Goal: Task Accomplishment & Management: Use online tool/utility

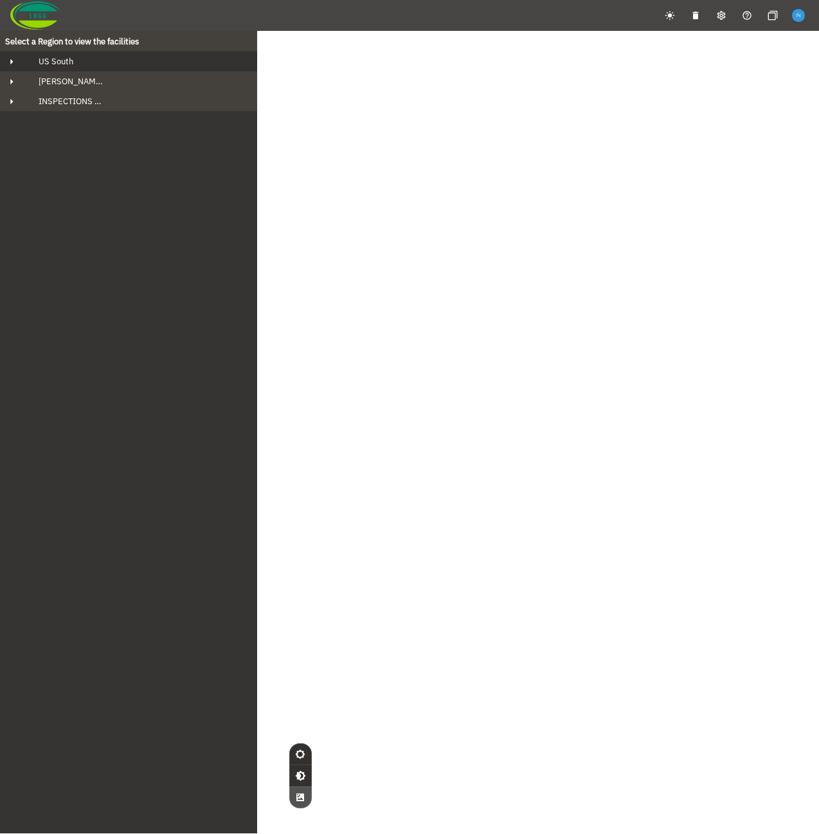
click at [94, 69] on button "US South" at bounding box center [128, 61] width 257 height 20
click at [101, 123] on span "INSPECTIONS IN REVIEW" at bounding box center [66, 121] width 76 height 11
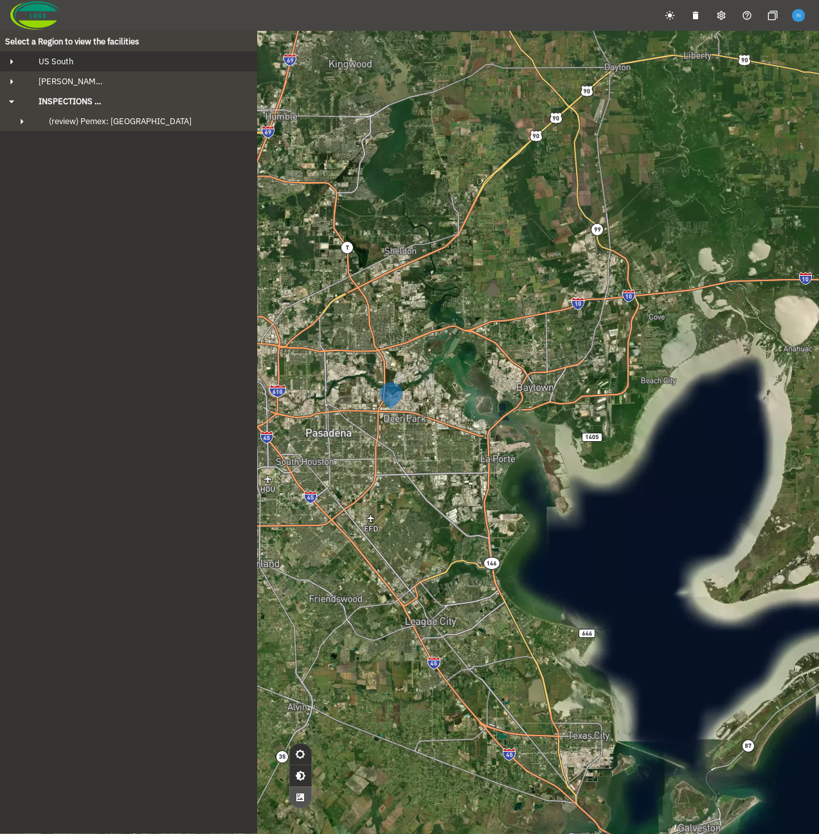
click at [104, 68] on button "US South" at bounding box center [128, 61] width 257 height 20
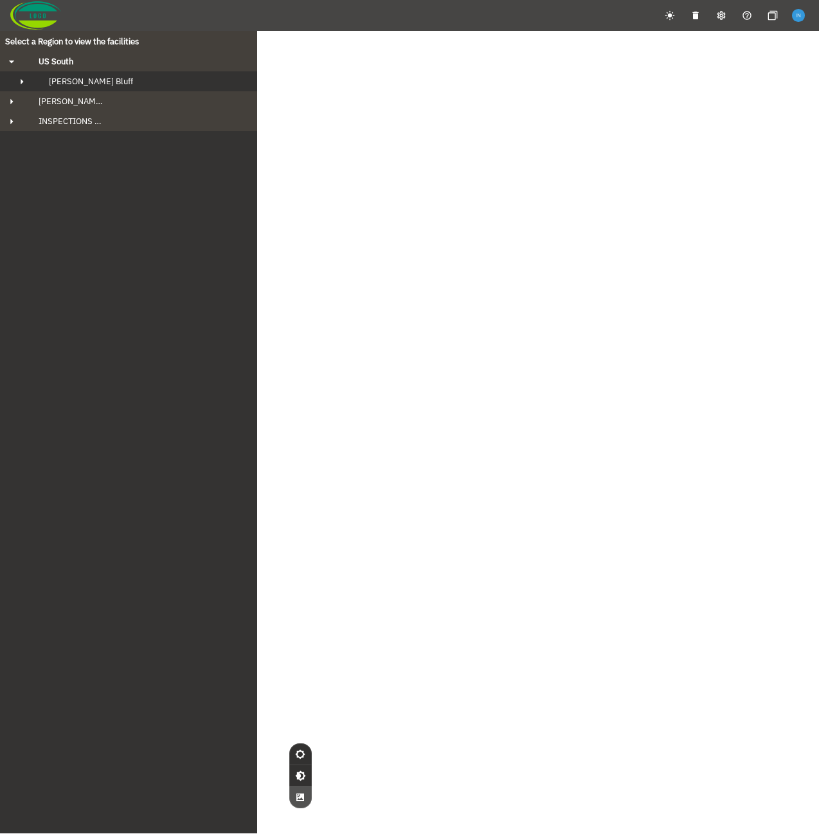
click at [106, 76] on div "[PERSON_NAME] Bluff" at bounding box center [140, 81] width 203 height 11
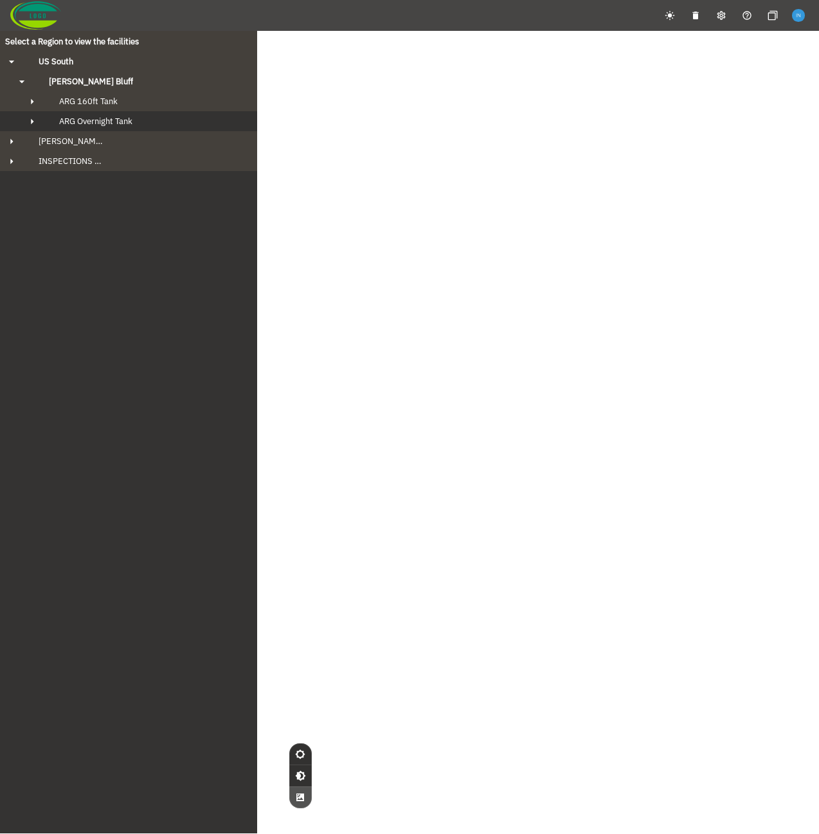
click at [124, 118] on span "ARG Overnight Tank" at bounding box center [95, 121] width 73 height 11
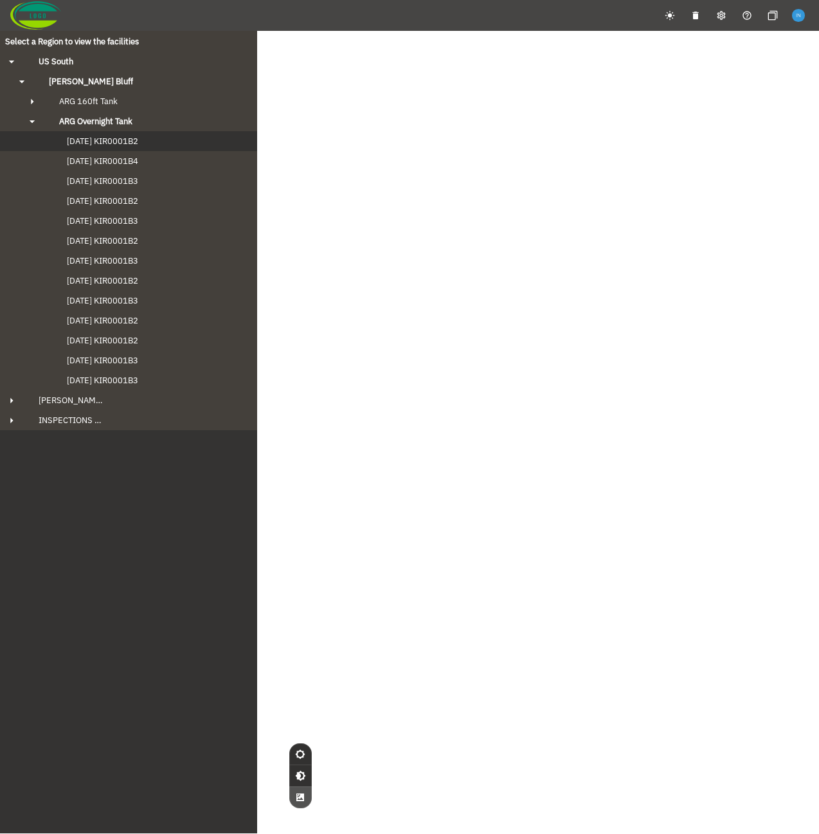
click at [124, 144] on span "[DATE] KIR0001B2" at bounding box center [89, 141] width 97 height 11
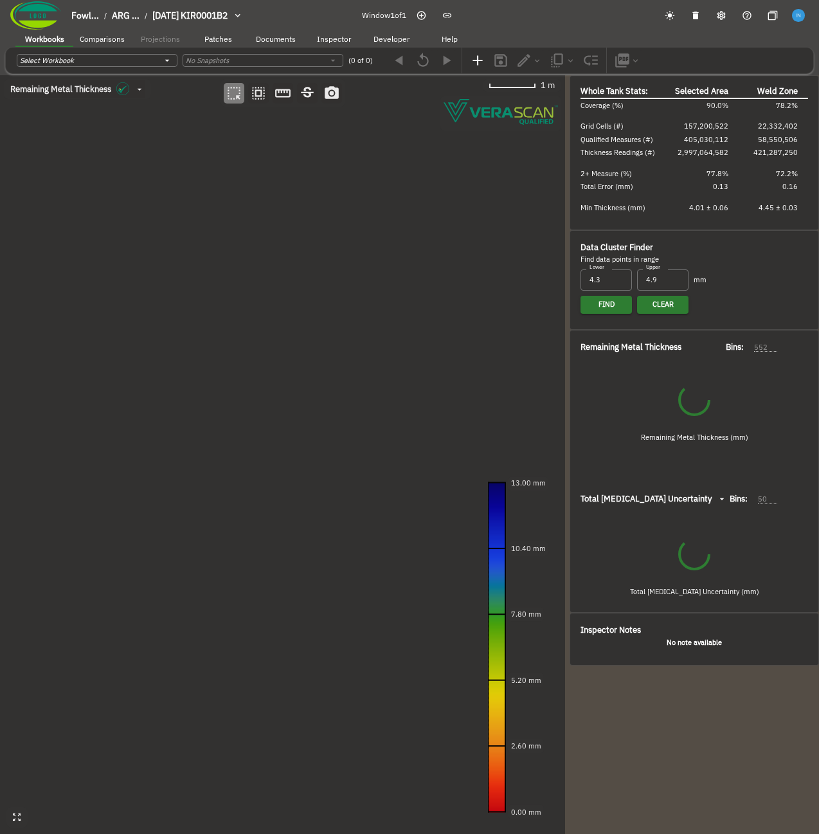
type input "535"
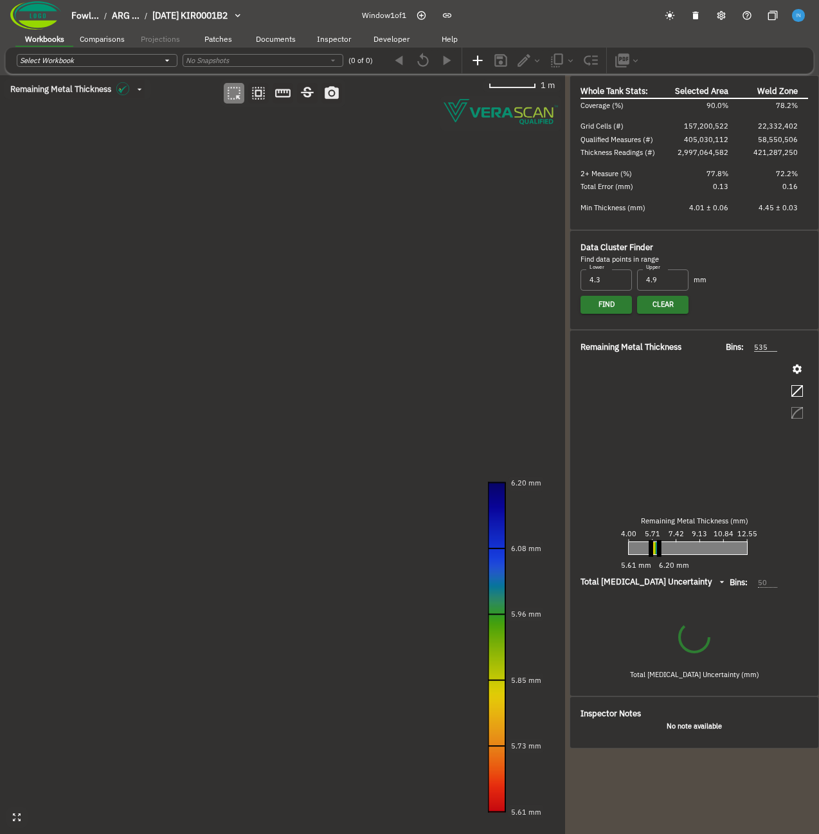
type input "93"
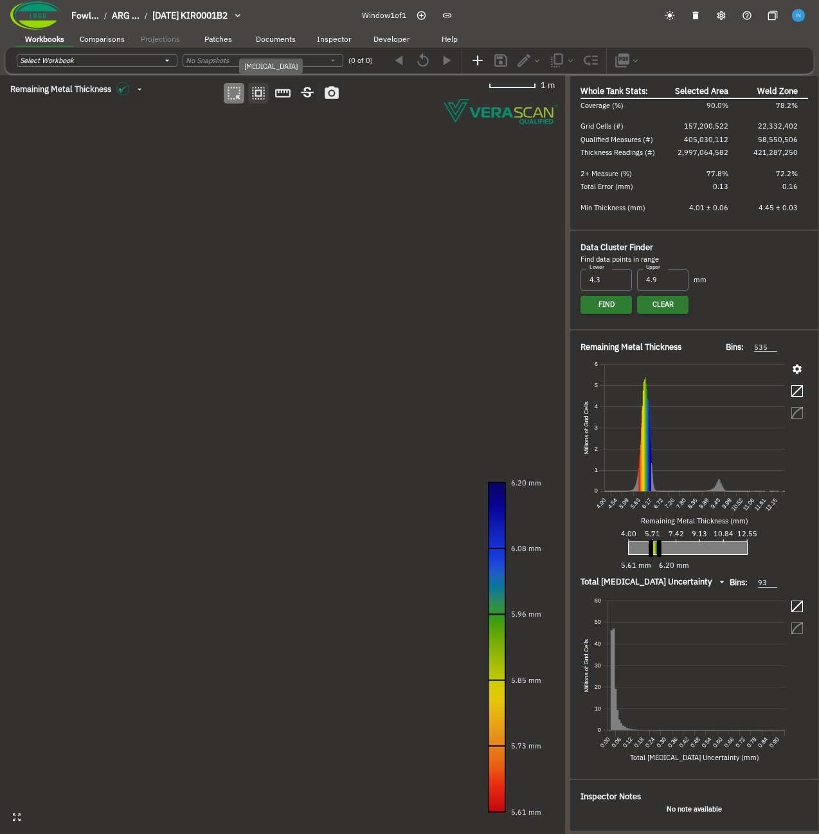
click at [261, 94] on icon "button" at bounding box center [258, 93] width 13 height 13
click at [325, 335] on canvas at bounding box center [282, 454] width 565 height 758
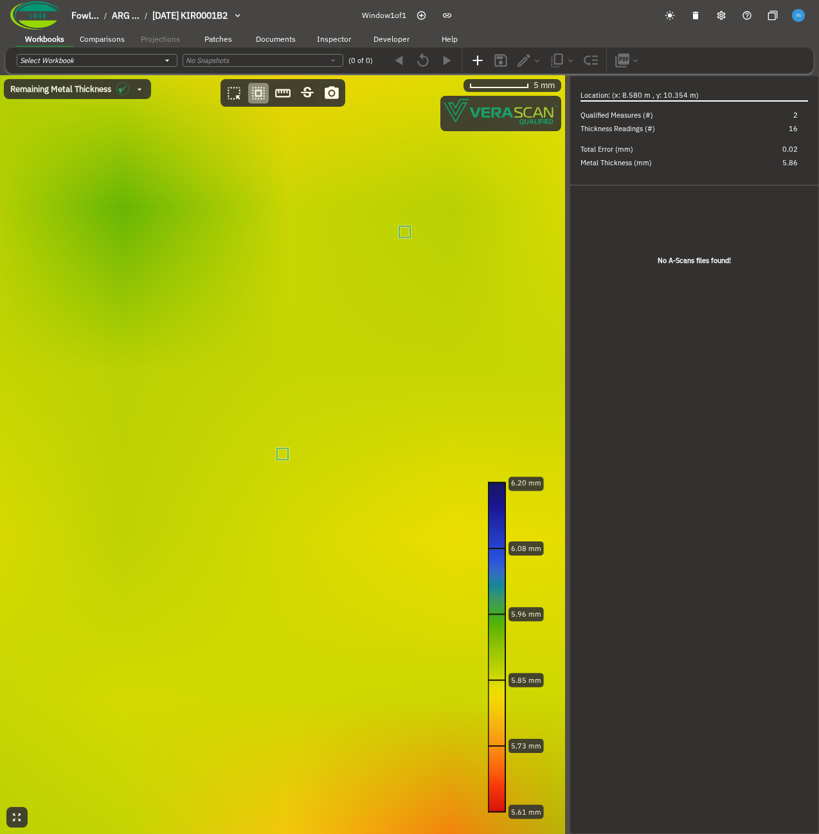
click at [410, 231] on canvas at bounding box center [282, 454] width 565 height 758
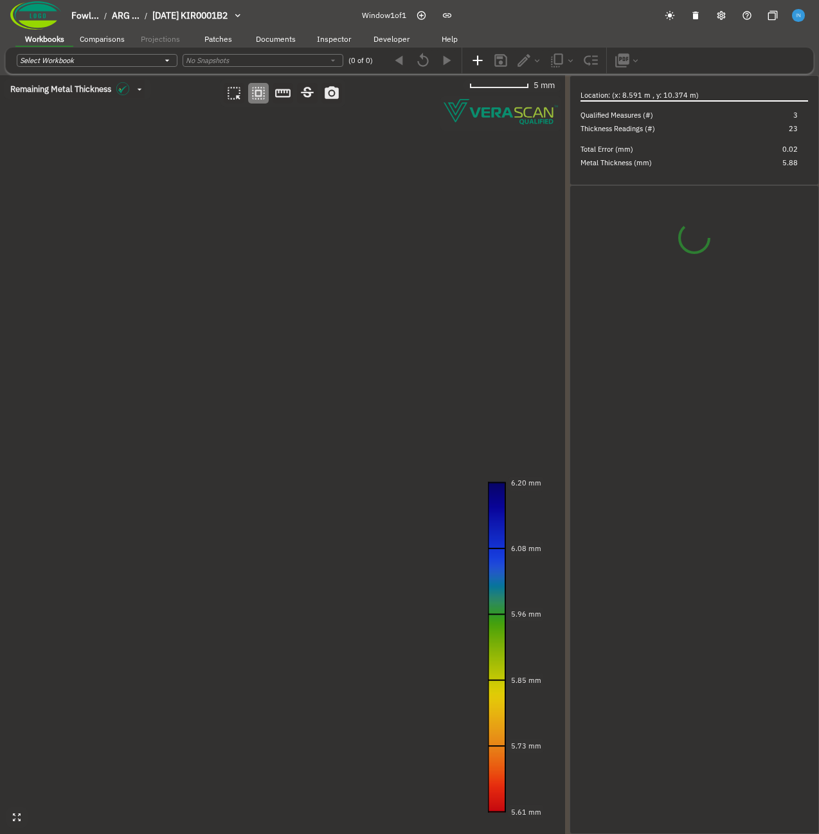
click at [100, 183] on canvas at bounding box center [282, 454] width 565 height 758
click at [290, 157] on canvas at bounding box center [282, 454] width 565 height 758
drag, startPoint x: 325, startPoint y: 386, endPoint x: 321, endPoint y: 365, distance: 20.9
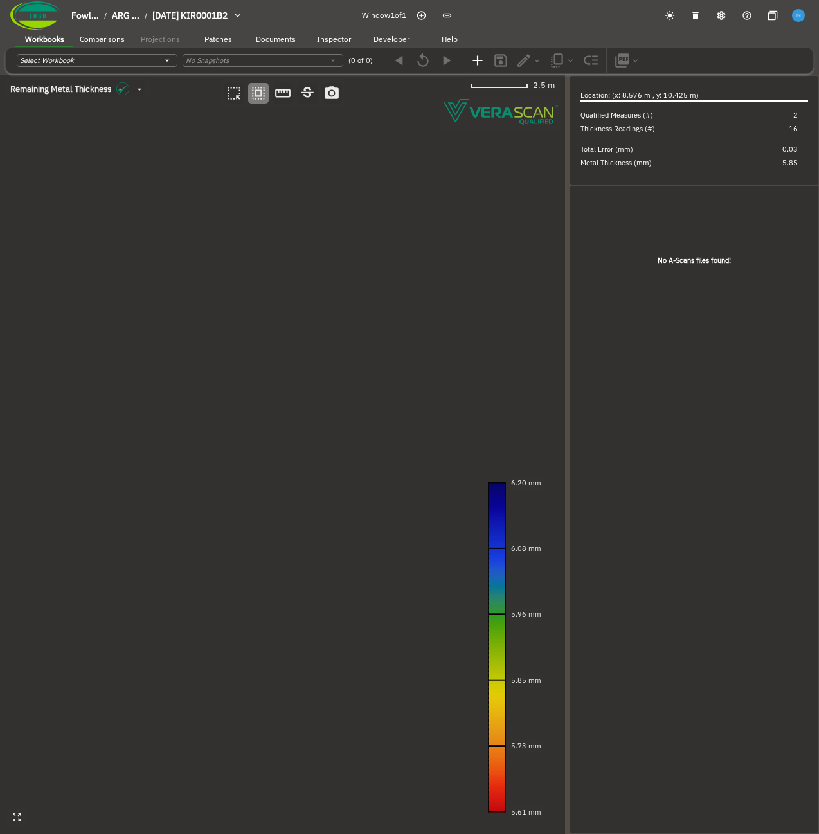
click at [321, 365] on canvas at bounding box center [282, 454] width 565 height 758
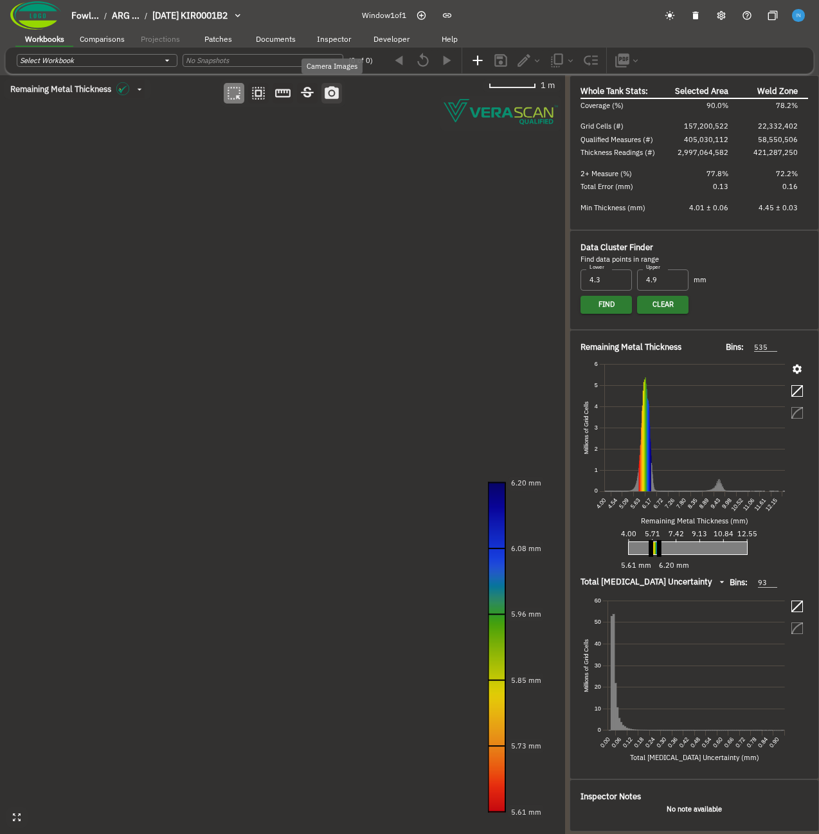
click at [340, 92] on button "button" at bounding box center [331, 93] width 21 height 21
click at [25, 738] on canvas at bounding box center [282, 454] width 565 height 758
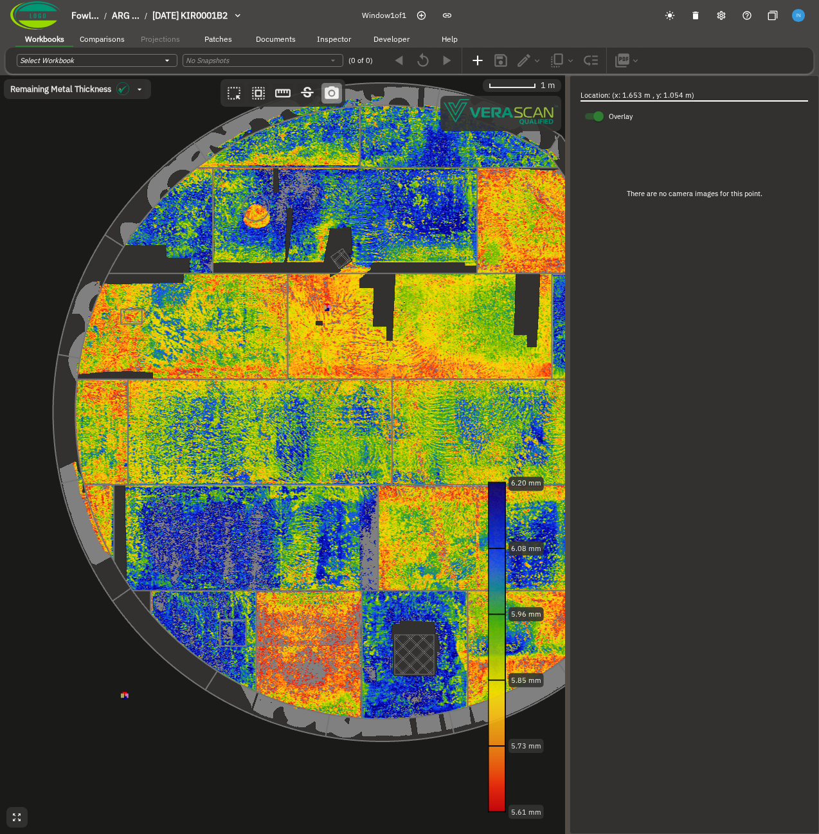
drag, startPoint x: 228, startPoint y: 350, endPoint x: 337, endPoint y: 303, distance: 118.6
click at [337, 303] on canvas at bounding box center [282, 454] width 565 height 758
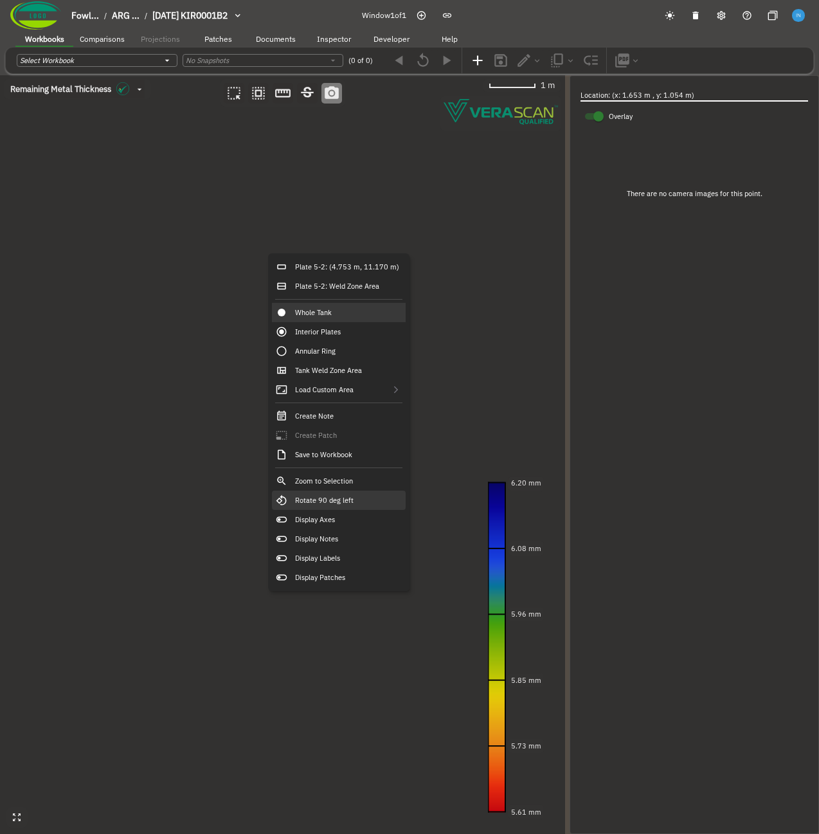
click at [364, 506] on div "Rotate 90 deg left" at bounding box center [339, 499] width 134 height 19
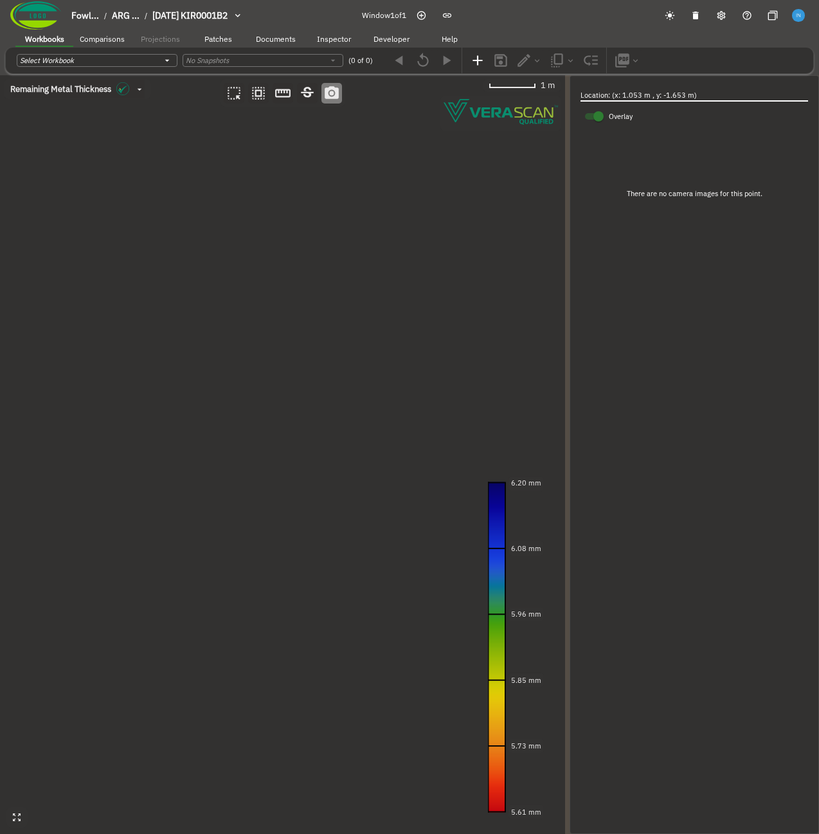
drag, startPoint x: 244, startPoint y: 210, endPoint x: 329, endPoint y: 182, distance: 89.4
click at [329, 182] on canvas at bounding box center [282, 454] width 565 height 758
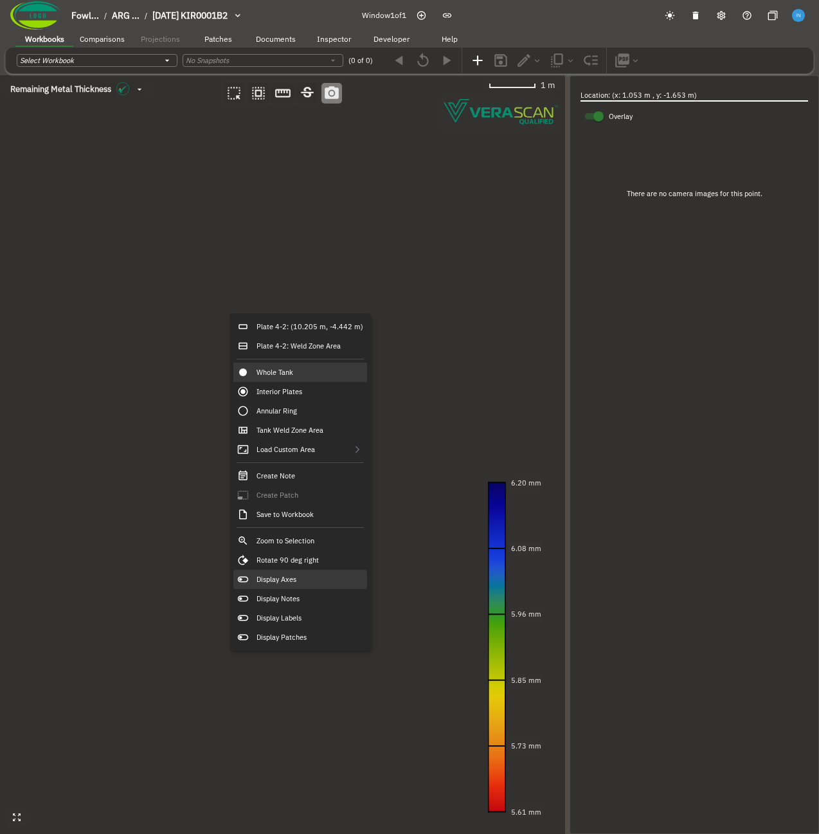
click at [320, 585] on div "Display Axes" at bounding box center [300, 578] width 134 height 19
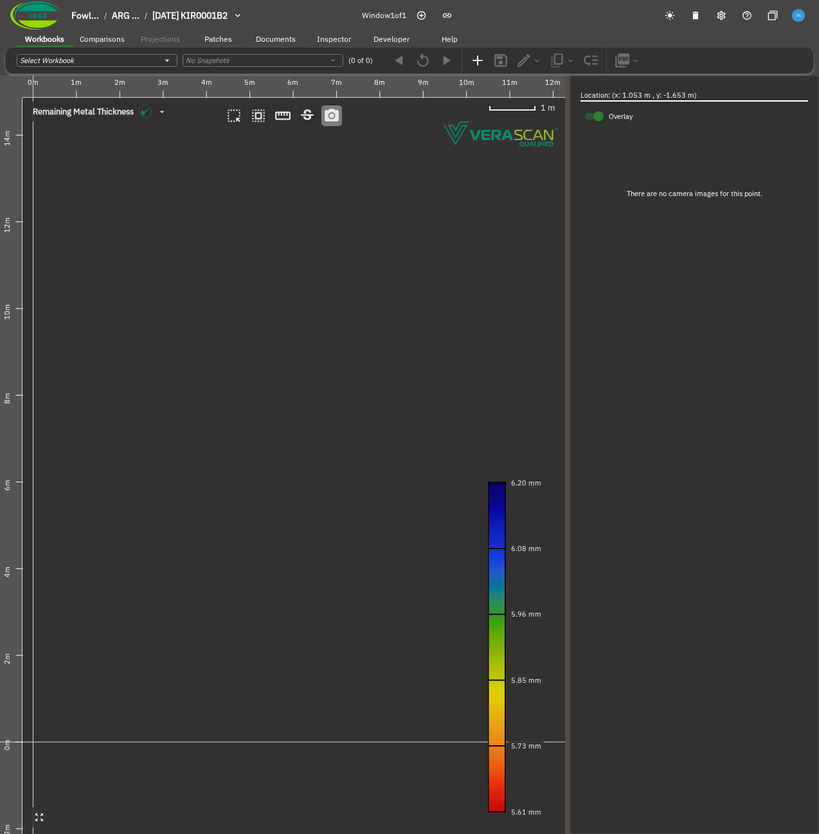
drag, startPoint x: 197, startPoint y: 496, endPoint x: 193, endPoint y: 481, distance: 15.9
click at [193, 481] on canvas at bounding box center [282, 454] width 565 height 758
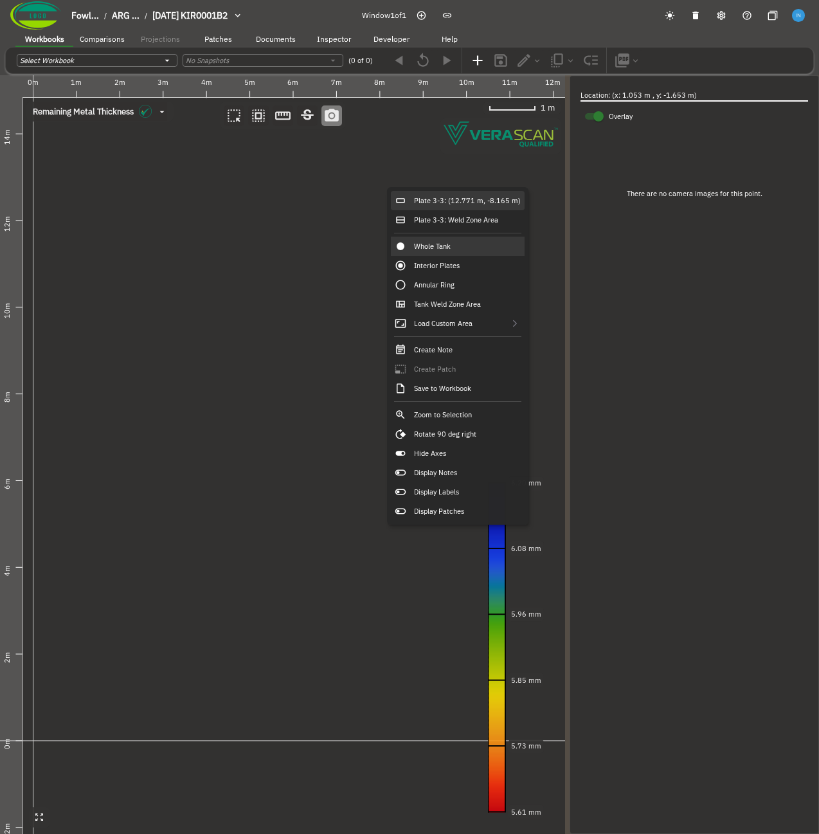
click at [459, 193] on div "Plate 3-3: (12.771 m, -8.165 m)" at bounding box center [458, 200] width 134 height 19
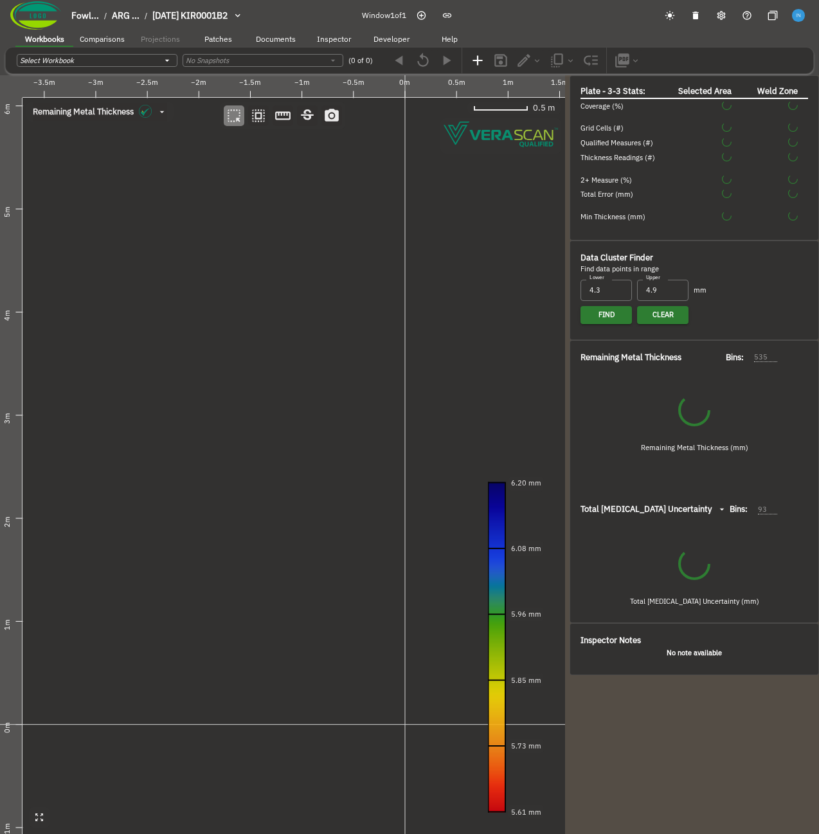
drag, startPoint x: 311, startPoint y: 301, endPoint x: 314, endPoint y: 265, distance: 36.1
click at [314, 265] on canvas at bounding box center [282, 454] width 565 height 758
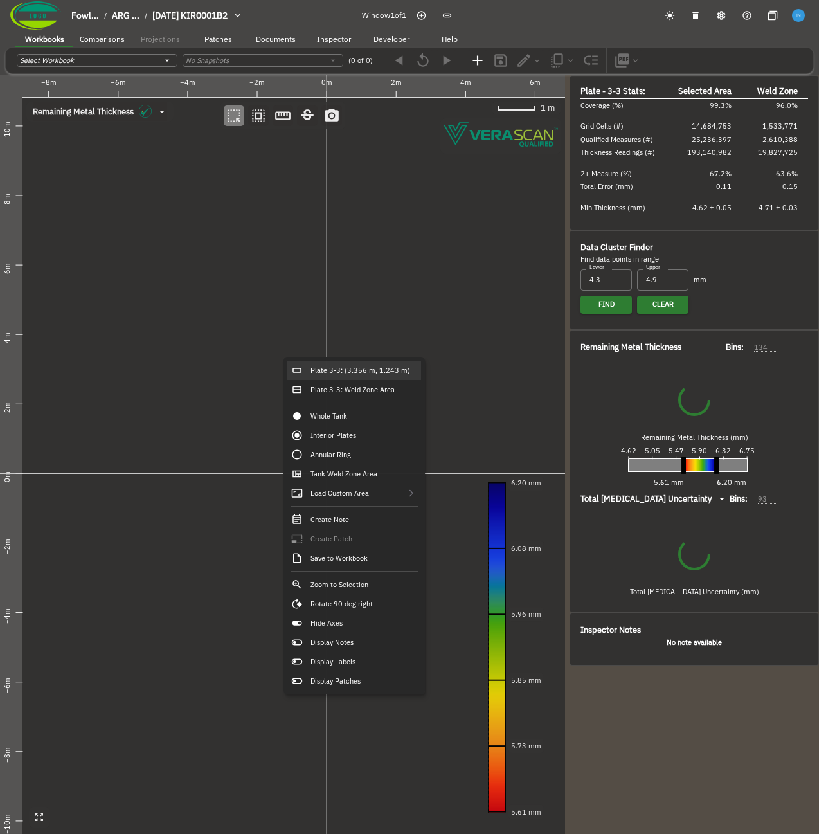
type input "134"
type input "57"
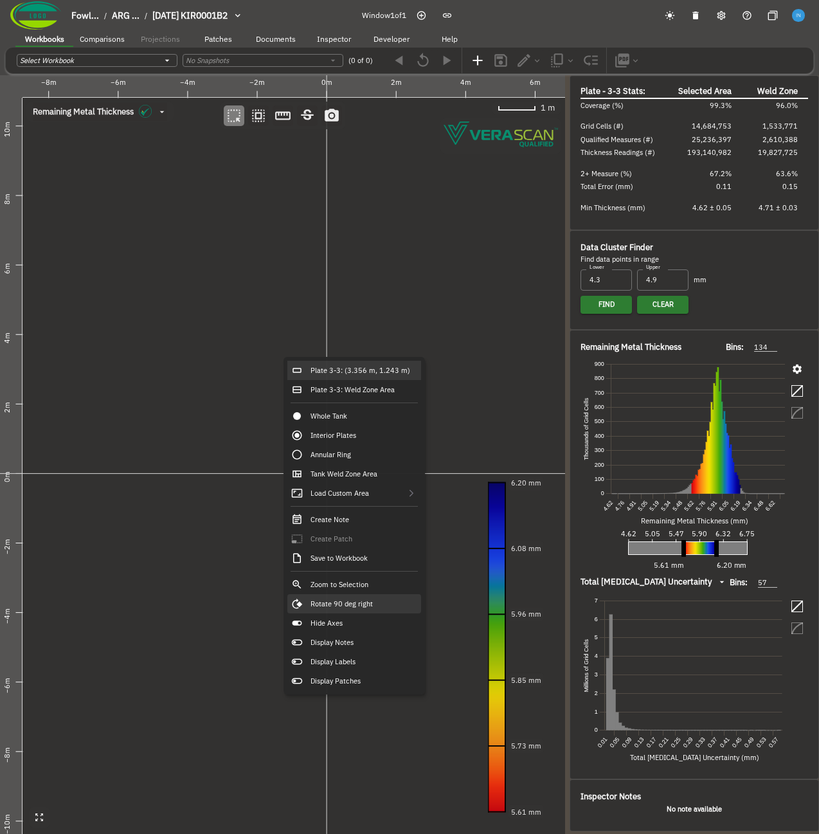
click at [382, 605] on div "Rotate 90 deg right" at bounding box center [354, 603] width 134 height 19
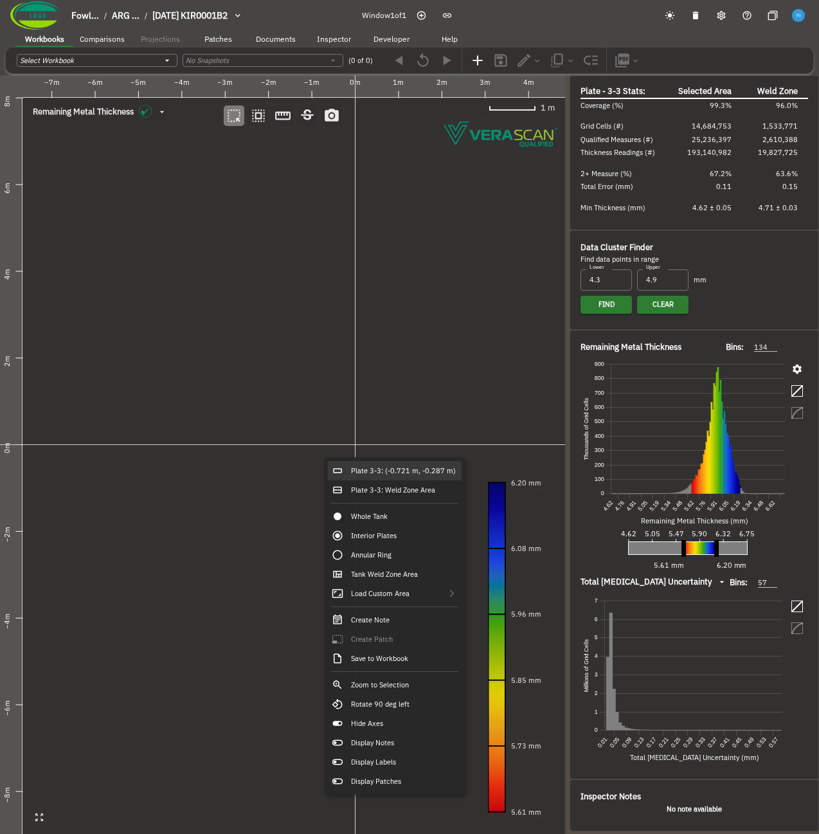
click at [316, 447] on canvas at bounding box center [282, 454] width 565 height 758
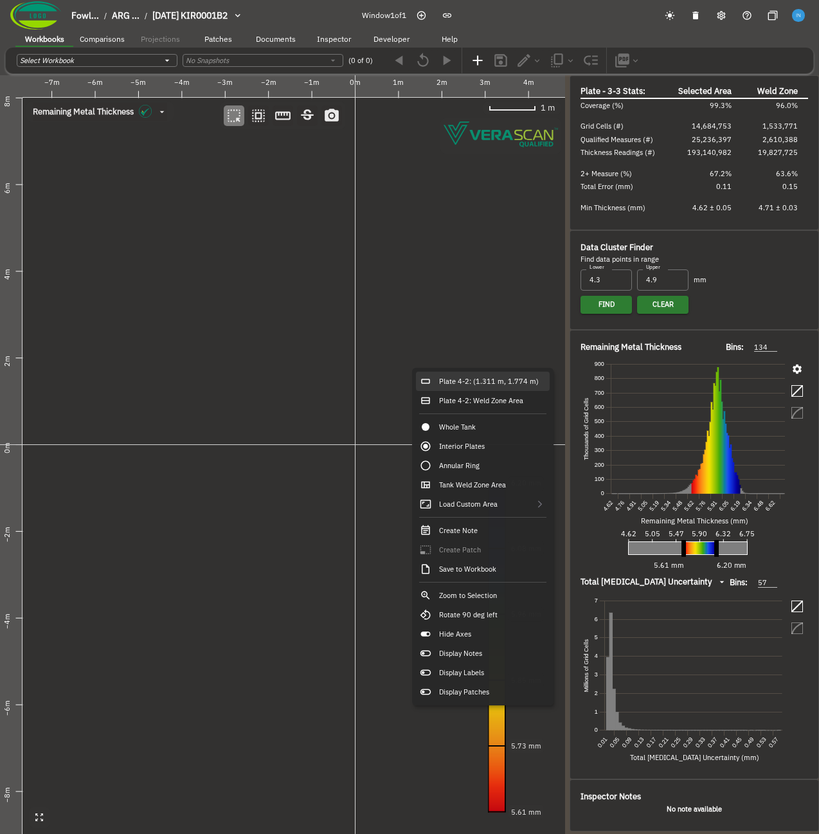
click at [436, 377] on div "Plate 4-2: (1.311 m, 1.774 m)" at bounding box center [483, 380] width 134 height 19
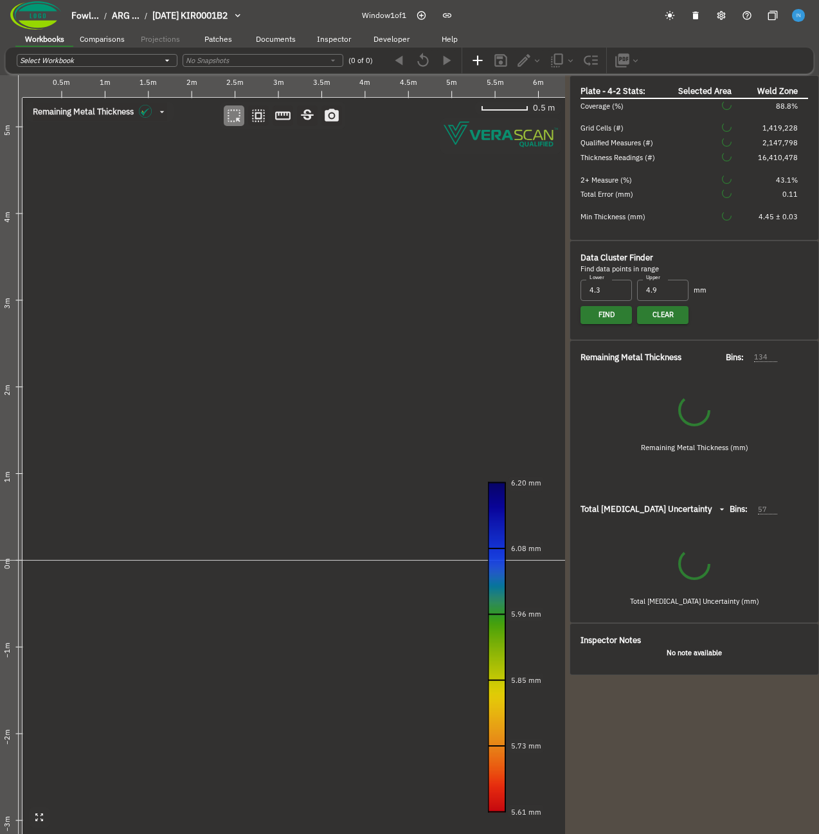
type input "141"
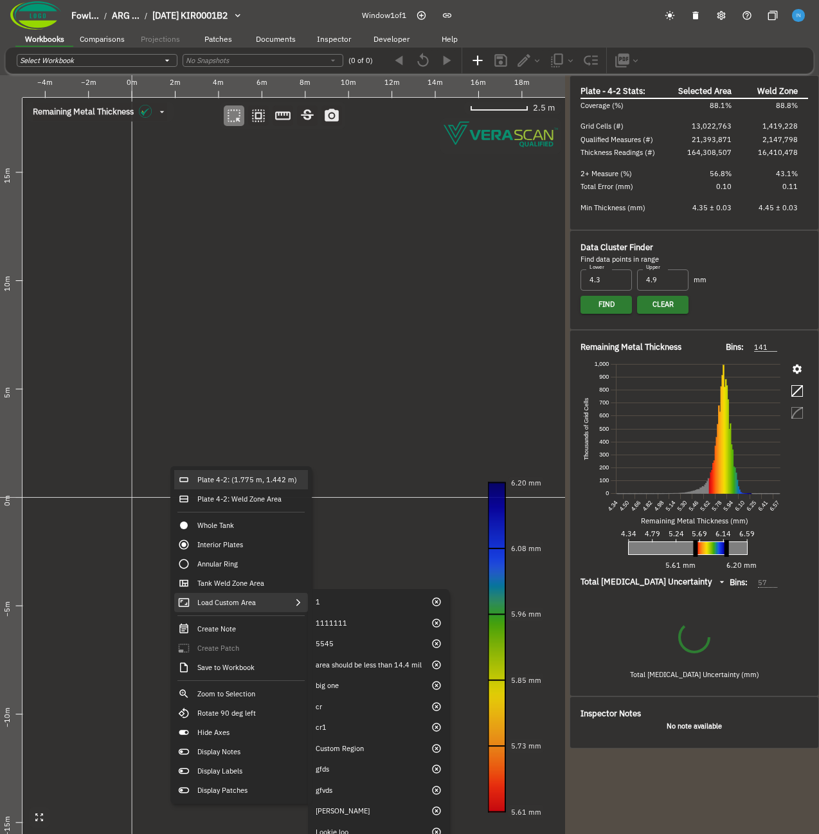
type input "64"
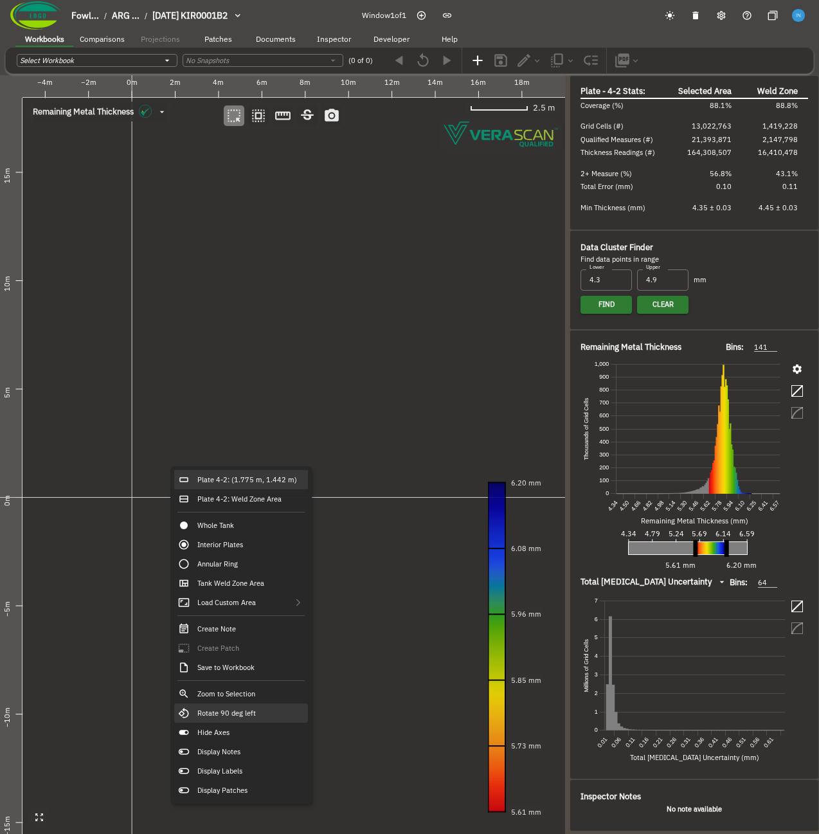
click at [262, 717] on div "Rotate 90 deg left" at bounding box center [241, 712] width 134 height 19
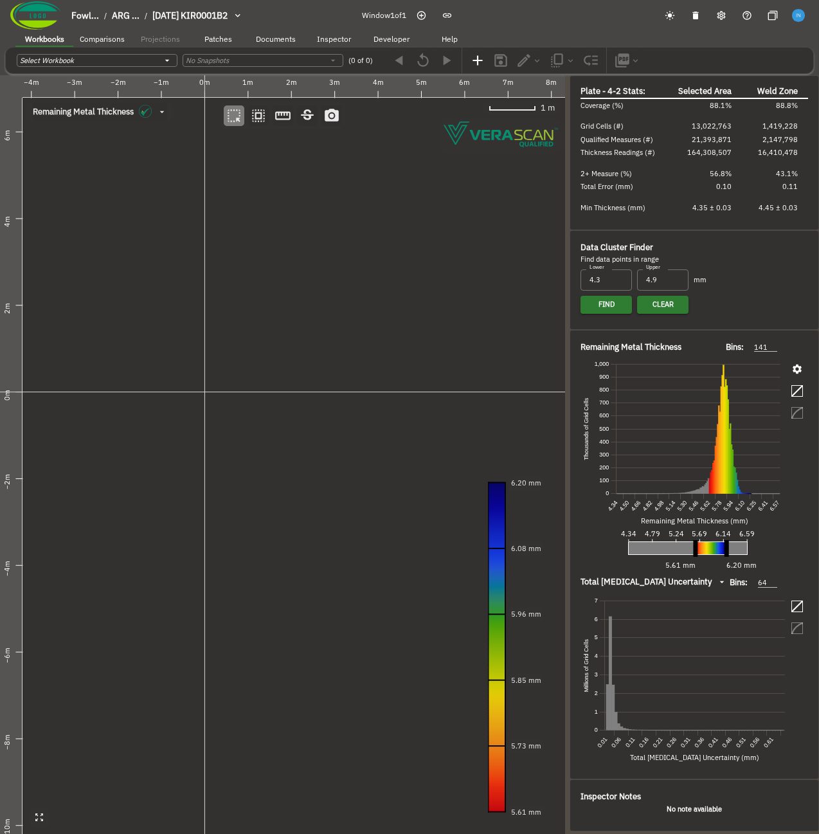
drag, startPoint x: 269, startPoint y: 494, endPoint x: 287, endPoint y: 459, distance: 39.1
click at [287, 459] on canvas at bounding box center [282, 454] width 565 height 758
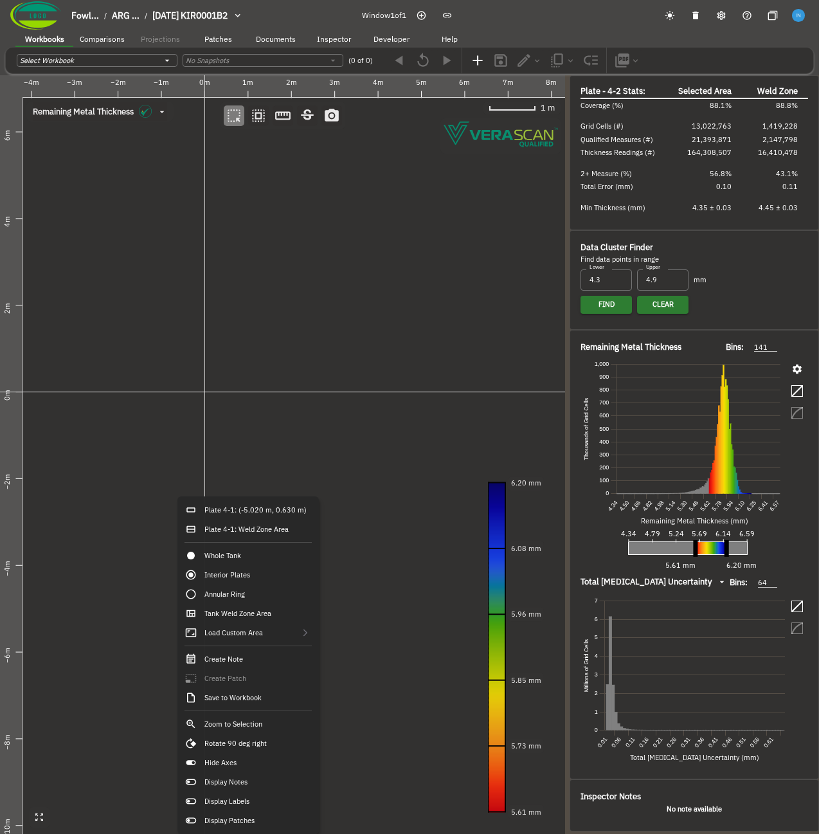
click at [274, 322] on canvas at bounding box center [282, 454] width 565 height 758
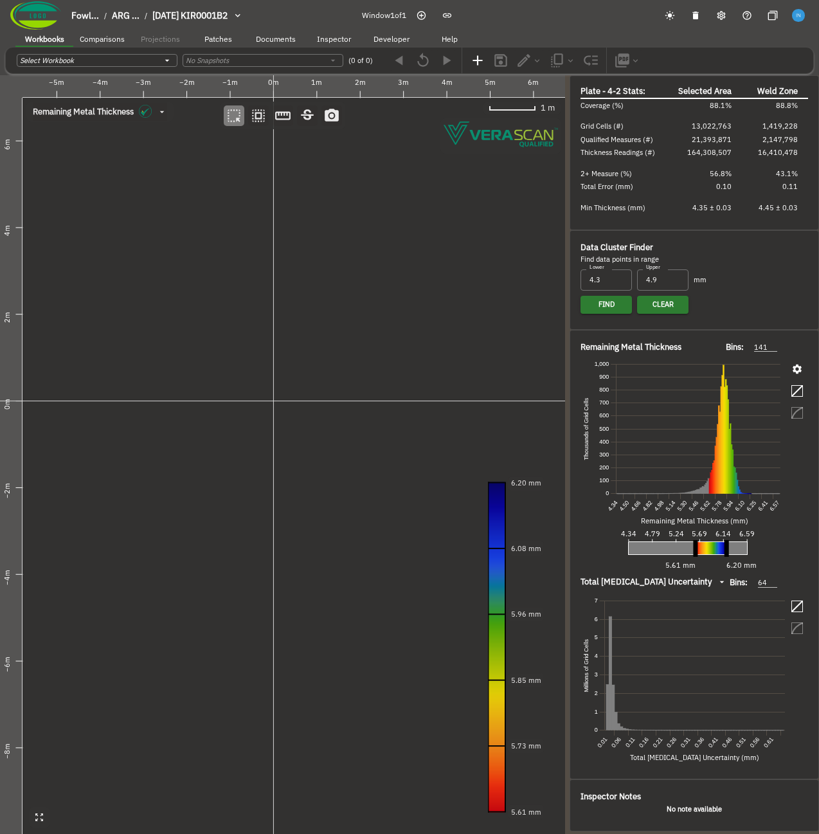
drag, startPoint x: 220, startPoint y: 410, endPoint x: 290, endPoint y: 419, distance: 70.0
click at [290, 419] on canvas at bounding box center [282, 454] width 565 height 758
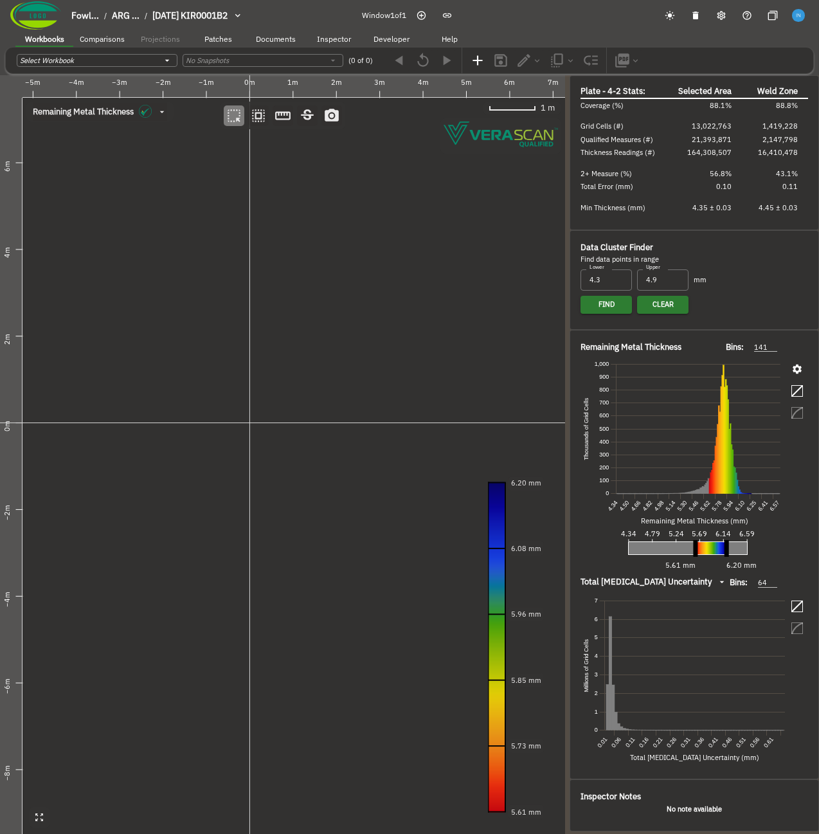
drag, startPoint x: 268, startPoint y: 415, endPoint x: 244, endPoint y: 438, distance: 32.7
click at [244, 438] on canvas at bounding box center [282, 454] width 565 height 758
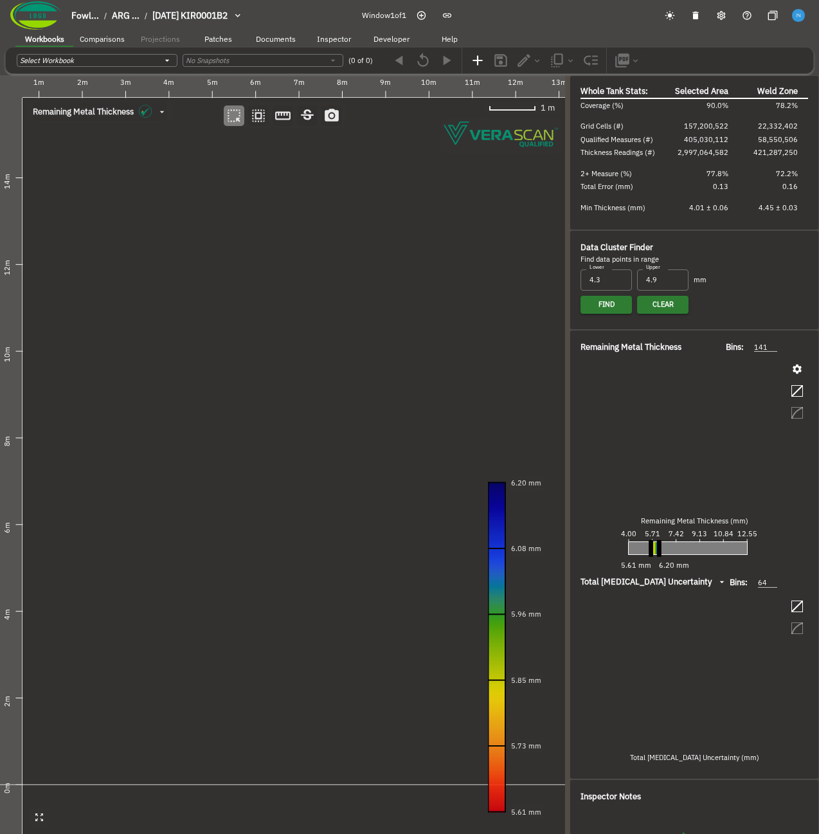
type input "535"
type input "93"
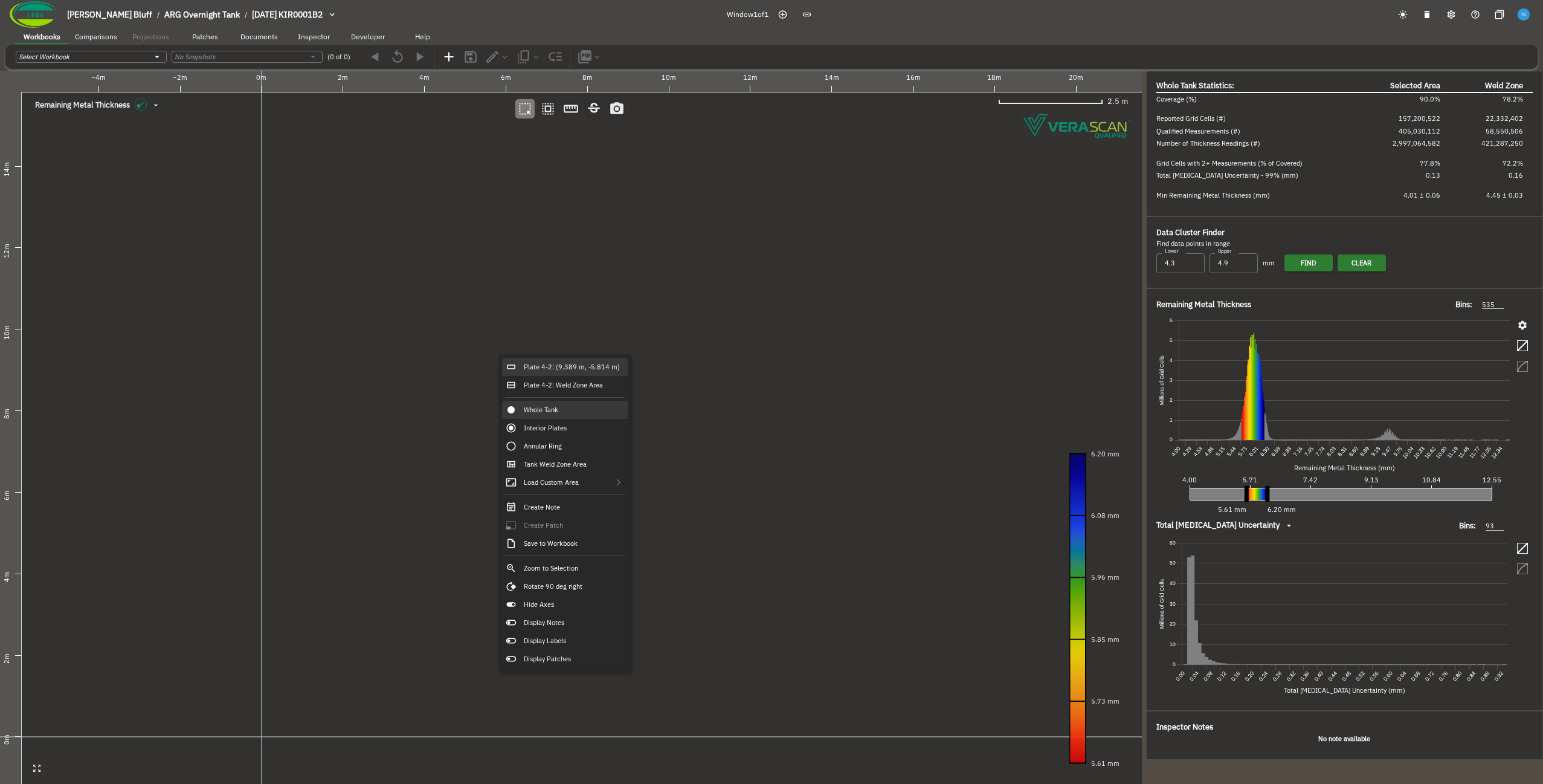
click at [560, 365] on div "Plate 4-2: (9.389 m, -5.814 m)" at bounding box center [565, 366] width 126 height 18
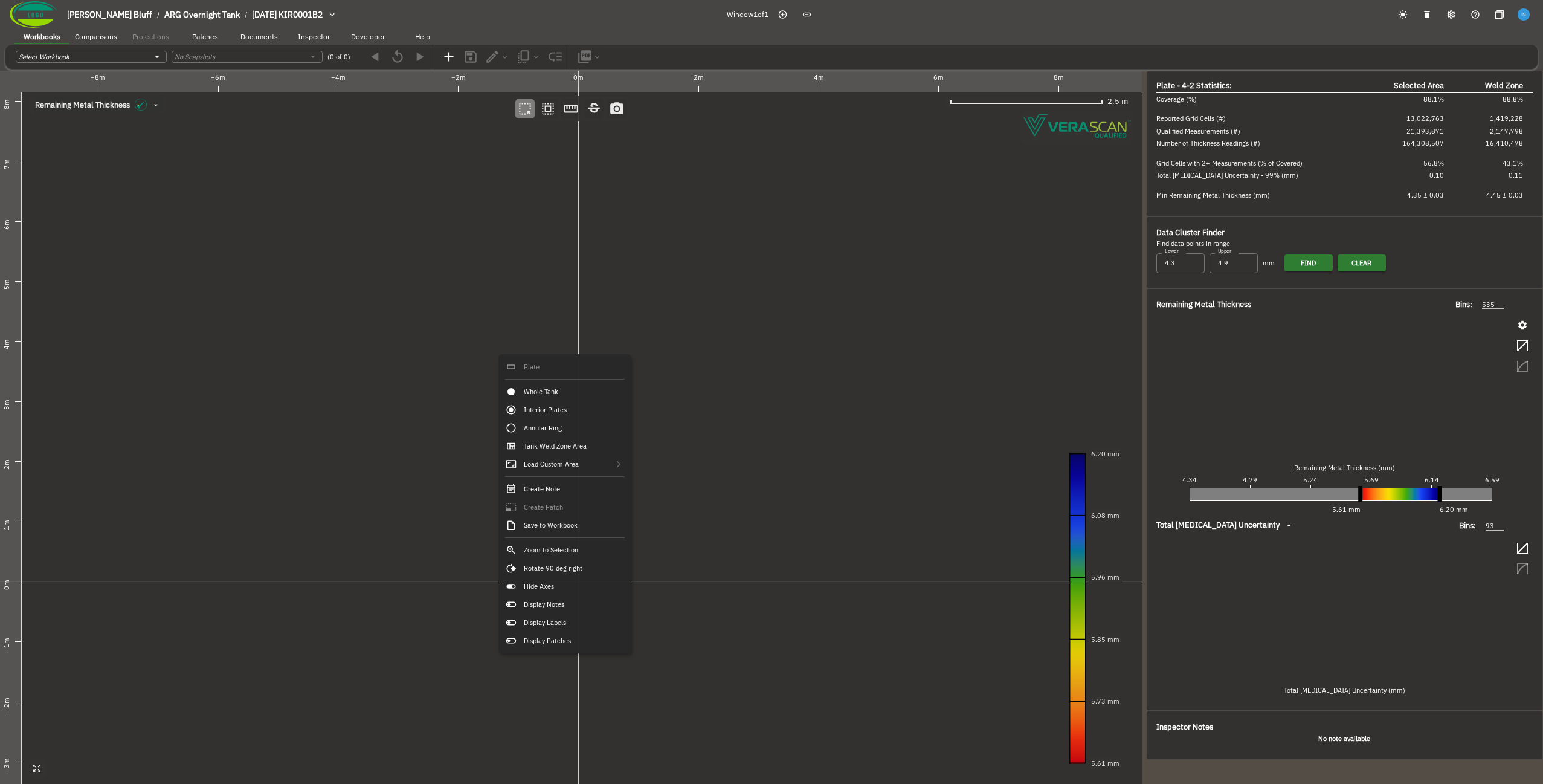
type input "141"
type input "64"
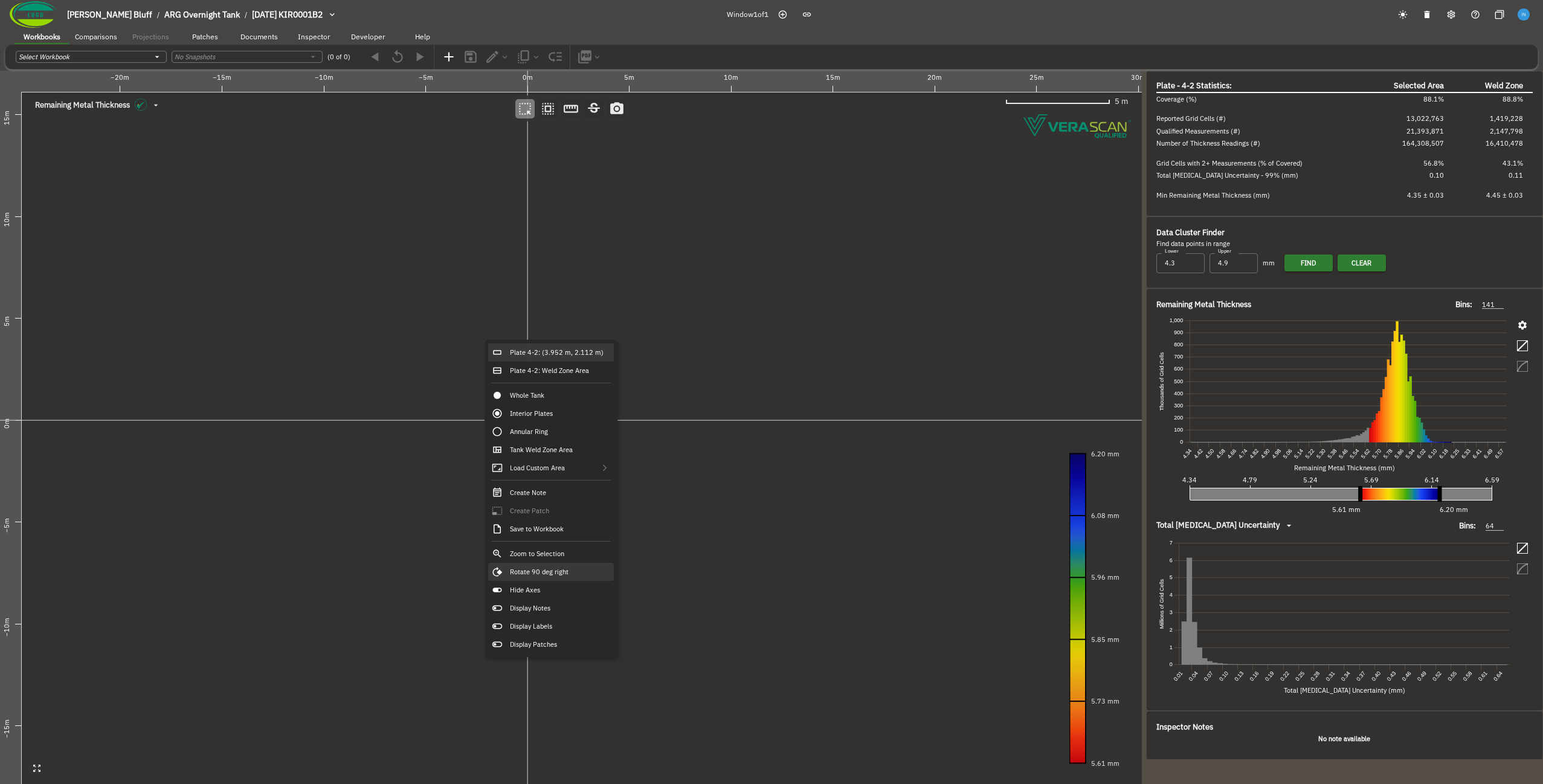
click at [579, 571] on div "Rotate 90 deg right" at bounding box center [551, 571] width 126 height 18
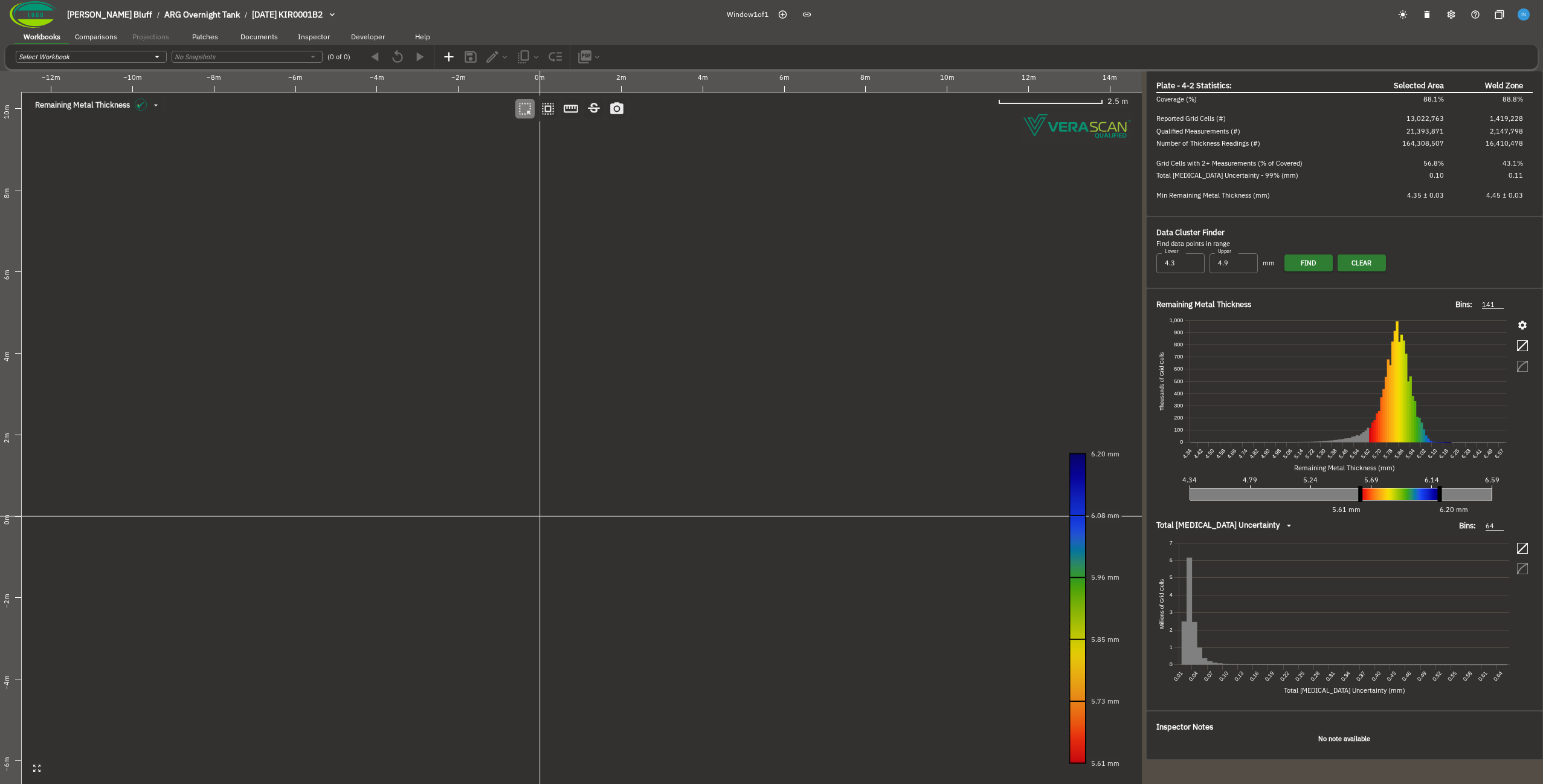
click at [401, 348] on canvas at bounding box center [571, 427] width 1142 height 713
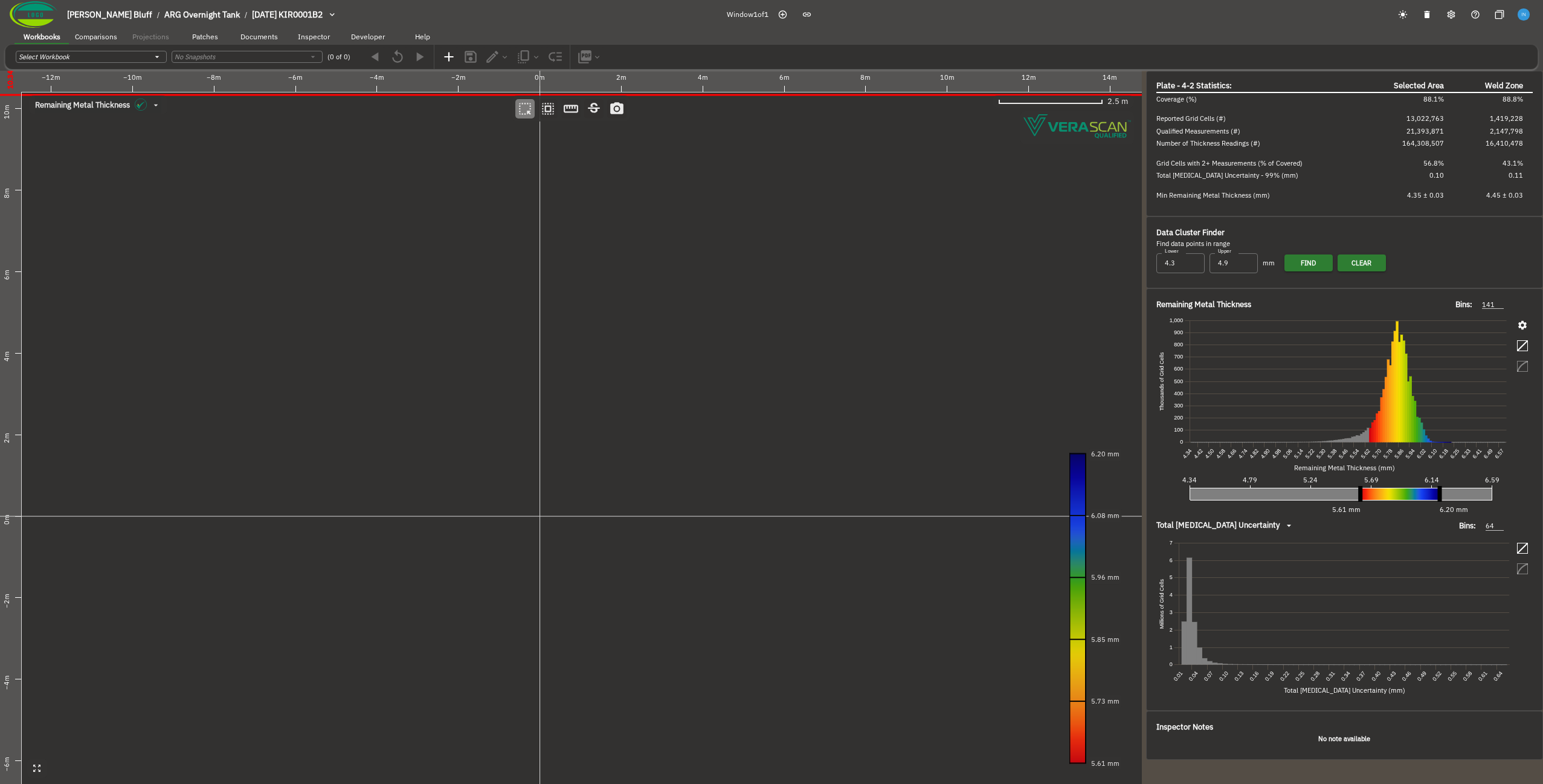
drag, startPoint x: 610, startPoint y: 92, endPoint x: 598, endPoint y: 411, distance: 319.2
click at [598, 71] on div "−12m −10m −8m −6m −4m −2m 0m 2m 4m 6m 8m 10m 12m 14m 10m 8m 6m 4m 2m 0m −2m −4m…" at bounding box center [571, 71] width 1142 height 0
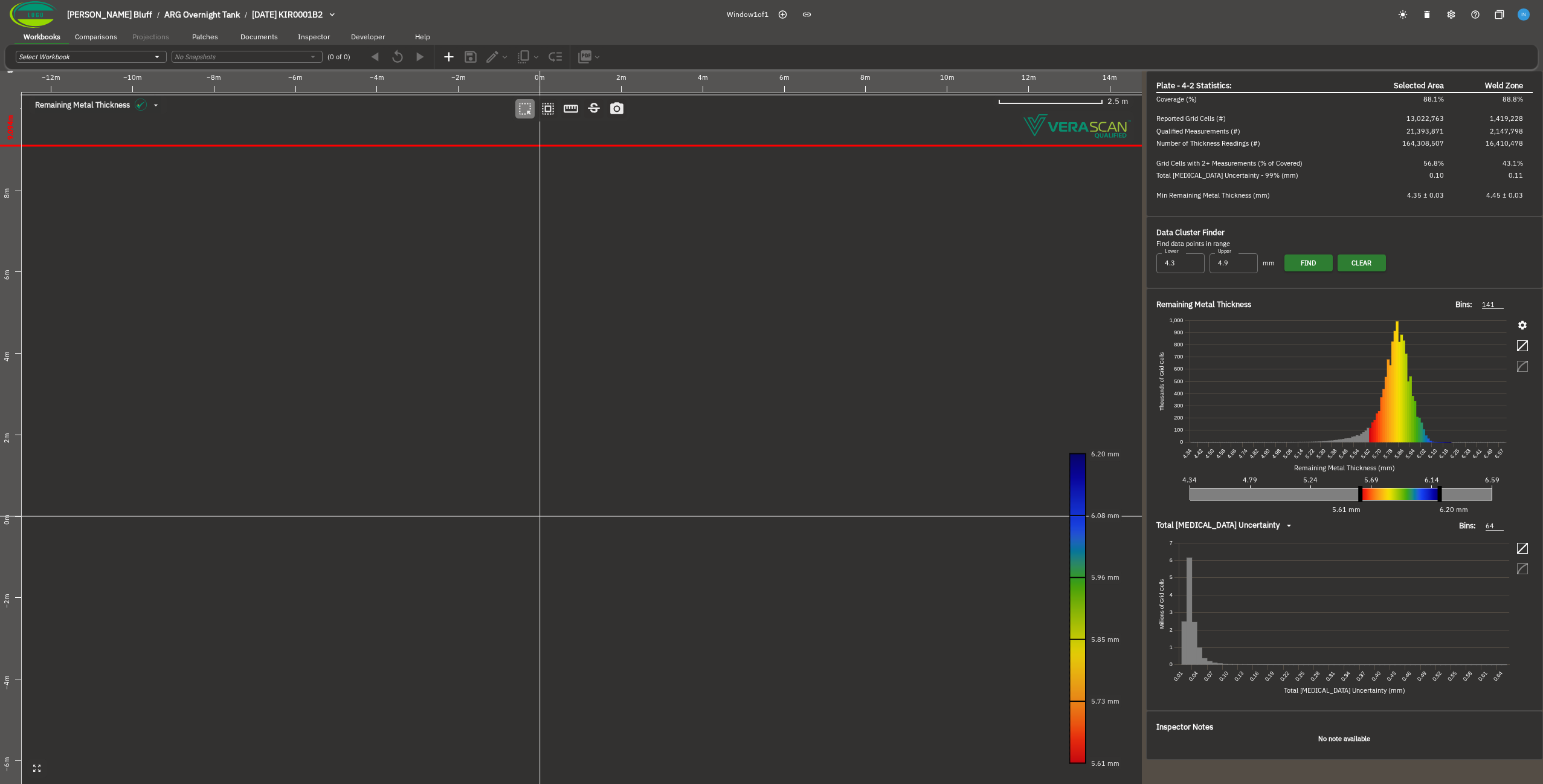
drag, startPoint x: 701, startPoint y: 96, endPoint x: 771, endPoint y: -41, distance: 153.8
click at [769, 0] on html "Fowler's Bluff / ARG Overnight Tank / 2024-09-20 KIR0001B2 Window 1 of 1 Workbo…" at bounding box center [771, 392] width 1543 height 784
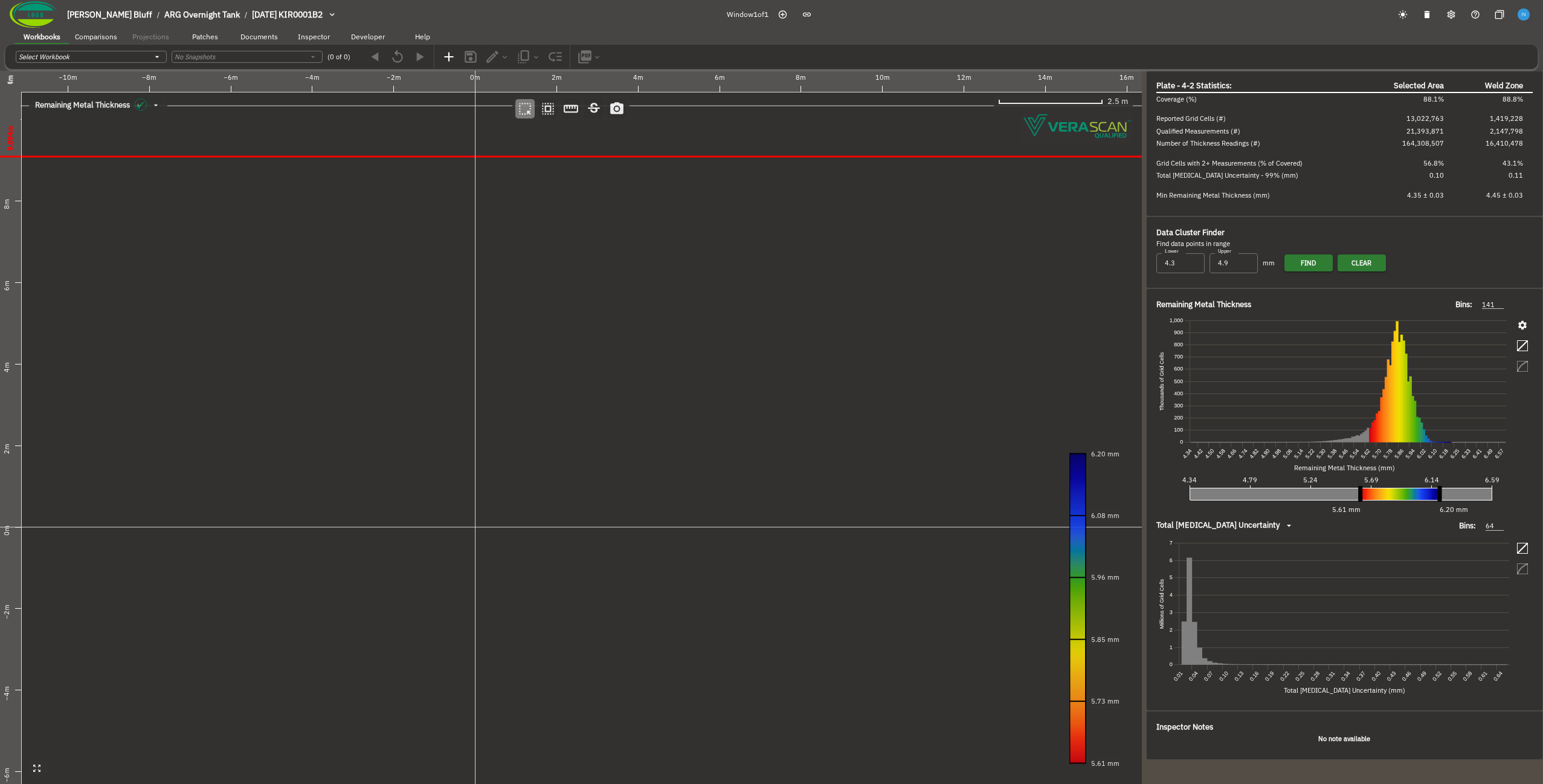
drag, startPoint x: 457, startPoint y: 315, endPoint x: 529, endPoint y: 319, distance: 72.1
click at [529, 319] on canvas at bounding box center [571, 427] width 1142 height 713
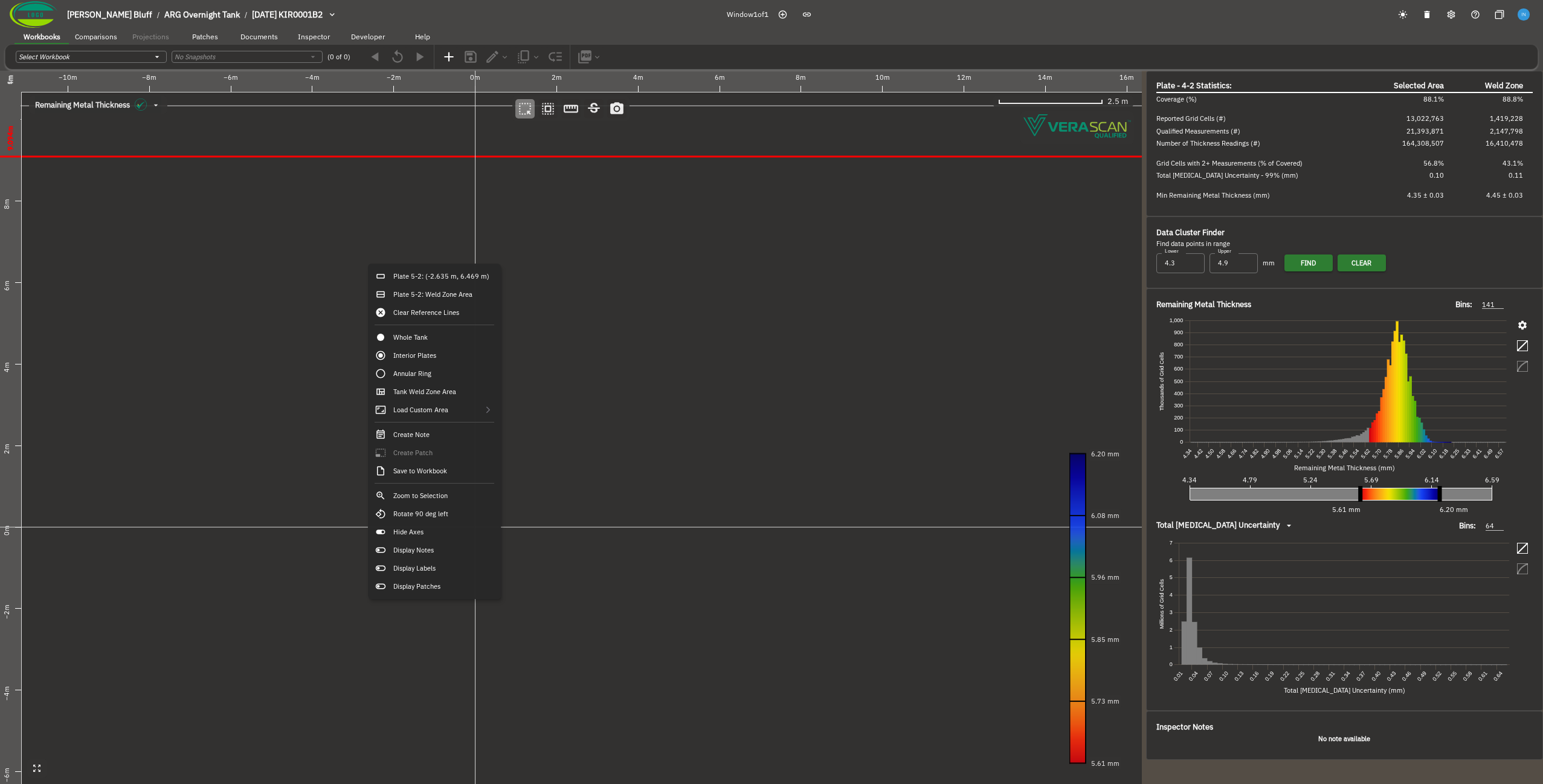
click at [295, 239] on canvas at bounding box center [571, 427] width 1142 height 713
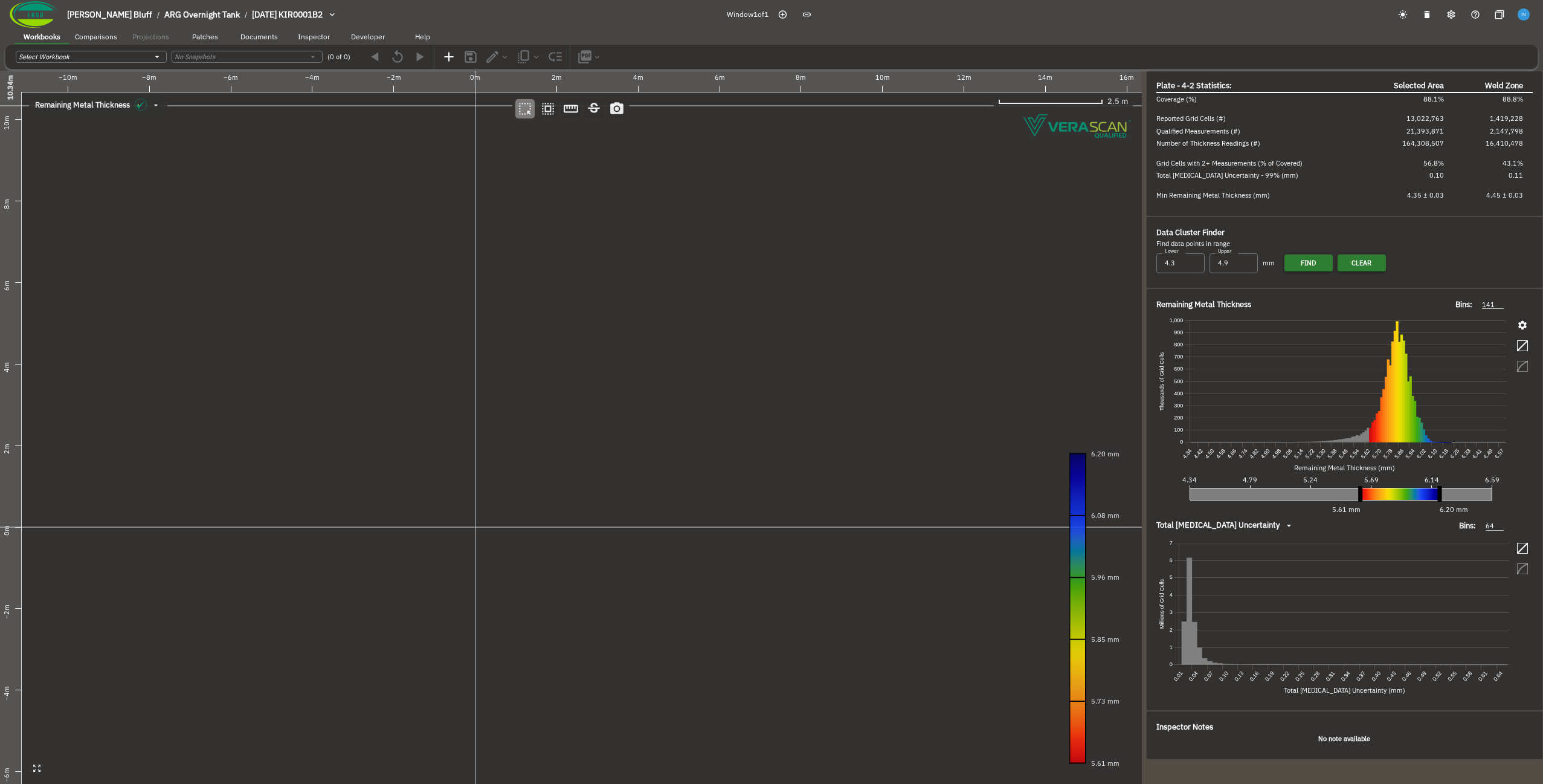
drag, startPoint x: 416, startPoint y: 160, endPoint x: 437, endPoint y: -6, distance: 167.3
drag, startPoint x: 543, startPoint y: 416, endPoint x: 607, endPoint y: 418, distance: 64.0
click at [607, 418] on canvas at bounding box center [571, 427] width 1142 height 713
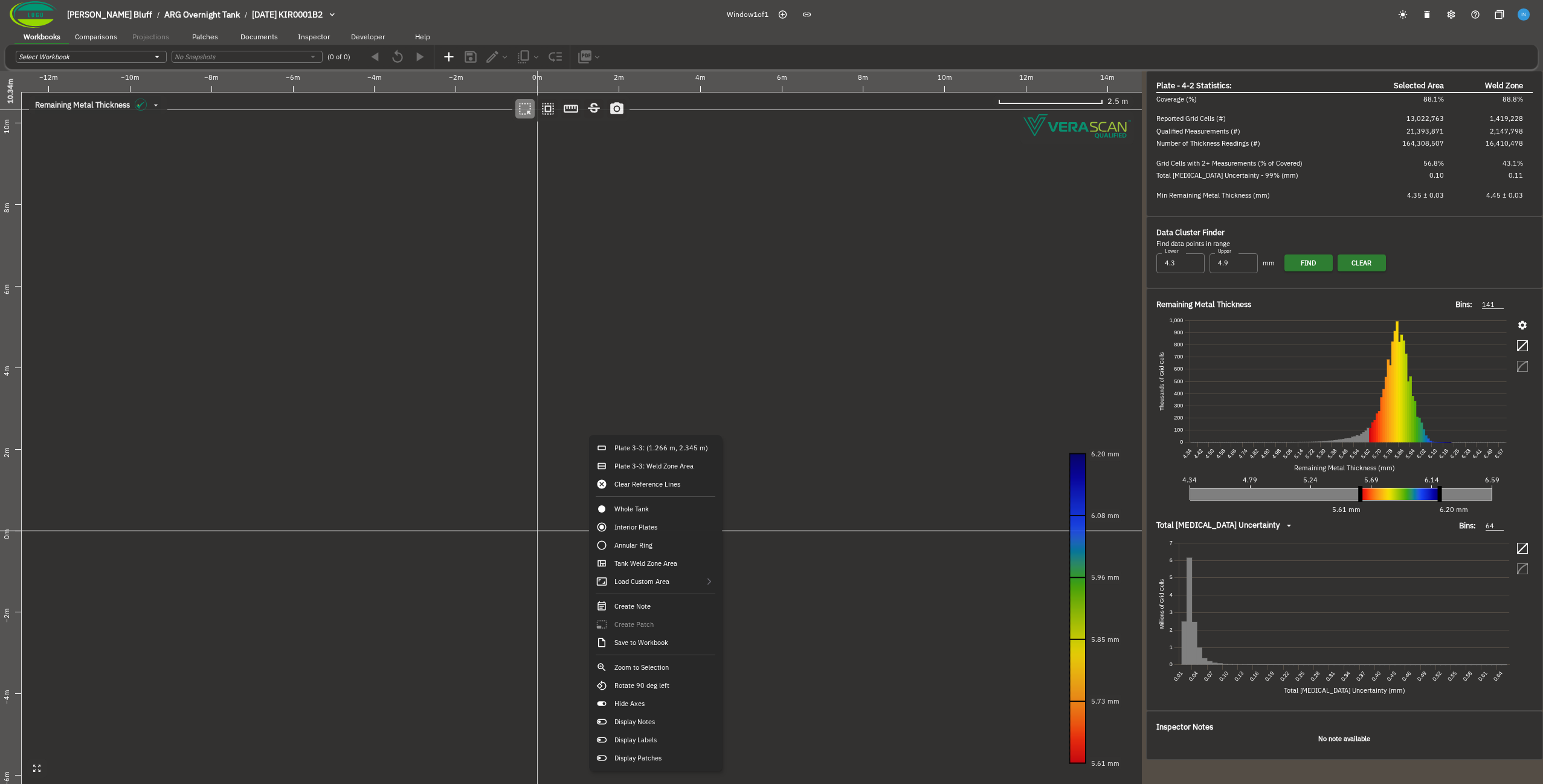
click at [407, 374] on canvas at bounding box center [571, 427] width 1142 height 713
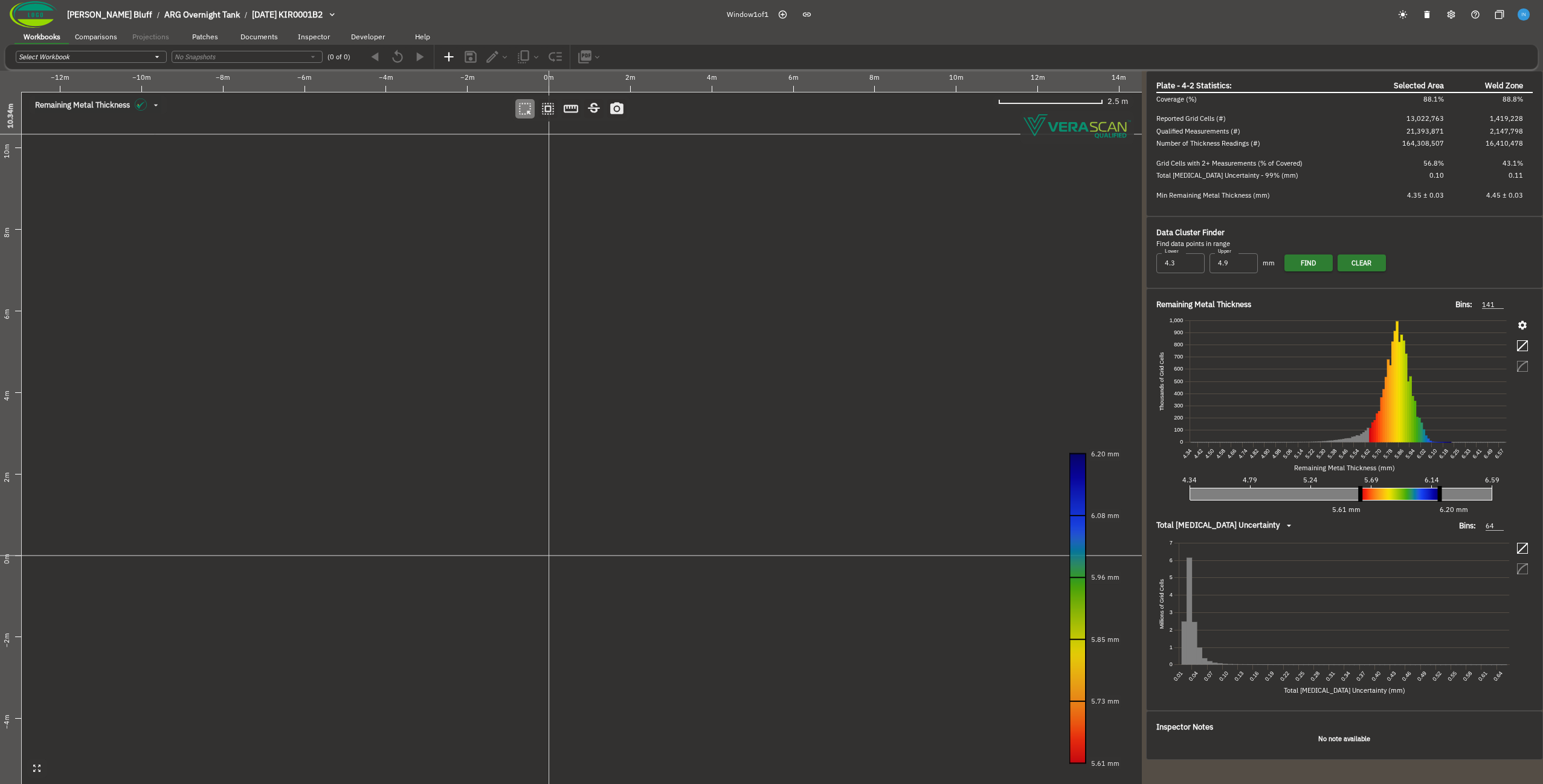
drag, startPoint x: 531, startPoint y: 386, endPoint x: 543, endPoint y: 411, distance: 27.7
click at [543, 411] on canvas at bounding box center [571, 427] width 1142 height 713
drag, startPoint x: 543, startPoint y: 411, endPoint x: 517, endPoint y: 405, distance: 26.7
click at [517, 405] on canvas at bounding box center [571, 427] width 1142 height 713
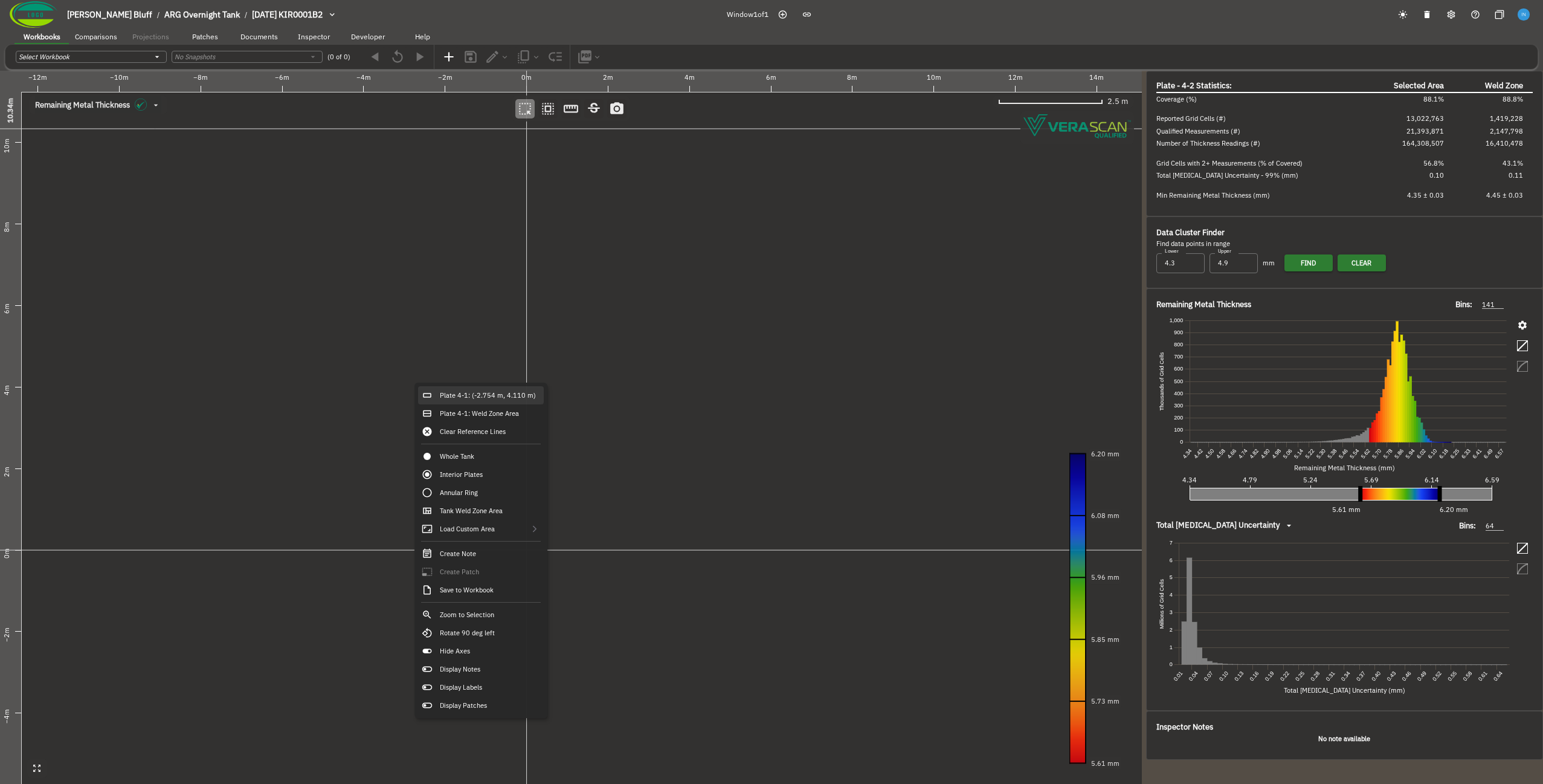
click at [471, 399] on div "Plate 4-1: (-2.754 m, 4.110 m)" at bounding box center [481, 395] width 126 height 18
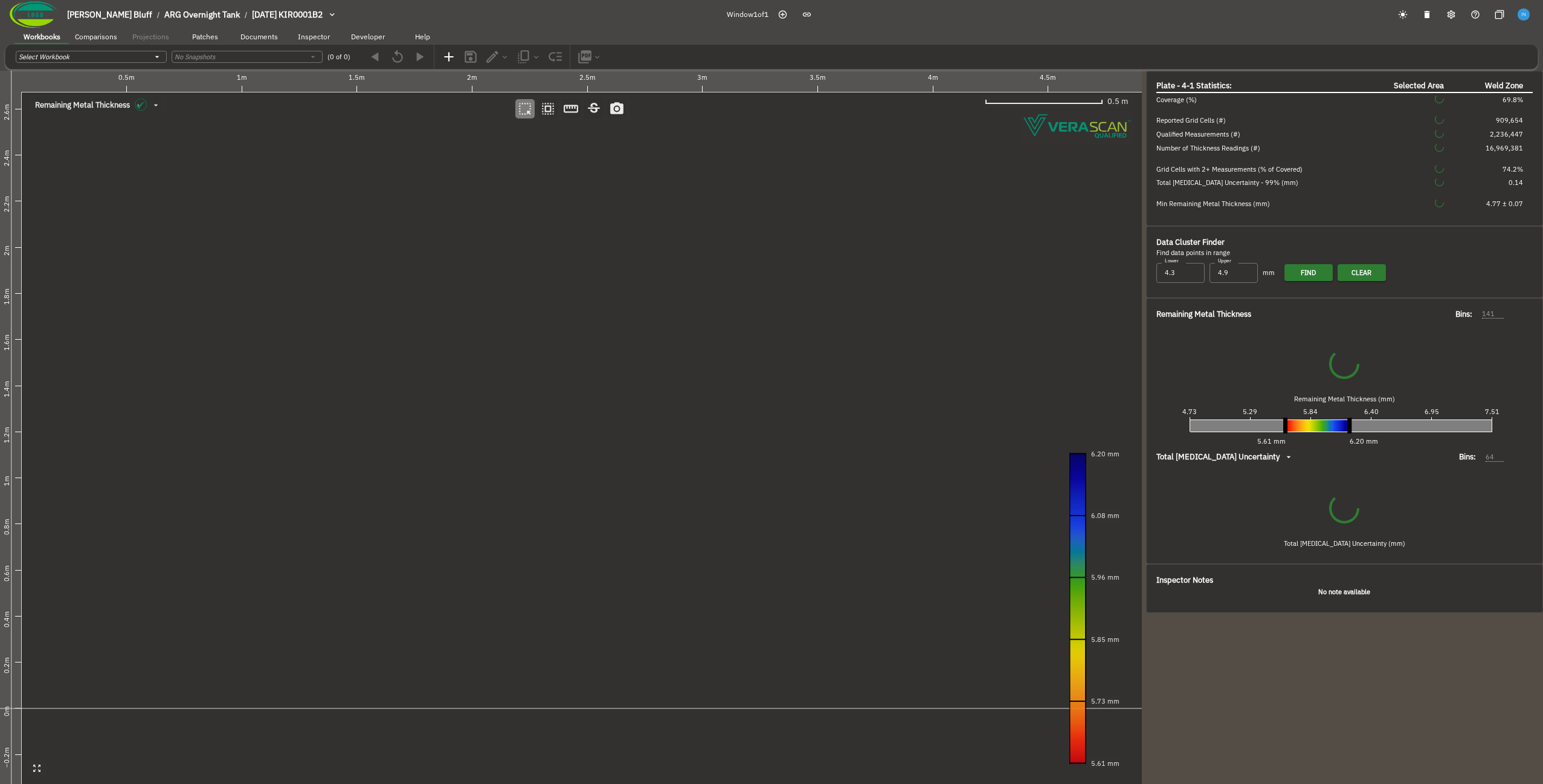
type input "174"
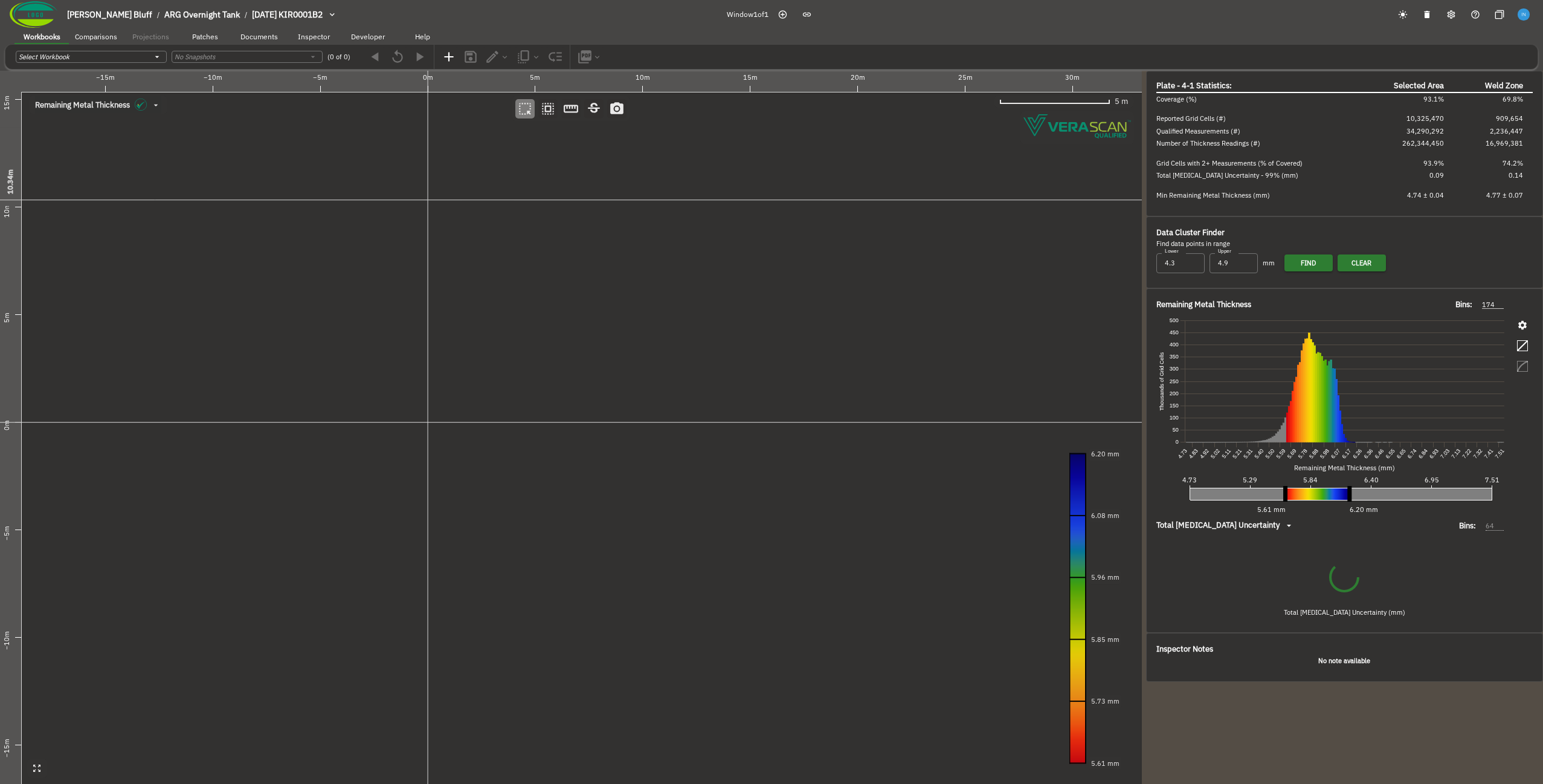
type input "53"
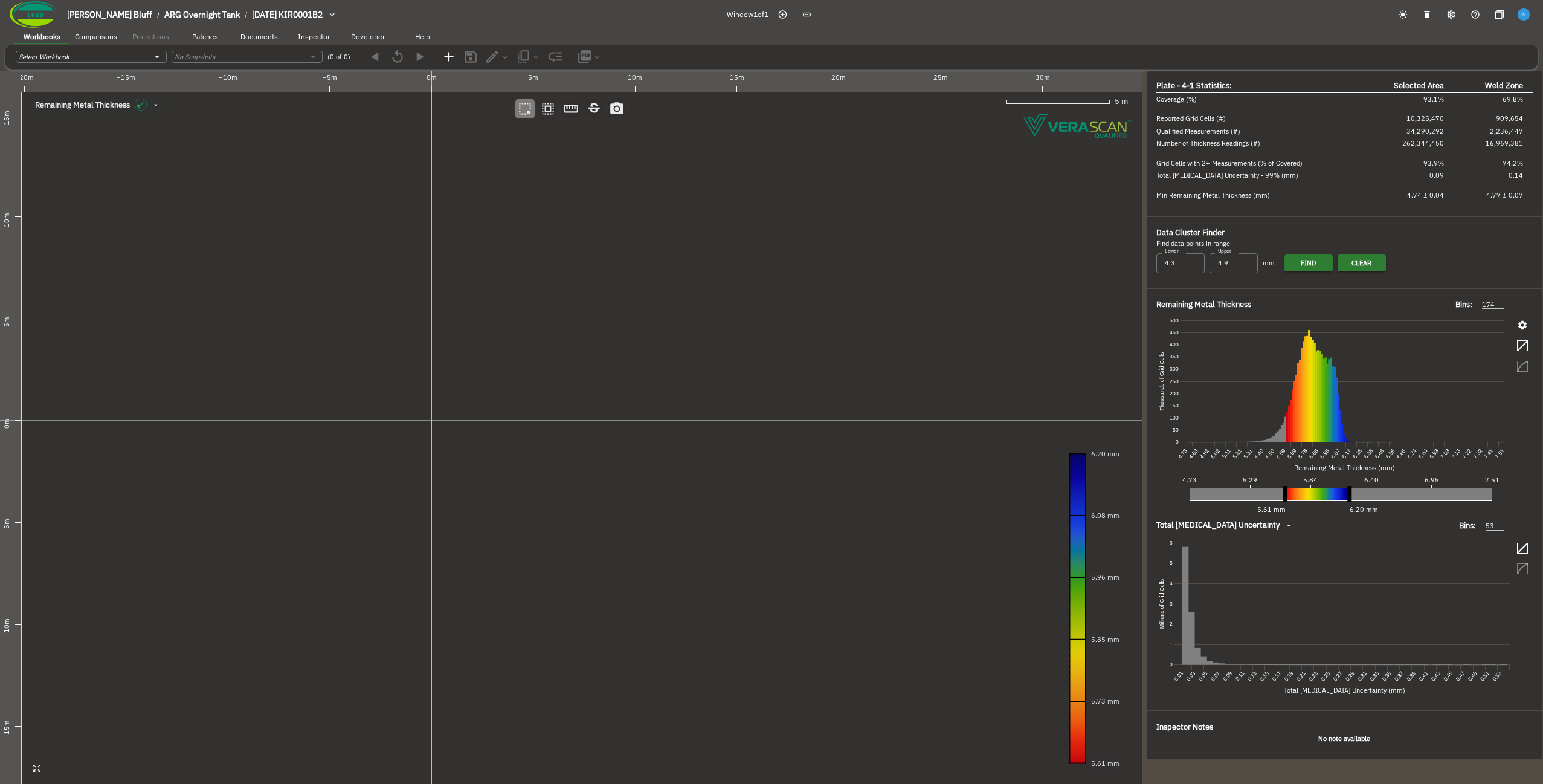
drag, startPoint x: 512, startPoint y: 210, endPoint x: 501, endPoint y: 33, distance: 177.3
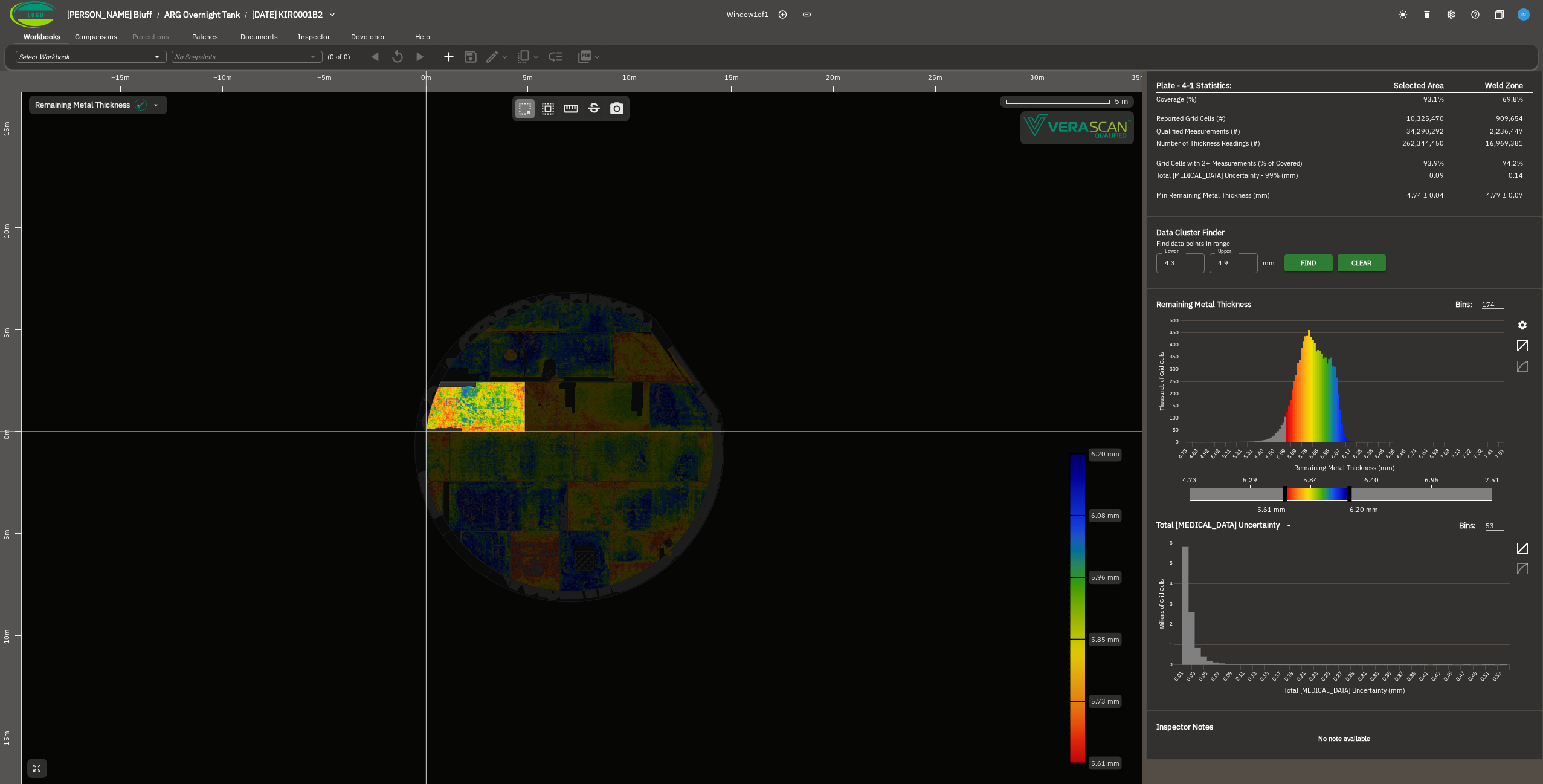
click at [547, 359] on canvas at bounding box center [571, 427] width 1142 height 713
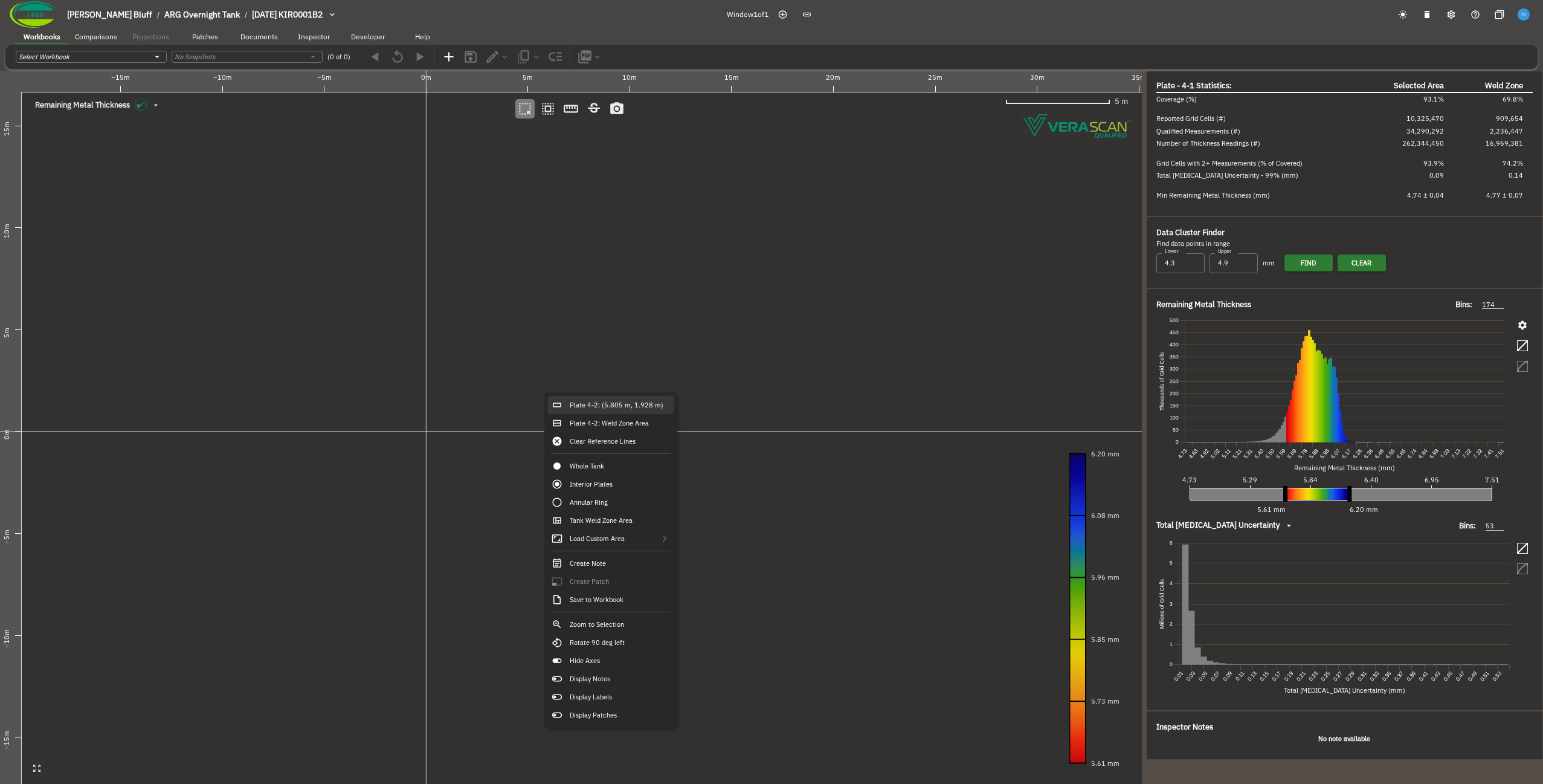
click at [572, 401] on div "Plate 4-2: (5.805 m, 1.928 m)" at bounding box center [611, 404] width 126 height 18
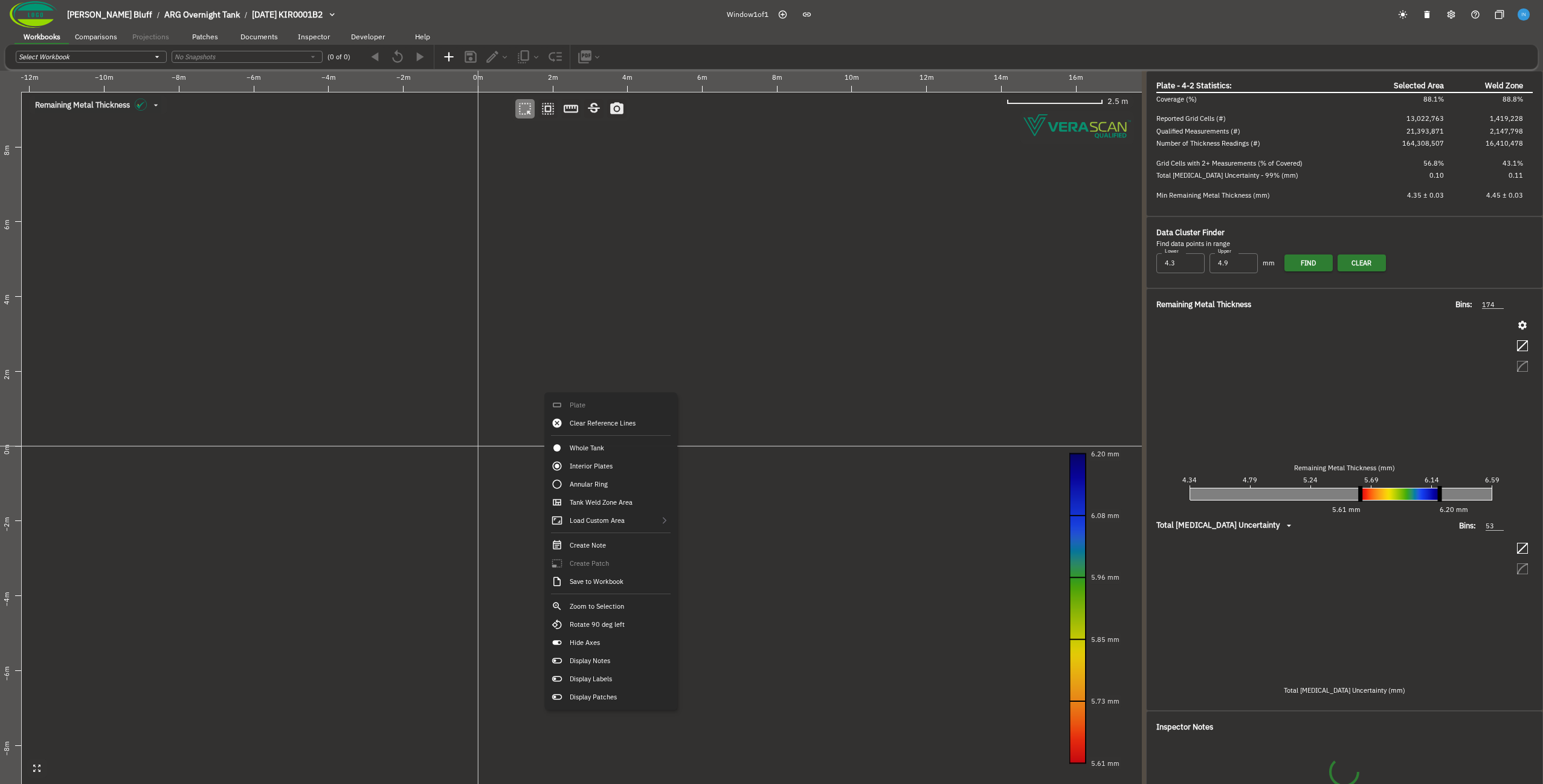
type input "141"
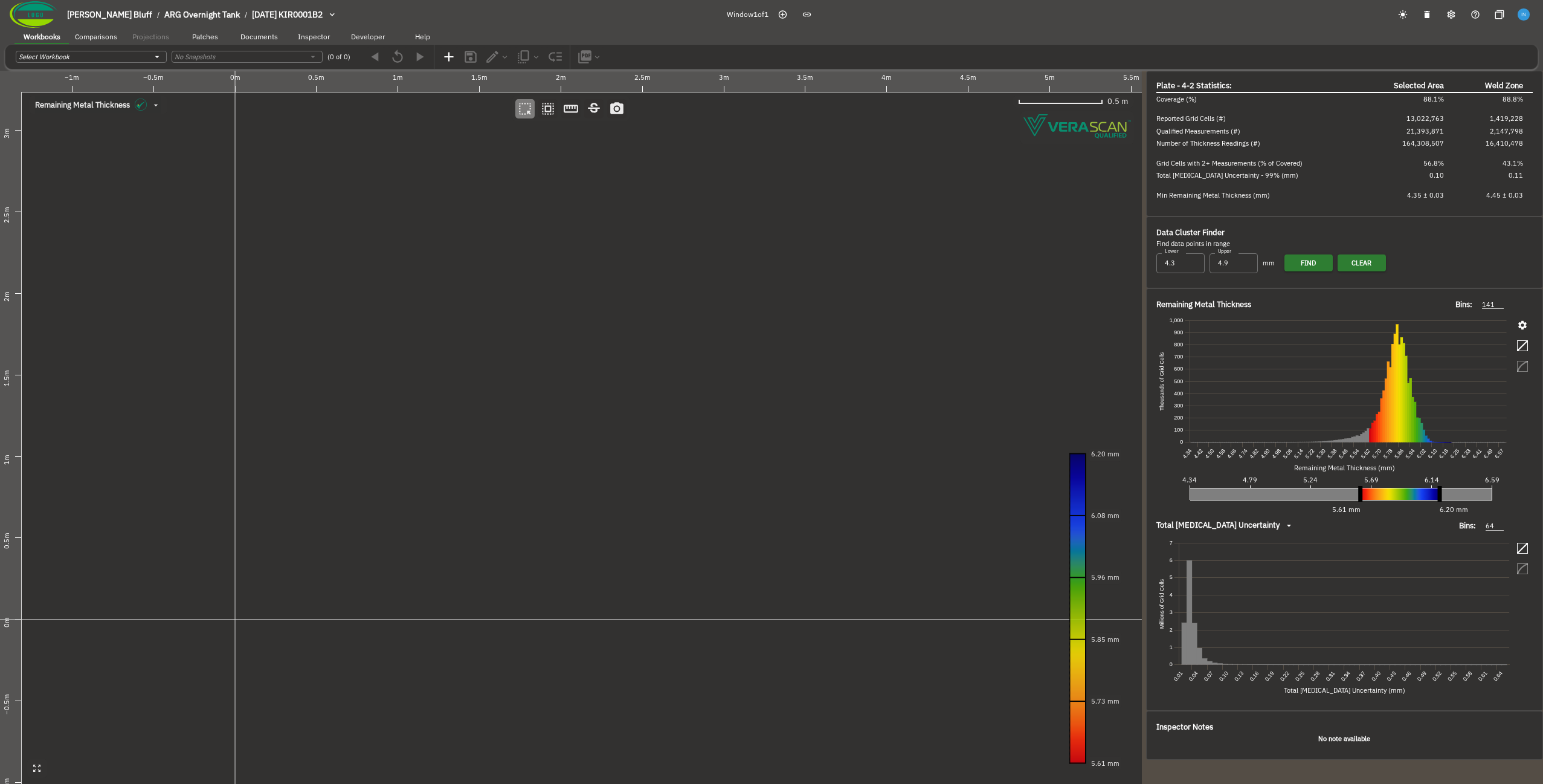
drag, startPoint x: 172, startPoint y: 388, endPoint x: 334, endPoint y: 382, distance: 162.1
click at [334, 382] on canvas at bounding box center [571, 427] width 1142 height 713
drag, startPoint x: 298, startPoint y: 324, endPoint x: 350, endPoint y: 283, distance: 66.2
click at [350, 283] on canvas at bounding box center [571, 427] width 1142 height 713
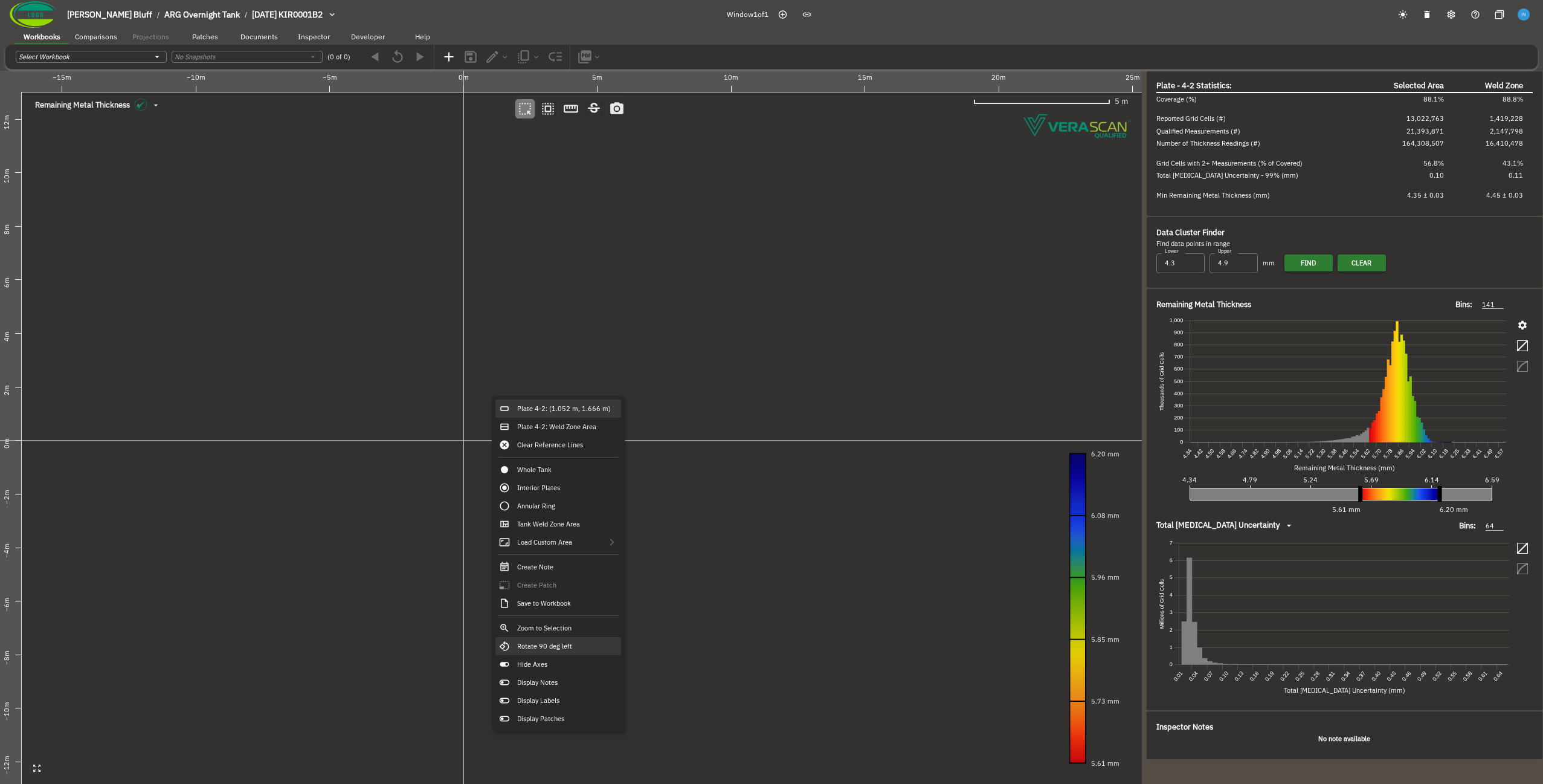
click at [586, 646] on div "Rotate 90 deg left" at bounding box center [559, 645] width 126 height 18
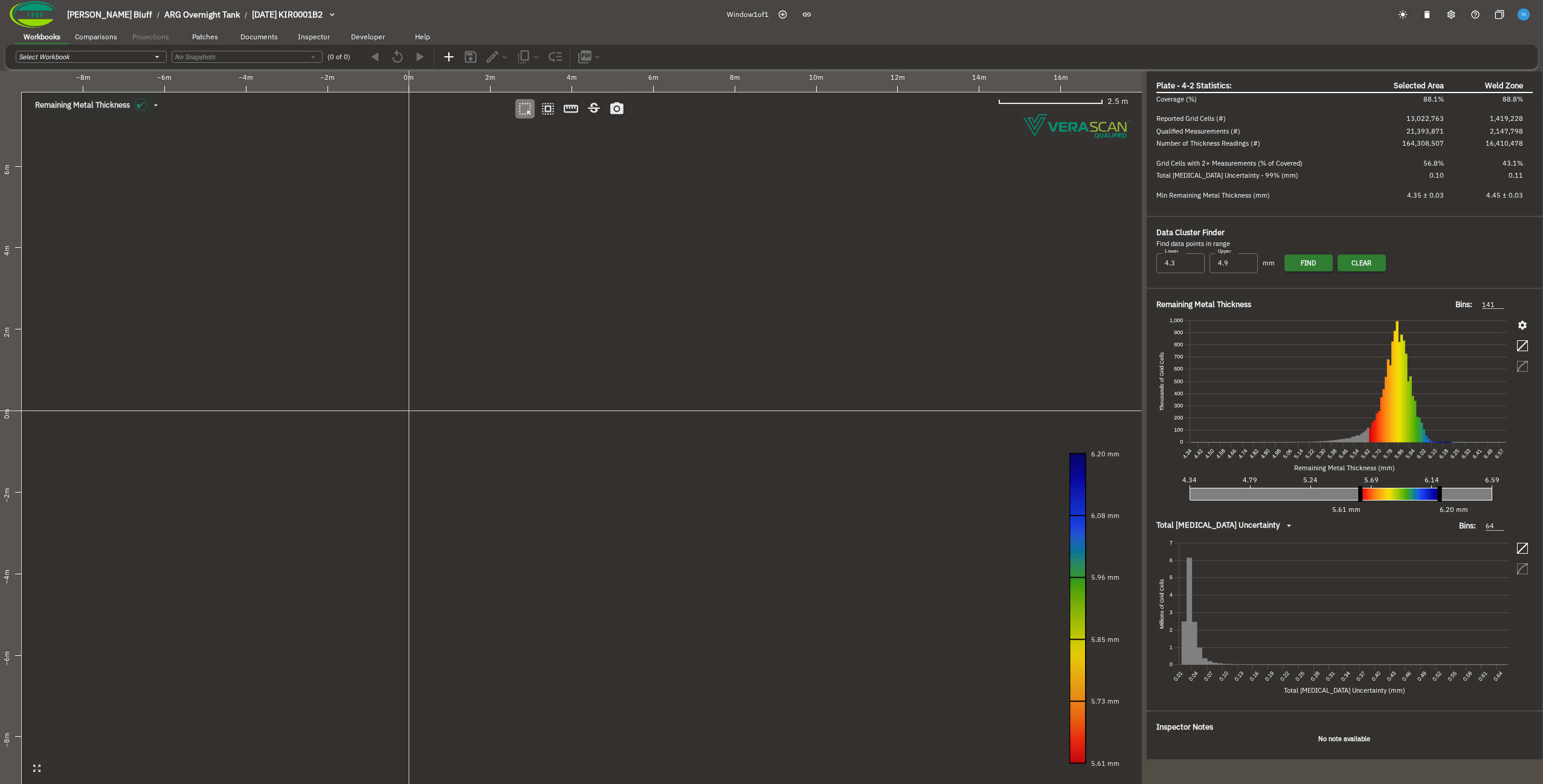
drag, startPoint x: 556, startPoint y: 494, endPoint x: 481, endPoint y: 510, distance: 76.7
click at [481, 510] on canvas at bounding box center [571, 427] width 1142 height 713
drag, startPoint x: 439, startPoint y: 378, endPoint x: 525, endPoint y: 374, distance: 86.1
click at [525, 374] on canvas at bounding box center [571, 427] width 1142 height 713
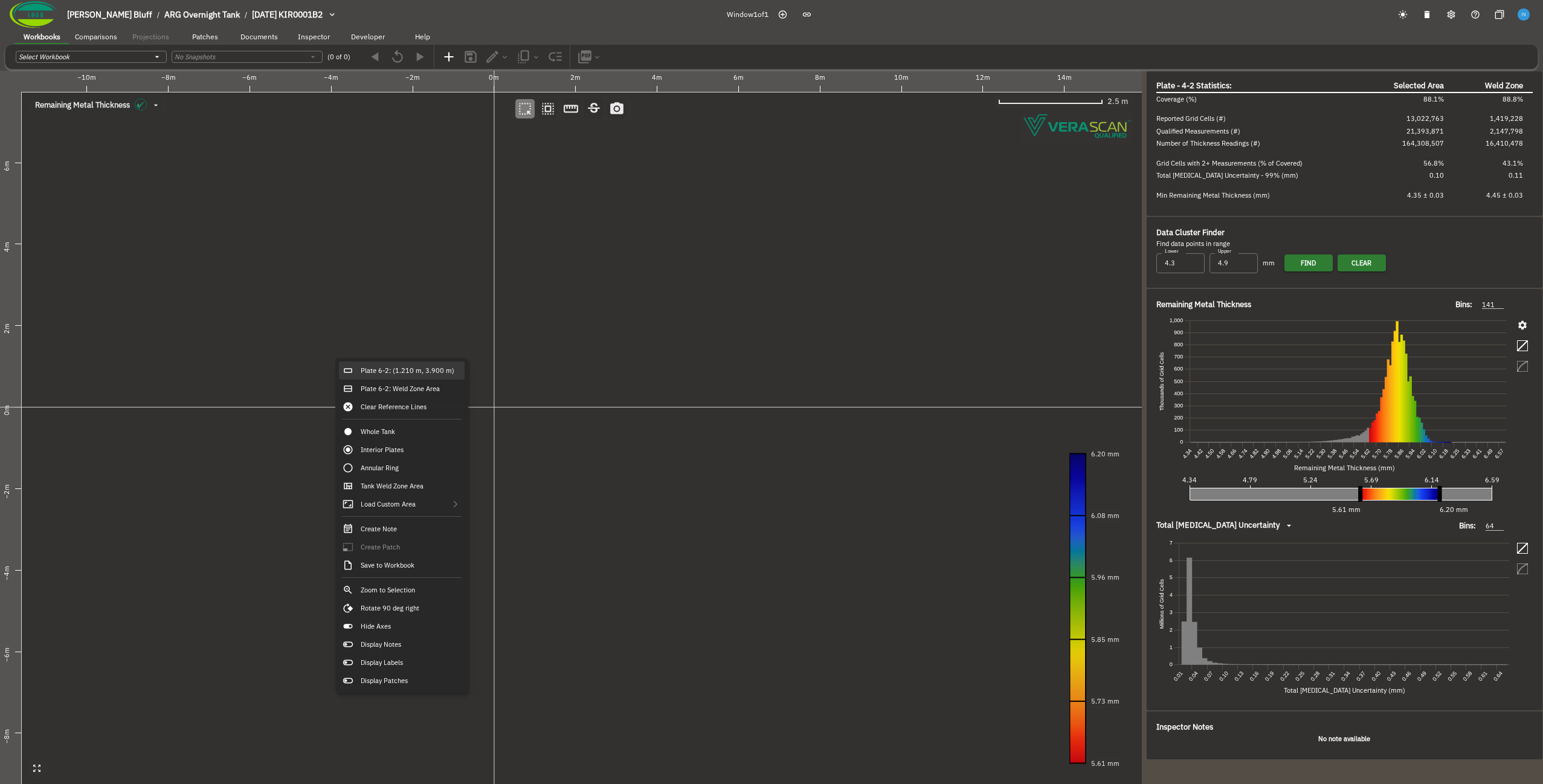
click at [416, 375] on div "Plate 6-2: (1.210 m, 3.900 m)" at bounding box center [402, 369] width 126 height 18
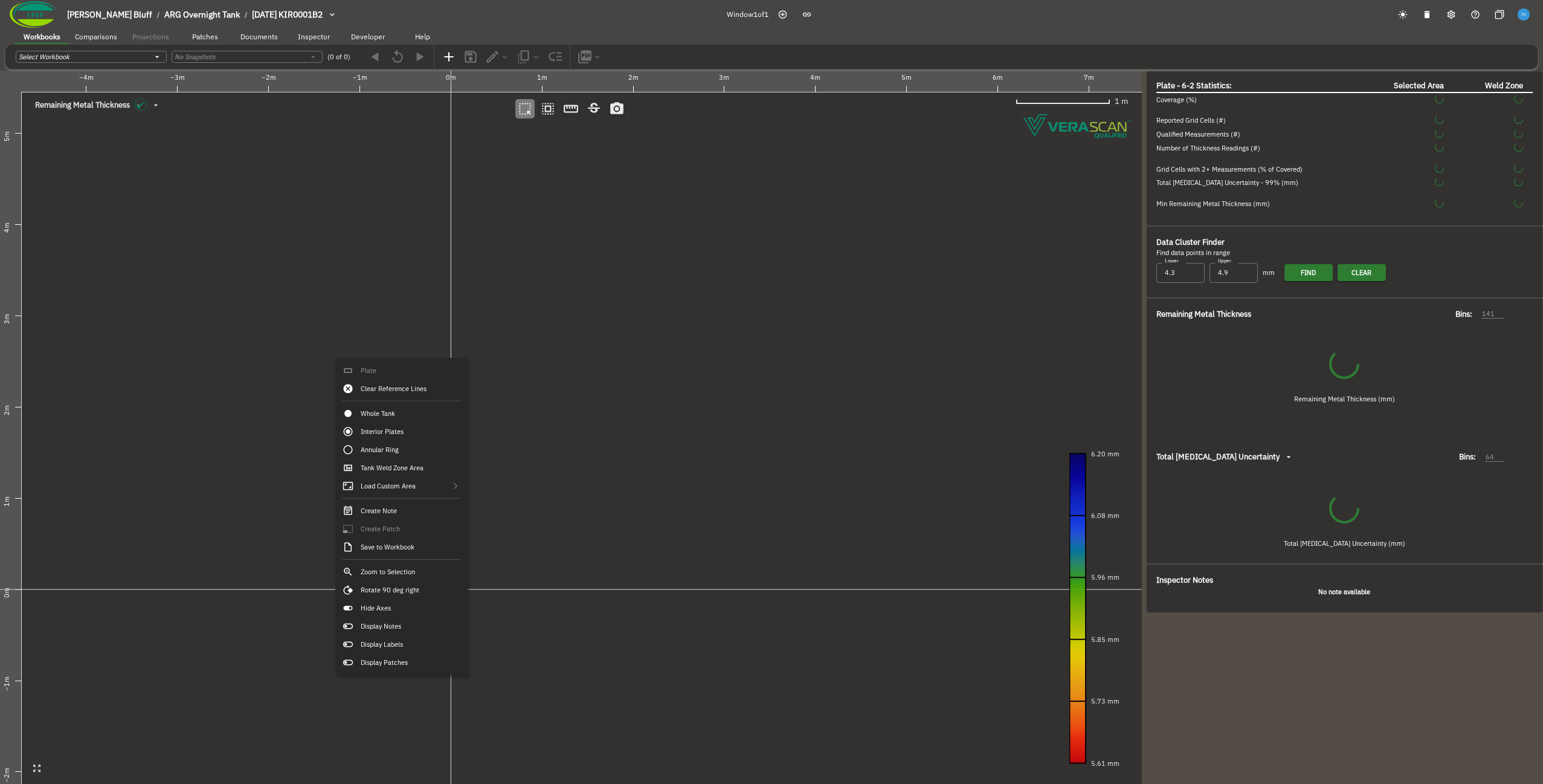
type input "61"
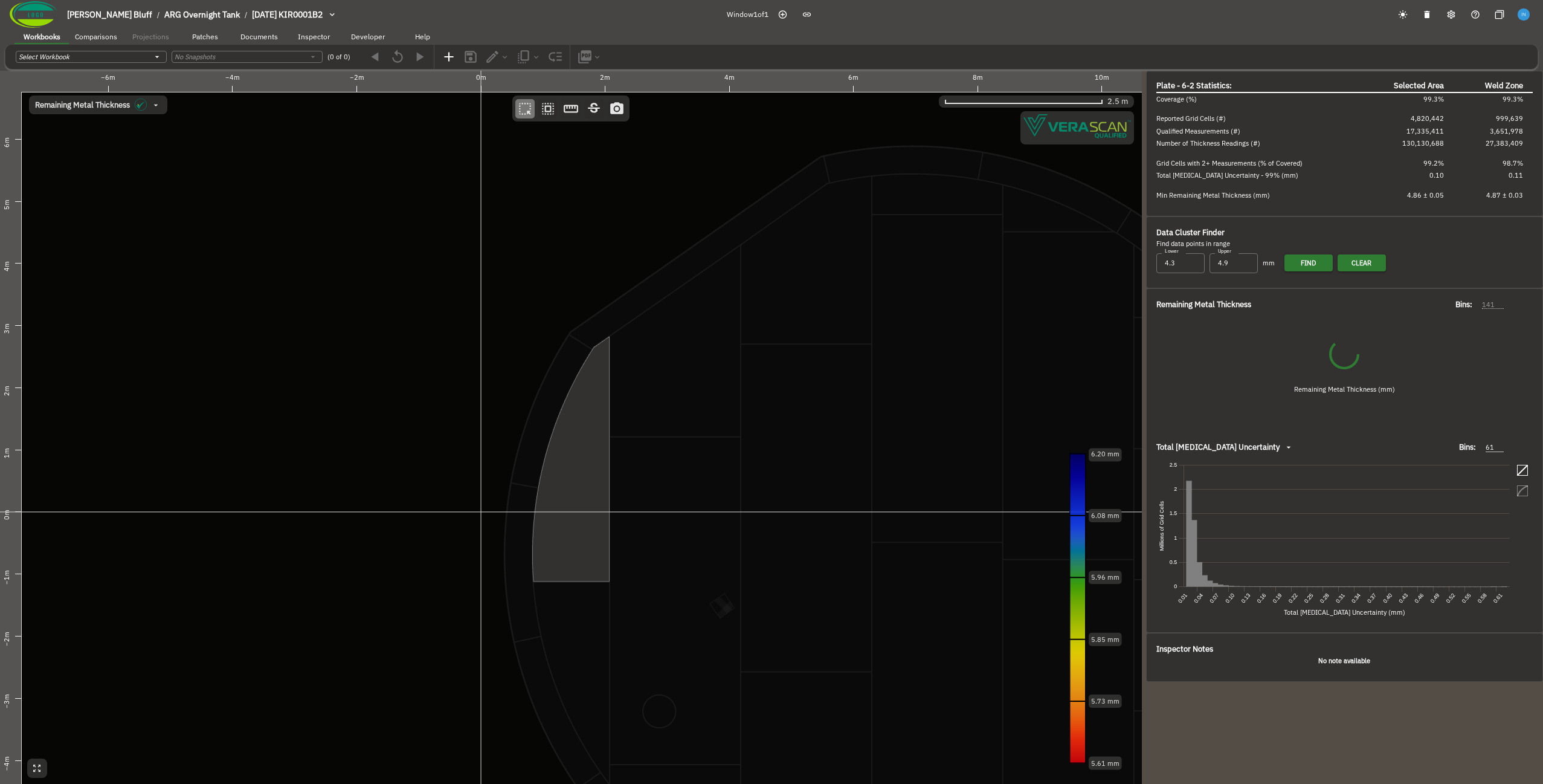
drag, startPoint x: 571, startPoint y: 479, endPoint x: 354, endPoint y: 336, distance: 259.9
click at [354, 336] on canvas at bounding box center [571, 427] width 1142 height 713
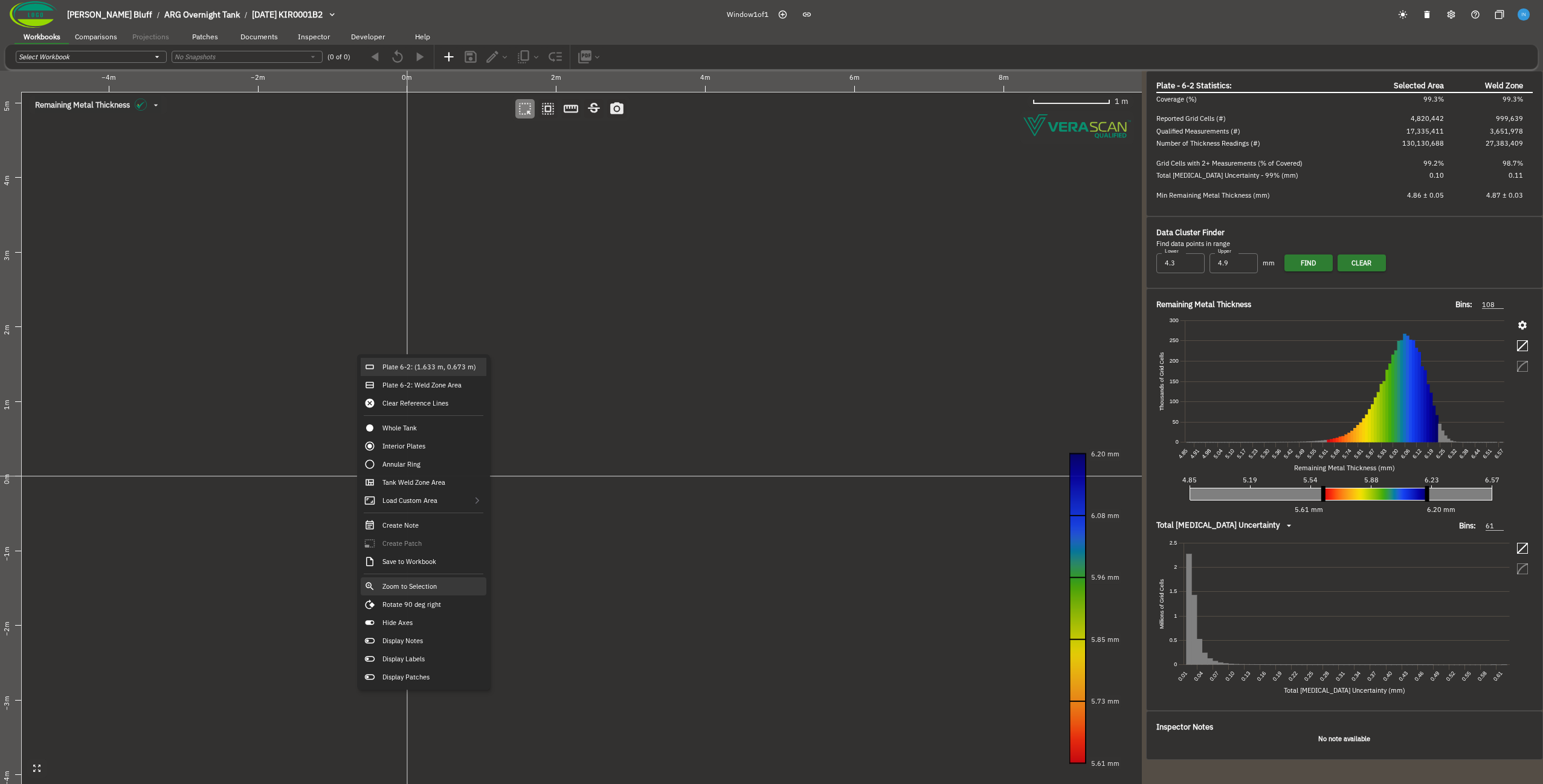
click at [447, 584] on div "Zoom to Selection" at bounding box center [424, 586] width 126 height 18
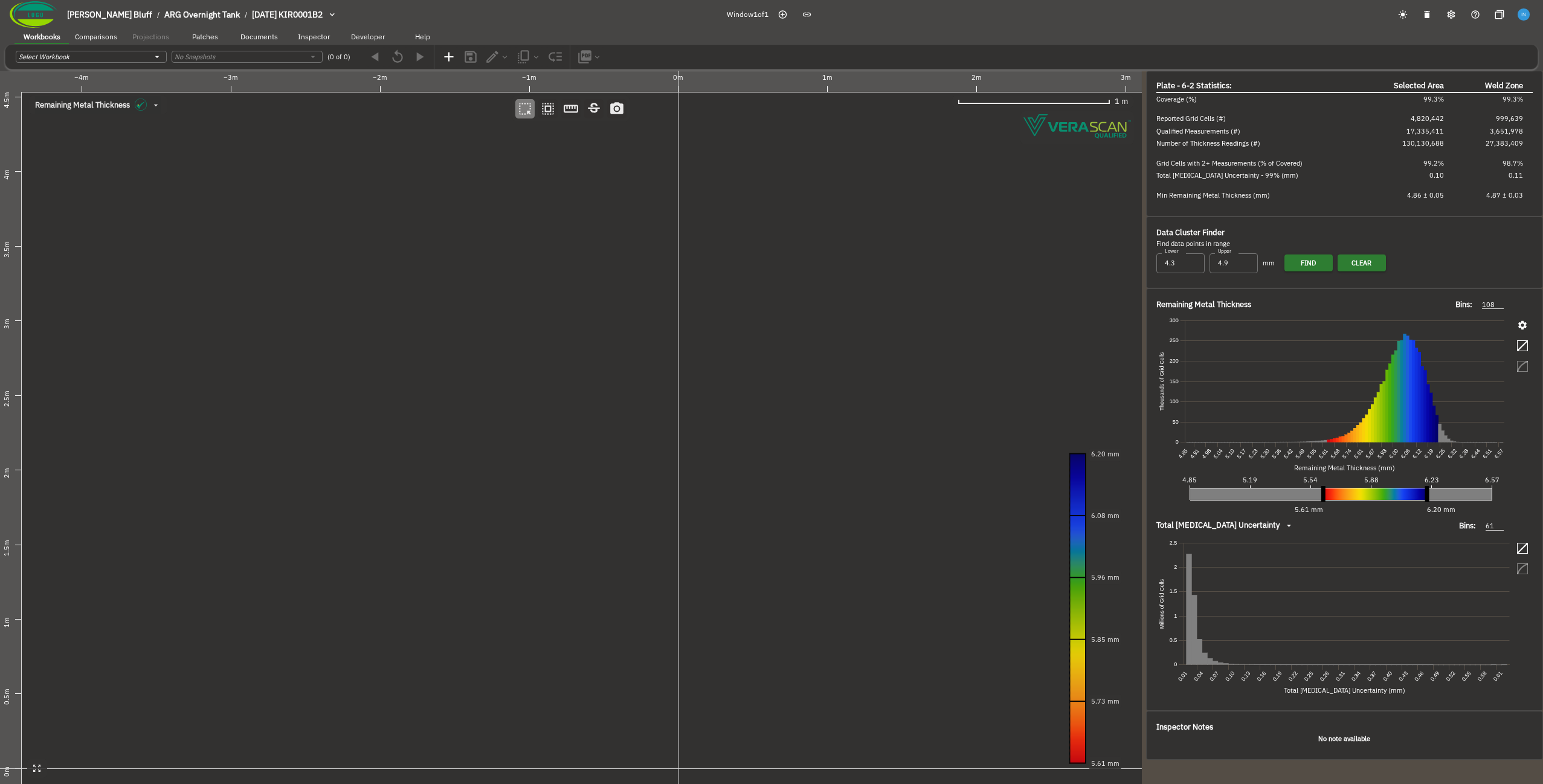
drag, startPoint x: 531, startPoint y: 549, endPoint x: 314, endPoint y: 272, distance: 351.9
click at [314, 272] on canvas at bounding box center [571, 427] width 1142 height 713
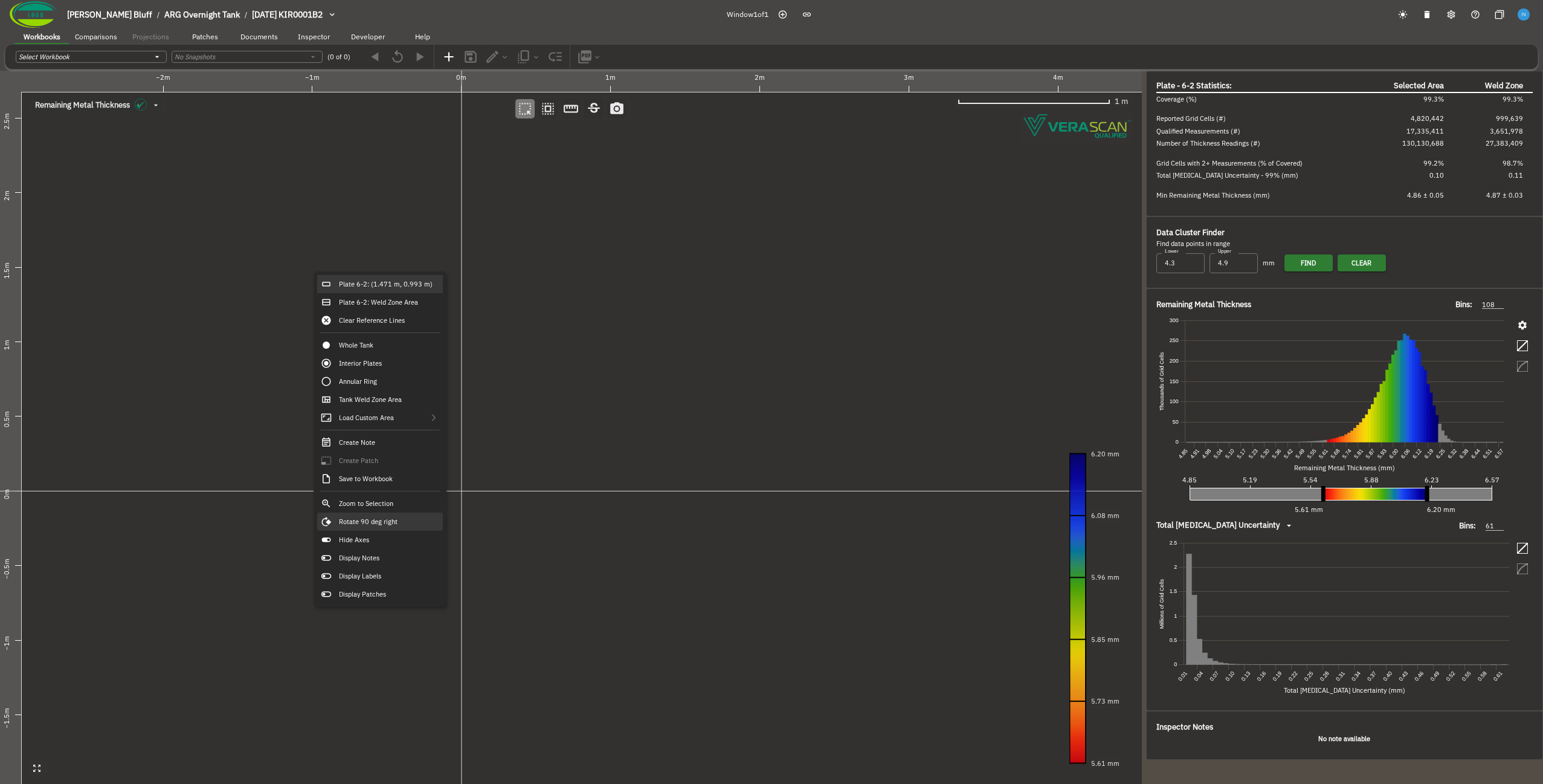
click at [405, 520] on div "Rotate 90 deg right" at bounding box center [380, 521] width 126 height 18
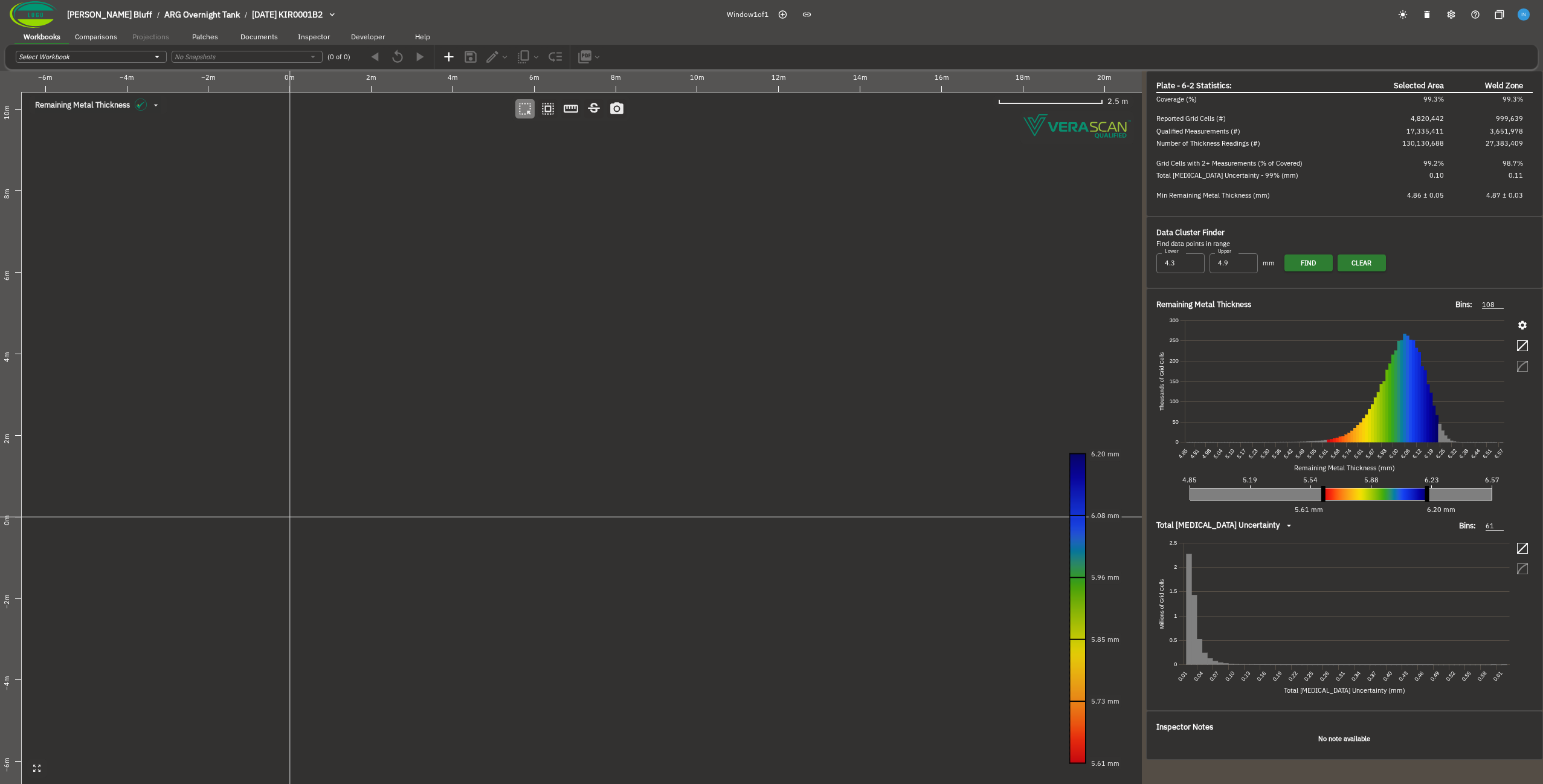
drag, startPoint x: 481, startPoint y: 342, endPoint x: 420, endPoint y: 427, distance: 104.6
click at [420, 427] on canvas at bounding box center [571, 427] width 1142 height 713
click at [433, 302] on canvas at bounding box center [571, 427] width 1142 height 713
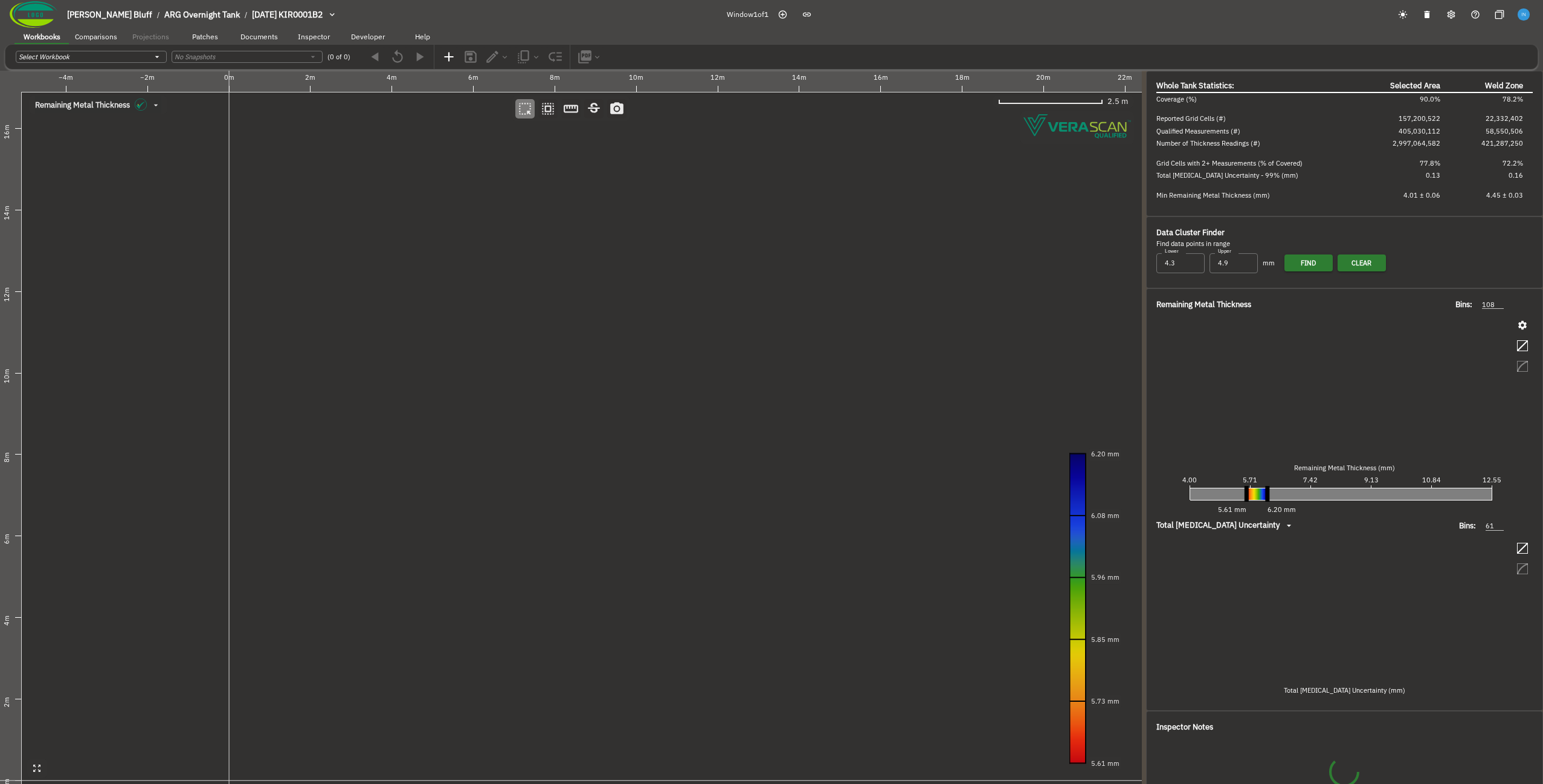
type input "535"
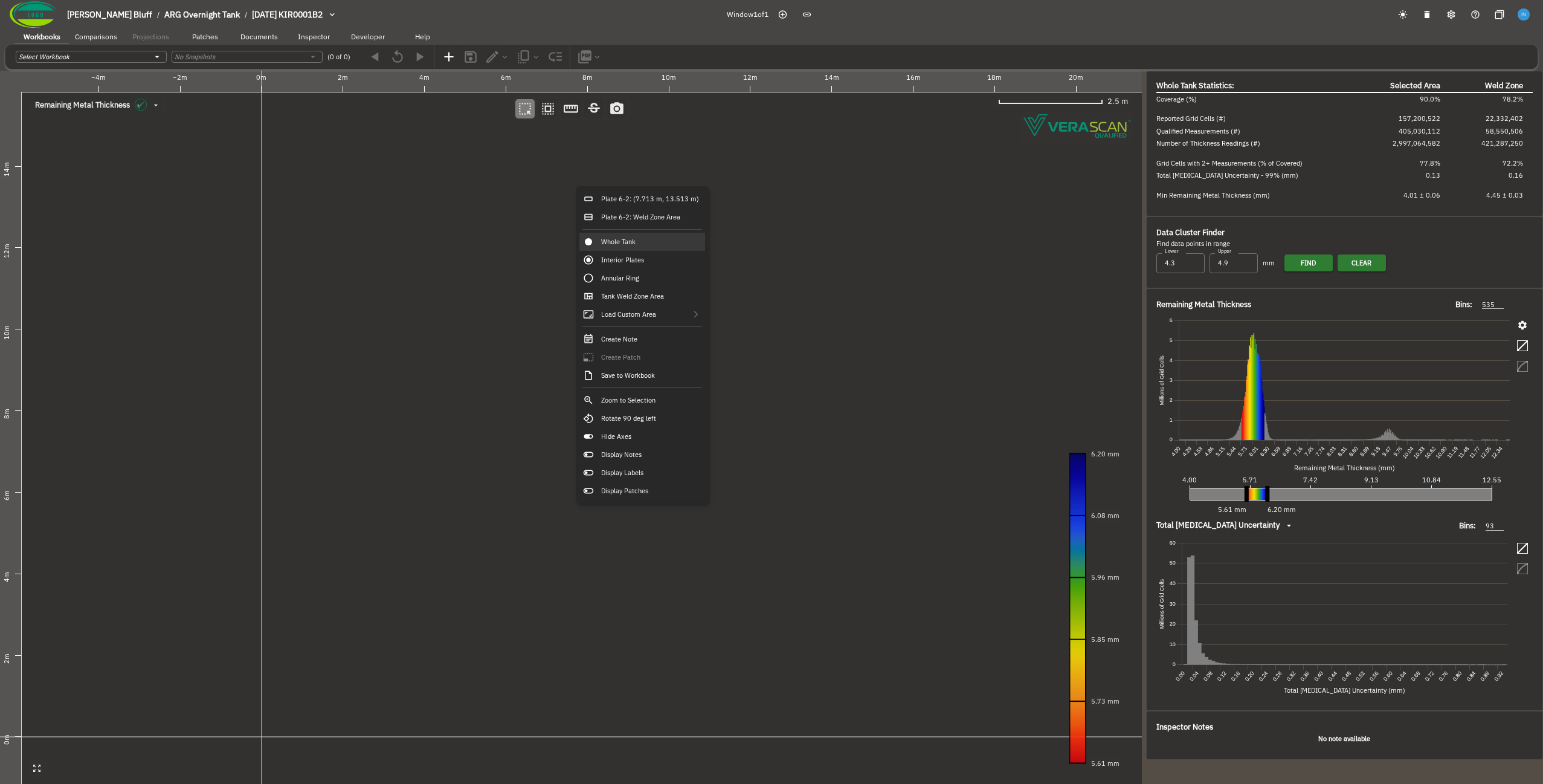
click at [365, 405] on canvas at bounding box center [571, 427] width 1142 height 713
drag, startPoint x: 344, startPoint y: 500, endPoint x: 350, endPoint y: 490, distance: 11.7
click at [350, 490] on canvas at bounding box center [571, 427] width 1142 height 713
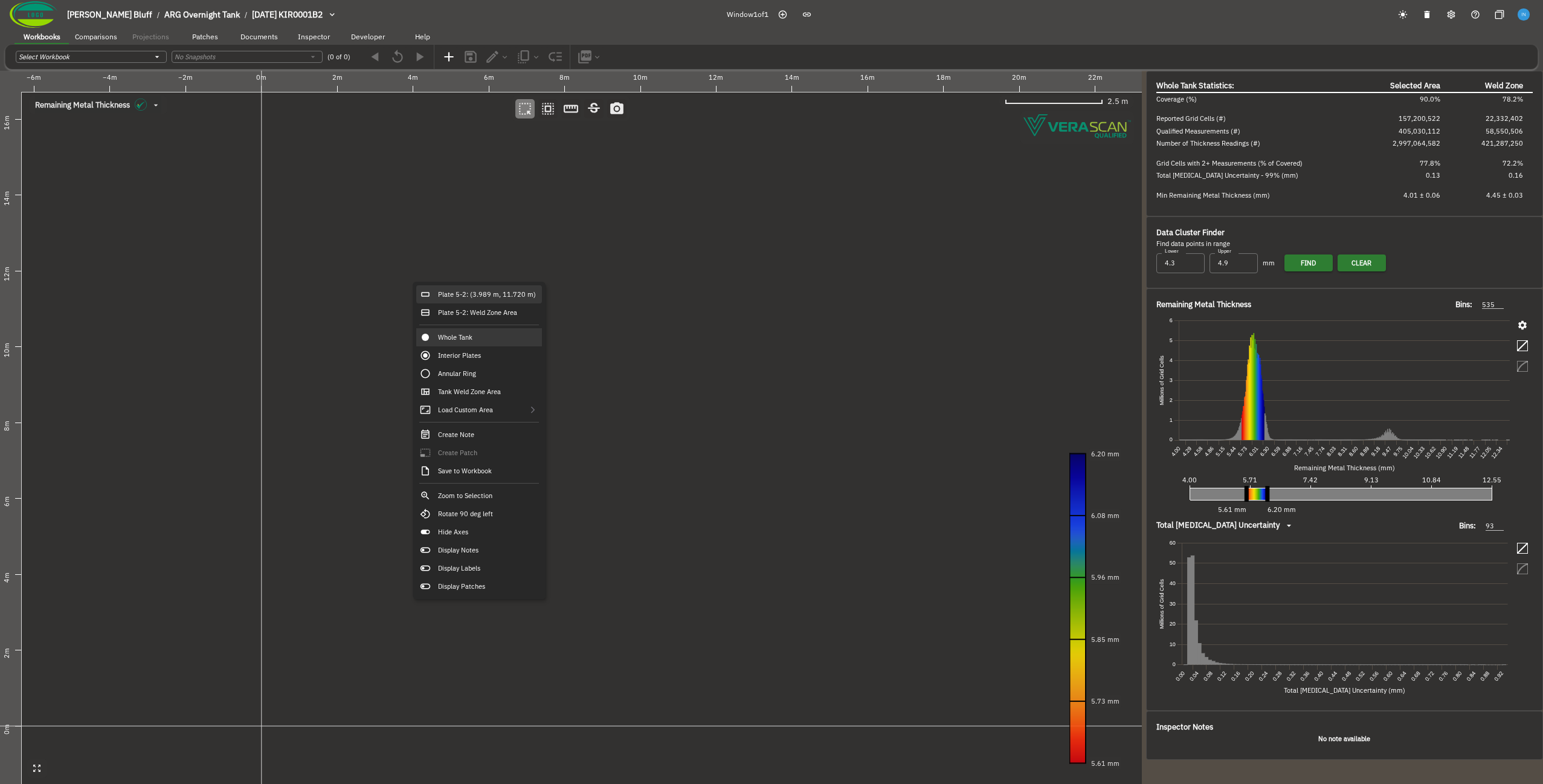
click at [450, 292] on div "Plate 5-2: (3.989 m, 11.720 m)" at bounding box center [480, 293] width 126 height 18
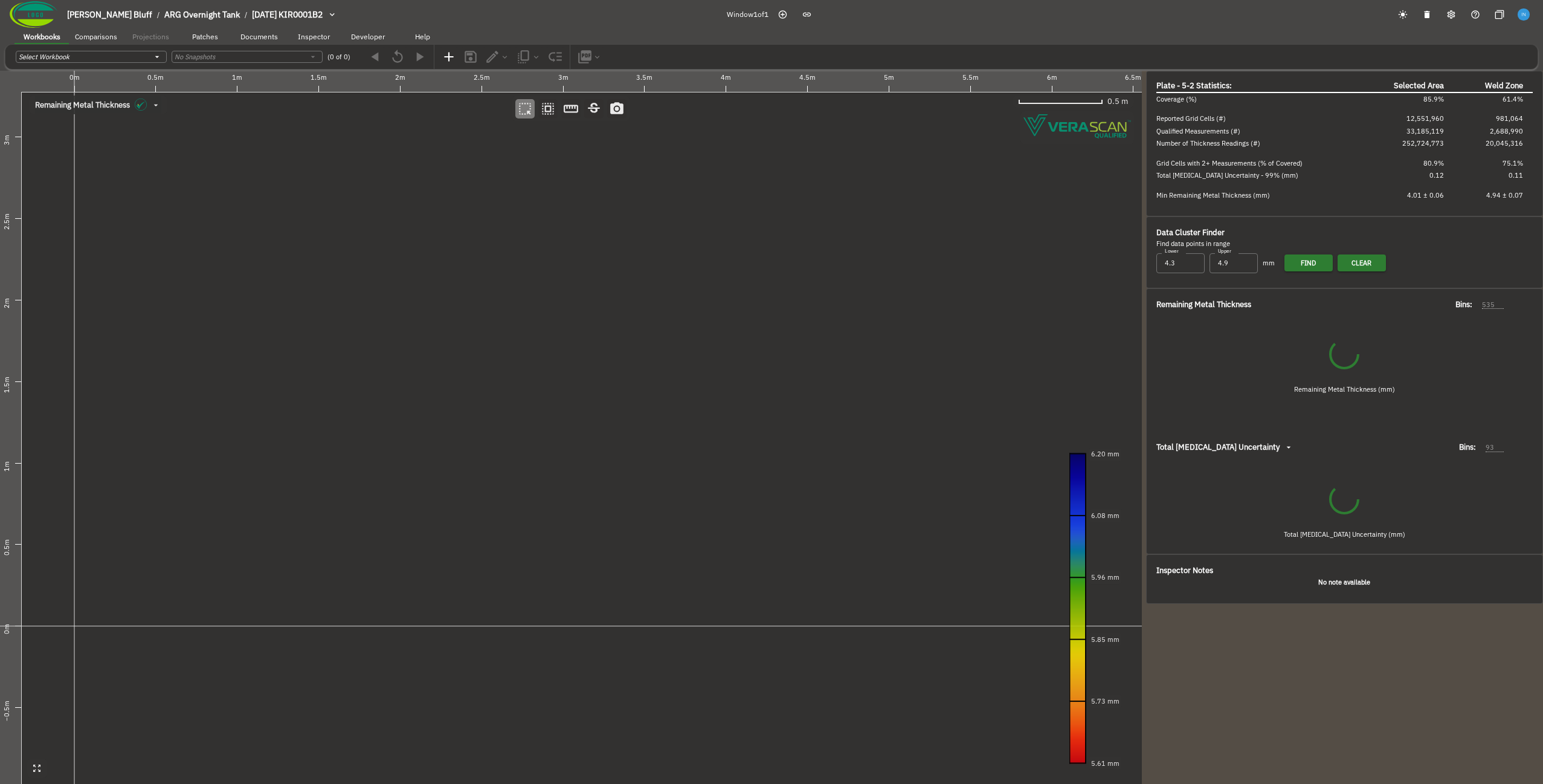
type input "67"
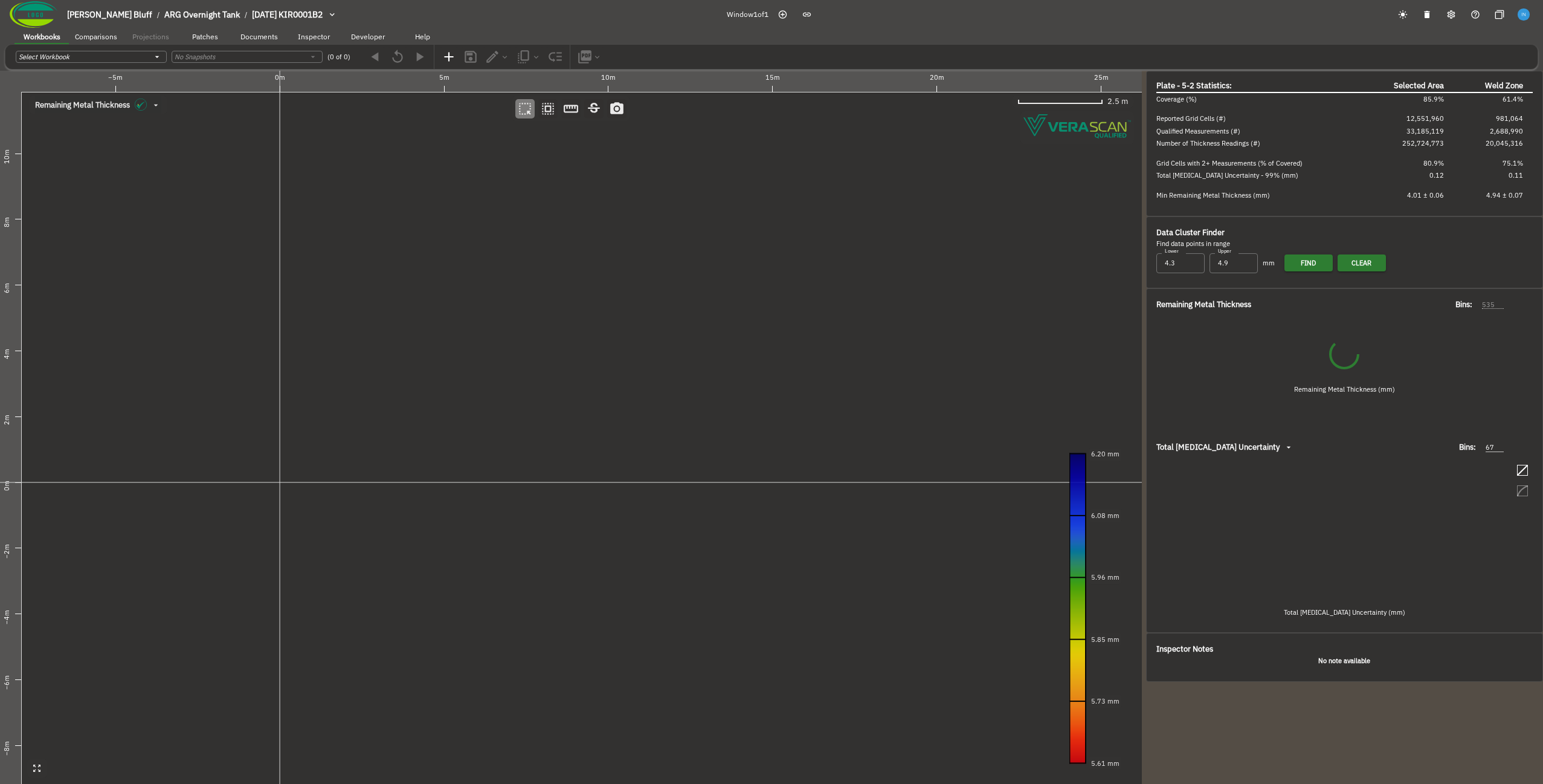
click at [532, 390] on canvas at bounding box center [571, 427] width 1142 height 713
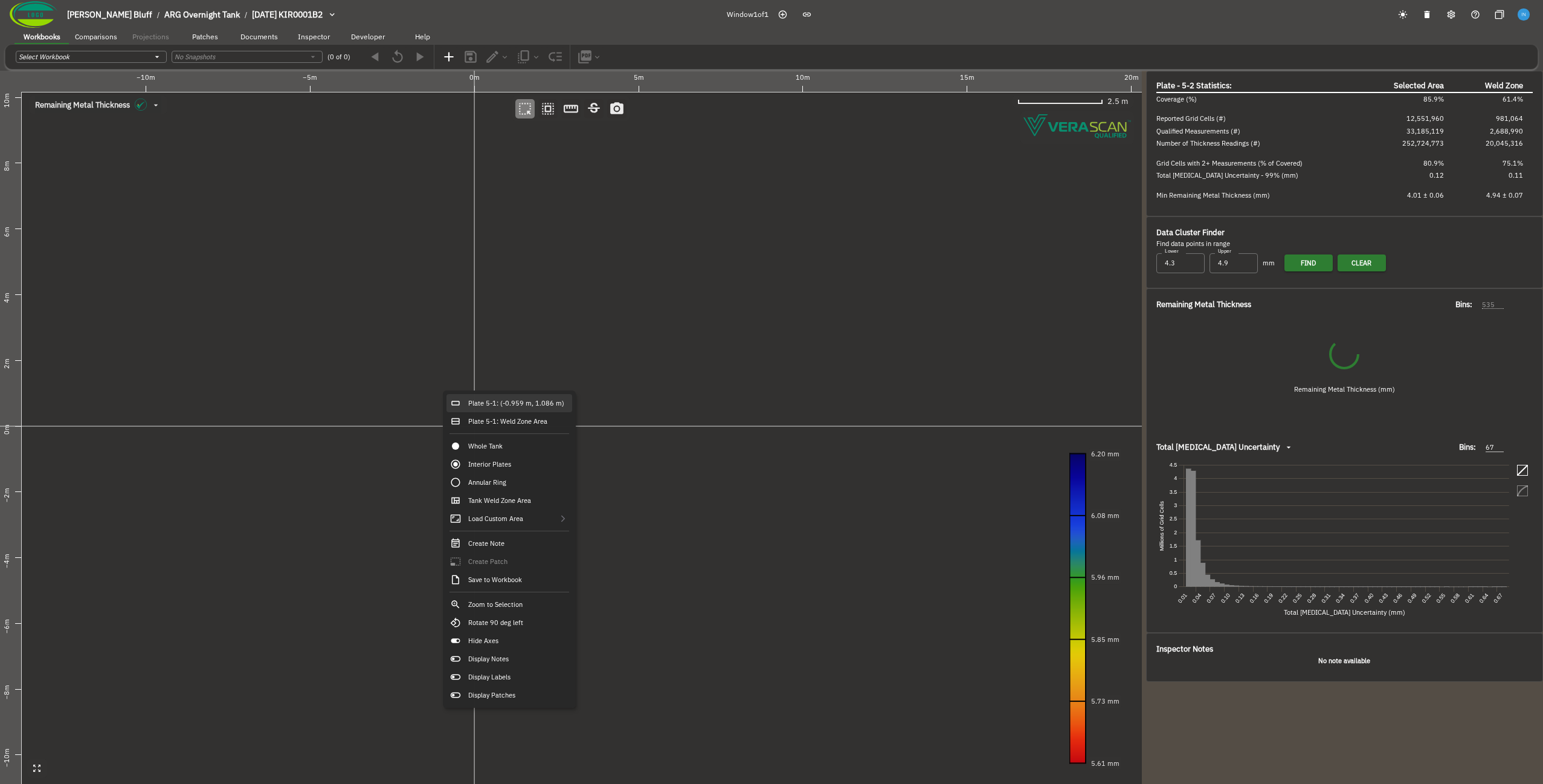
click at [468, 404] on div "Plate 5-1: (-0.959 m, 1.086 m)" at bounding box center [510, 402] width 126 height 18
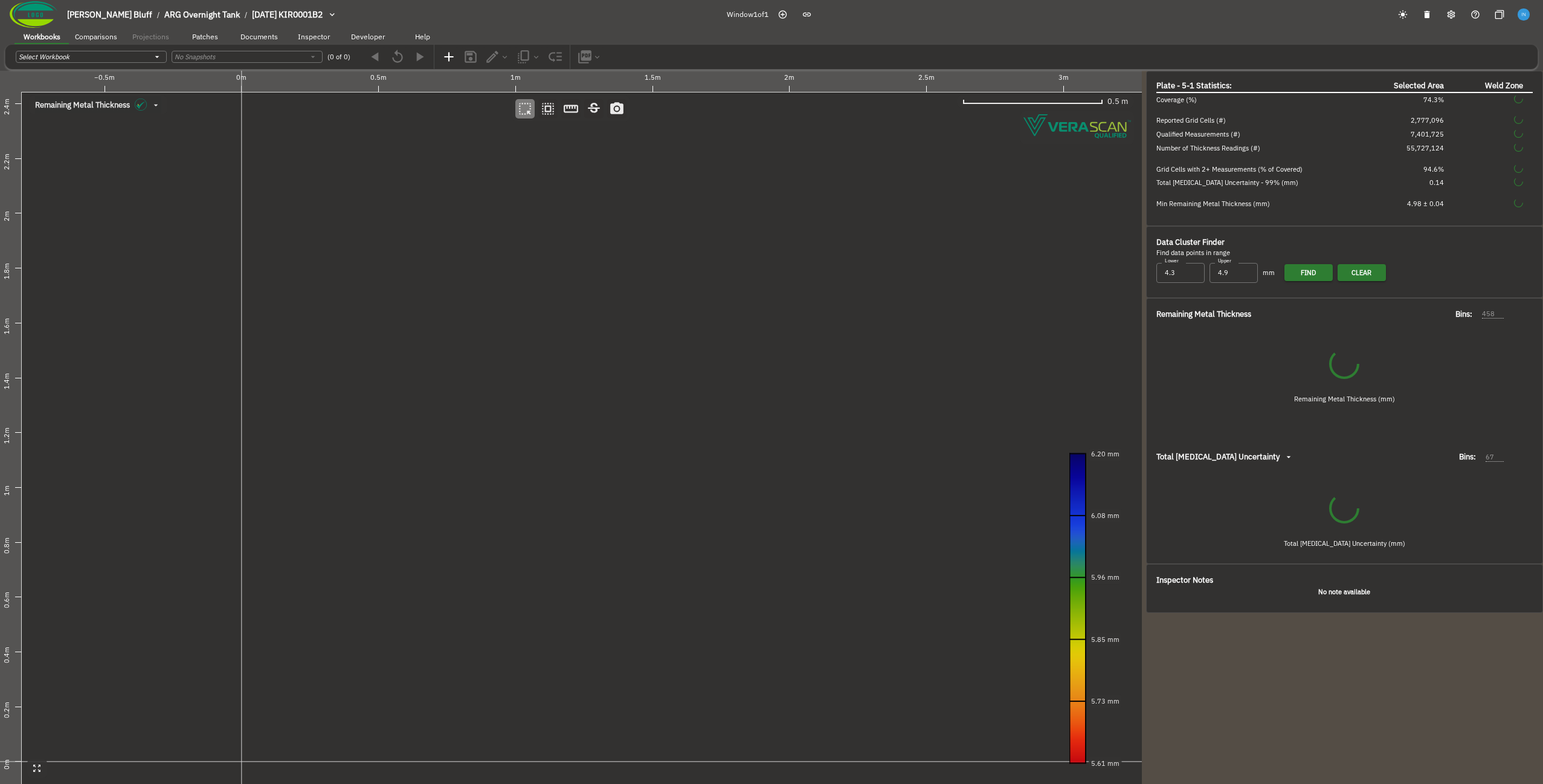
type input "206"
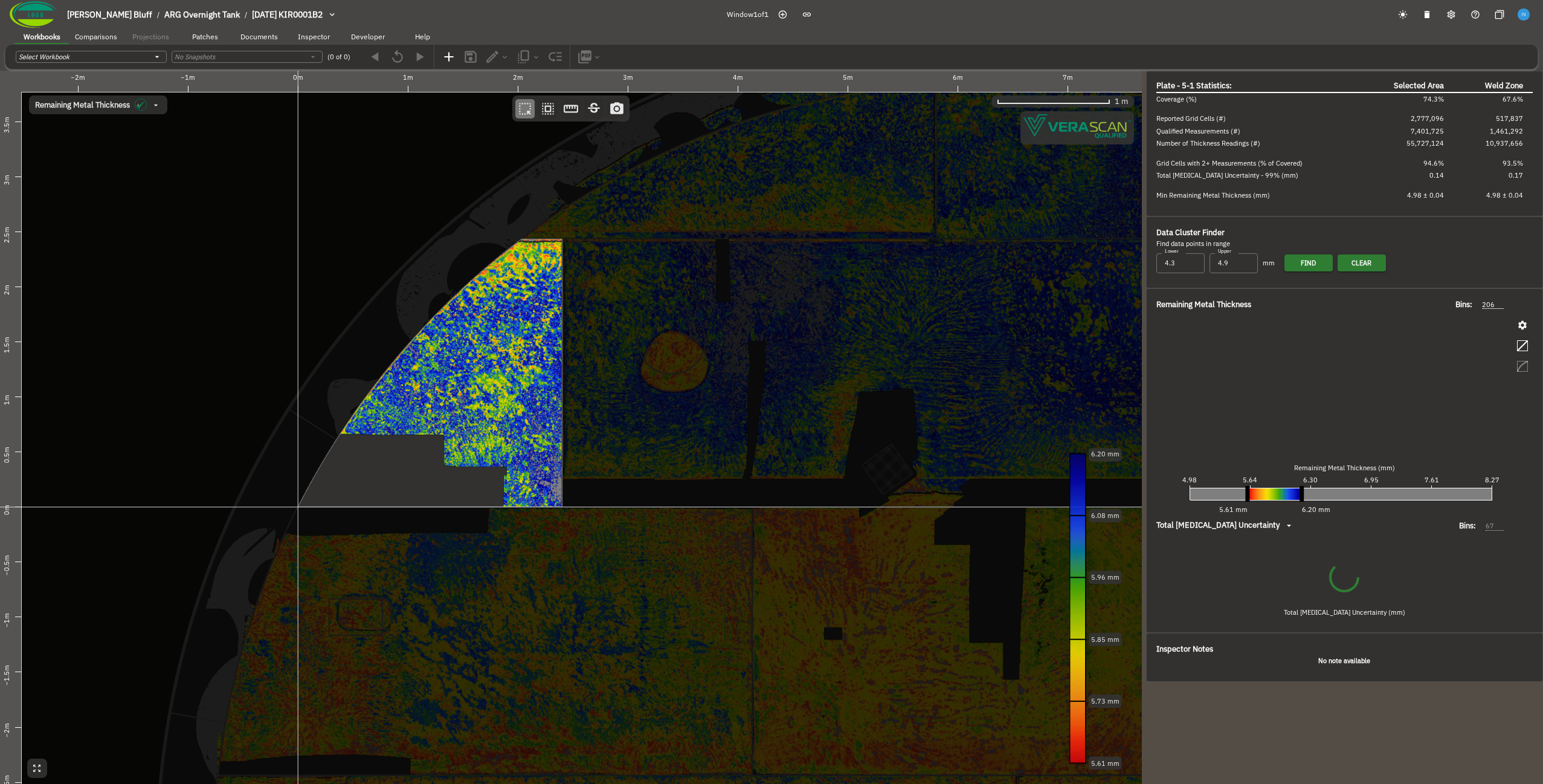
drag, startPoint x: 543, startPoint y: 484, endPoint x: 414, endPoint y: 388, distance: 160.8
click at [414, 388] on canvas at bounding box center [571, 427] width 1142 height 713
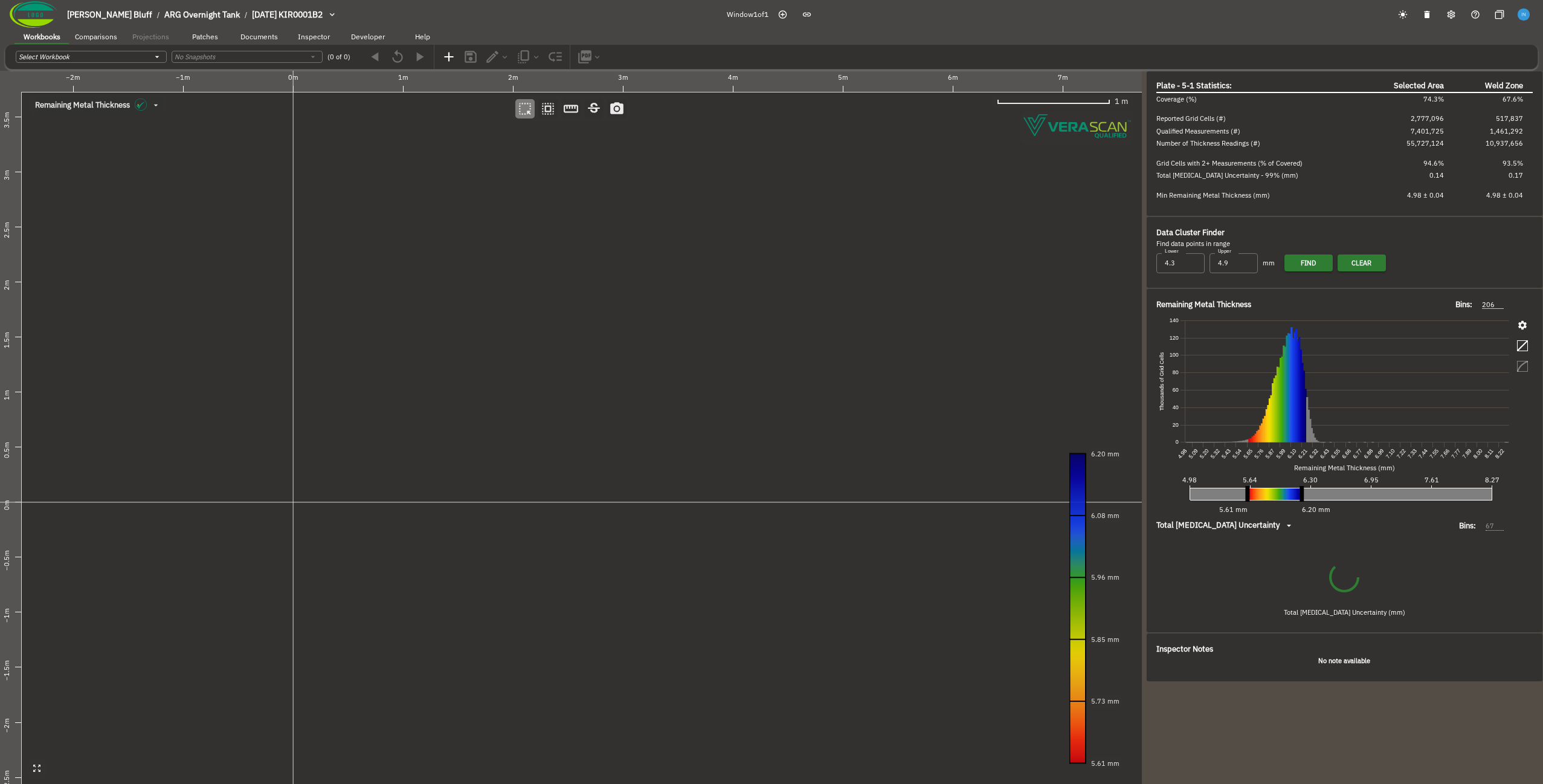
type input "50"
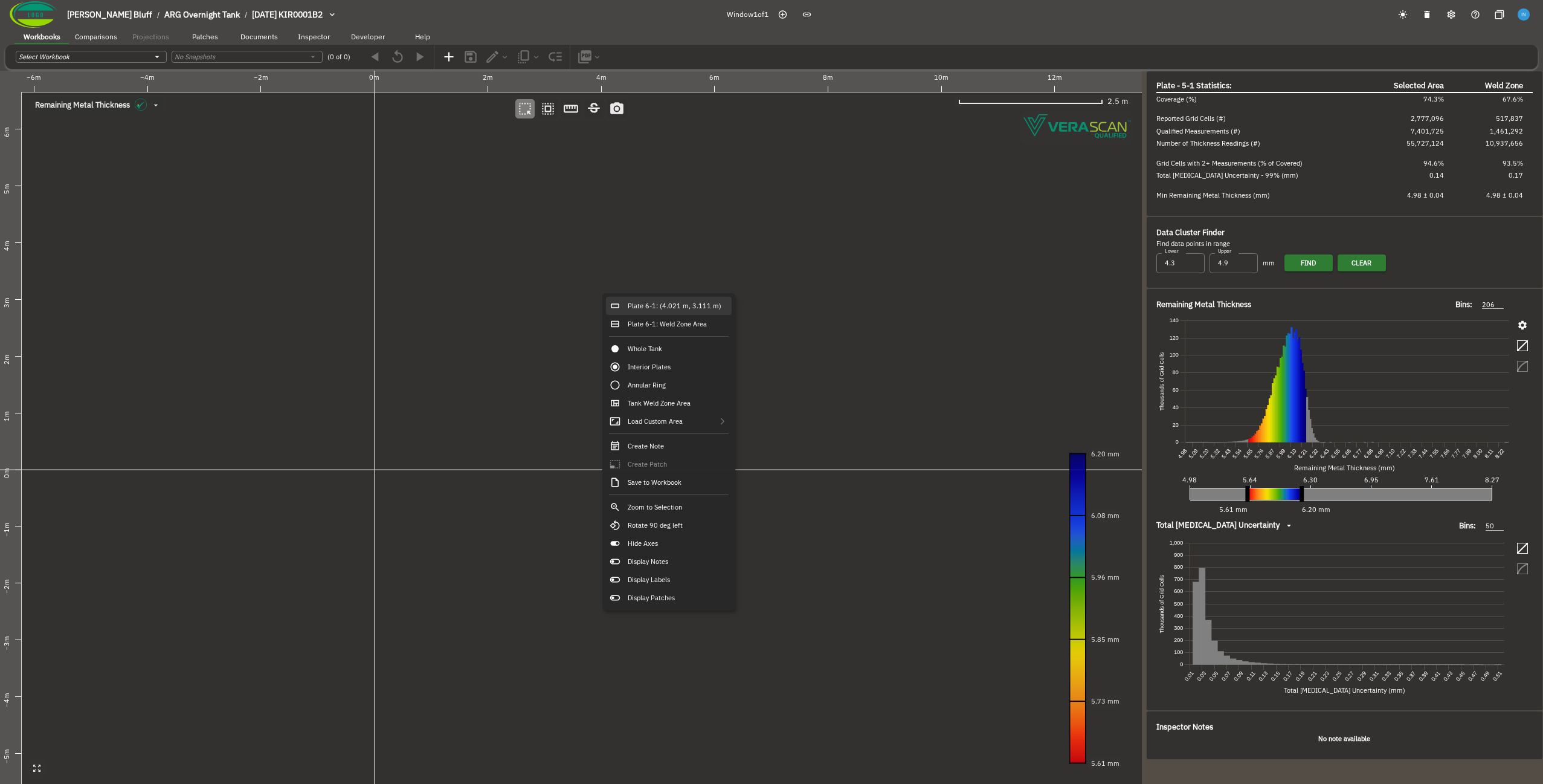
click at [635, 306] on div "Plate 6-1: (4.021 m, 3.111 m)" at bounding box center [669, 306] width 126 height 18
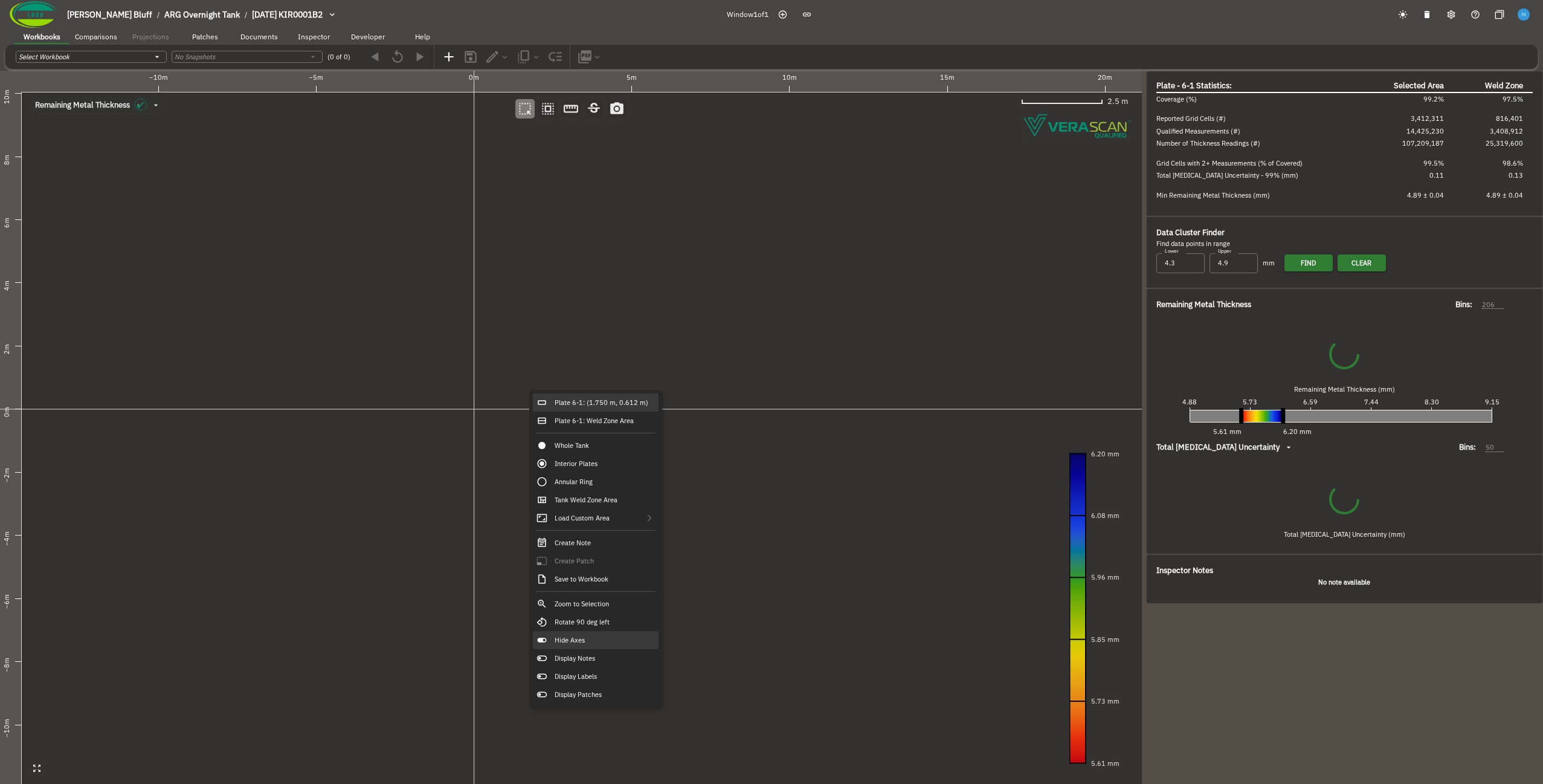
type input "267"
type input "58"
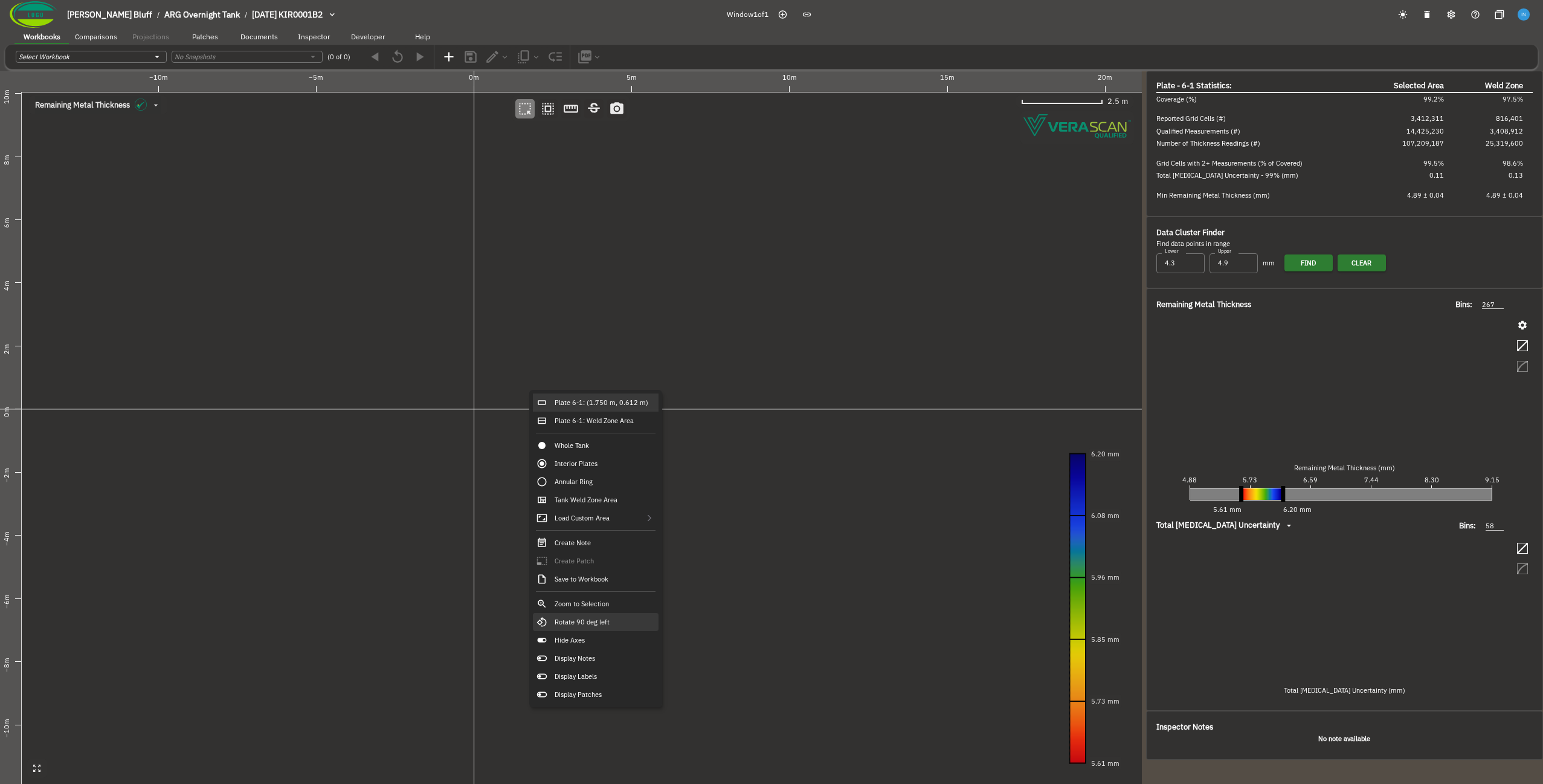
click at [597, 625] on div "Rotate 90 deg left" at bounding box center [596, 621] width 126 height 18
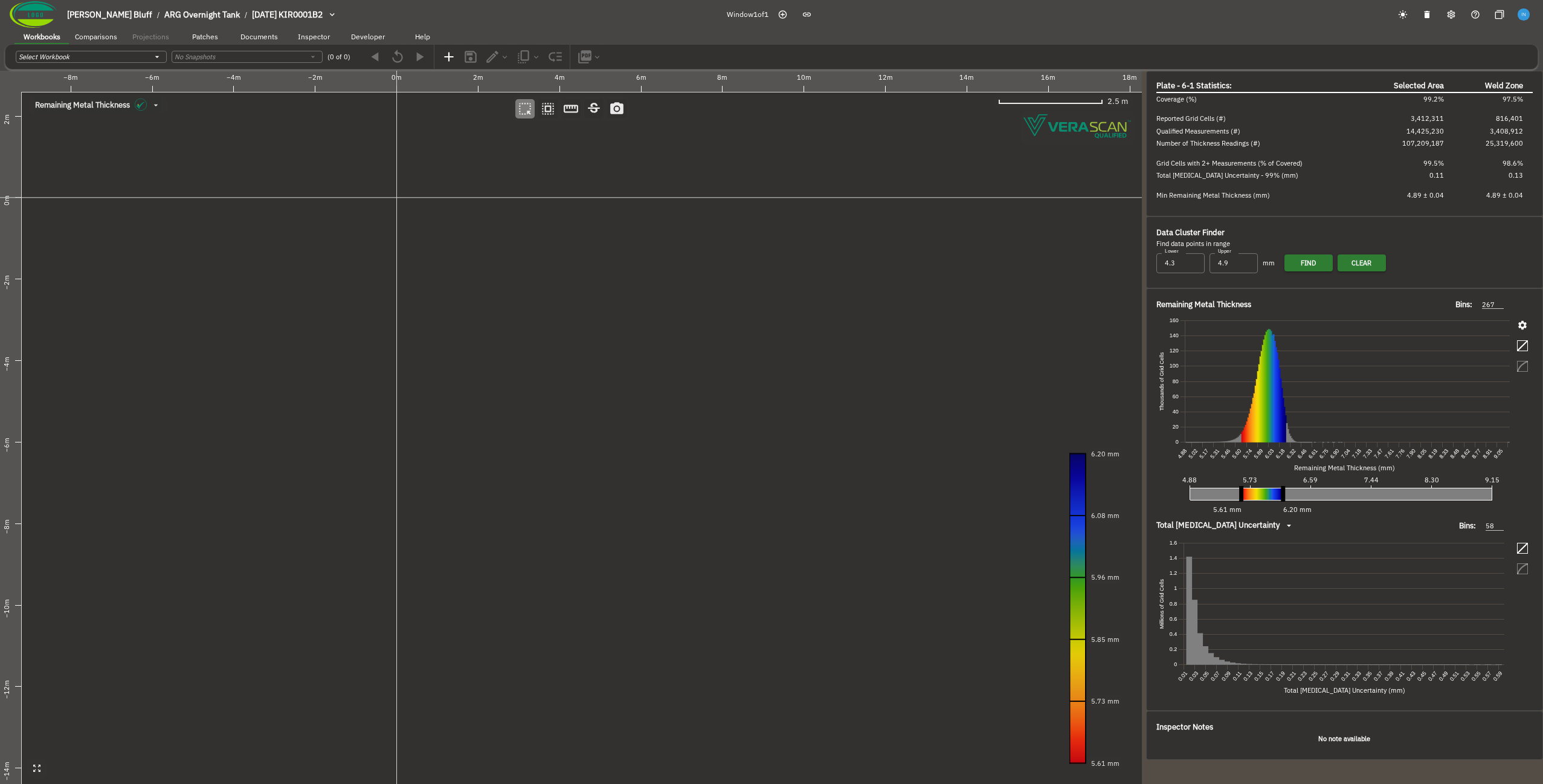
drag, startPoint x: 480, startPoint y: 387, endPoint x: 476, endPoint y: 407, distance: 20.4
click at [476, 407] on canvas at bounding box center [571, 427] width 1142 height 713
drag, startPoint x: 473, startPoint y: 402, endPoint x: 477, endPoint y: 412, distance: 10.8
click at [477, 412] on canvas at bounding box center [571, 427] width 1142 height 713
drag, startPoint x: 491, startPoint y: 383, endPoint x: 479, endPoint y: 373, distance: 15.6
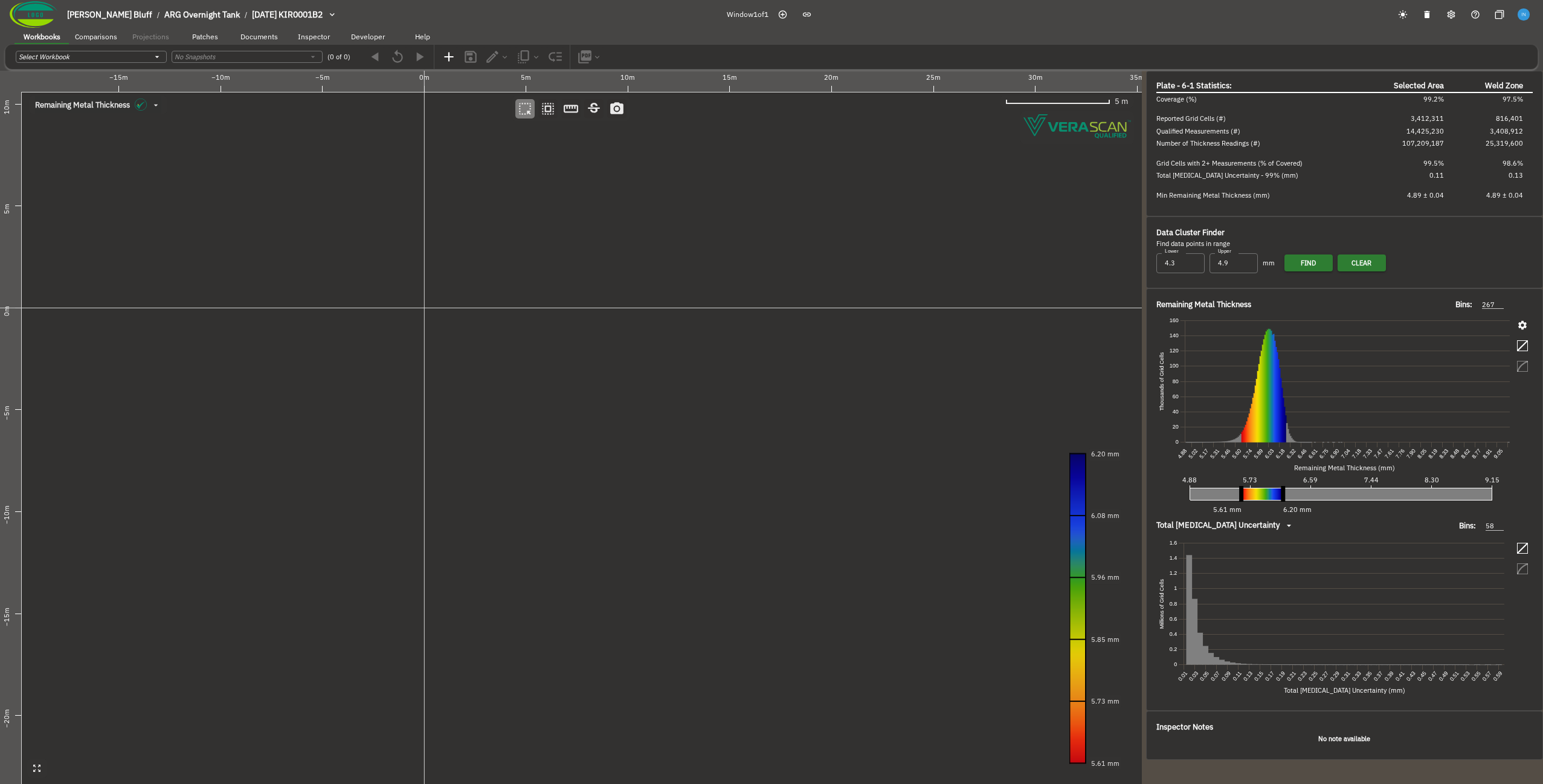
click at [479, 373] on canvas at bounding box center [571, 427] width 1142 height 713
drag, startPoint x: 360, startPoint y: 331, endPoint x: 332, endPoint y: 339, distance: 29.1
click at [332, 339] on canvas at bounding box center [571, 427] width 1142 height 713
click at [264, 24] on button "Fowler's Bluff / ARG Overnight Tank / 2024-09-20 KIR0001B2" at bounding box center [204, 14] width 285 height 20
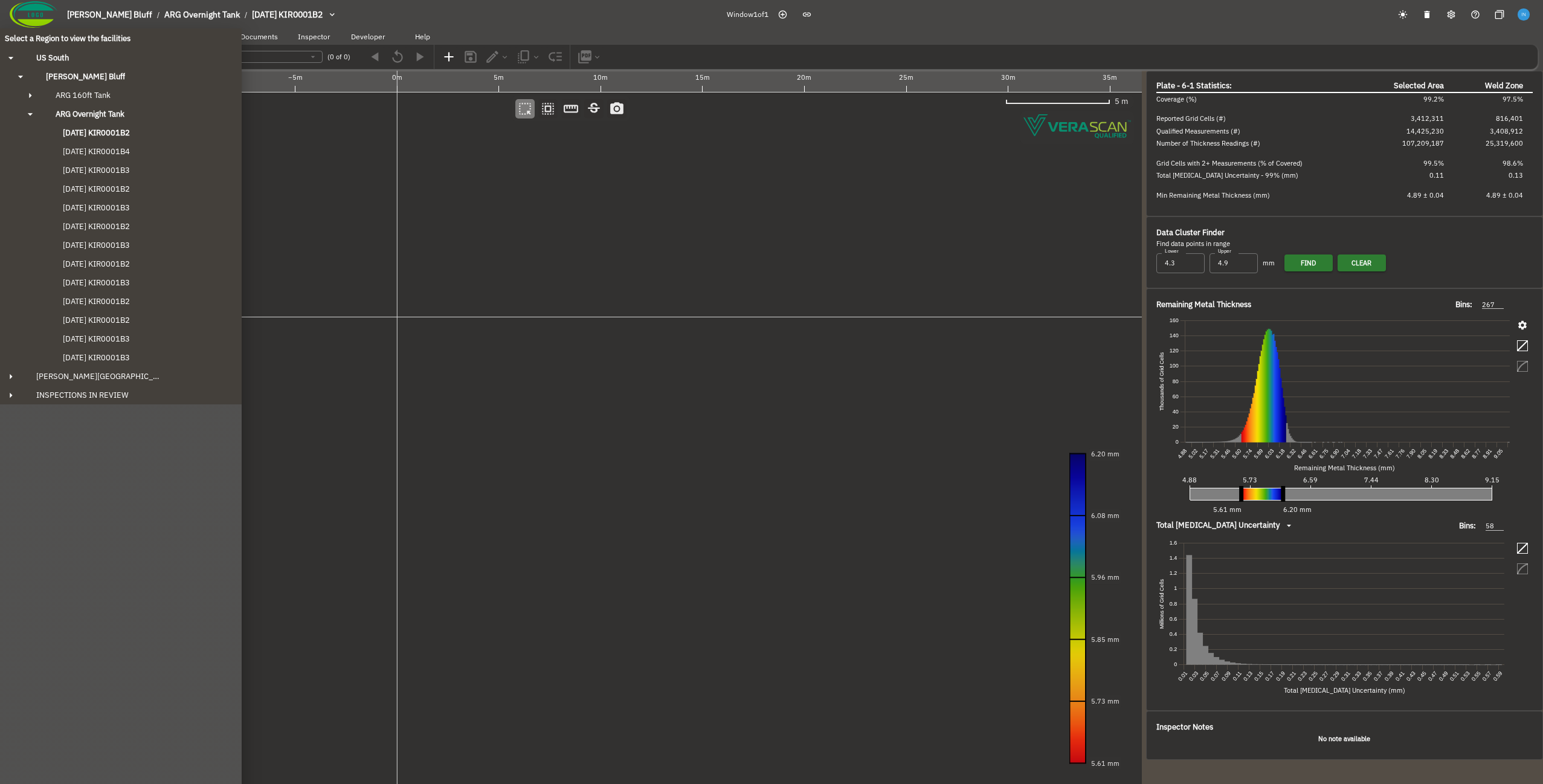
click at [264, 24] on div "Select a Region to view the facilities US South Fowler's Bluff ARG 160ft Tank 2…" at bounding box center [771, 392] width 1543 height 784
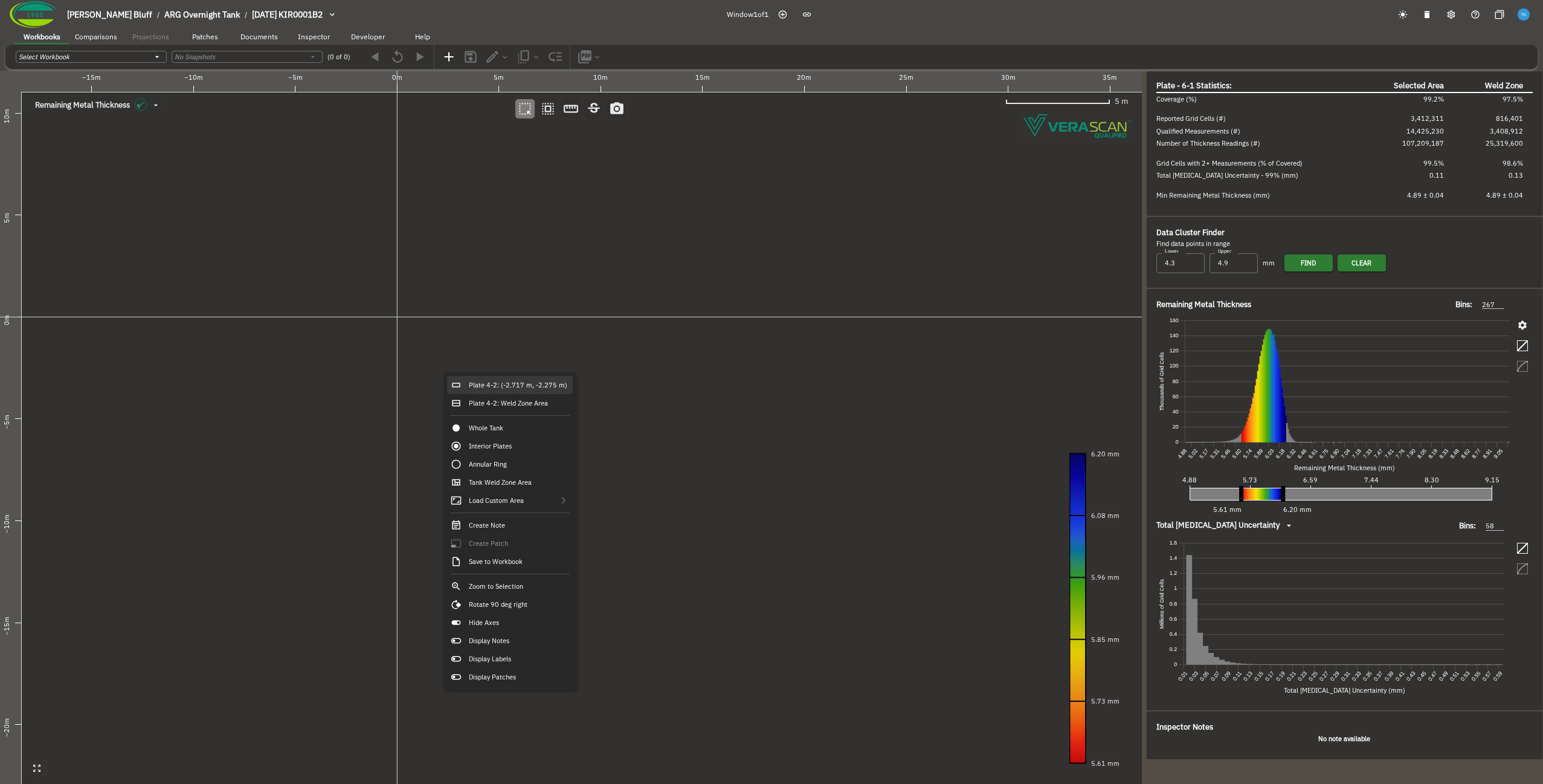
click at [479, 388] on div "Plate 4-2: (-2.717 m, -2.275 m)" at bounding box center [511, 384] width 126 height 18
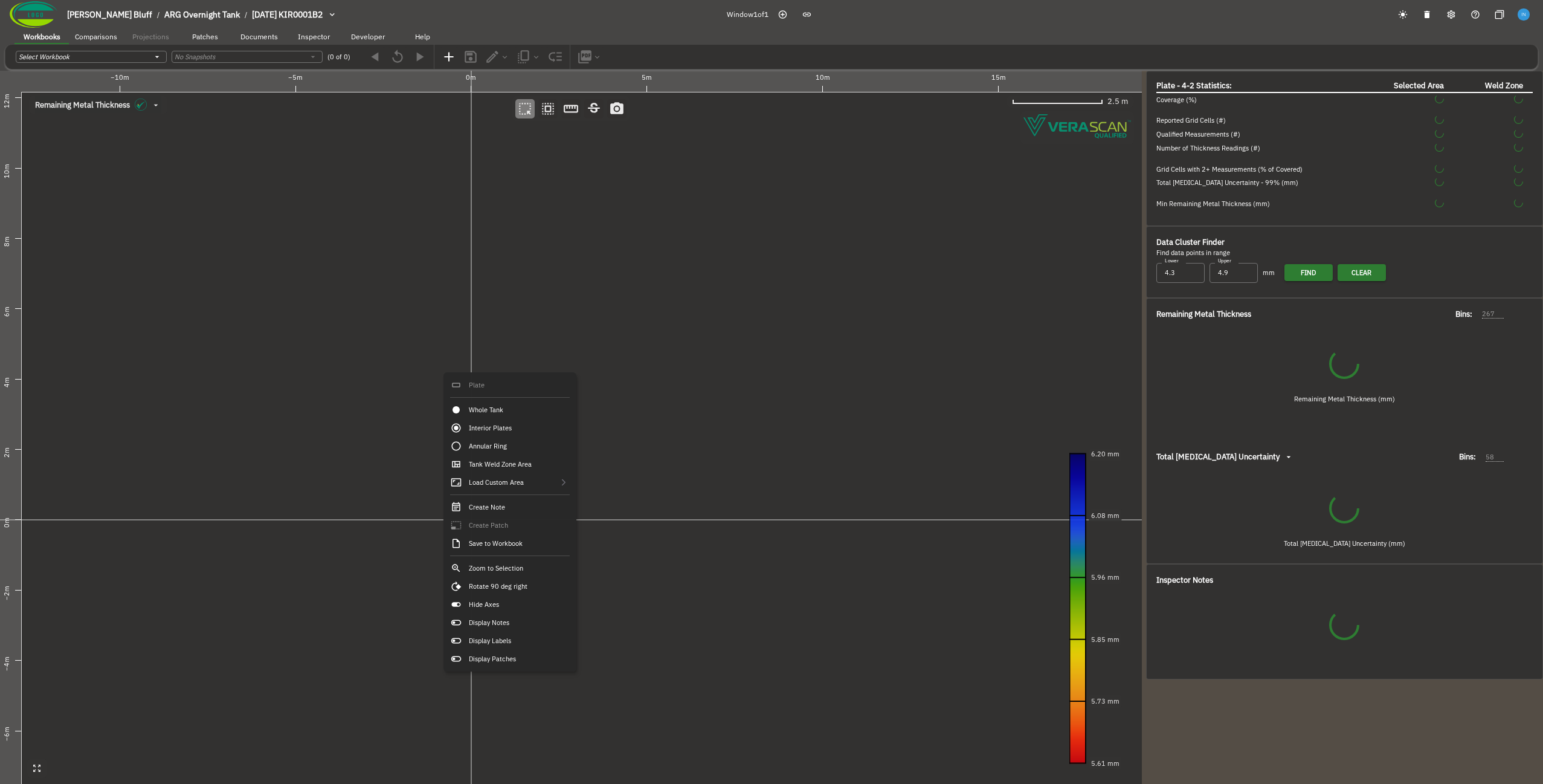
type input "141"
type input "64"
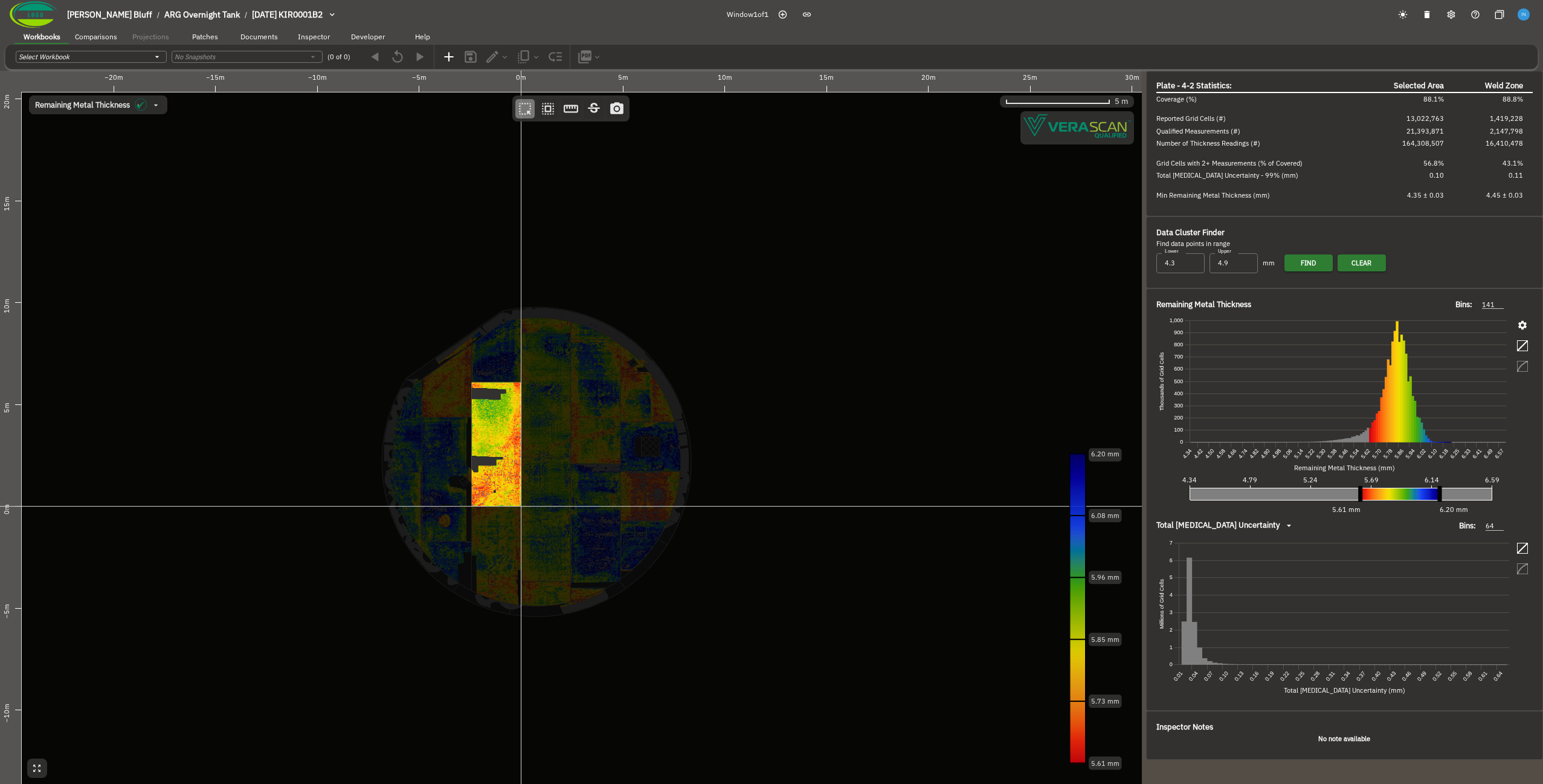
drag, startPoint x: 498, startPoint y: 456, endPoint x: 481, endPoint y: 449, distance: 18.4
click at [481, 449] on canvas at bounding box center [571, 427] width 1142 height 713
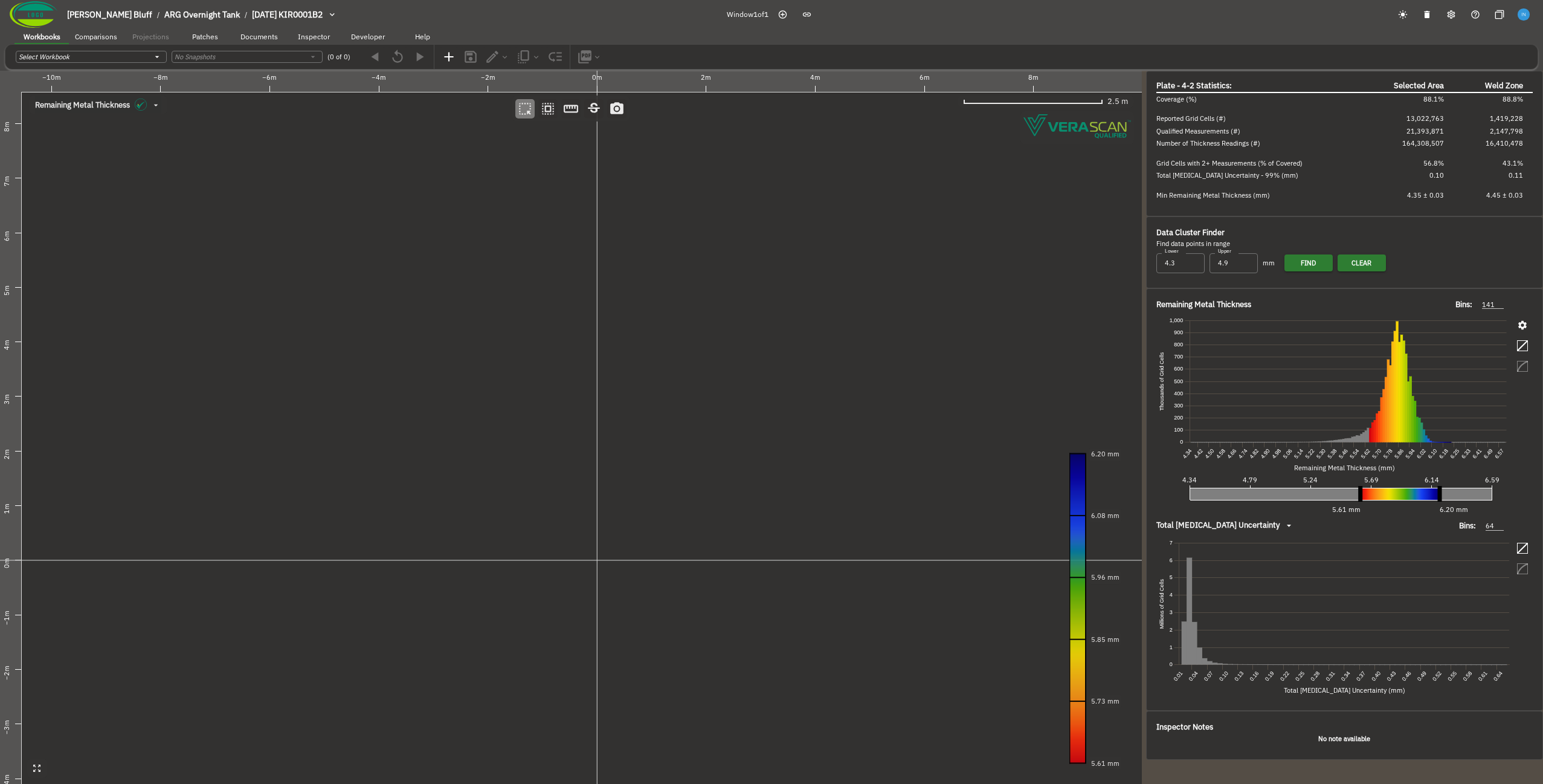
drag, startPoint x: 481, startPoint y: 449, endPoint x: 490, endPoint y: 408, distance: 42.0
click at [490, 408] on canvas at bounding box center [571, 427] width 1142 height 713
drag, startPoint x: 597, startPoint y: 558, endPoint x: 586, endPoint y: 558, distance: 11.0
click at [586, 558] on canvas at bounding box center [571, 427] width 1142 height 713
drag, startPoint x: 480, startPoint y: 391, endPoint x: 465, endPoint y: 383, distance: 17.0
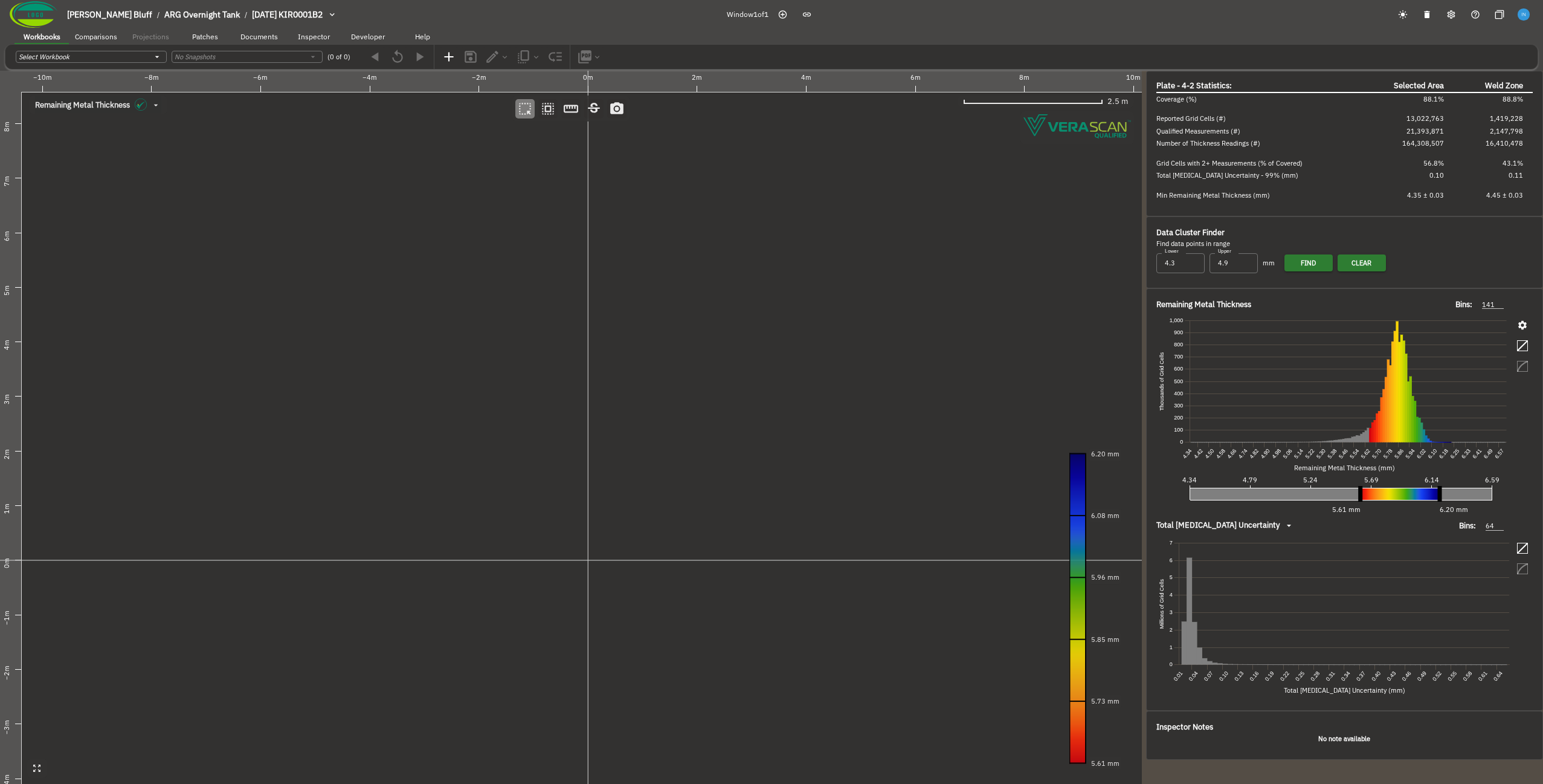
click at [465, 383] on canvas at bounding box center [571, 427] width 1142 height 713
click at [550, 109] on icon "button" at bounding box center [548, 108] width 16 height 16
click at [617, 114] on icon "button" at bounding box center [617, 108] width 16 height 16
click at [573, 226] on canvas at bounding box center [571, 427] width 1142 height 713
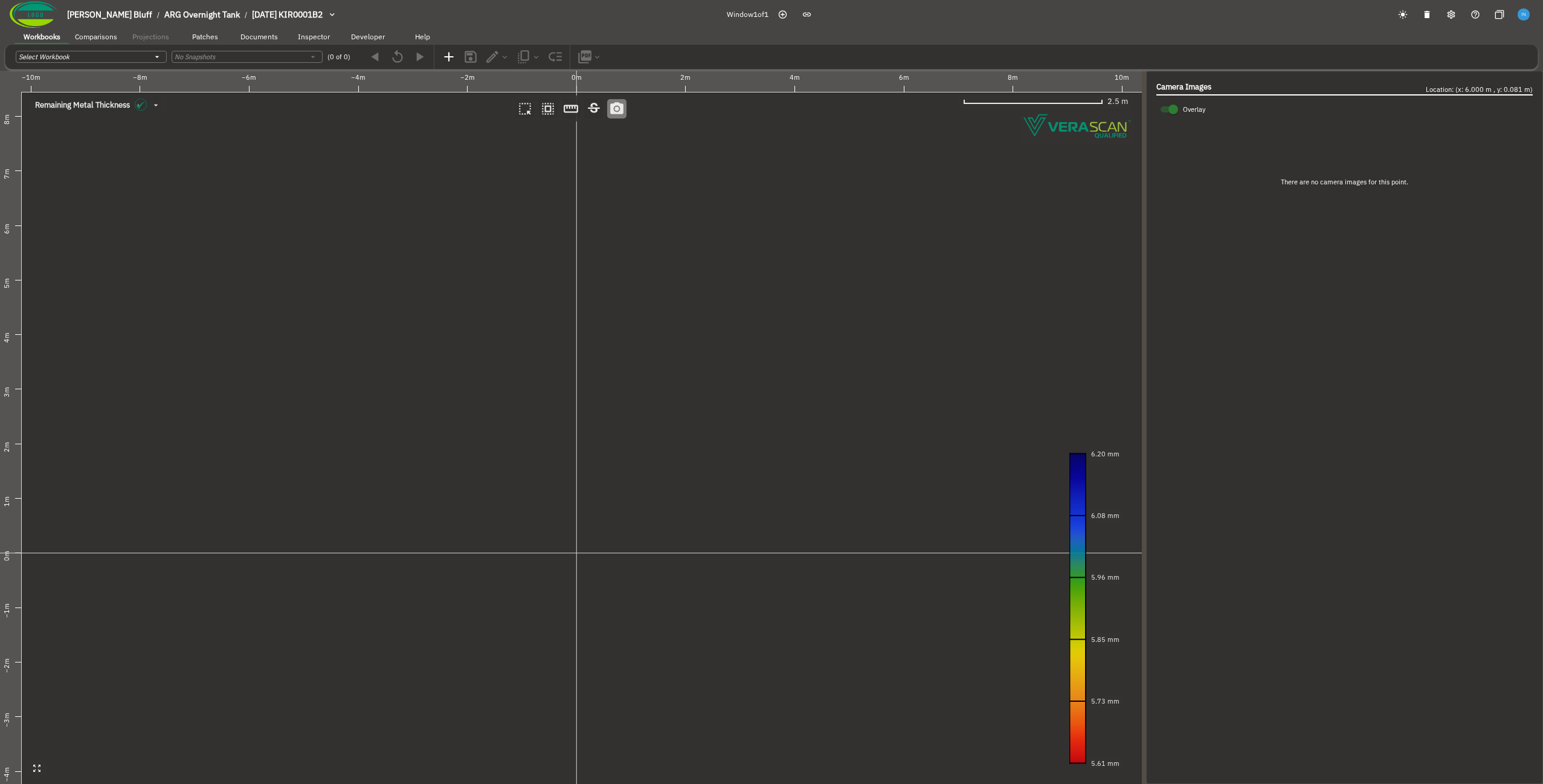
click at [449, 227] on canvas at bounding box center [571, 427] width 1142 height 713
drag, startPoint x: 484, startPoint y: 300, endPoint x: 515, endPoint y: 317, distance: 35.4
click at [515, 317] on canvas at bounding box center [571, 427] width 1142 height 713
click at [476, 371] on canvas at bounding box center [571, 427] width 1142 height 713
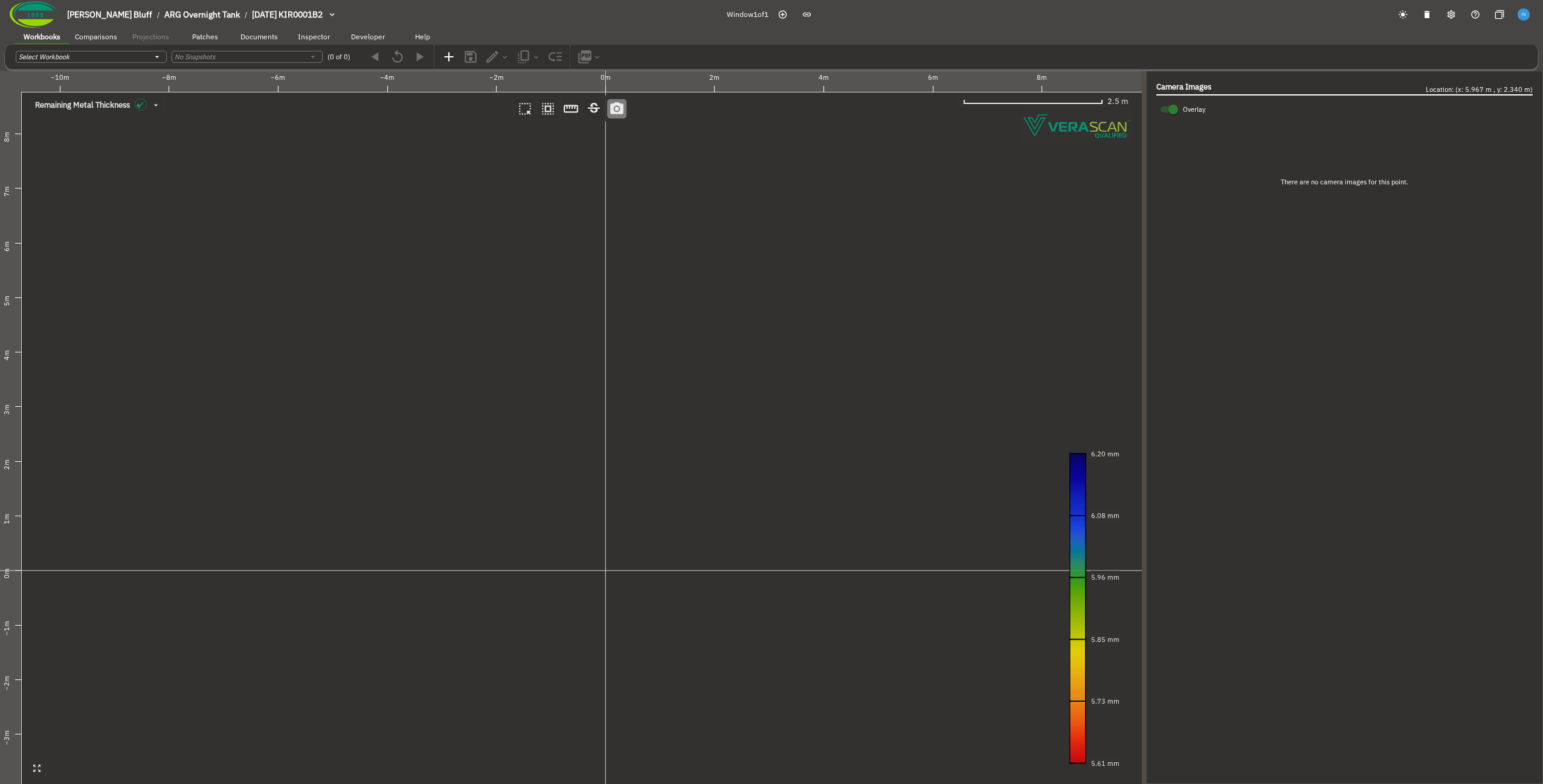
click at [476, 371] on canvas at bounding box center [571, 427] width 1142 height 713
drag, startPoint x: 530, startPoint y: 332, endPoint x: 533, endPoint y: 298, distance: 34.1
click at [533, 298] on canvas at bounding box center [571, 427] width 1142 height 713
drag, startPoint x: 556, startPoint y: 289, endPoint x: 507, endPoint y: 291, distance: 49.0
click at [507, 291] on canvas at bounding box center [571, 427] width 1142 height 713
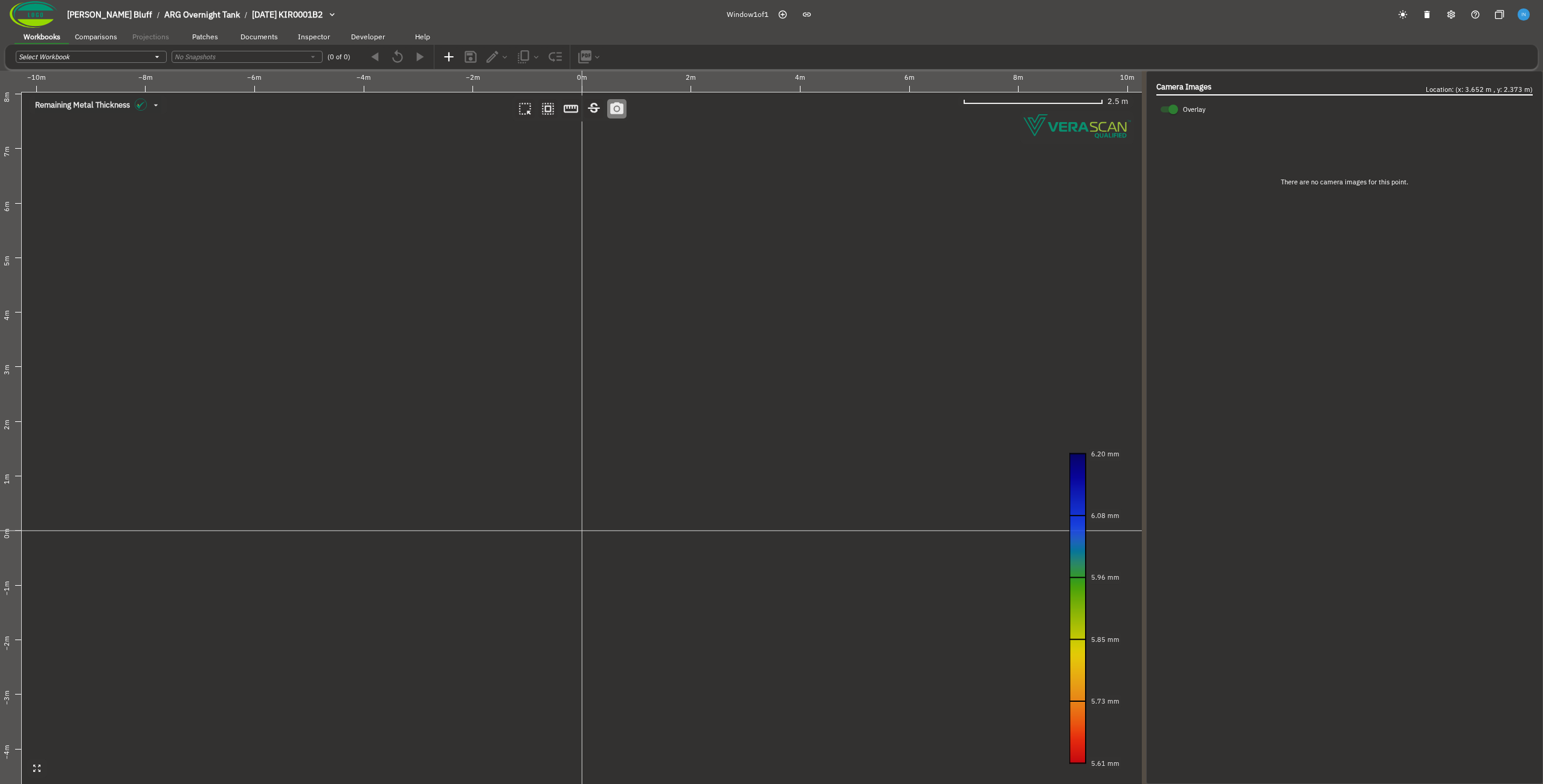
drag, startPoint x: 480, startPoint y: 284, endPoint x: 501, endPoint y: 274, distance: 23.3
click at [501, 274] on canvas at bounding box center [571, 427] width 1142 height 713
drag, startPoint x: 475, startPoint y: 388, endPoint x: 499, endPoint y: 365, distance: 33.2
click at [499, 365] on canvas at bounding box center [571, 427] width 1142 height 713
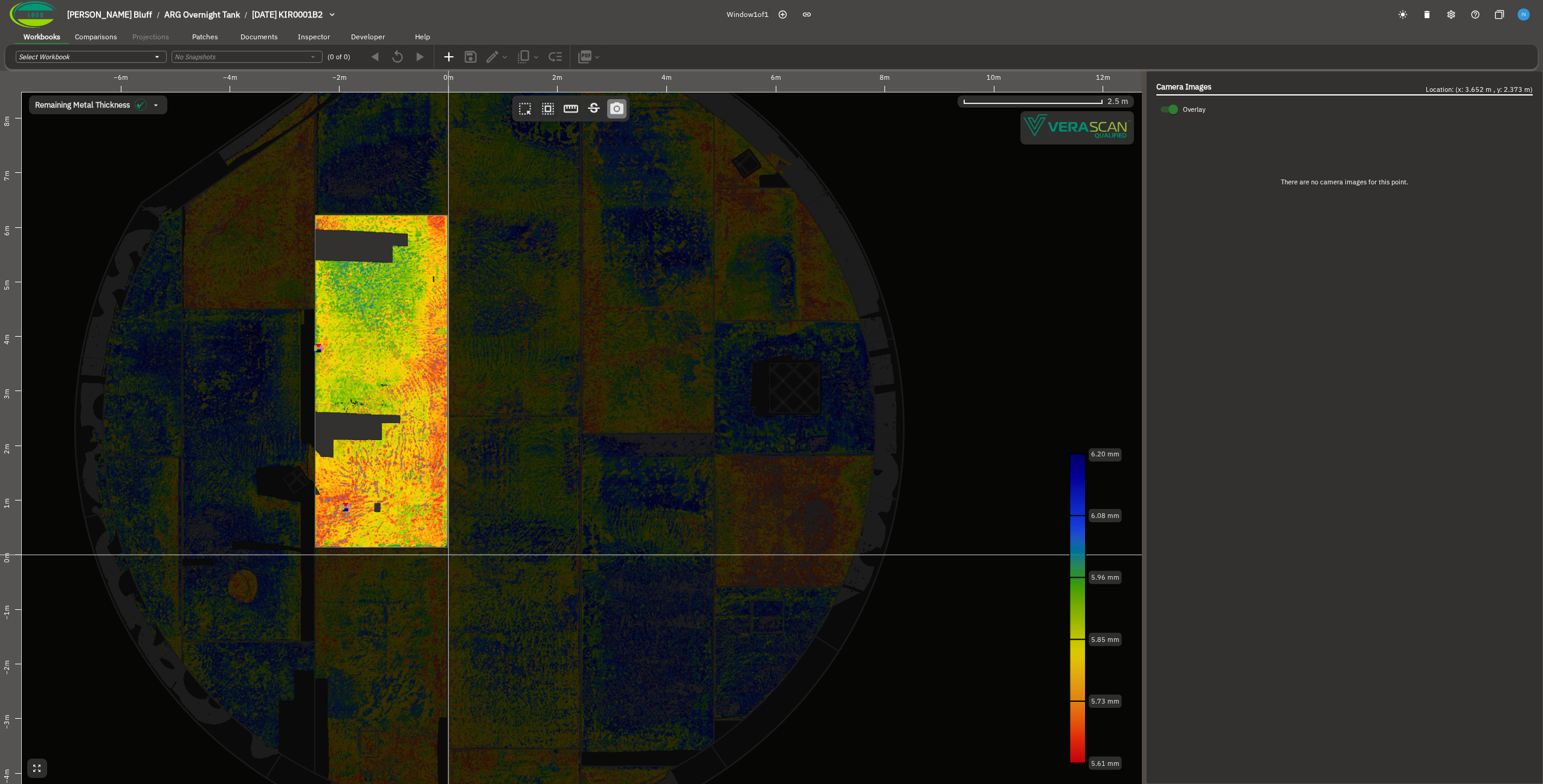
drag, startPoint x: 501, startPoint y: 468, endPoint x: 347, endPoint y: 513, distance: 160.4
click at [347, 513] on canvas at bounding box center [571, 427] width 1142 height 713
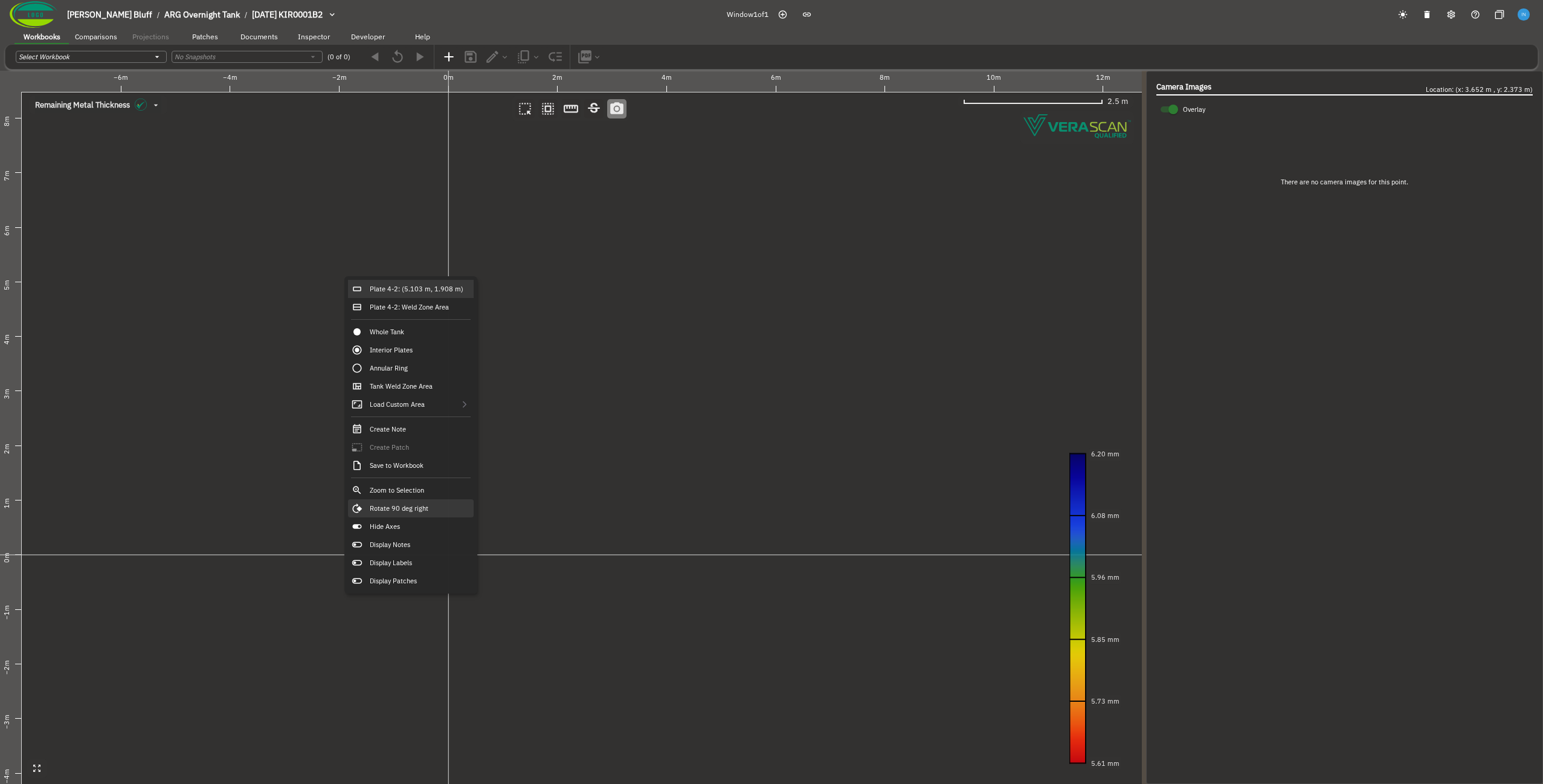
click at [432, 501] on div "Rotate 90 deg right" at bounding box center [411, 508] width 126 height 18
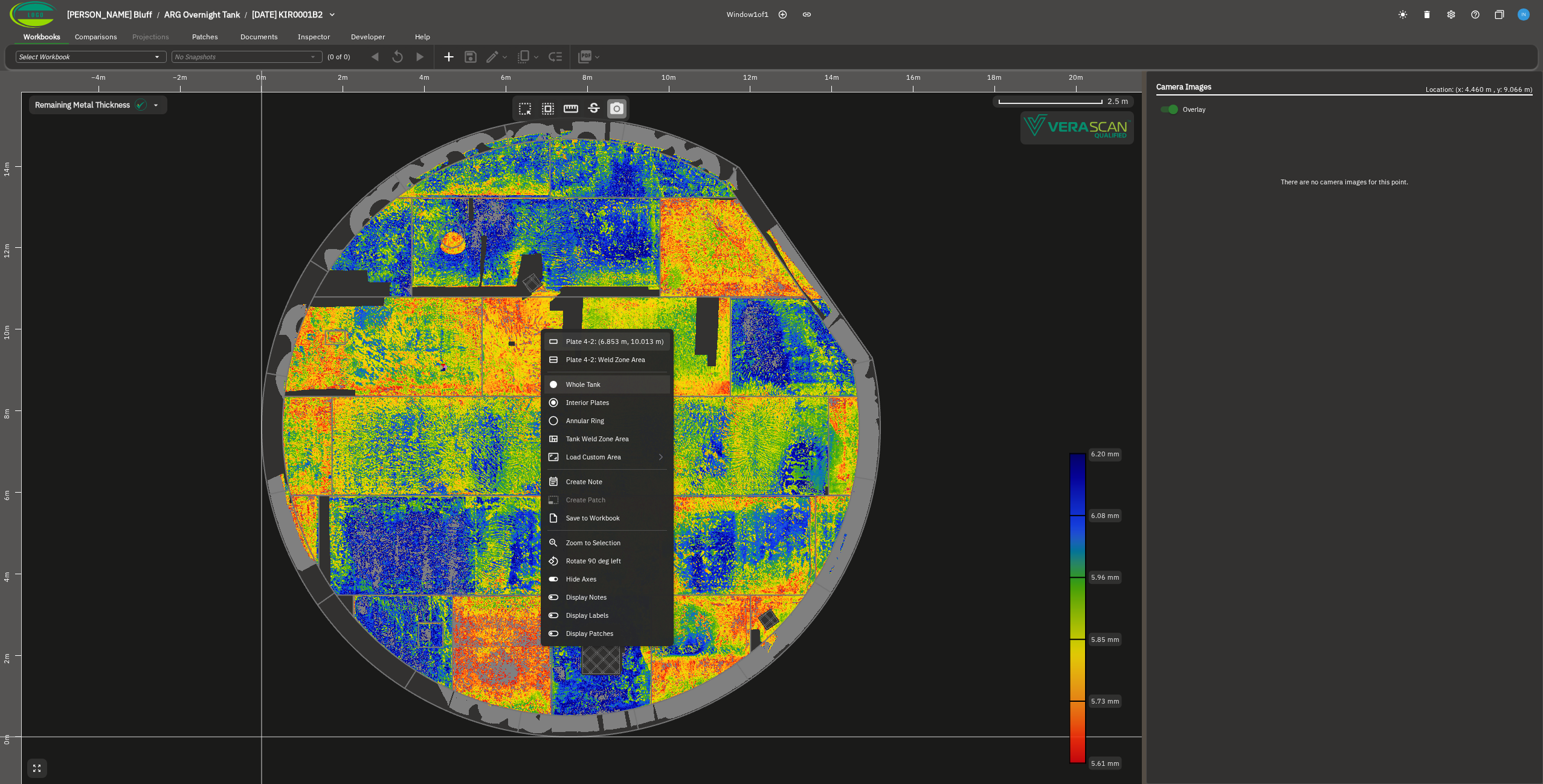
click at [586, 343] on div "Plate 4-2: (6.853 m, 10.013 m)" at bounding box center [607, 340] width 126 height 18
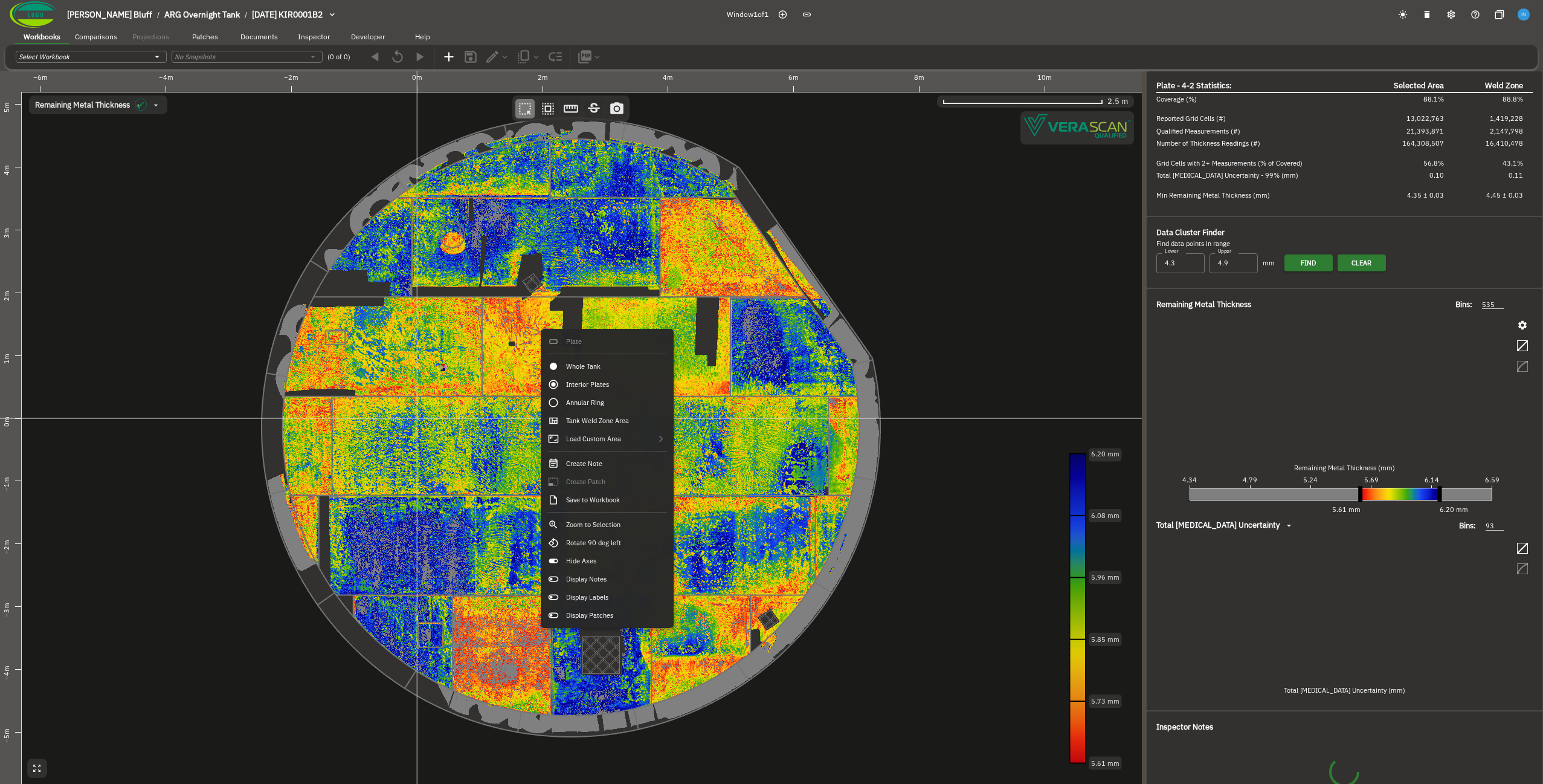
type input "141"
type input "64"
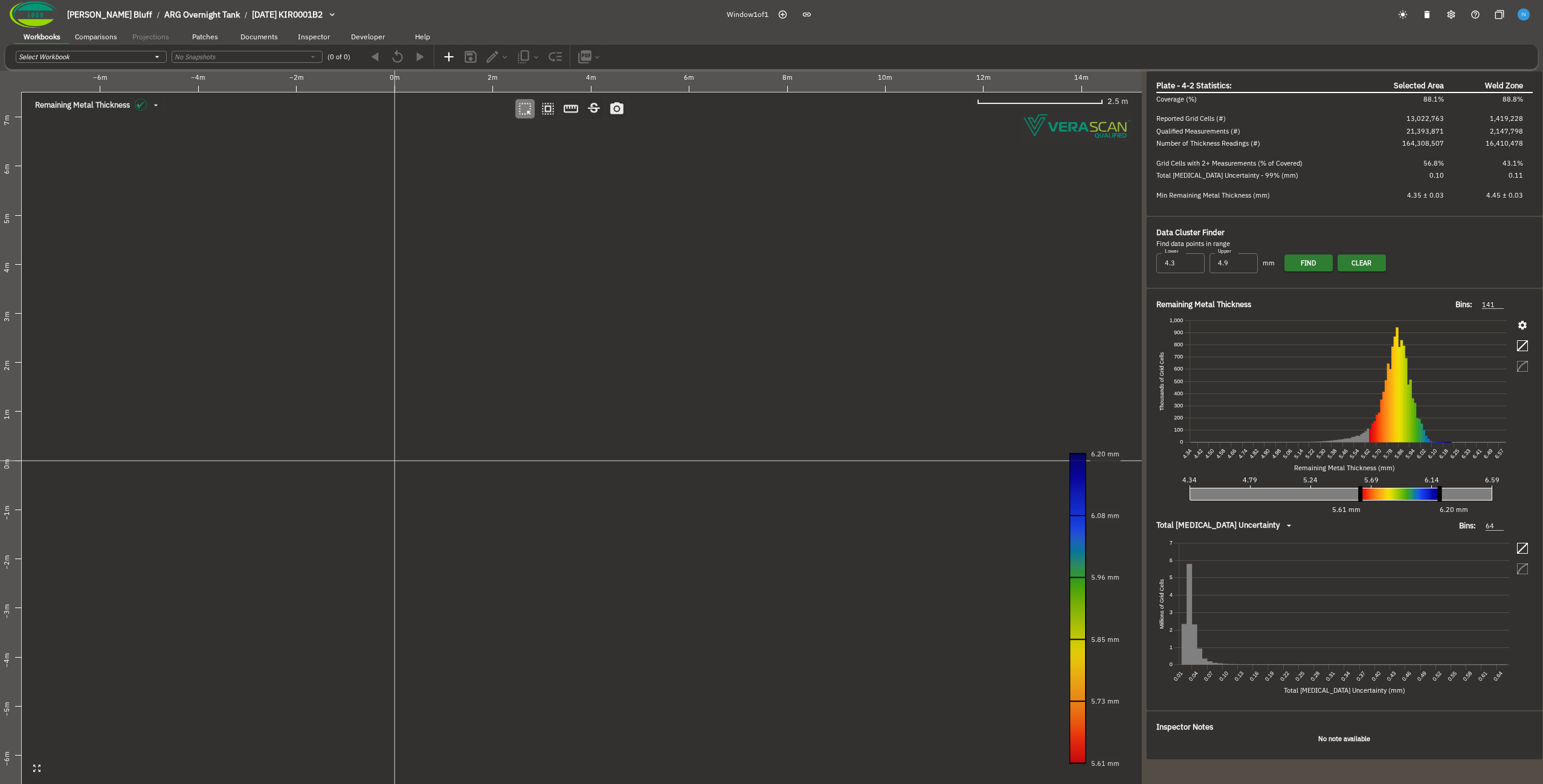
drag, startPoint x: 434, startPoint y: 394, endPoint x: 496, endPoint y: 391, distance: 62.1
click at [496, 391] on canvas at bounding box center [571, 427] width 1142 height 713
click at [553, 630] on div "Rotate 90 deg left" at bounding box center [535, 623] width 126 height 18
drag, startPoint x: 489, startPoint y: 443, endPoint x: 432, endPoint y: 452, distance: 57.7
click at [432, 452] on canvas at bounding box center [571, 427] width 1142 height 713
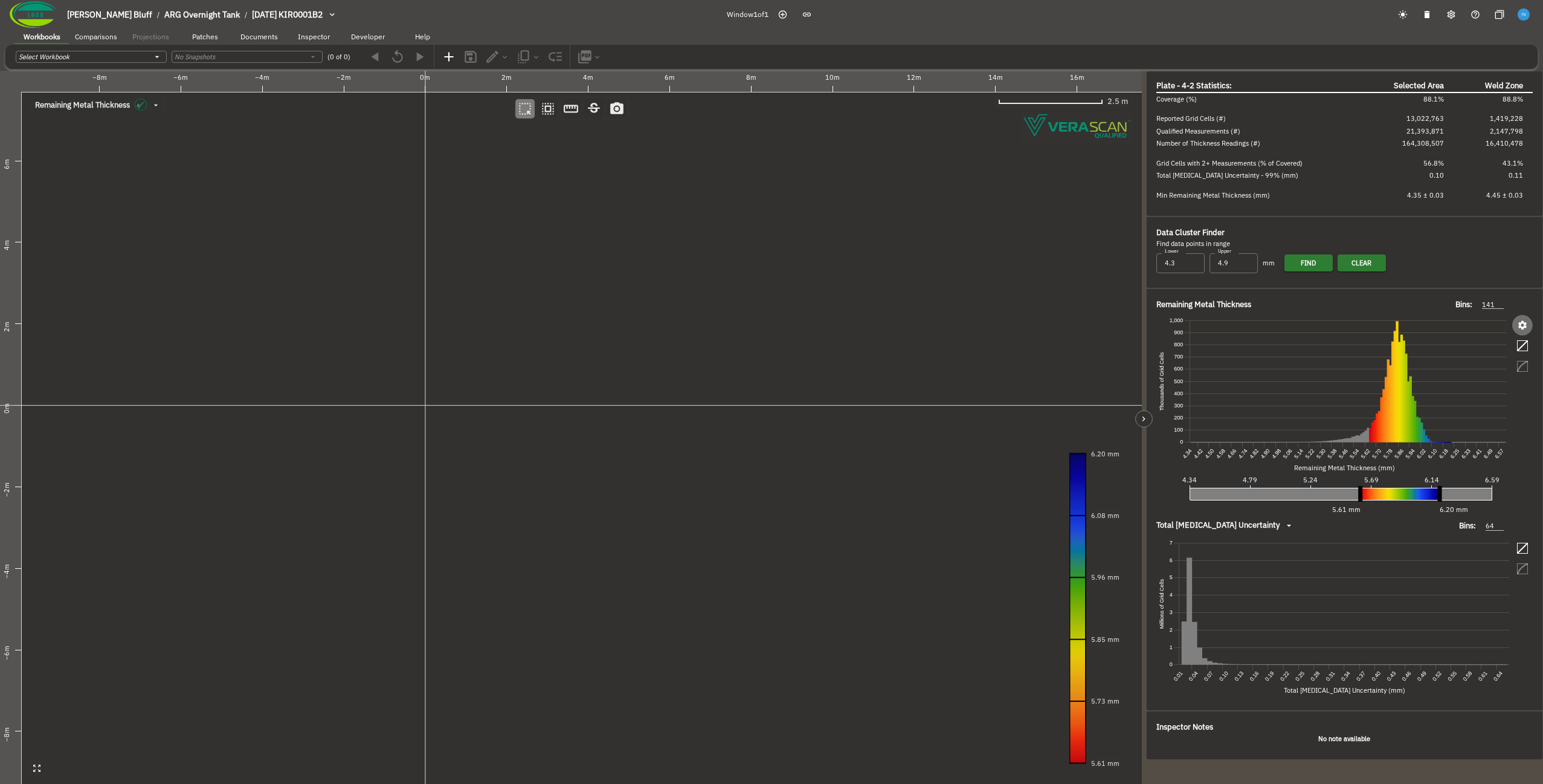
click at [769, 327] on icon "button" at bounding box center [1522, 324] width 8 height 8
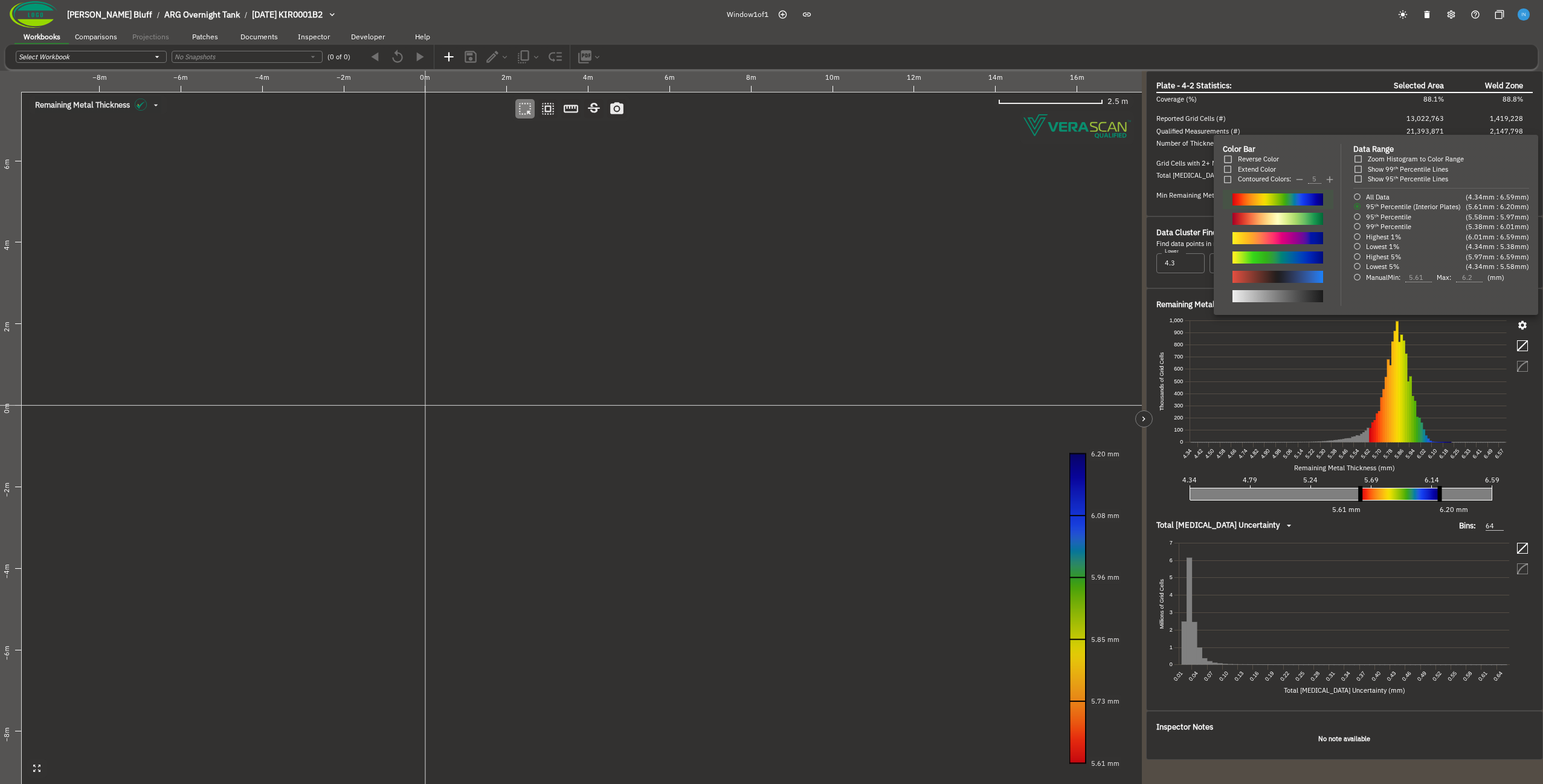
click at [769, 300] on div at bounding box center [1278, 295] width 90 height 12
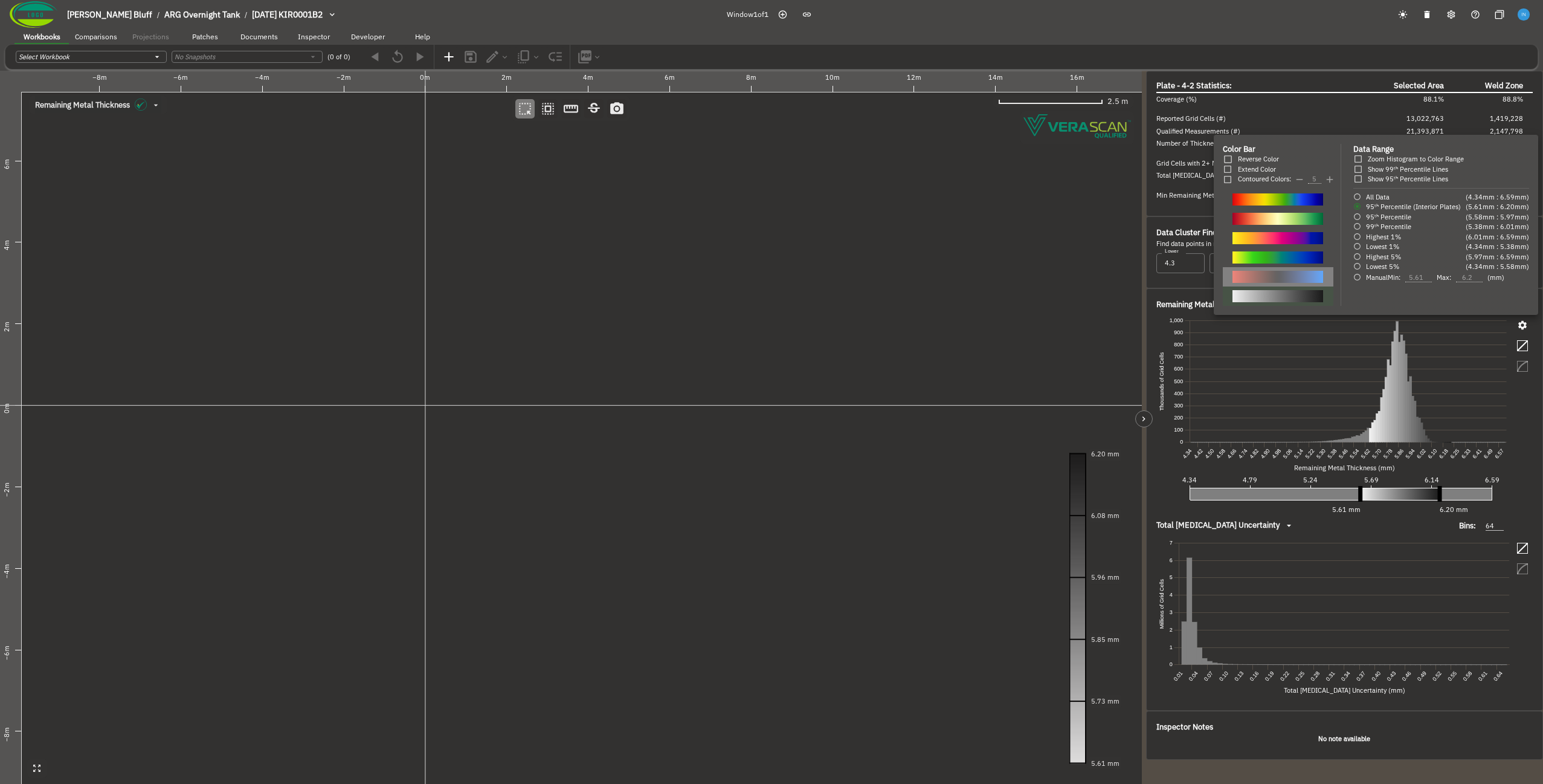
click at [769, 280] on div at bounding box center [1278, 276] width 90 height 12
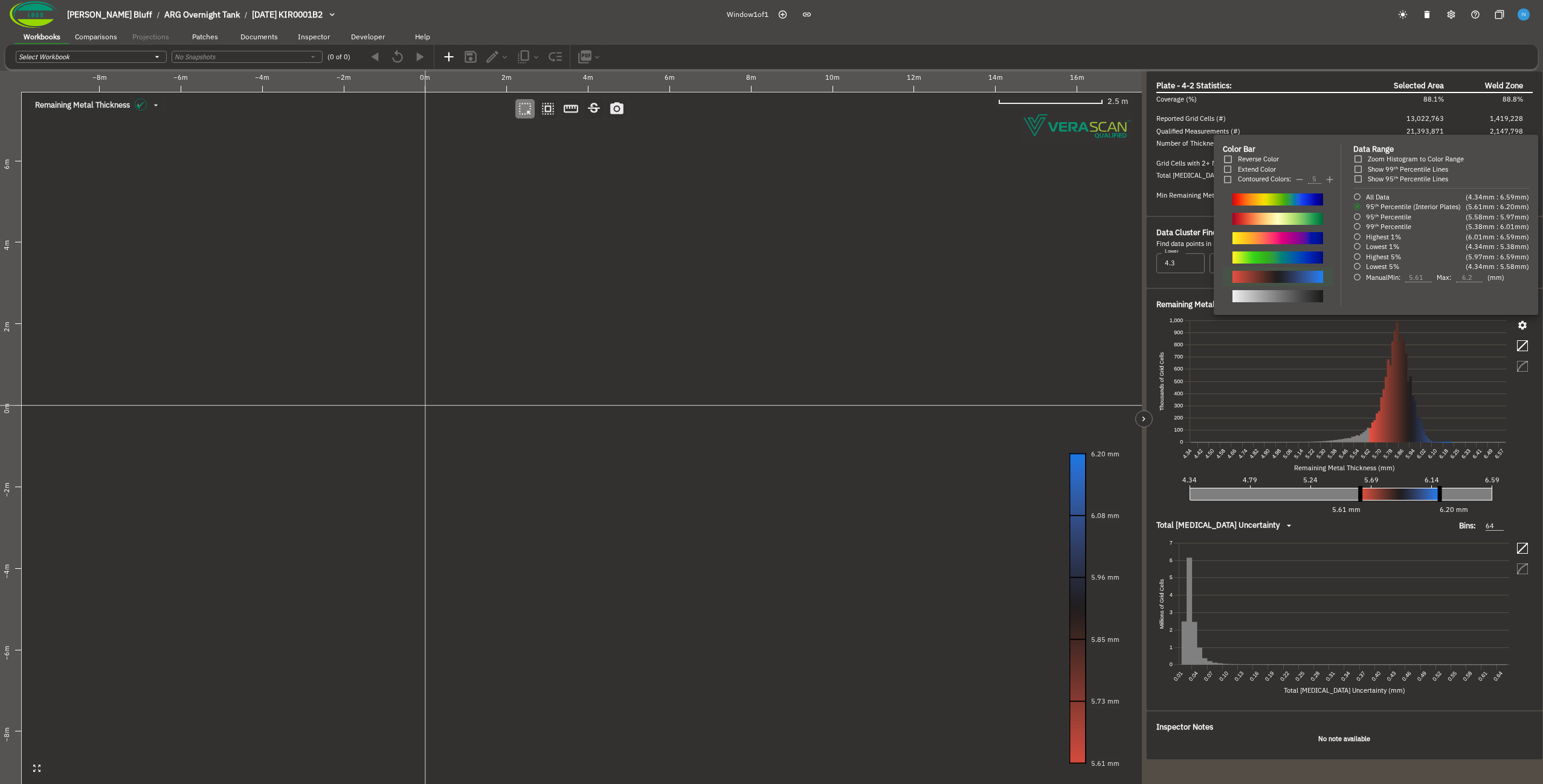
drag, startPoint x: 473, startPoint y: 317, endPoint x: 490, endPoint y: 317, distance: 17.0
click at [490, 317] on div at bounding box center [771, 392] width 1543 height 784
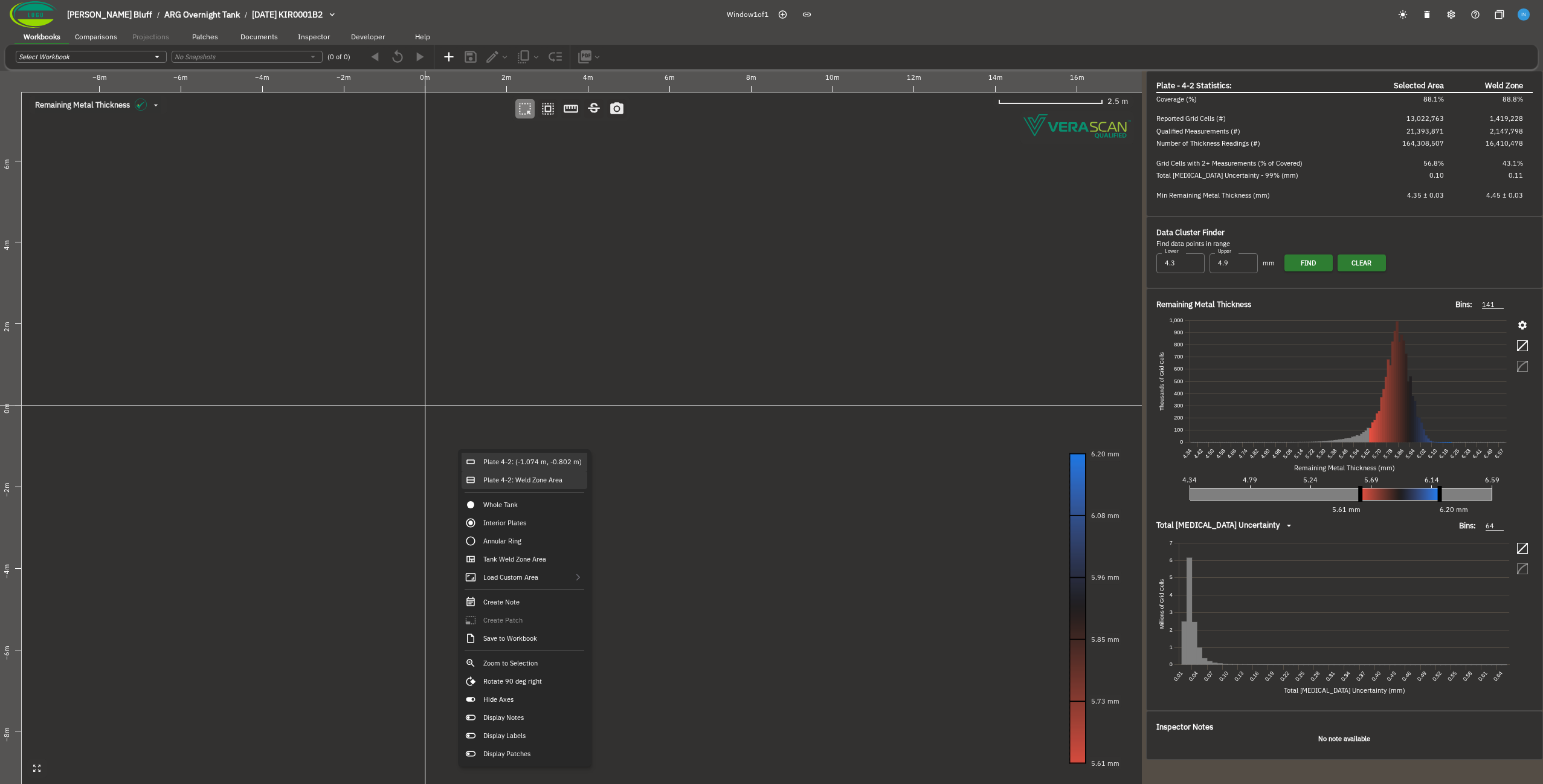
click at [528, 482] on div "Plate 4-2: Weld Zone Area" at bounding box center [525, 479] width 126 height 18
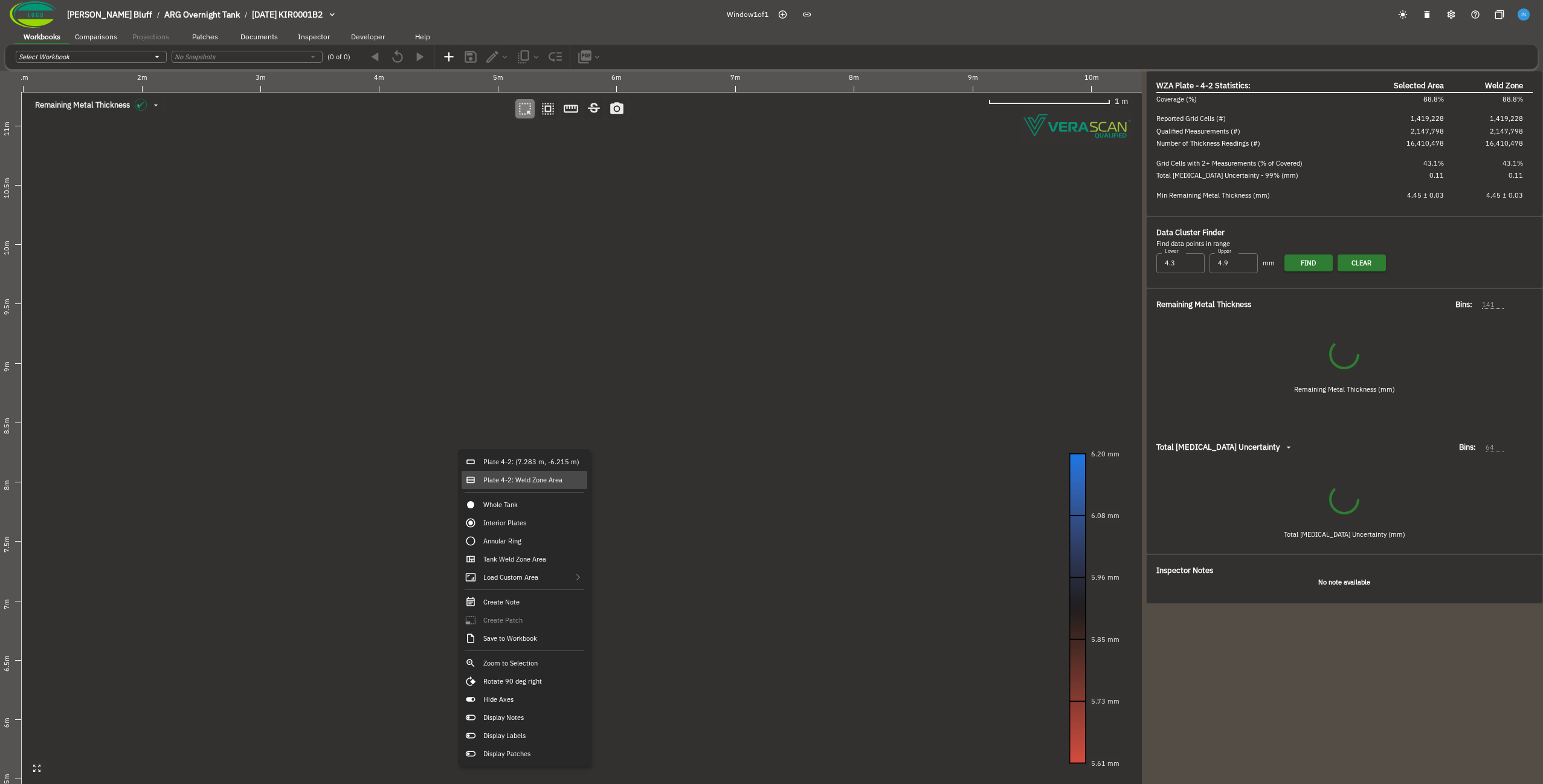
type input "134"
type input "50"
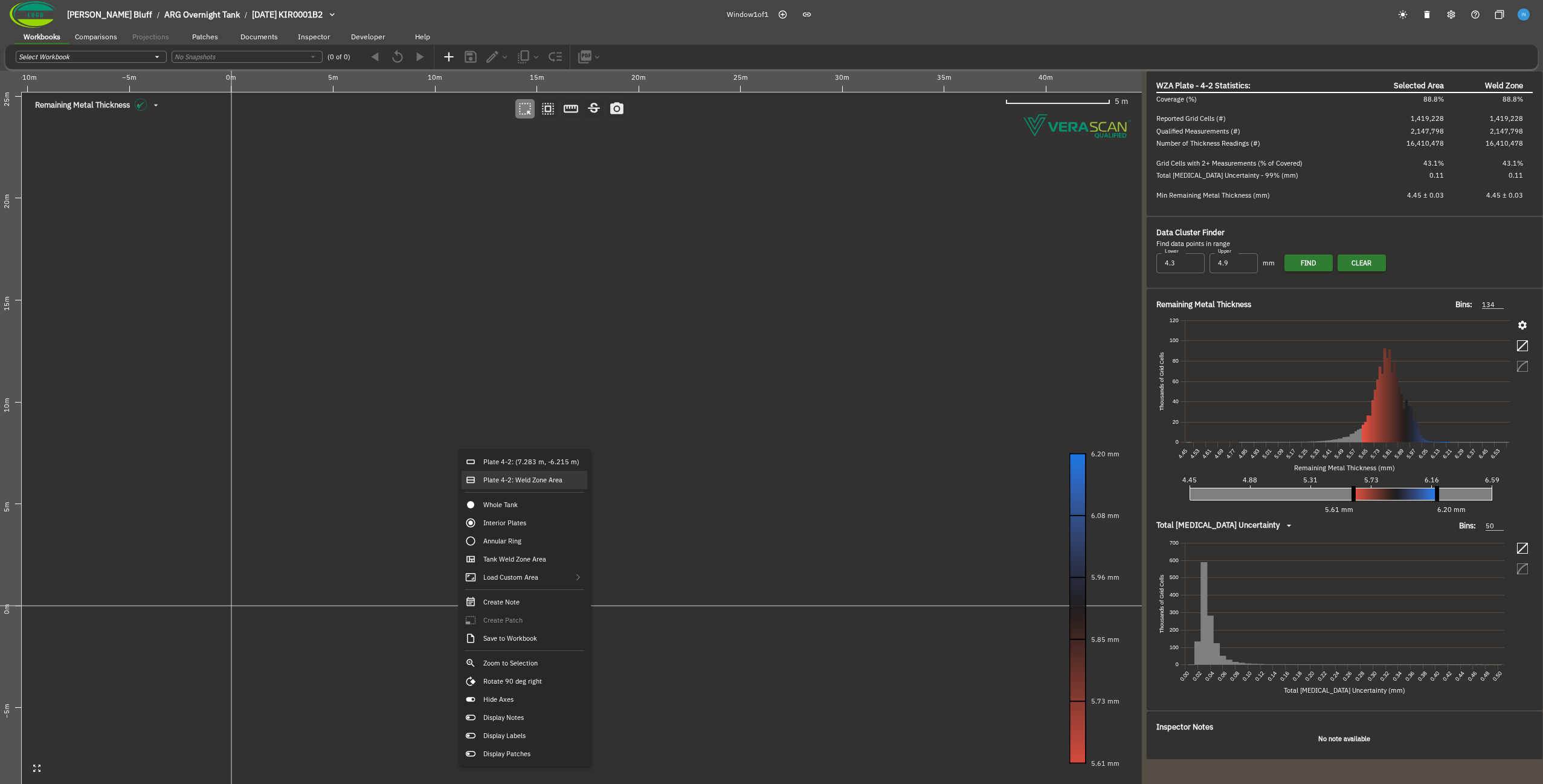
click at [299, 434] on canvas at bounding box center [571, 427] width 1142 height 713
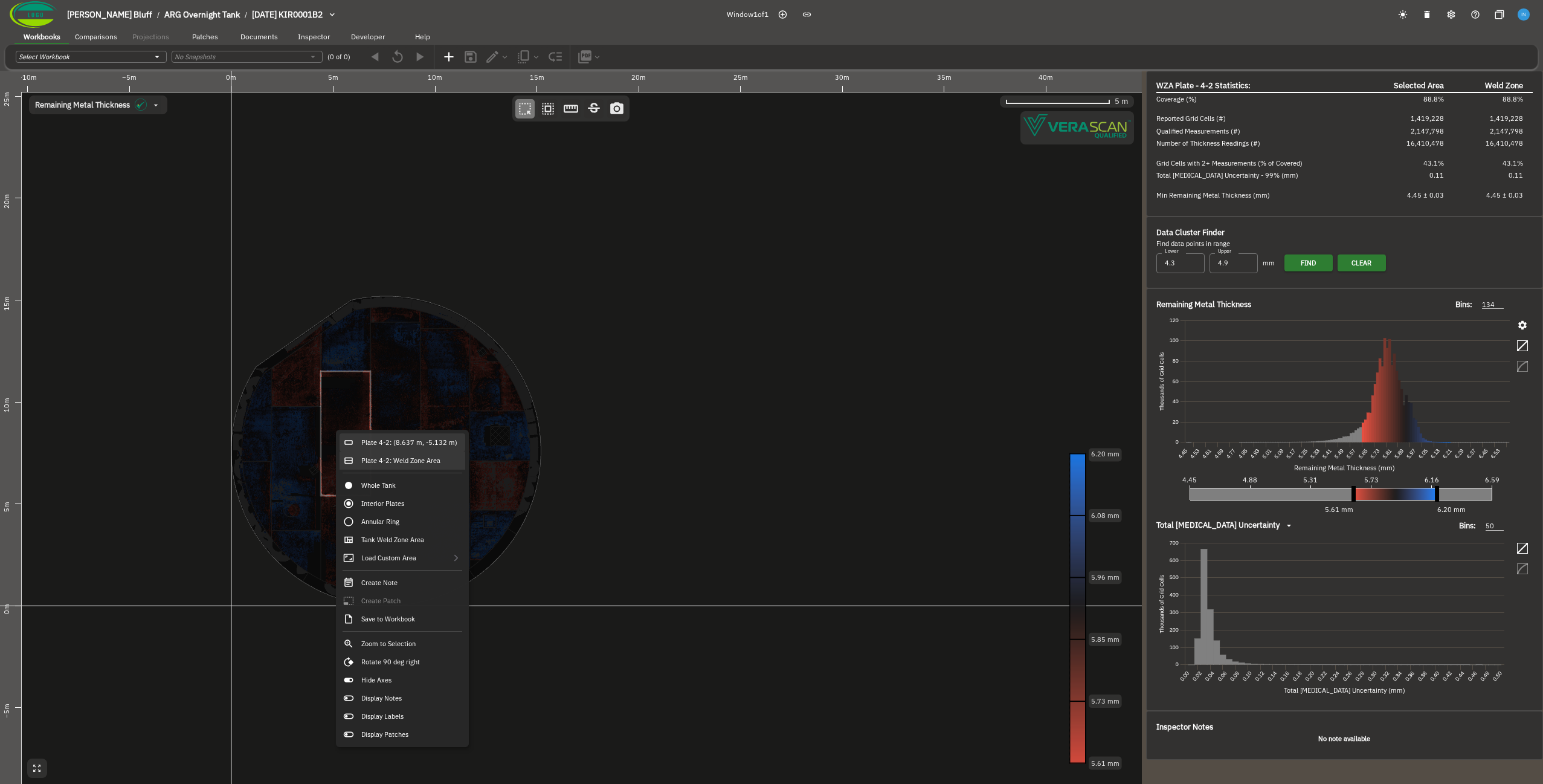
click at [387, 447] on div "Plate 4-2: (8.637 m, -5.132 m)" at bounding box center [402, 442] width 126 height 18
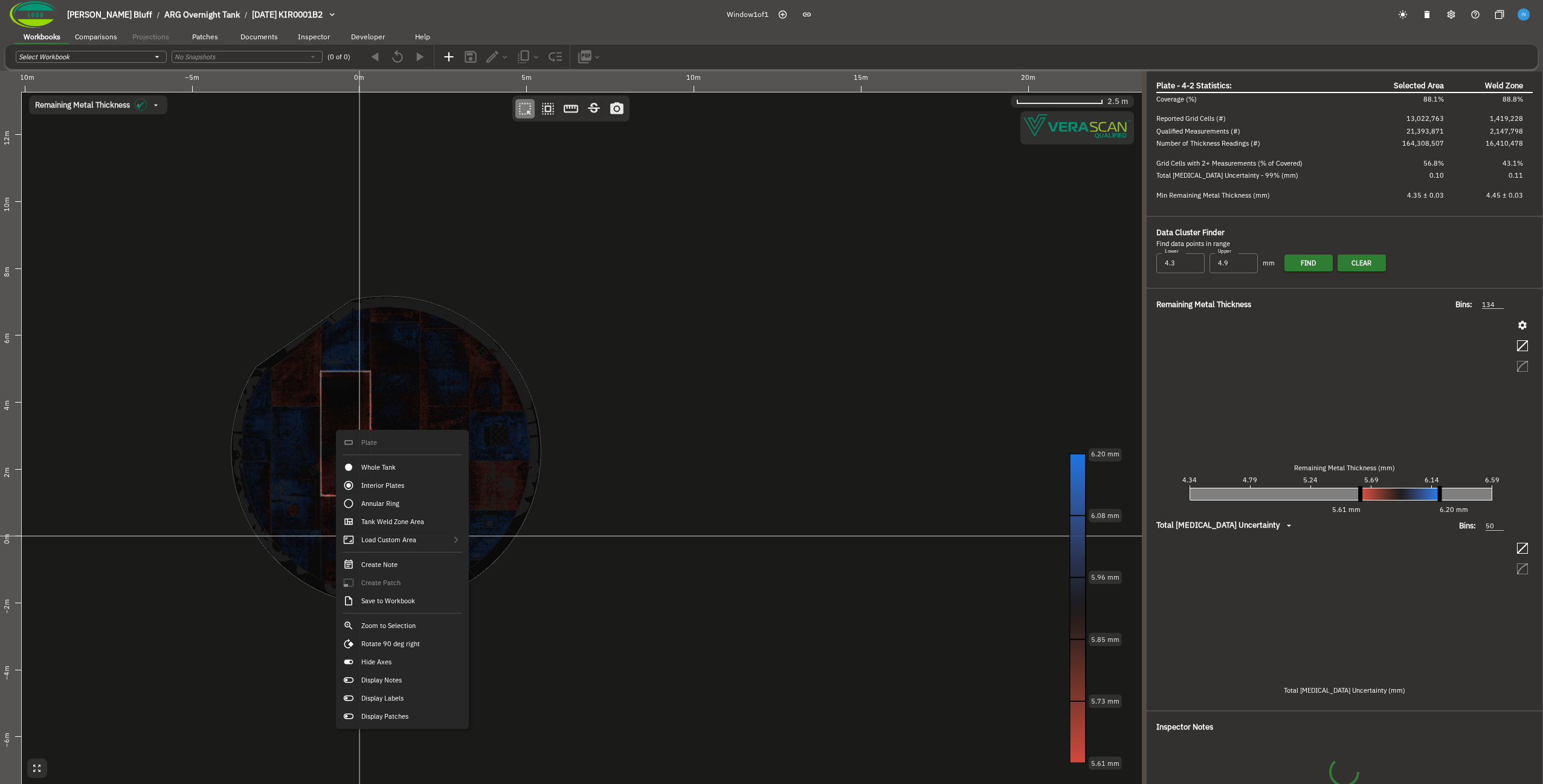
type input "141"
type input "64"
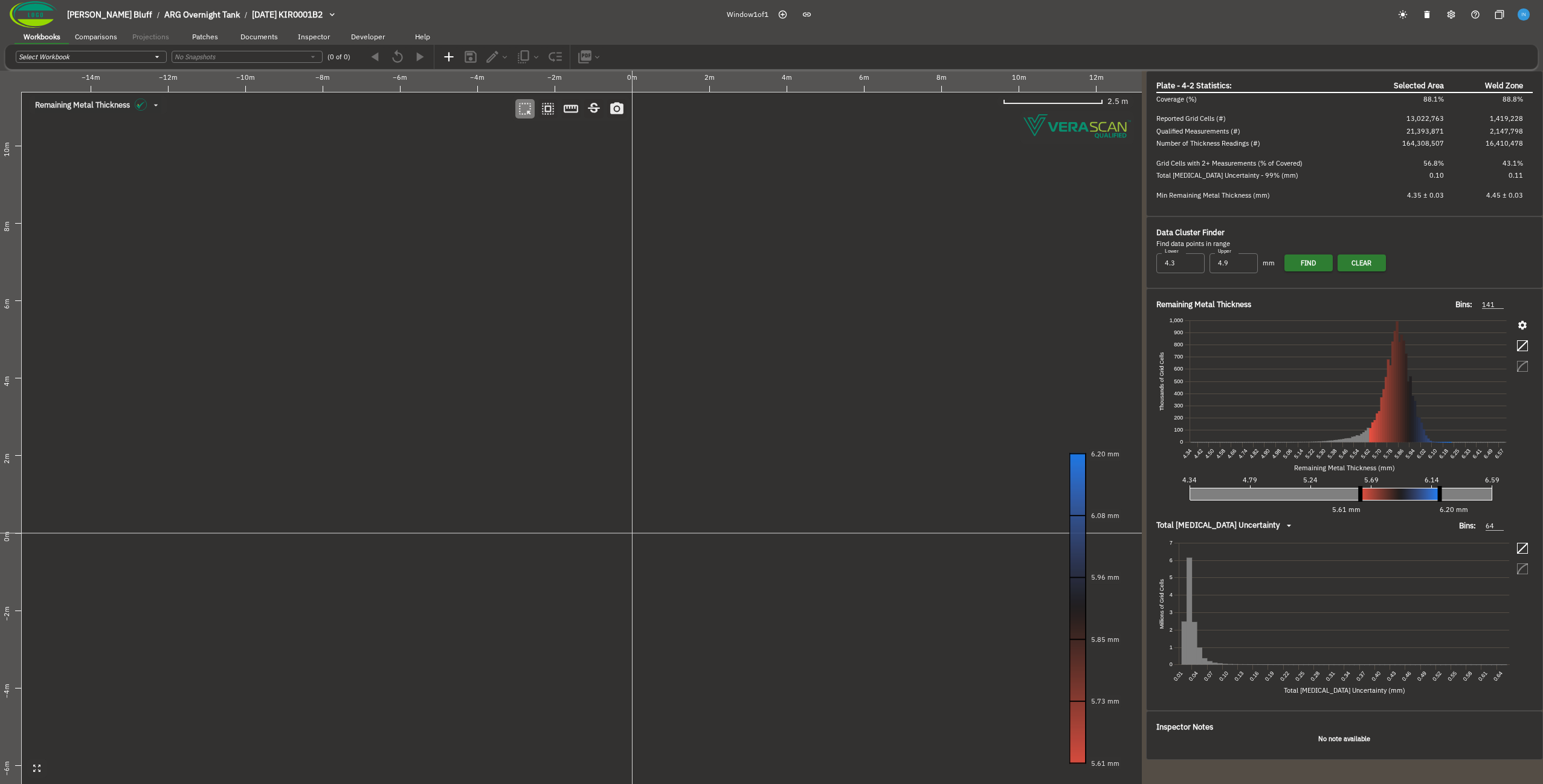
drag, startPoint x: 647, startPoint y: 440, endPoint x: 558, endPoint y: 386, distance: 104.1
click at [558, 386] on canvas at bounding box center [571, 427] width 1142 height 713
click at [702, 283] on div "Plate 3-3: (6.795 m, -0.757 m)" at bounding box center [729, 282] width 126 height 18
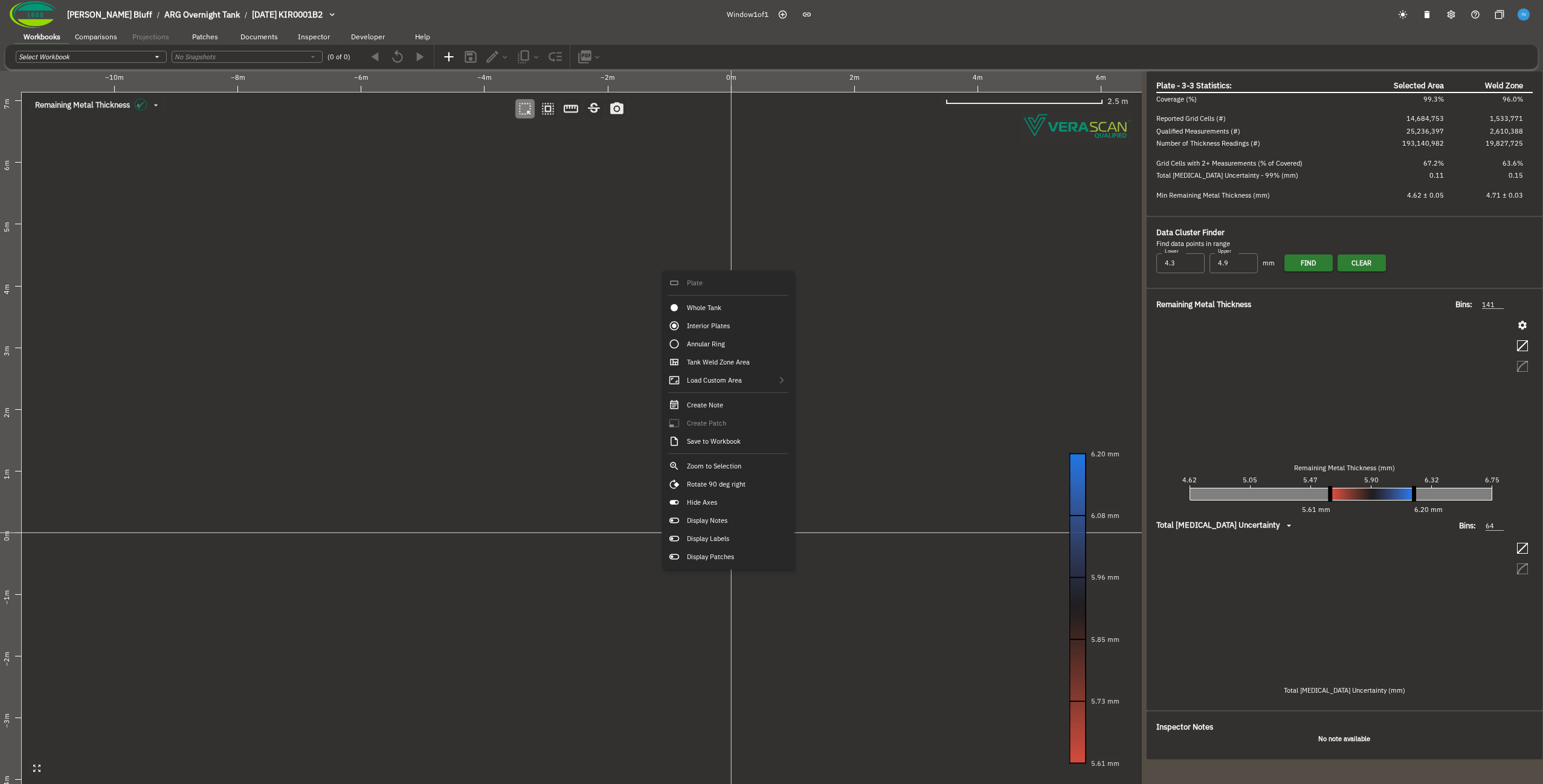
type input "134"
type input "57"
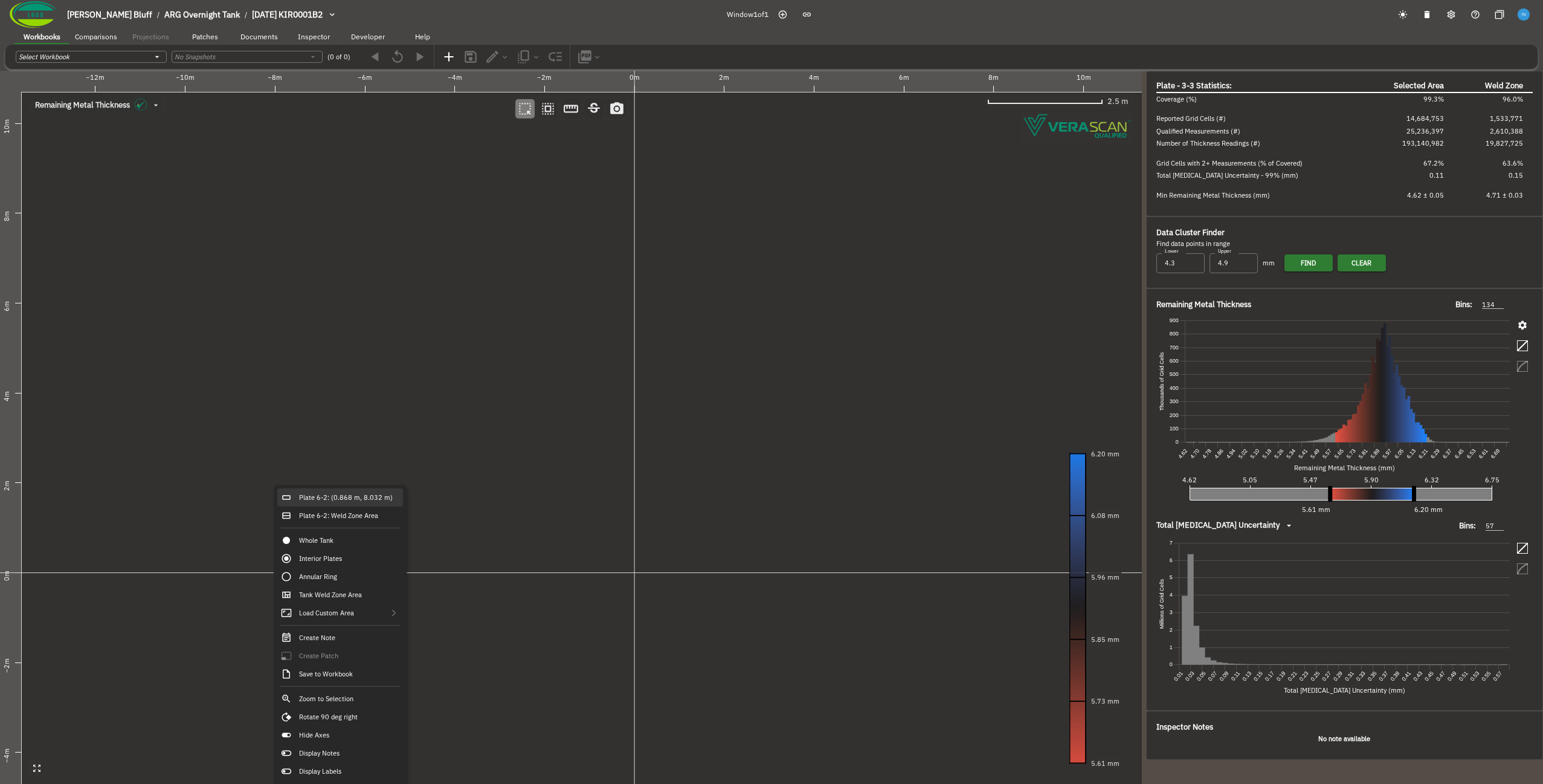
click at [380, 501] on div "Plate 6-2: (0.868 m, 8.032 m)" at bounding box center [340, 496] width 126 height 18
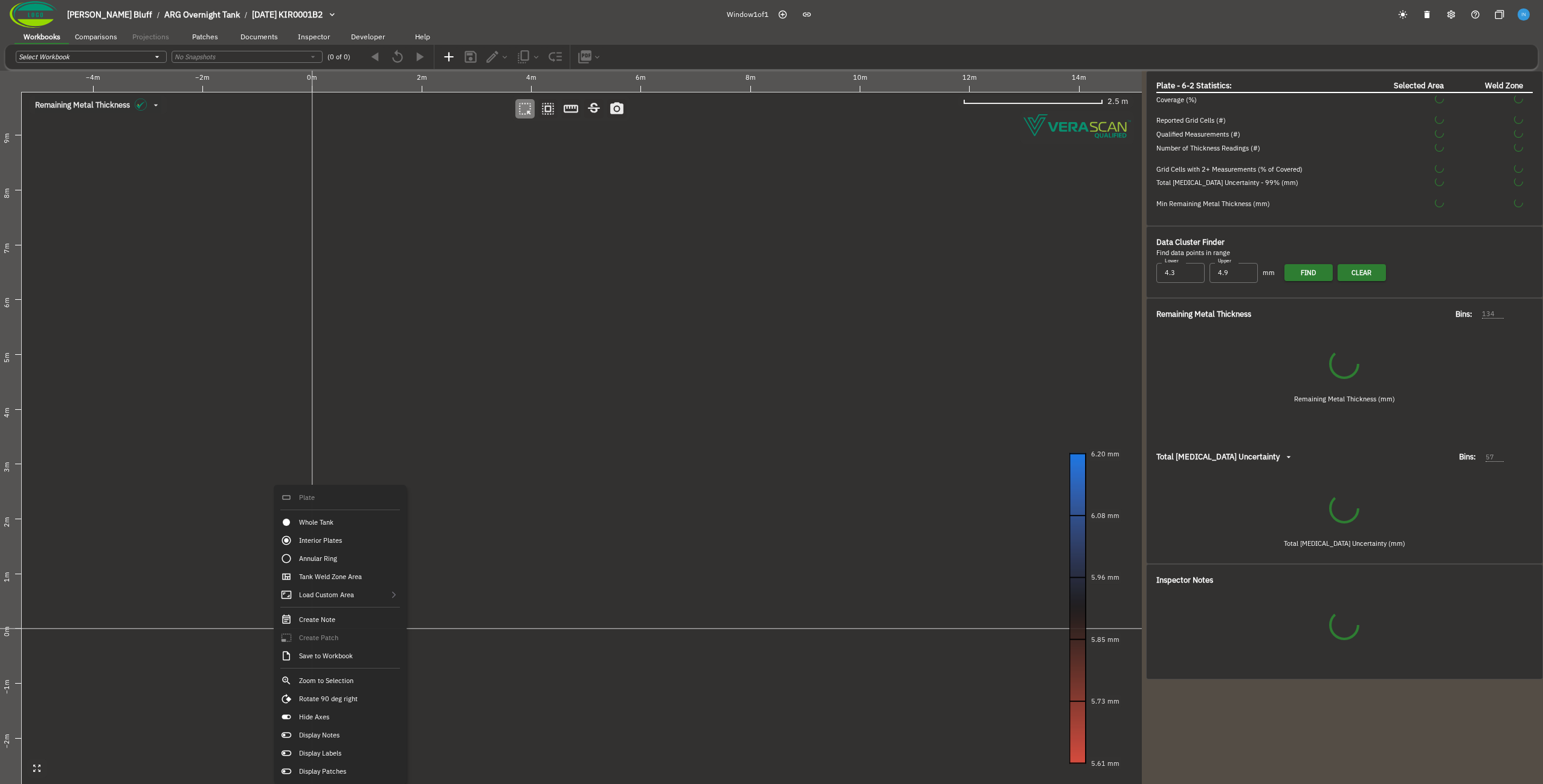
type input "108"
type input "61"
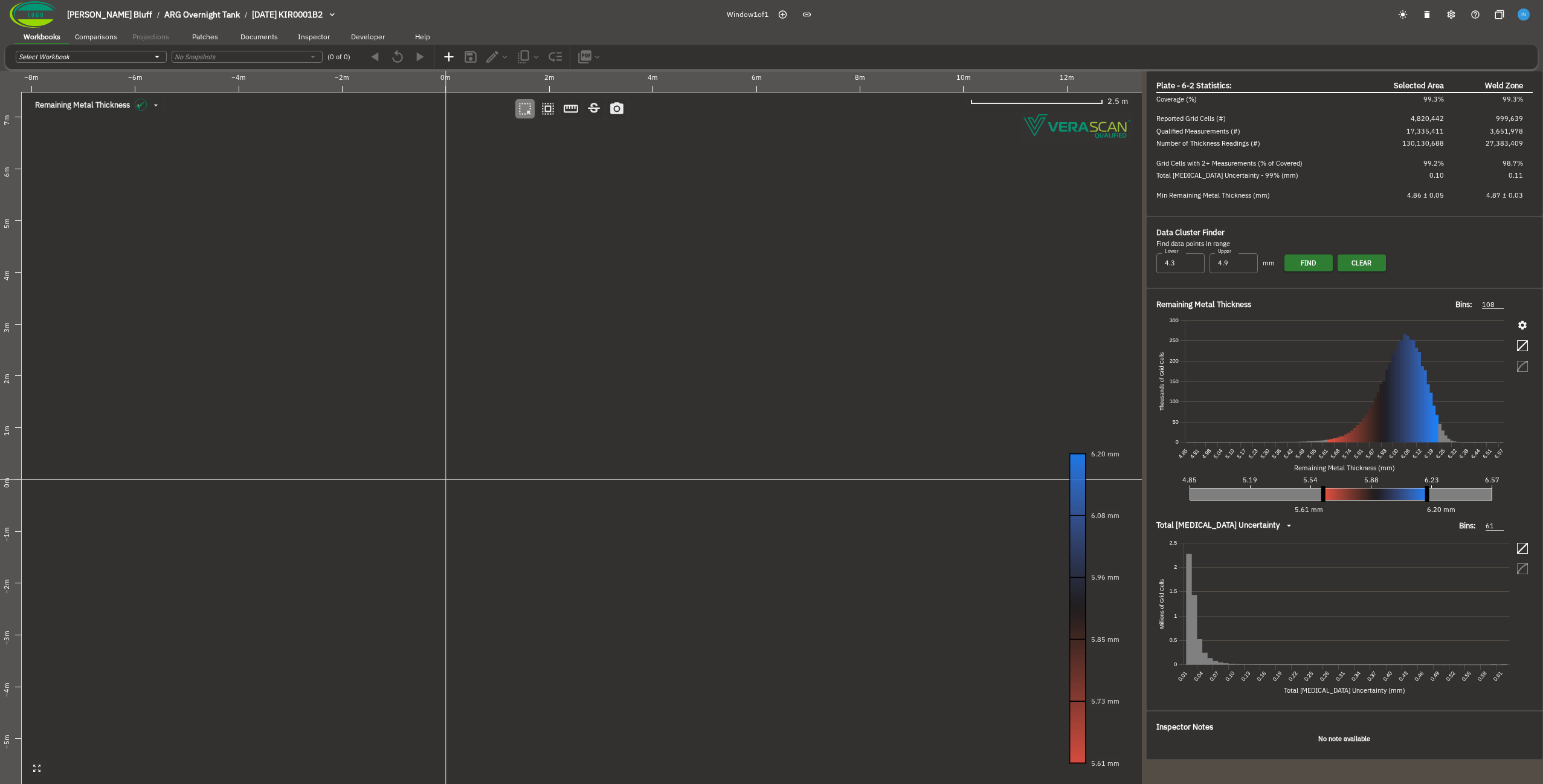
drag, startPoint x: 764, startPoint y: 430, endPoint x: 479, endPoint y: 361, distance: 293.2
click at [479, 361] on canvas at bounding box center [571, 427] width 1142 height 713
click at [560, 502] on div "Plate 5-2: (-1.268 m, -0.830 m)" at bounding box center [554, 496] width 126 height 18
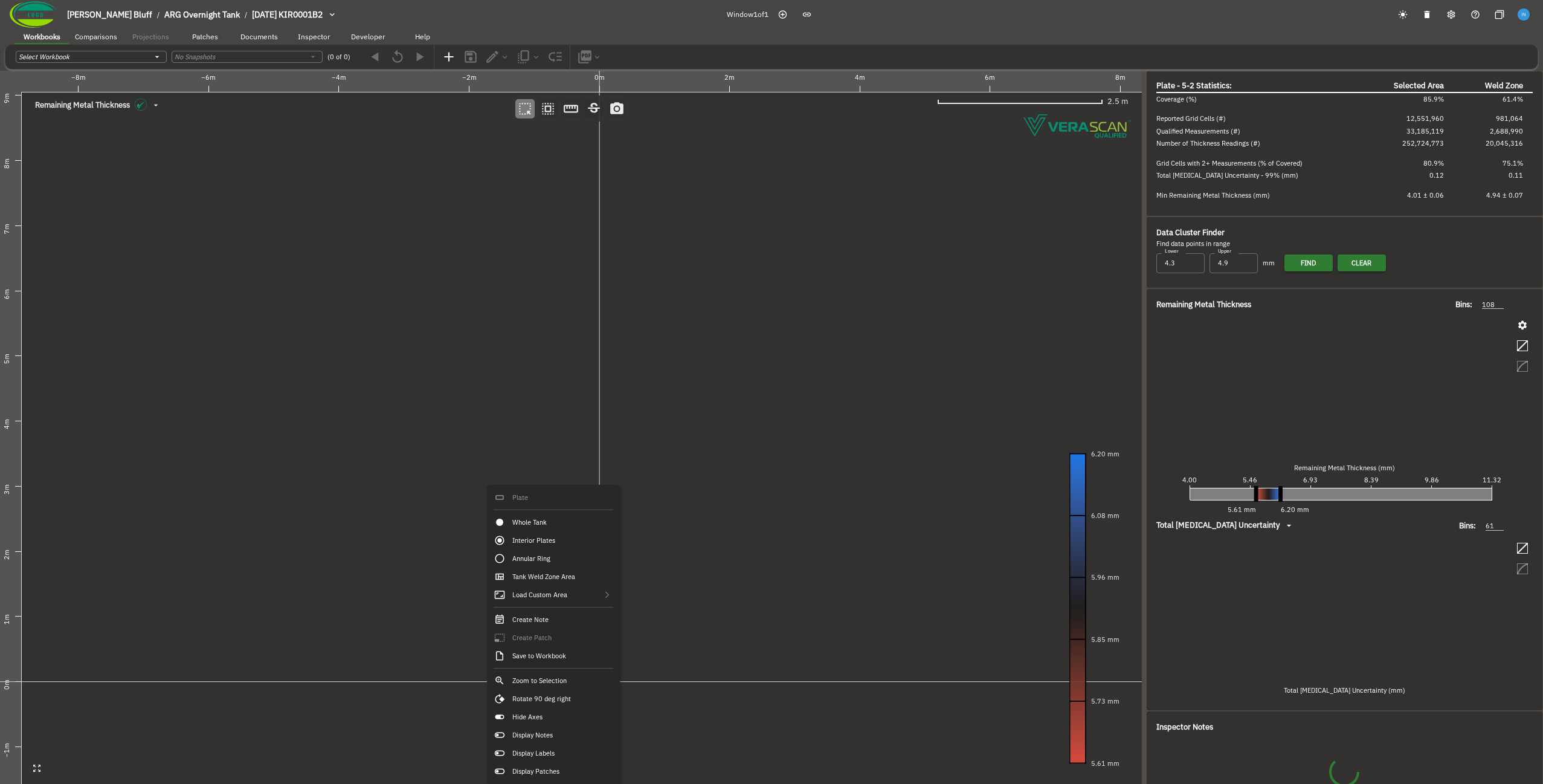
type input "458"
type input "67"
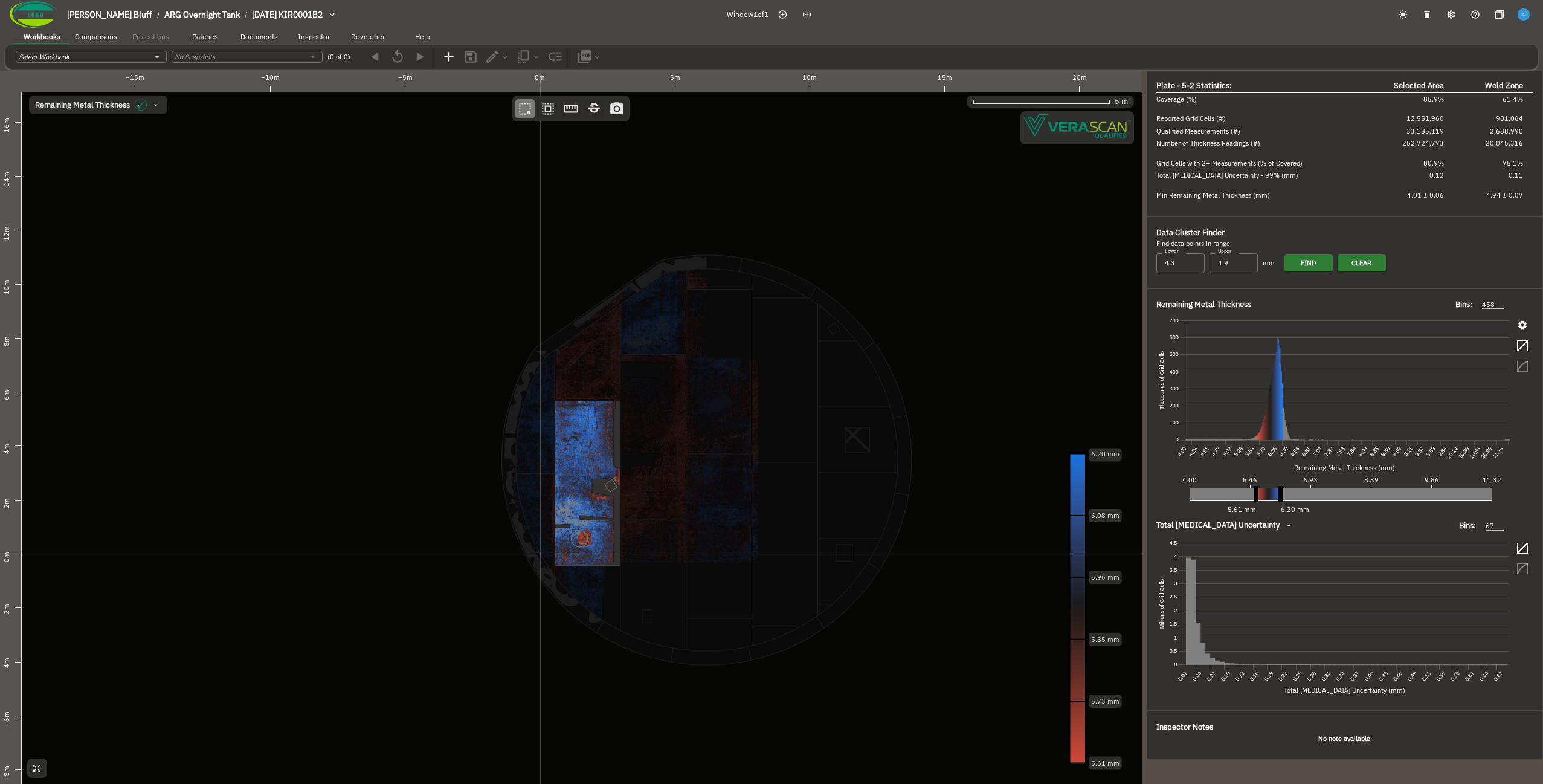
drag, startPoint x: 594, startPoint y: 505, endPoint x: 512, endPoint y: 493, distance: 82.9
click at [512, 493] on canvas at bounding box center [571, 427] width 1142 height 713
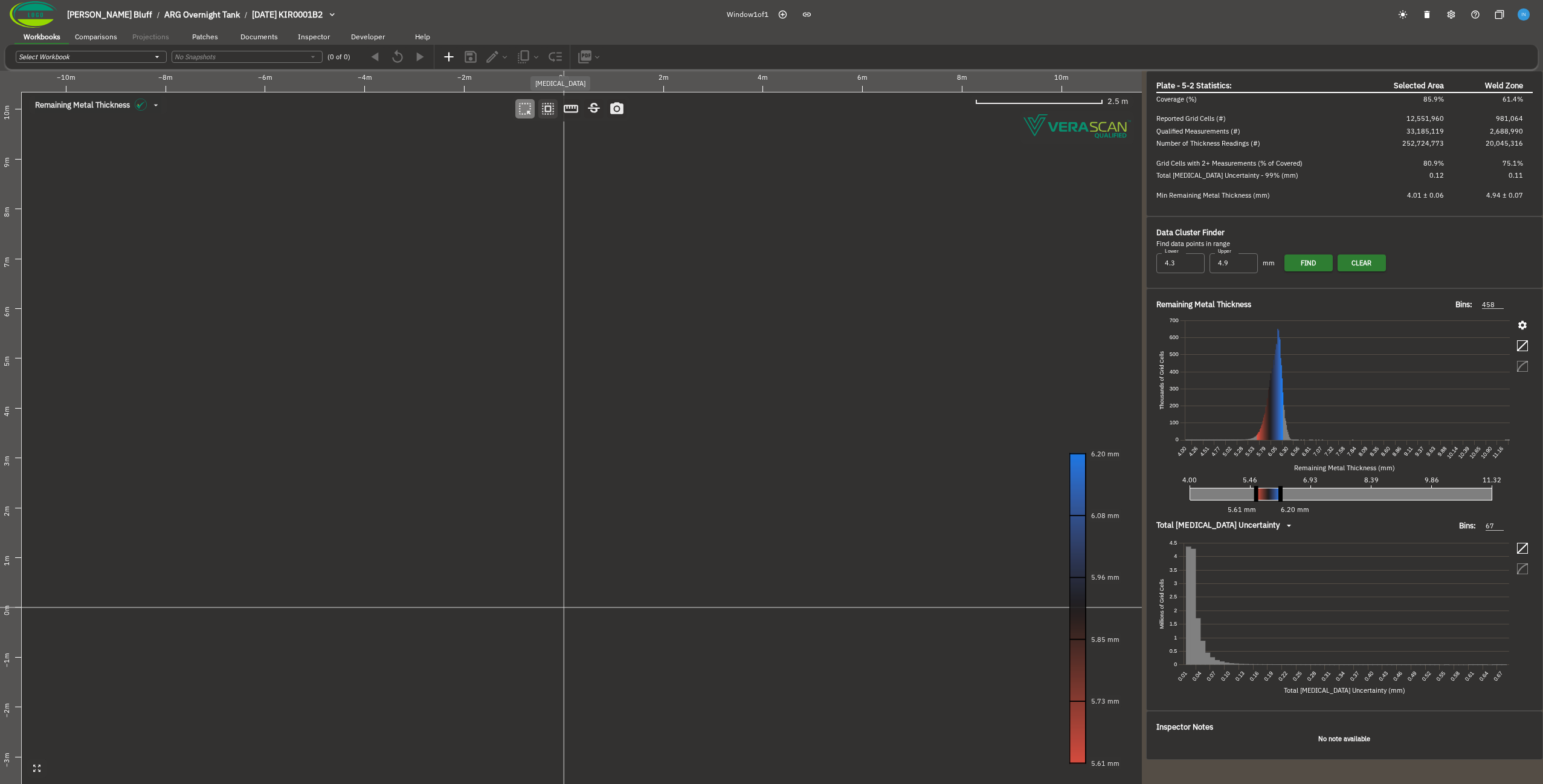
click at [546, 110] on icon "button" at bounding box center [548, 108] width 16 height 16
click at [471, 434] on canvas at bounding box center [571, 427] width 1142 height 713
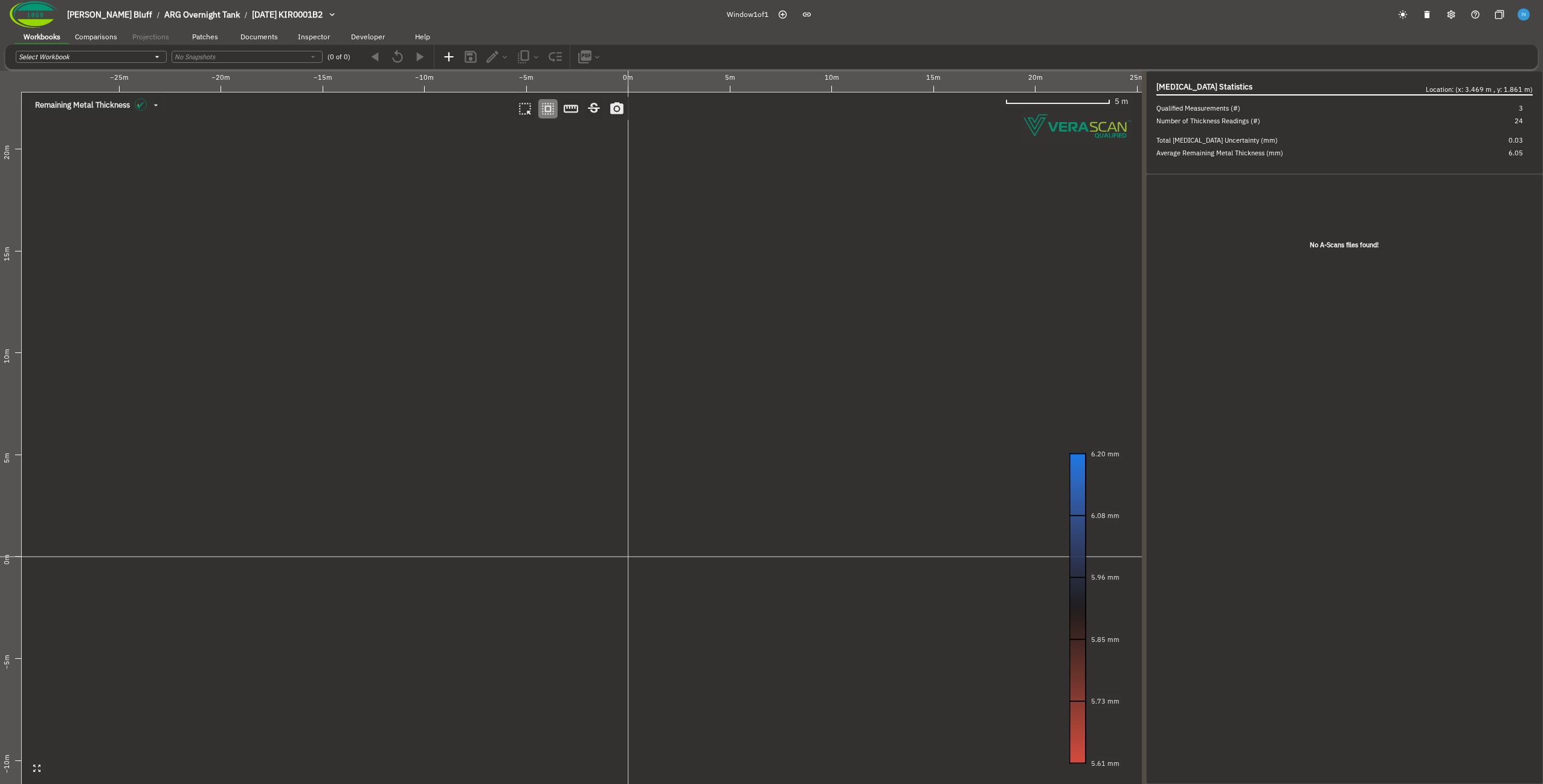
drag, startPoint x: 648, startPoint y: 541, endPoint x: 586, endPoint y: 480, distance: 87.0
click at [586, 480] on canvas at bounding box center [571, 427] width 1142 height 713
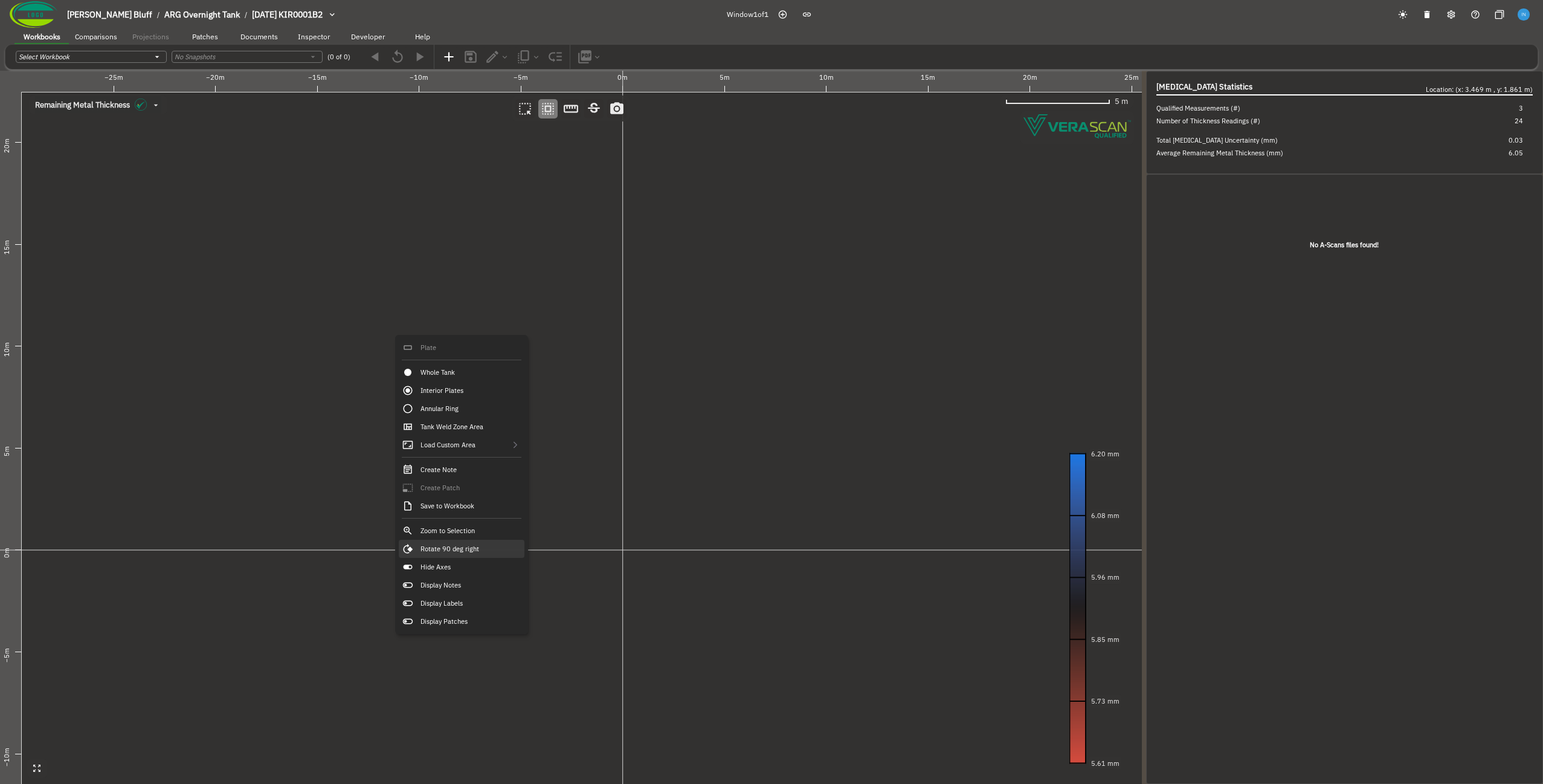
click at [468, 552] on div "Rotate 90 deg right" at bounding box center [462, 548] width 126 height 18
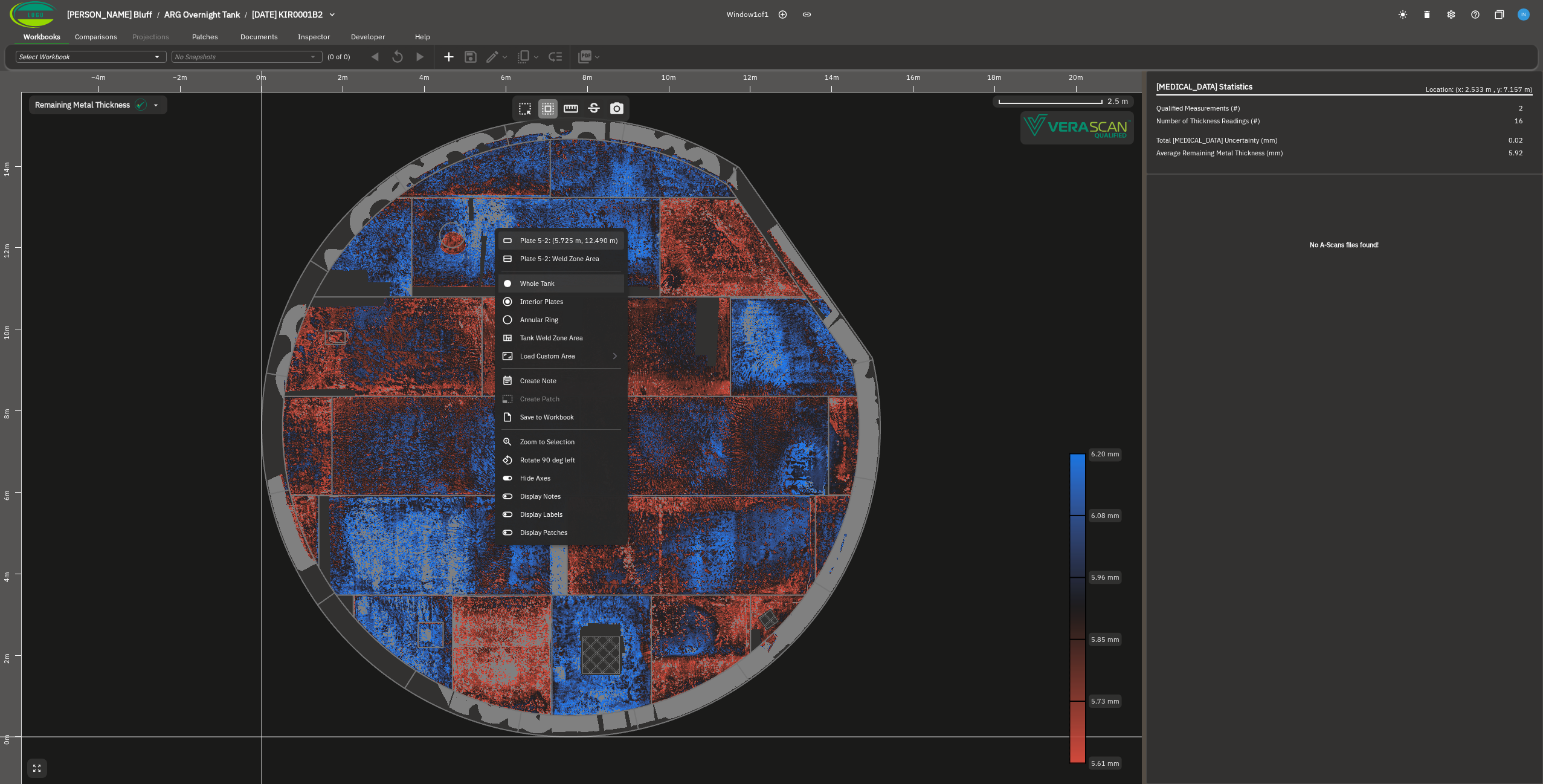
click at [541, 236] on div "Plate 5-2: (5.725 m, 12.490 m)" at bounding box center [561, 240] width 126 height 18
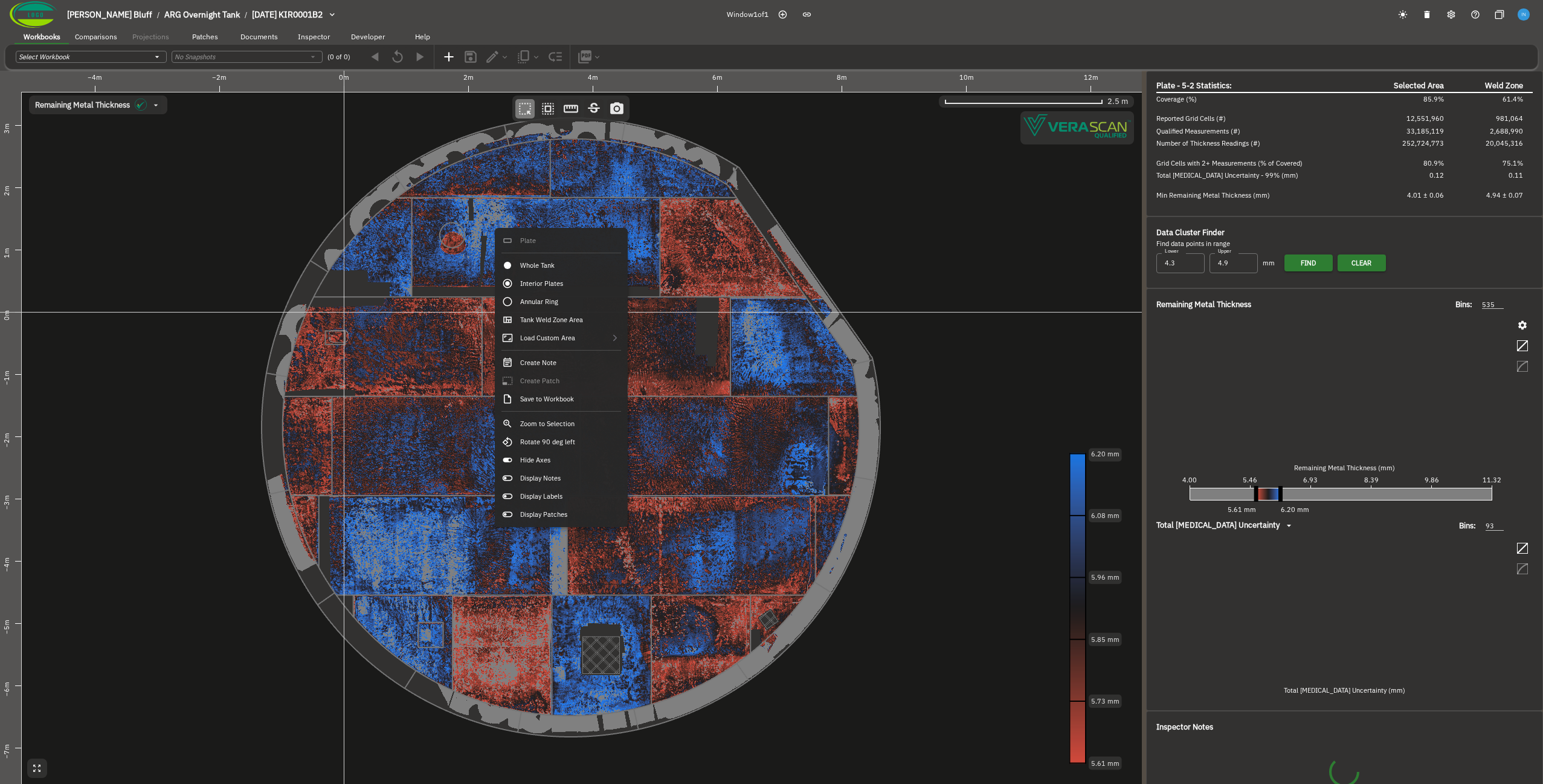
type input "458"
type input "67"
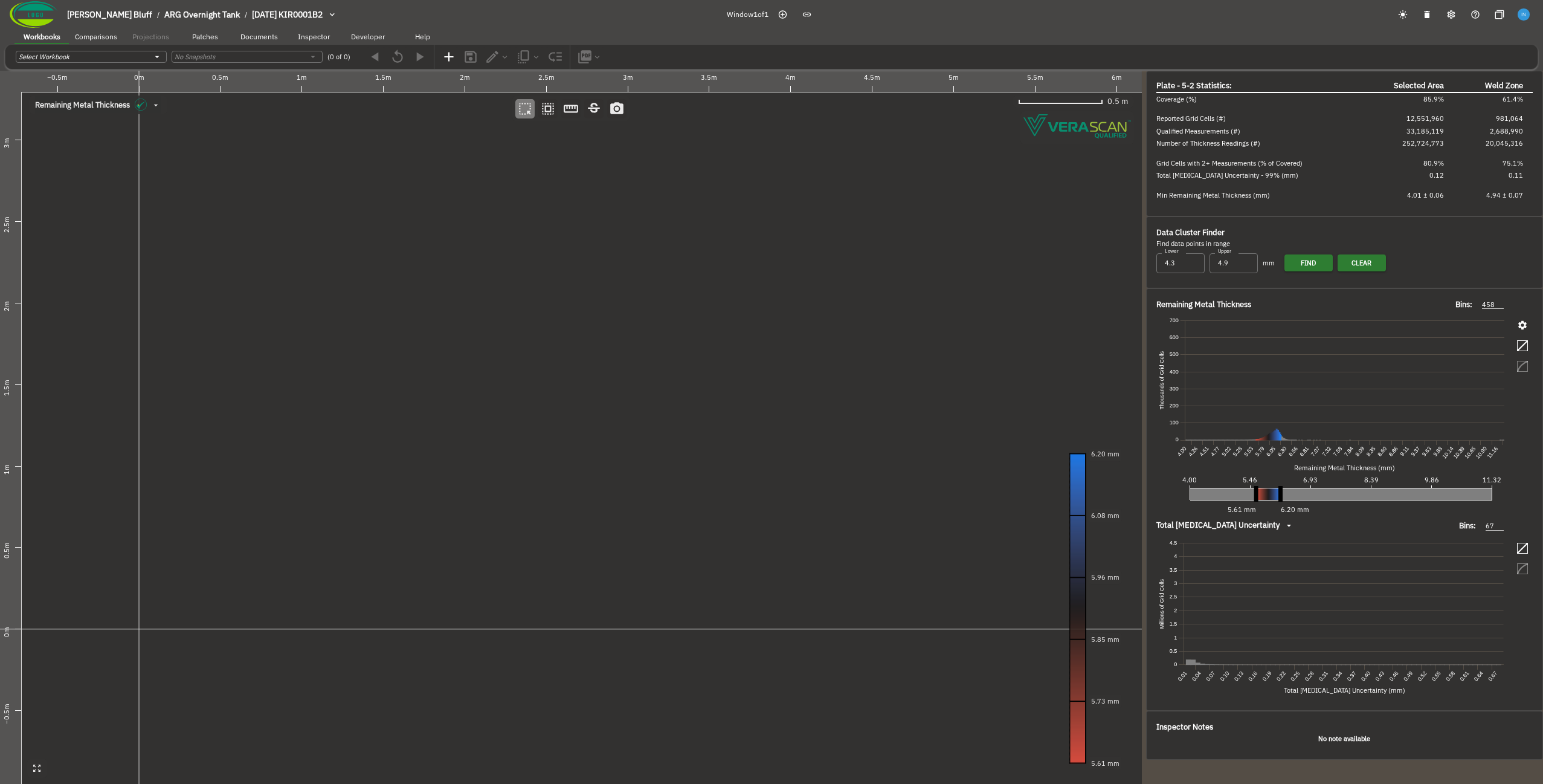
drag, startPoint x: 541, startPoint y: 236, endPoint x: 606, endPoint y: 239, distance: 65.1
click at [606, 239] on canvas at bounding box center [571, 427] width 1142 height 713
click at [543, 113] on icon "button" at bounding box center [548, 108] width 16 height 16
drag, startPoint x: 160, startPoint y: 618, endPoint x: 516, endPoint y: 323, distance: 462.3
click at [538, 319] on canvas at bounding box center [571, 427] width 1142 height 713
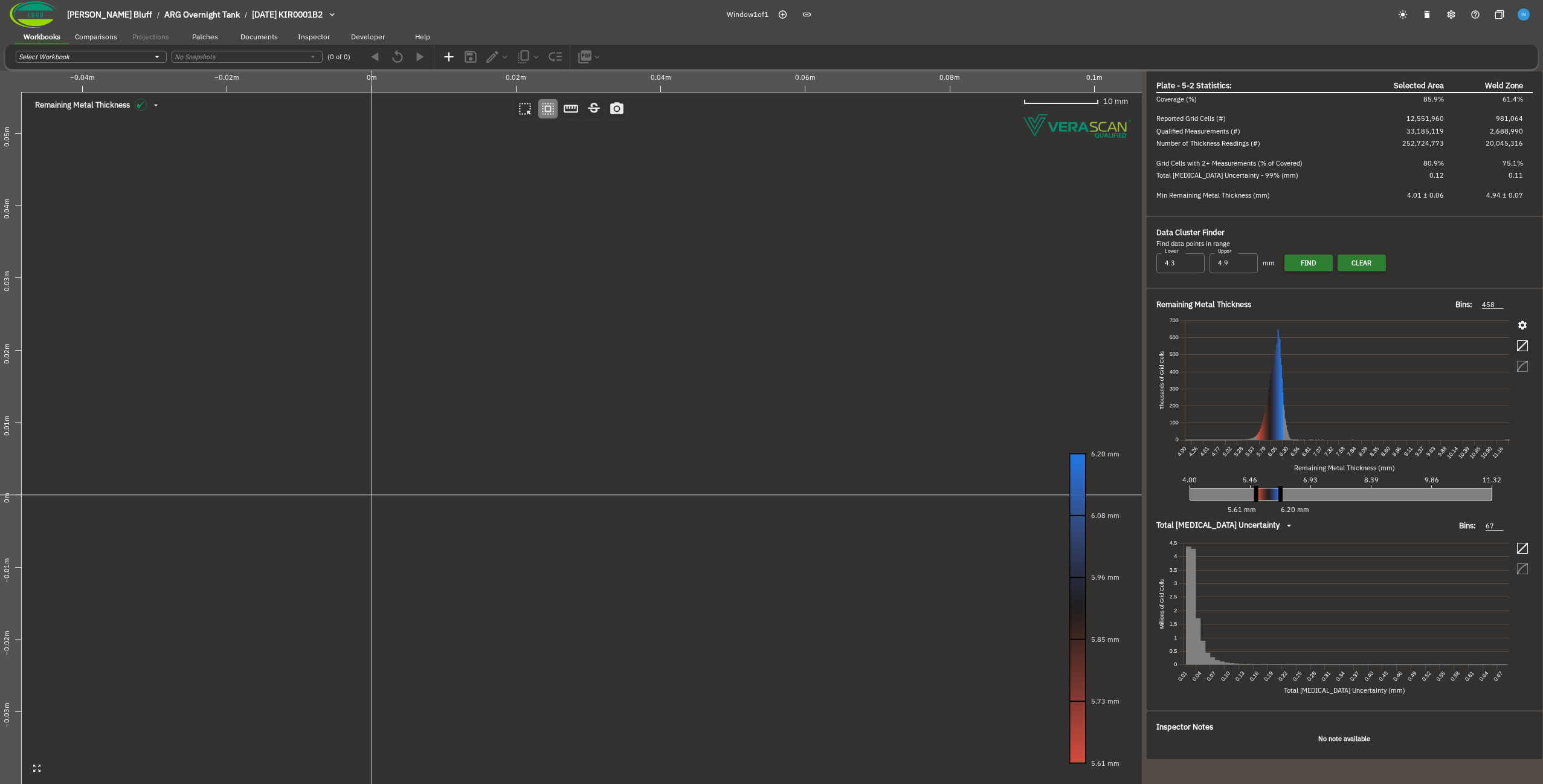
click at [380, 488] on canvas at bounding box center [571, 427] width 1142 height 713
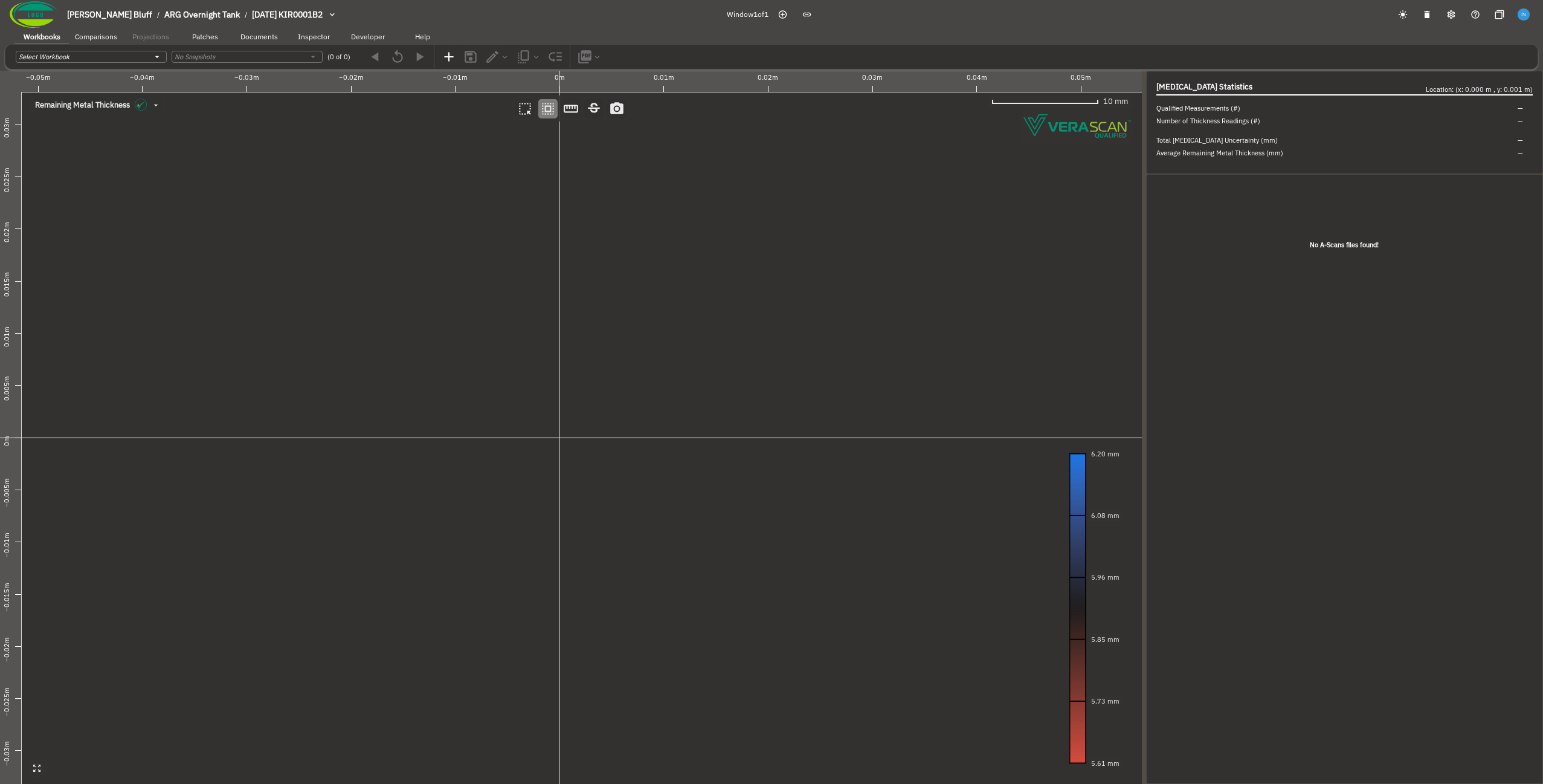
click at [566, 424] on canvas at bounding box center [571, 427] width 1142 height 713
click at [572, 392] on canvas at bounding box center [571, 427] width 1142 height 713
drag, startPoint x: 925, startPoint y: 306, endPoint x: 635, endPoint y: 382, distance: 299.8
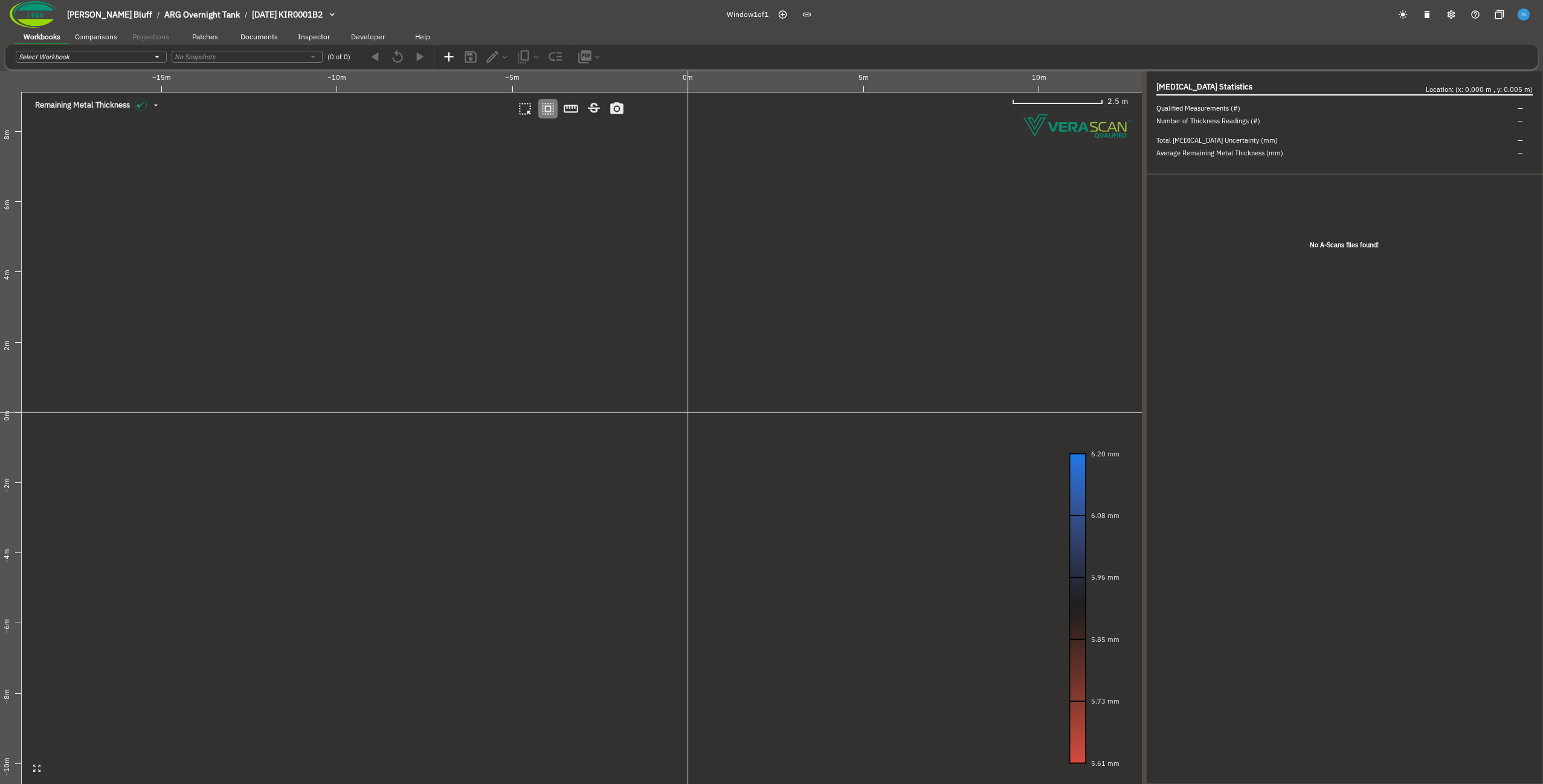
click at [635, 382] on canvas at bounding box center [571, 427] width 1142 height 713
drag, startPoint x: 922, startPoint y: 298, endPoint x: 581, endPoint y: 340, distance: 343.6
click at [581, 340] on canvas at bounding box center [571, 427] width 1142 height 713
click at [769, 256] on canvas at bounding box center [571, 427] width 1142 height 713
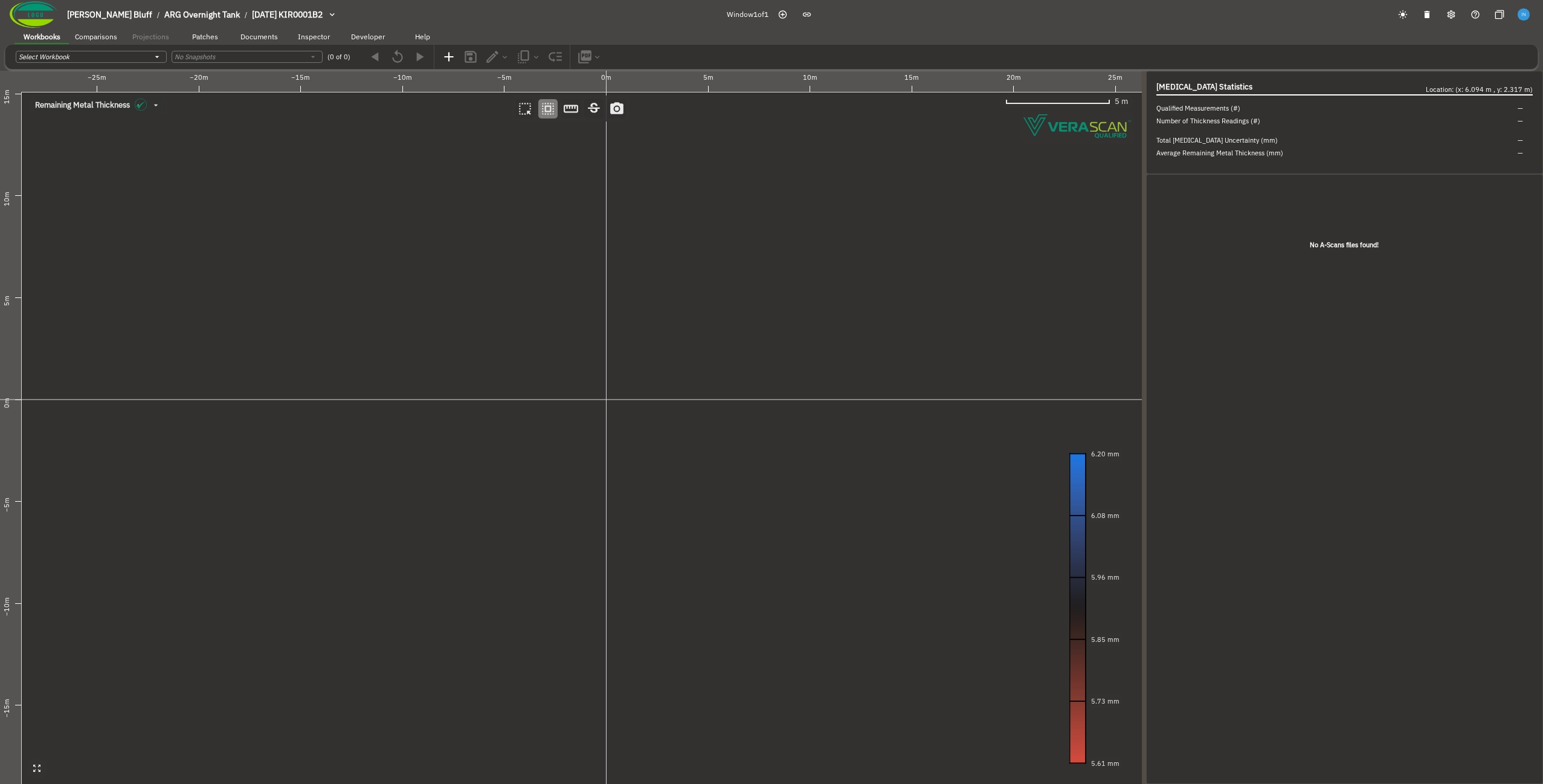
drag, startPoint x: 533, startPoint y: 476, endPoint x: 672, endPoint y: 370, distance: 174.8
click at [672, 370] on canvas at bounding box center [571, 427] width 1142 height 713
drag, startPoint x: 604, startPoint y: 395, endPoint x: 605, endPoint y: 263, distance: 132.0
click at [605, 263] on canvas at bounding box center [571, 427] width 1142 height 713
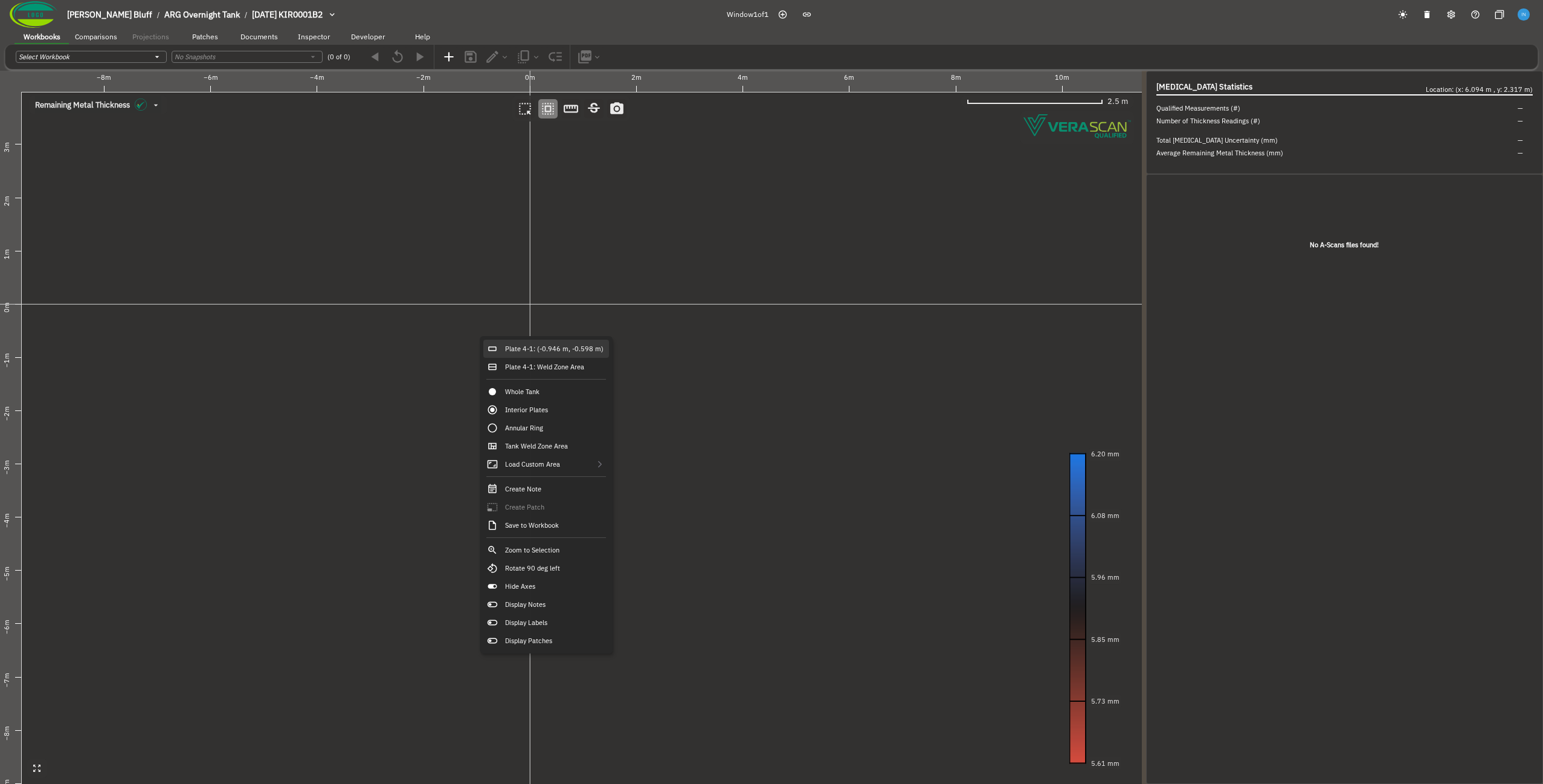
click at [540, 348] on div "Plate 4-1: (-0.946 m, -0.598 m)" at bounding box center [546, 348] width 126 height 18
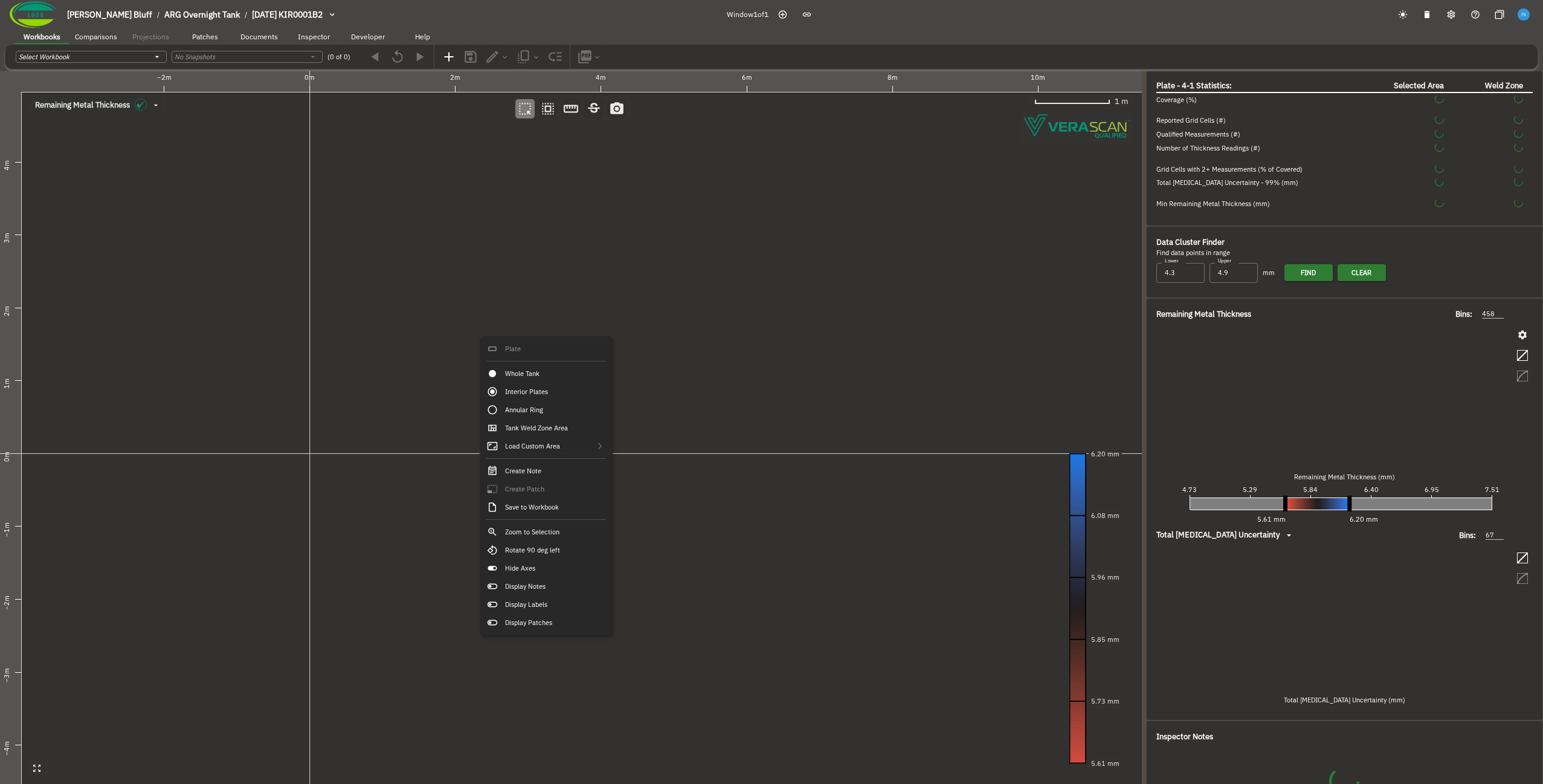
type input "174"
type input "53"
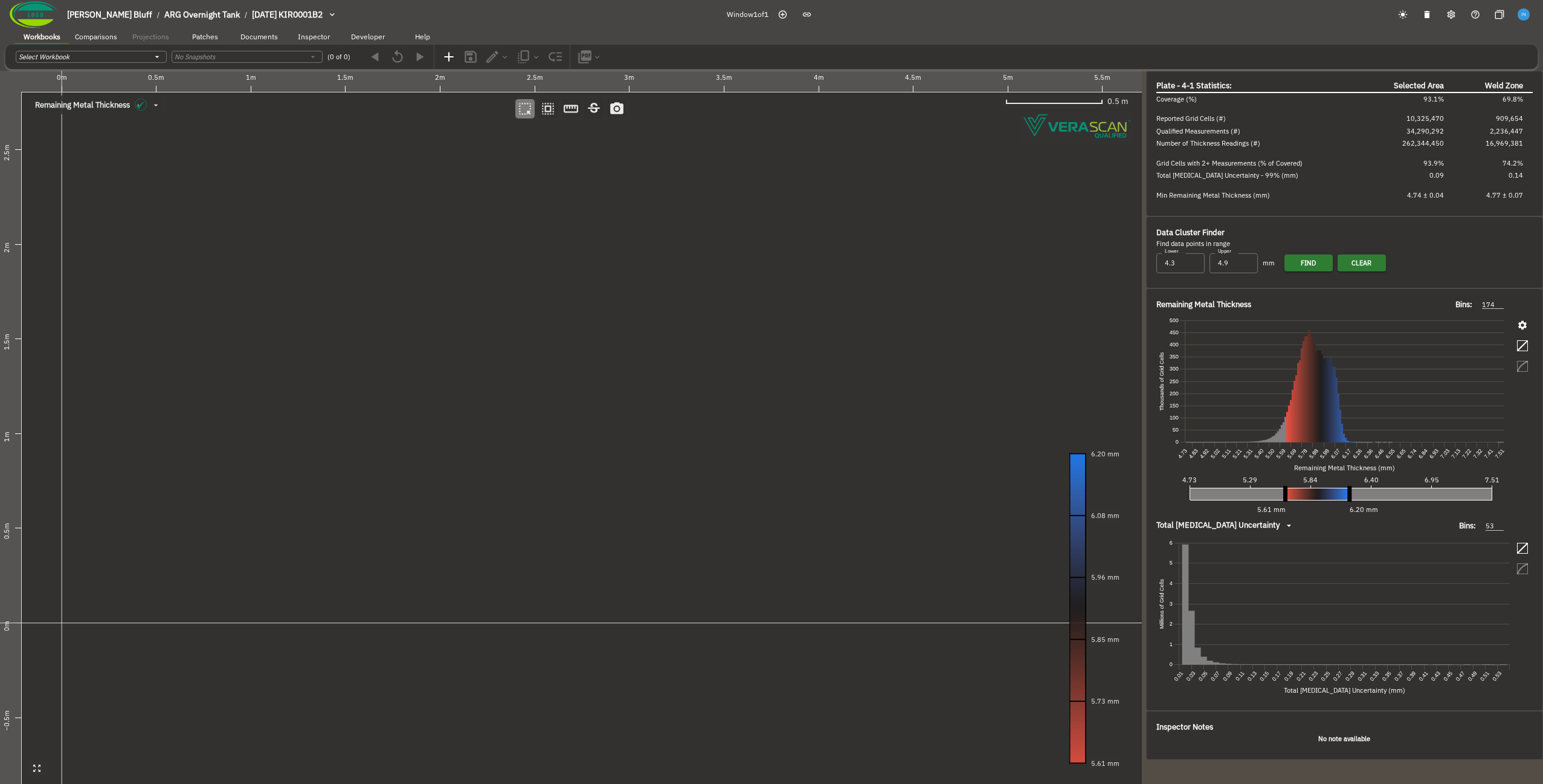
drag, startPoint x: 528, startPoint y: 374, endPoint x: 484, endPoint y: 350, distance: 50.1
click at [484, 350] on canvas at bounding box center [571, 427] width 1142 height 713
drag, startPoint x: 502, startPoint y: 355, endPoint x: 405, endPoint y: 331, distance: 99.9
click at [405, 331] on canvas at bounding box center [571, 427] width 1142 height 713
drag, startPoint x: 405, startPoint y: 331, endPoint x: 383, endPoint y: 359, distance: 35.6
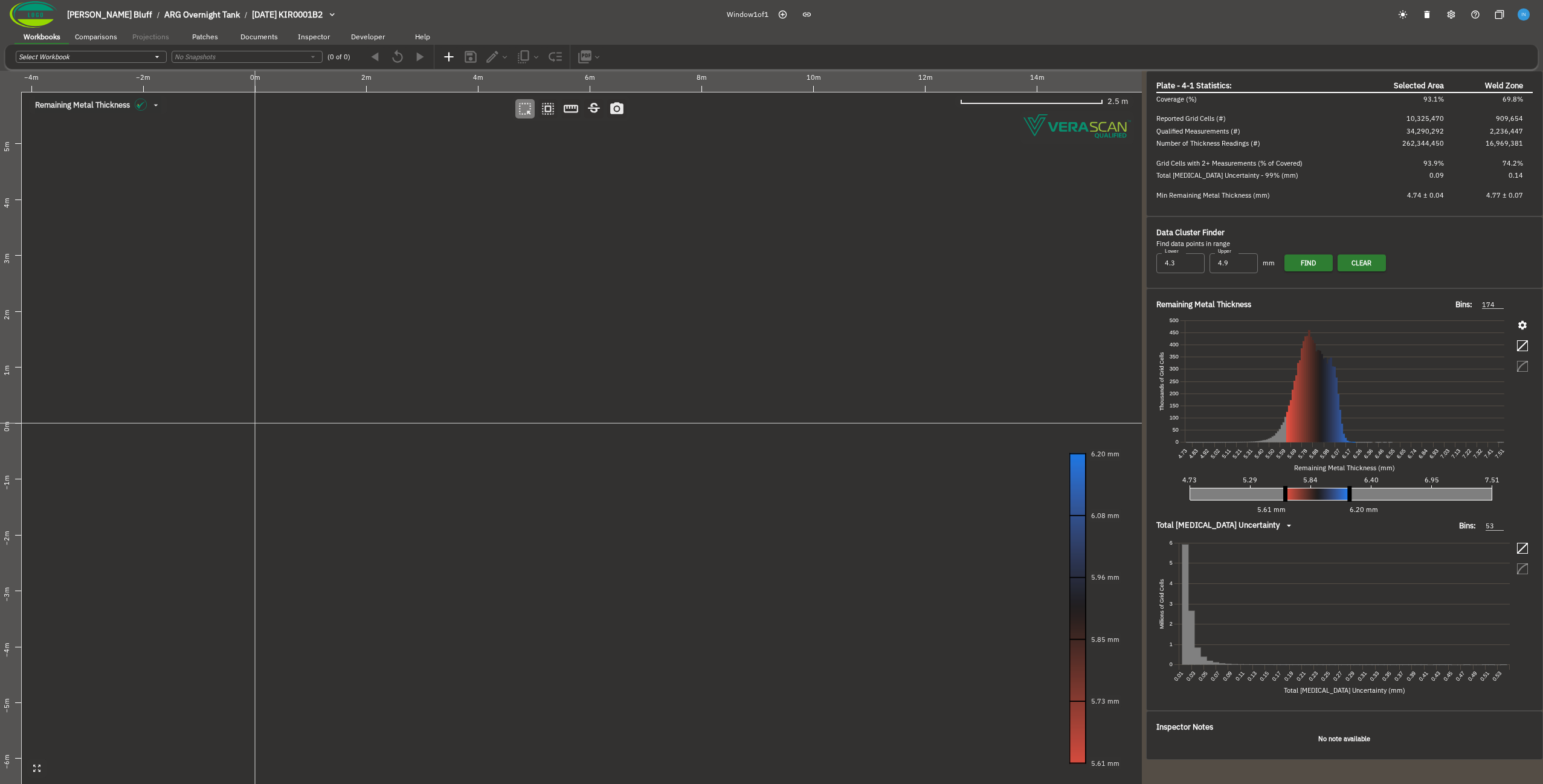
click at [383, 359] on canvas at bounding box center [571, 427] width 1142 height 713
click at [474, 498] on div "Plate 3-2: (3.114 m, -1.437 m)" at bounding box center [496, 496] width 126 height 18
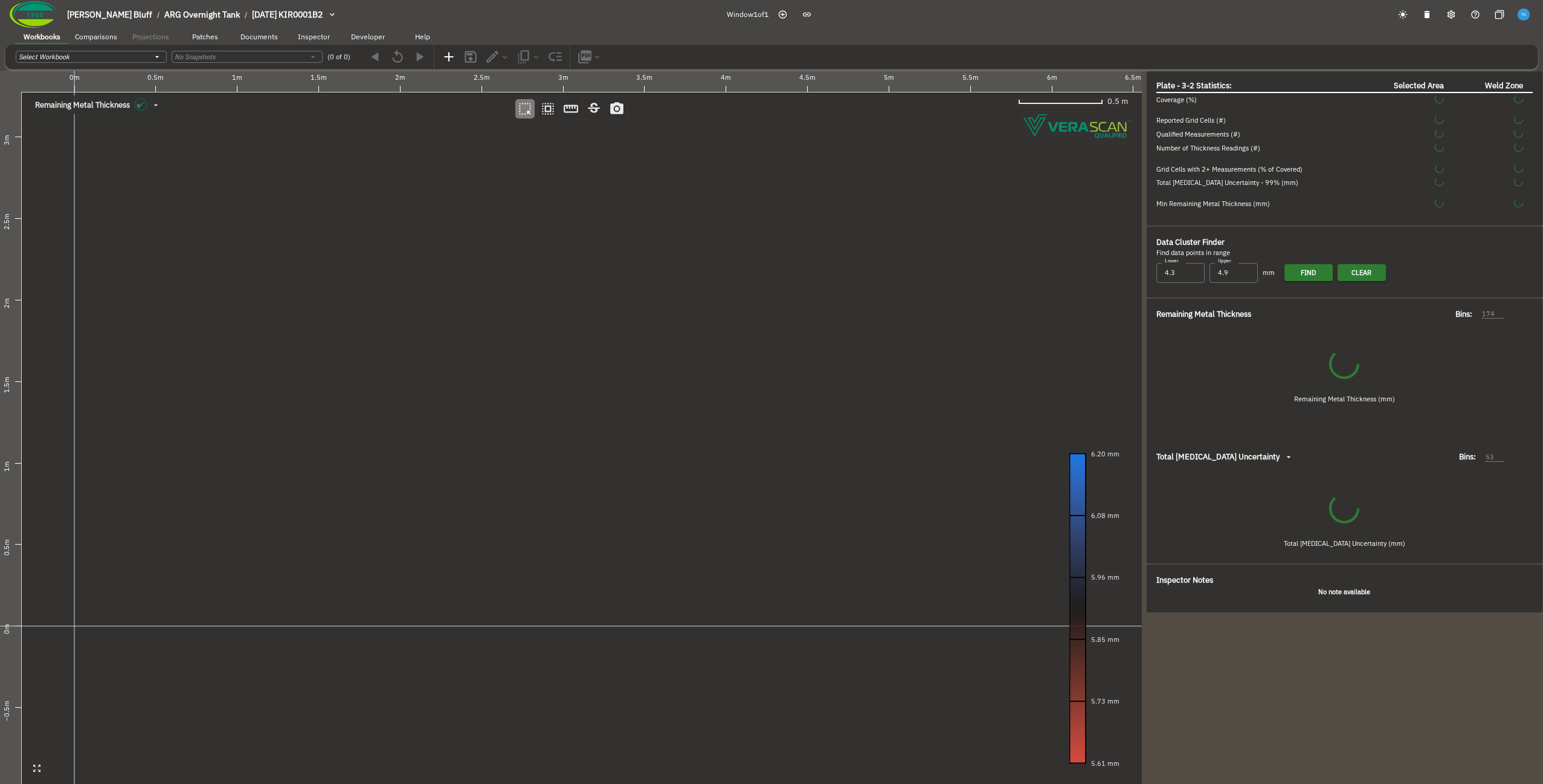
type input "157"
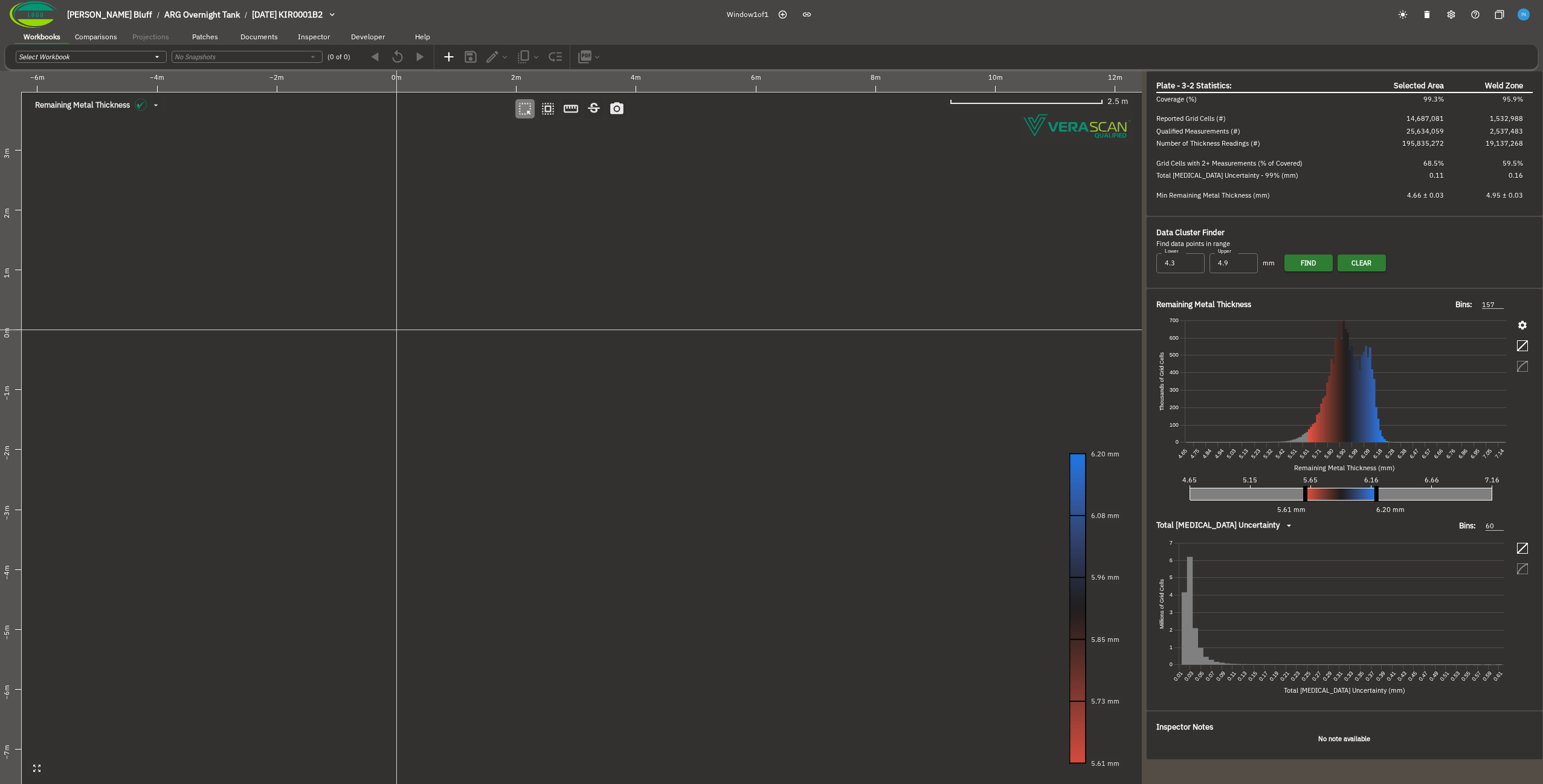
drag, startPoint x: 515, startPoint y: 463, endPoint x: 476, endPoint y: 443, distance: 43.8
click at [522, 457] on canvas at bounding box center [571, 427] width 1142 height 713
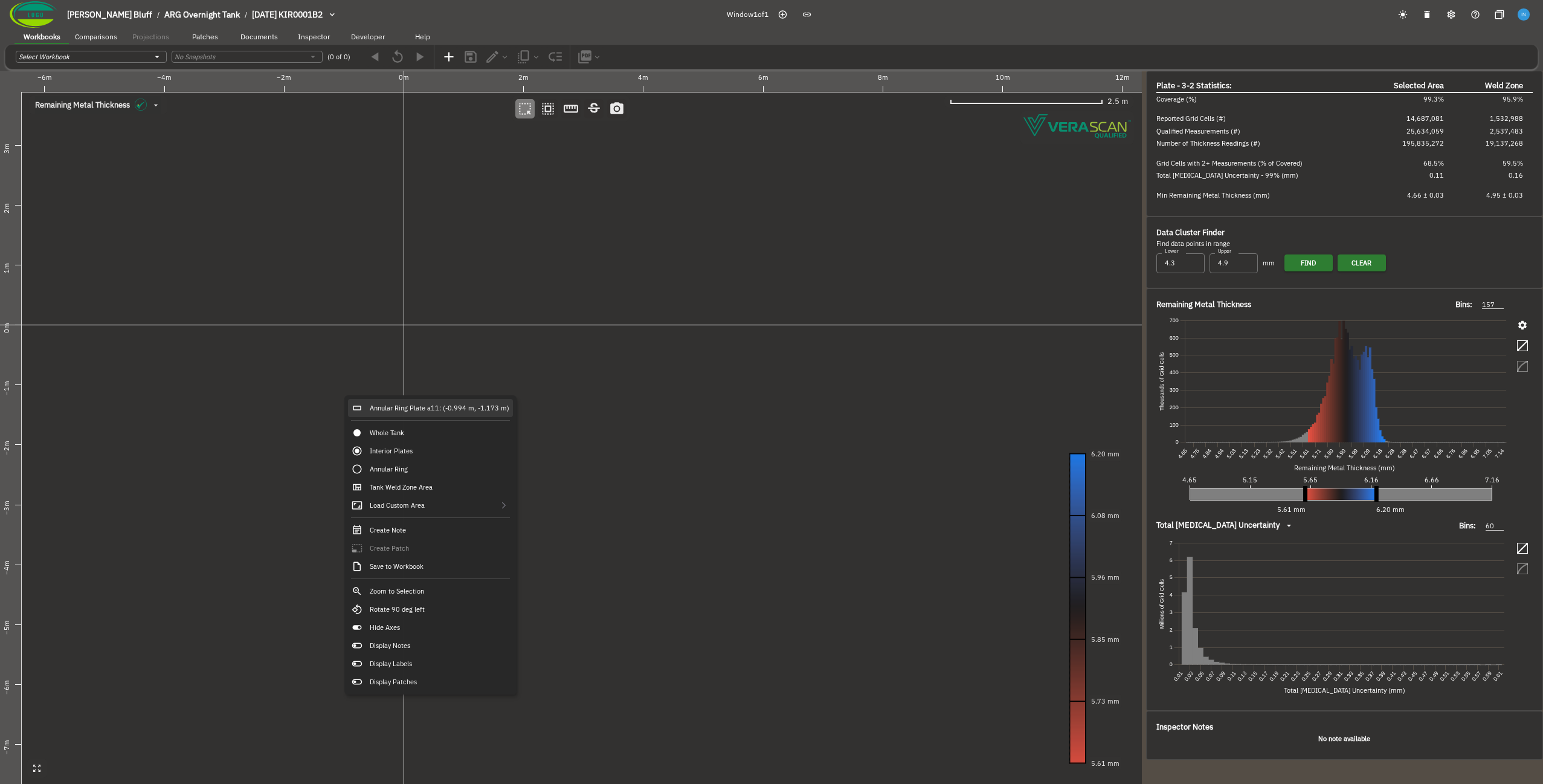
click at [374, 404] on div "Annular Ring Plate a11: (-0.994 m, -1.173 m)" at bounding box center [430, 407] width 165 height 18
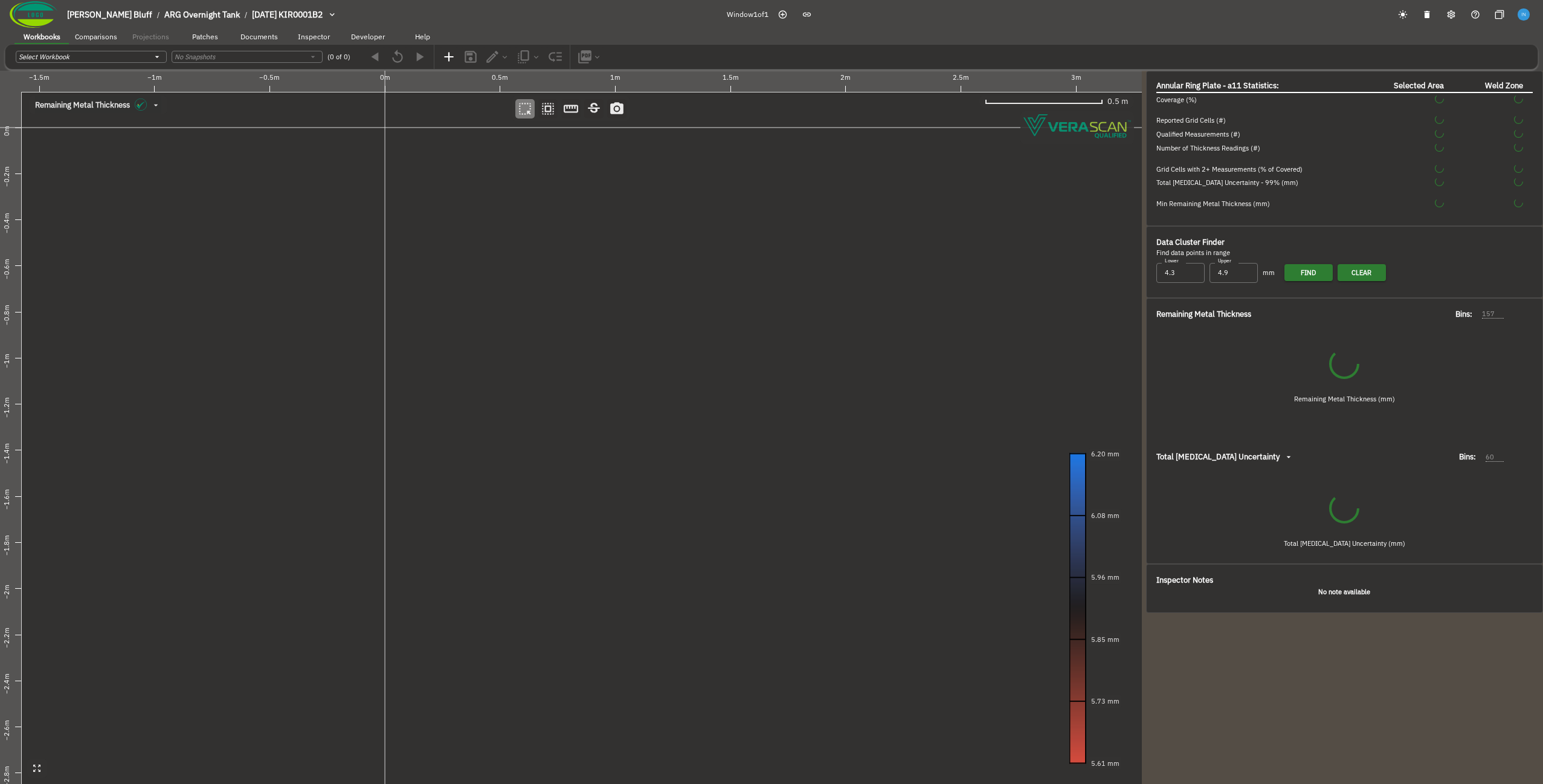
type input "72"
type input "334"
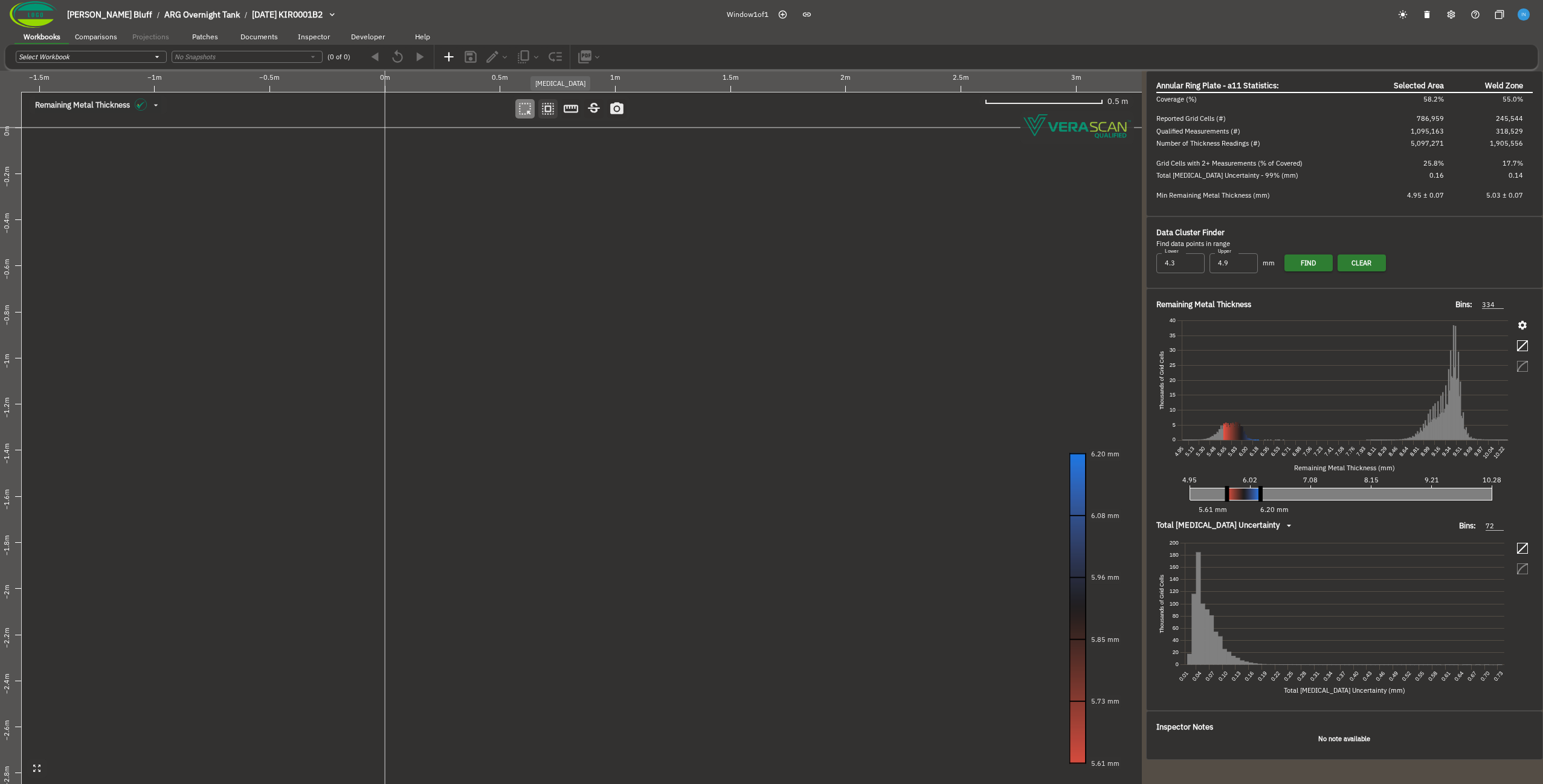
click at [554, 112] on icon "button" at bounding box center [547, 108] width 12 height 12
click at [464, 281] on canvas at bounding box center [571, 427] width 1142 height 713
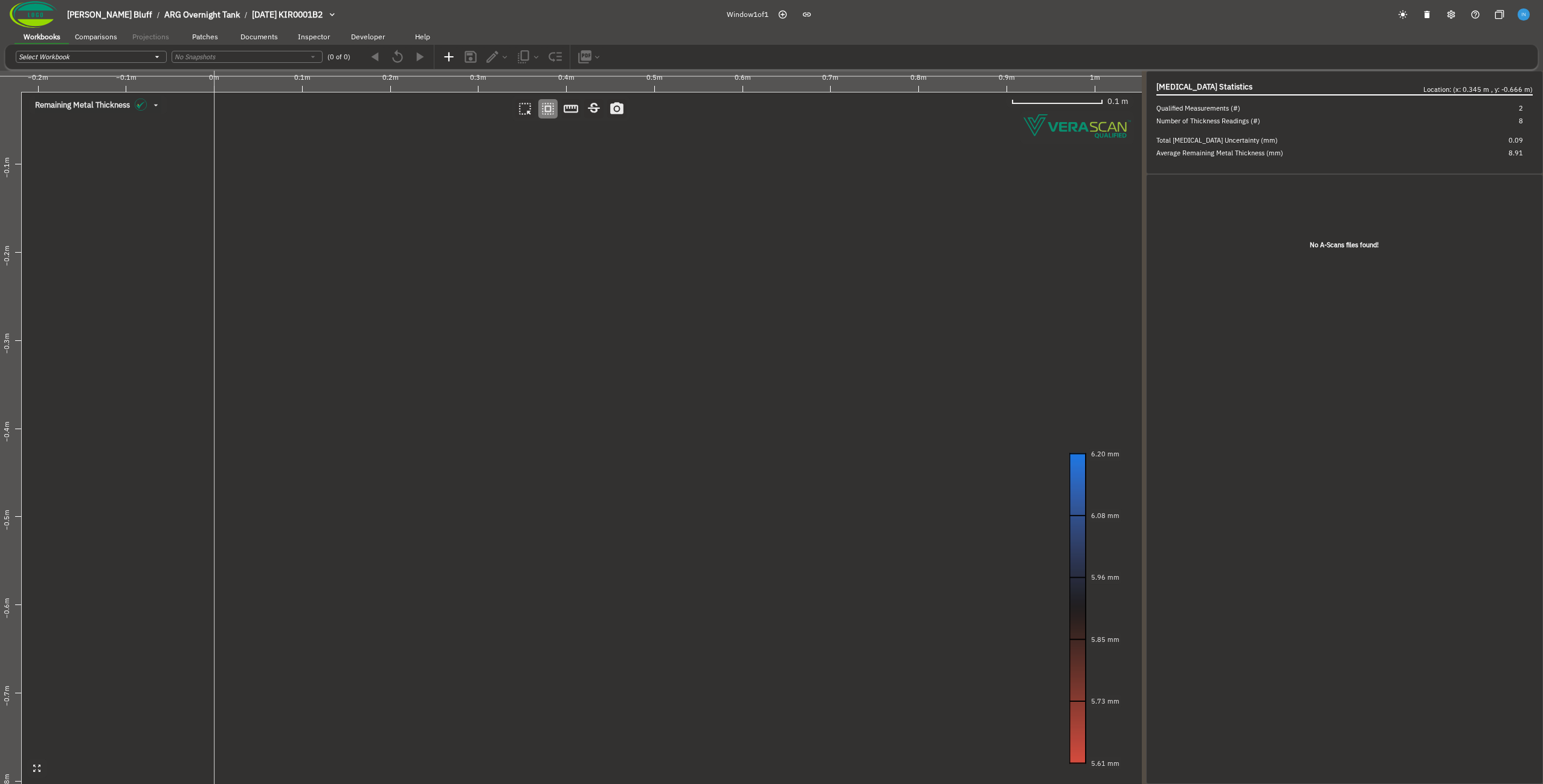
drag, startPoint x: 359, startPoint y: 418, endPoint x: 481, endPoint y: 593, distance: 213.3
click at [481, 593] on canvas at bounding box center [571, 427] width 1142 height 713
drag, startPoint x: 376, startPoint y: 321, endPoint x: 399, endPoint y: 373, distance: 56.9
click at [399, 373] on canvas at bounding box center [571, 427] width 1142 height 713
drag, startPoint x: 399, startPoint y: 330, endPoint x: 592, endPoint y: 659, distance: 381.4
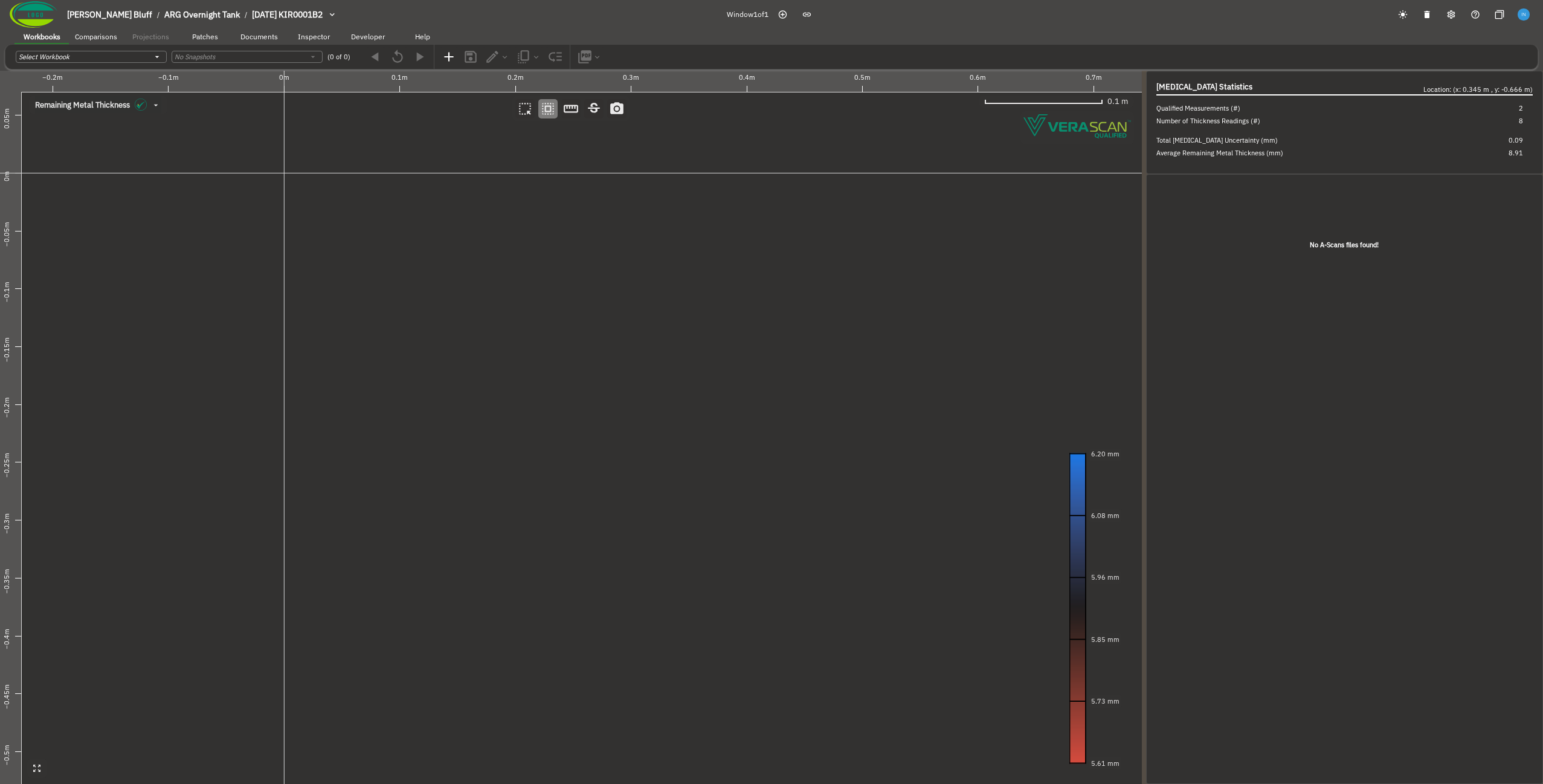
click at [592, 659] on canvas at bounding box center [571, 427] width 1142 height 713
click at [454, 403] on canvas at bounding box center [571, 427] width 1142 height 713
click at [274, 340] on canvas at bounding box center [571, 427] width 1142 height 713
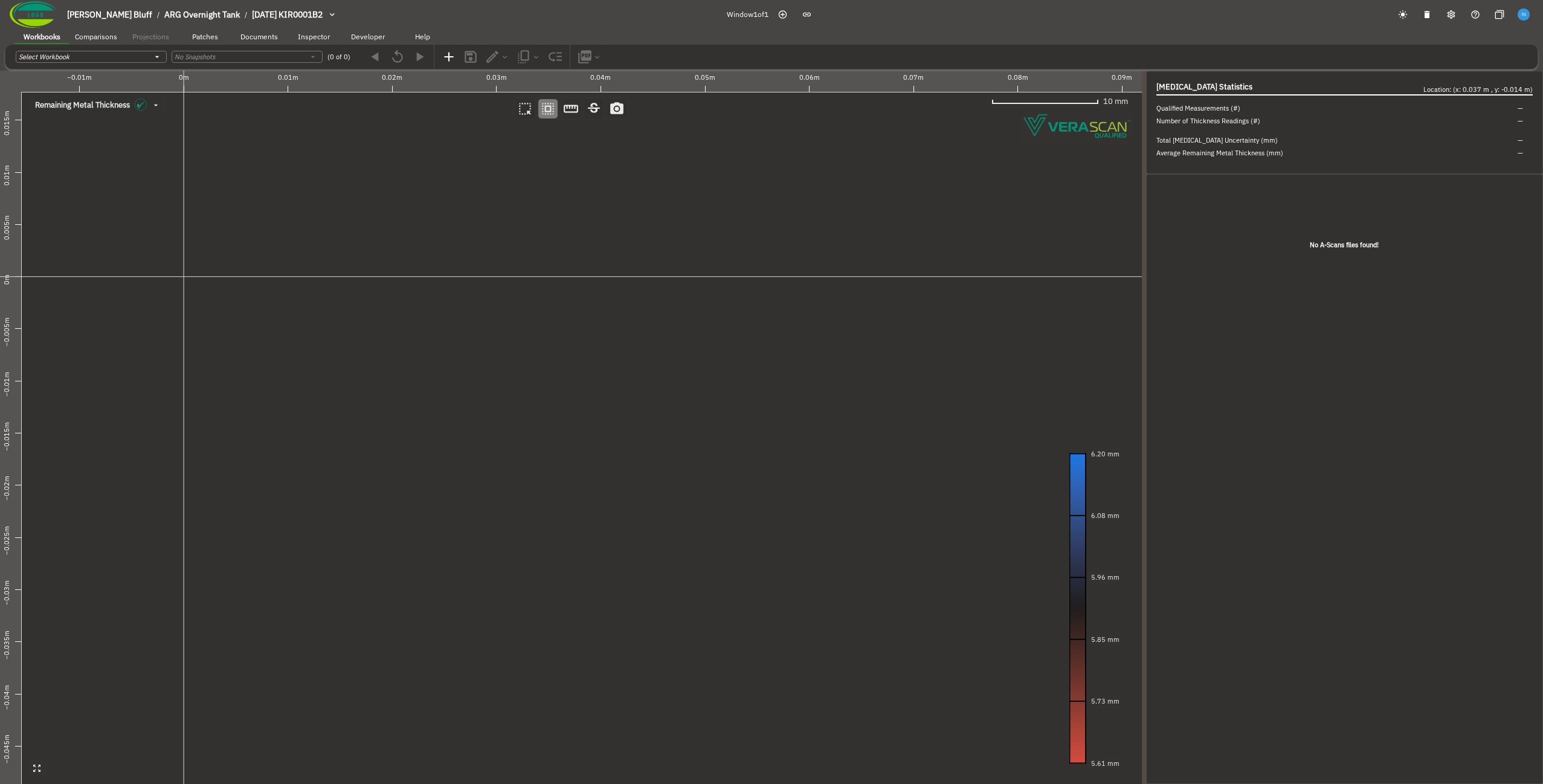
click at [769, 388] on canvas at bounding box center [571, 427] width 1142 height 713
drag, startPoint x: 1009, startPoint y: 407, endPoint x: 391, endPoint y: 390, distance: 618.2
click at [391, 390] on canvas at bounding box center [571, 427] width 1142 height 713
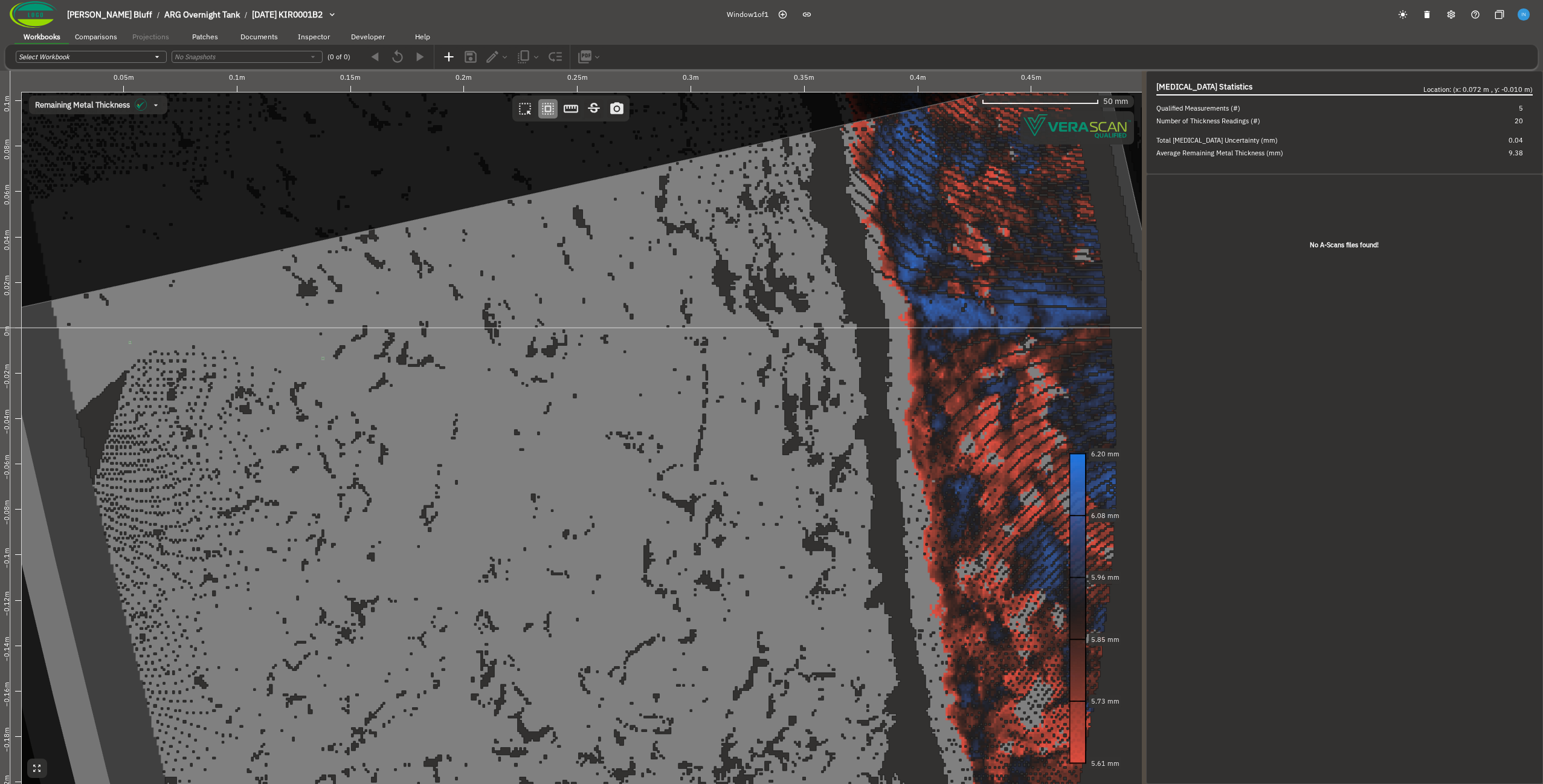
drag, startPoint x: 799, startPoint y: 456, endPoint x: 272, endPoint y: 347, distance: 538.2
click at [272, 347] on canvas at bounding box center [571, 427] width 1142 height 713
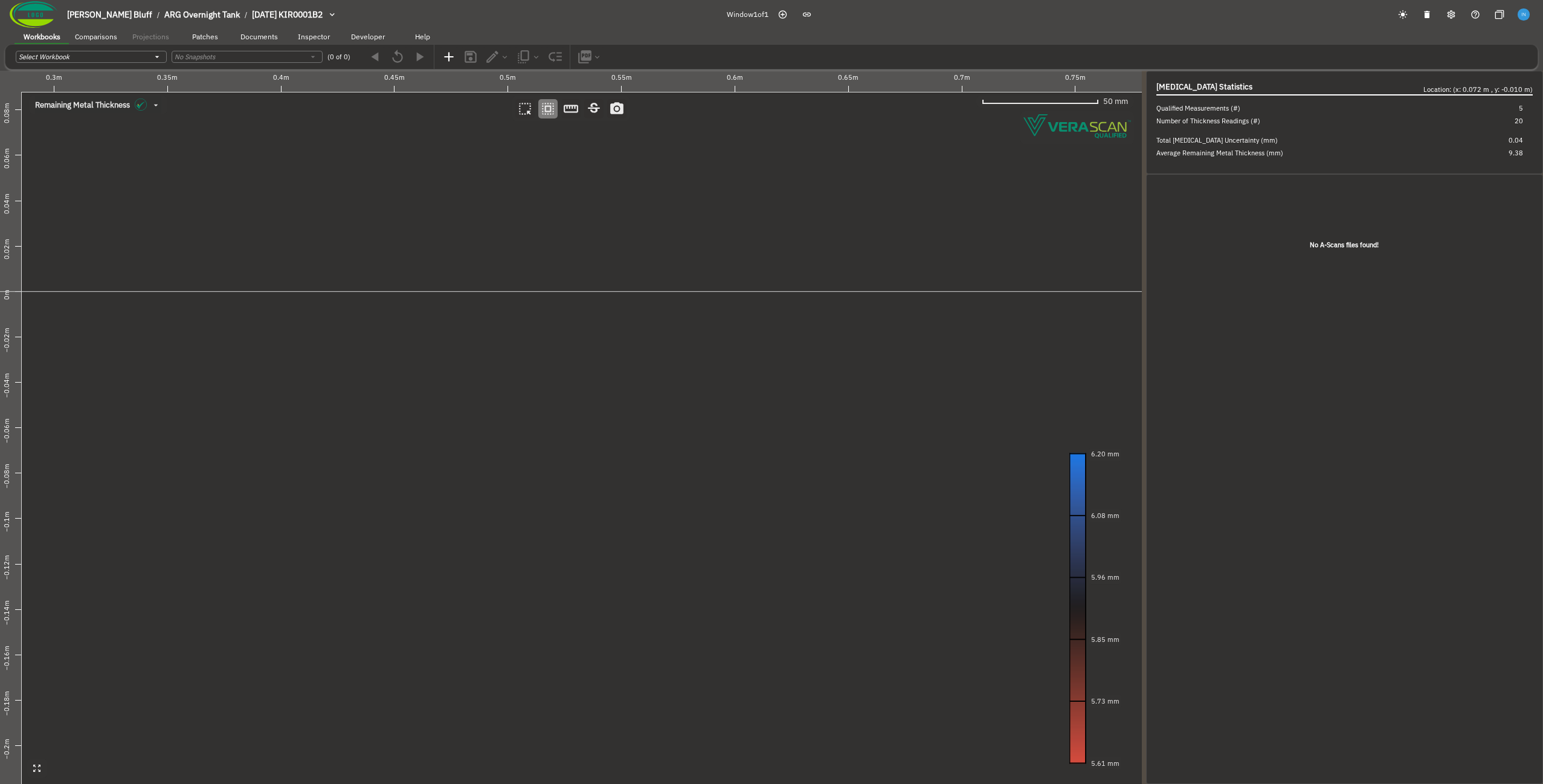
drag, startPoint x: 950, startPoint y: 367, endPoint x: 428, endPoint y: 350, distance: 522.3
click at [428, 350] on canvas at bounding box center [571, 427] width 1142 height 713
click at [510, 304] on canvas at bounding box center [571, 427] width 1142 height 713
click at [563, 375] on canvas at bounding box center [571, 427] width 1142 height 713
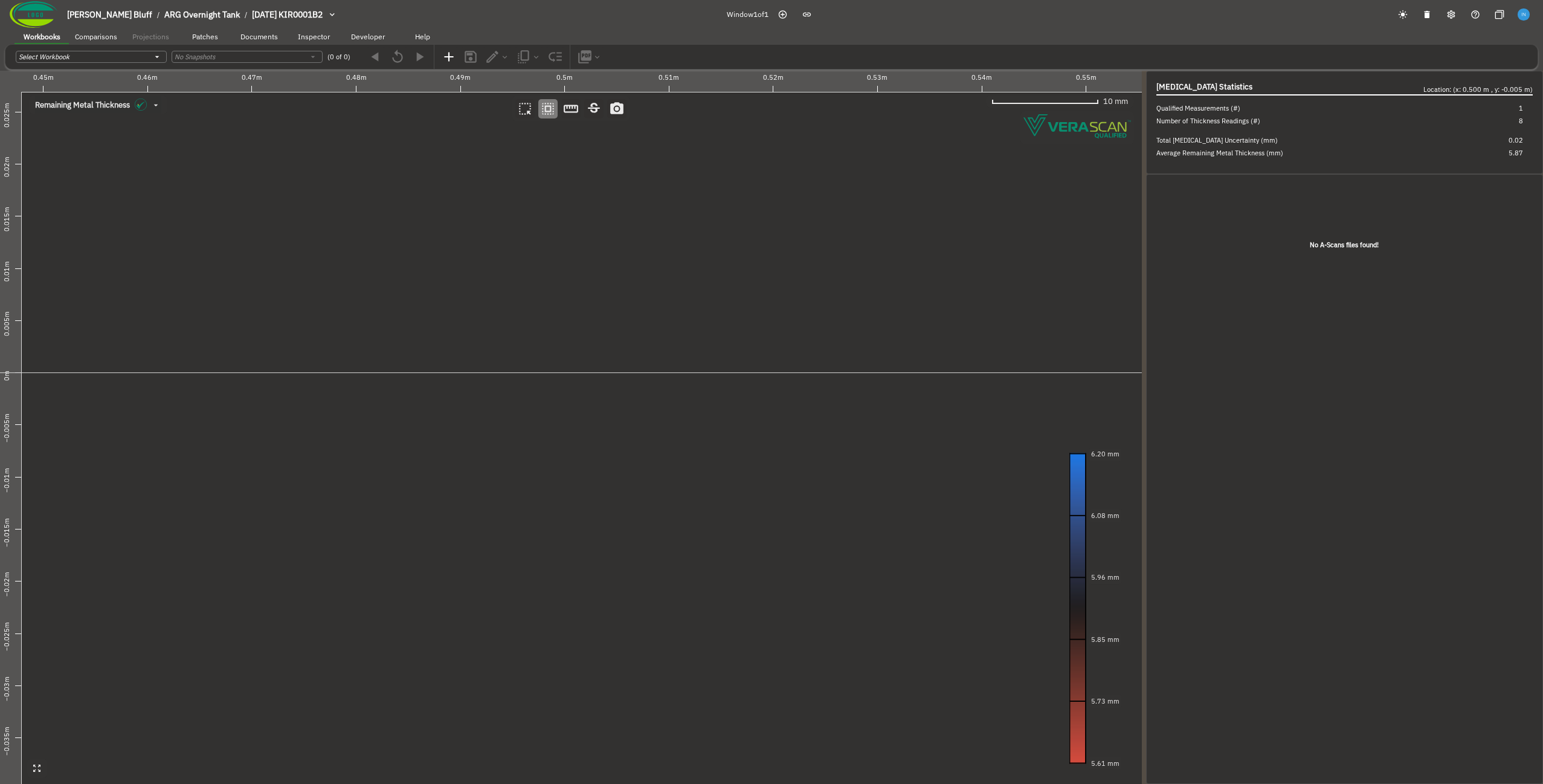
click at [563, 375] on canvas at bounding box center [571, 427] width 1142 height 713
click at [409, 424] on canvas at bounding box center [571, 427] width 1142 height 713
click at [359, 429] on canvas at bounding box center [571, 427] width 1142 height 713
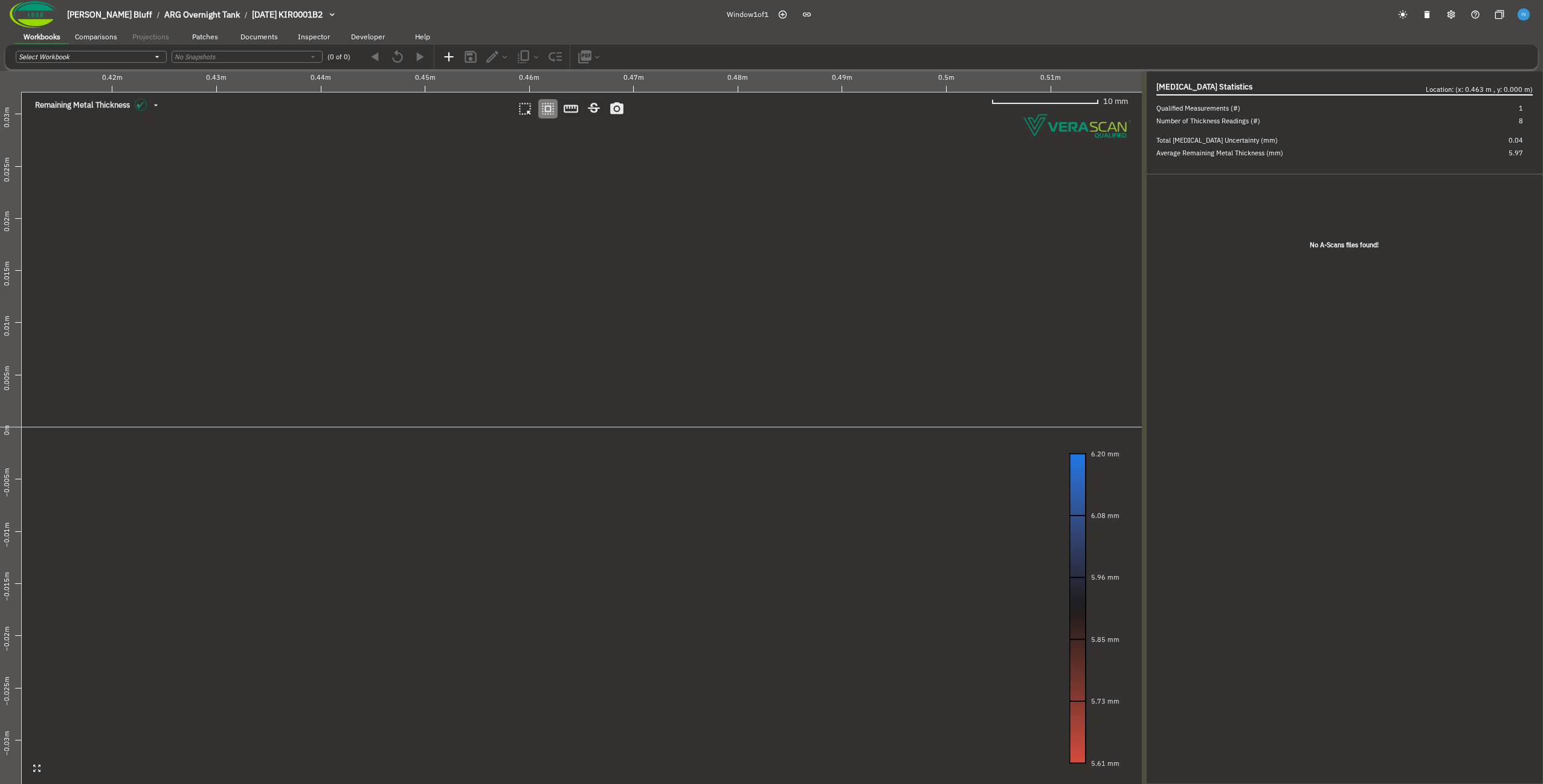
click at [323, 431] on canvas at bounding box center [571, 427] width 1142 height 713
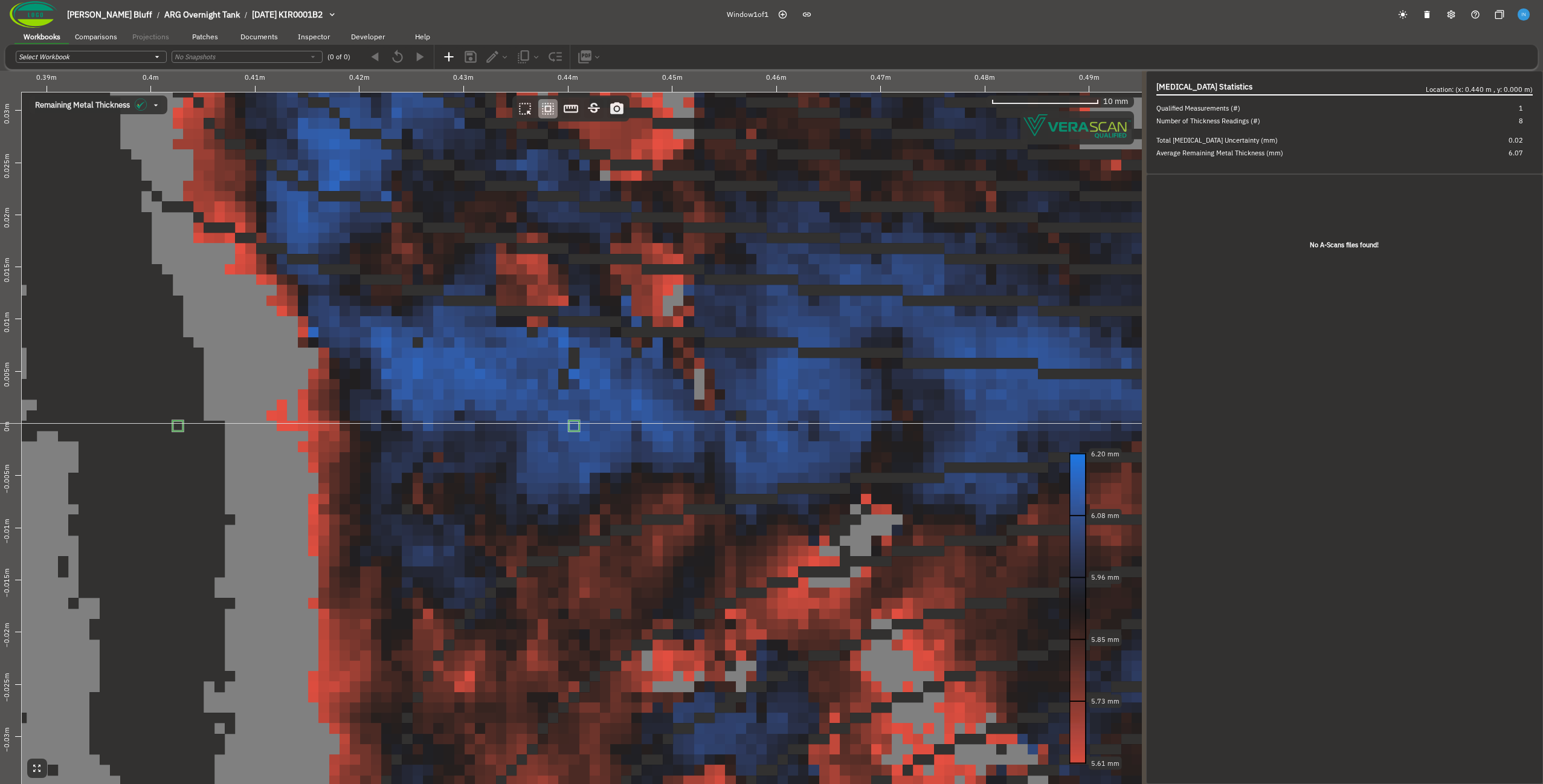
click at [181, 429] on canvas at bounding box center [571, 427] width 1142 height 713
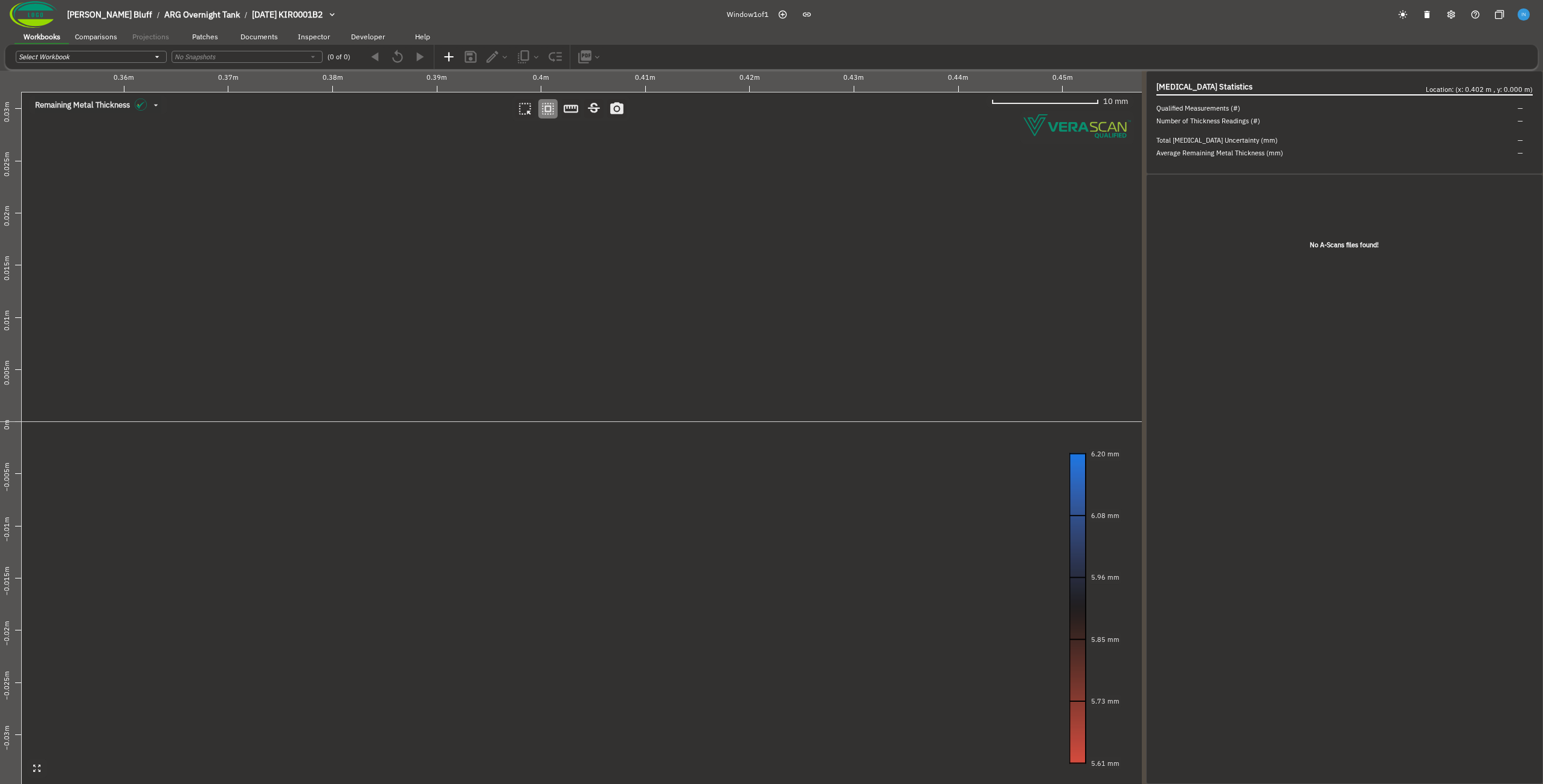
click at [182, 426] on canvas at bounding box center [571, 427] width 1142 height 713
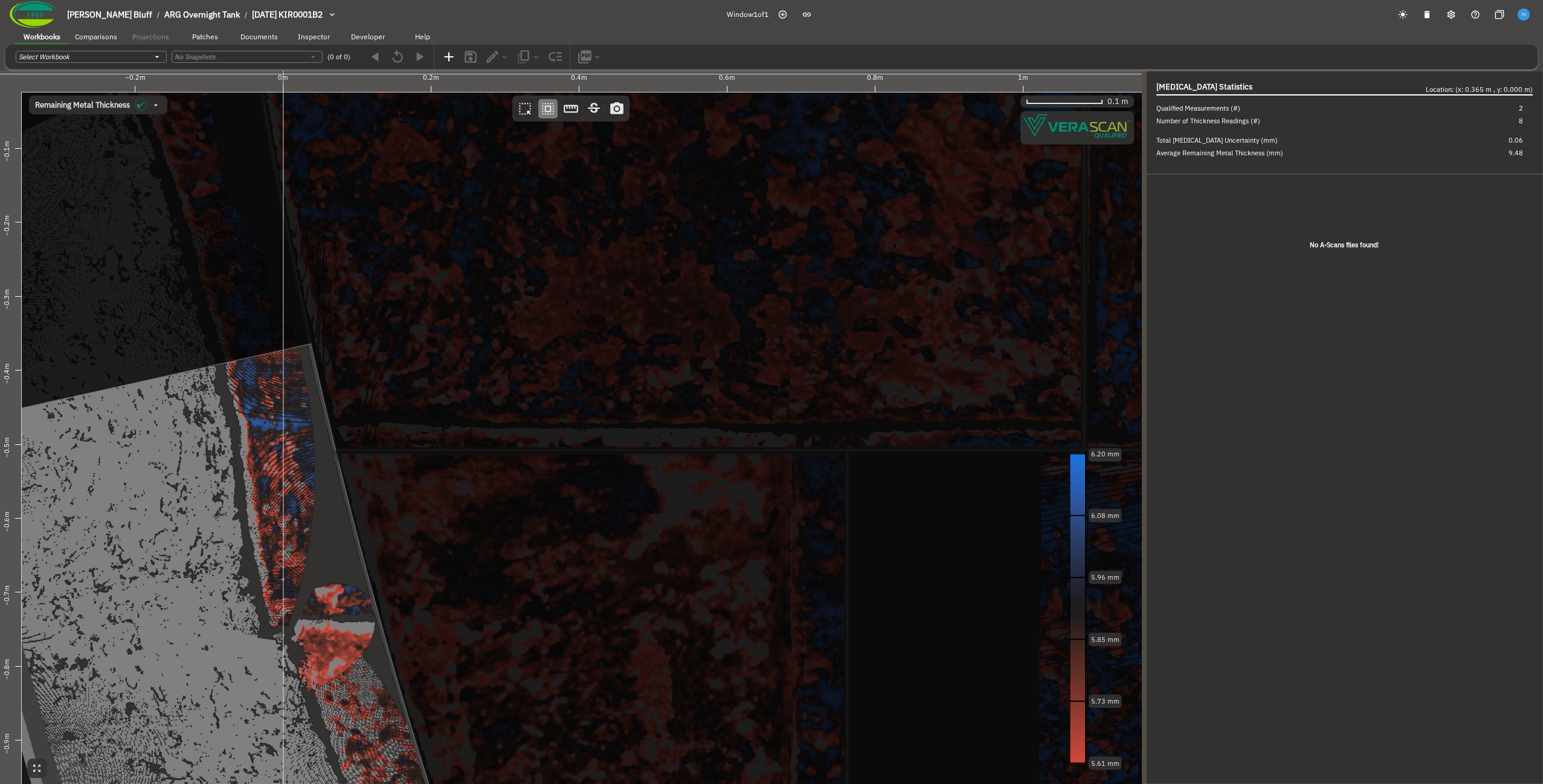
drag, startPoint x: 259, startPoint y: 550, endPoint x: 603, endPoint y: 198, distance: 492.2
click at [603, 198] on canvas at bounding box center [571, 427] width 1142 height 713
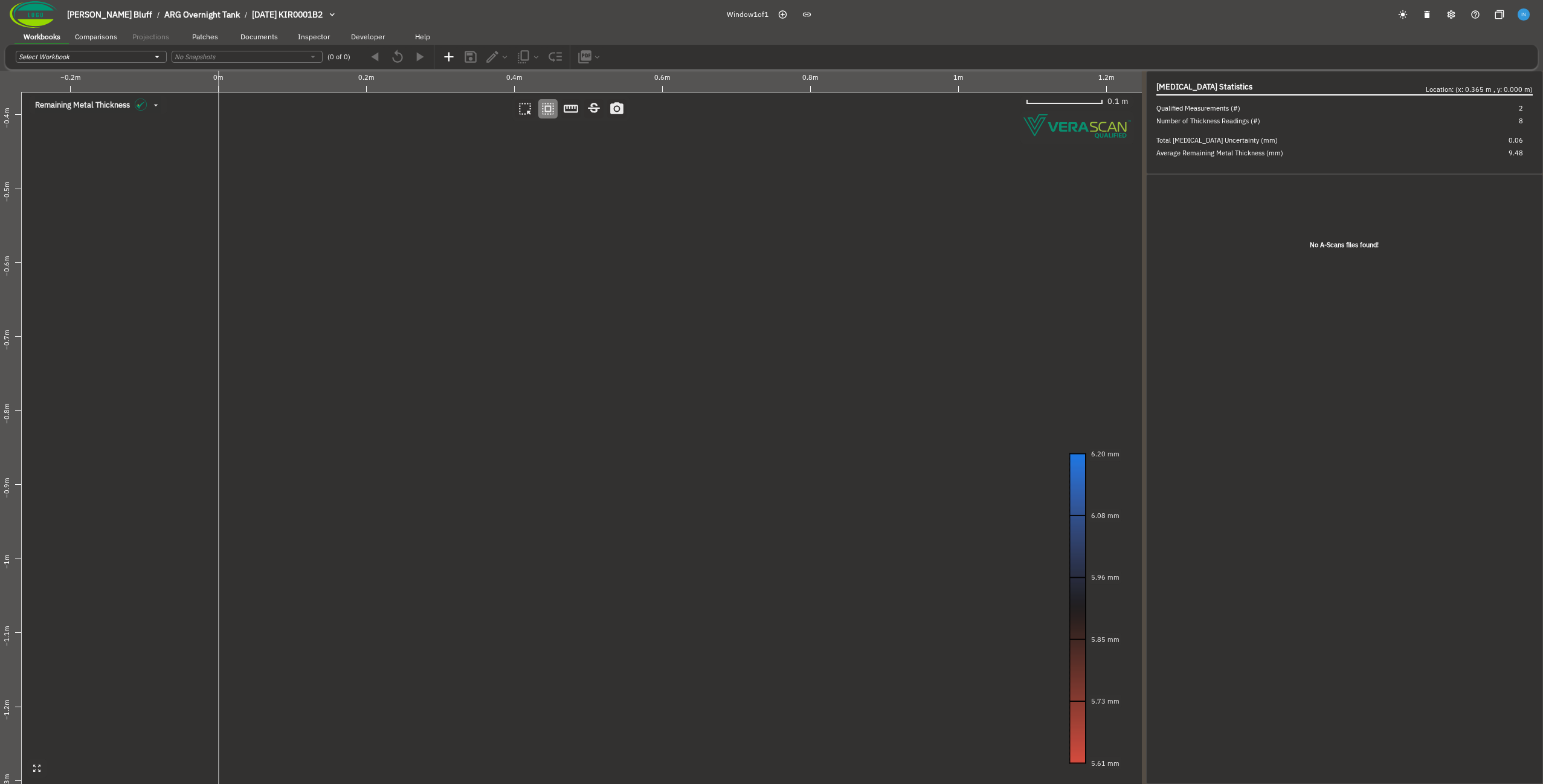
drag, startPoint x: 435, startPoint y: 546, endPoint x: 370, endPoint y: 286, distance: 268.0
click at [370, 286] on canvas at bounding box center [571, 427] width 1142 height 713
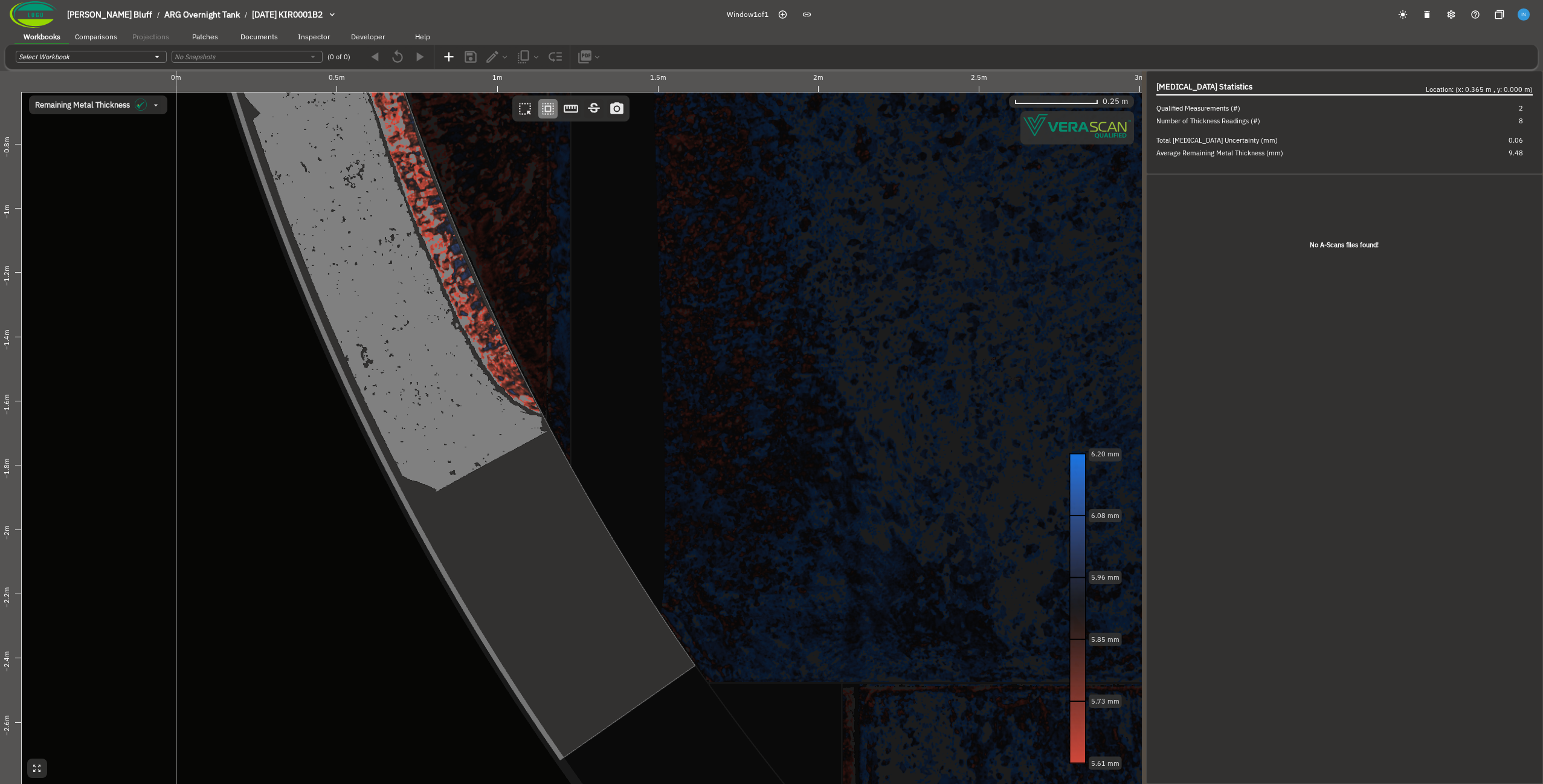
drag, startPoint x: 533, startPoint y: 523, endPoint x: 354, endPoint y: 227, distance: 345.9
click at [354, 227] on canvas at bounding box center [571, 427] width 1142 height 713
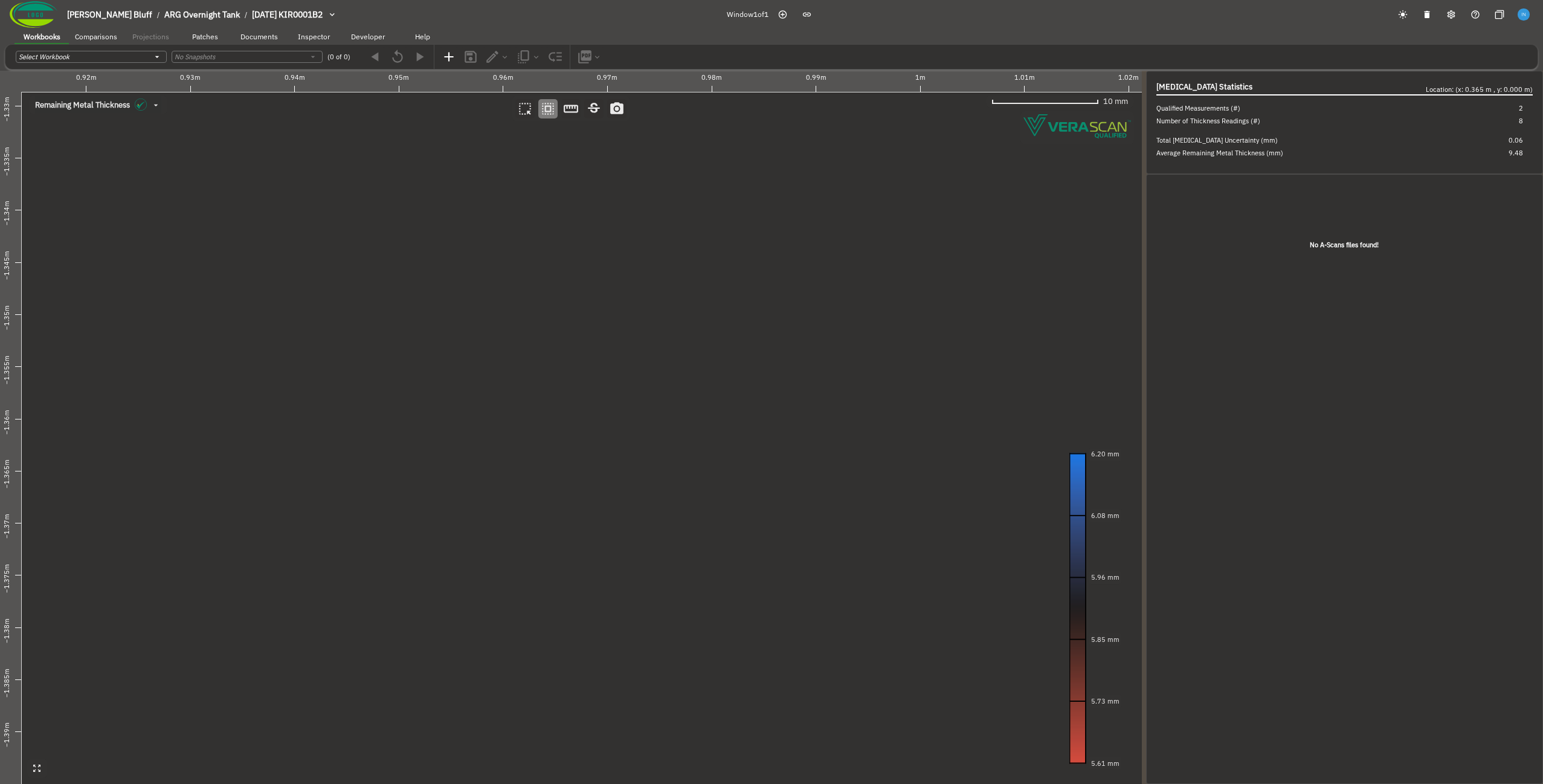
click at [484, 321] on canvas at bounding box center [571, 427] width 1142 height 713
drag, startPoint x: 410, startPoint y: 286, endPoint x: 529, endPoint y: 428, distance: 185.3
click at [529, 428] on canvas at bounding box center [571, 427] width 1142 height 713
click at [450, 290] on canvas at bounding box center [571, 427] width 1142 height 713
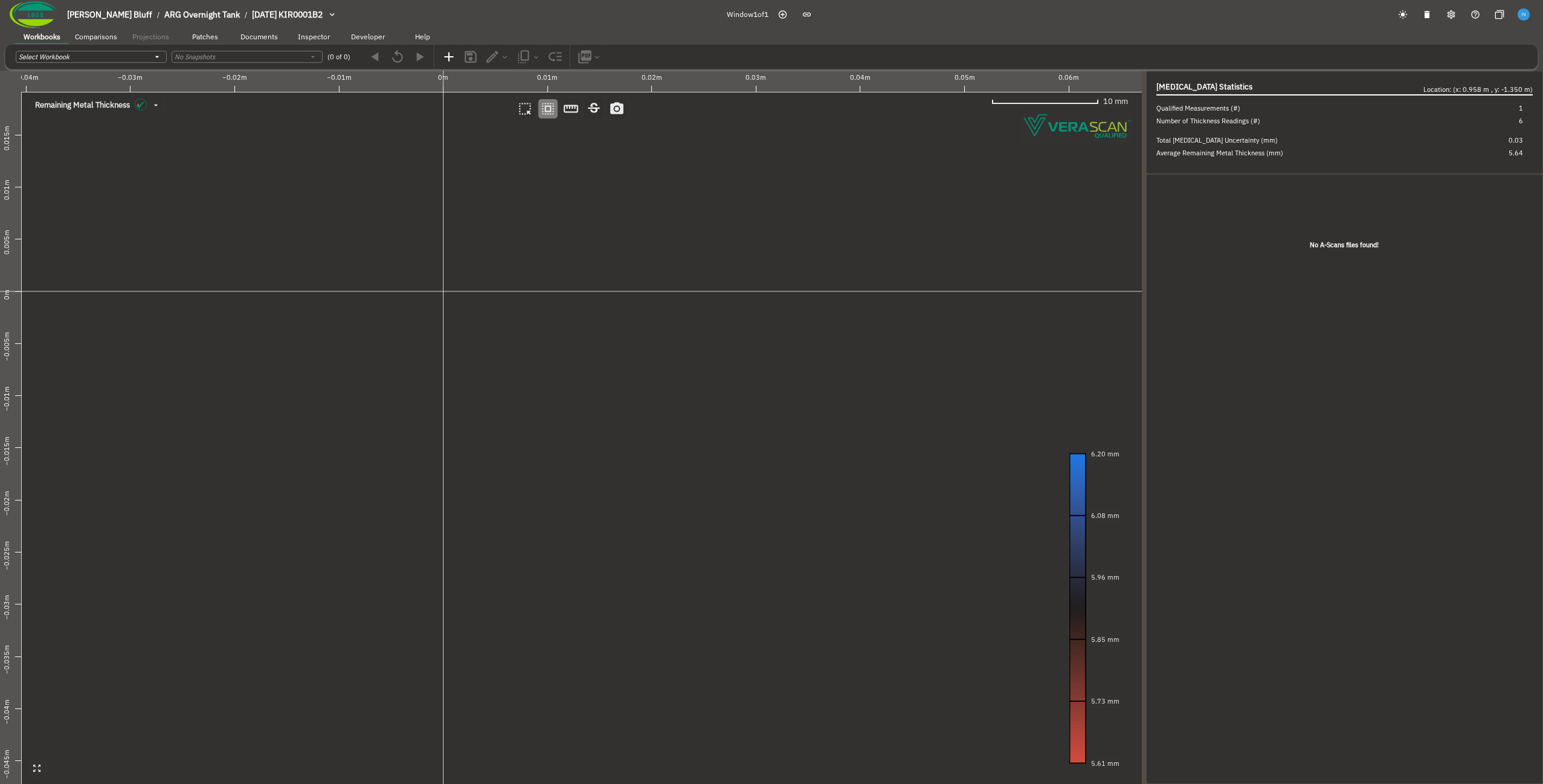
click at [450, 290] on canvas at bounding box center [571, 427] width 1142 height 713
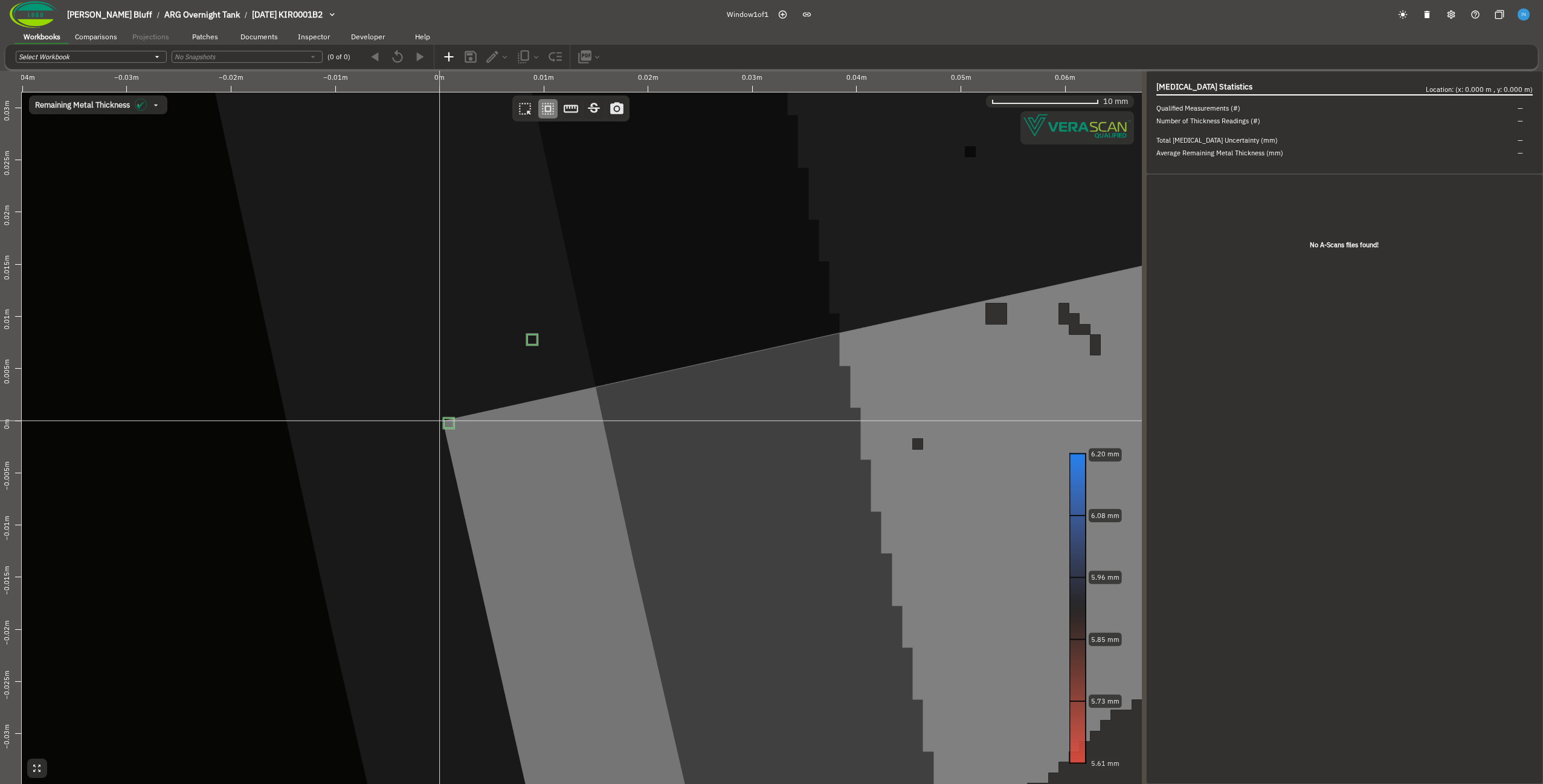
drag, startPoint x: 657, startPoint y: 347, endPoint x: 531, endPoint y: 339, distance: 126.3
click at [531, 339] on canvas at bounding box center [571, 427] width 1142 height 713
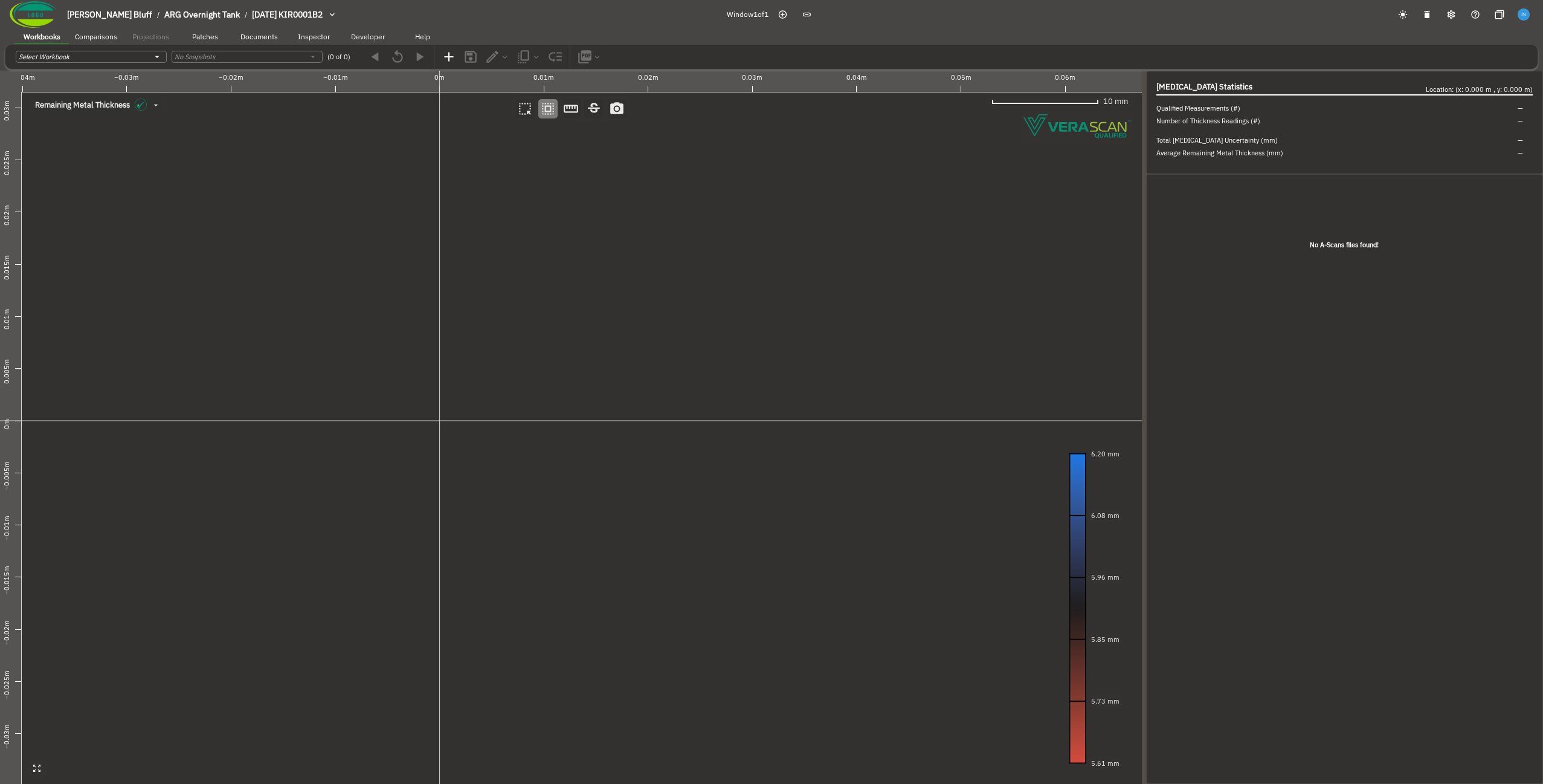
click at [459, 425] on canvas at bounding box center [571, 427] width 1142 height 713
click at [575, 424] on canvas at bounding box center [571, 427] width 1142 height 713
click at [585, 425] on canvas at bounding box center [571, 427] width 1142 height 713
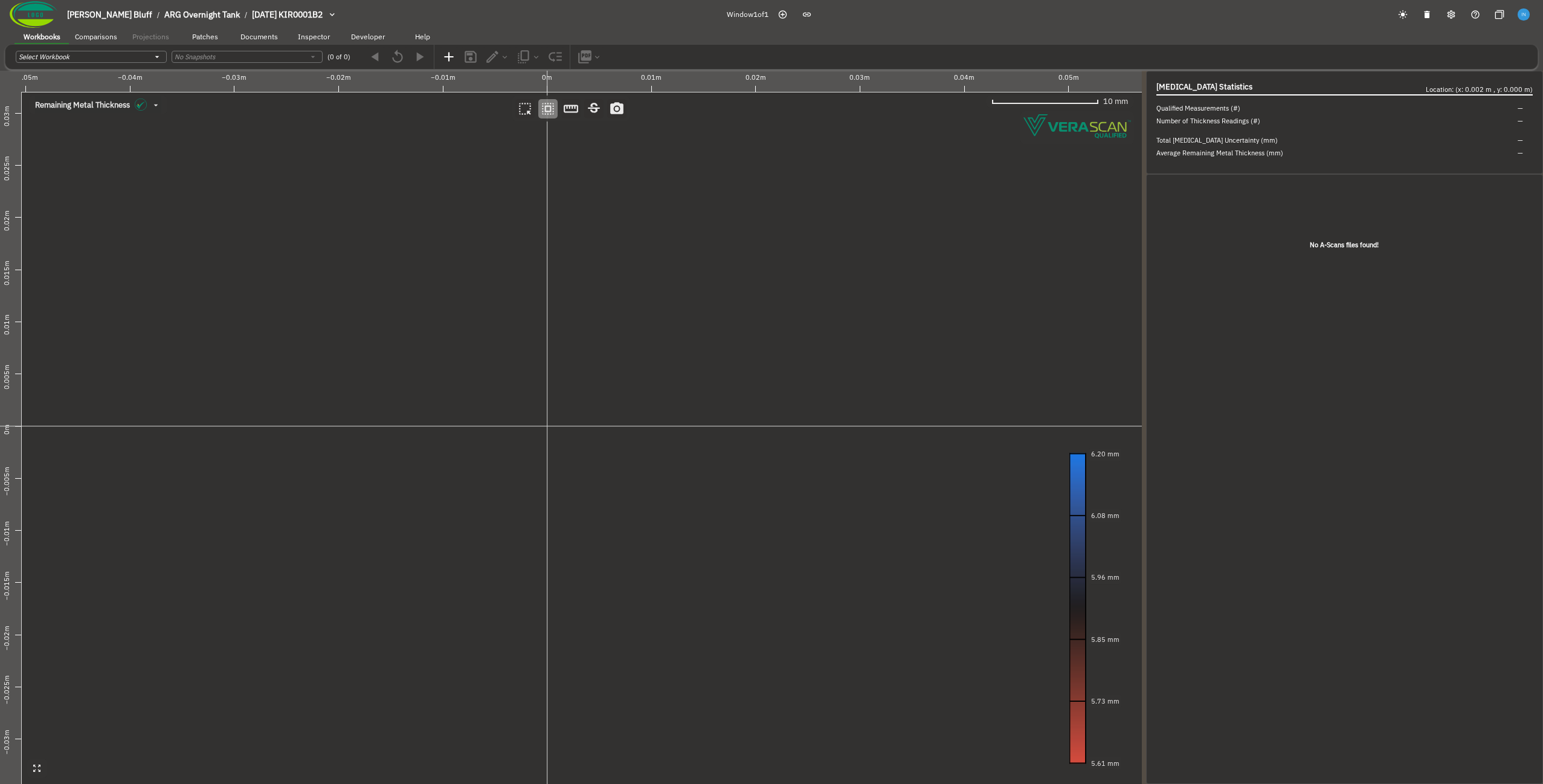
click at [585, 425] on canvas at bounding box center [571, 427] width 1142 height 713
click at [586, 422] on canvas at bounding box center [571, 427] width 1142 height 713
click at [526, 440] on canvas at bounding box center [571, 427] width 1142 height 713
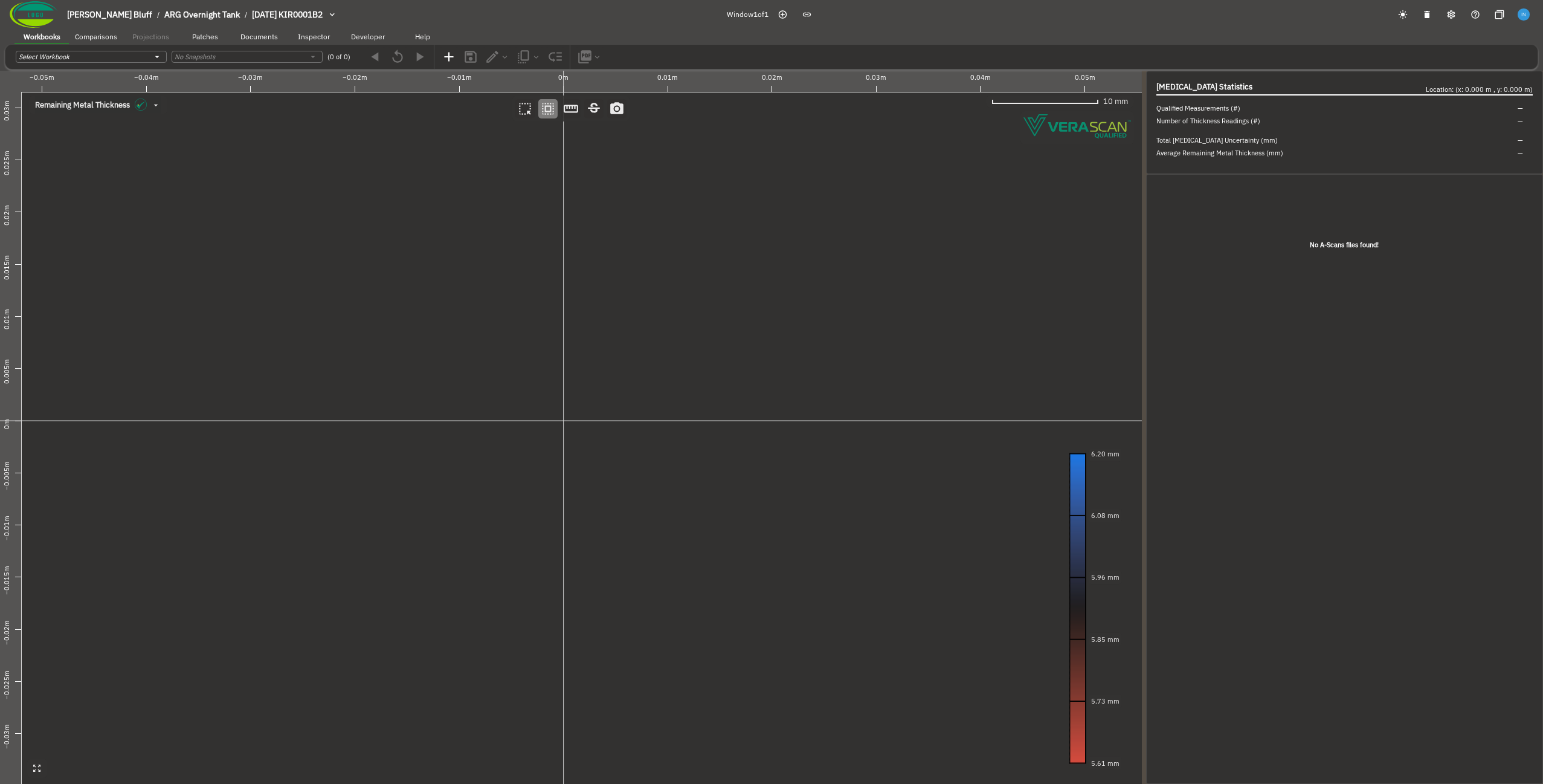
click at [571, 437] on canvas at bounding box center [571, 427] width 1142 height 713
click at [583, 437] on canvas at bounding box center [571, 427] width 1142 height 713
drag, startPoint x: 793, startPoint y: 482, endPoint x: 391, endPoint y: 400, distance: 410.3
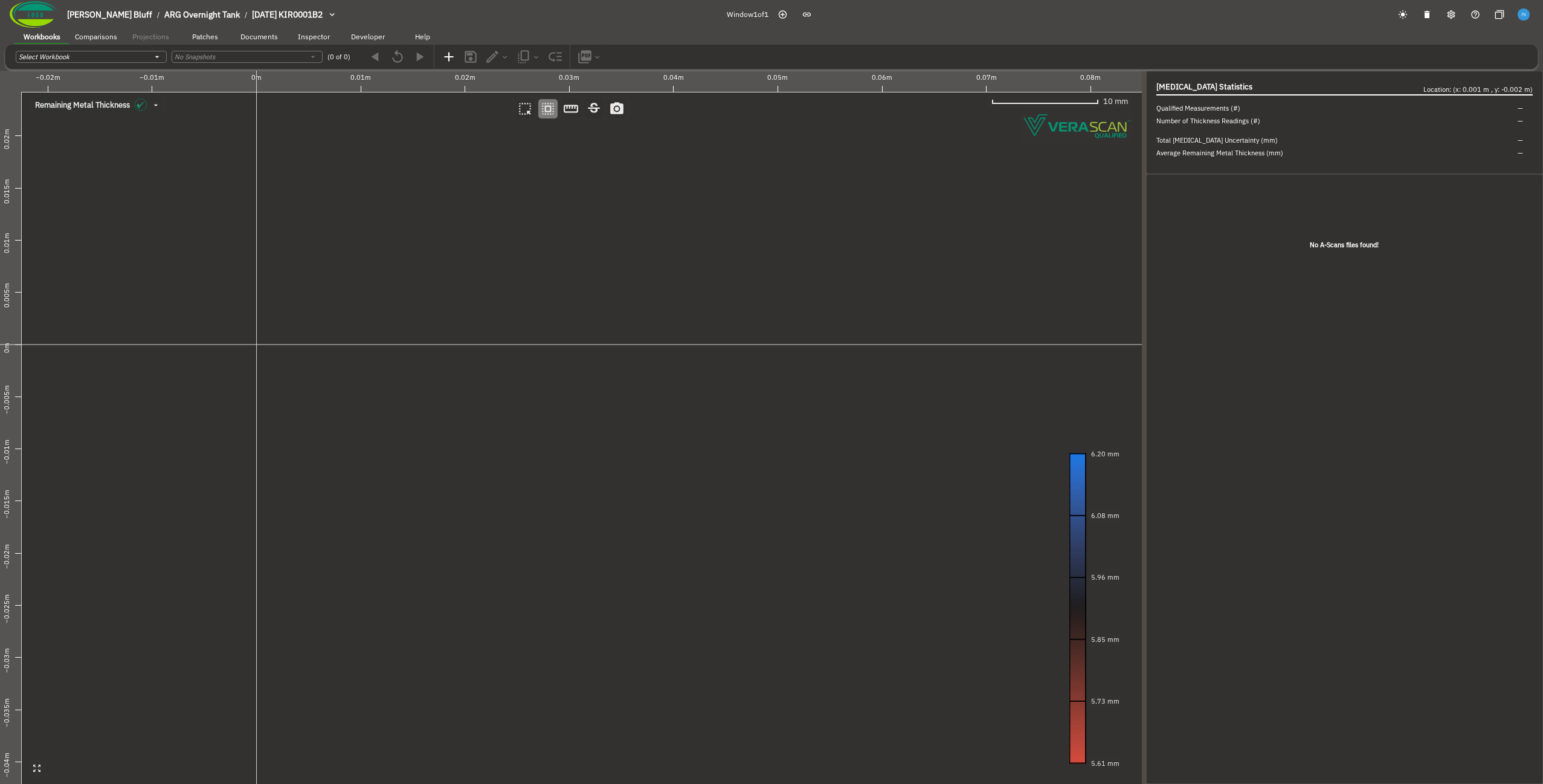
click at [391, 400] on canvas at bounding box center [571, 427] width 1142 height 713
drag, startPoint x: 566, startPoint y: 453, endPoint x: 351, endPoint y: 335, distance: 245.3
click at [351, 335] on canvas at bounding box center [571, 427] width 1142 height 713
drag, startPoint x: 488, startPoint y: 474, endPoint x: 444, endPoint y: 414, distance: 74.4
click at [444, 414] on canvas at bounding box center [571, 427] width 1142 height 713
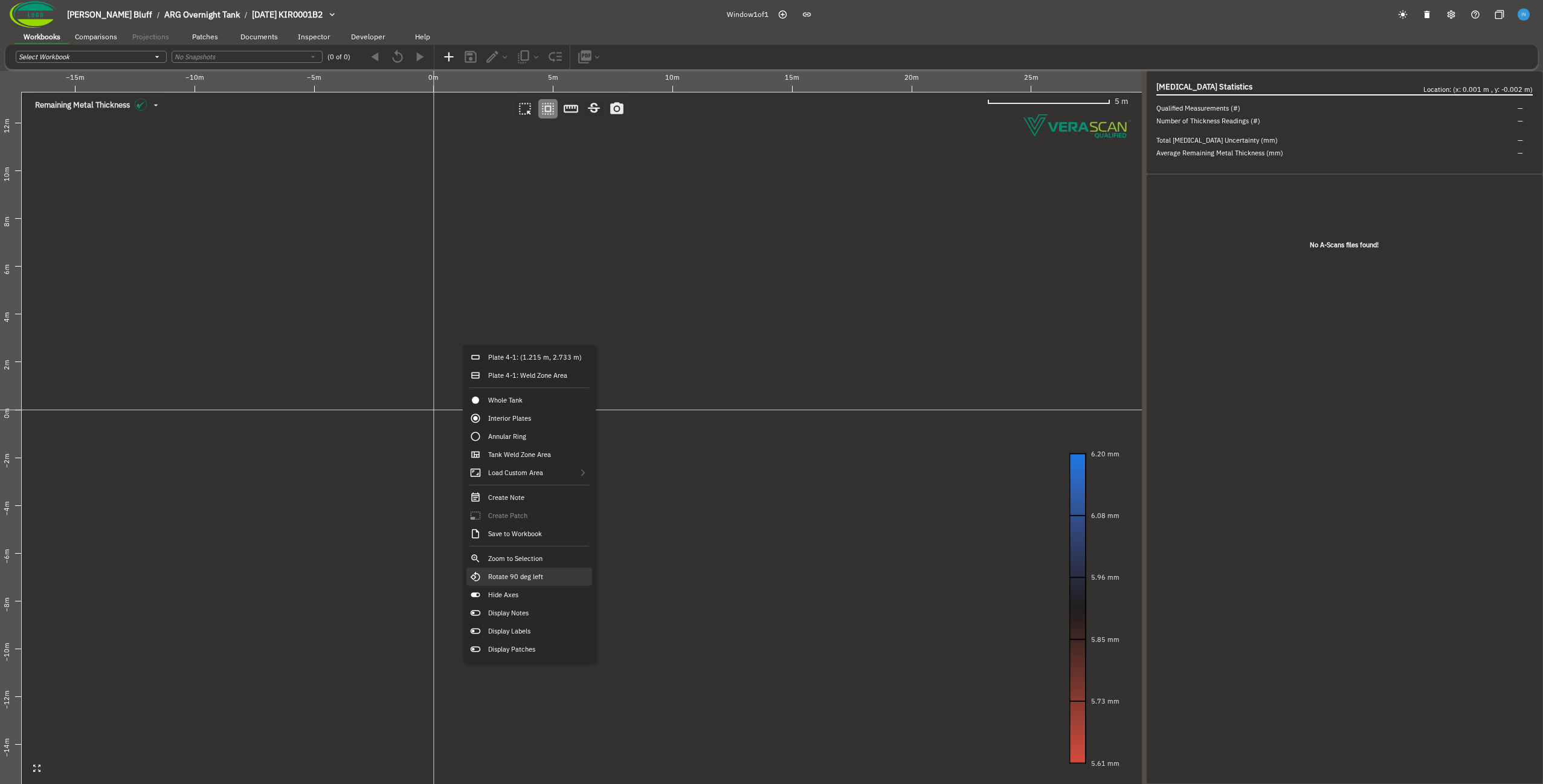
click at [564, 572] on div "Rotate 90 deg left" at bounding box center [529, 575] width 126 height 18
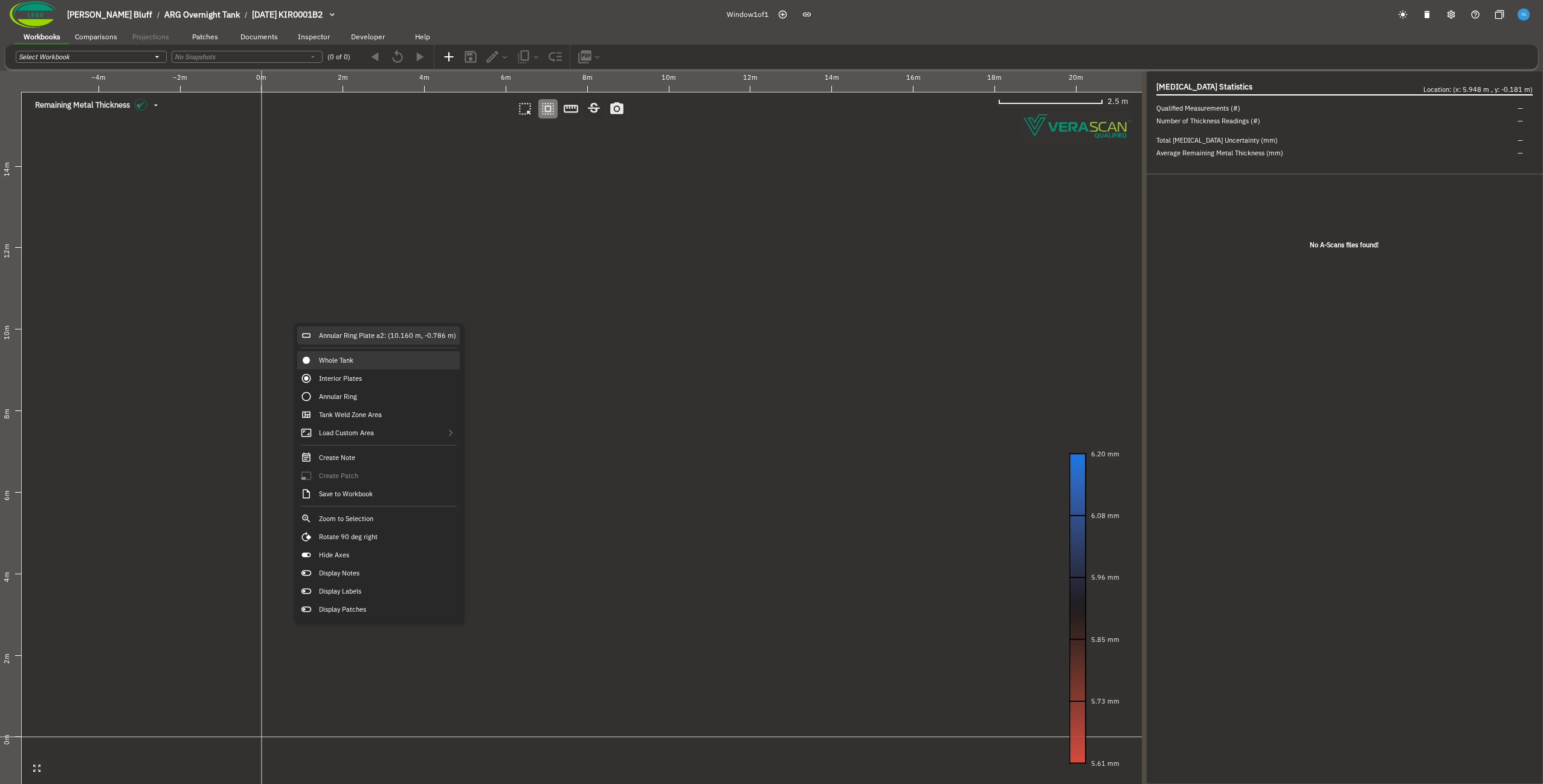
click at [337, 332] on div "Annular Ring Plate a2: (10.160 m, -0.786 m)" at bounding box center [378, 335] width 163 height 18
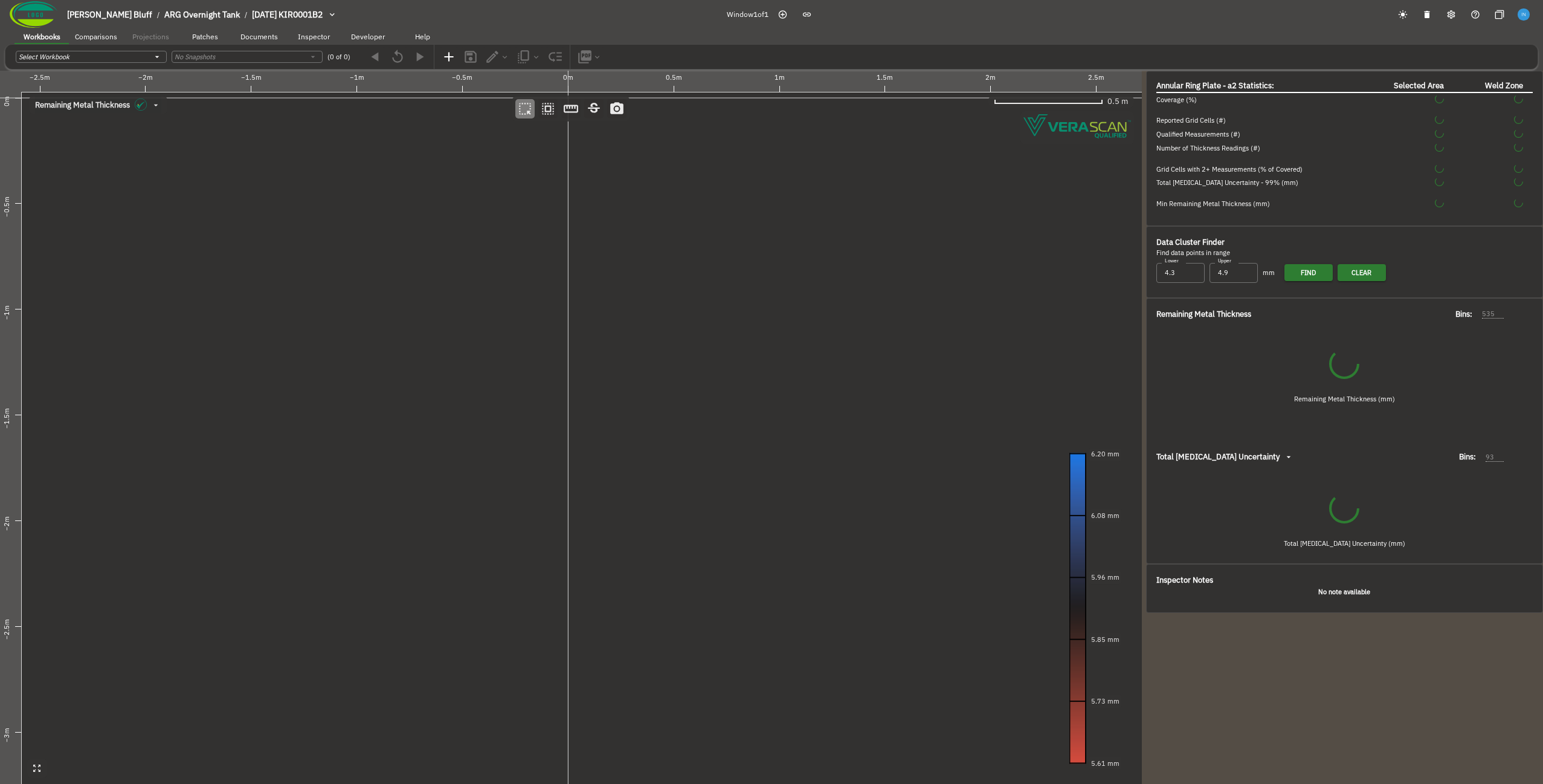
type input "82"
type input "369"
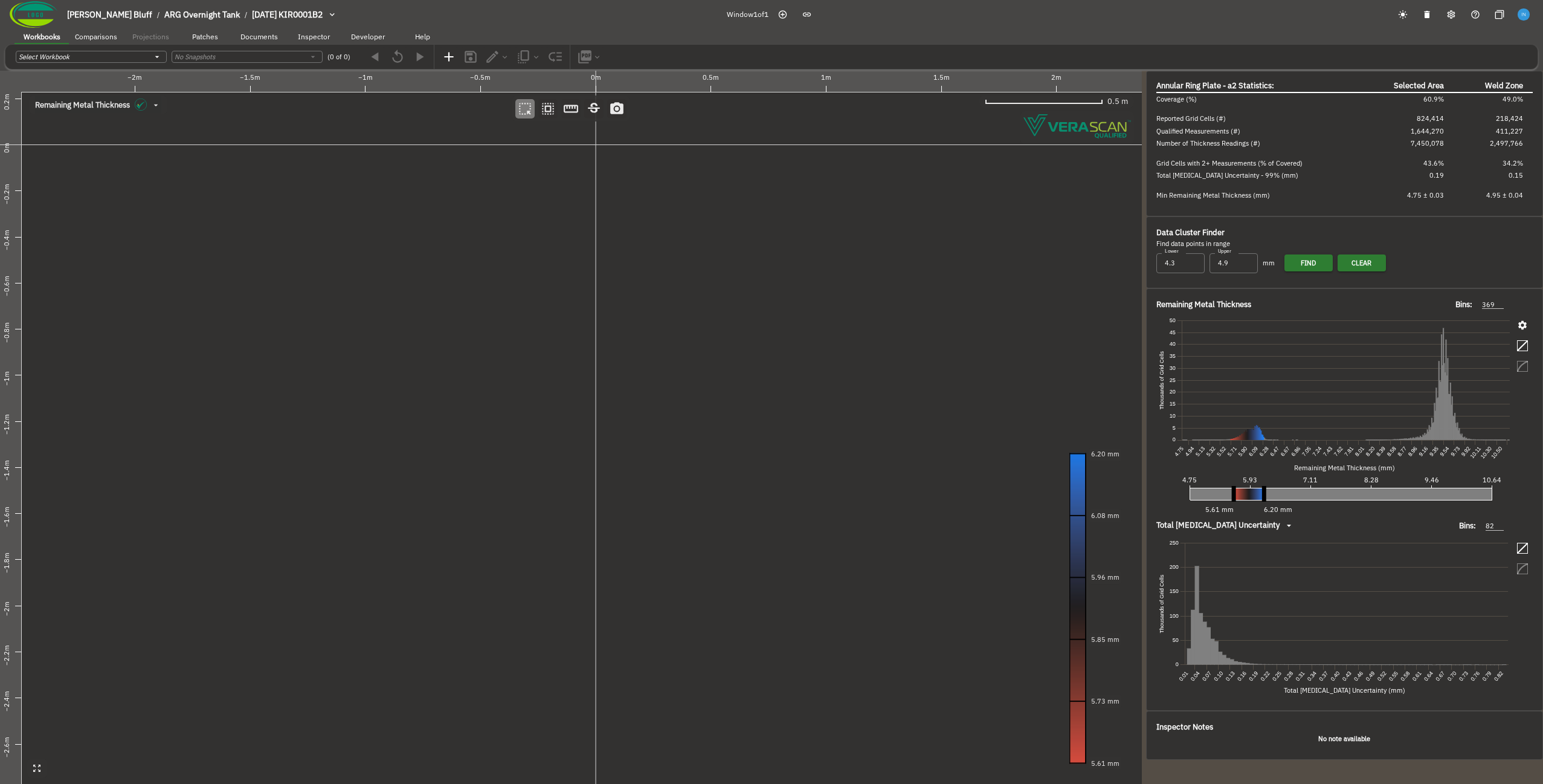
drag, startPoint x: 391, startPoint y: 341, endPoint x: 340, endPoint y: 388, distance: 69.4
click at [340, 388] on canvas at bounding box center [571, 427] width 1142 height 713
click at [554, 111] on icon "button" at bounding box center [547, 108] width 12 height 12
drag, startPoint x: 576, startPoint y: 223, endPoint x: 506, endPoint y: 409, distance: 198.7
click at [506, 409] on canvas at bounding box center [571, 427] width 1142 height 713
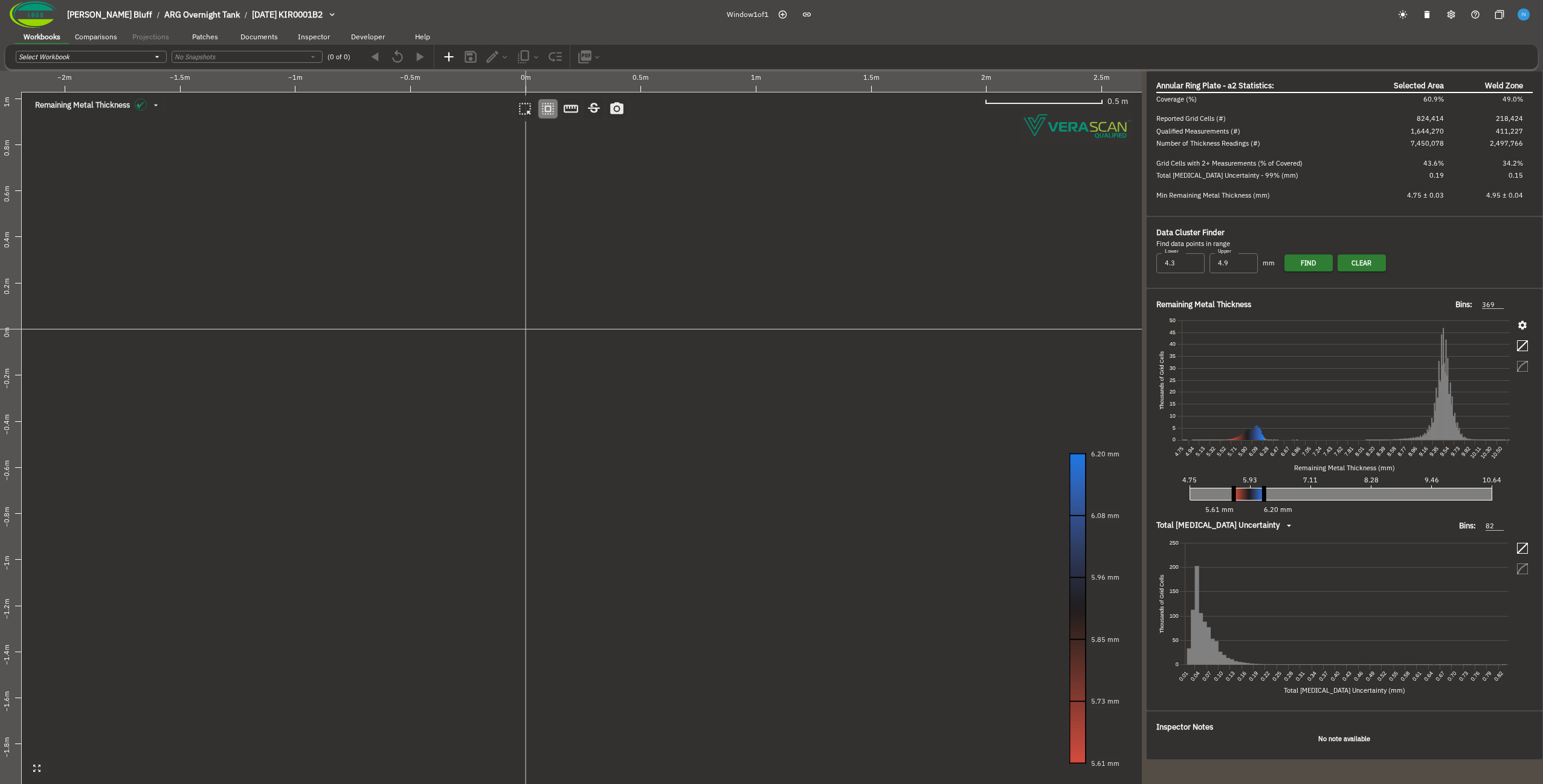
click at [550, 307] on canvas at bounding box center [571, 427] width 1142 height 713
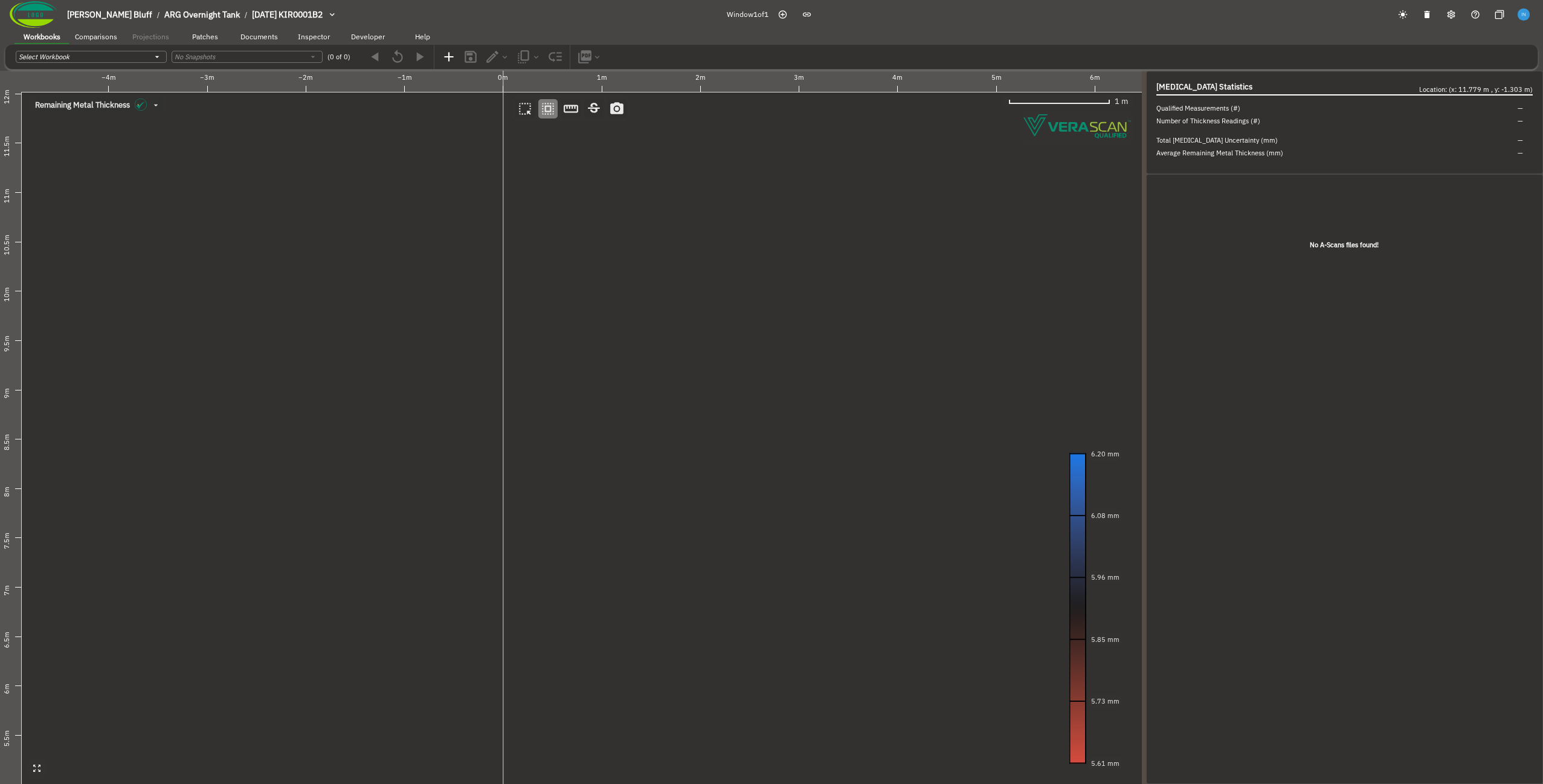
drag, startPoint x: 503, startPoint y: 501, endPoint x: 622, endPoint y: 175, distance: 347.0
click at [622, 175] on canvas at bounding box center [571, 427] width 1142 height 713
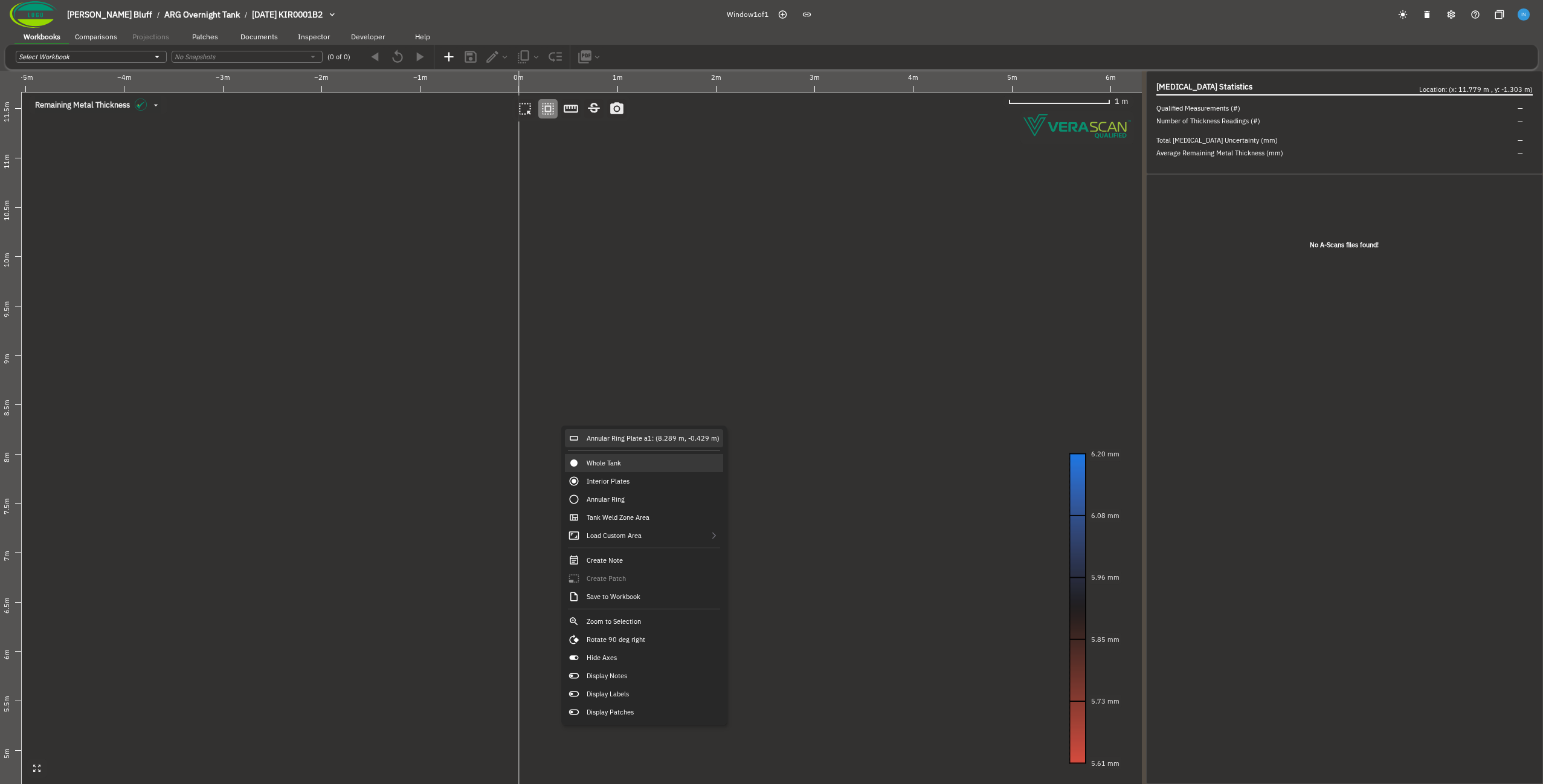
click at [677, 437] on div "Annular Ring Plate a1: (8.289 m, -0.429 m)" at bounding box center [644, 437] width 158 height 18
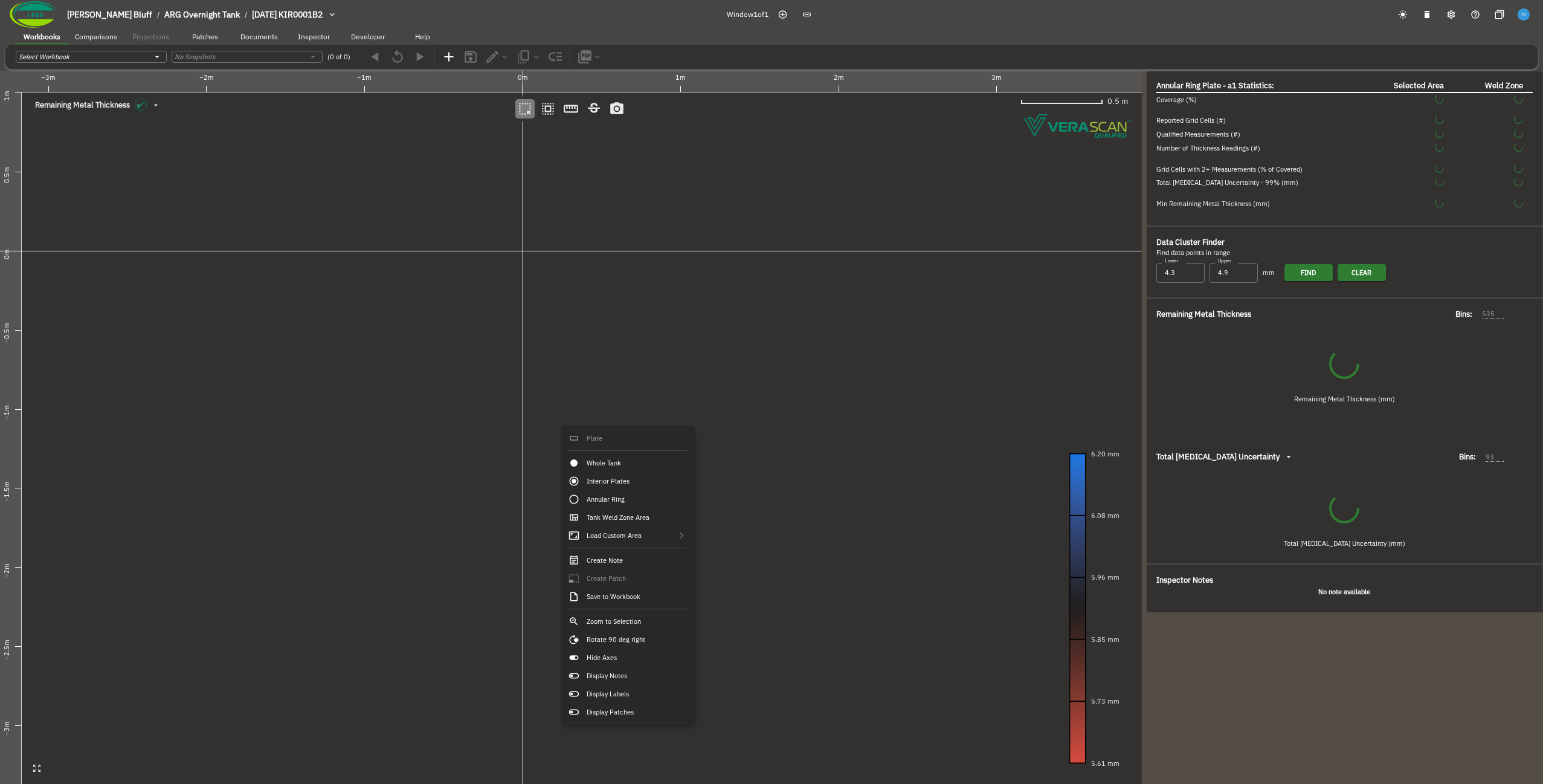
type input "358"
type input "78"
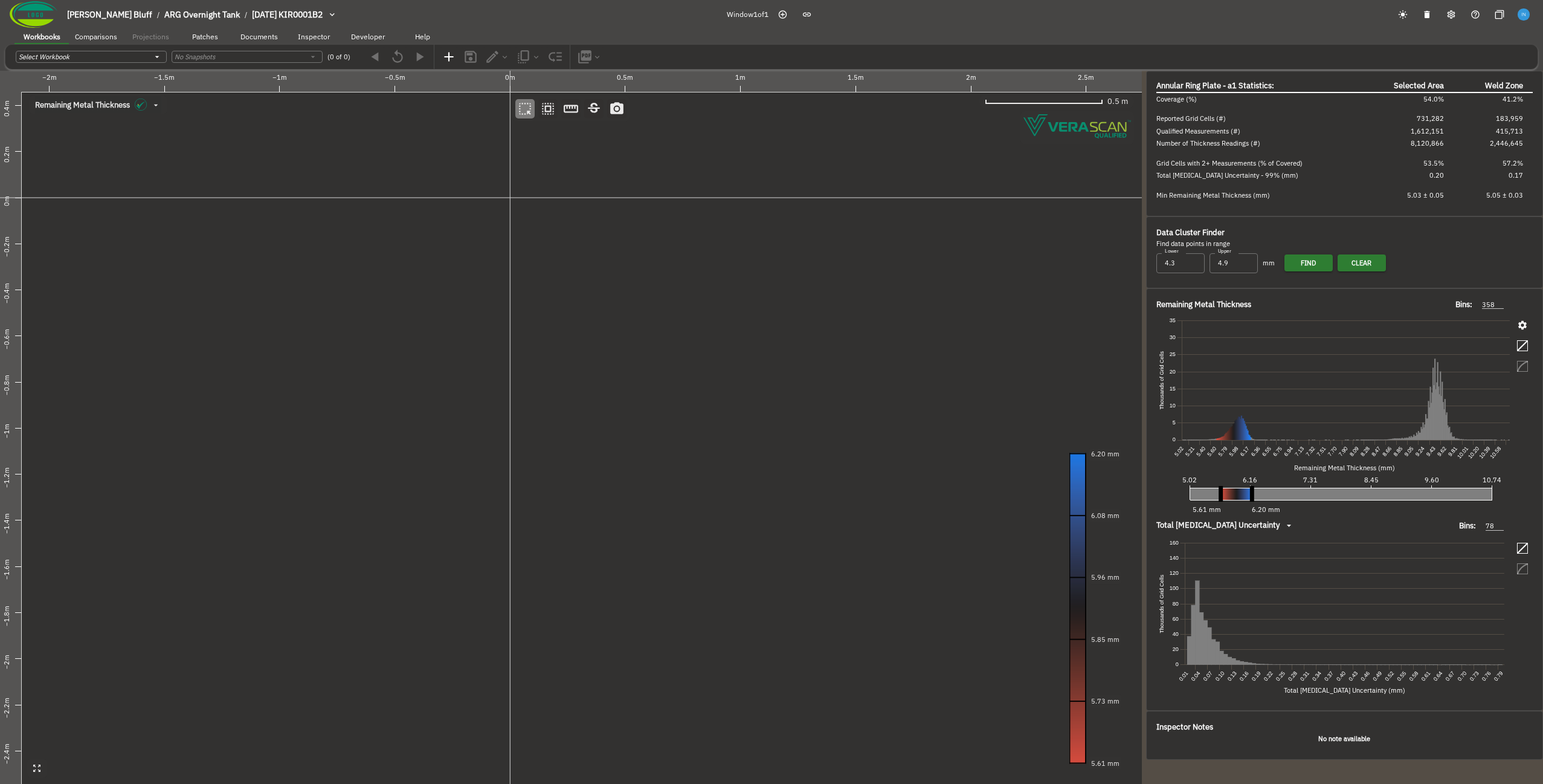
drag, startPoint x: 566, startPoint y: 262, endPoint x: 556, endPoint y: 382, distance: 120.4
click at [556, 382] on canvas at bounding box center [571, 427] width 1142 height 713
drag, startPoint x: 698, startPoint y: 465, endPoint x: 617, endPoint y: 462, distance: 81.1
click at [617, 462] on canvas at bounding box center [571, 427] width 1142 height 713
click at [558, 105] on button "button" at bounding box center [548, 108] width 20 height 20
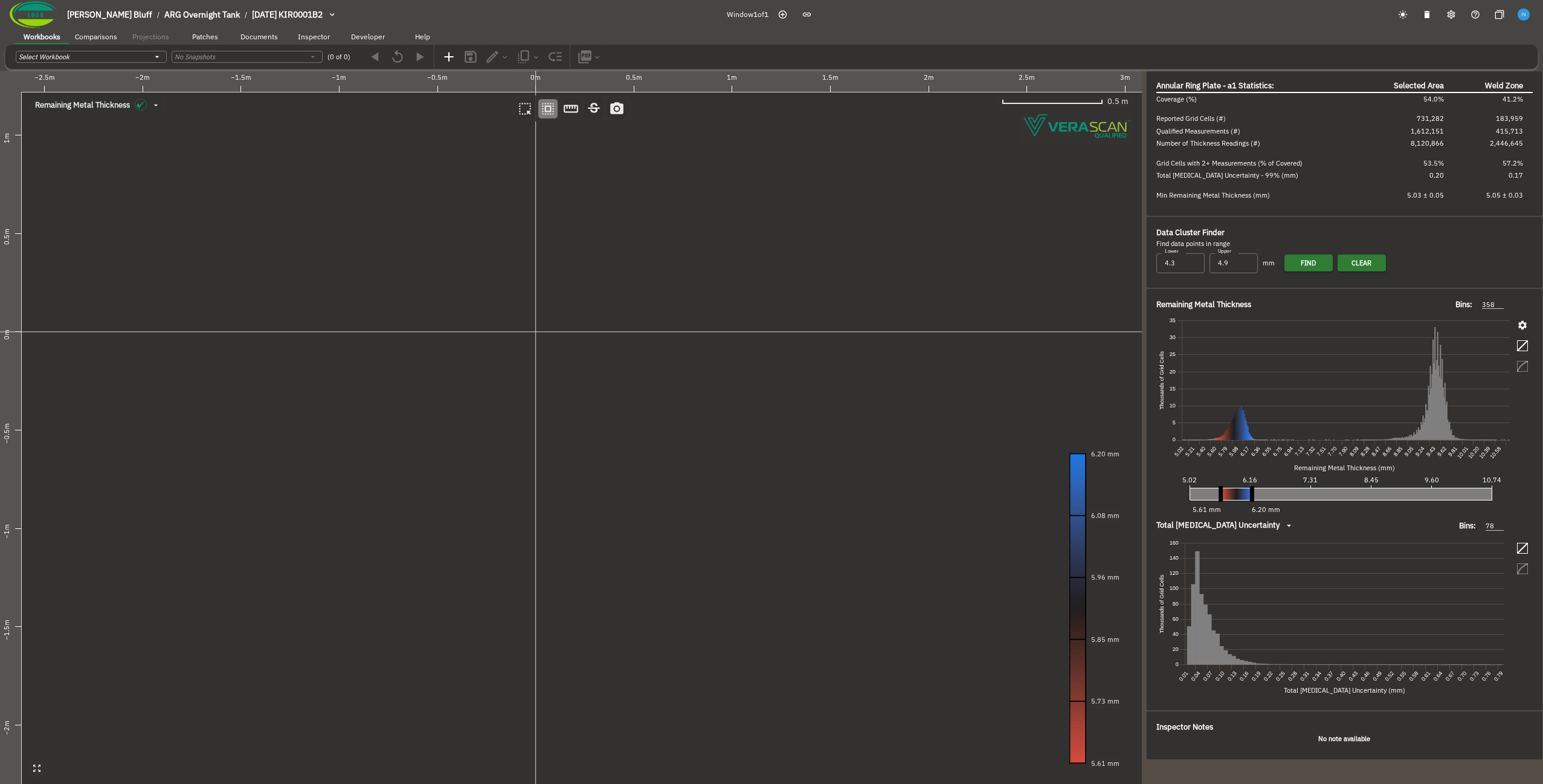
click at [550, 356] on canvas at bounding box center [571, 427] width 1142 height 713
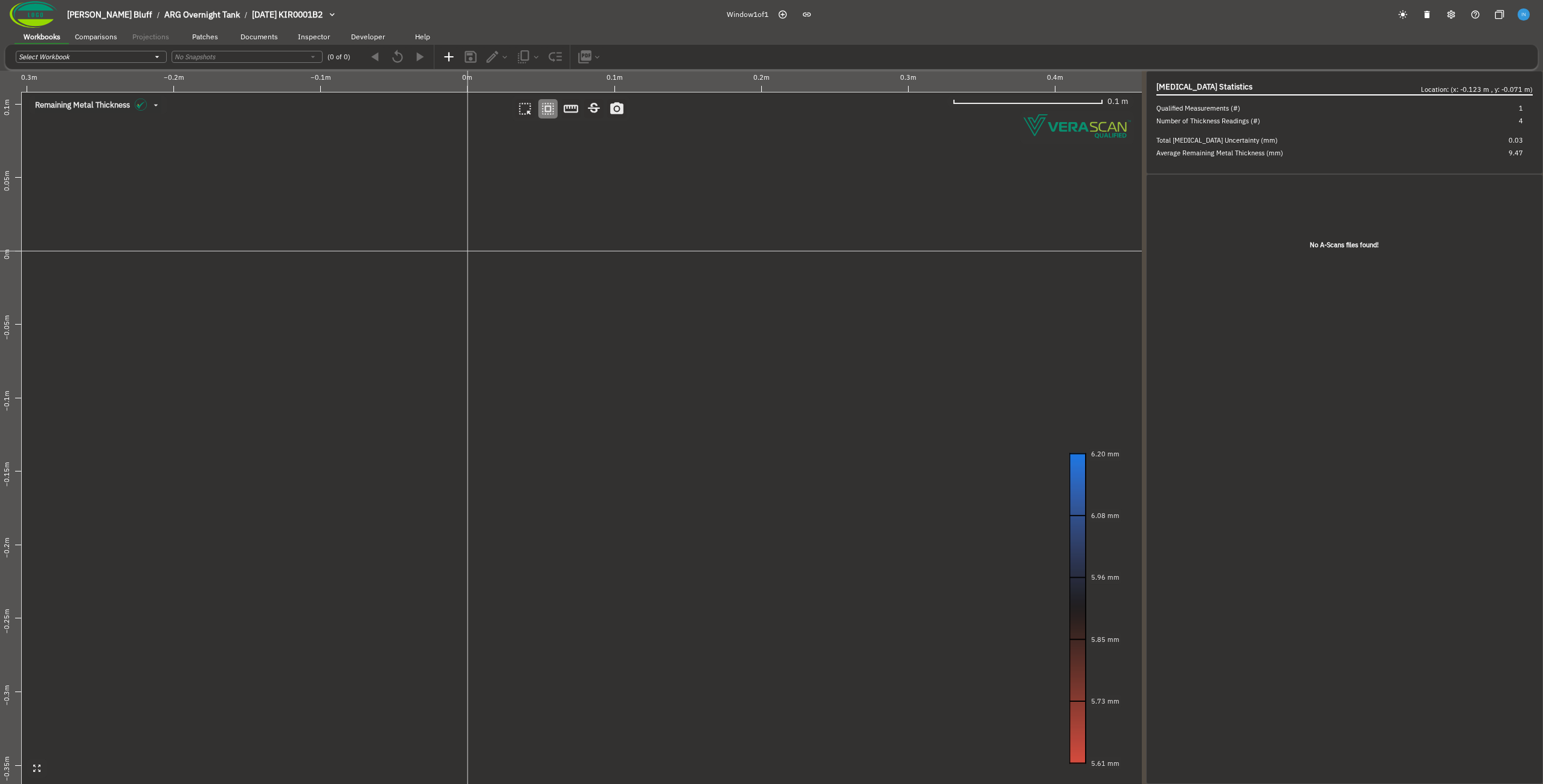
drag, startPoint x: 559, startPoint y: 343, endPoint x: 597, endPoint y: 439, distance: 103.2
click at [597, 439] on canvas at bounding box center [571, 427] width 1142 height 713
click at [513, 311] on canvas at bounding box center [571, 427] width 1142 height 713
click at [353, 261] on canvas at bounding box center [571, 427] width 1142 height 713
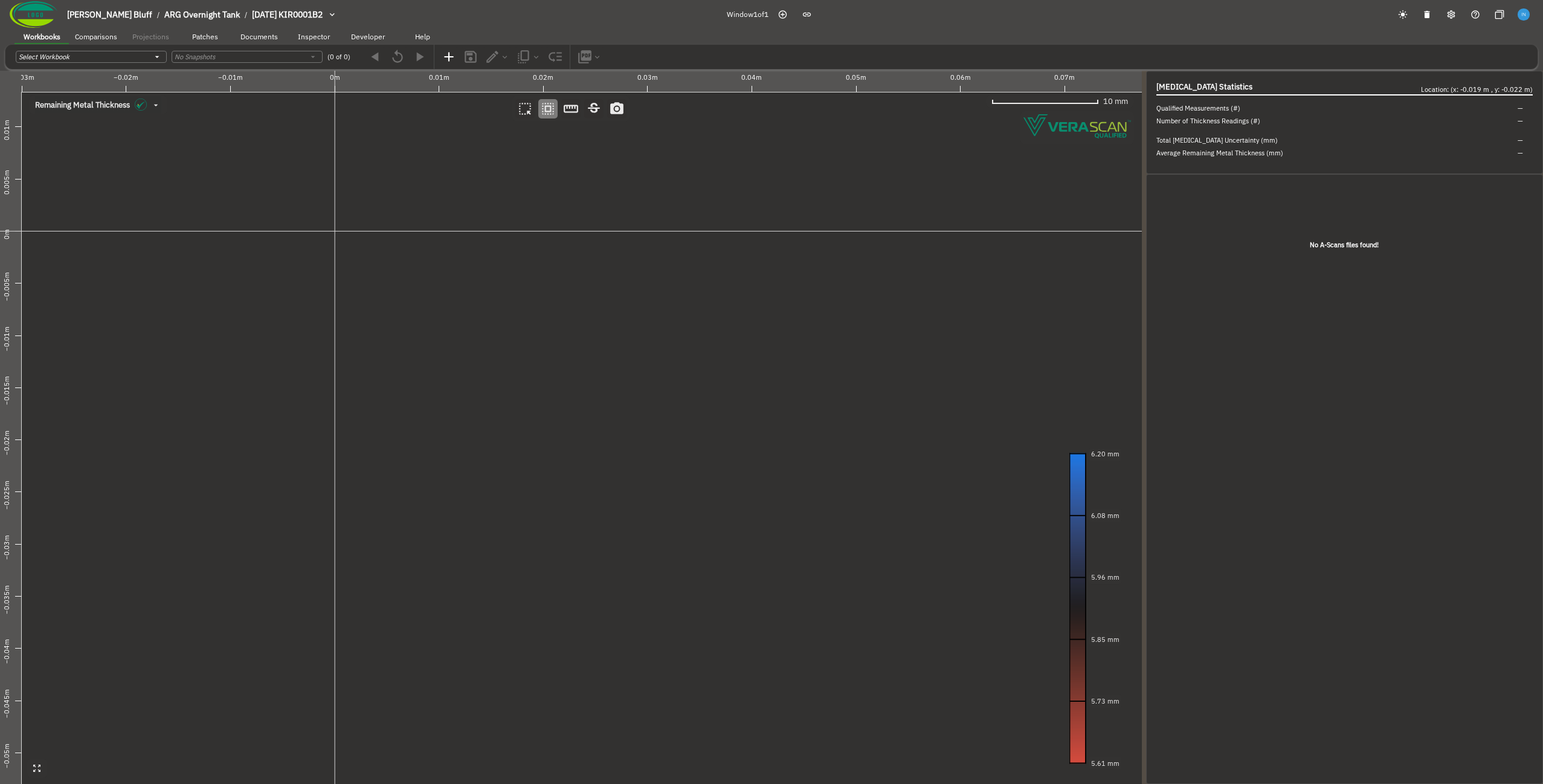
click at [353, 261] on canvas at bounding box center [571, 427] width 1142 height 713
drag, startPoint x: 723, startPoint y: 582, endPoint x: 434, endPoint y: 380, distance: 352.6
click at [434, 380] on canvas at bounding box center [571, 427] width 1142 height 713
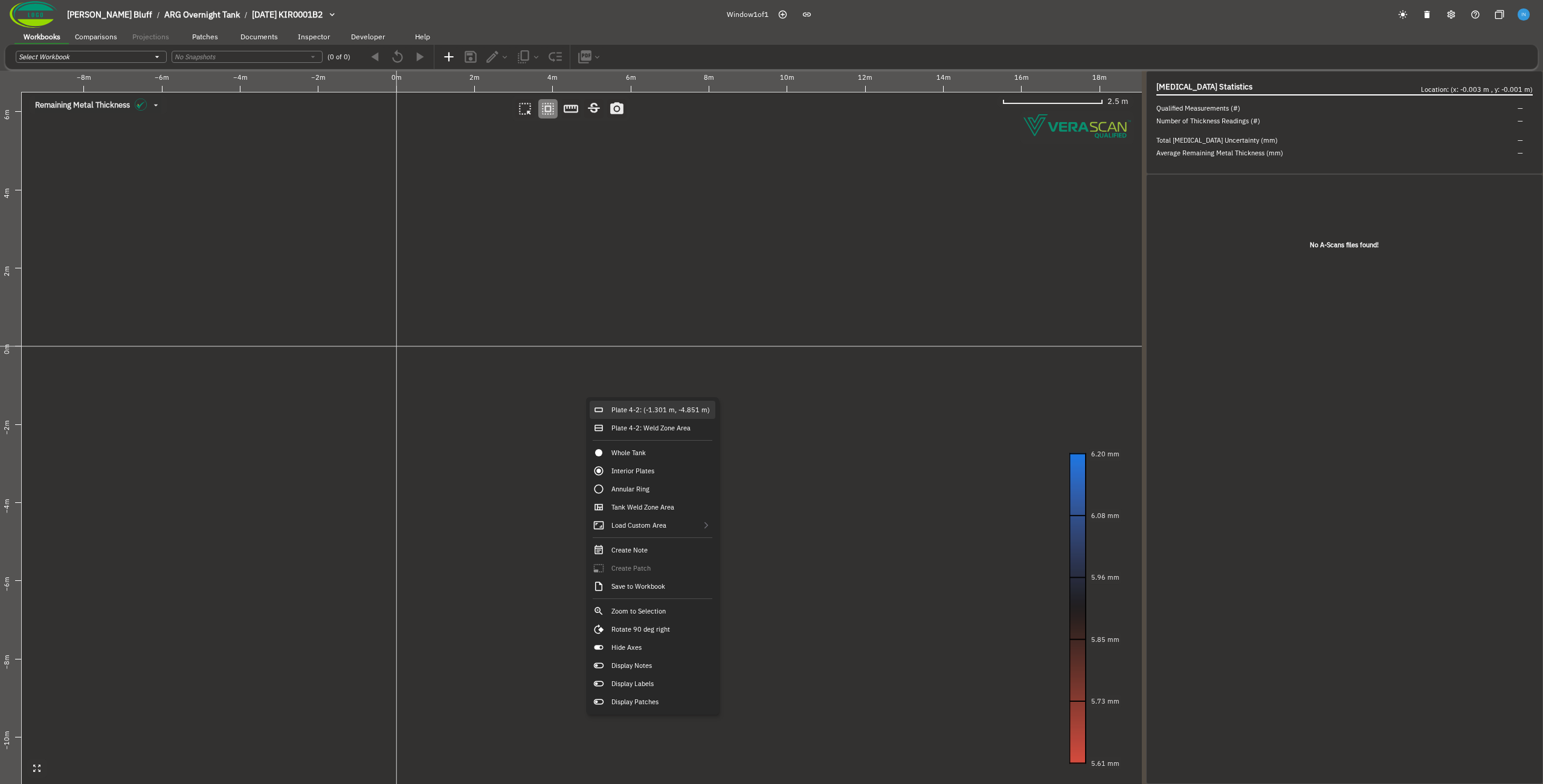
click at [637, 413] on div "Plate 4-2: (-1.301 m, -4.851 m)" at bounding box center [653, 409] width 126 height 18
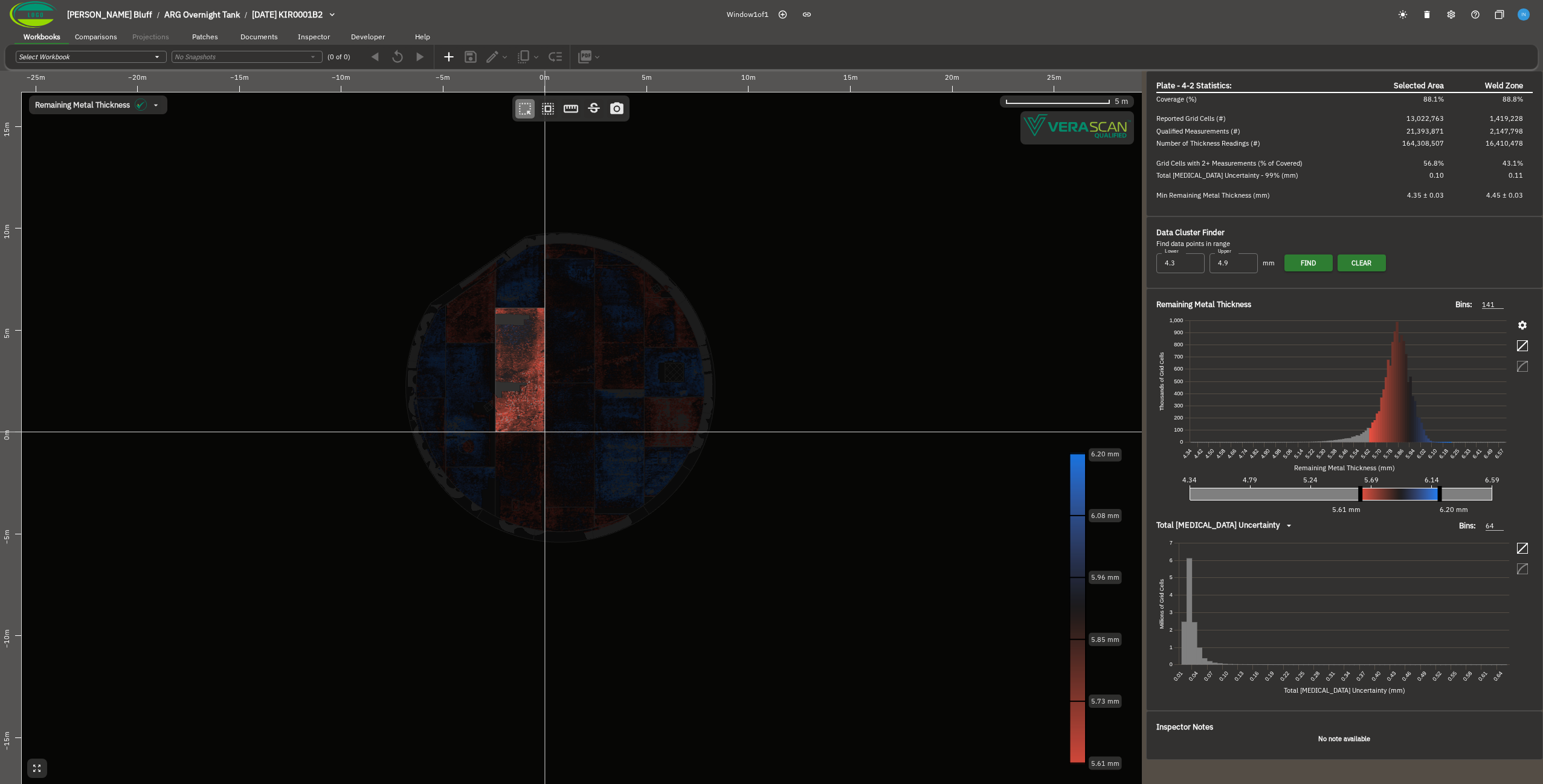
drag, startPoint x: 629, startPoint y: 422, endPoint x: 525, endPoint y: 361, distance: 120.6
click at [525, 361] on canvas at bounding box center [571, 427] width 1142 height 713
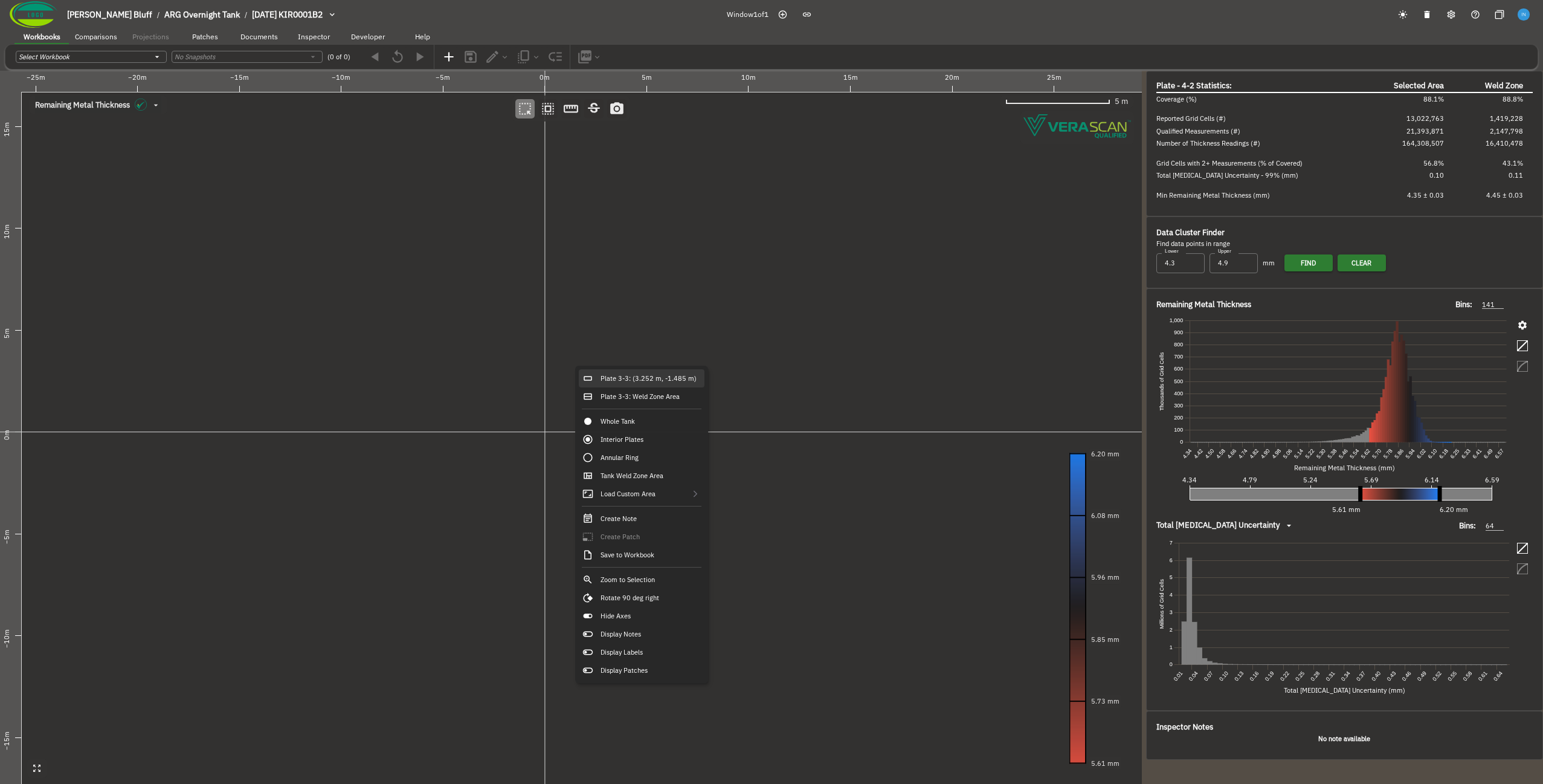
click at [613, 376] on div "Plate 3-3: (3.252 m, -1.485 m)" at bounding box center [642, 378] width 126 height 18
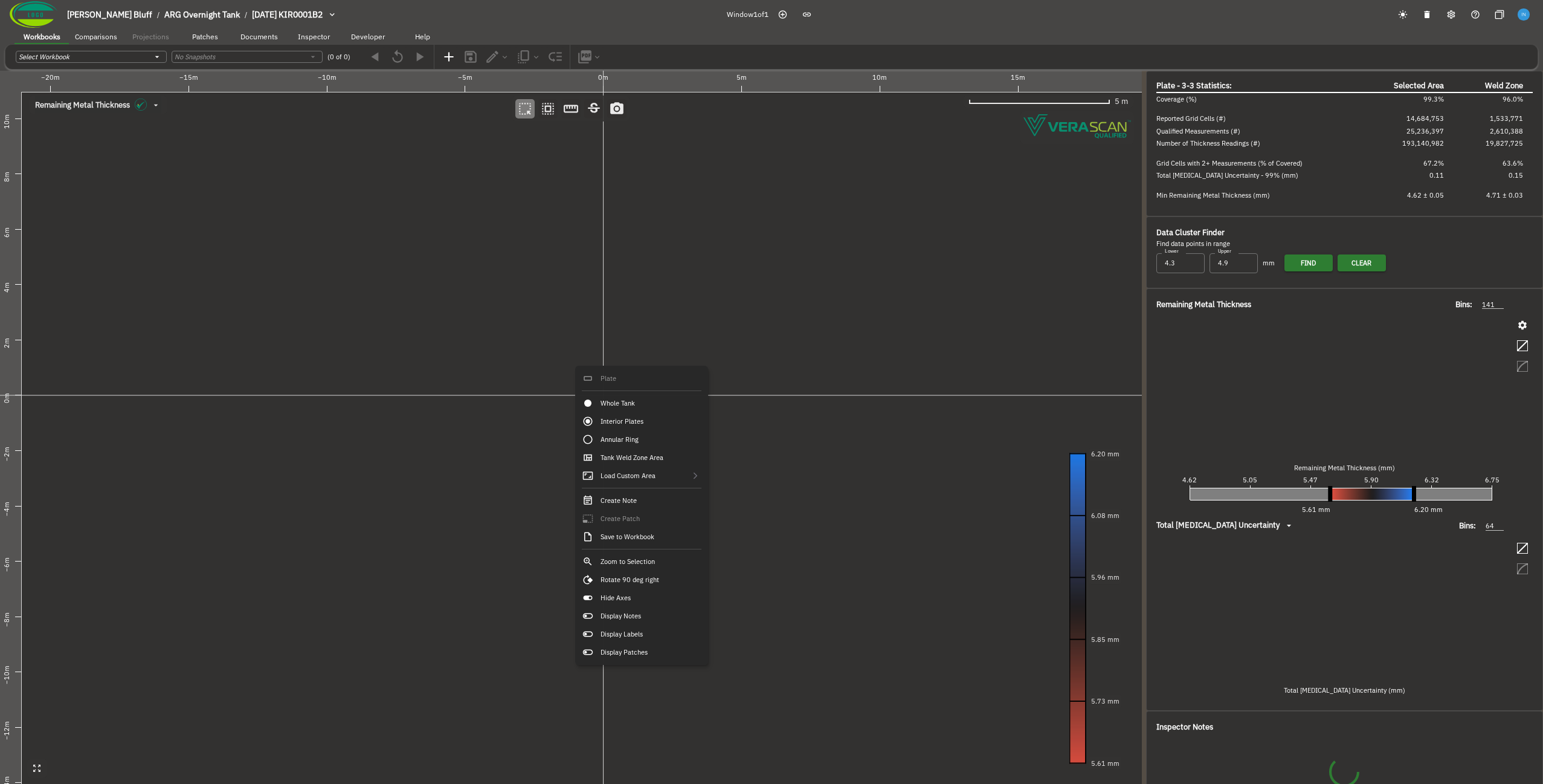
type input "134"
type input "57"
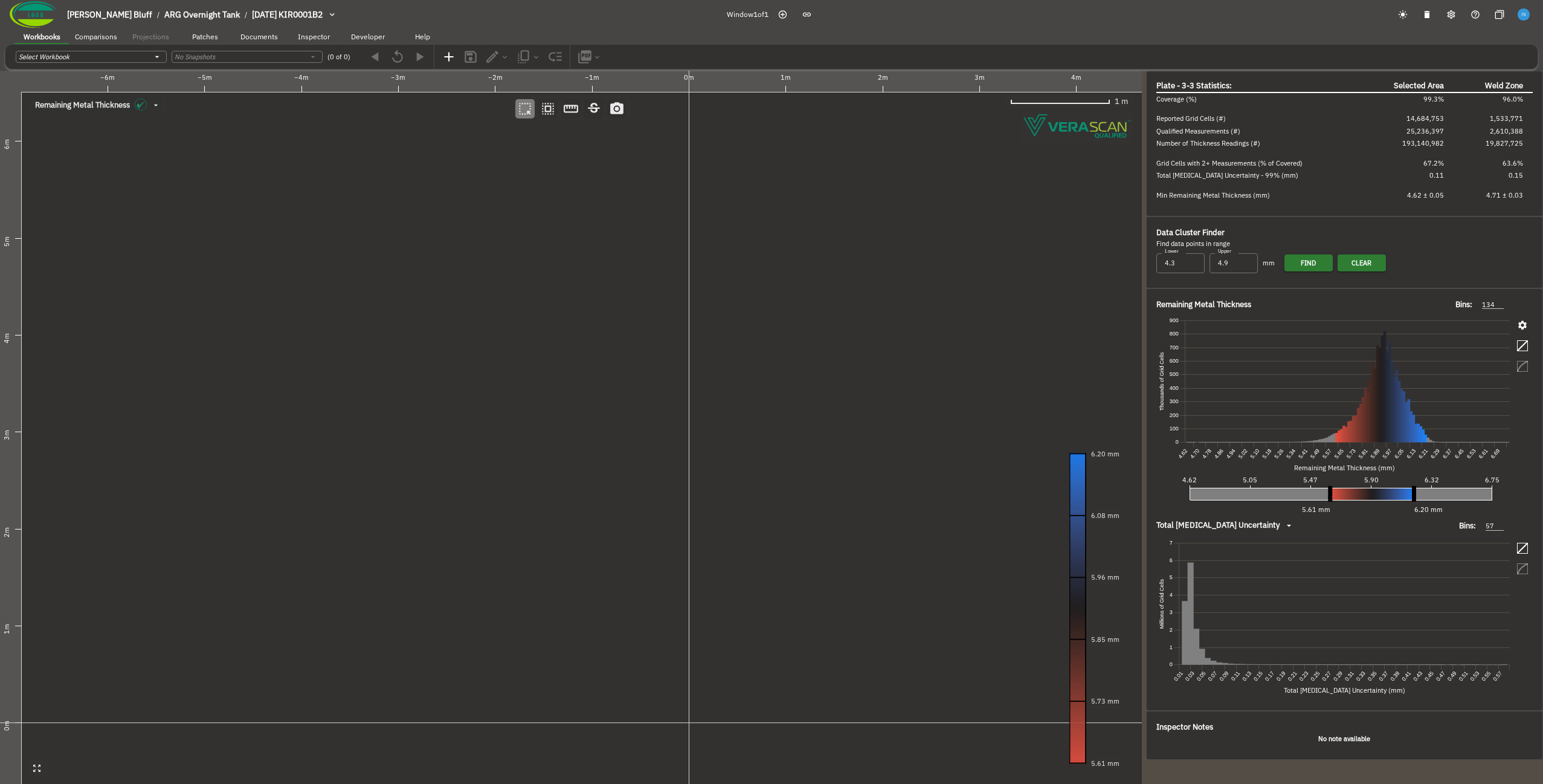
drag, startPoint x: 556, startPoint y: 427, endPoint x: 629, endPoint y: 328, distance: 123.0
click at [629, 328] on canvas at bounding box center [571, 427] width 1142 height 713
click at [472, 351] on div "Plate 4-2: (2.923 m, 3.509 m)" at bounding box center [489, 353] width 126 height 18
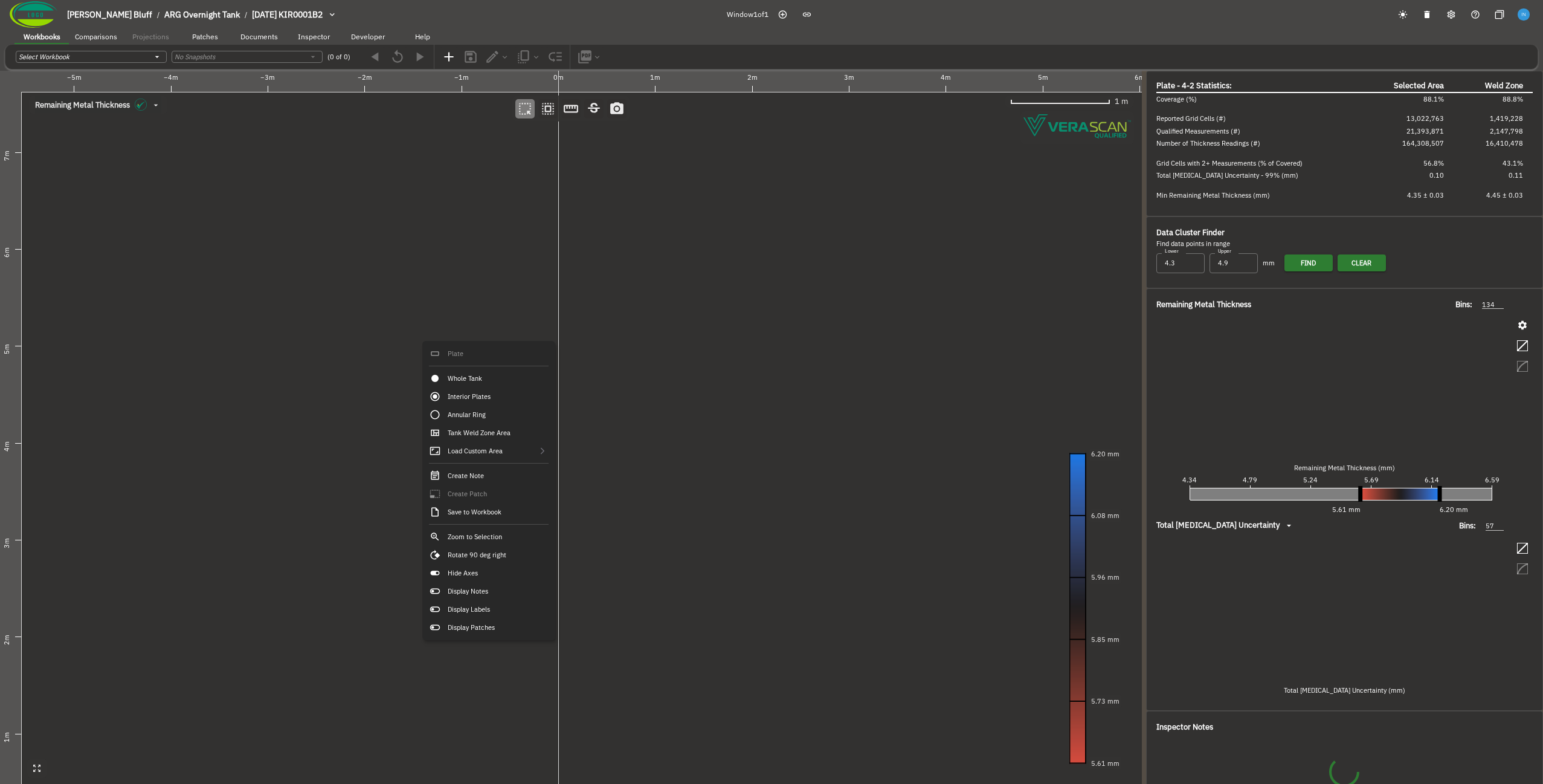
type input "141"
type input "64"
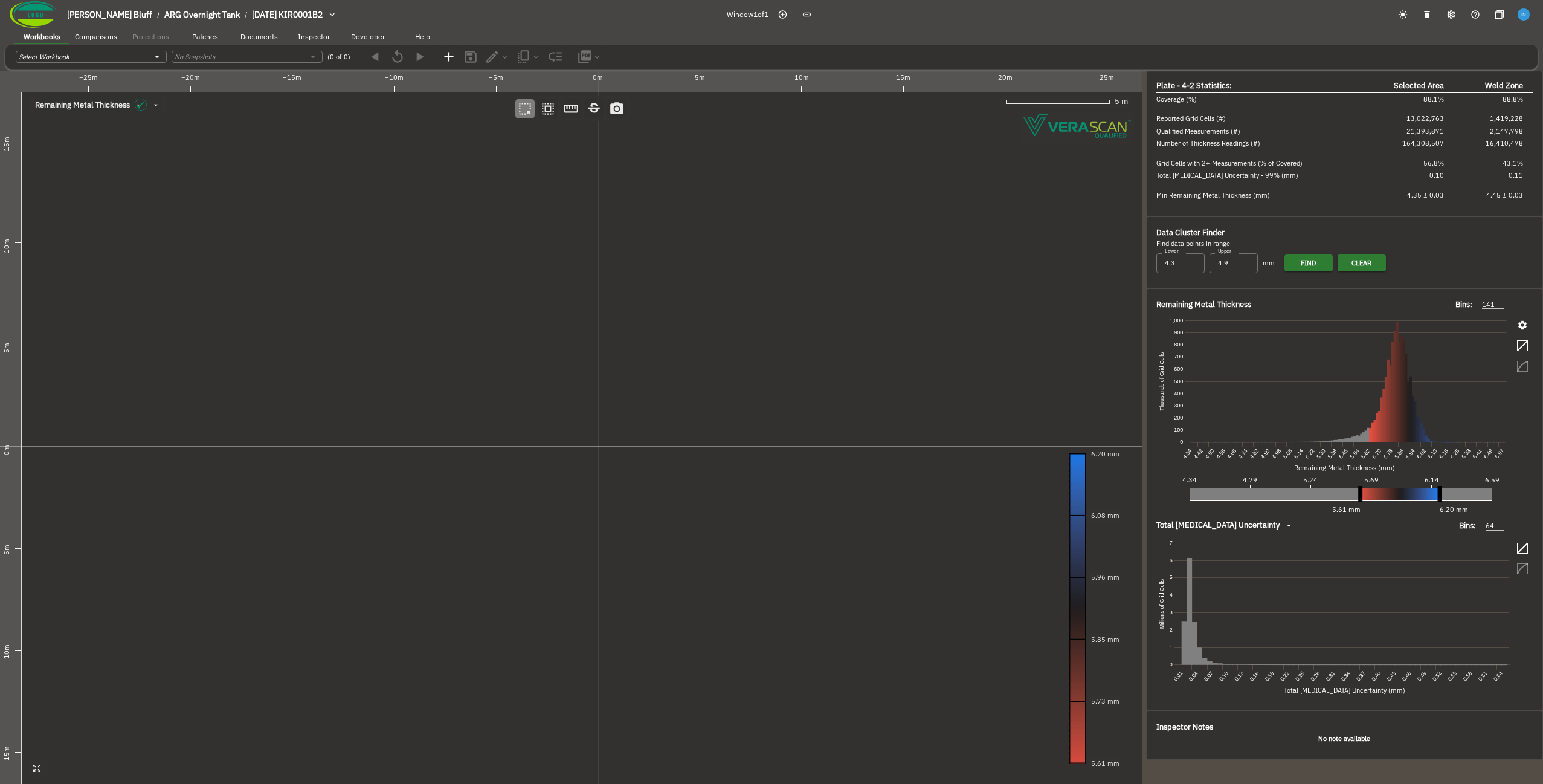
click at [564, 391] on canvas at bounding box center [571, 427] width 1142 height 713
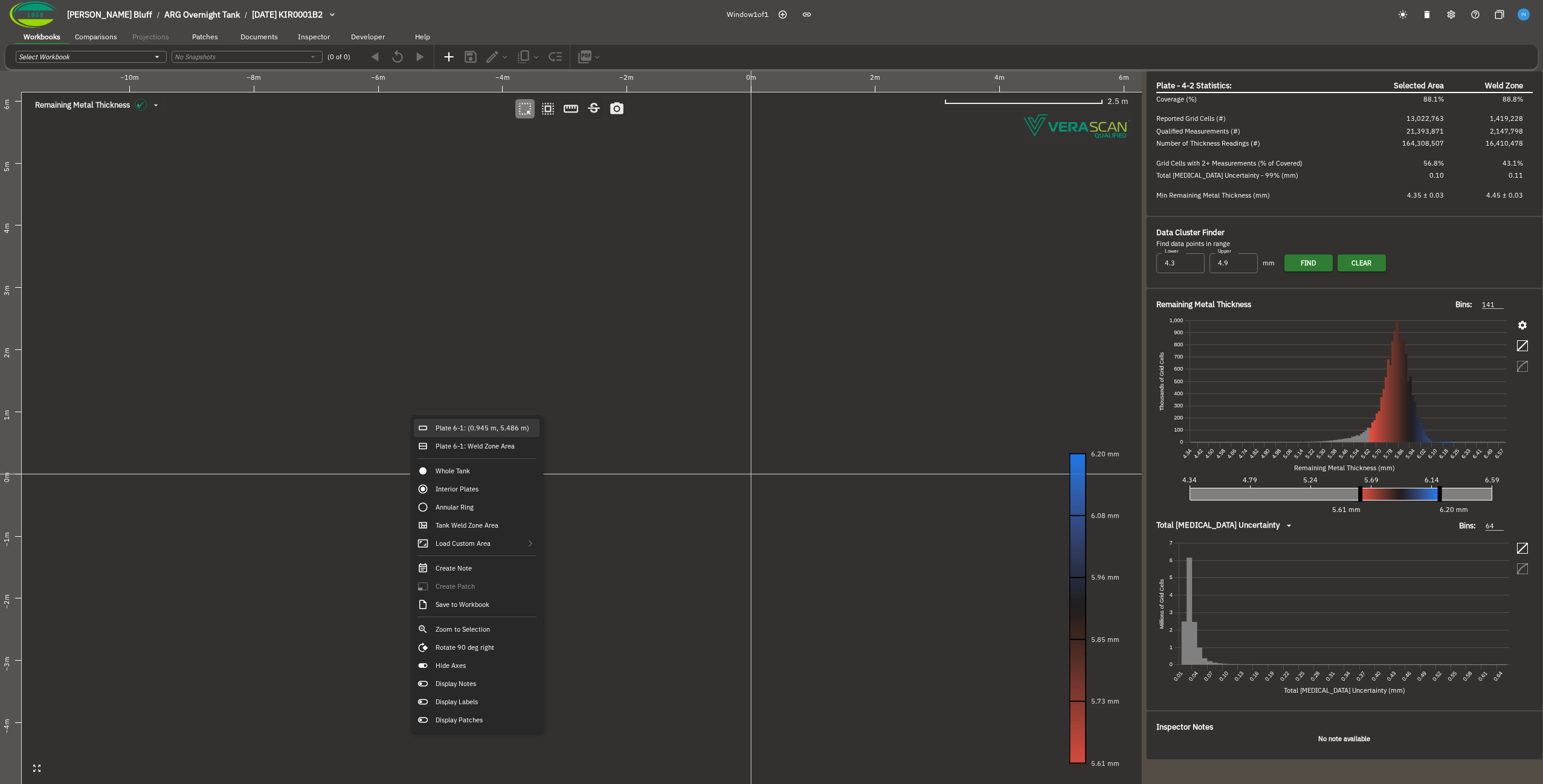
click at [453, 424] on div "Plate 6-1: (0.945 m, 5.486 m)" at bounding box center [477, 427] width 126 height 18
type input "267"
type input "58"
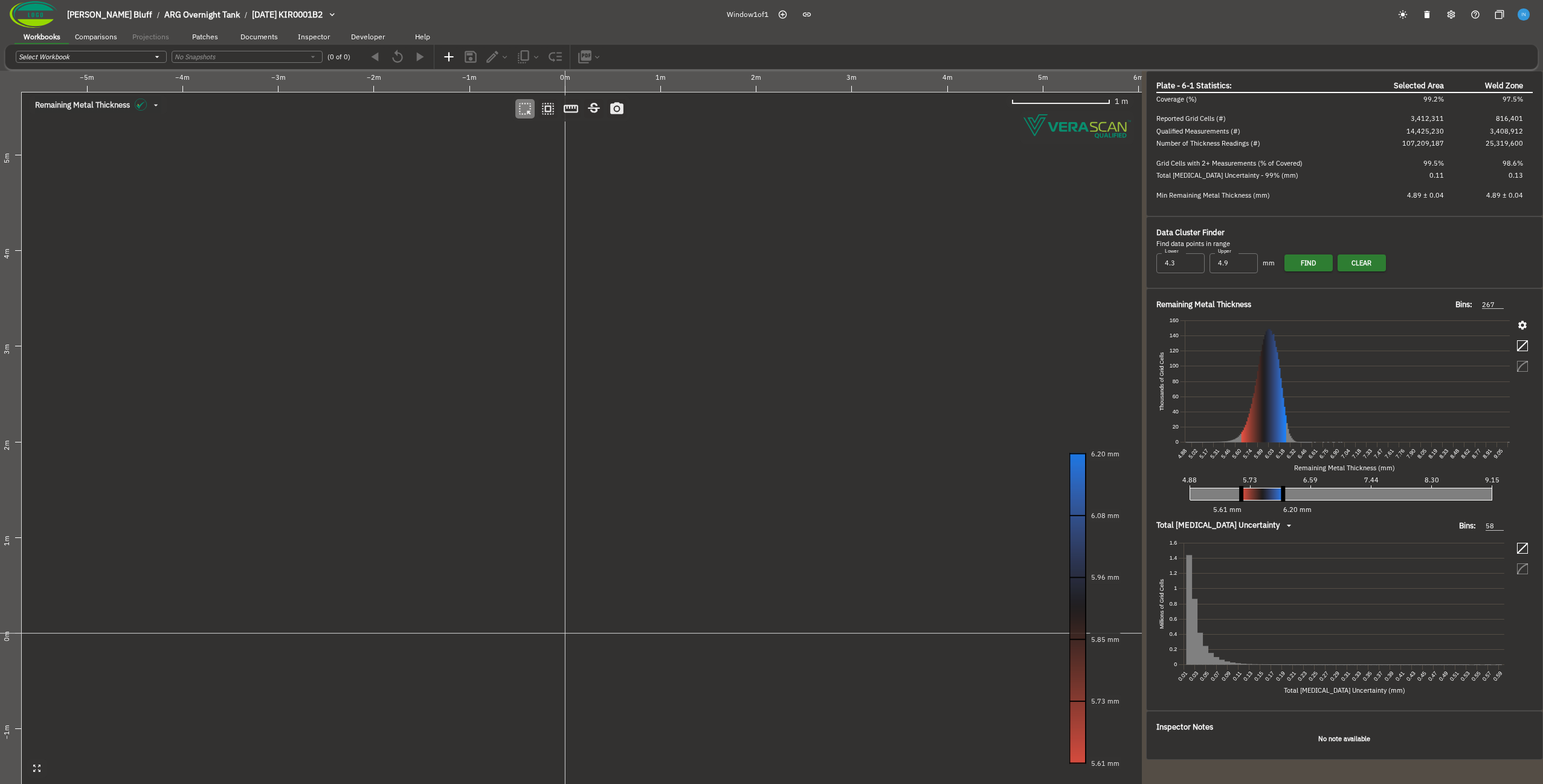
drag, startPoint x: 513, startPoint y: 397, endPoint x: 463, endPoint y: 436, distance: 63.4
click at [463, 436] on canvas at bounding box center [571, 427] width 1142 height 713
drag, startPoint x: 478, startPoint y: 390, endPoint x: 452, endPoint y: 419, distance: 38.9
click at [452, 419] on canvas at bounding box center [571, 427] width 1142 height 713
click at [552, 114] on icon "button" at bounding box center [548, 108] width 16 height 16
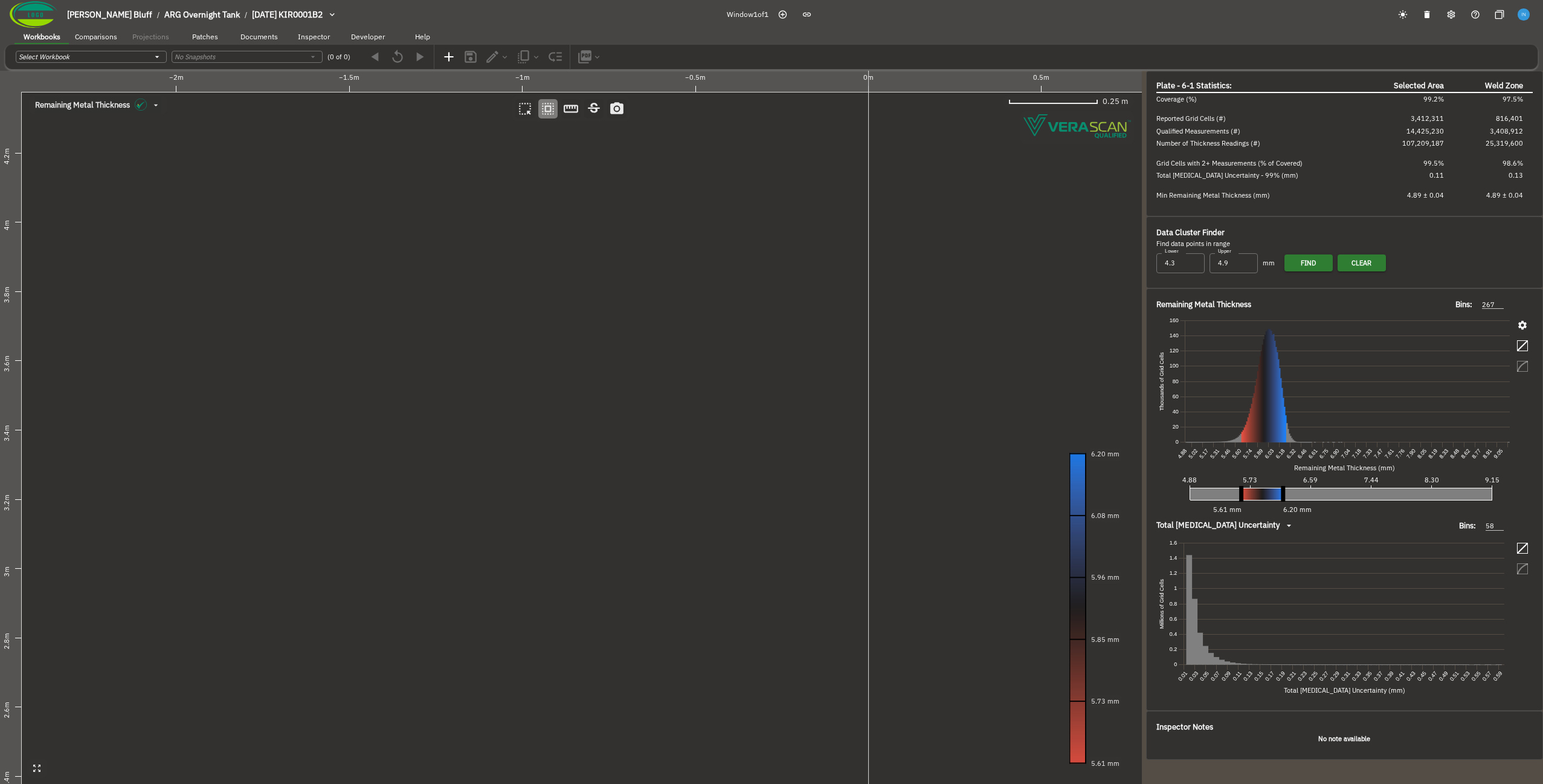
drag, startPoint x: 416, startPoint y: 302, endPoint x: 472, endPoint y: 344, distance: 70.0
click at [472, 344] on canvas at bounding box center [571, 427] width 1142 height 713
click at [314, 282] on canvas at bounding box center [571, 427] width 1142 height 713
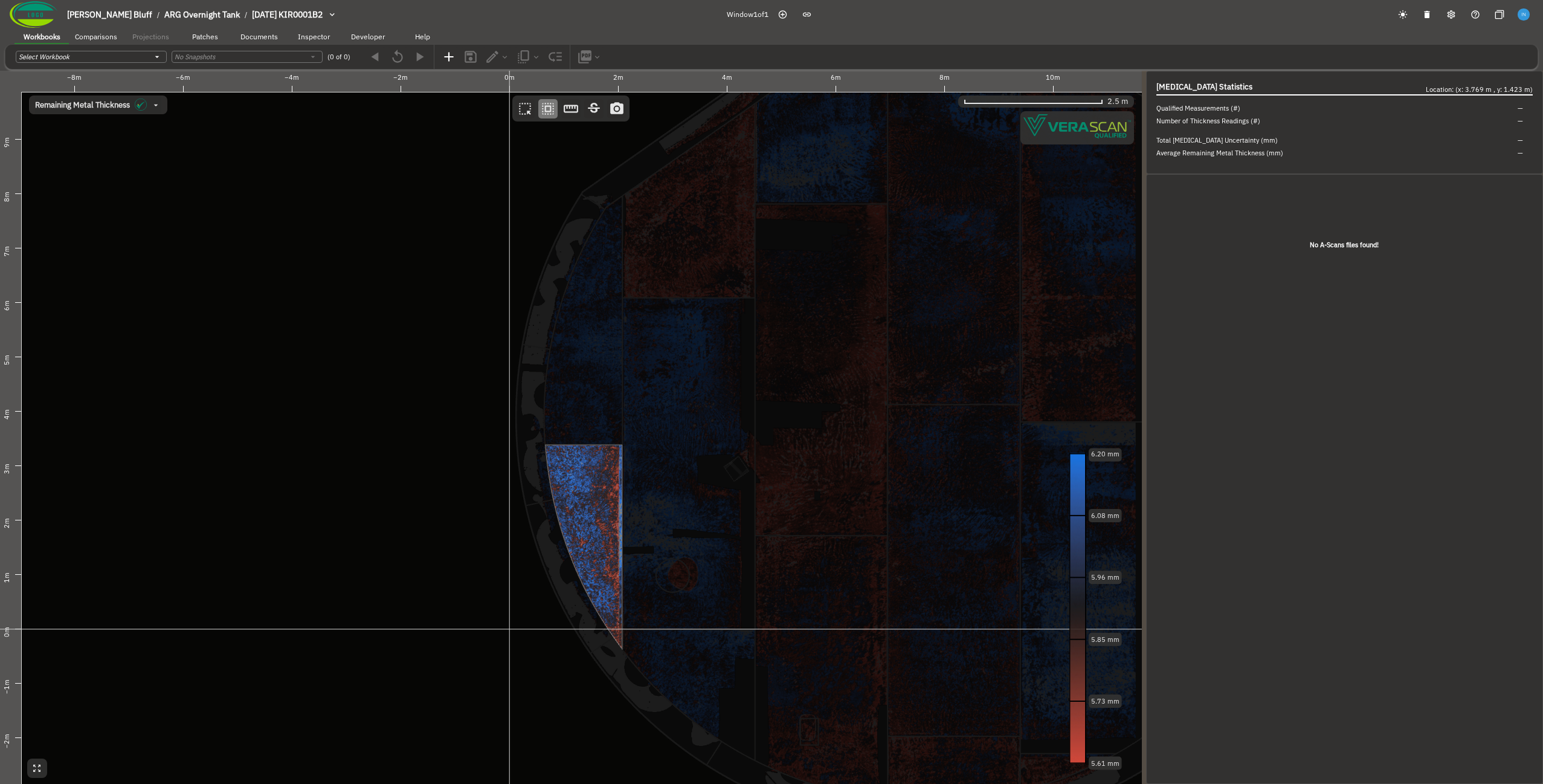
drag, startPoint x: 559, startPoint y: 455, endPoint x: 438, endPoint y: 433, distance: 123.0
click at [438, 433] on canvas at bounding box center [571, 427] width 1142 height 713
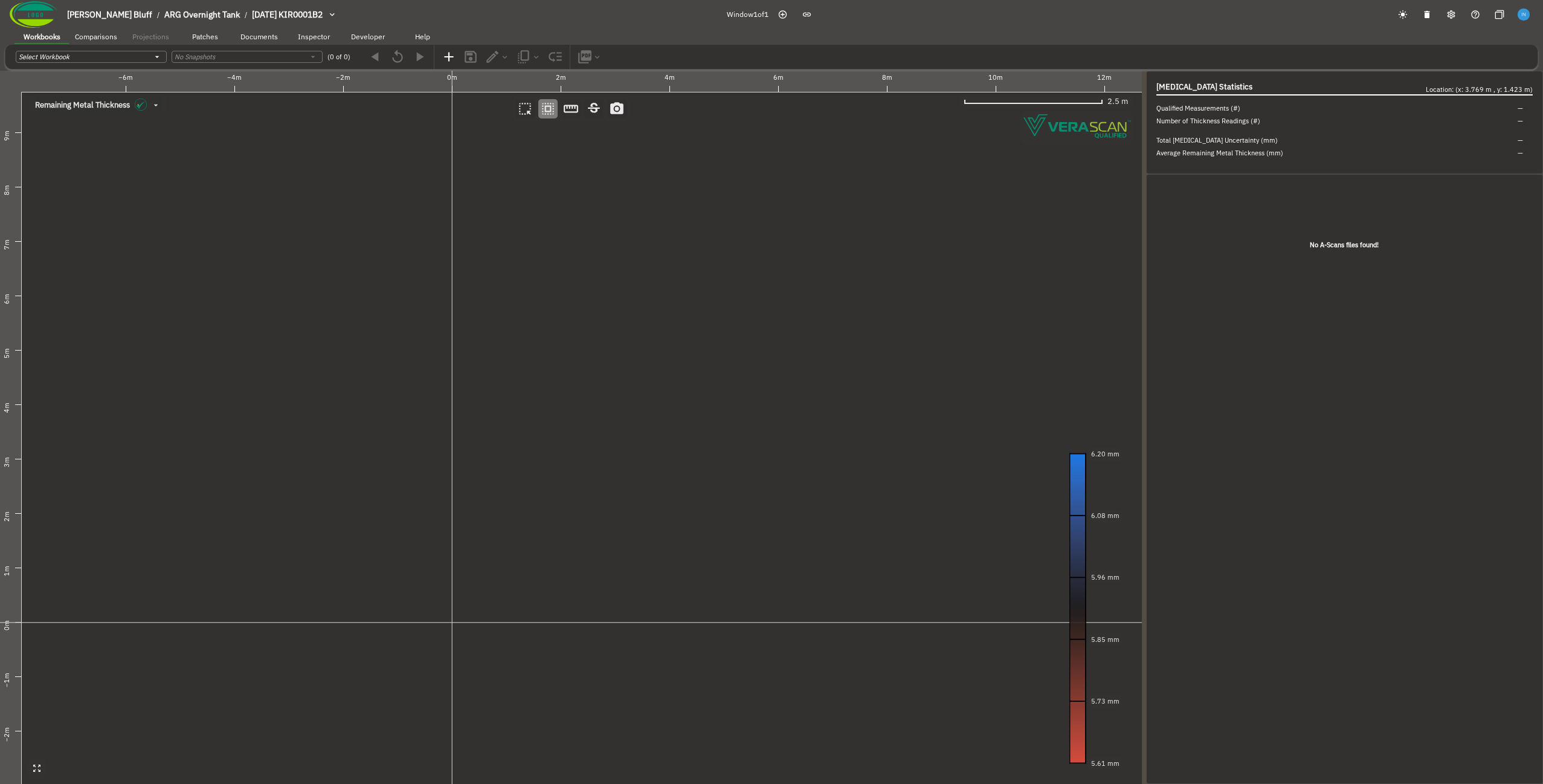
drag, startPoint x: 491, startPoint y: 355, endPoint x: 433, endPoint y: 349, distance: 58.3
click at [433, 349] on canvas at bounding box center [571, 427] width 1142 height 713
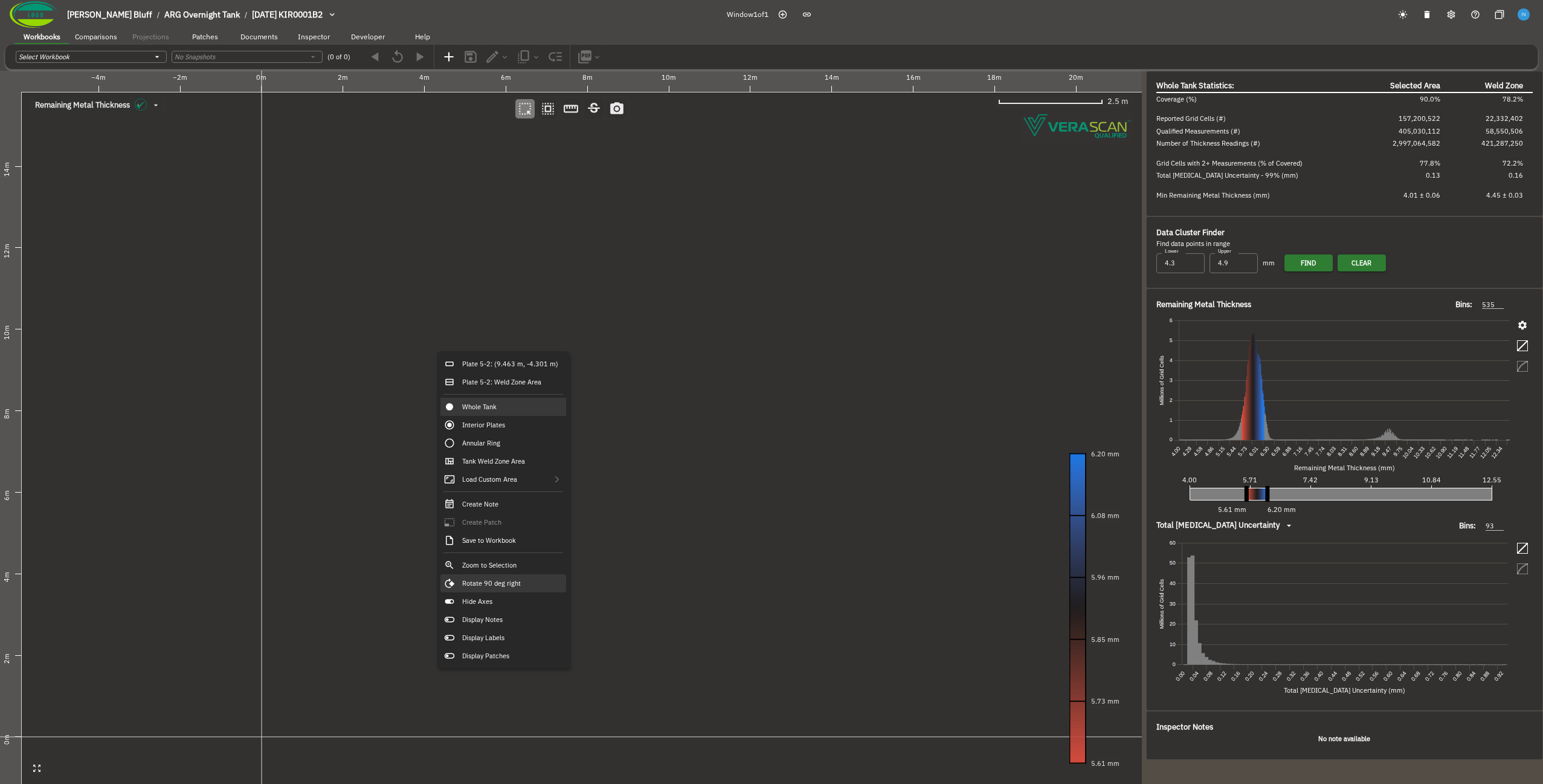
click at [524, 581] on div "Rotate 90 deg right" at bounding box center [503, 583] width 126 height 18
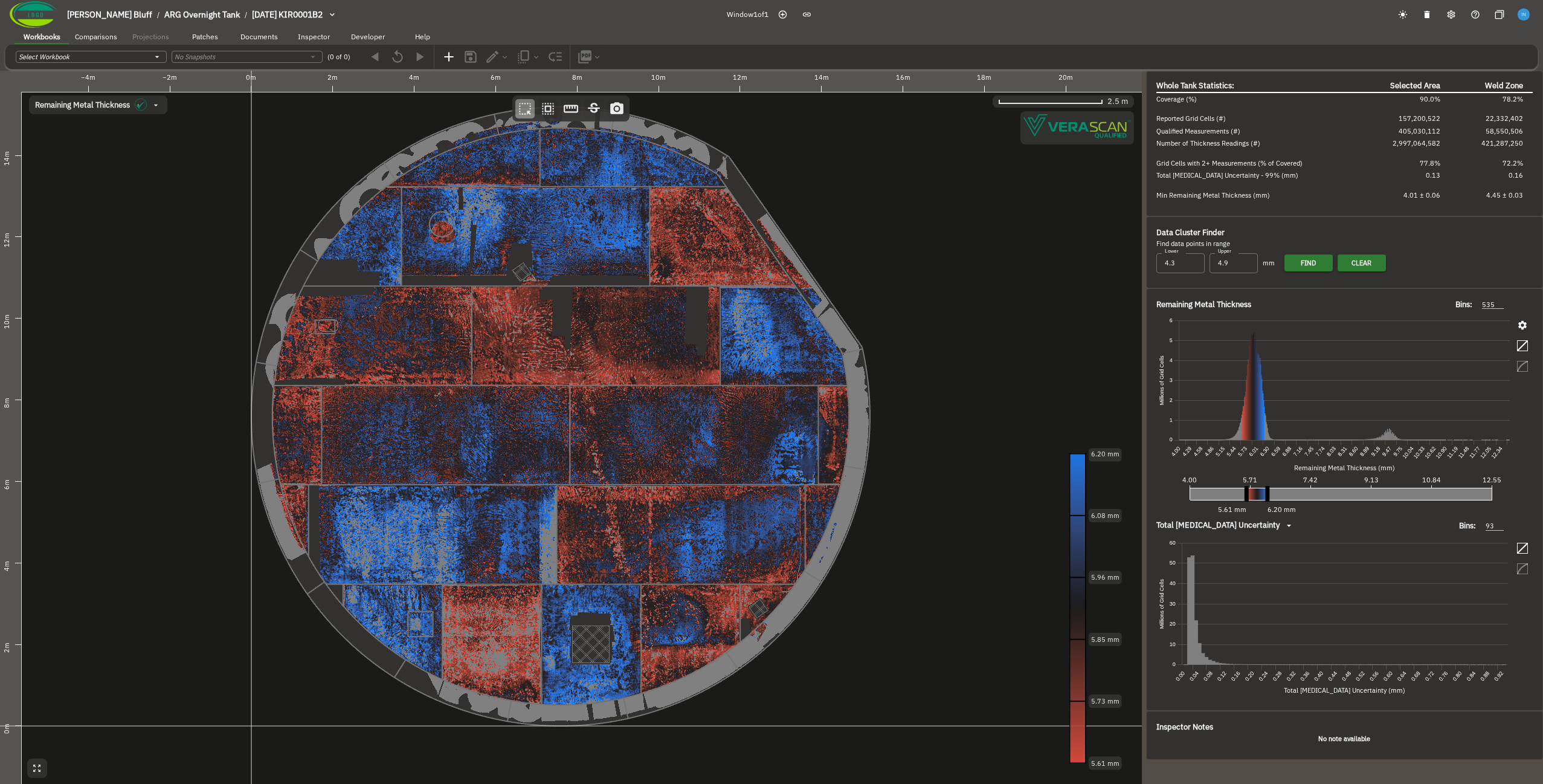
drag, startPoint x: 524, startPoint y: 581, endPoint x: 512, endPoint y: 569, distance: 17.0
click at [512, 569] on canvas at bounding box center [571, 427] width 1142 height 713
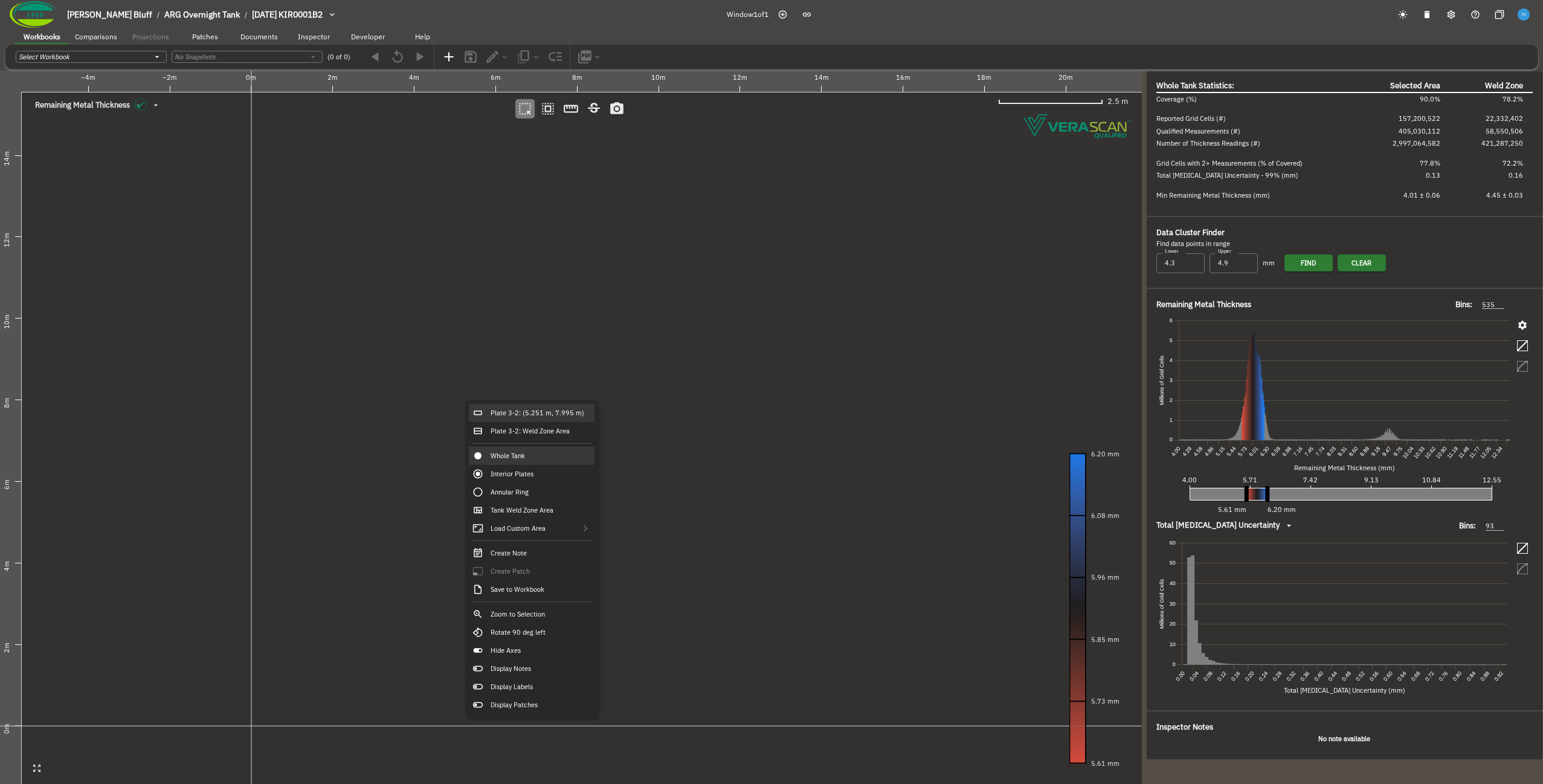
click at [508, 414] on div "Plate 3-2: (5.251 m, 7.995 m)" at bounding box center [532, 412] width 126 height 18
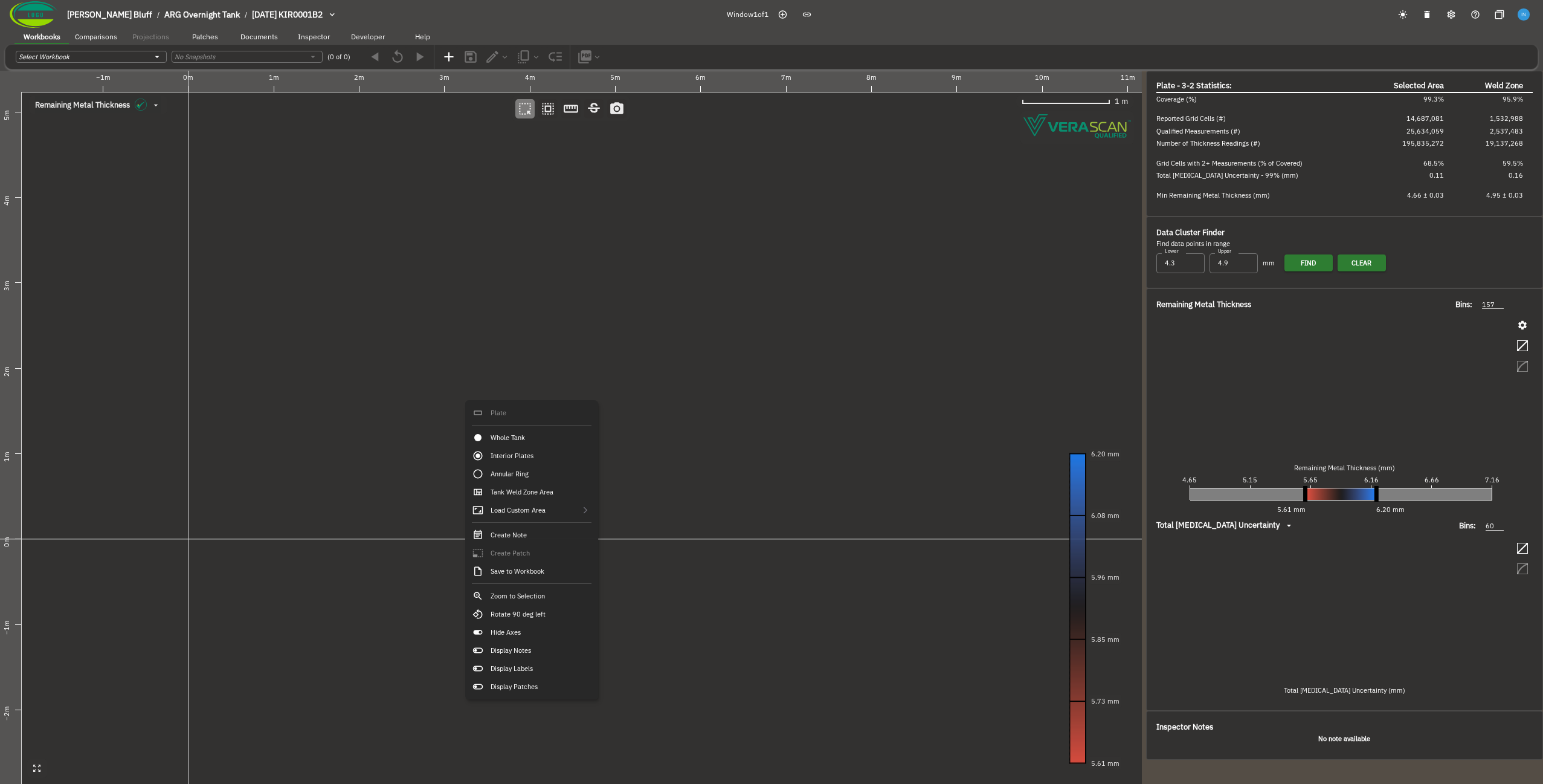
type input "157"
type input "60"
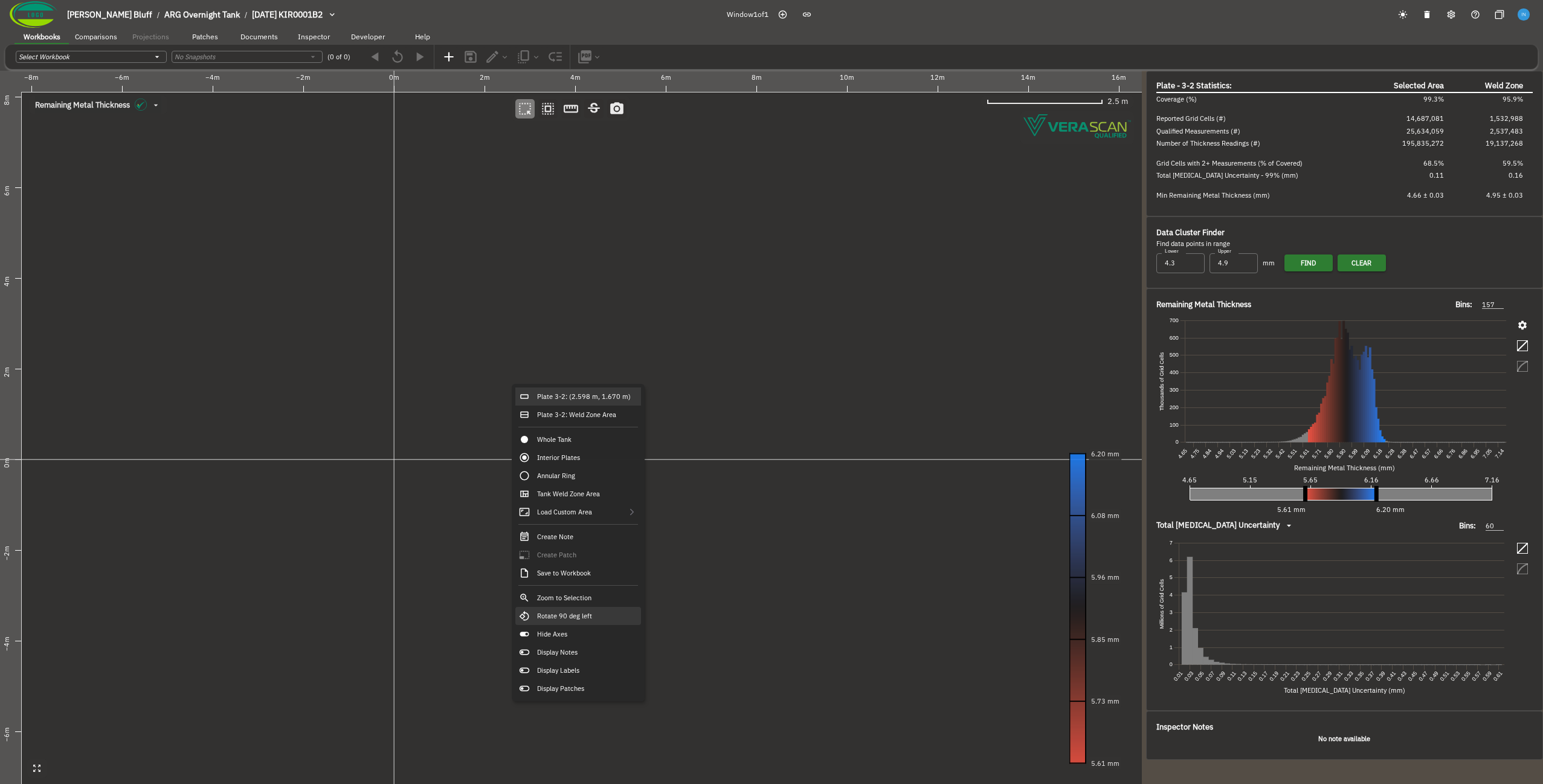
click at [606, 609] on div "Rotate 90 deg left" at bounding box center [578, 615] width 126 height 18
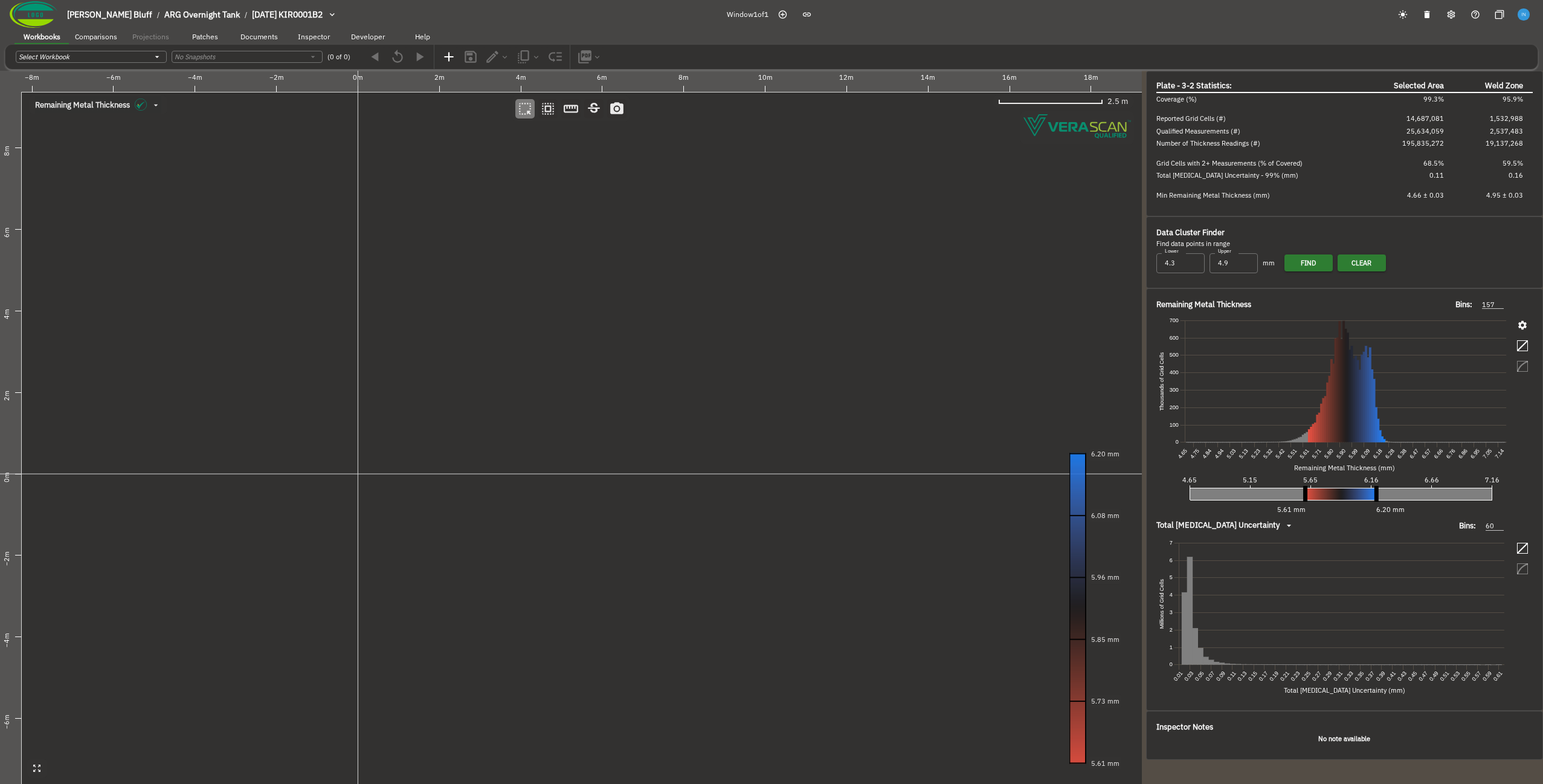
drag, startPoint x: 531, startPoint y: 438, endPoint x: 563, endPoint y: 412, distance: 41.2
click at [563, 412] on canvas at bounding box center [571, 427] width 1142 height 713
click at [567, 425] on div "Plate 4-2: (1.572 m, -3.895 m)" at bounding box center [583, 422] width 126 height 18
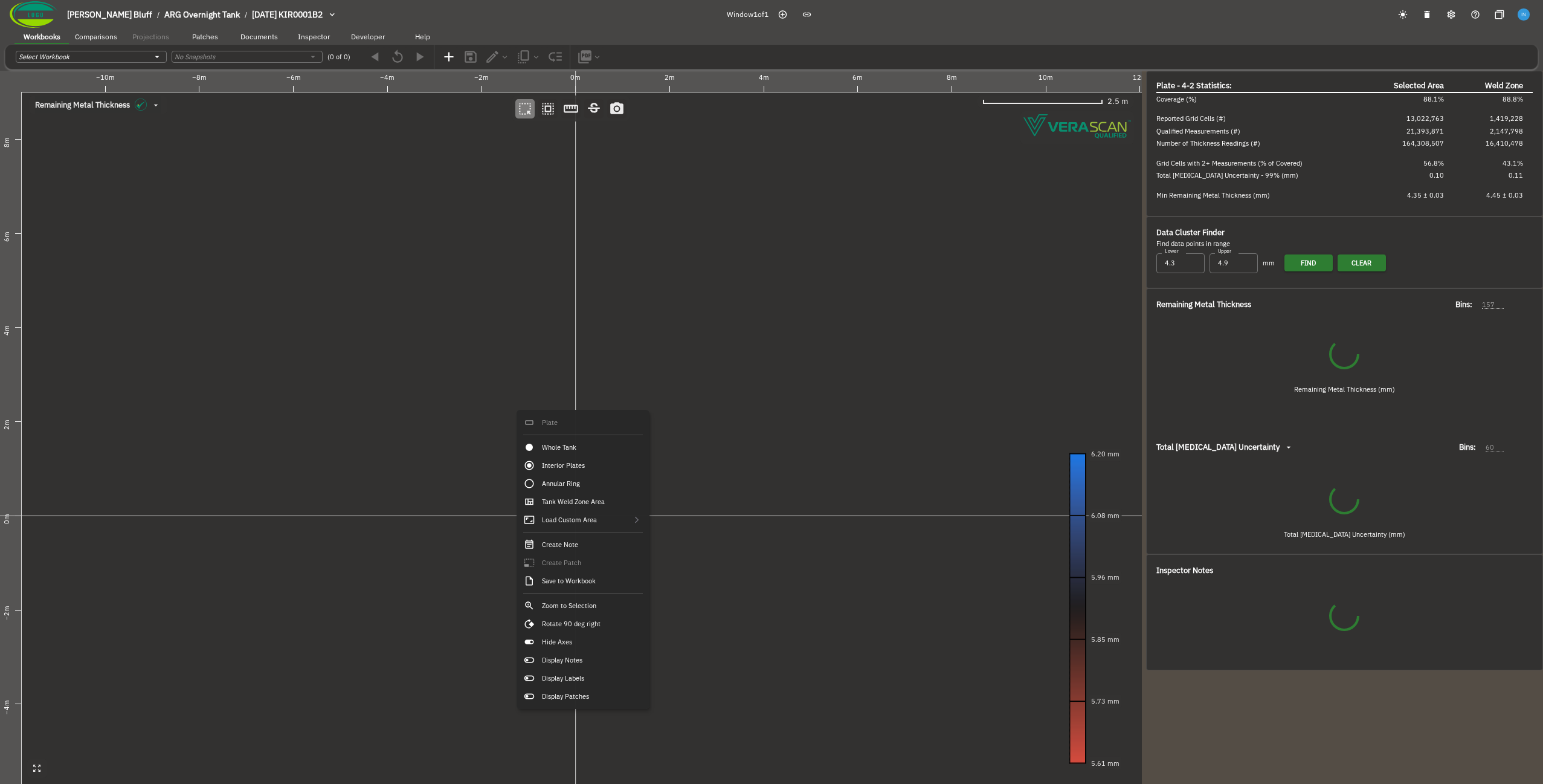
type input "141"
type input "64"
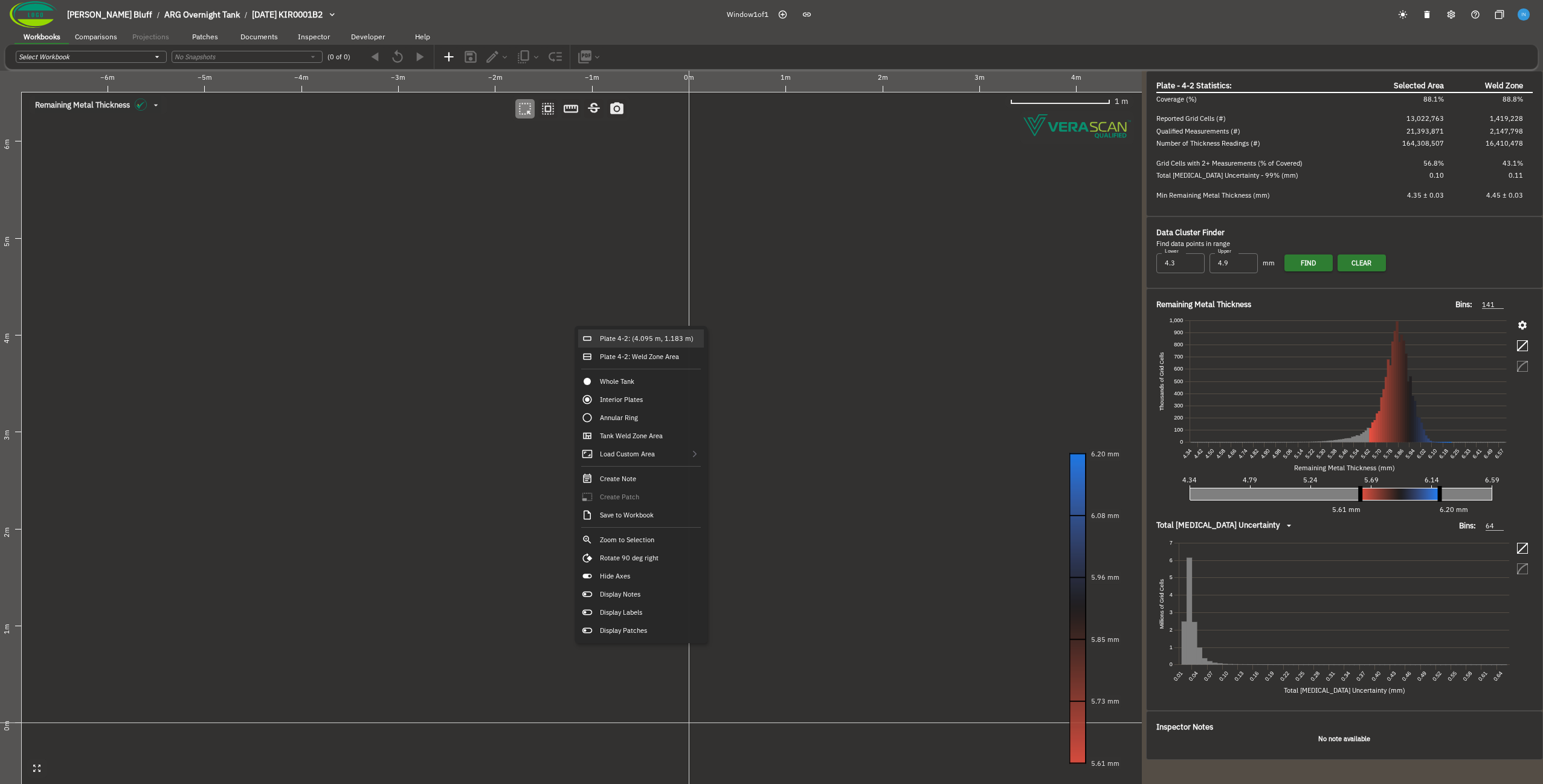
click at [305, 308] on canvas at bounding box center [571, 427] width 1142 height 713
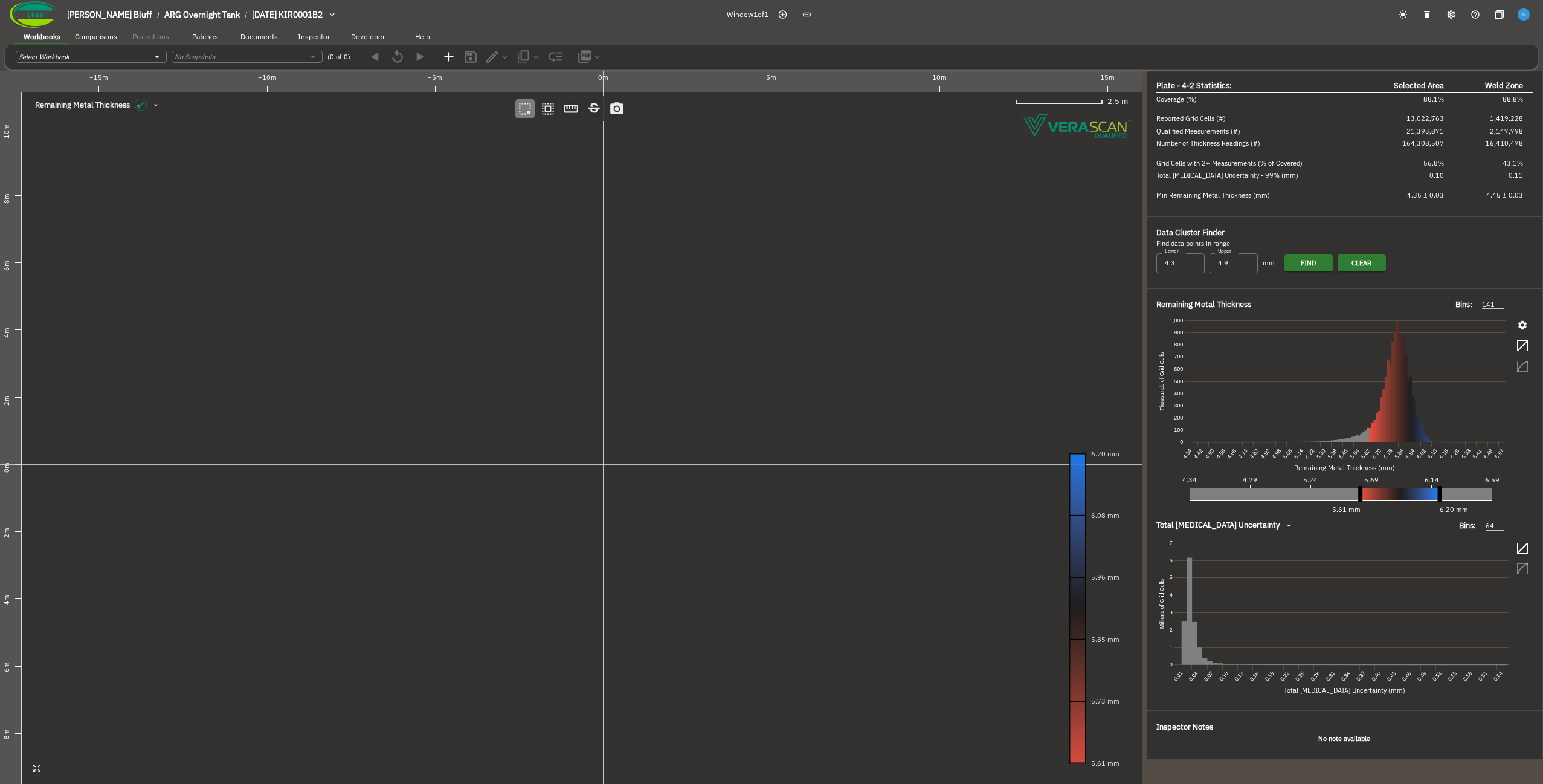
drag, startPoint x: 487, startPoint y: 409, endPoint x: 481, endPoint y: 353, distance: 56.3
click at [481, 353] on canvas at bounding box center [571, 427] width 1142 height 713
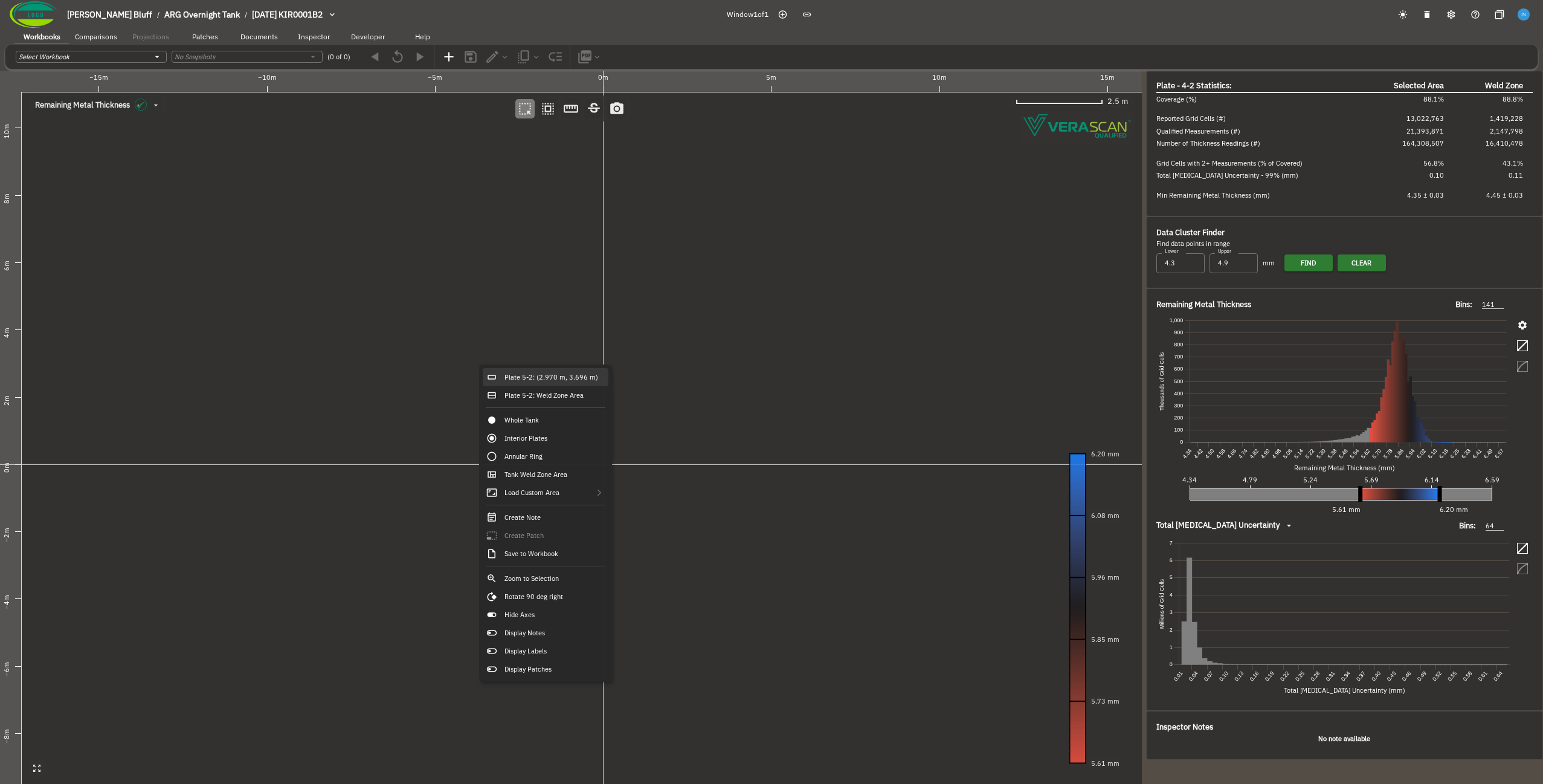
click at [528, 382] on div "Plate 5-2: (2.970 m, 3.696 m)" at bounding box center [545, 376] width 126 height 18
type input "458"
type input "67"
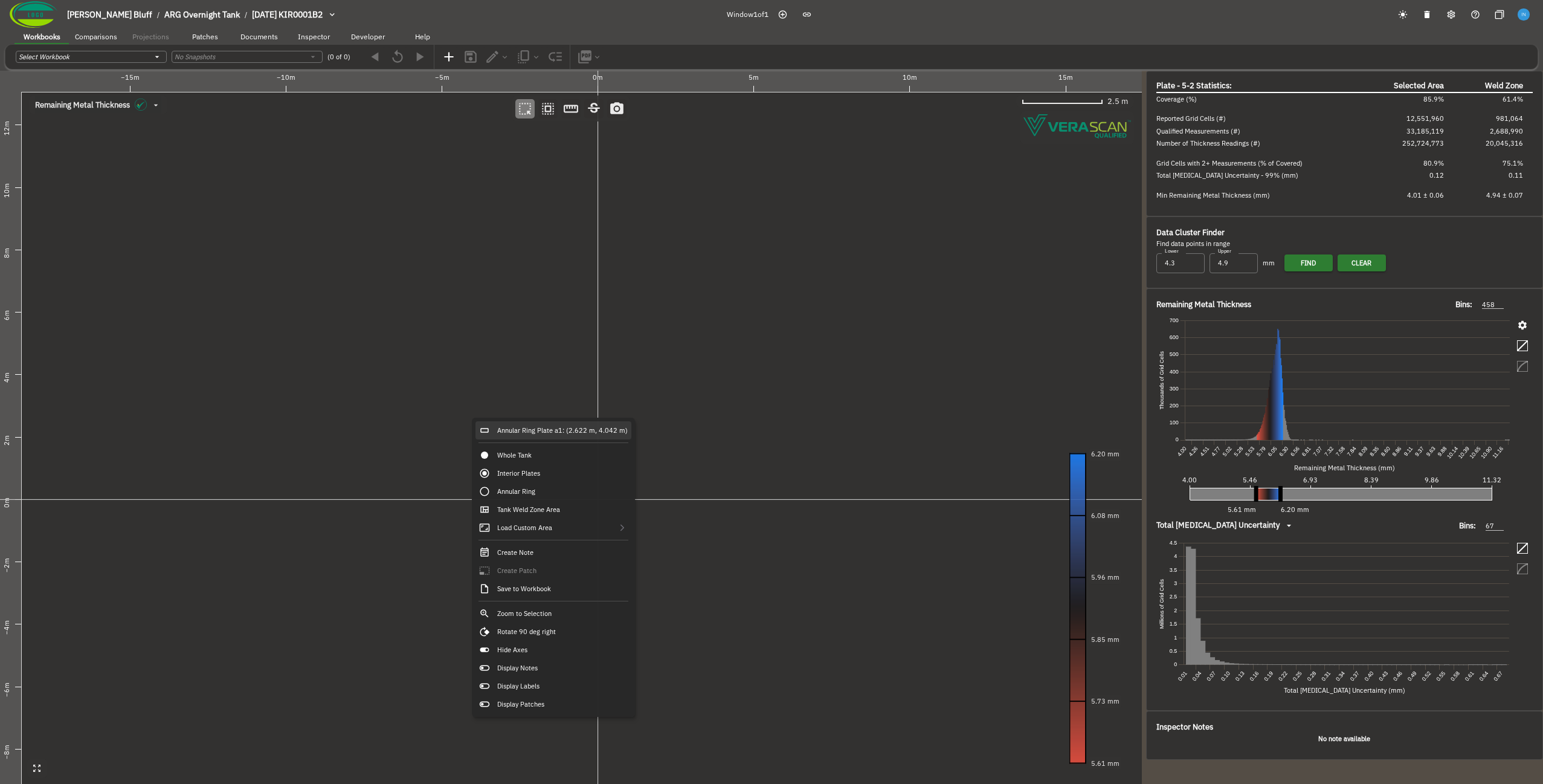
click at [509, 427] on div "Annular Ring Plate a1: (2.622 m, 4.042 m)" at bounding box center [554, 430] width 156 height 18
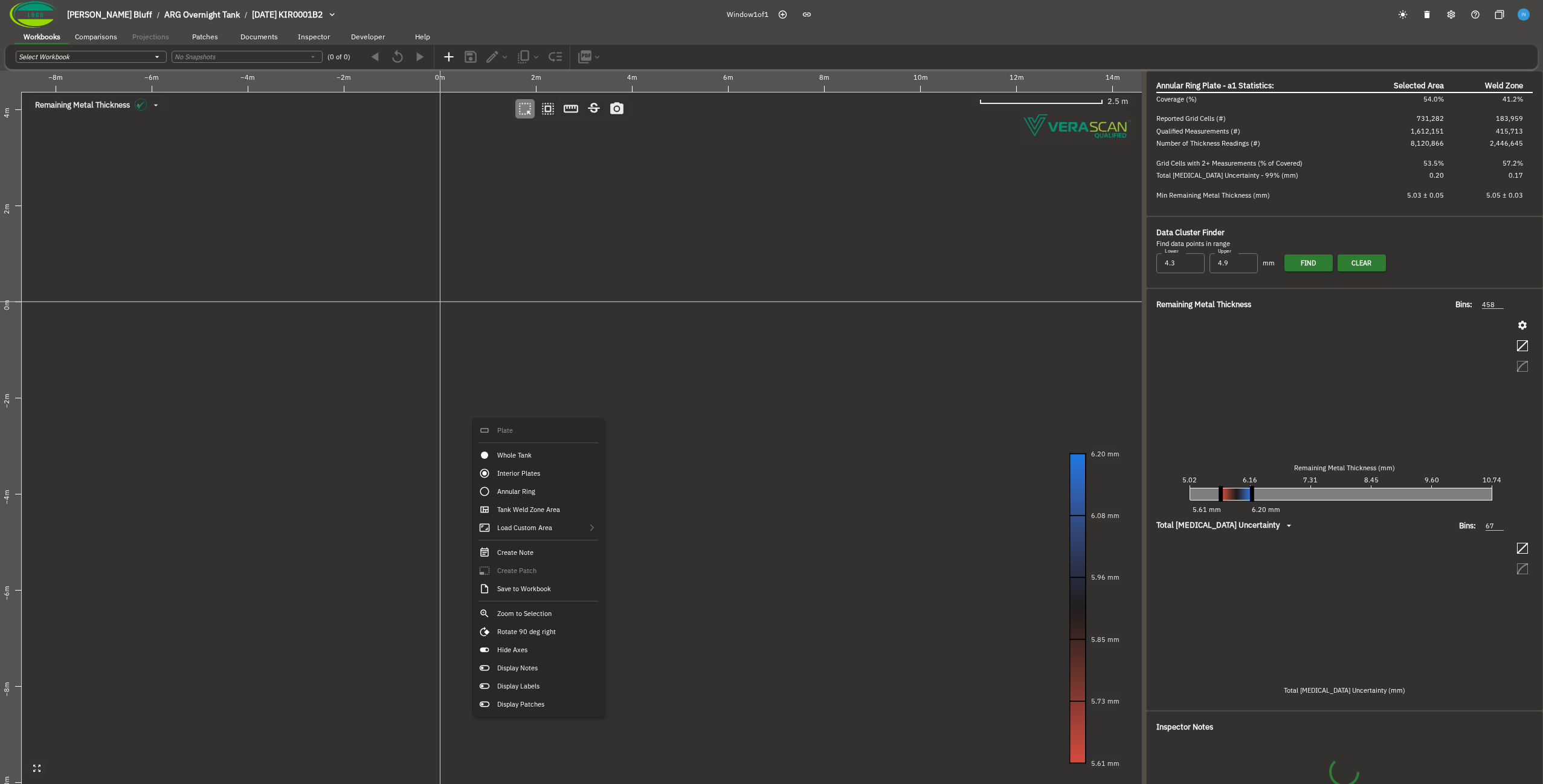
type input "358"
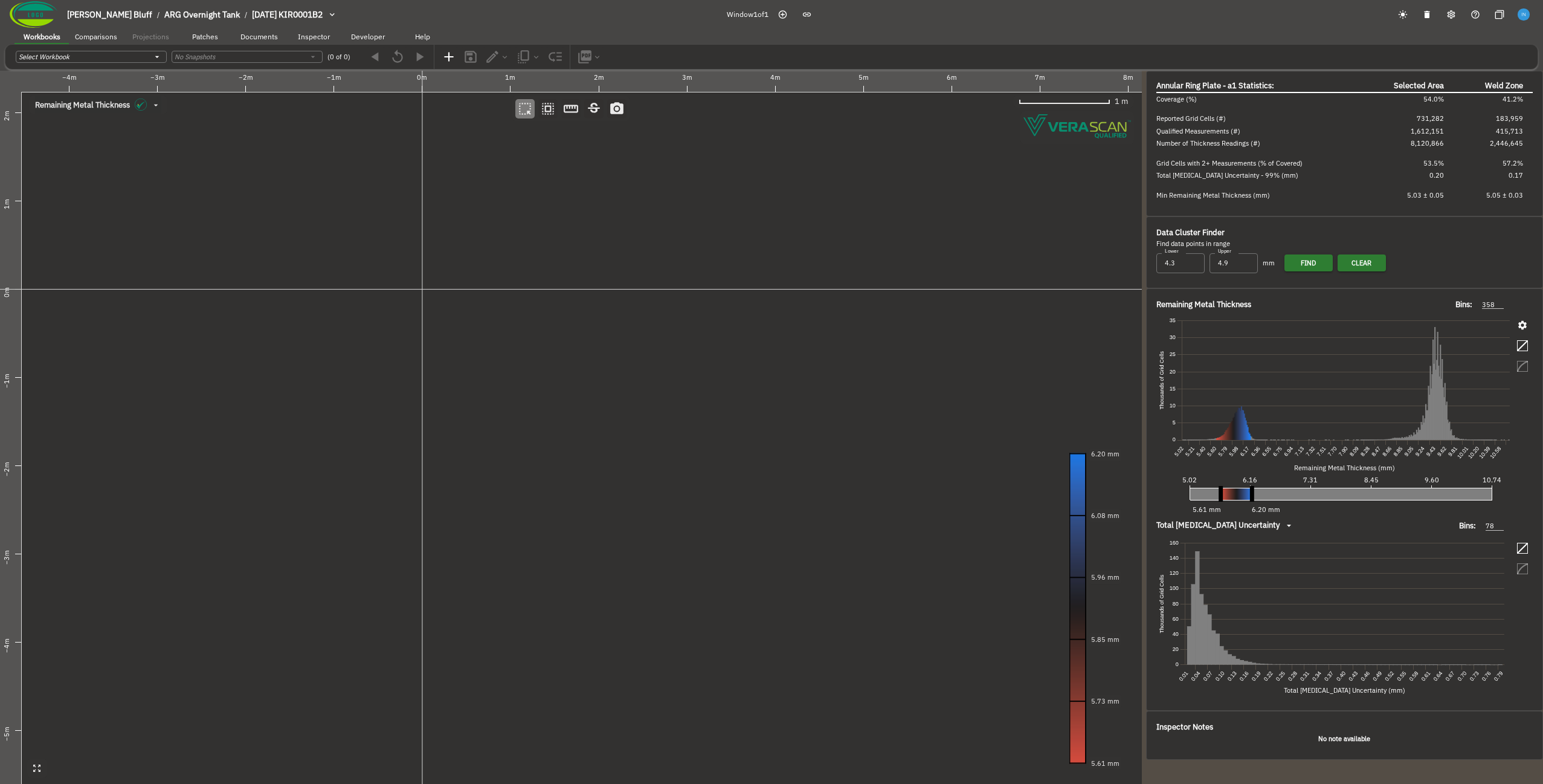
drag, startPoint x: 534, startPoint y: 383, endPoint x: 427, endPoint y: 403, distance: 108.9
click at [427, 403] on canvas at bounding box center [571, 427] width 1142 height 713
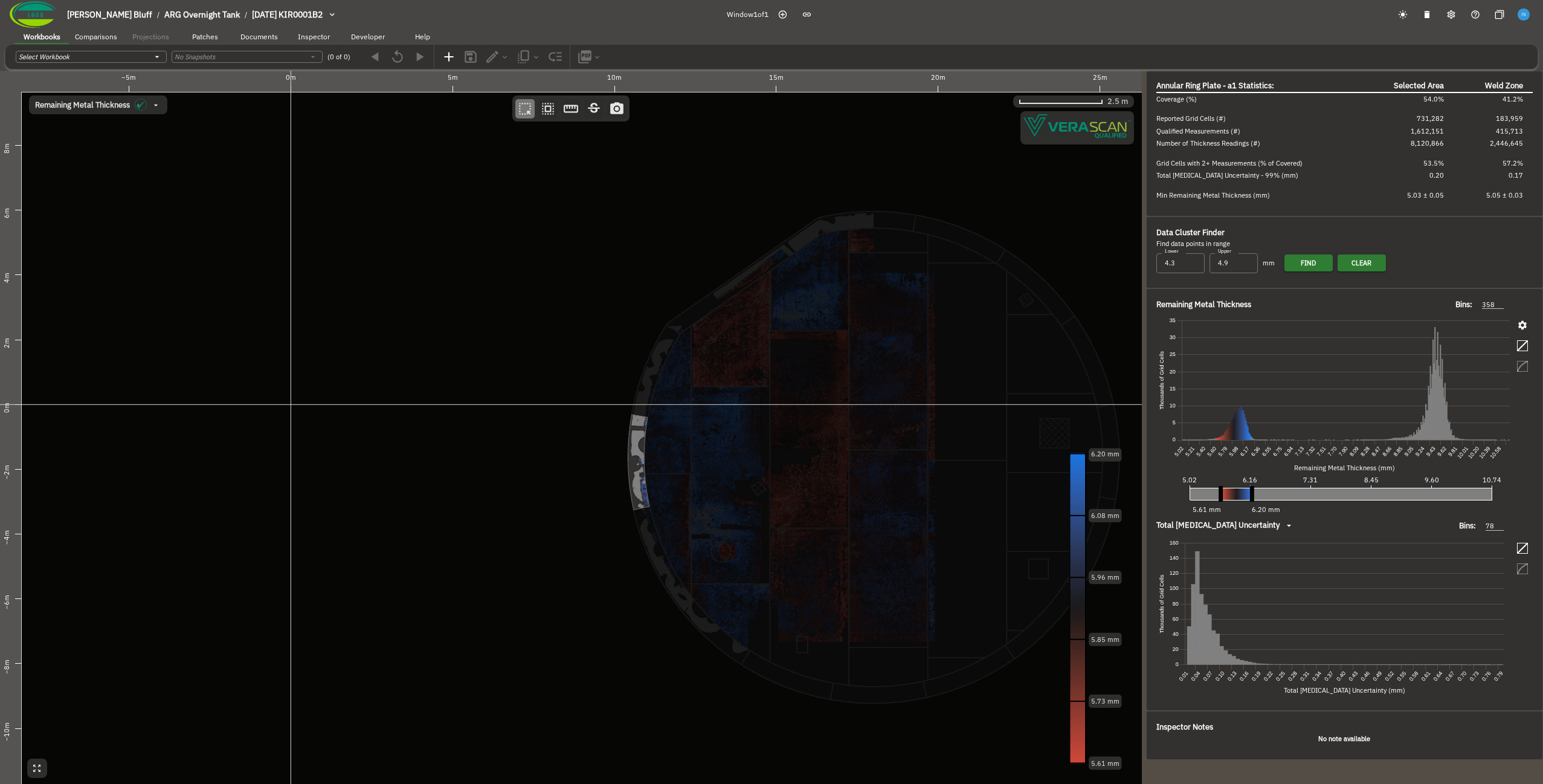
drag, startPoint x: 779, startPoint y: 484, endPoint x: 432, endPoint y: 474, distance: 347.1
click at [432, 474] on canvas at bounding box center [571, 427] width 1142 height 713
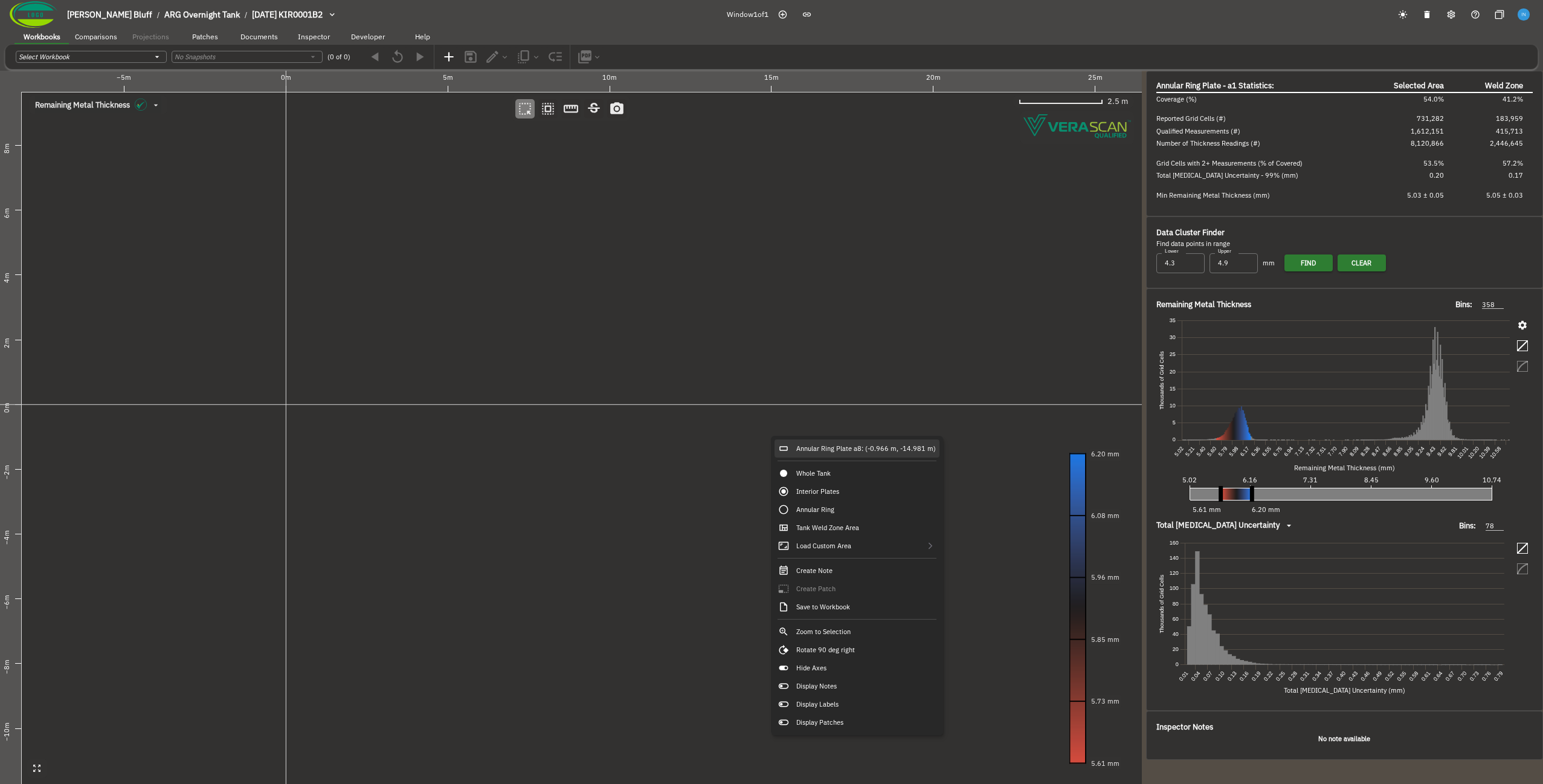
click at [769, 443] on div "Annular Ring Plate a8: (-0.966 m, -14.981 m)" at bounding box center [857, 447] width 165 height 18
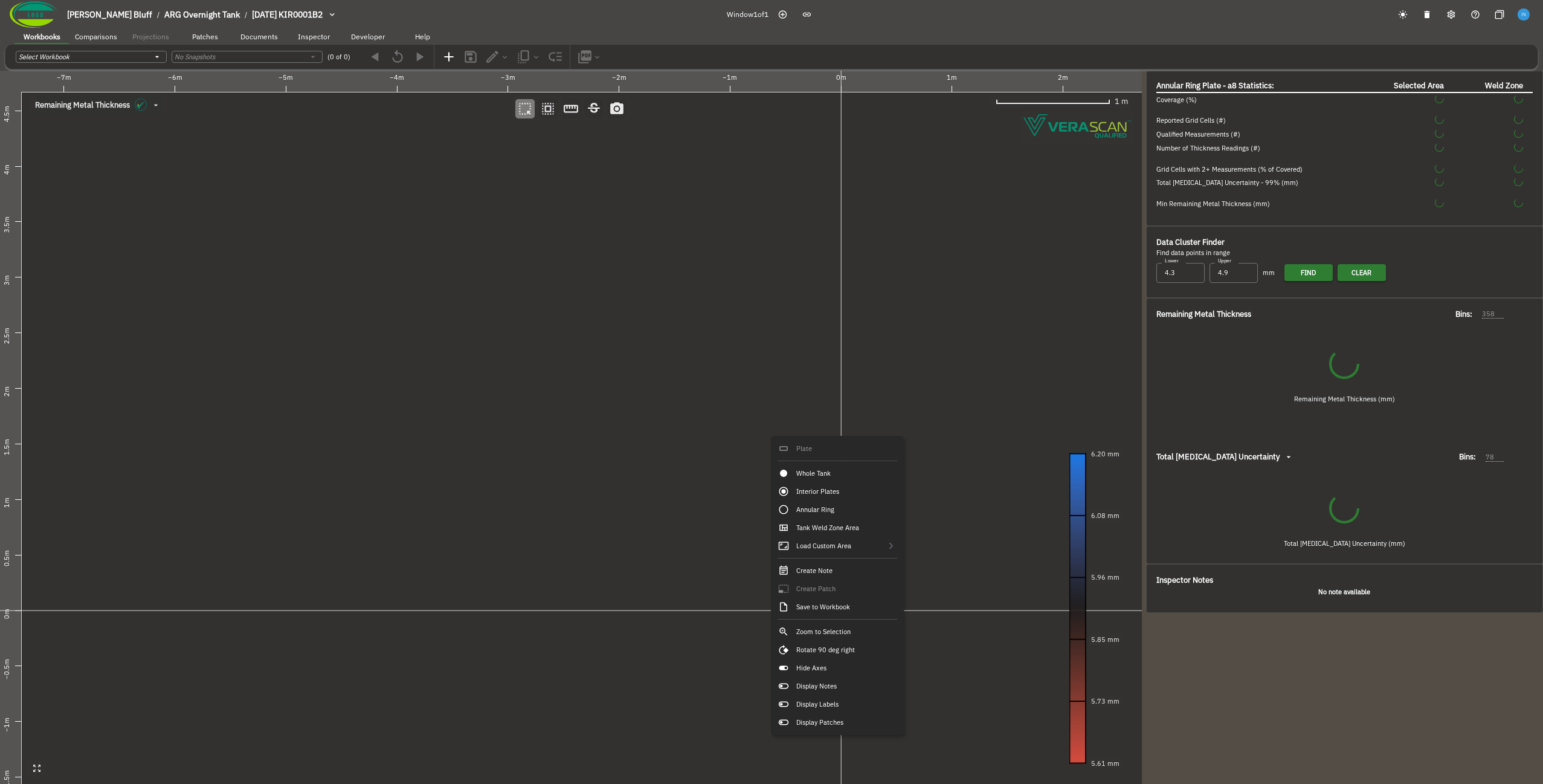
type input "50"
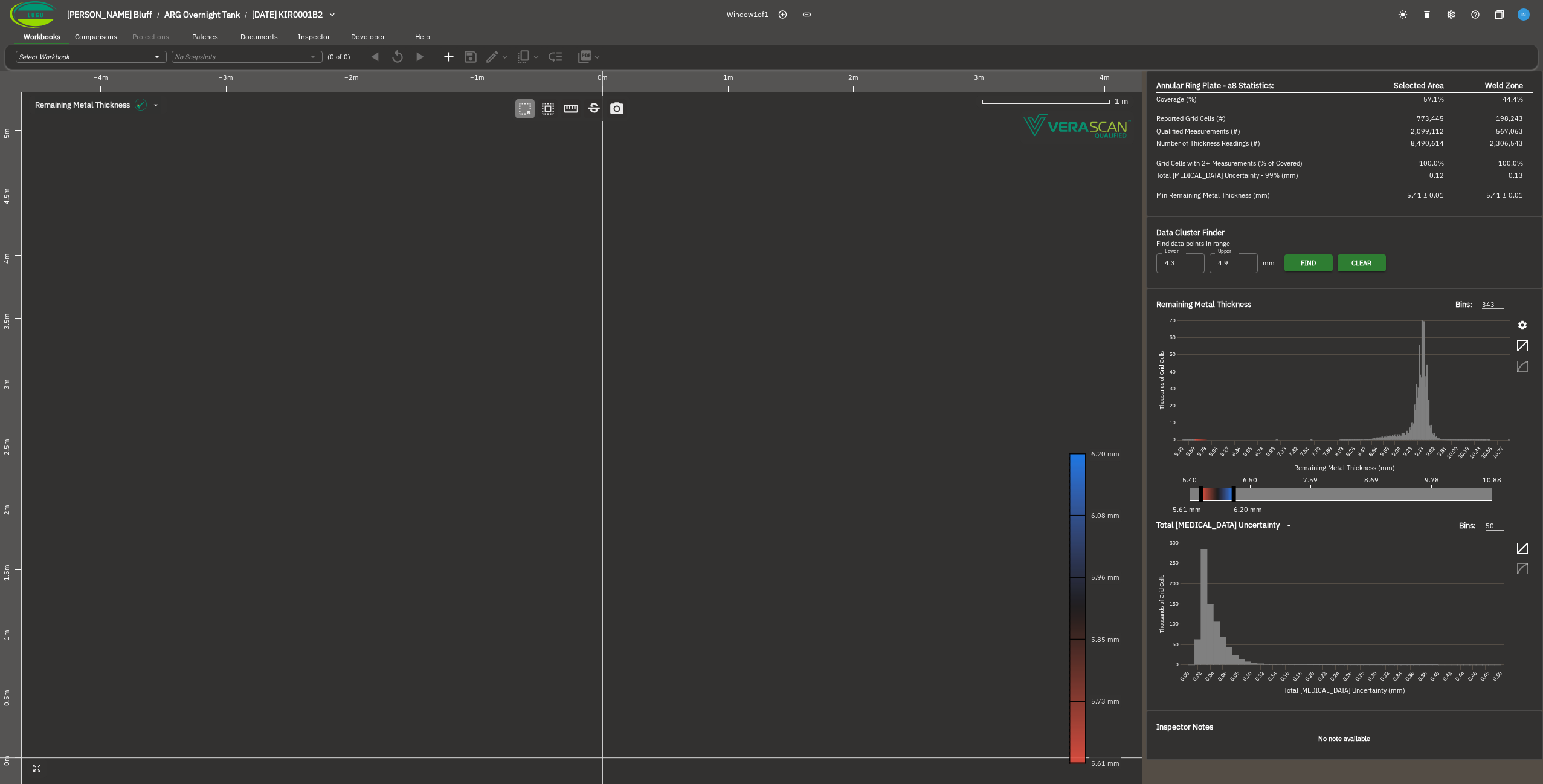
drag, startPoint x: 480, startPoint y: 515, endPoint x: 530, endPoint y: 611, distance: 108.2
click at [530, 611] on canvas at bounding box center [571, 427] width 1142 height 713
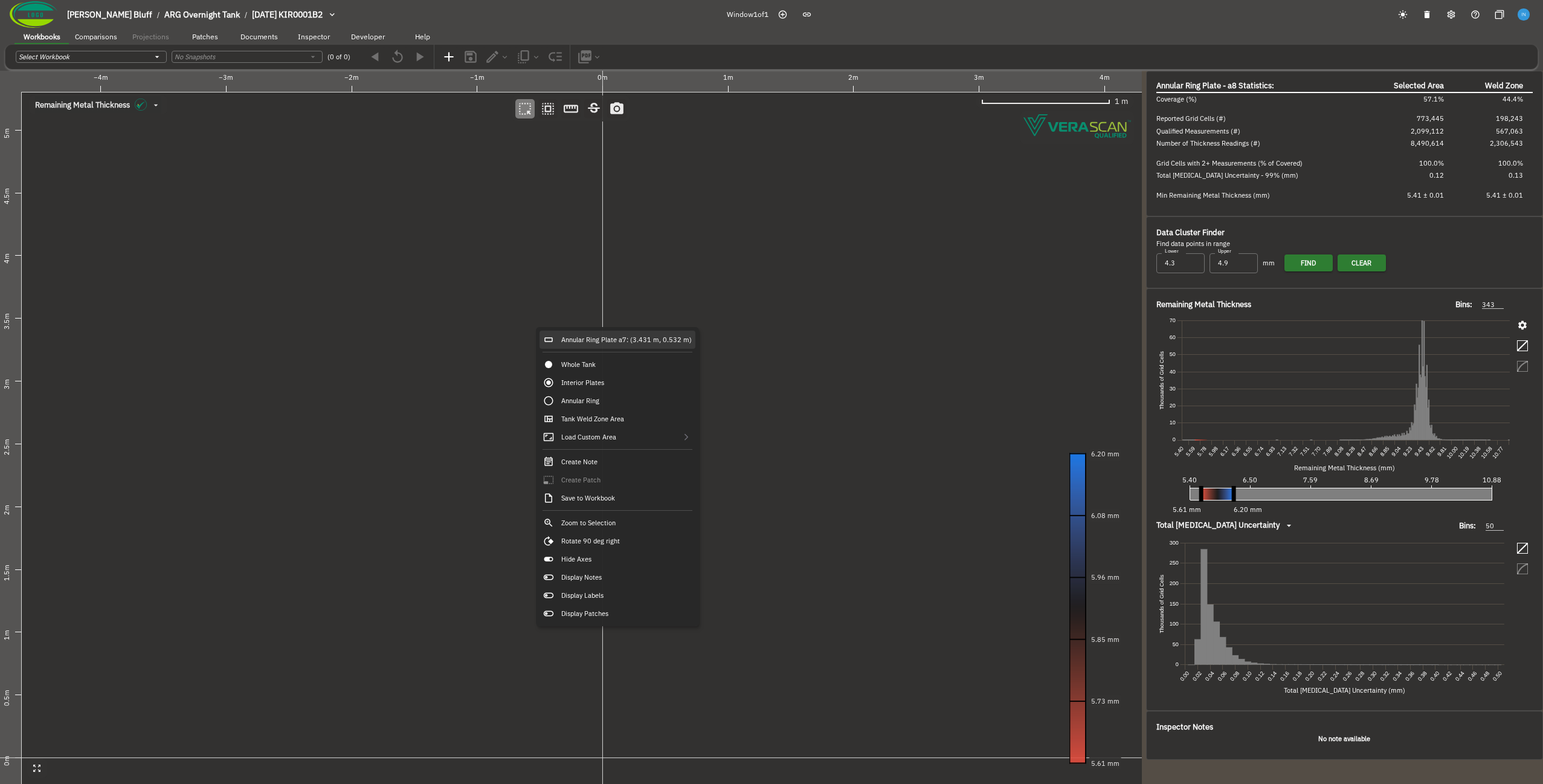
click at [573, 339] on div "Annular Ring Plate a7: (3.431 m, 0.532 m)" at bounding box center [618, 339] width 156 height 18
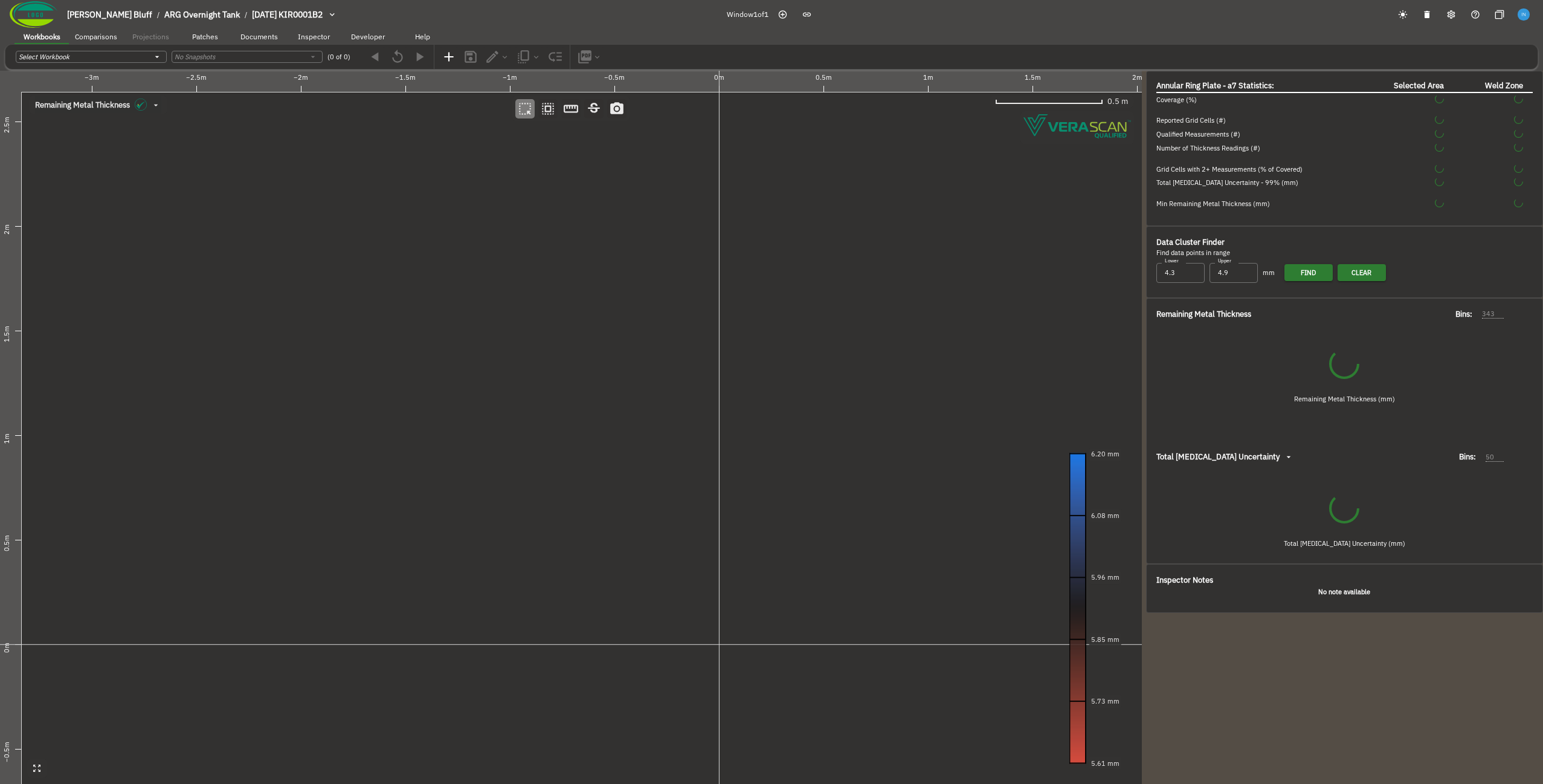
type input "321"
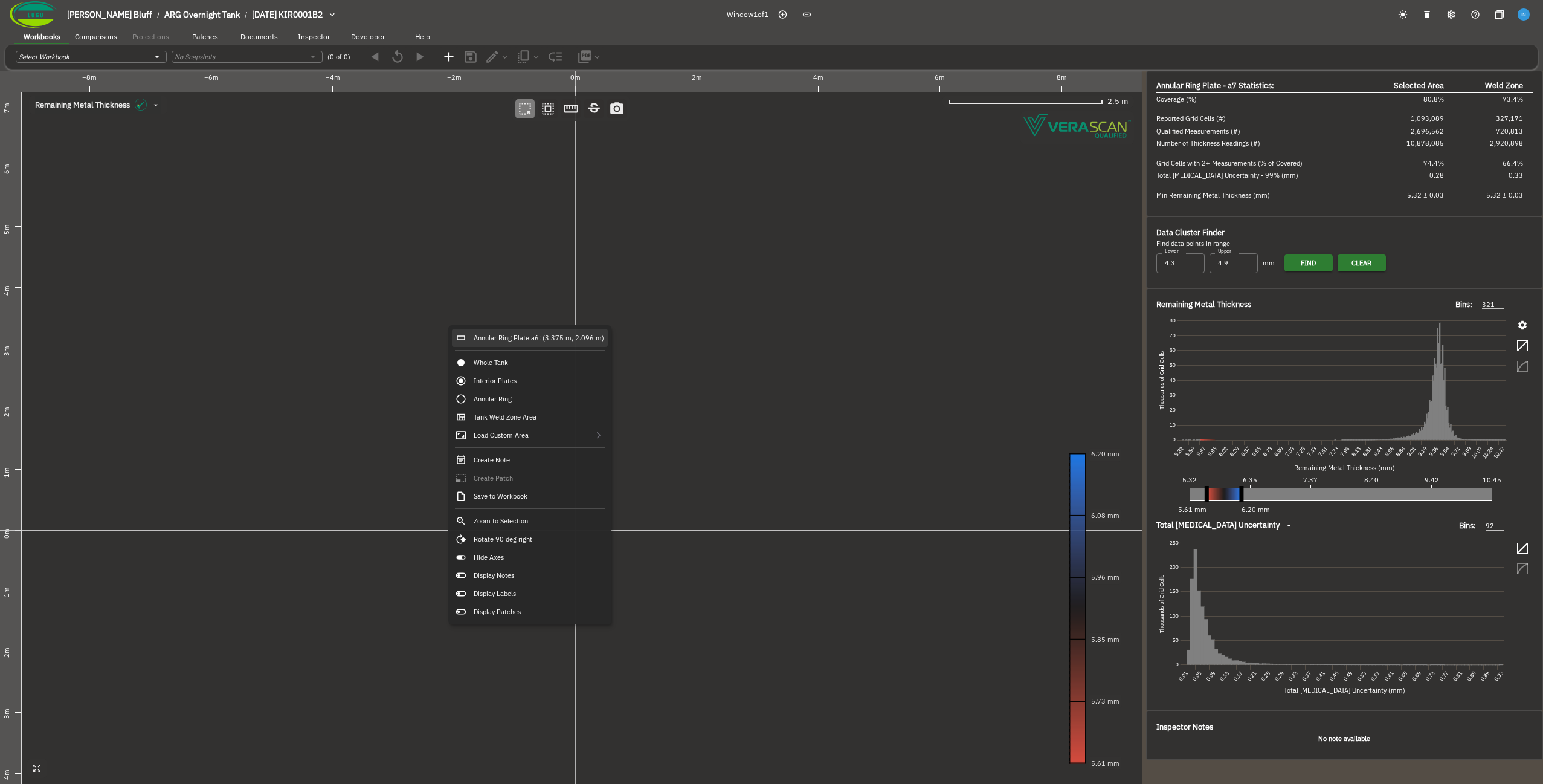
click at [476, 336] on div "Annular Ring Plate a6: (3.375 m, 2.096 m)" at bounding box center [530, 337] width 156 height 18
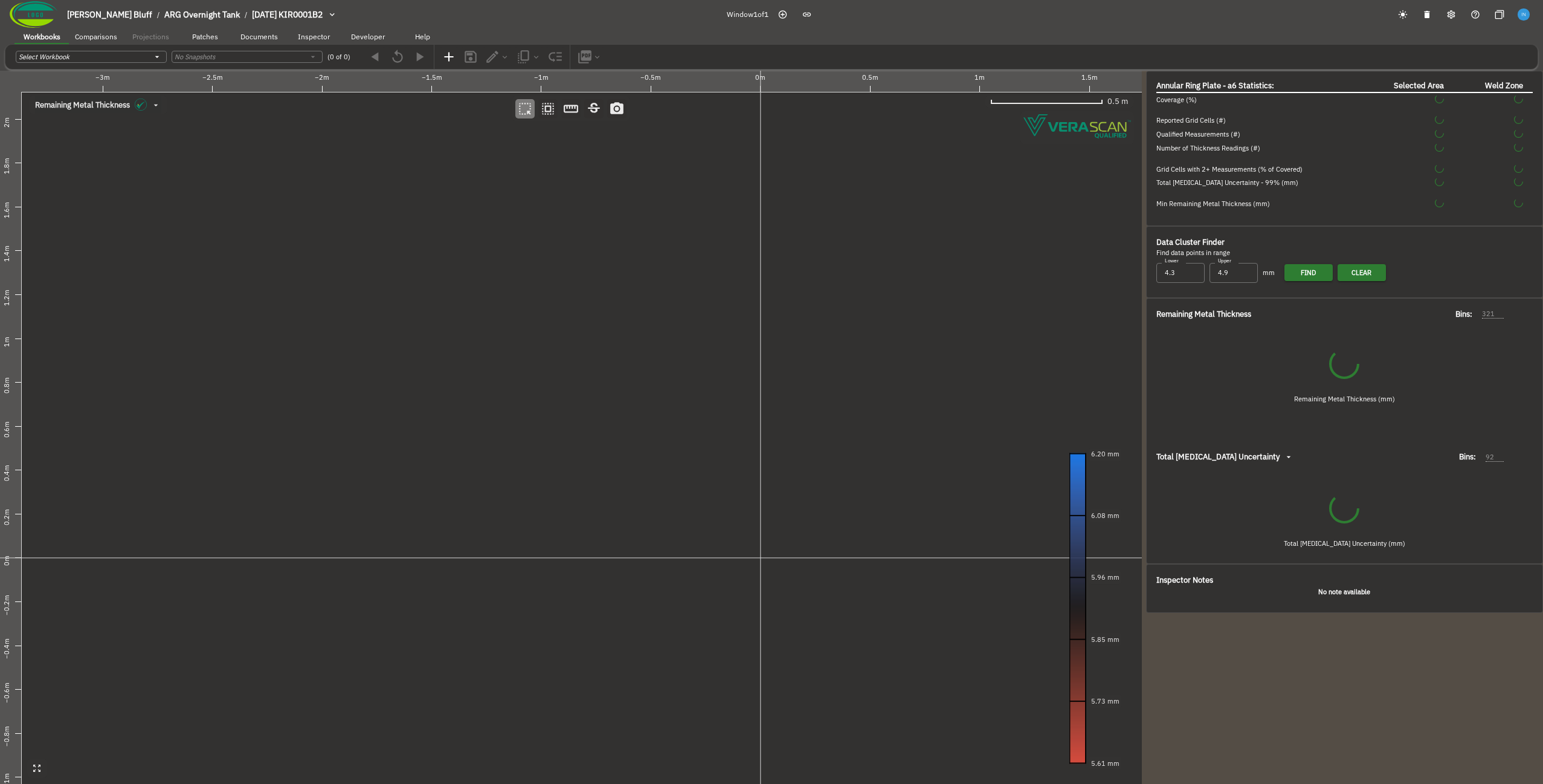
type input "80"
type input "361"
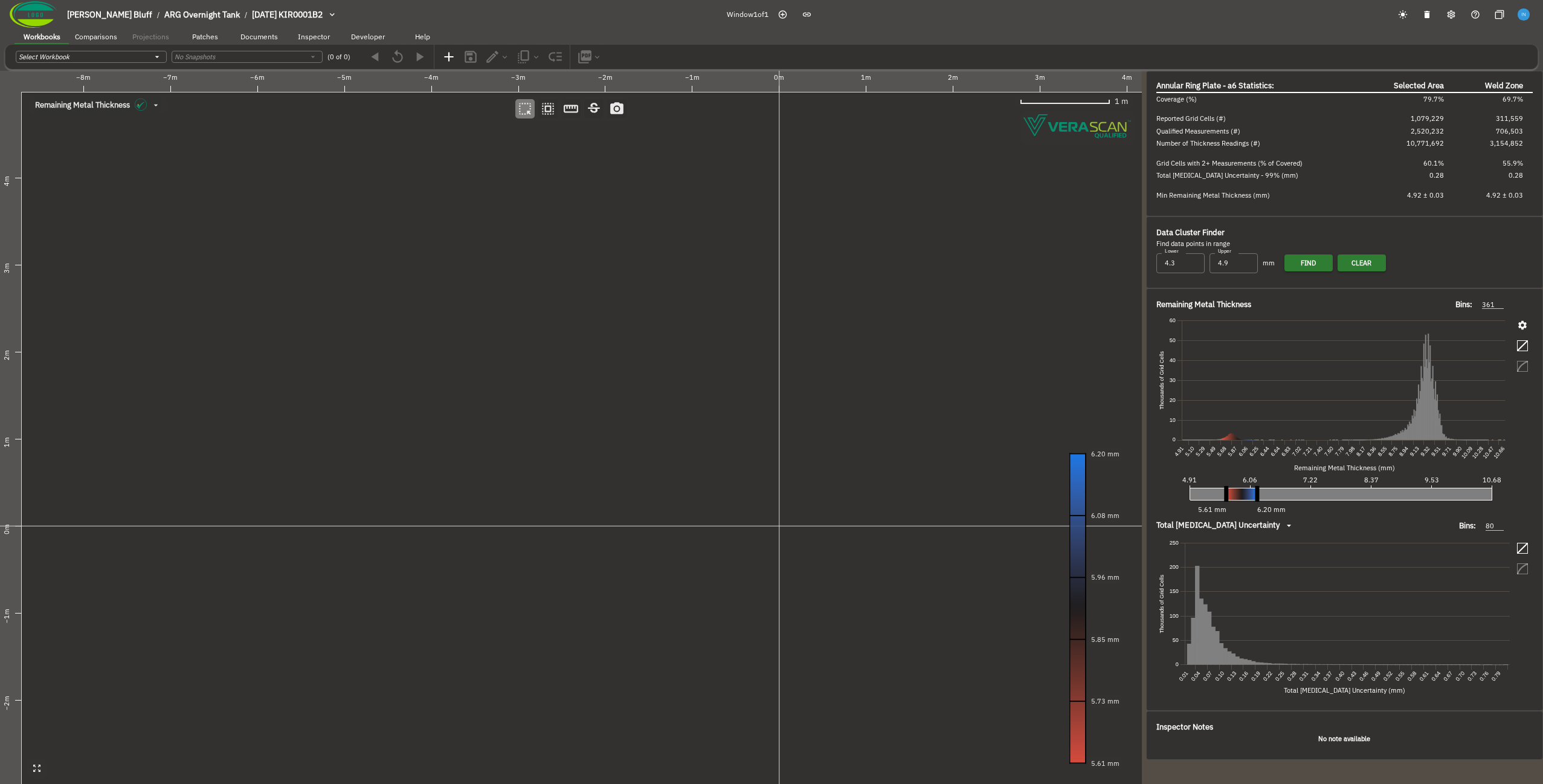
drag, startPoint x: 351, startPoint y: 356, endPoint x: 524, endPoint y: 405, distance: 179.8
click at [524, 405] on canvas at bounding box center [571, 427] width 1142 height 713
drag, startPoint x: 391, startPoint y: 435, endPoint x: 742, endPoint y: 321, distance: 369.0
click at [742, 321] on canvas at bounding box center [571, 427] width 1142 height 713
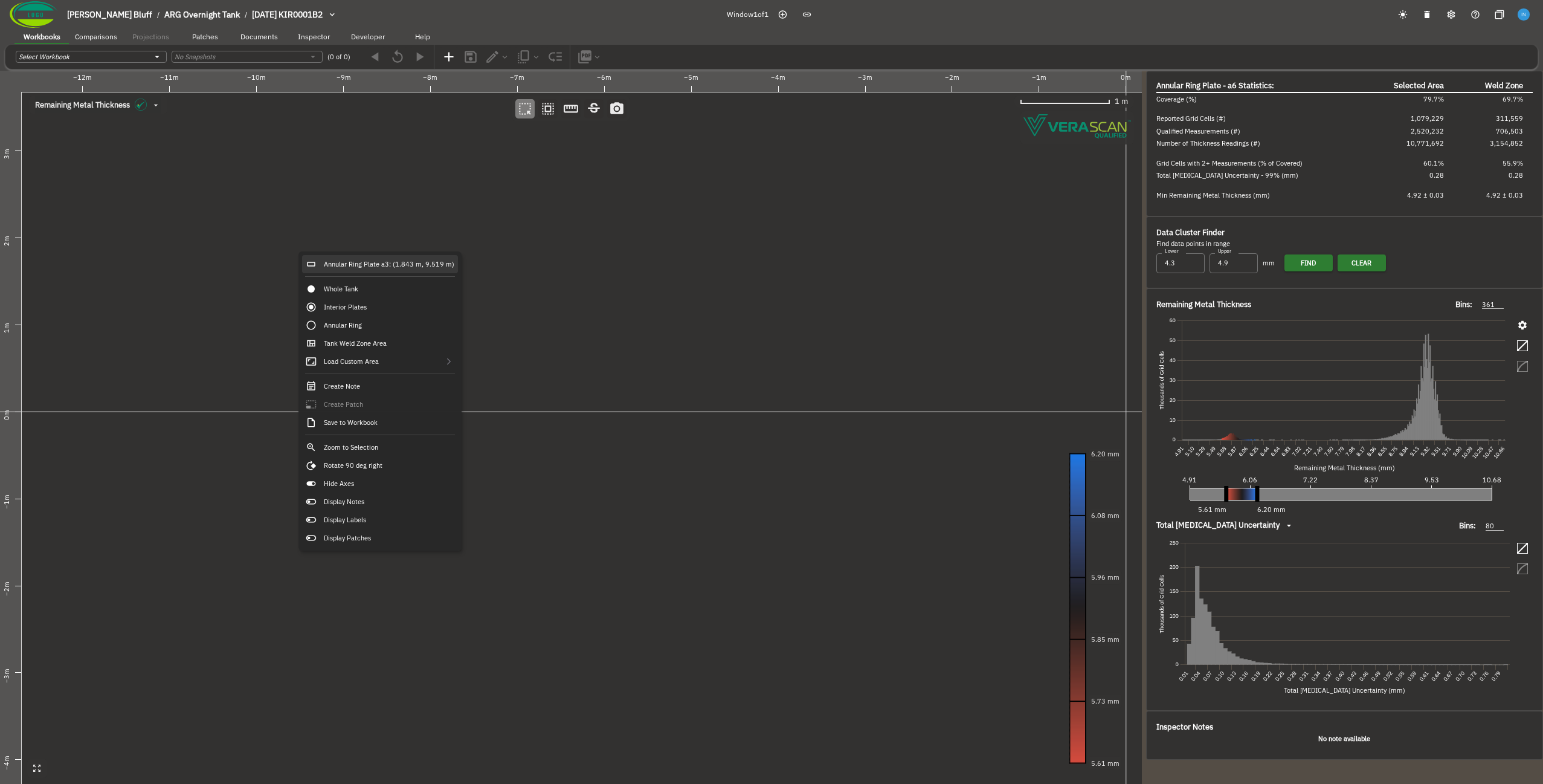
click at [340, 265] on div "Annular Ring Plate a3: (1.843 m, 9.519 m)" at bounding box center [380, 263] width 156 height 18
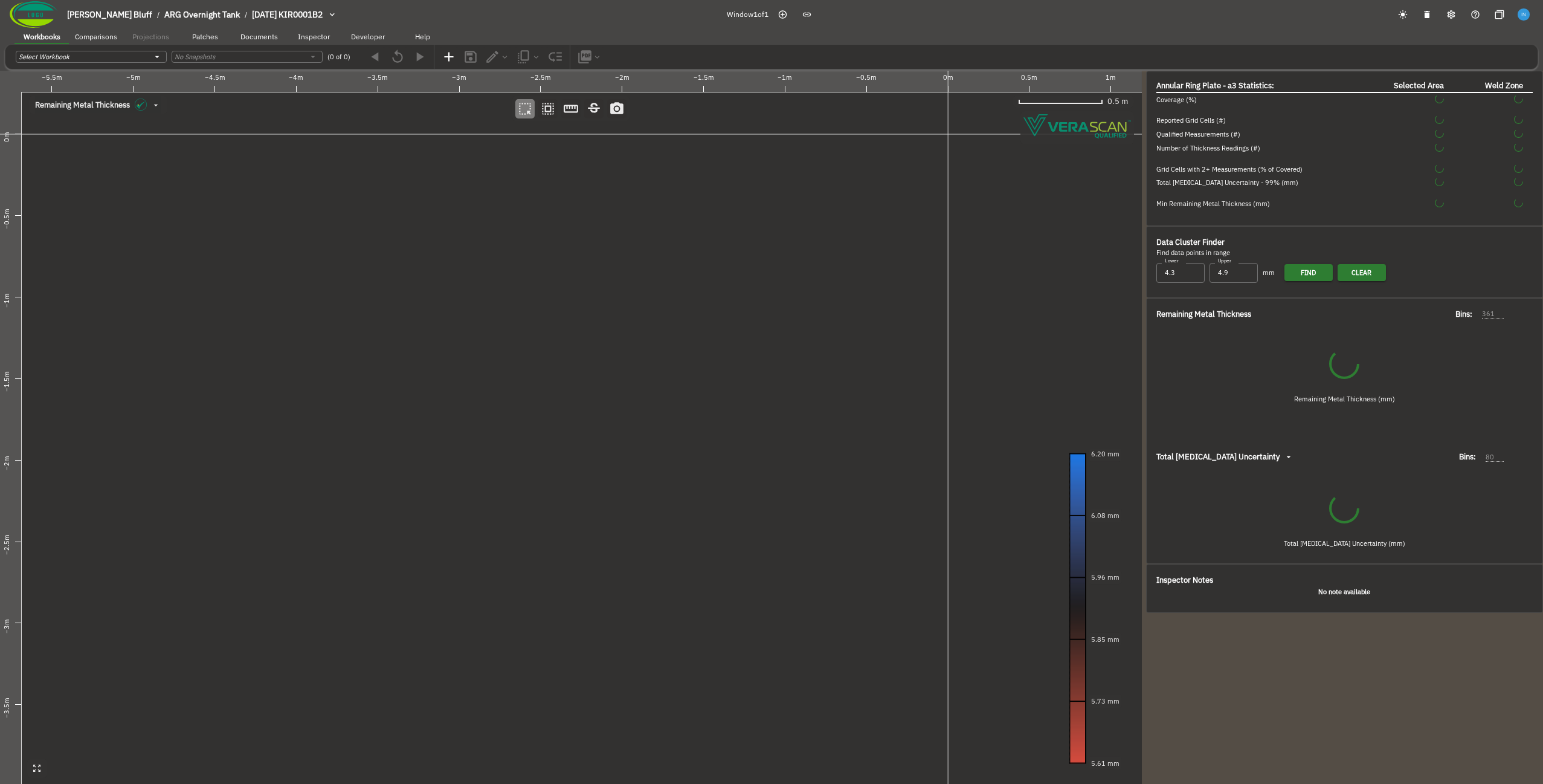
type input "81"
type input "384"
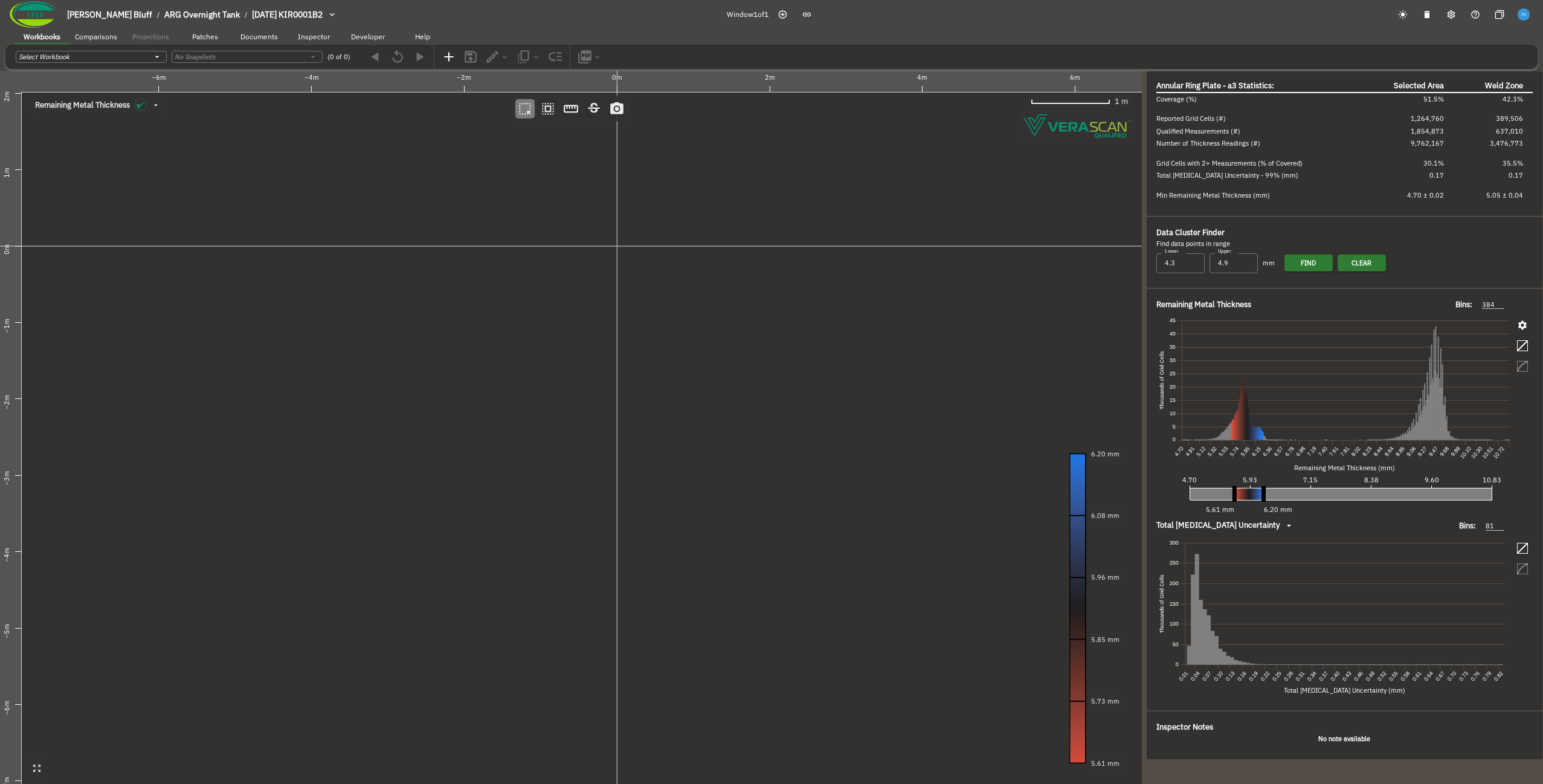
drag, startPoint x: 575, startPoint y: 368, endPoint x: 442, endPoint y: 356, distance: 133.5
click at [442, 356] on canvas at bounding box center [571, 427] width 1142 height 713
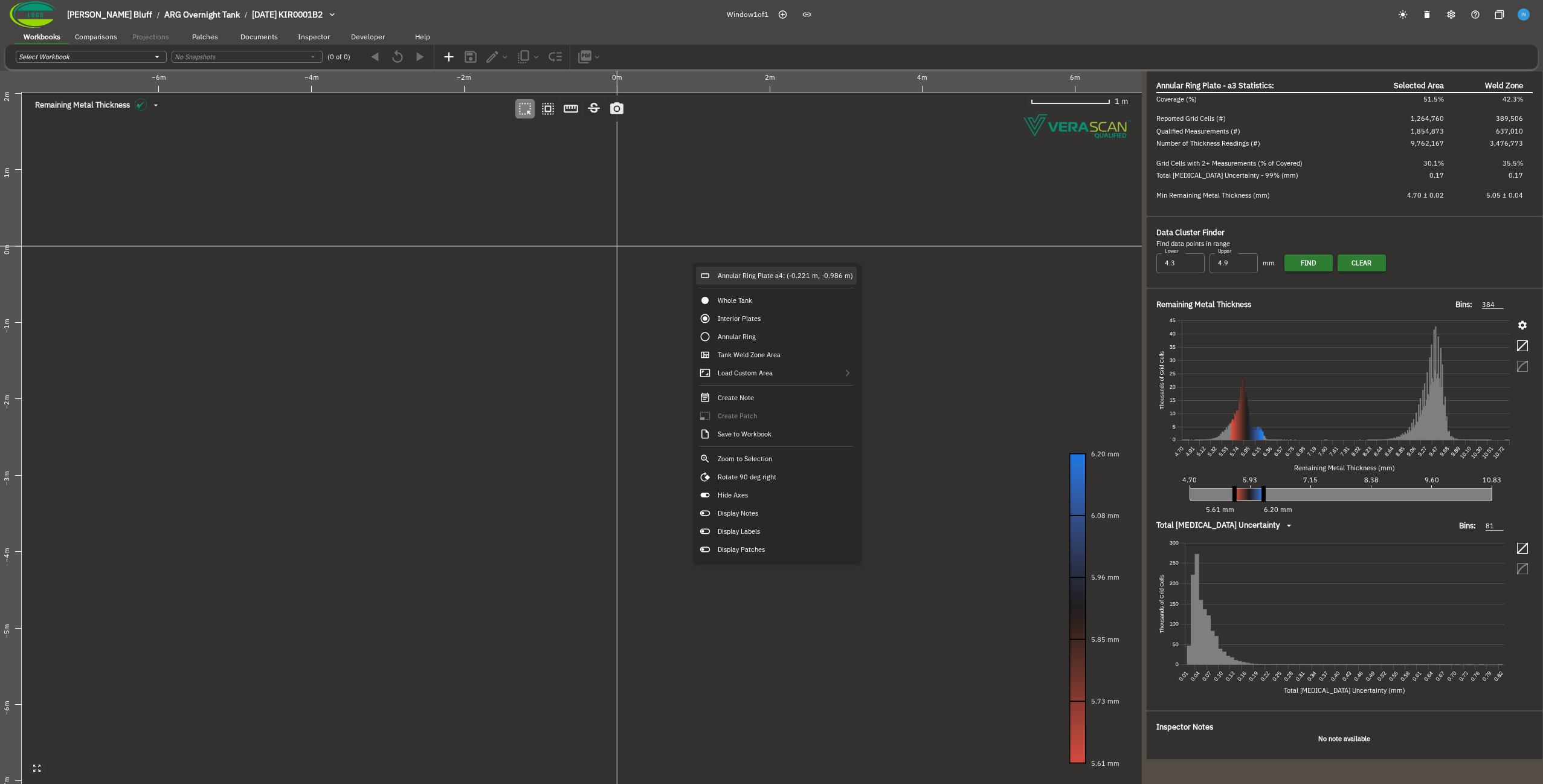
click at [723, 274] on div "Annular Ring Plate a4: (-0.221 m, -0.986 m)" at bounding box center [776, 274] width 161 height 18
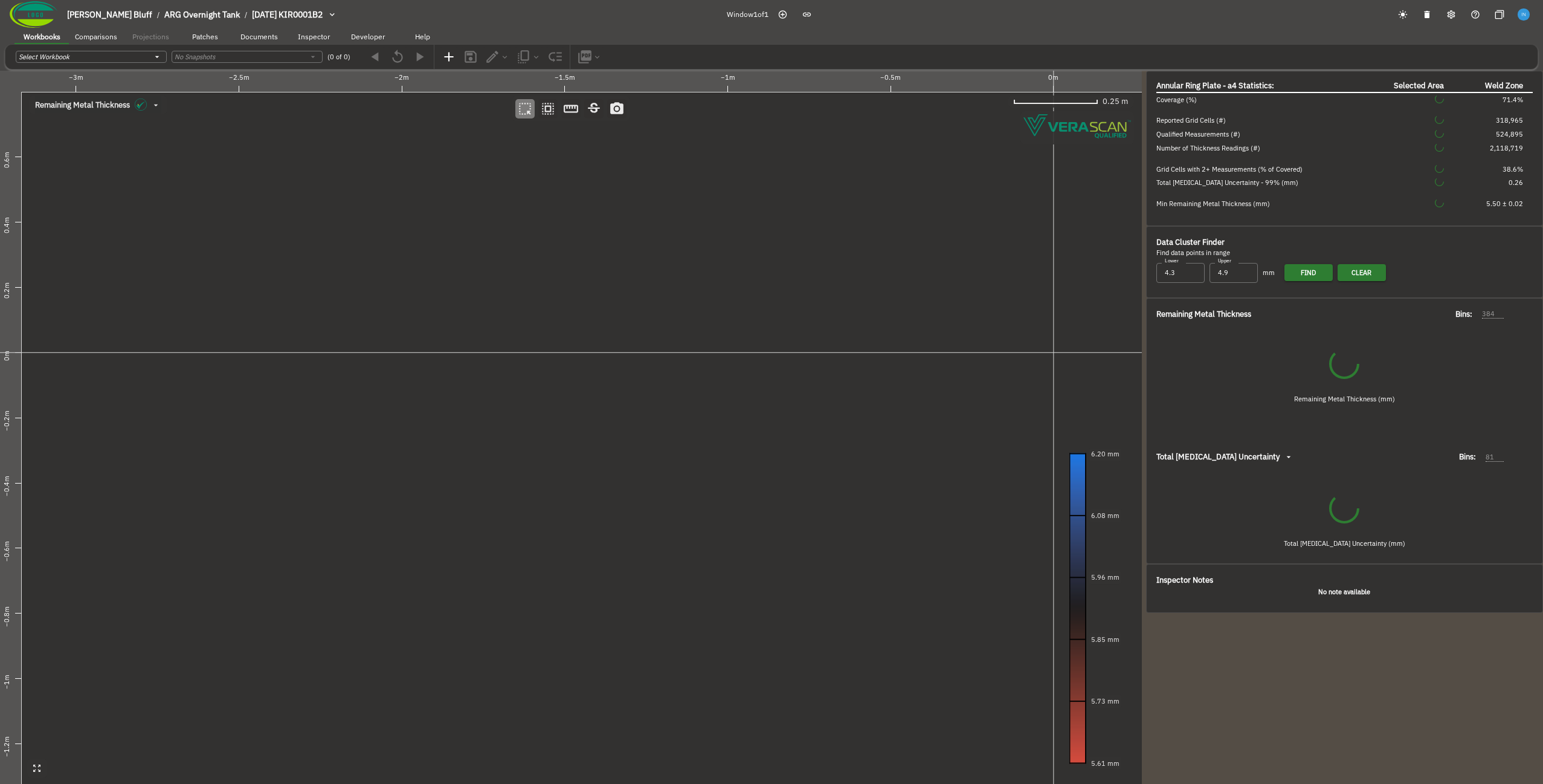
type input "69"
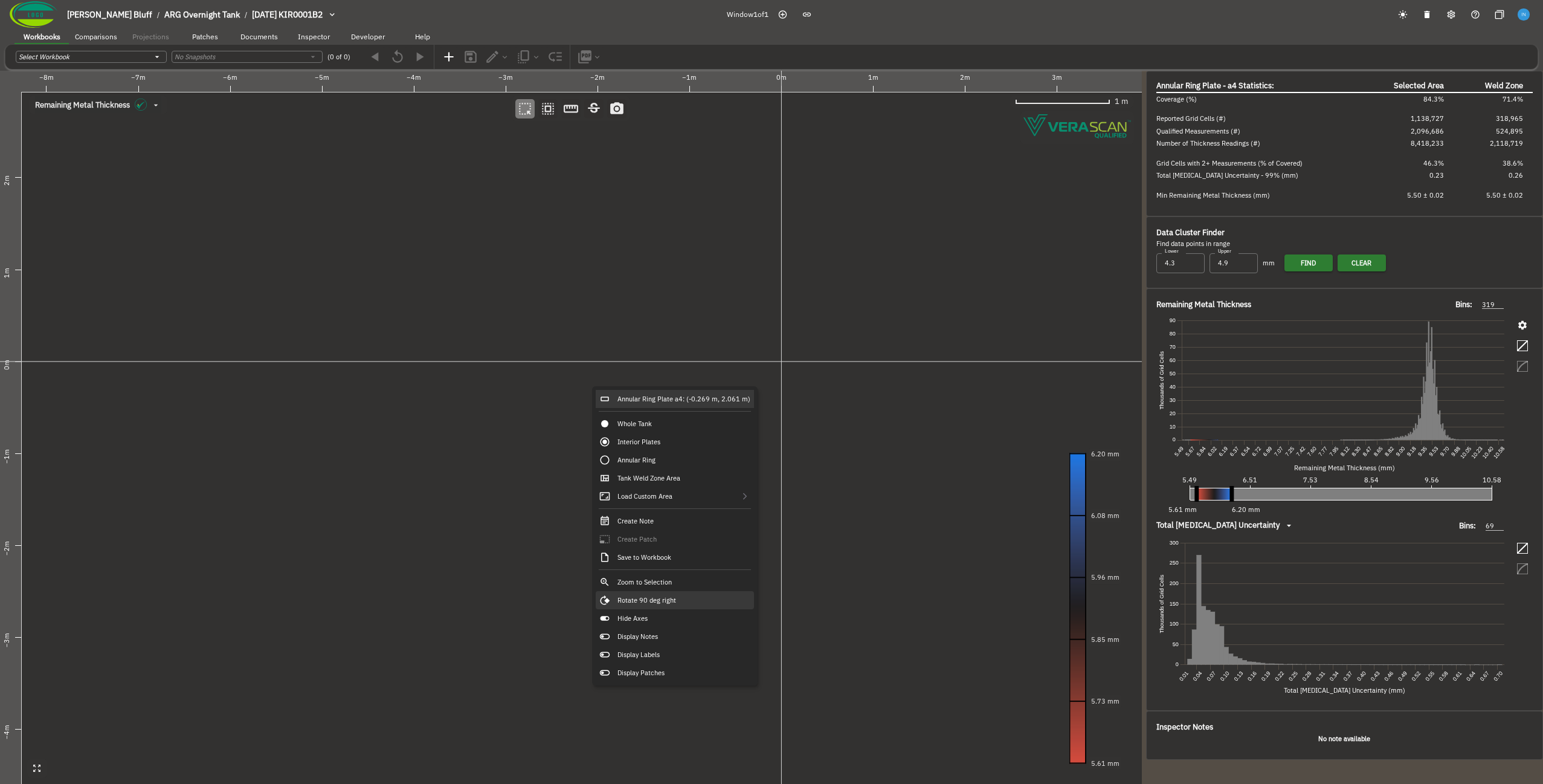
click at [683, 606] on div "Rotate 90 deg right" at bounding box center [675, 600] width 158 height 18
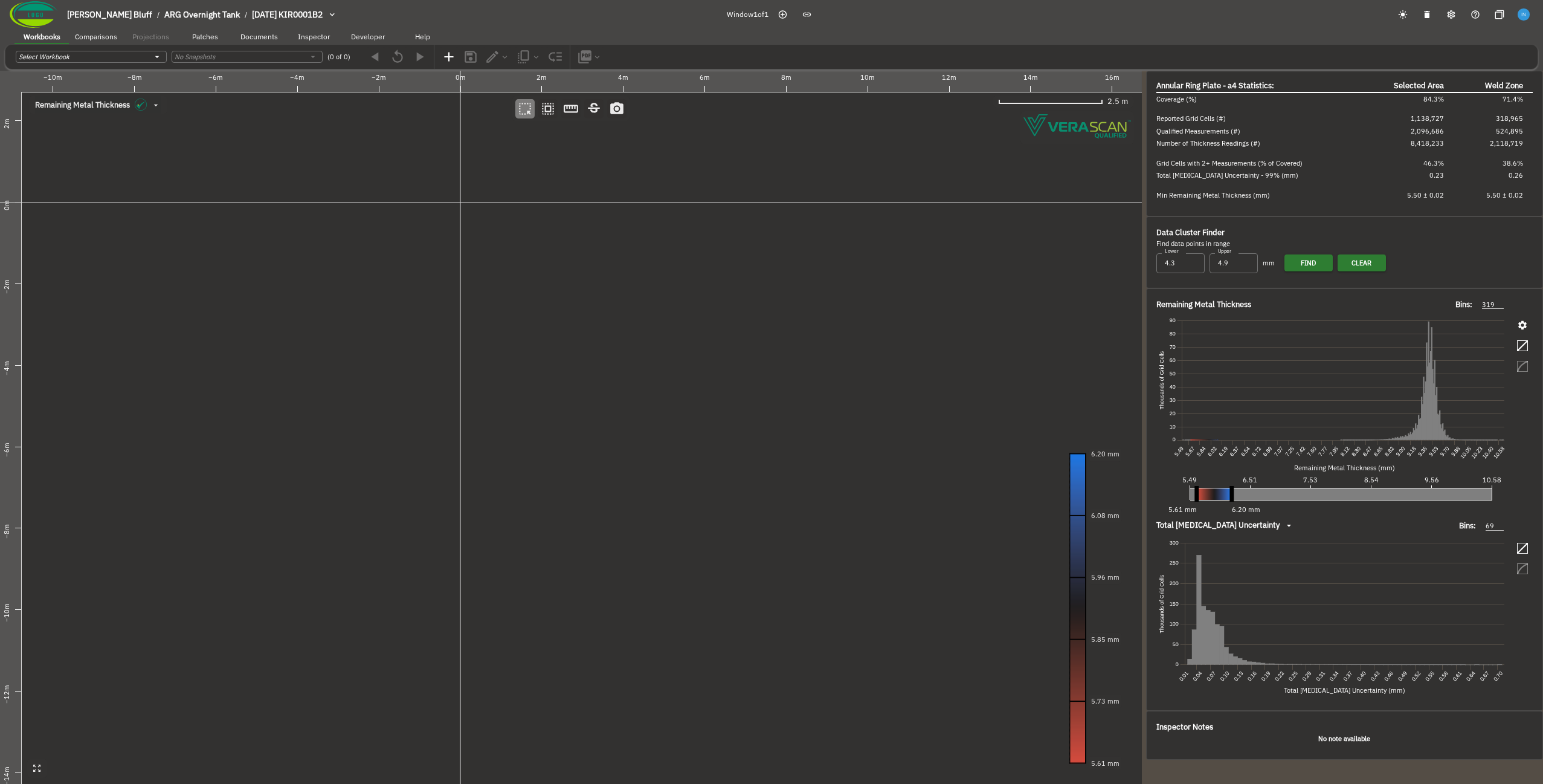
drag, startPoint x: 625, startPoint y: 285, endPoint x: 459, endPoint y: 368, distance: 185.6
click at [459, 368] on canvas at bounding box center [571, 427] width 1142 height 713
drag, startPoint x: 459, startPoint y: 368, endPoint x: 471, endPoint y: 368, distance: 12.0
click at [471, 368] on canvas at bounding box center [571, 427] width 1142 height 713
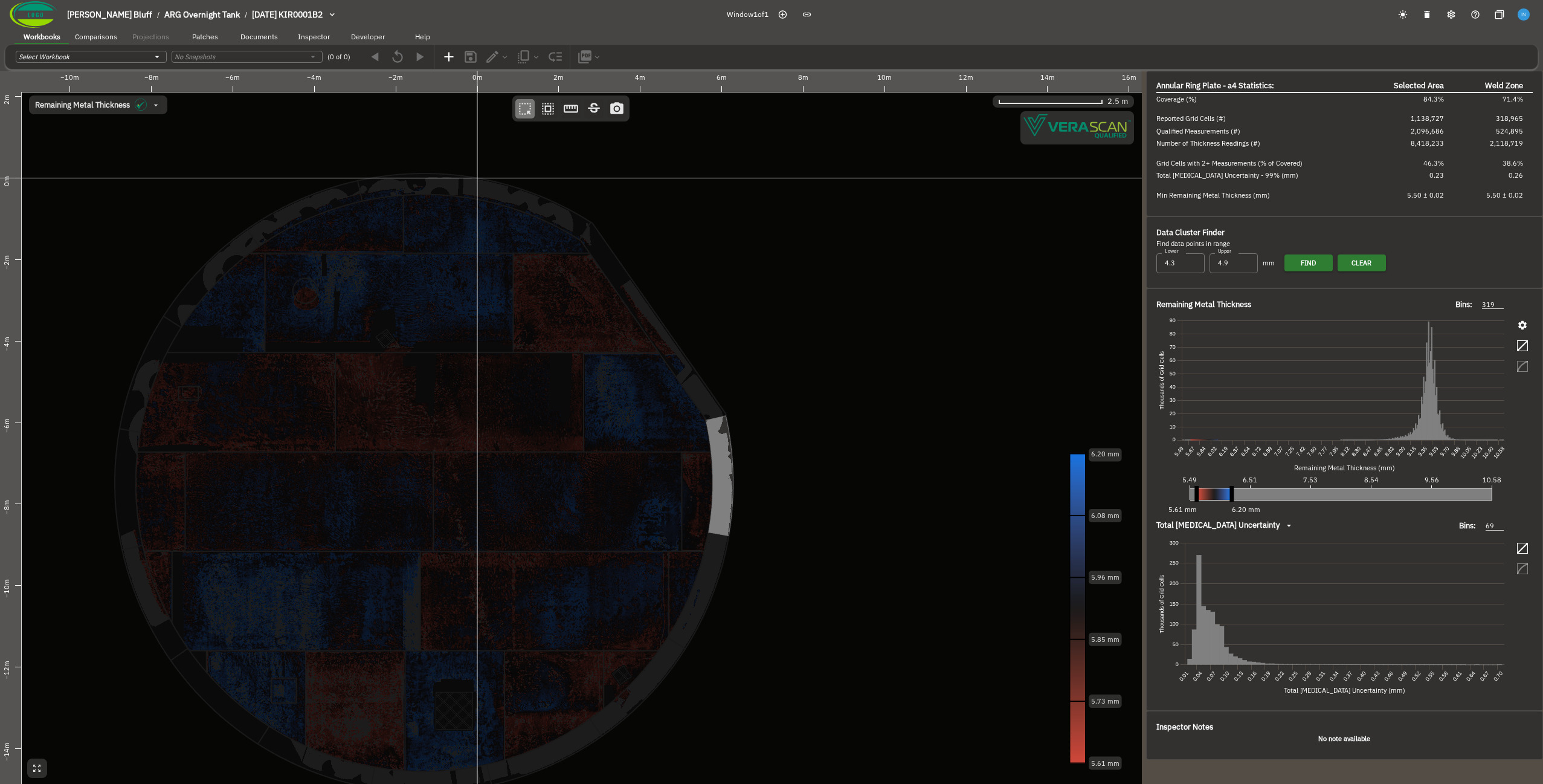
drag, startPoint x: 484, startPoint y: 341, endPoint x: 491, endPoint y: 314, distance: 27.9
click at [491, 314] on canvas at bounding box center [571, 427] width 1142 height 713
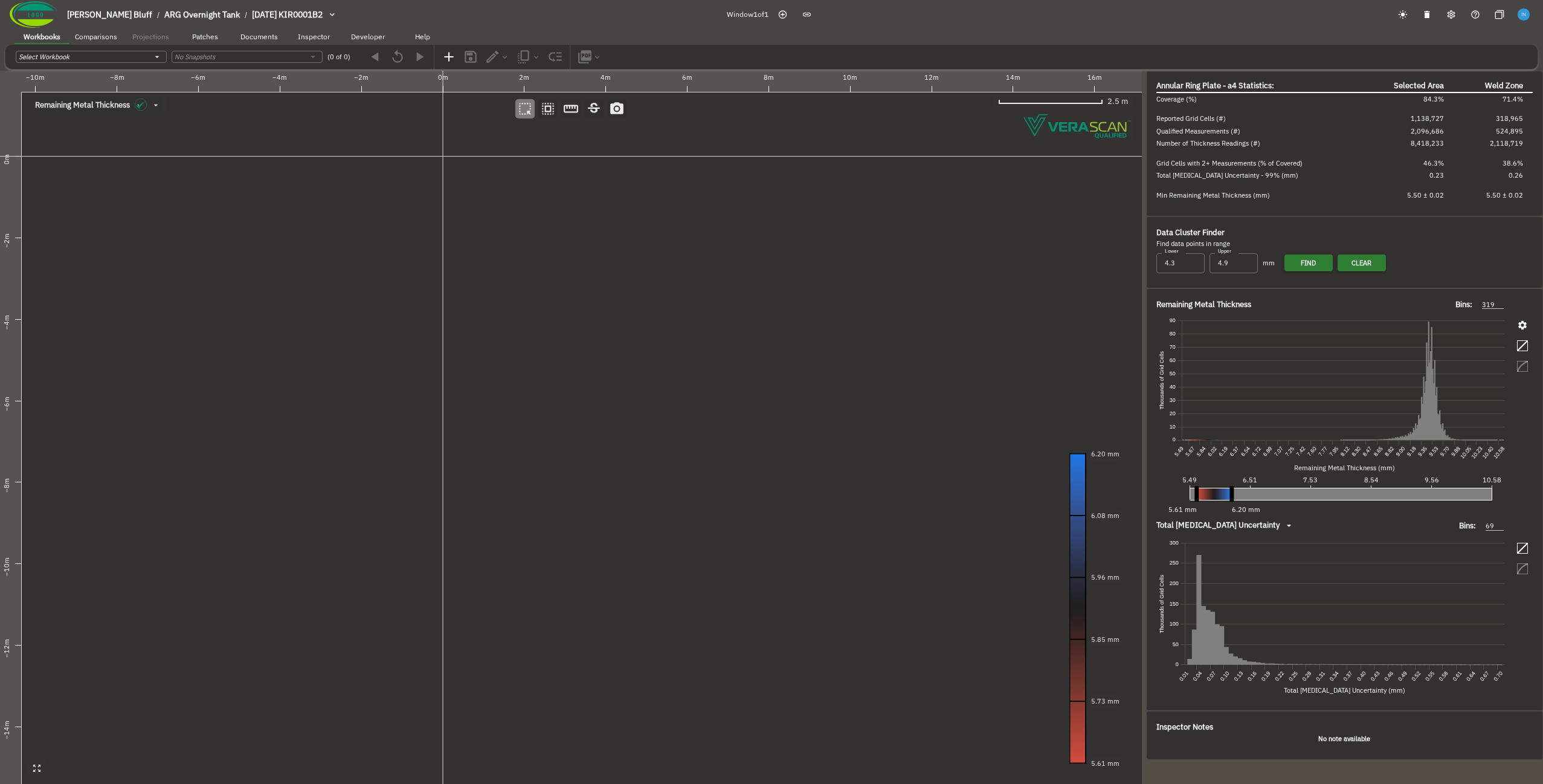
drag, startPoint x: 446, startPoint y: 359, endPoint x: 411, endPoint y: 337, distance: 41.3
click at [411, 337] on canvas at bounding box center [571, 427] width 1142 height 713
drag, startPoint x: 429, startPoint y: 463, endPoint x: 459, endPoint y: 439, distance: 38.4
click at [459, 439] on canvas at bounding box center [571, 427] width 1142 height 713
drag, startPoint x: 459, startPoint y: 439, endPoint x: 453, endPoint y: 431, distance: 10.0
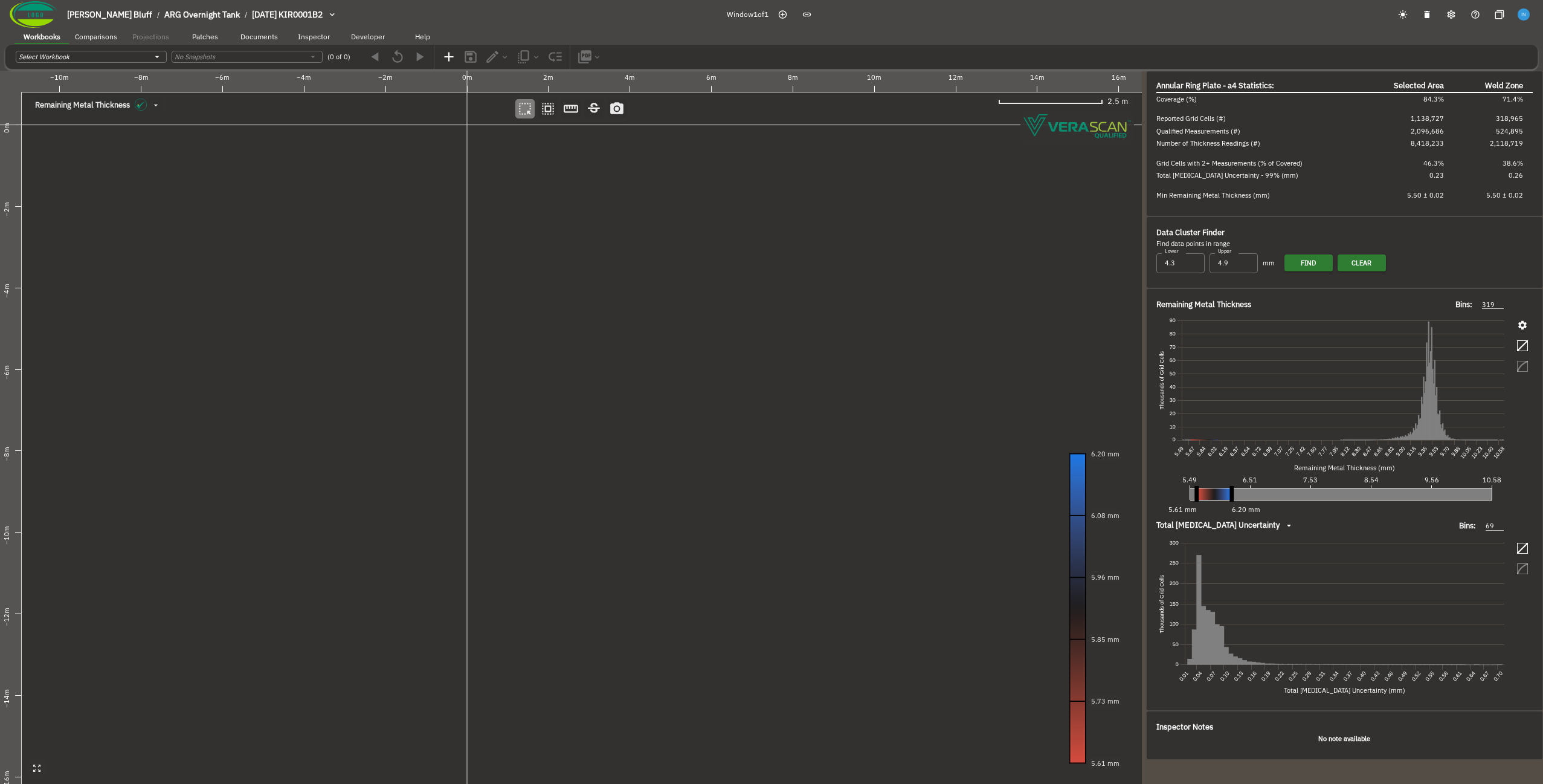
click at [453, 431] on canvas at bounding box center [571, 427] width 1142 height 713
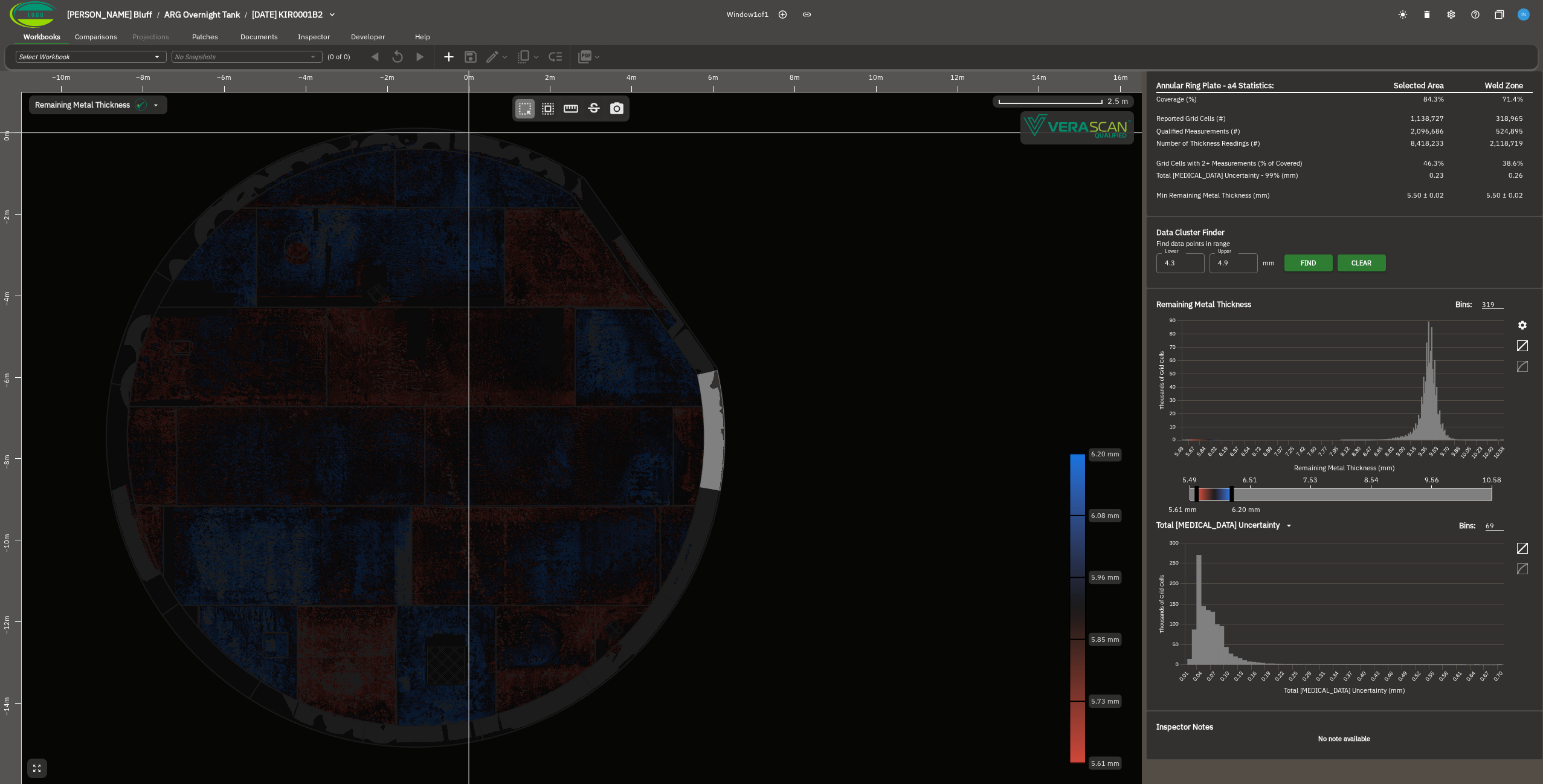
drag, startPoint x: 453, startPoint y: 431, endPoint x: 455, endPoint y: 439, distance: 8.2
click at [455, 439] on canvas at bounding box center [571, 427] width 1142 height 713
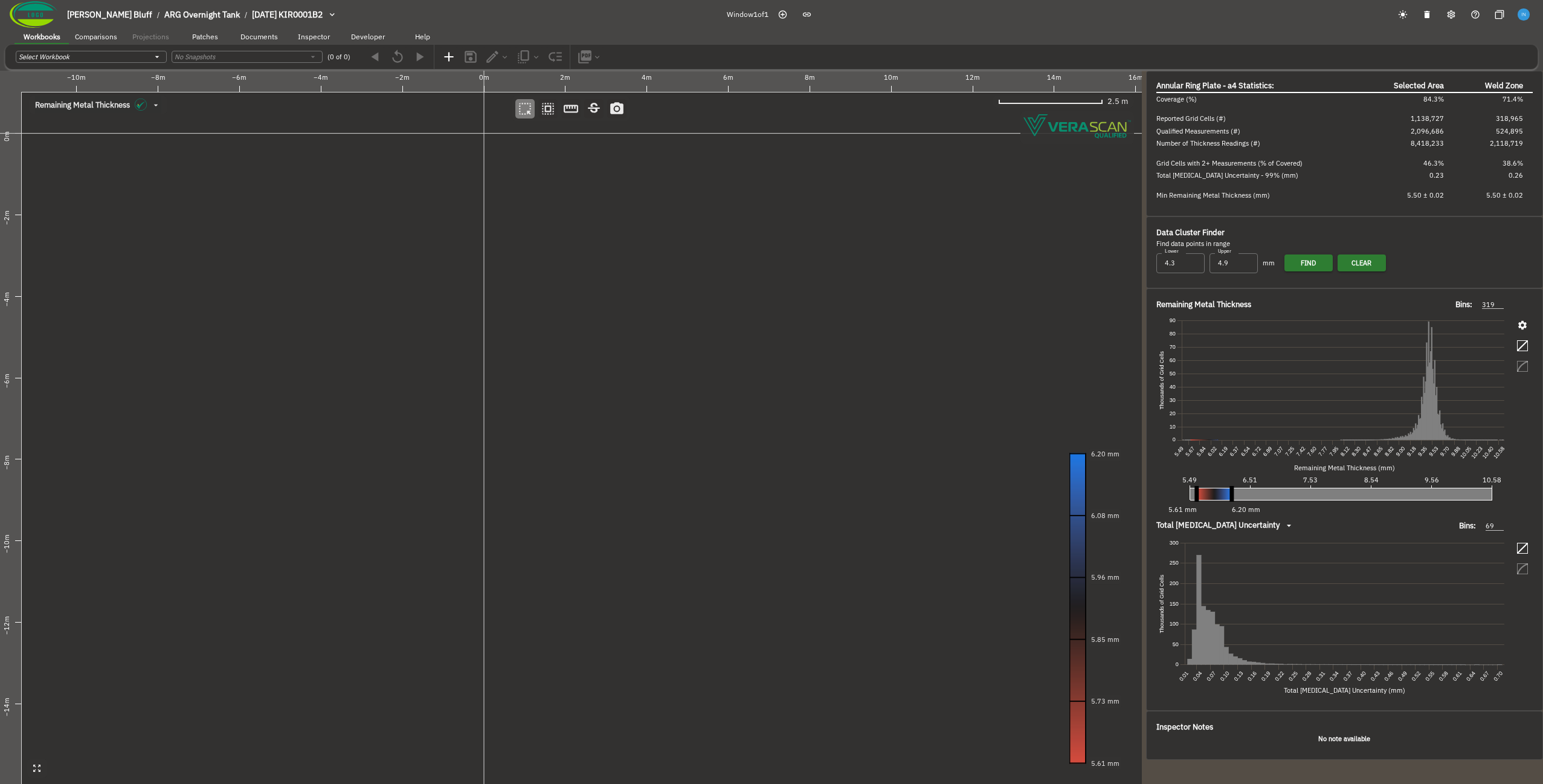
drag, startPoint x: 455, startPoint y: 439, endPoint x: 476, endPoint y: 439, distance: 21.0
click at [476, 439] on canvas at bounding box center [571, 427] width 1142 height 713
drag, startPoint x: 224, startPoint y: 505, endPoint x: 233, endPoint y: 494, distance: 14.2
click at [233, 494] on canvas at bounding box center [571, 427] width 1142 height 713
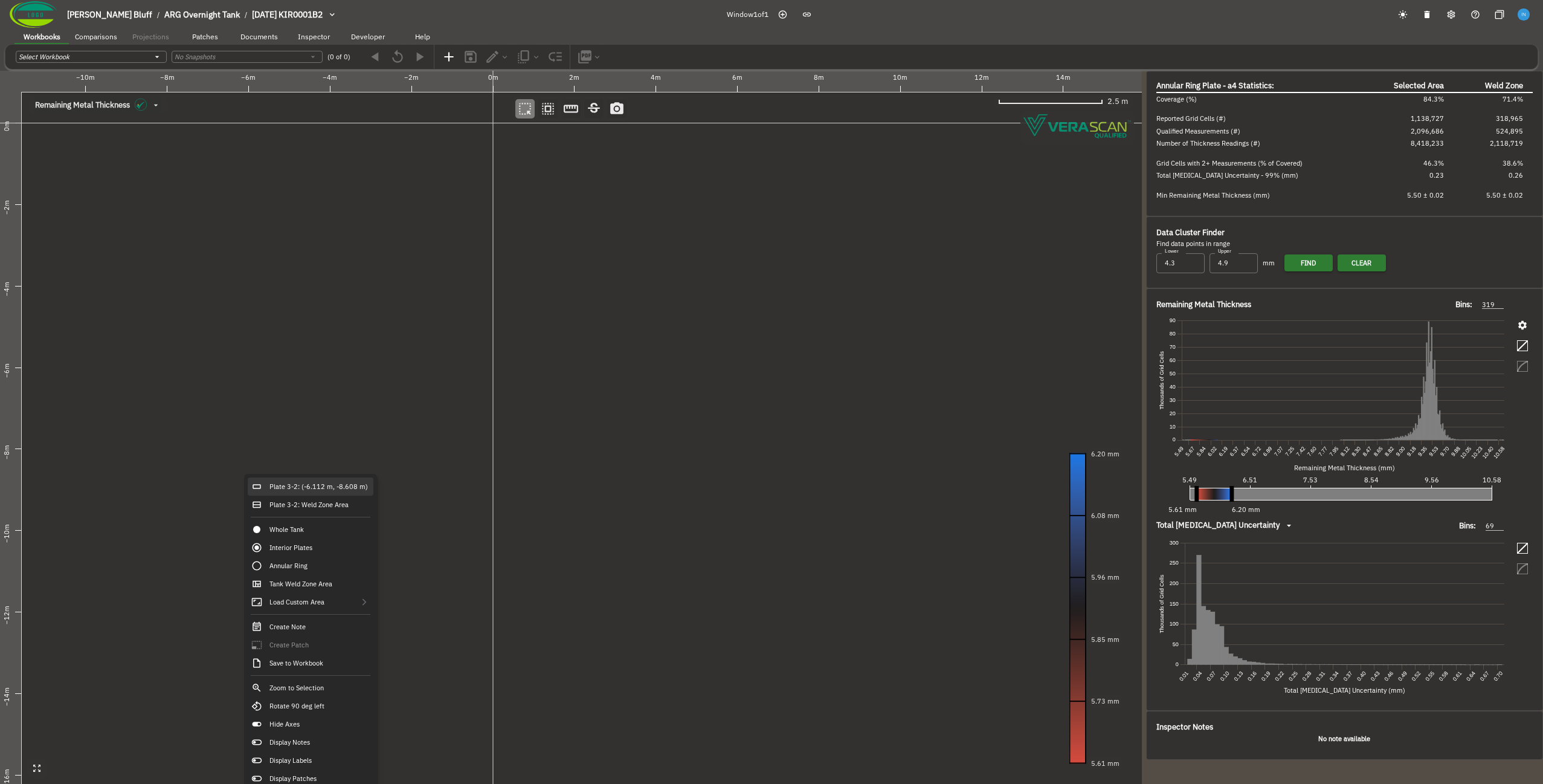
click at [297, 482] on div "Plate 3-2: (-6.112 m, -8.608 m)" at bounding box center [310, 486] width 126 height 18
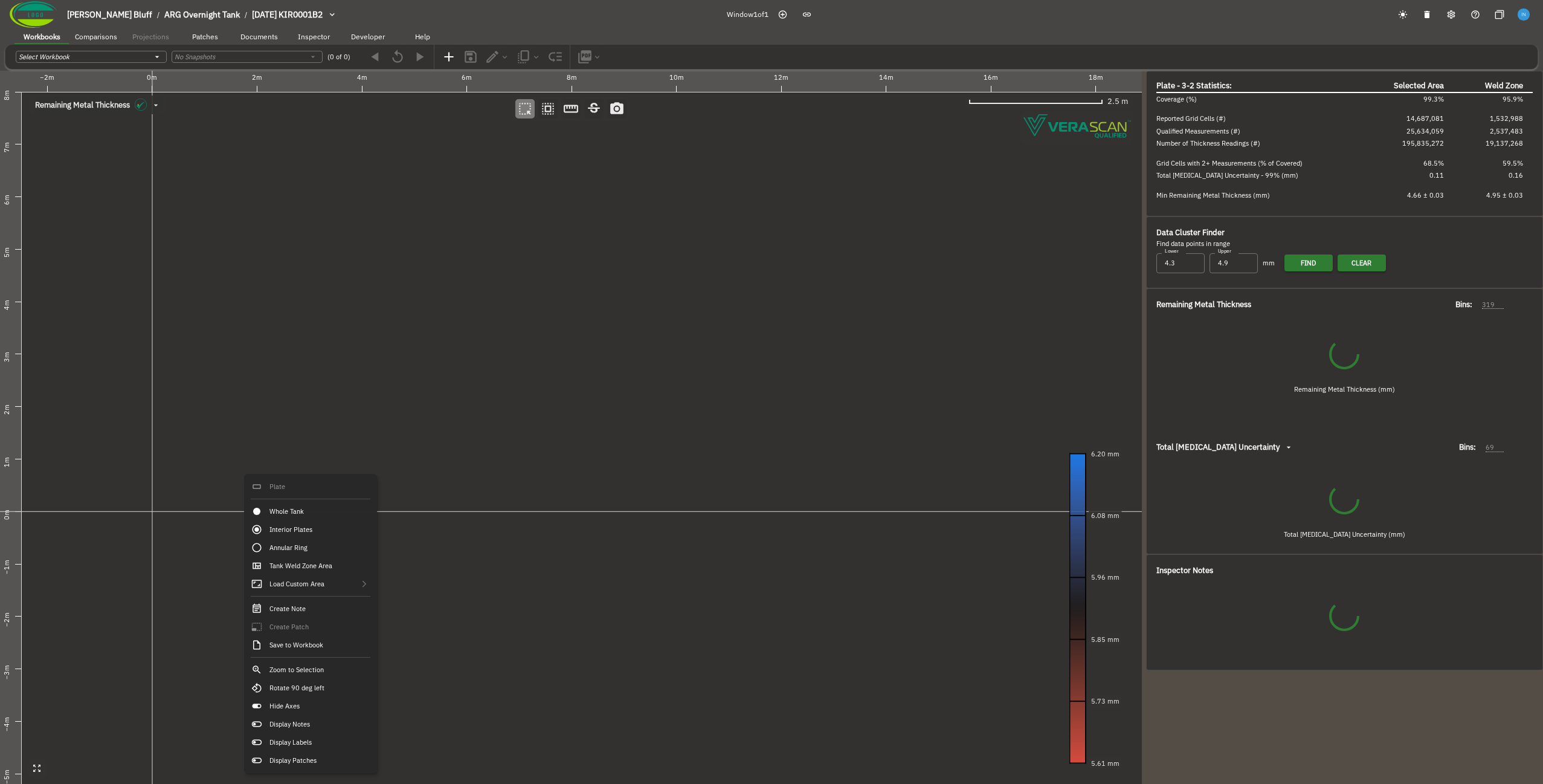
type input "157"
type input "60"
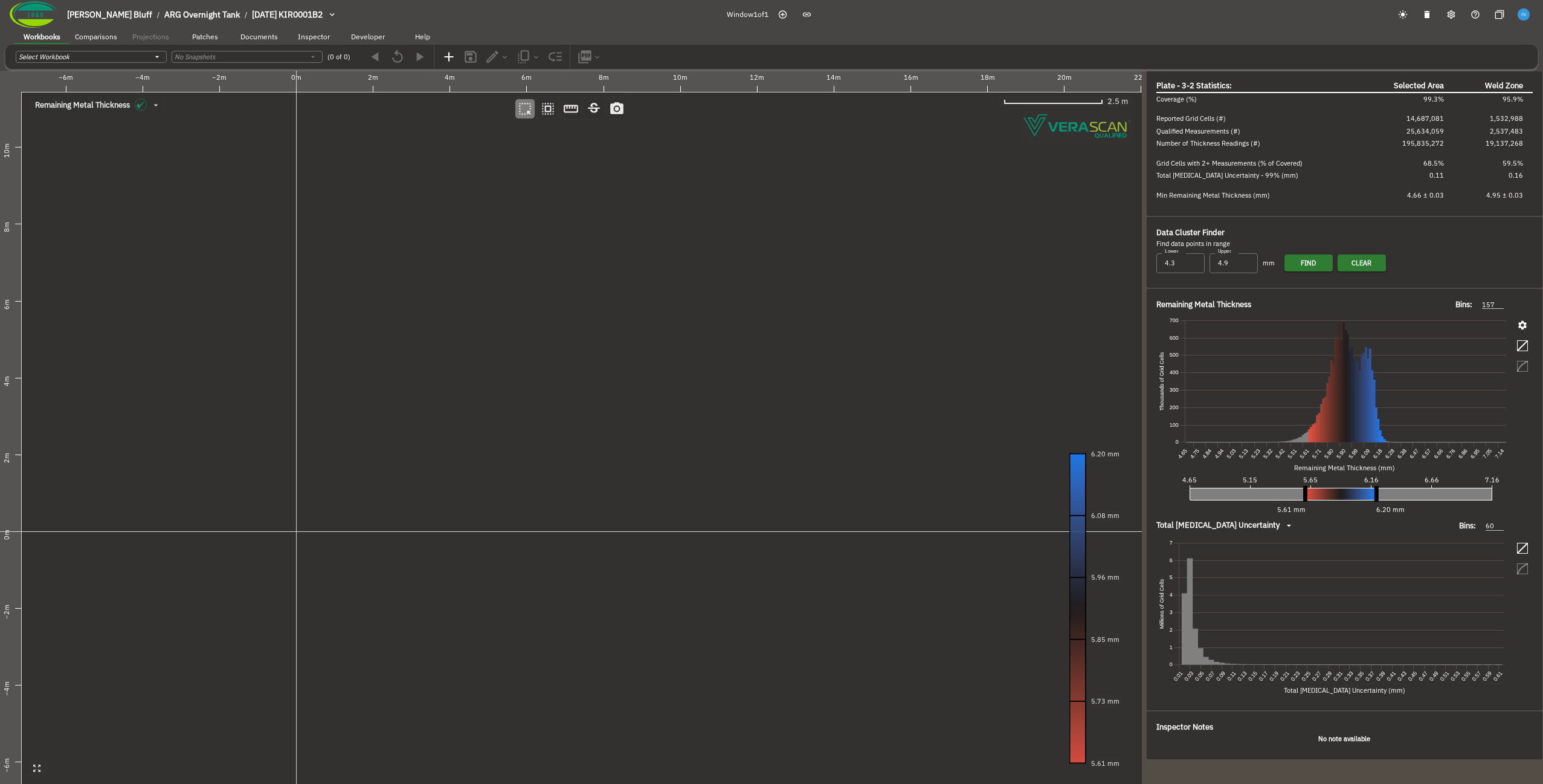
drag, startPoint x: 289, startPoint y: 499, endPoint x: 349, endPoint y: 501, distance: 60.0
click at [349, 501] on canvas at bounding box center [571, 427] width 1142 height 713
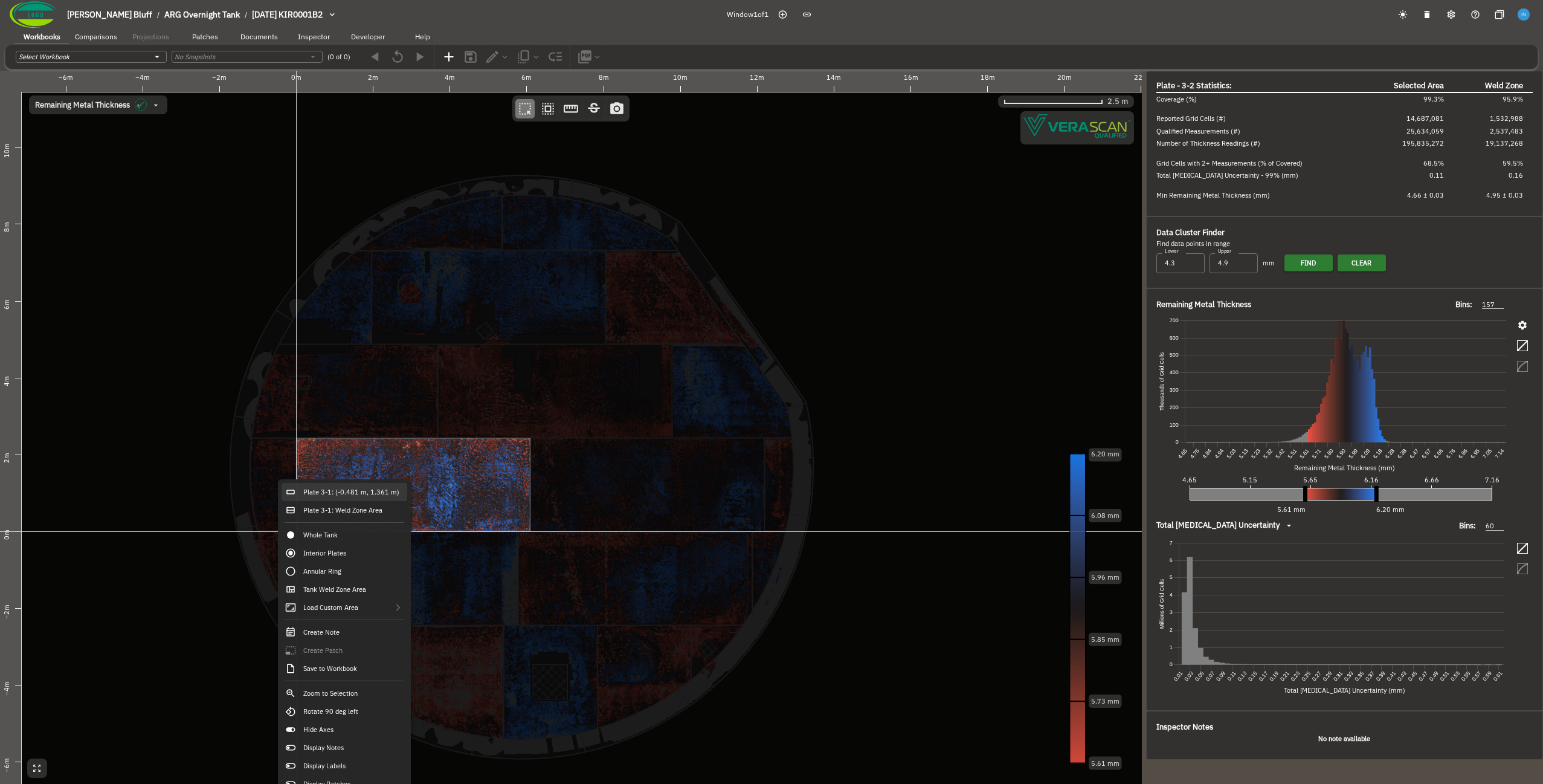
click at [331, 493] on div "Plate 3-1: (-0.481 m, 1.361 m)" at bounding box center [344, 491] width 126 height 18
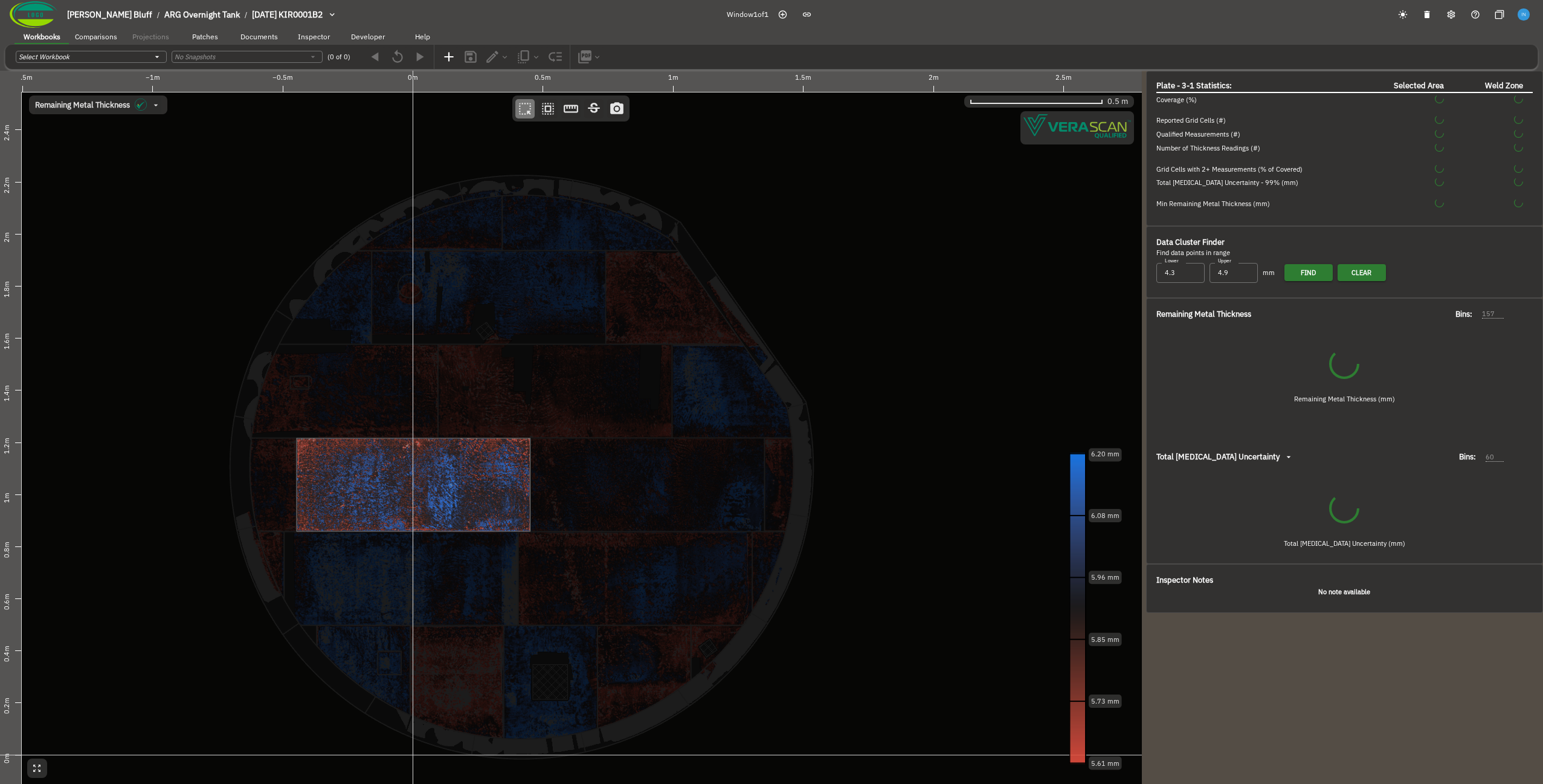
type input "82"
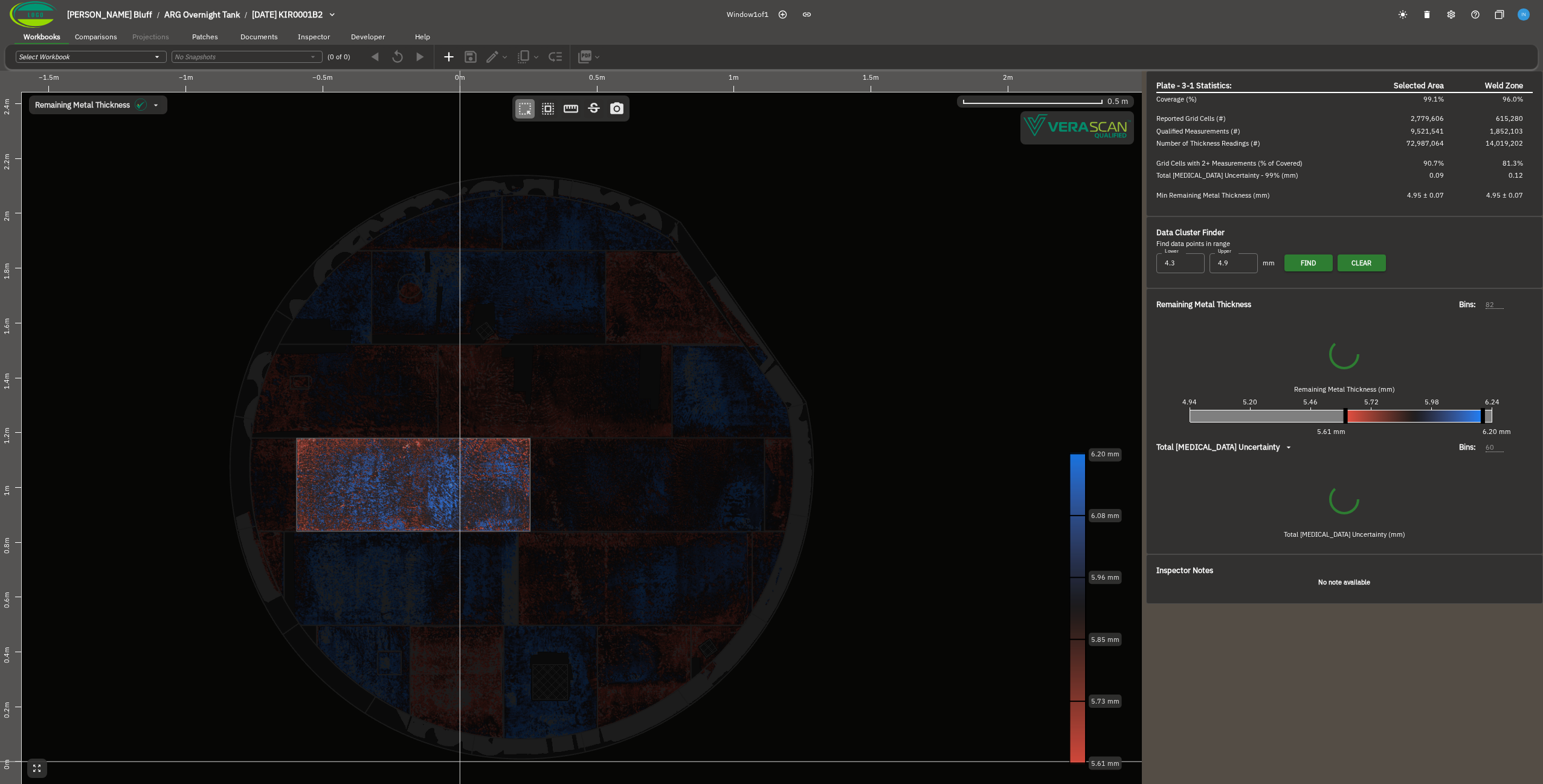
type input "50"
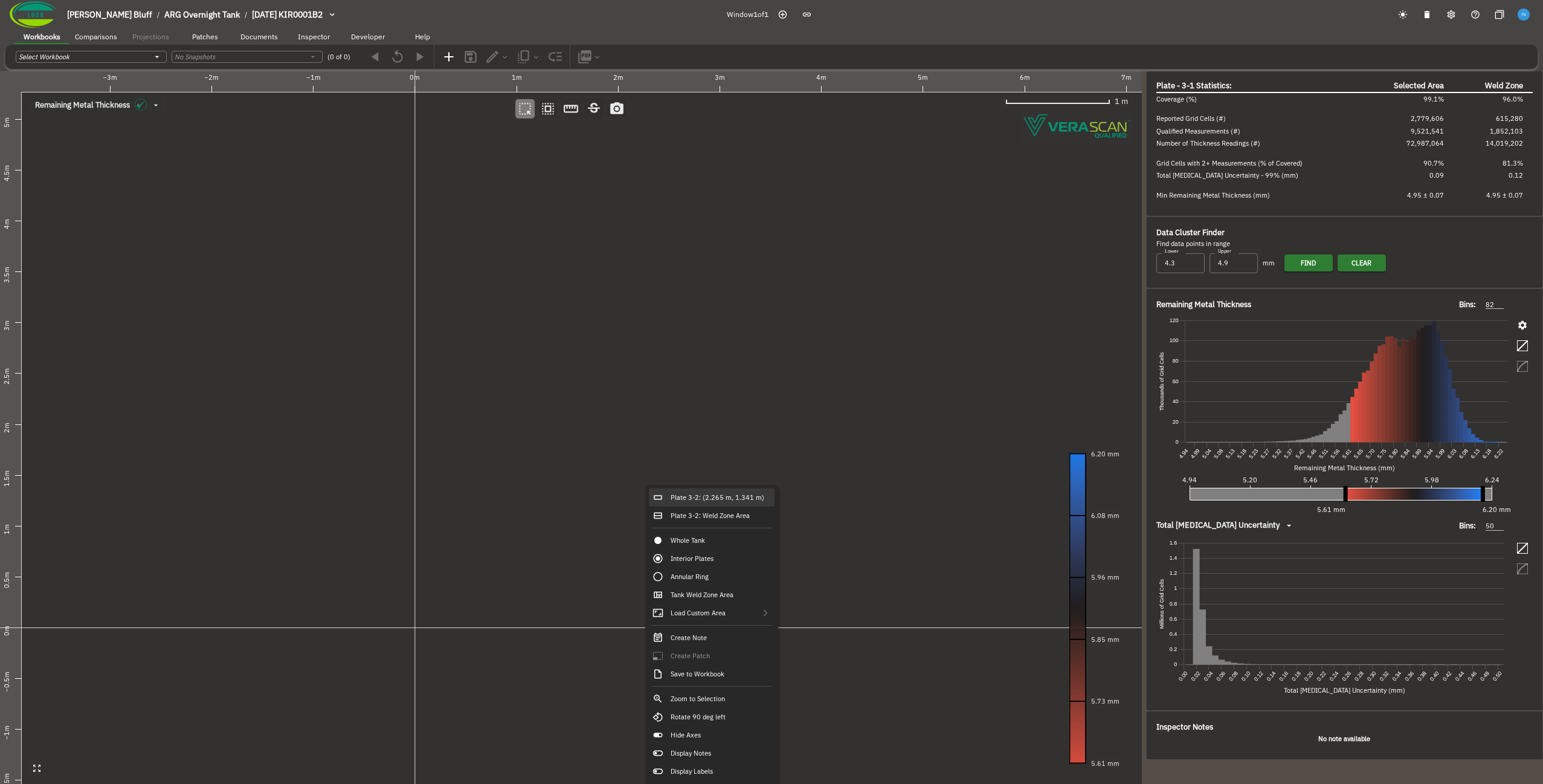
click at [711, 502] on div "Plate 3-2: (2.265 m, 1.341 m)" at bounding box center [712, 496] width 126 height 18
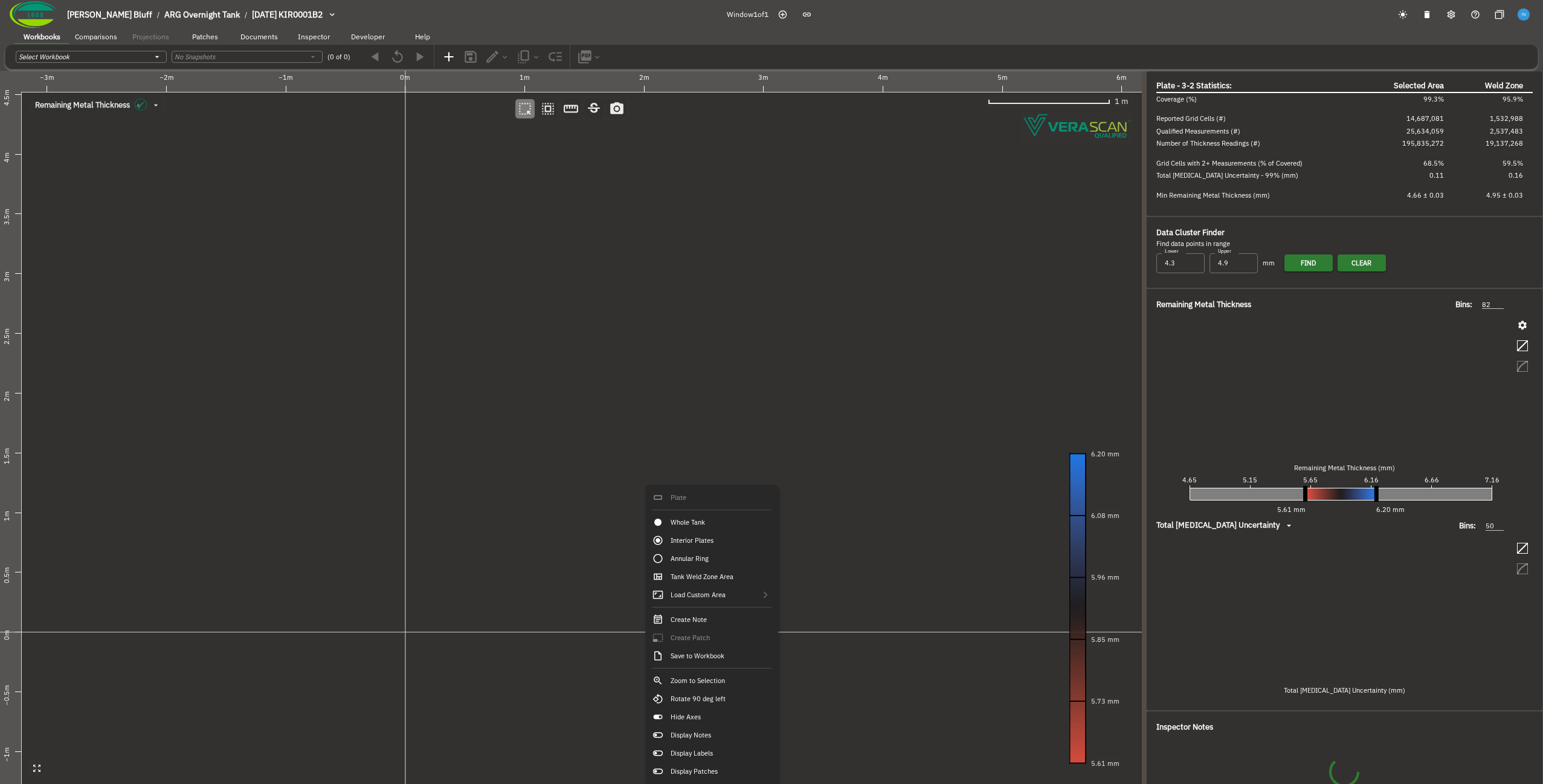
type input "157"
type input "60"
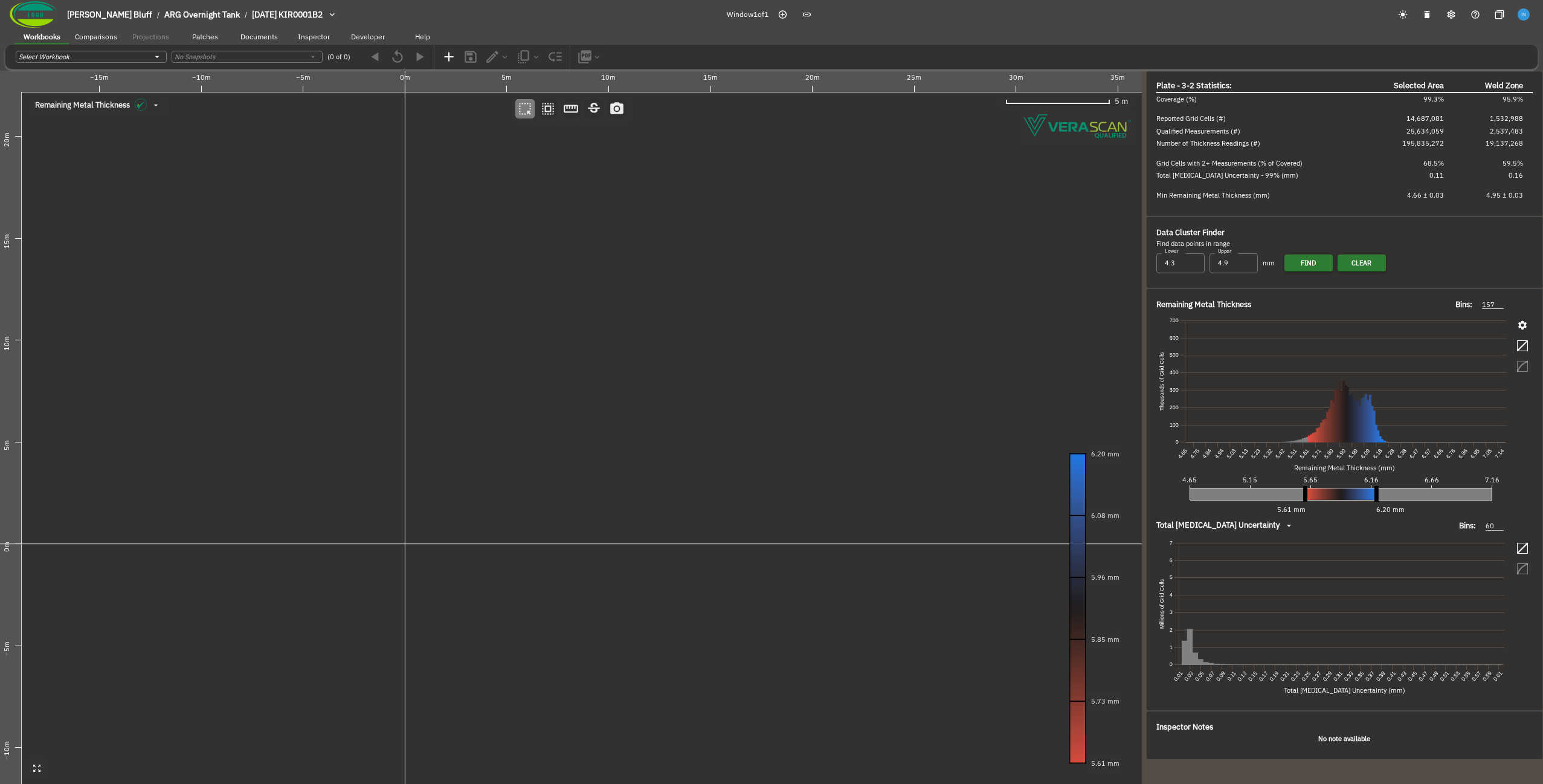
drag, startPoint x: 666, startPoint y: 564, endPoint x: 491, endPoint y: 527, distance: 178.9
click at [491, 527] on canvas at bounding box center [571, 427] width 1142 height 713
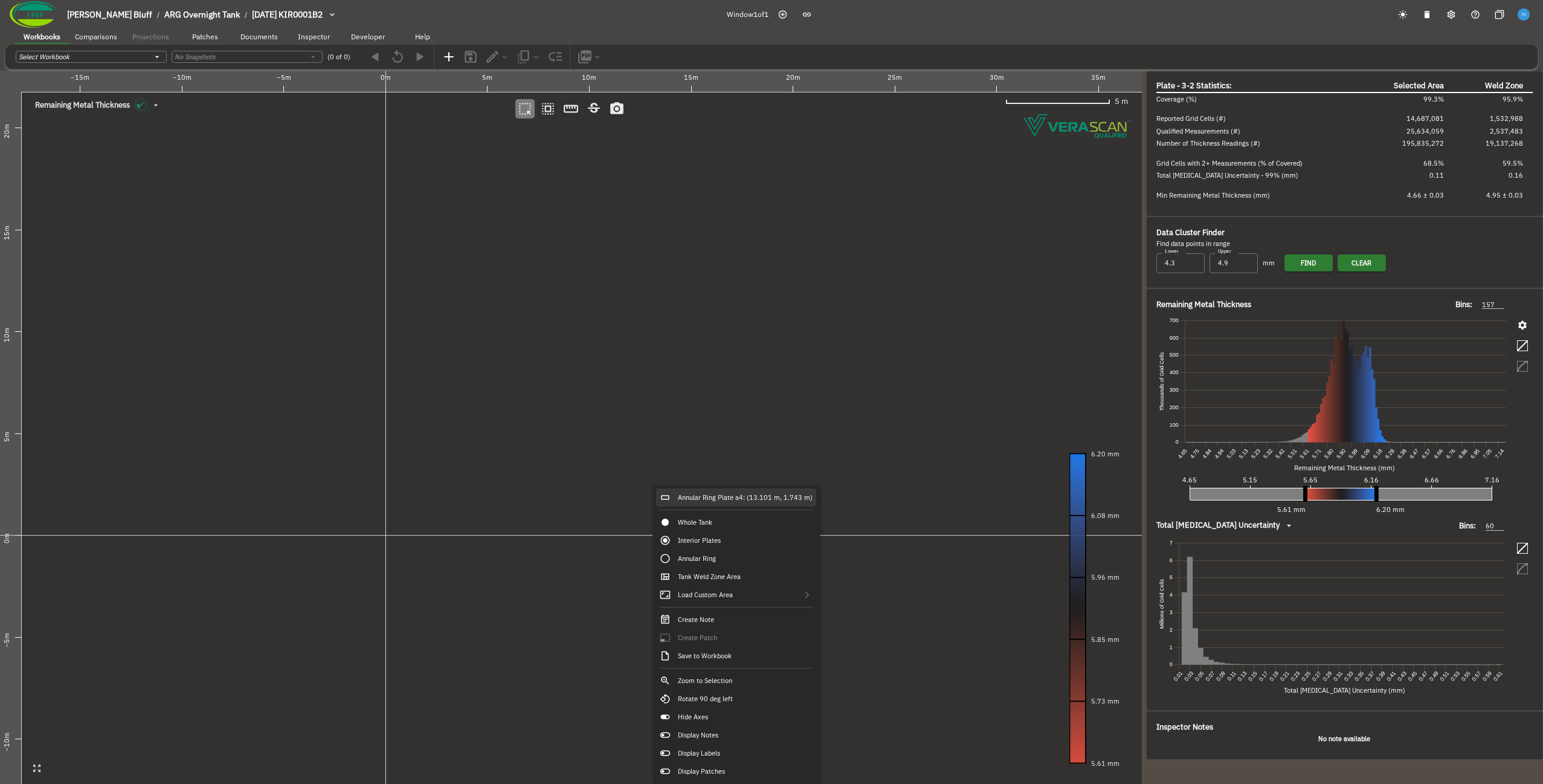
click at [700, 499] on div "Annular Ring Plate a4: (13.101 m, 1.743 m)" at bounding box center [736, 496] width 160 height 18
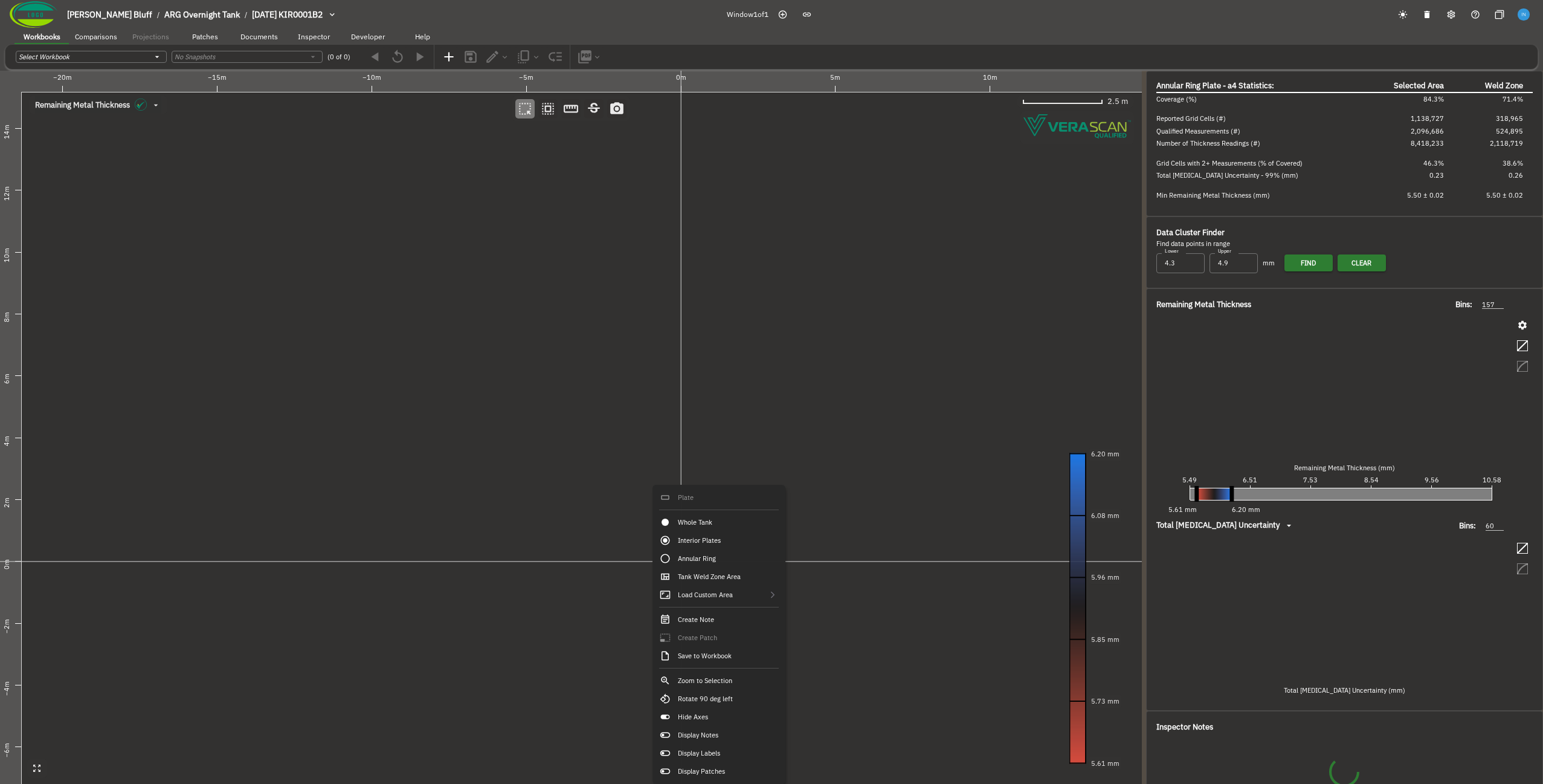
type input "319"
type input "69"
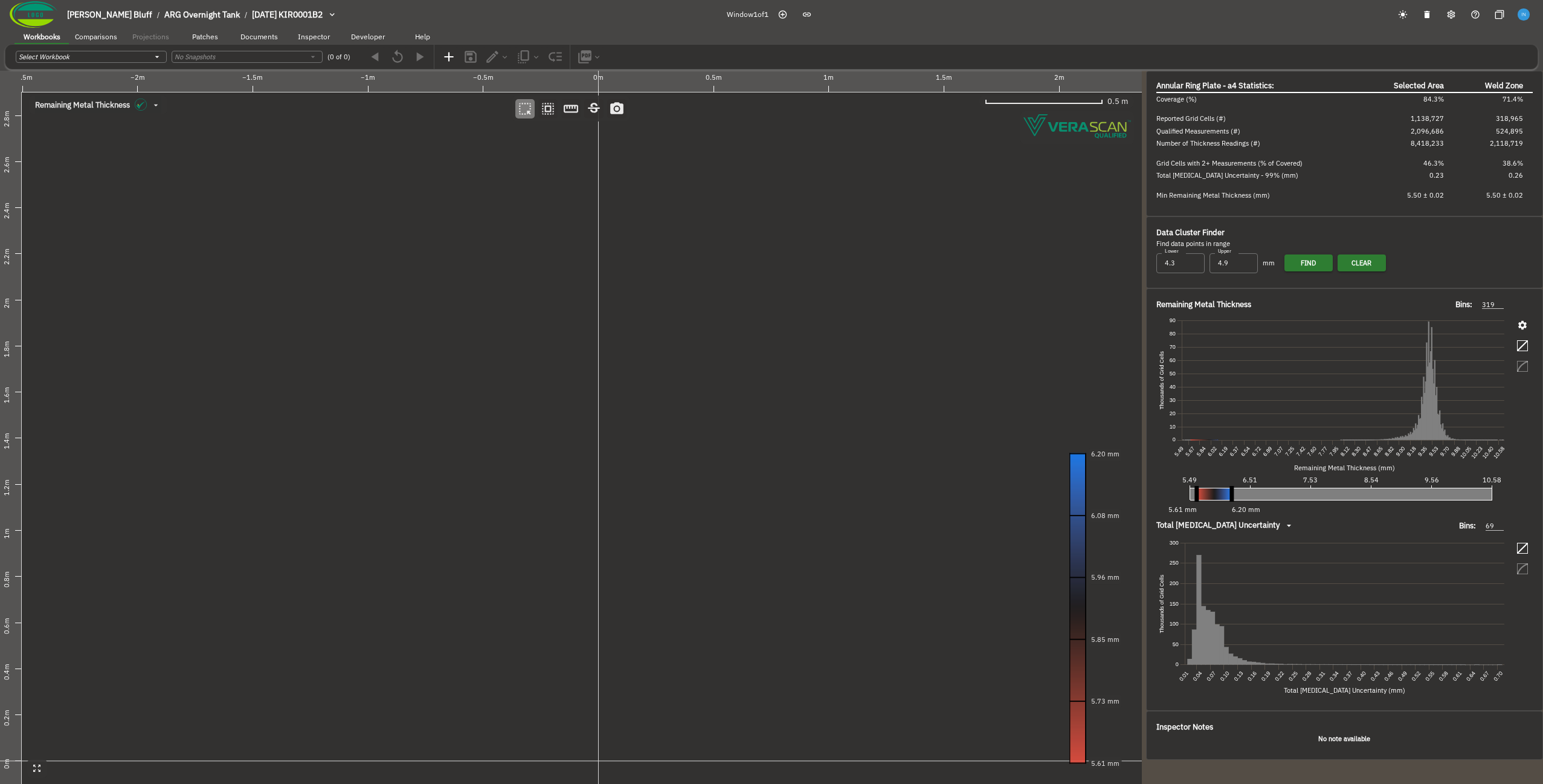
drag, startPoint x: 605, startPoint y: 511, endPoint x: 579, endPoint y: 505, distance: 26.7
click at [579, 505] on canvas at bounding box center [571, 427] width 1142 height 713
drag, startPoint x: 408, startPoint y: 525, endPoint x: 542, endPoint y: 507, distance: 135.2
click at [542, 507] on canvas at bounding box center [571, 427] width 1142 height 713
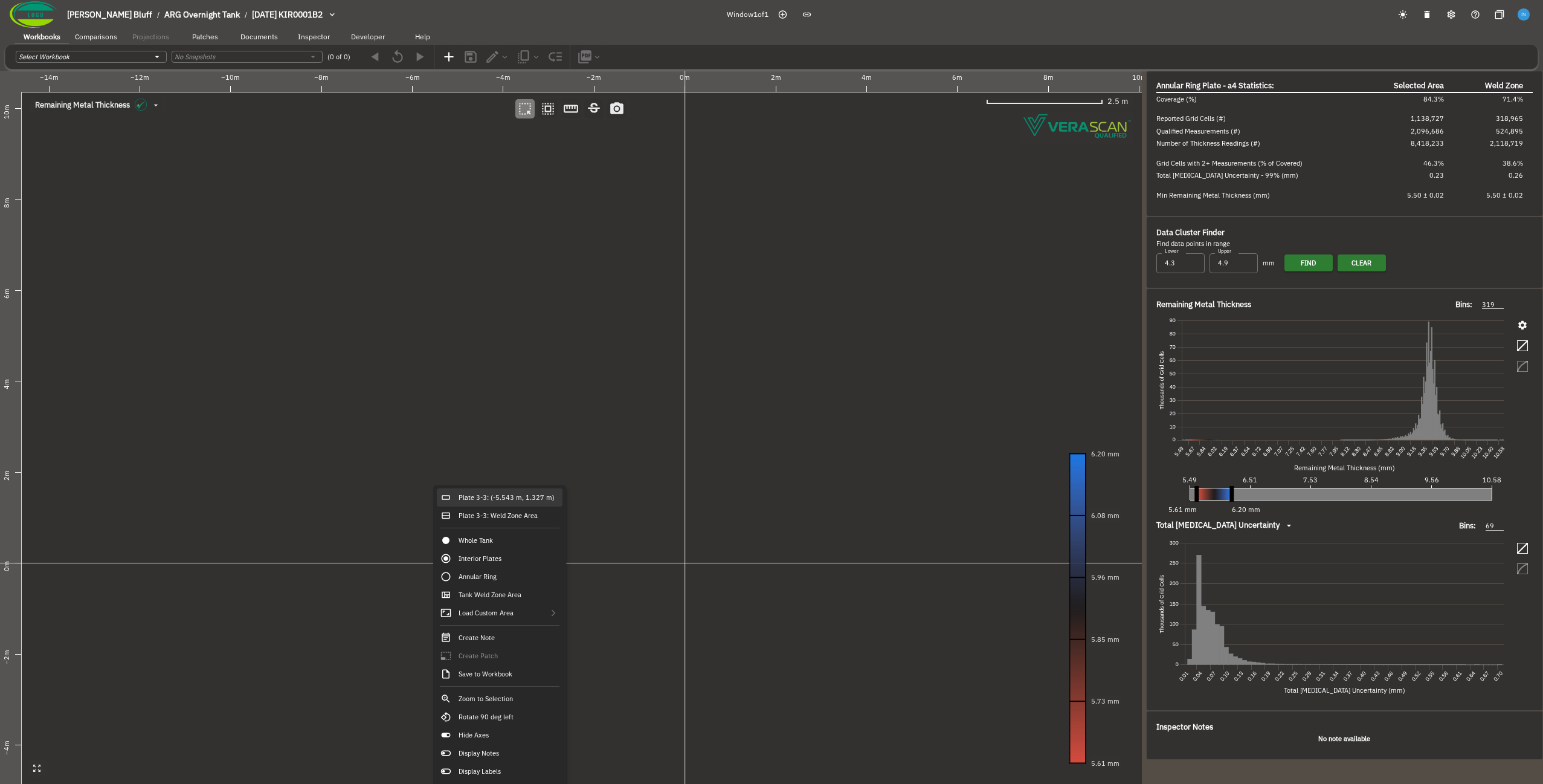
click at [469, 505] on div "Plate 3-3: (-5.543 m, 1.327 m)" at bounding box center [500, 496] width 126 height 18
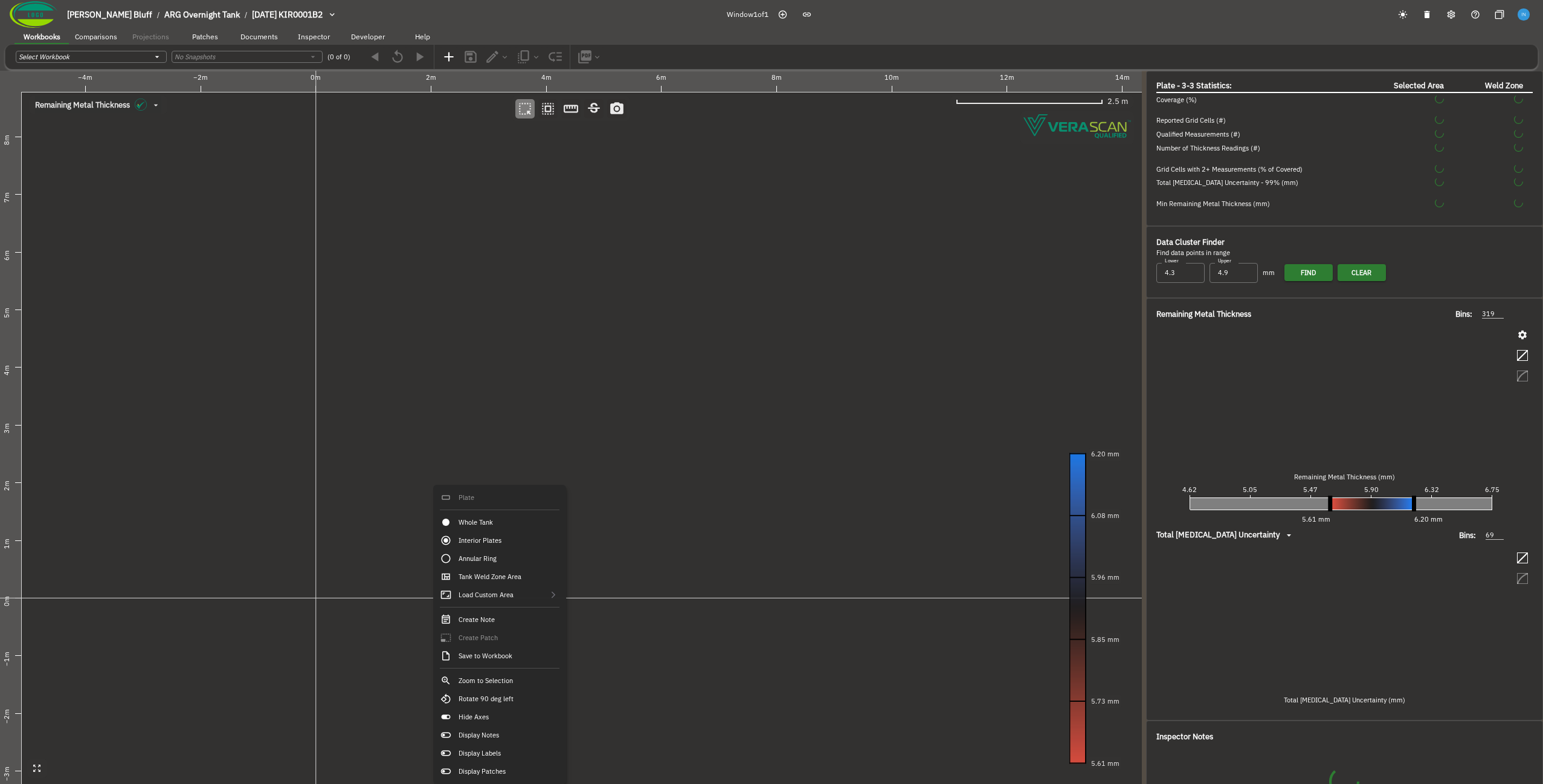
type input "134"
type input "57"
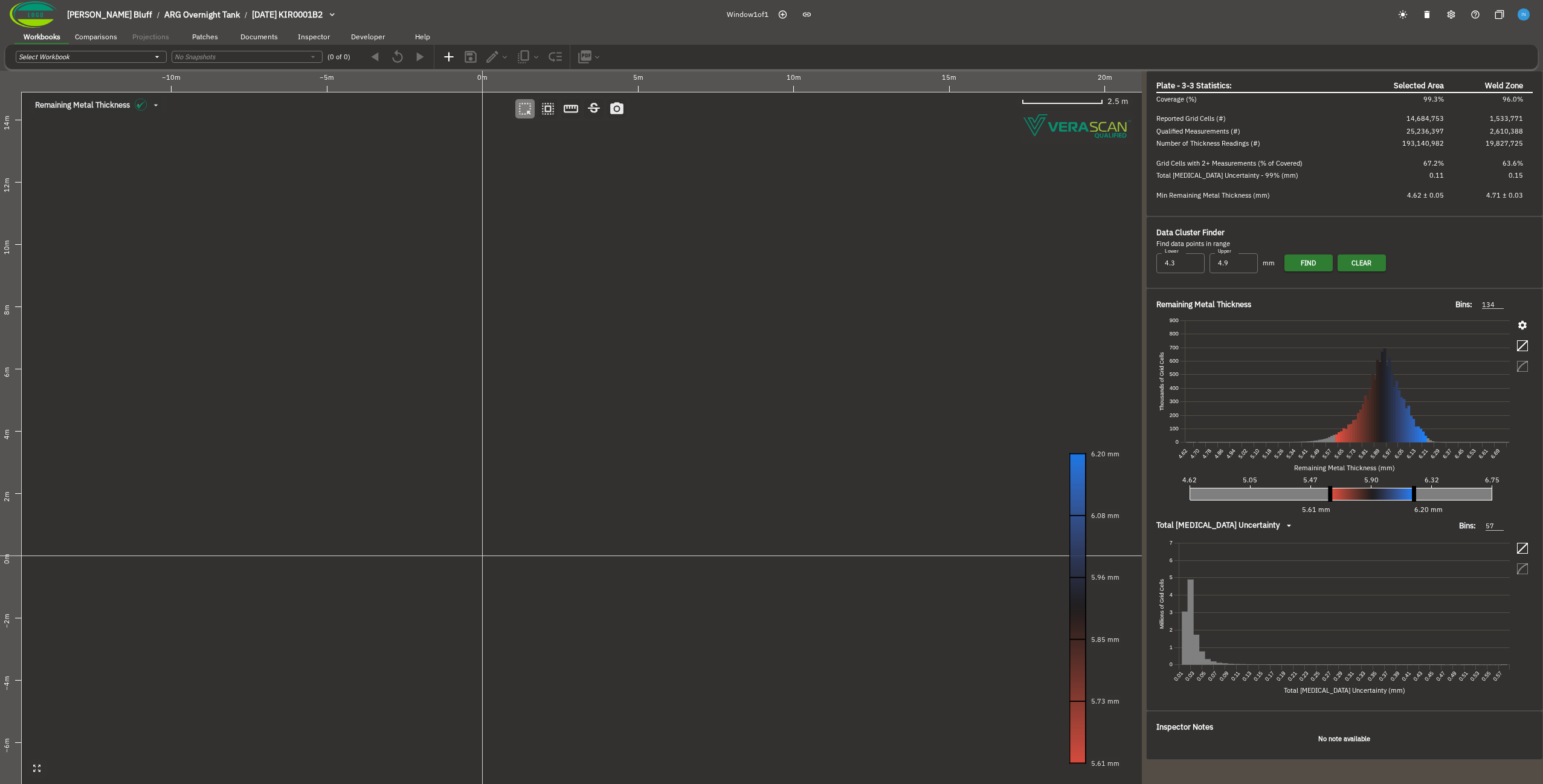
drag, startPoint x: 579, startPoint y: 539, endPoint x: 482, endPoint y: 464, distance: 122.6
click at [482, 464] on canvas at bounding box center [571, 427] width 1142 height 713
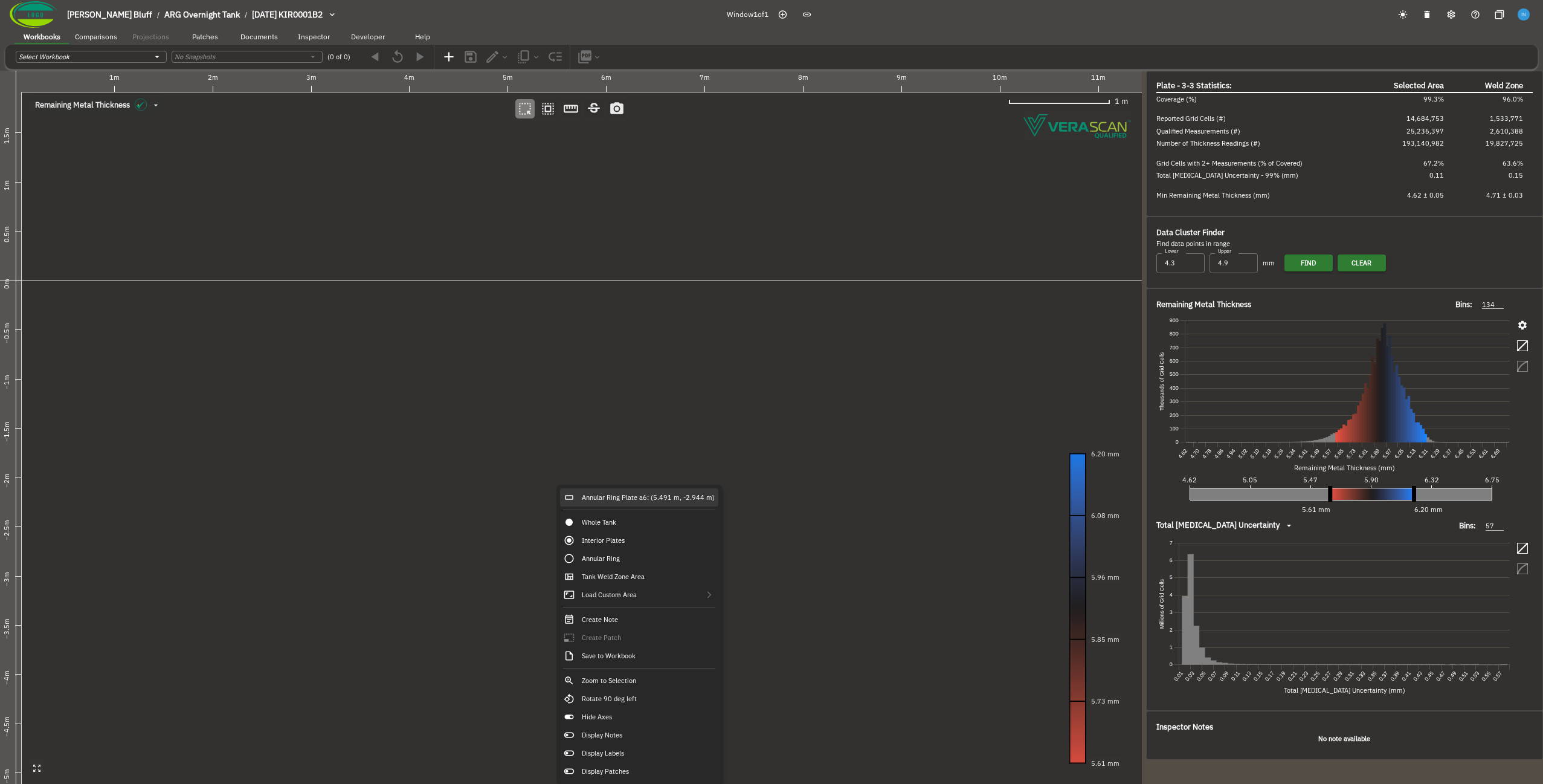
click at [633, 500] on div "Annular Ring Plate a6: (5.491 m, -2.944 m)" at bounding box center [639, 496] width 158 height 18
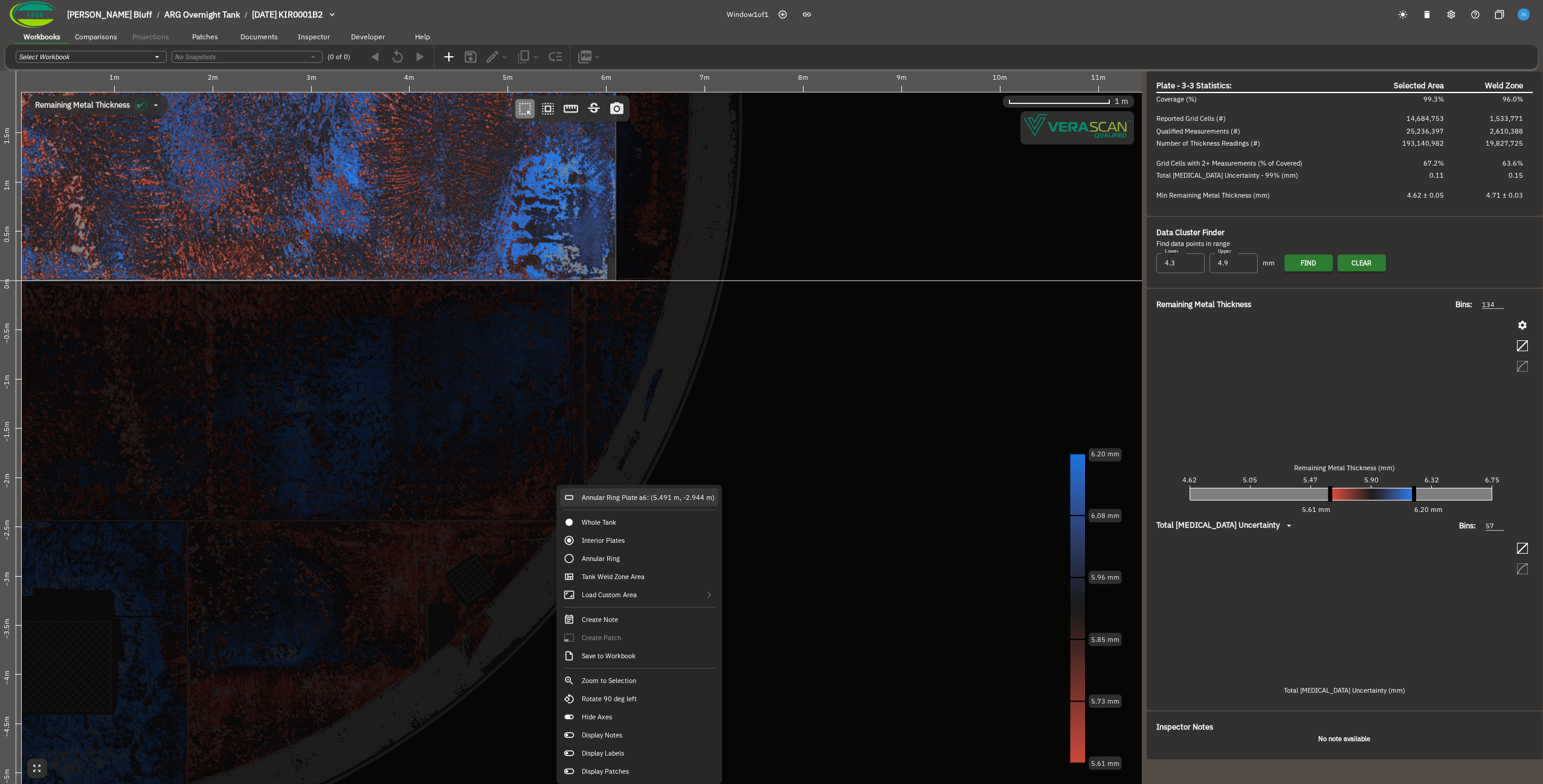
type input "361"
type input "80"
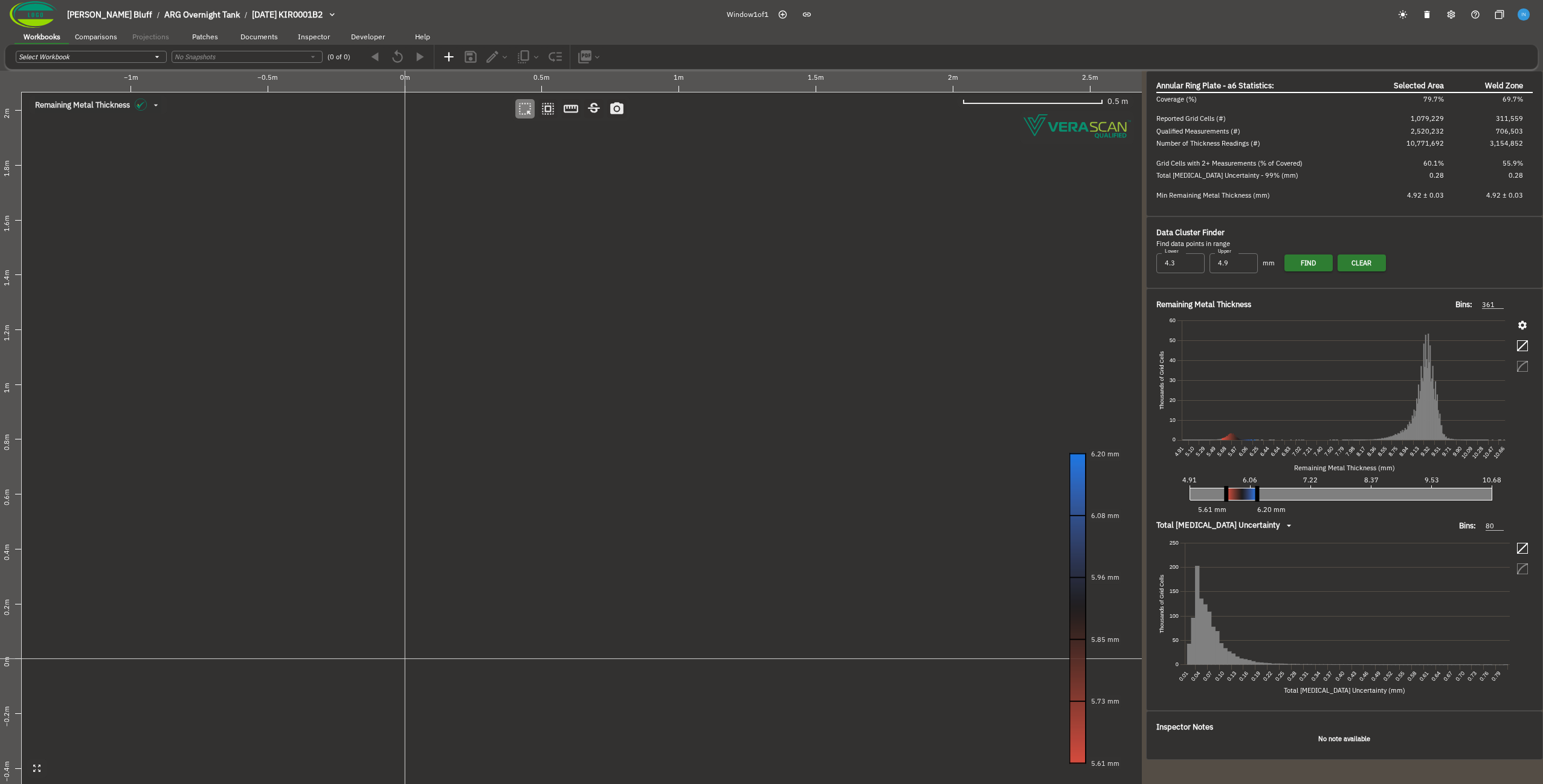
drag, startPoint x: 317, startPoint y: 607, endPoint x: 392, endPoint y: 503, distance: 128.2
click at [392, 503] on canvas at bounding box center [571, 427] width 1142 height 713
drag, startPoint x: 224, startPoint y: 557, endPoint x: 564, endPoint y: 489, distance: 346.7
click at [564, 489] on canvas at bounding box center [571, 427] width 1142 height 713
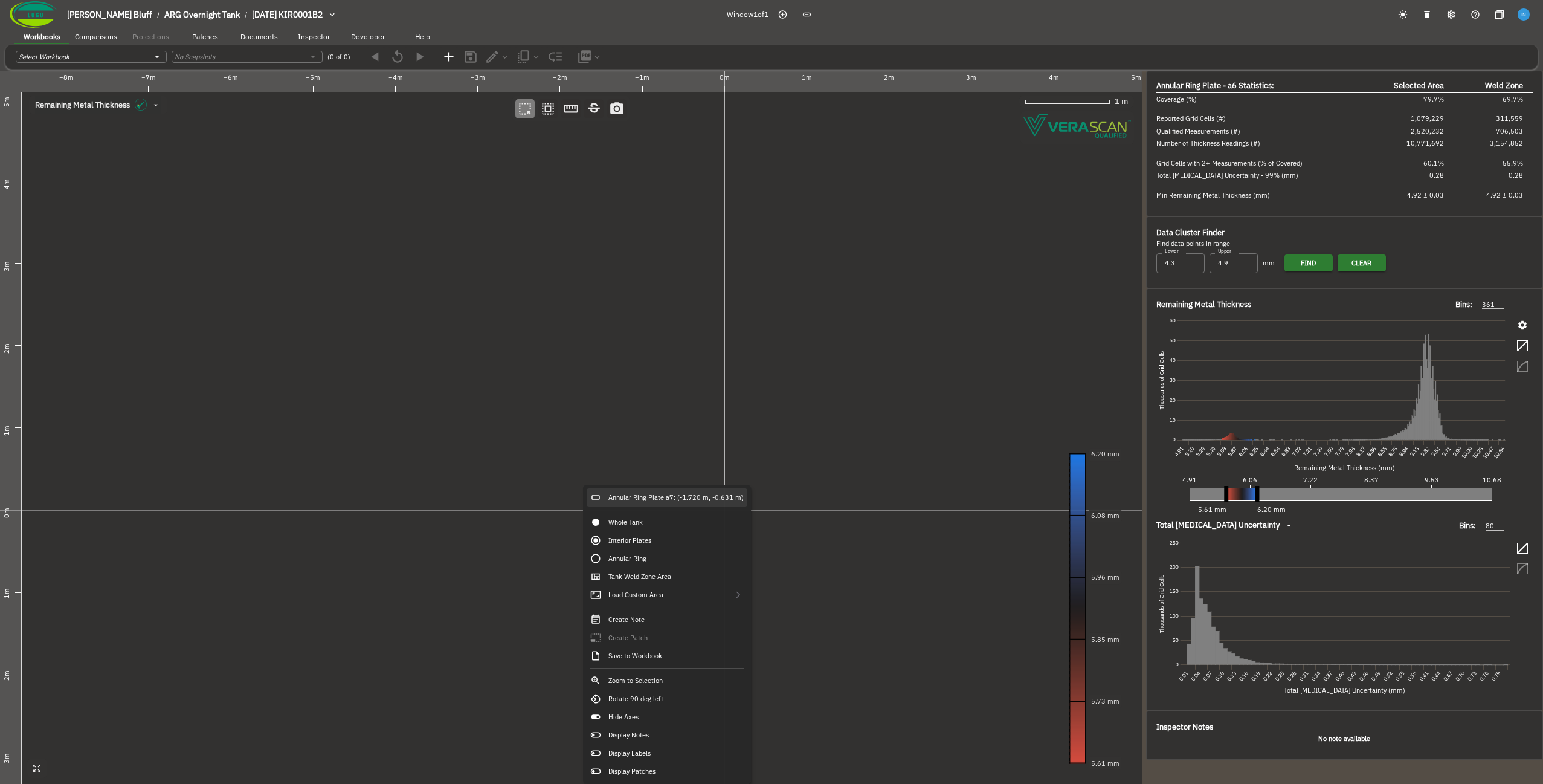
click at [639, 506] on div "Annular Ring Plate a7: (-1.720 m, -0.631 m)" at bounding box center [667, 496] width 161 height 18
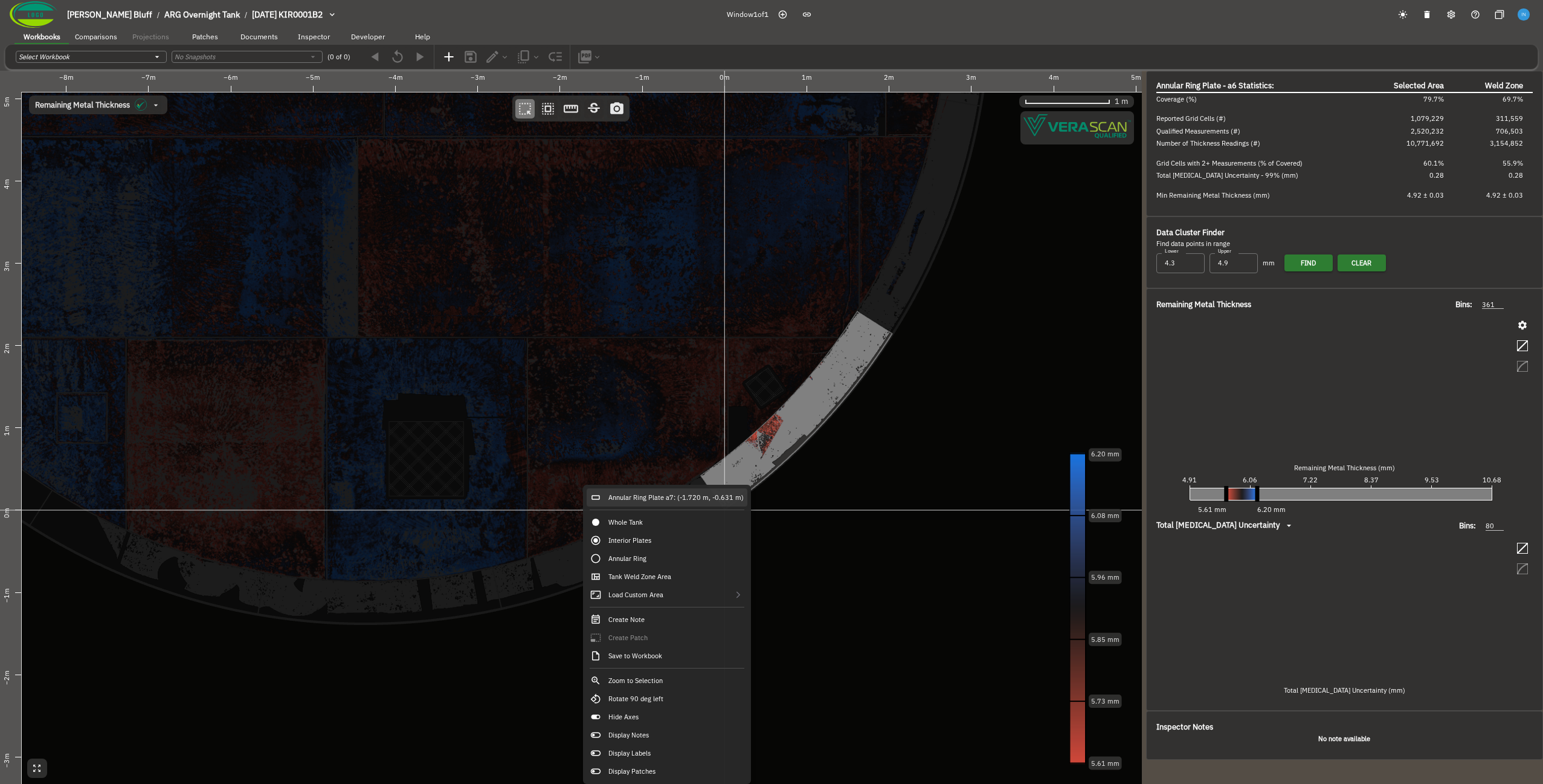
type input "321"
type input "92"
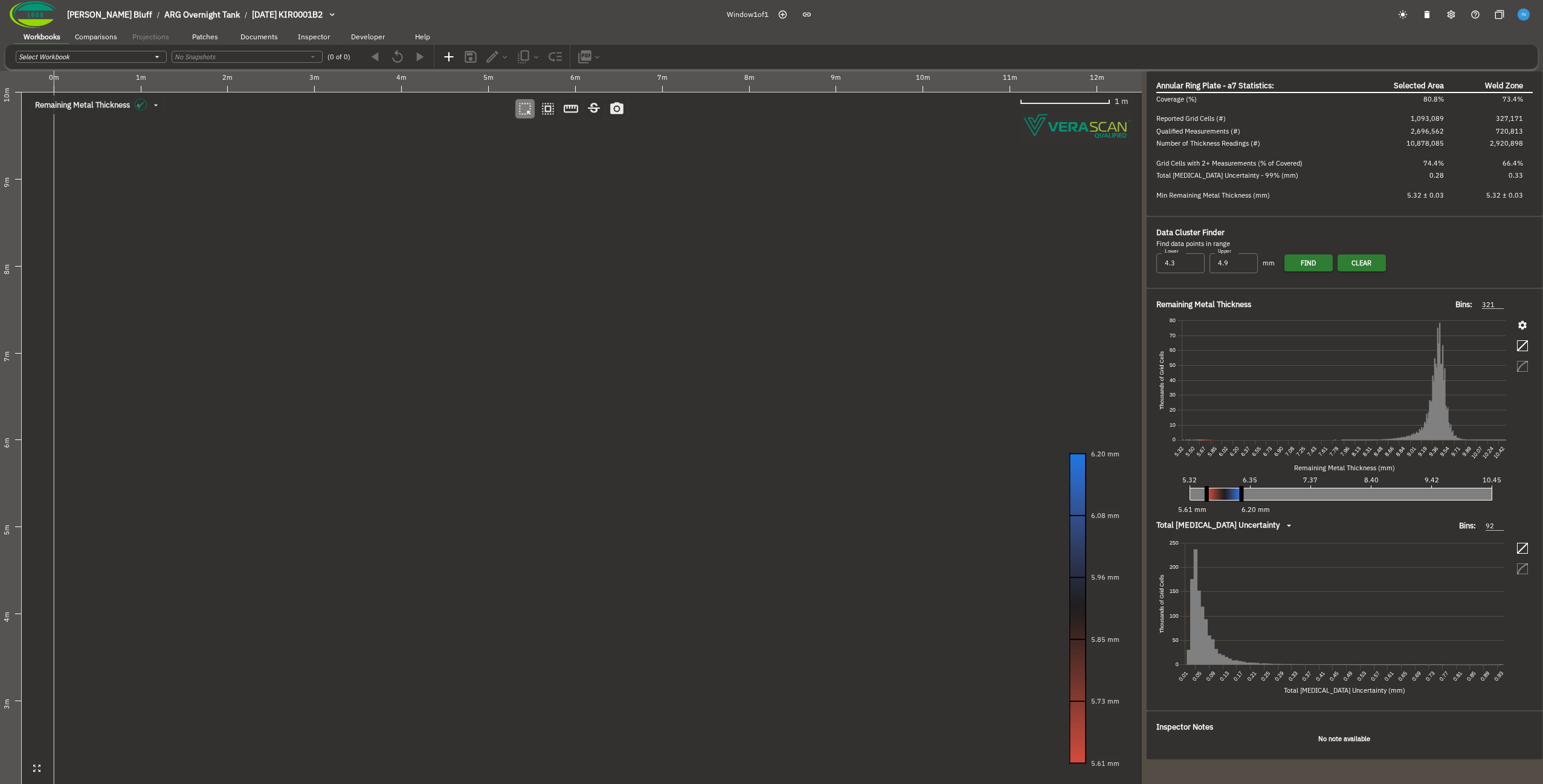
click at [423, 673] on canvas at bounding box center [571, 427] width 1142 height 713
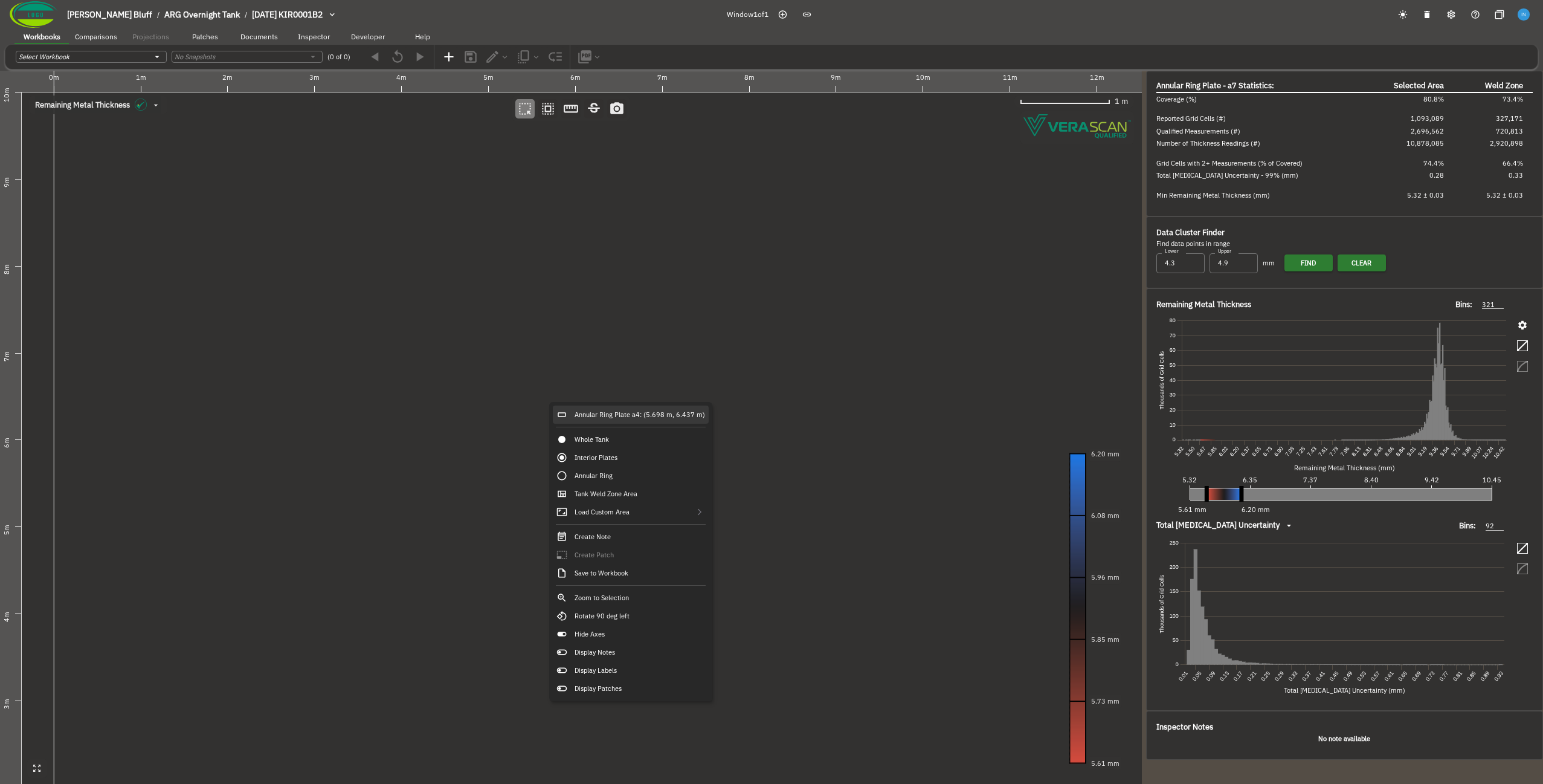
click at [586, 411] on div "Annular Ring Plate a4: (5.698 m, 6.437 m)" at bounding box center [631, 414] width 156 height 18
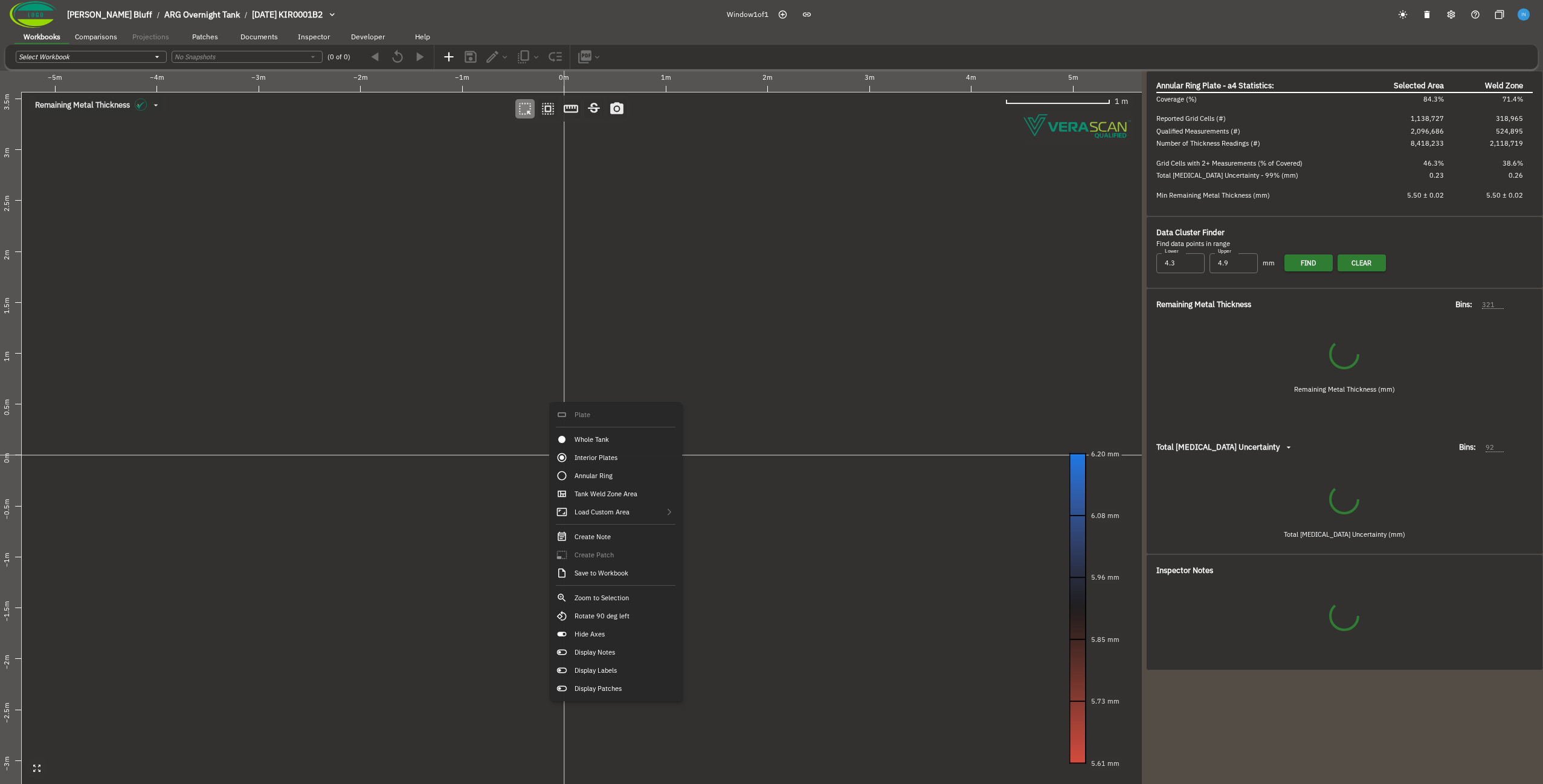
type input "319"
type input "69"
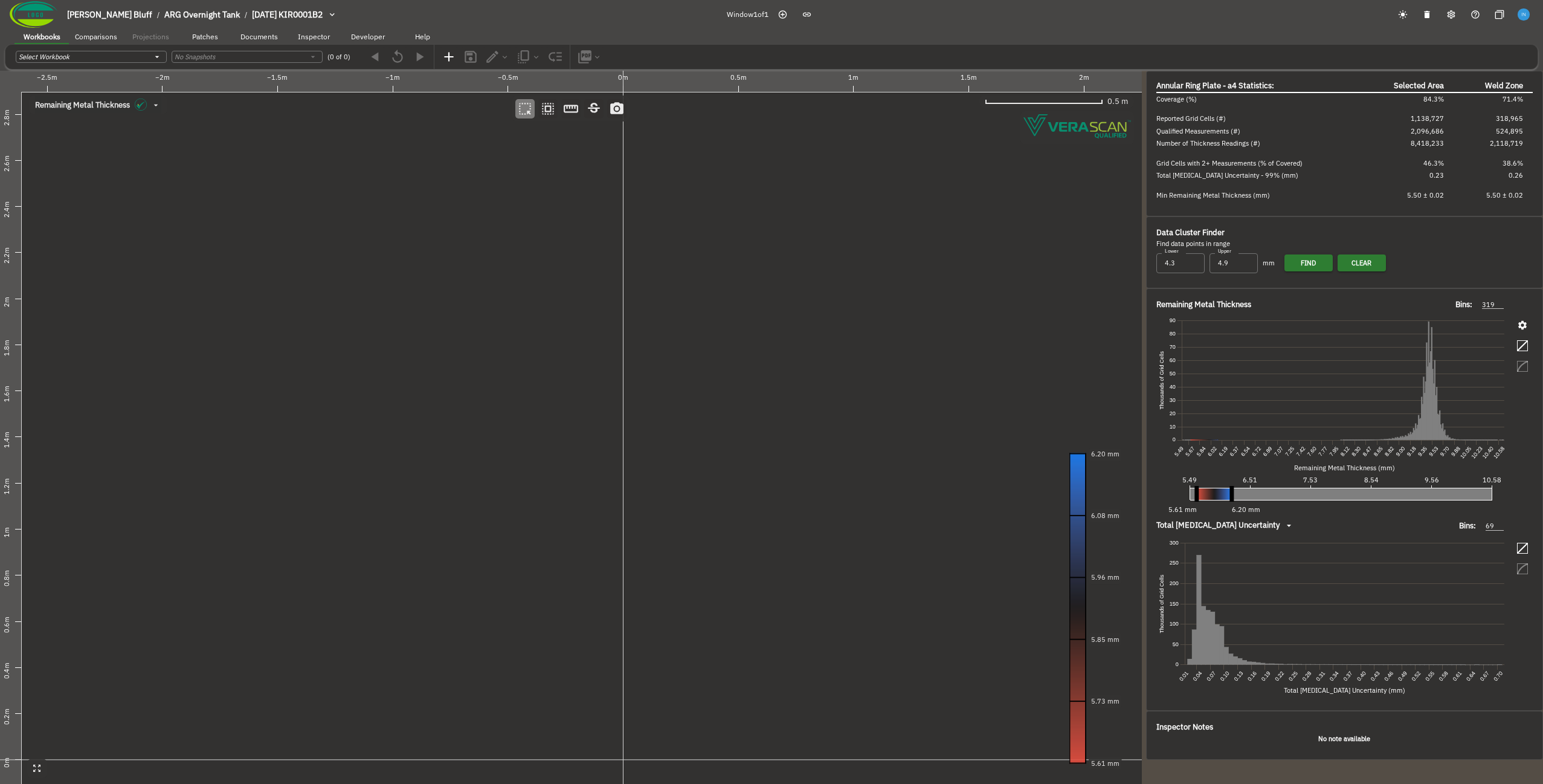
drag, startPoint x: 533, startPoint y: 557, endPoint x: 532, endPoint y: 546, distance: 11.0
click at [532, 546] on canvas at bounding box center [571, 427] width 1142 height 713
drag, startPoint x: 535, startPoint y: 543, endPoint x: 523, endPoint y: 517, distance: 28.6
click at [523, 517] on canvas at bounding box center [571, 427] width 1142 height 713
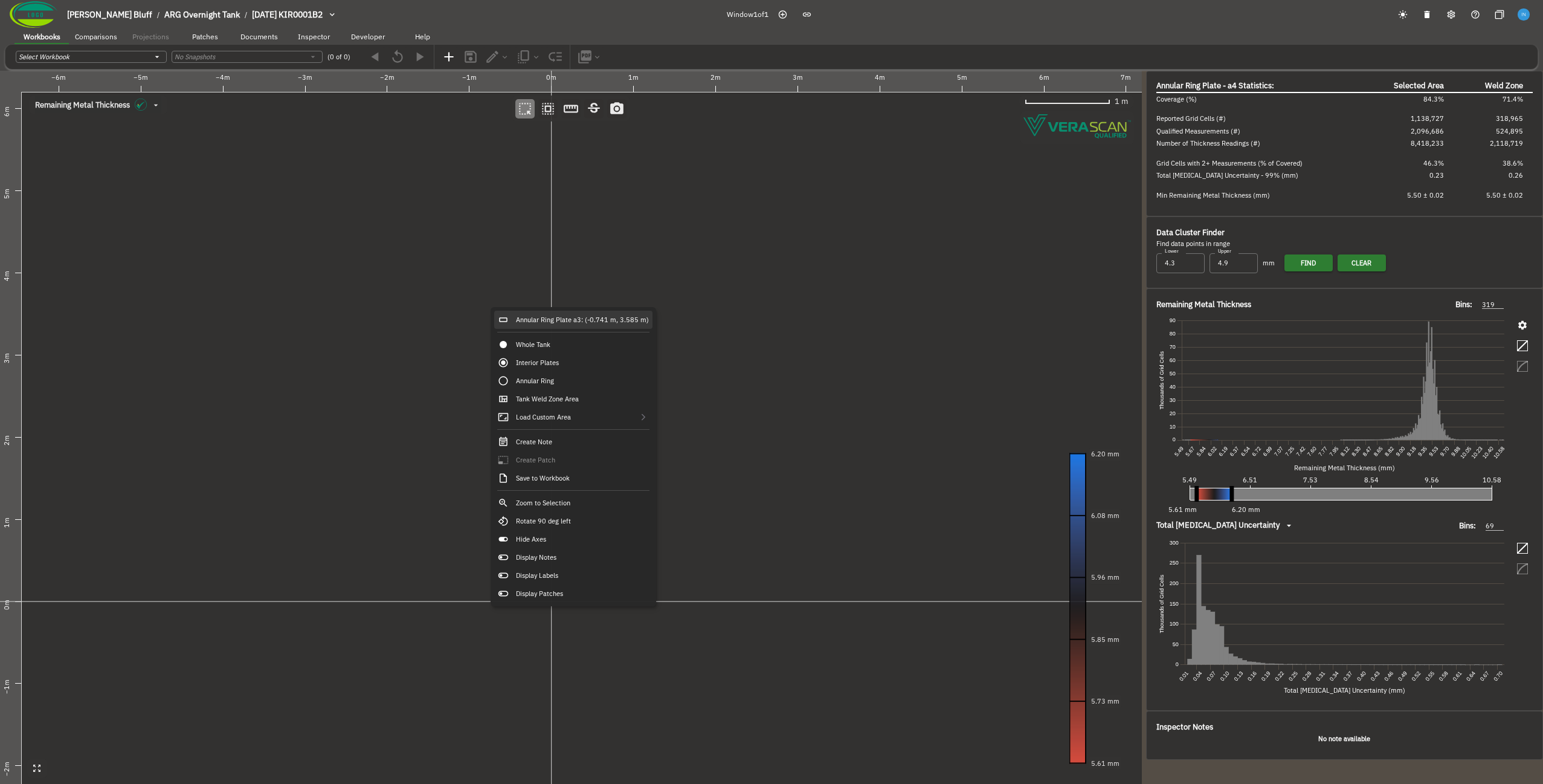
click at [513, 315] on div "Annular Ring Plate a3: (-0.741 m, 3.585 m)" at bounding box center [574, 319] width 158 height 18
type input "384"
type input "81"
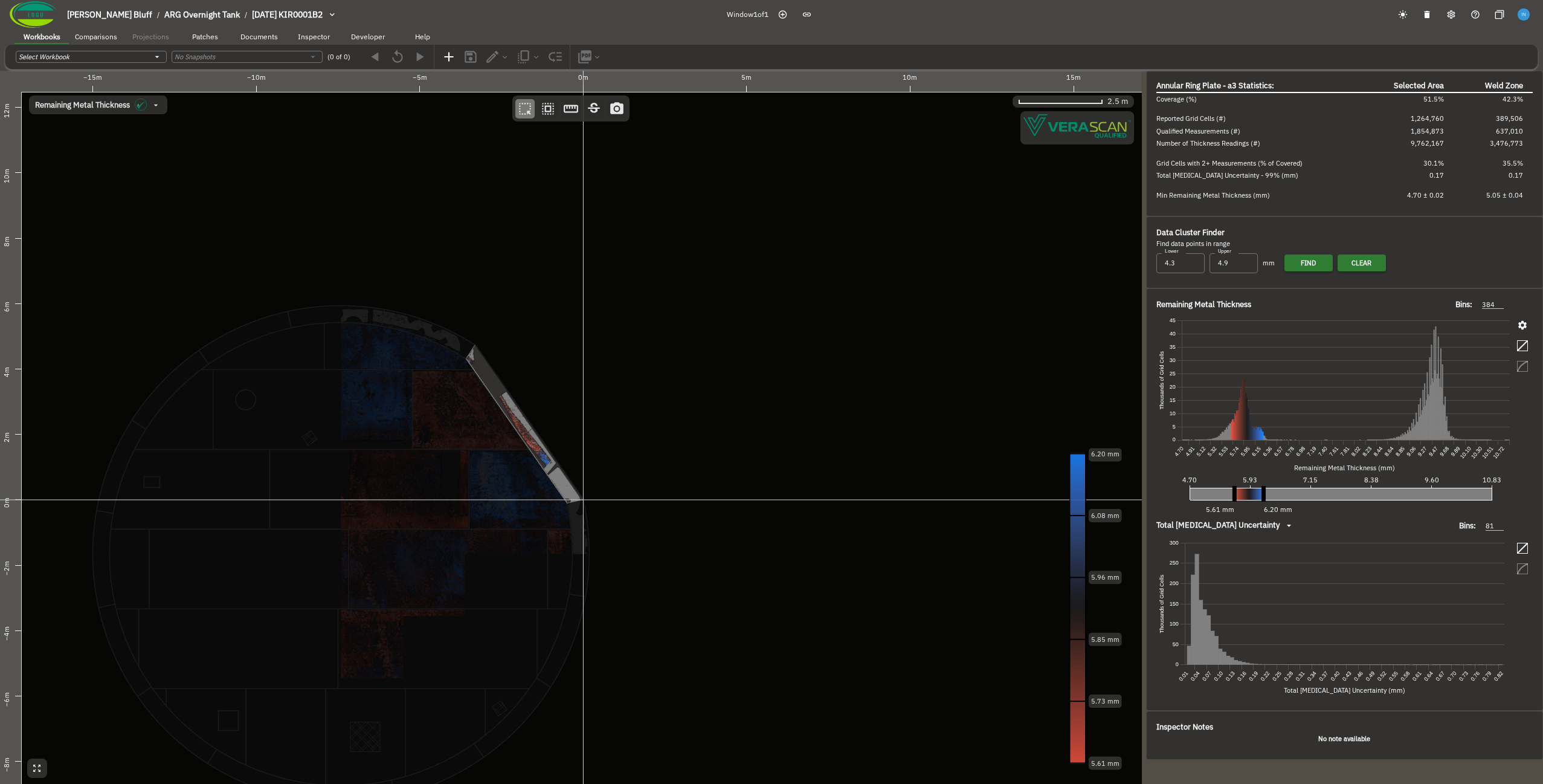
drag, startPoint x: 449, startPoint y: 439, endPoint x: 508, endPoint y: 419, distance: 62.3
click at [508, 419] on canvas at bounding box center [571, 427] width 1142 height 713
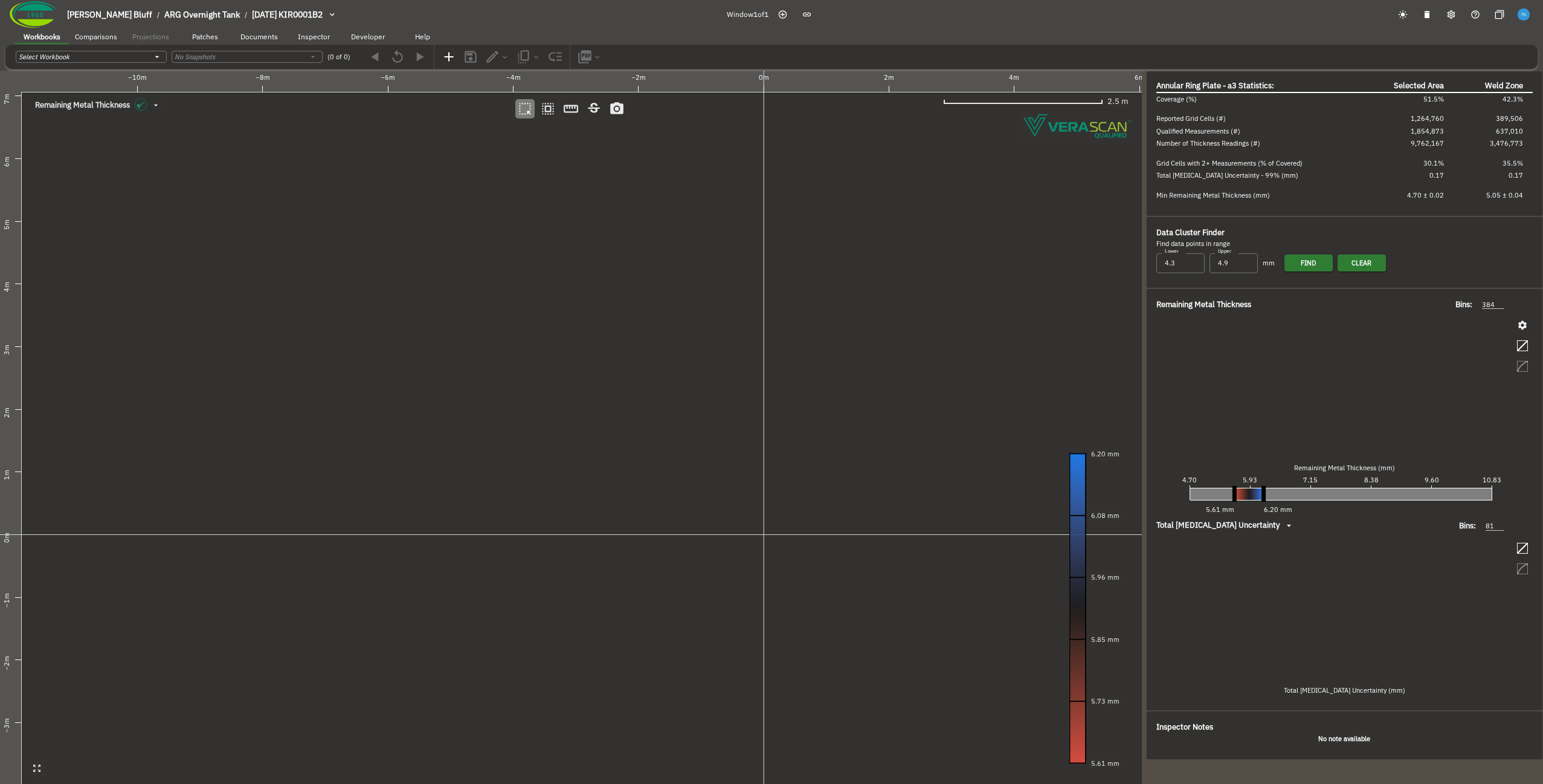
click at [490, 359] on canvas at bounding box center [571, 427] width 1142 height 713
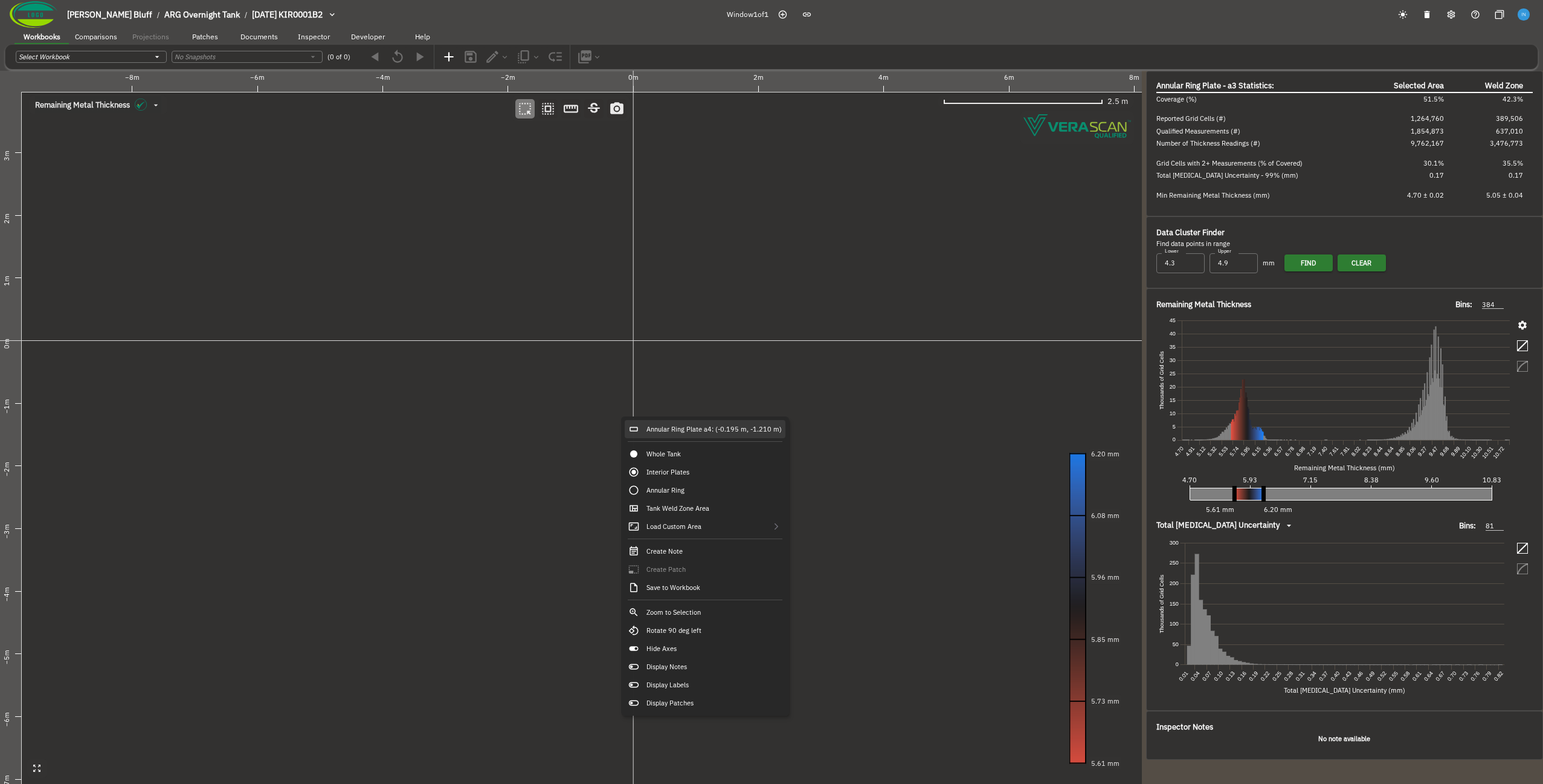
click at [678, 430] on div "Annular Ring Plate a4: (-0.195 m, -1.210 m)" at bounding box center [705, 429] width 161 height 18
type input "319"
type input "69"
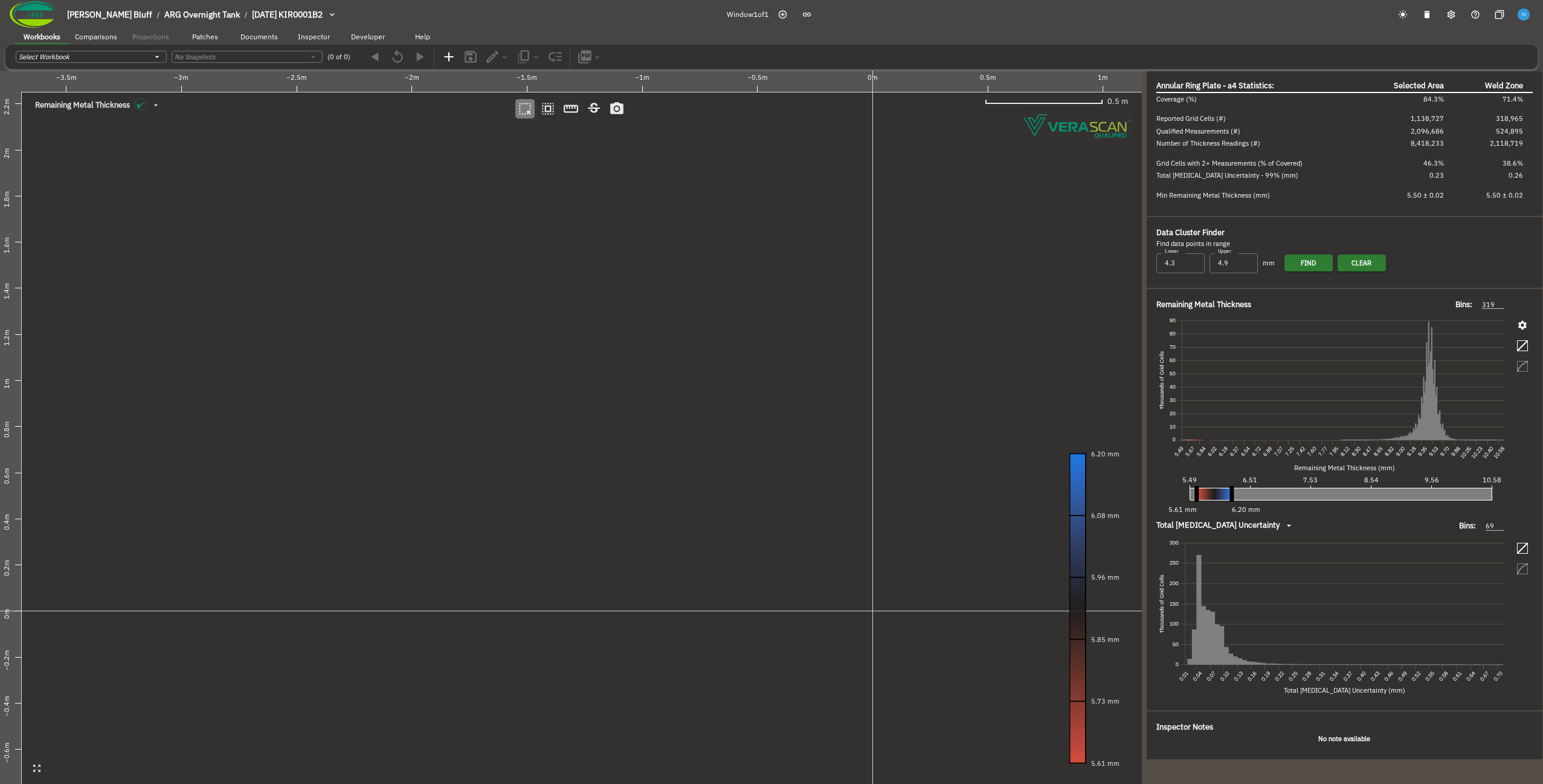
drag, startPoint x: 439, startPoint y: 515, endPoint x: 688, endPoint y: 354, distance: 296.5
click at [688, 354] on canvas at bounding box center [571, 427] width 1142 height 713
click at [613, 415] on div "Plate 3-4: (-0.898 m, 1.486 m)" at bounding box center [648, 417] width 126 height 18
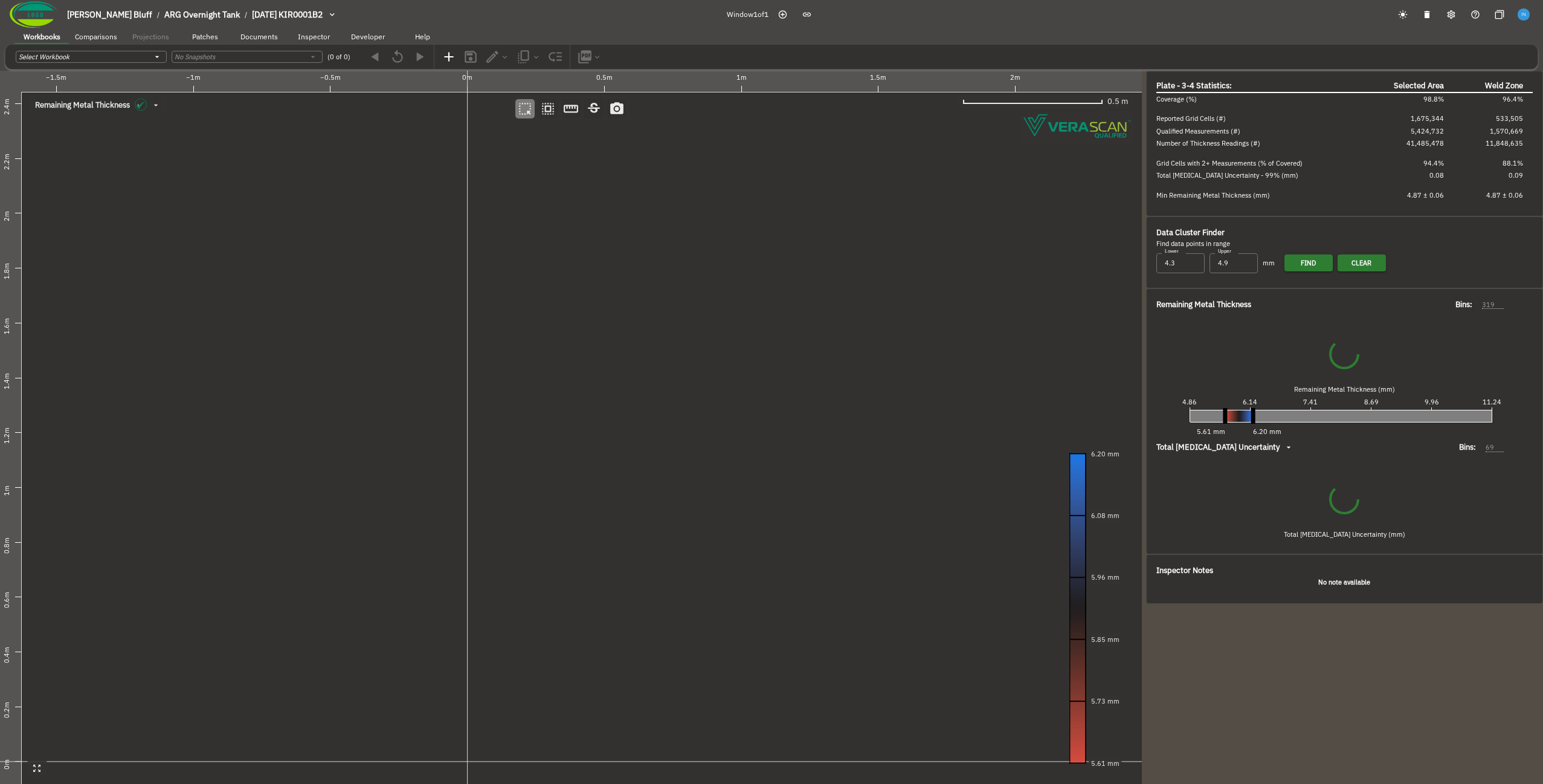
type input "399"
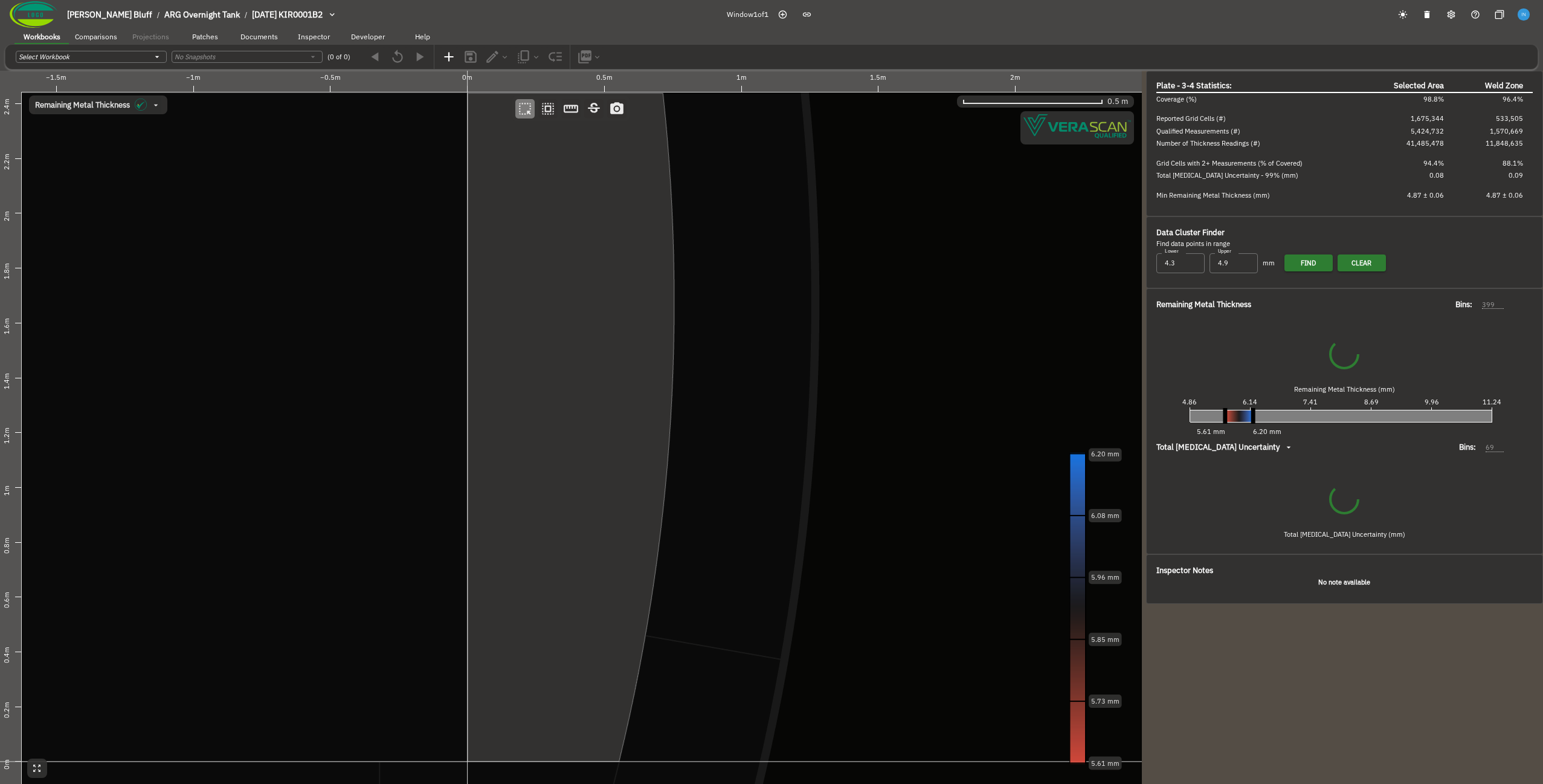
type input "50"
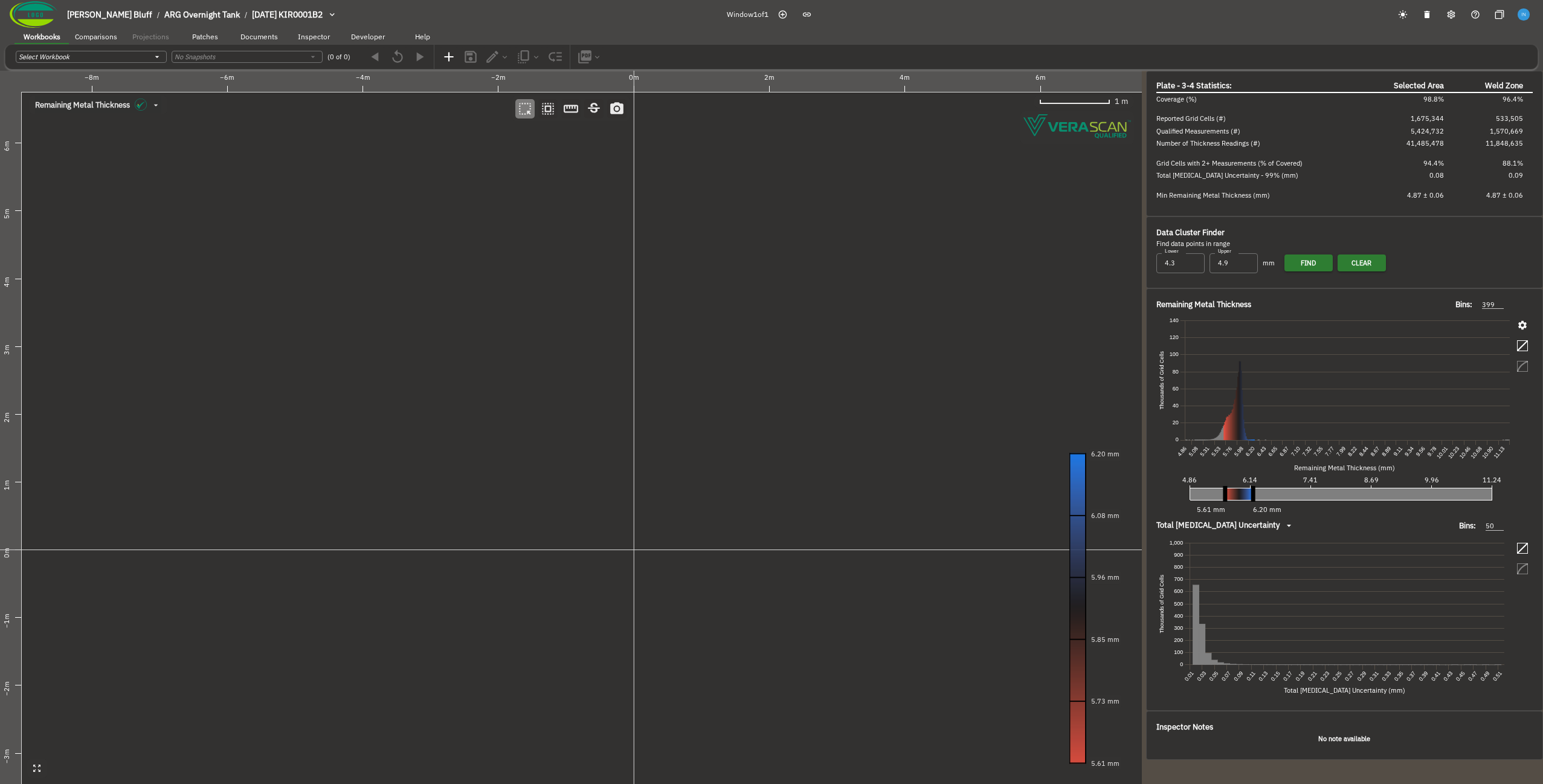
drag, startPoint x: 309, startPoint y: 420, endPoint x: 506, endPoint y: 440, distance: 198.0
click at [506, 440] on canvas at bounding box center [571, 427] width 1142 height 713
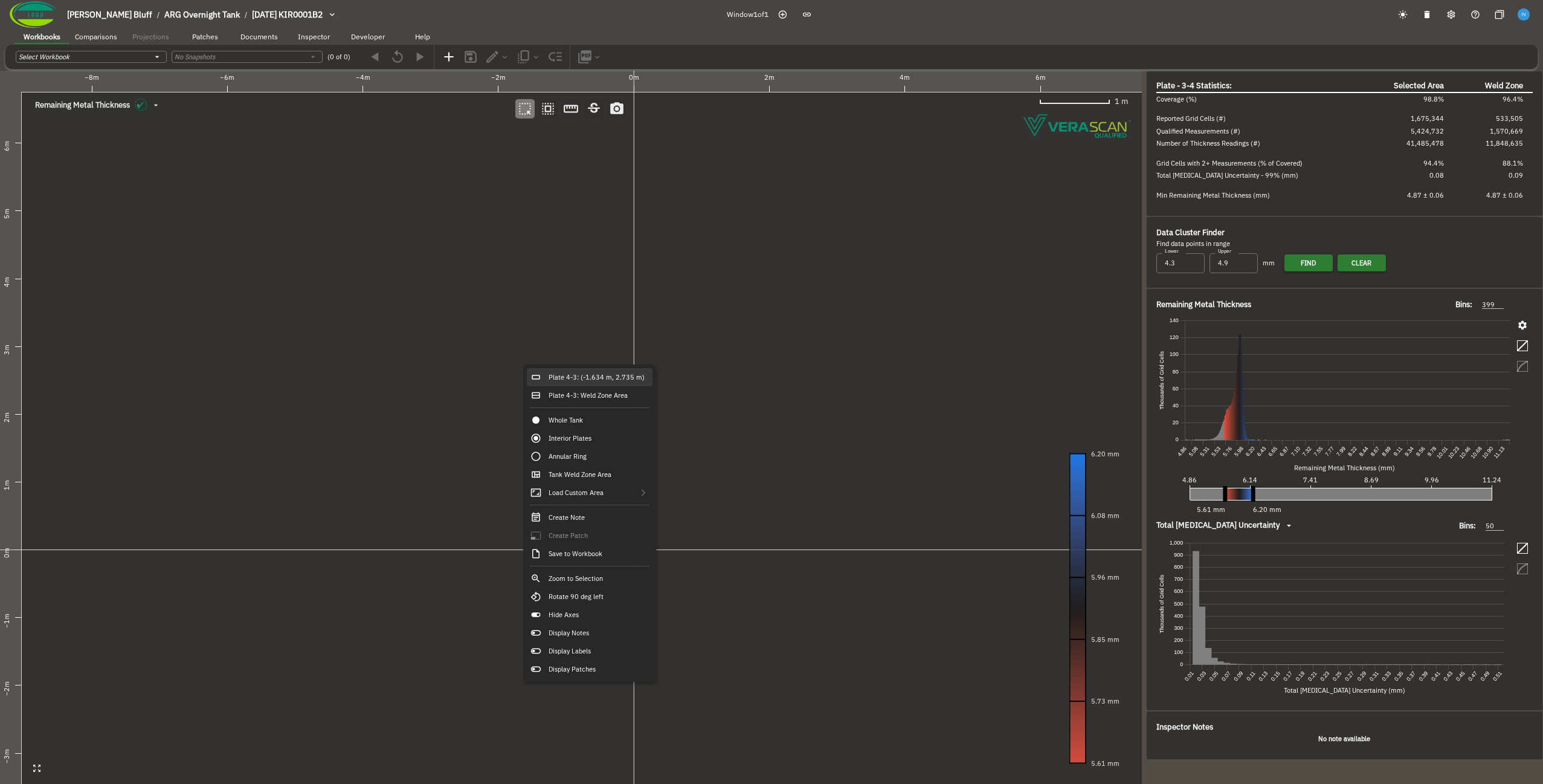
click at [557, 374] on div "Plate 4-3: (-1.634 m, 2.735 m)" at bounding box center [590, 376] width 126 height 18
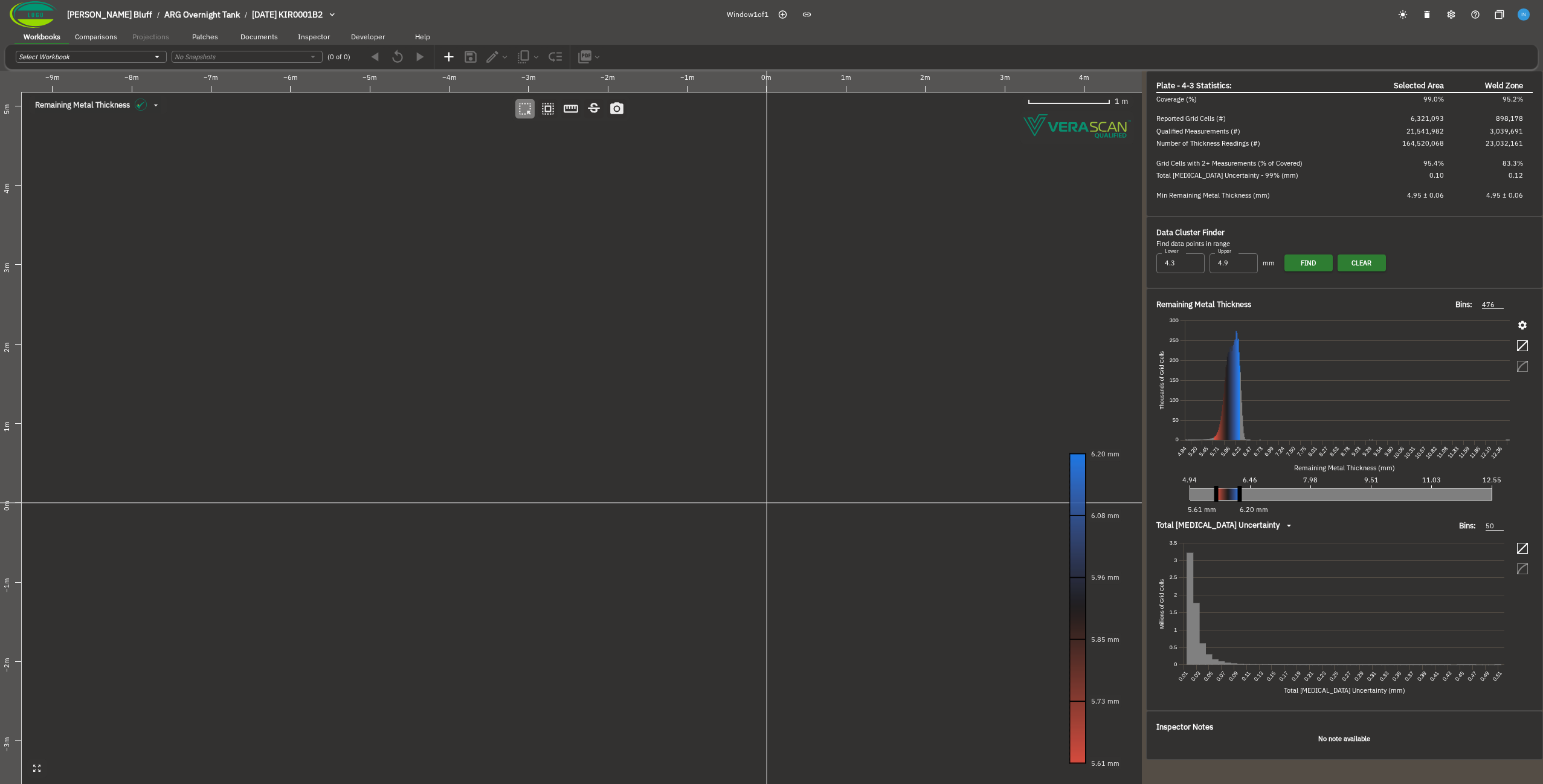
click at [664, 403] on canvas at bounding box center [571, 427] width 1142 height 713
click at [498, 408] on div "Plate 4-2: (-4.507 m, 1.430 m)" at bounding box center [476, 401] width 126 height 18
type input "141"
type input "64"
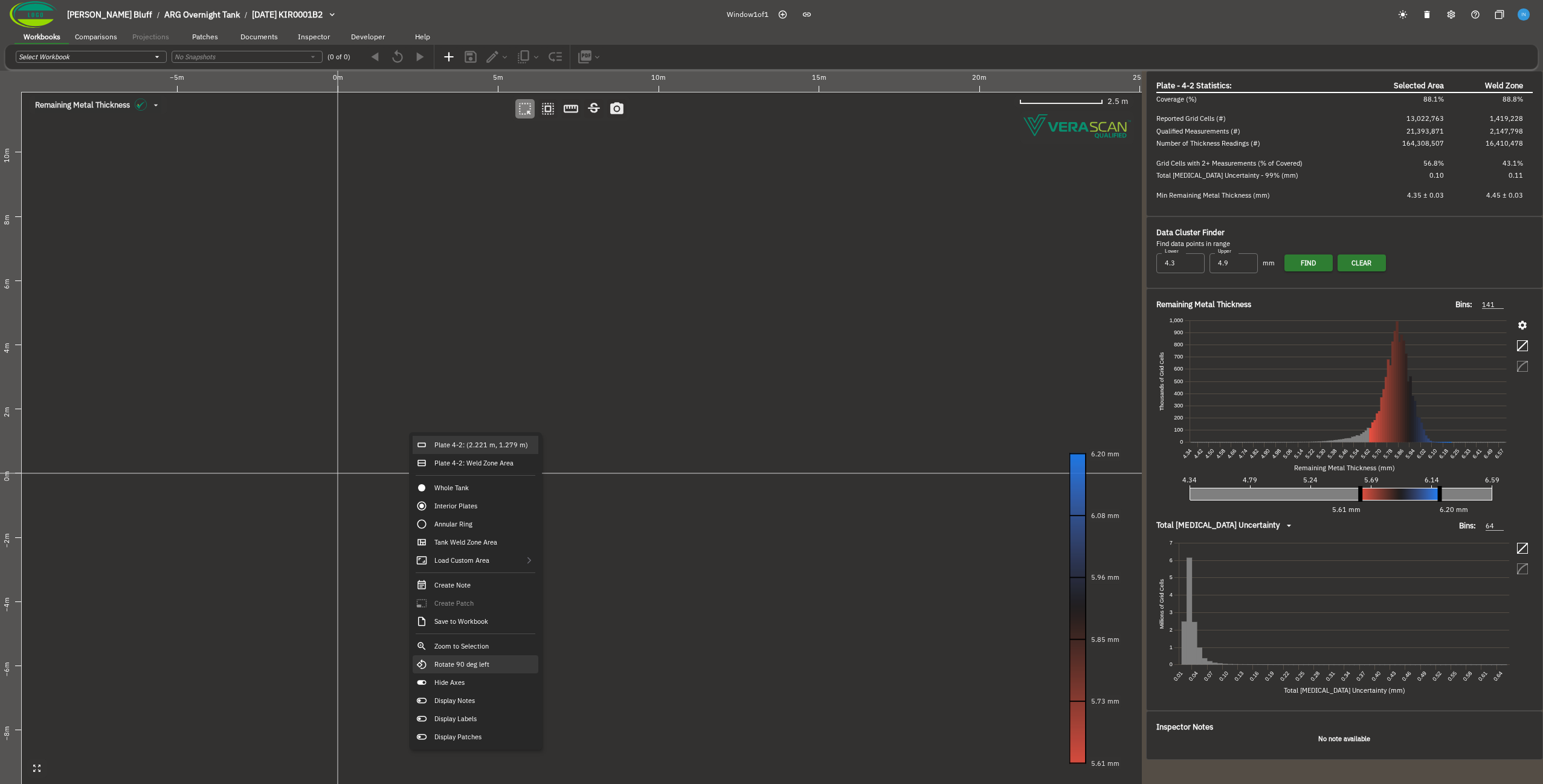
click at [498, 666] on div "Rotate 90 deg left" at bounding box center [476, 664] width 126 height 18
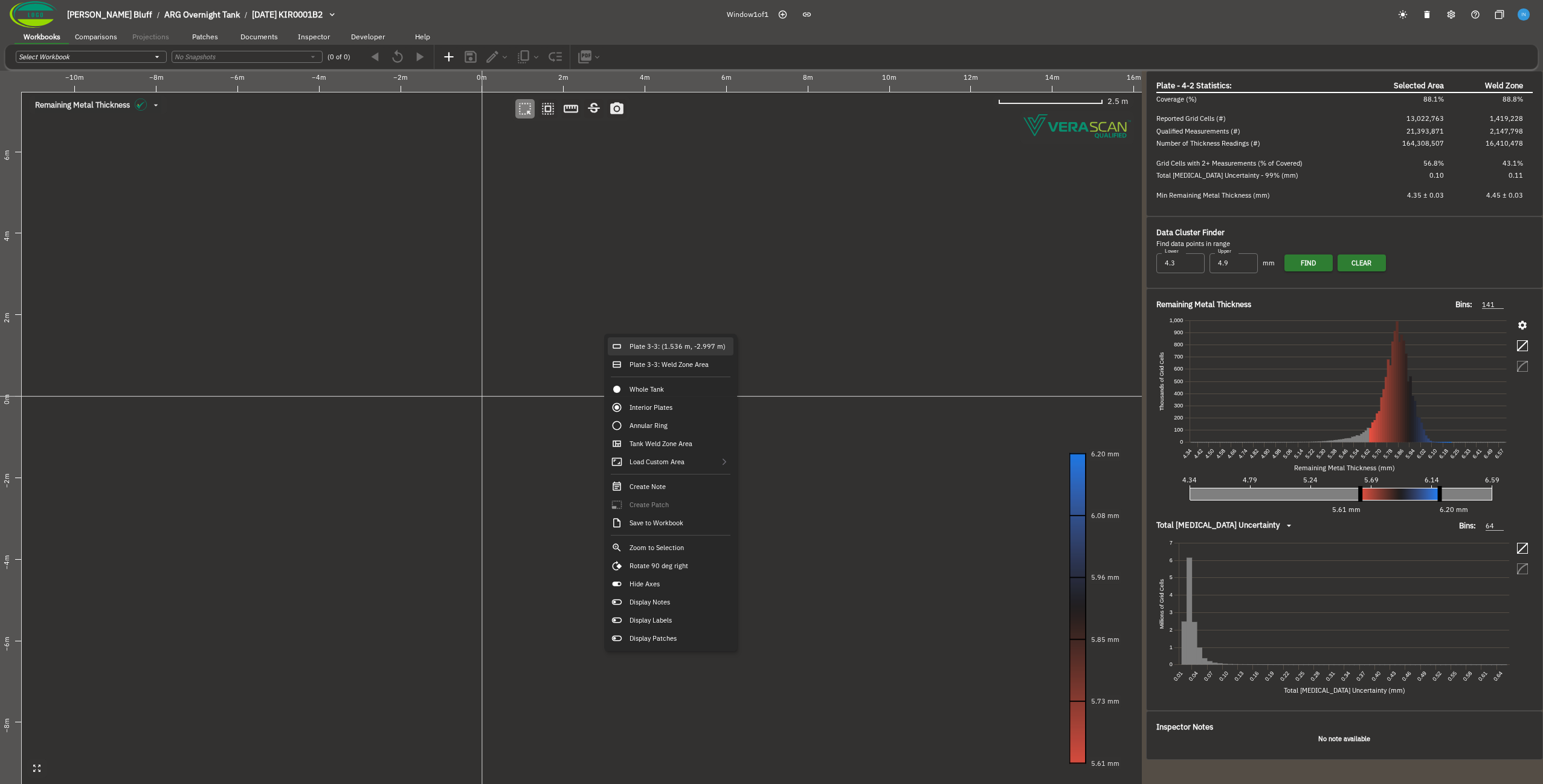
click at [637, 348] on div "Plate 3-3: (1.536 m, -2.997 m)" at bounding box center [671, 346] width 126 height 18
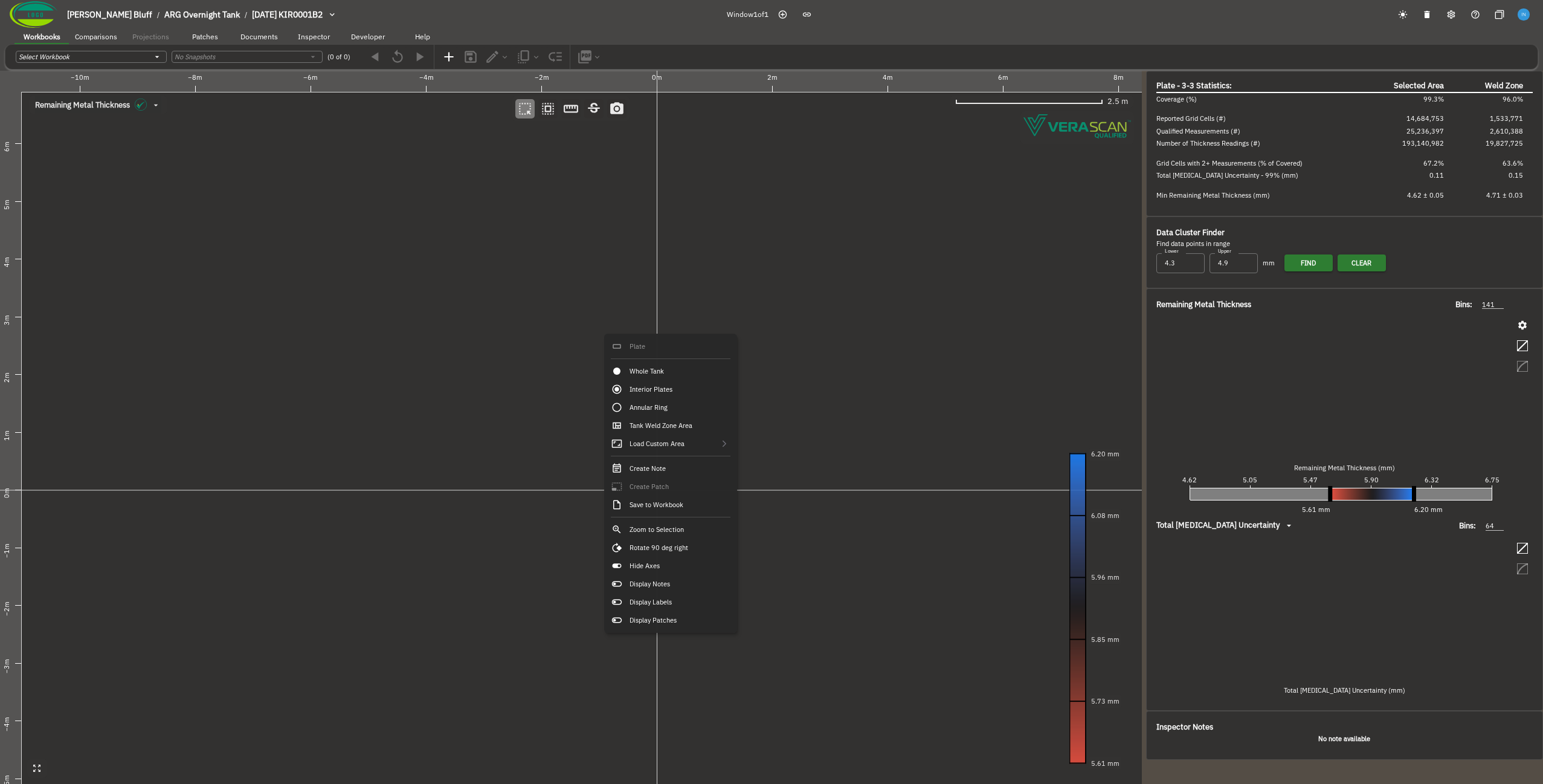
type input "134"
type input "57"
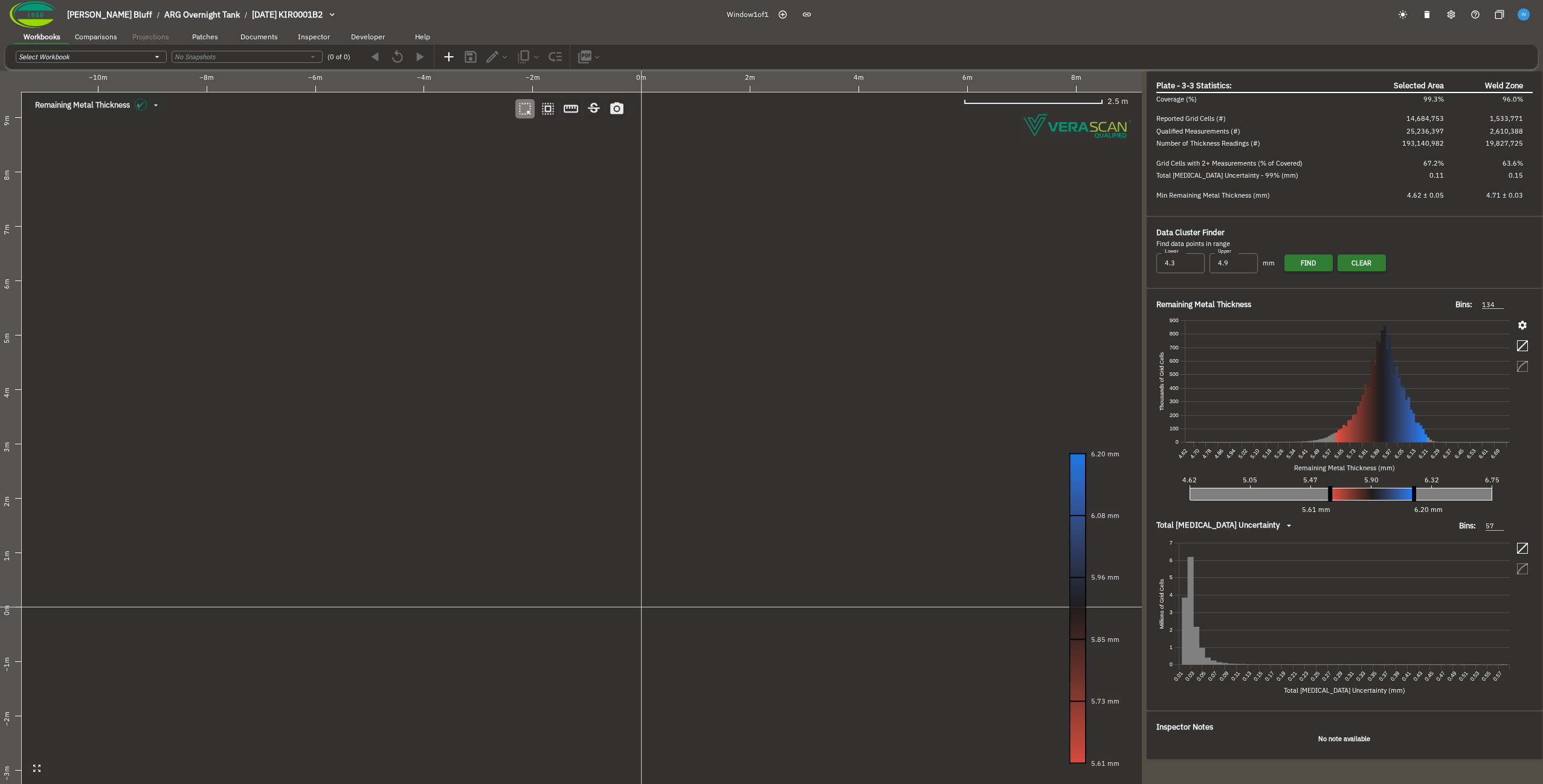
drag, startPoint x: 611, startPoint y: 461, endPoint x: 597, endPoint y: 460, distance: 14.0
click at [597, 460] on canvas at bounding box center [571, 427] width 1142 height 713
click at [507, 608] on div "Rotate 90 deg right" at bounding box center [484, 612] width 126 height 18
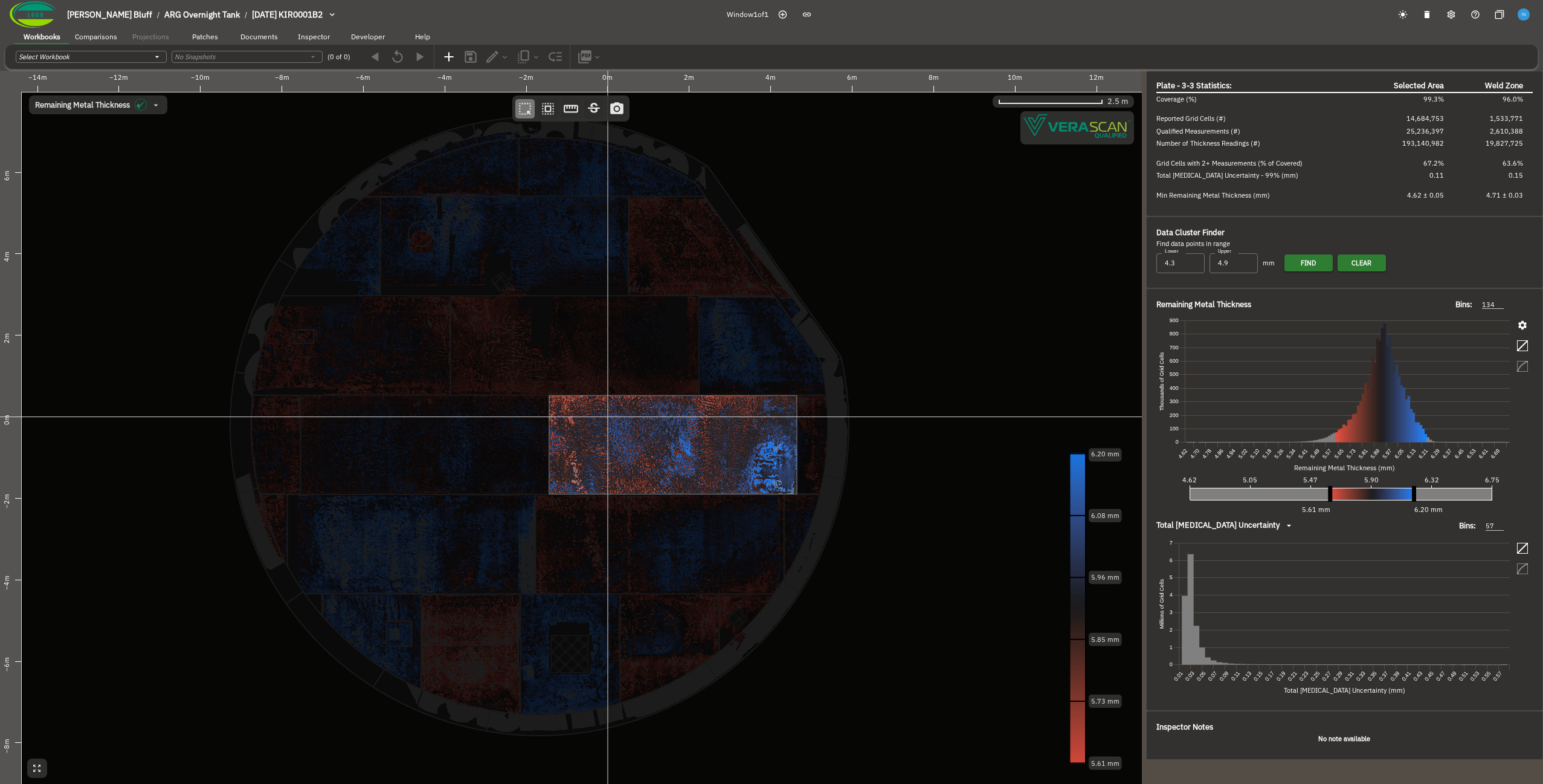
drag, startPoint x: 435, startPoint y: 402, endPoint x: 400, endPoint y: 401, distance: 35.0
click at [400, 401] on canvas at bounding box center [571, 427] width 1142 height 713
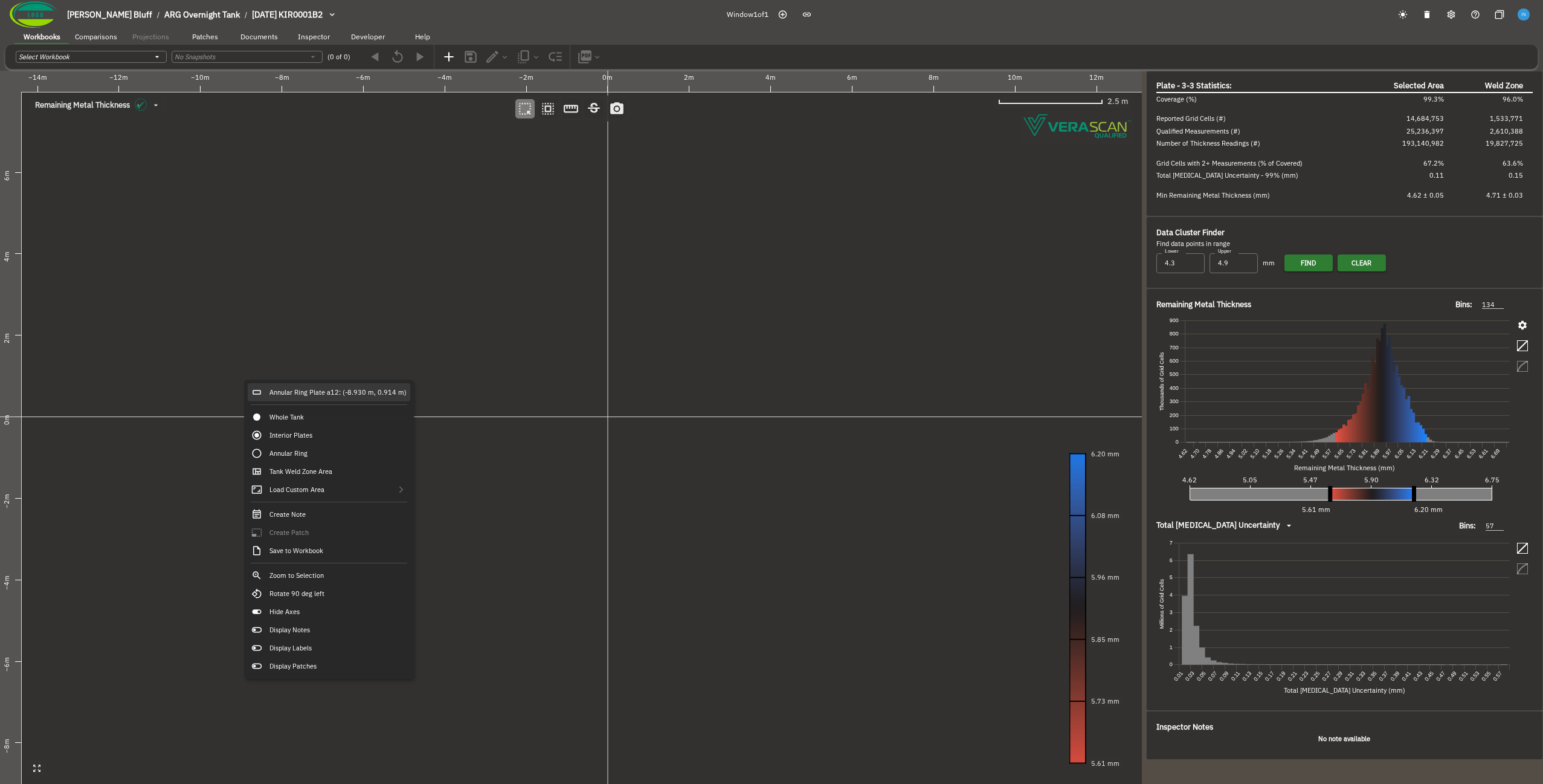
click at [283, 394] on div "Annular Ring Plate a12: (-8.930 m, 0.914 m)" at bounding box center [328, 391] width 163 height 18
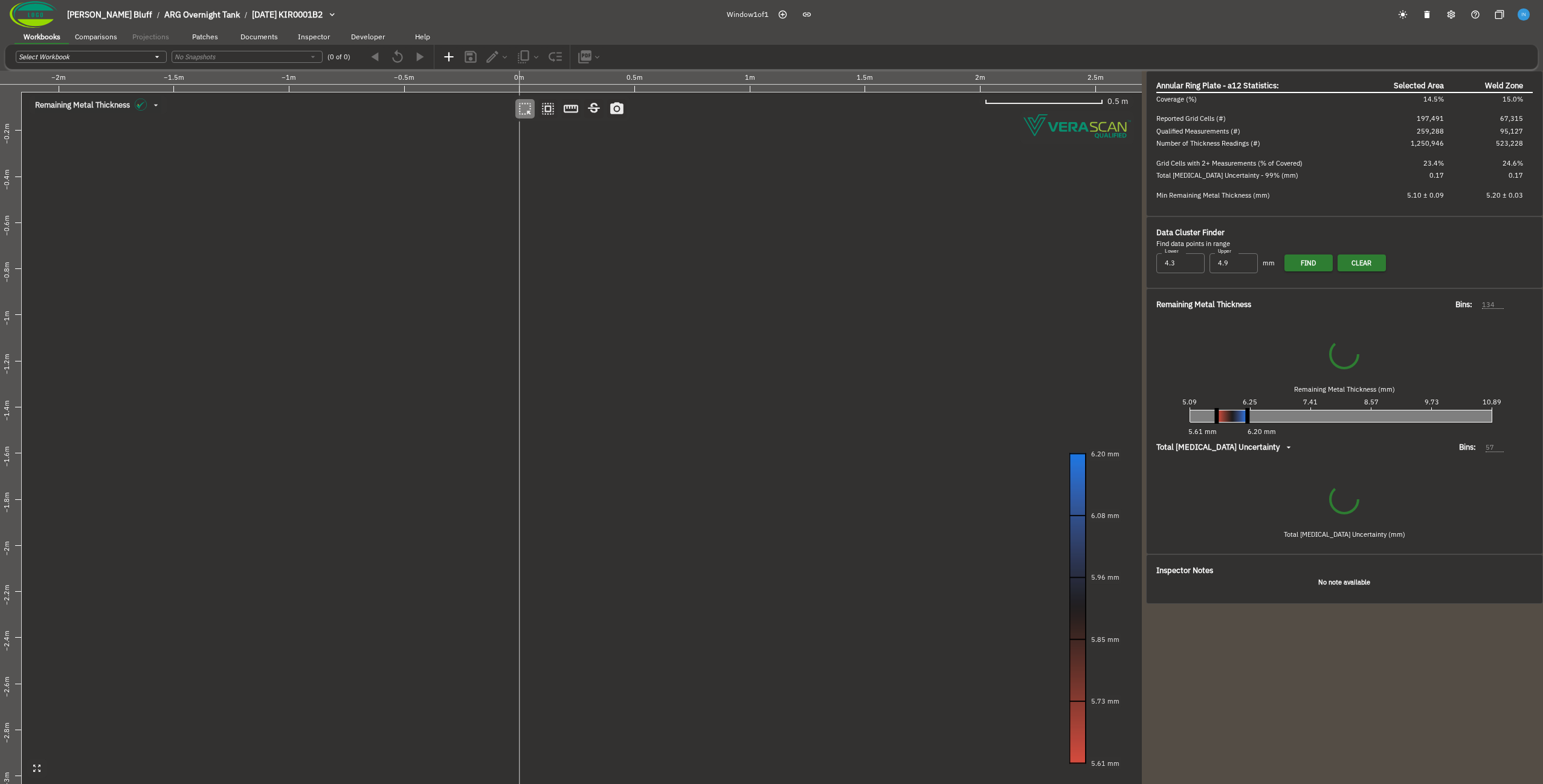
type input "363"
type input "62"
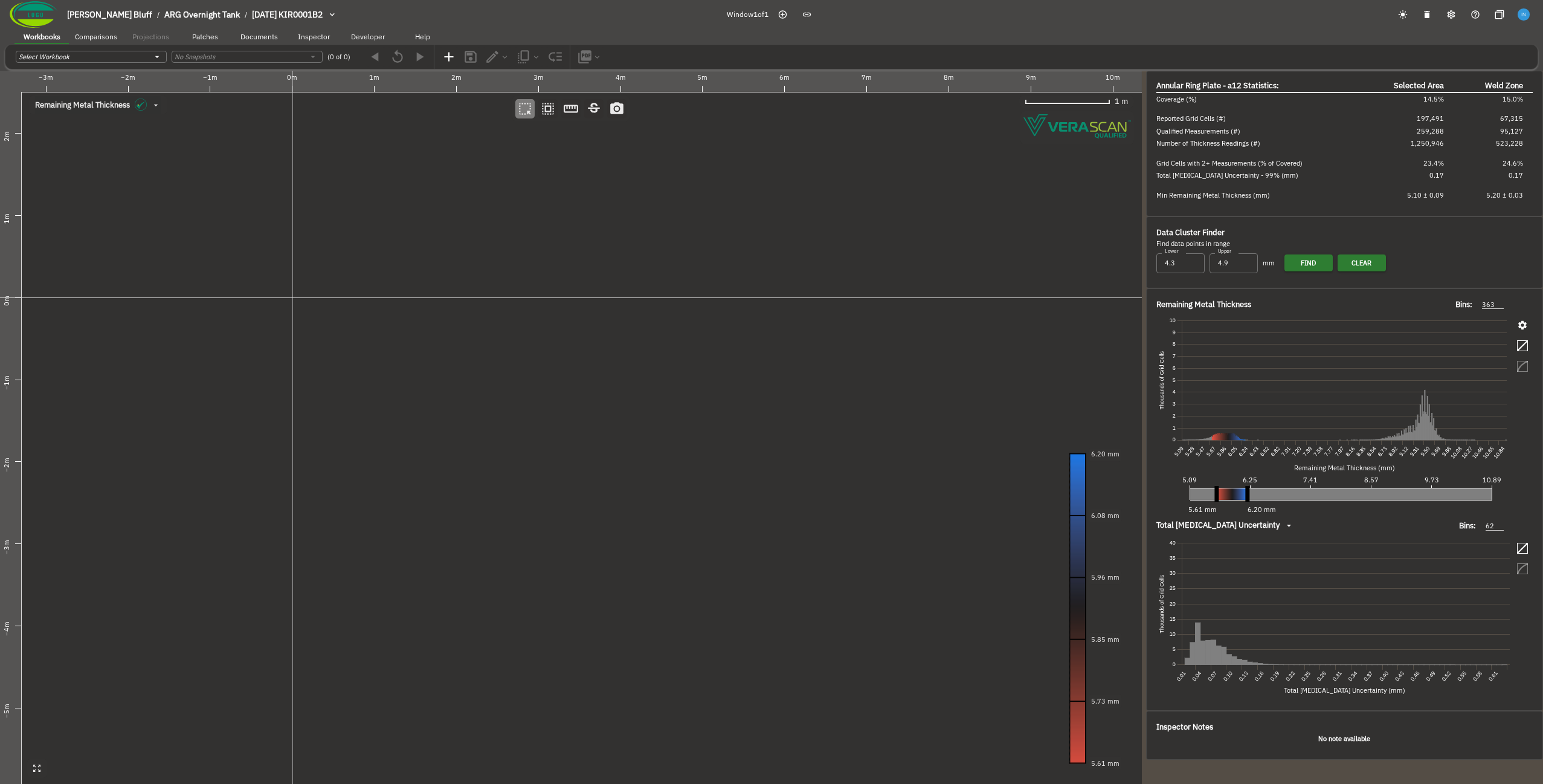
drag, startPoint x: 524, startPoint y: 454, endPoint x: 290, endPoint y: 427, distance: 235.6
click at [290, 427] on canvas at bounding box center [571, 427] width 1142 height 713
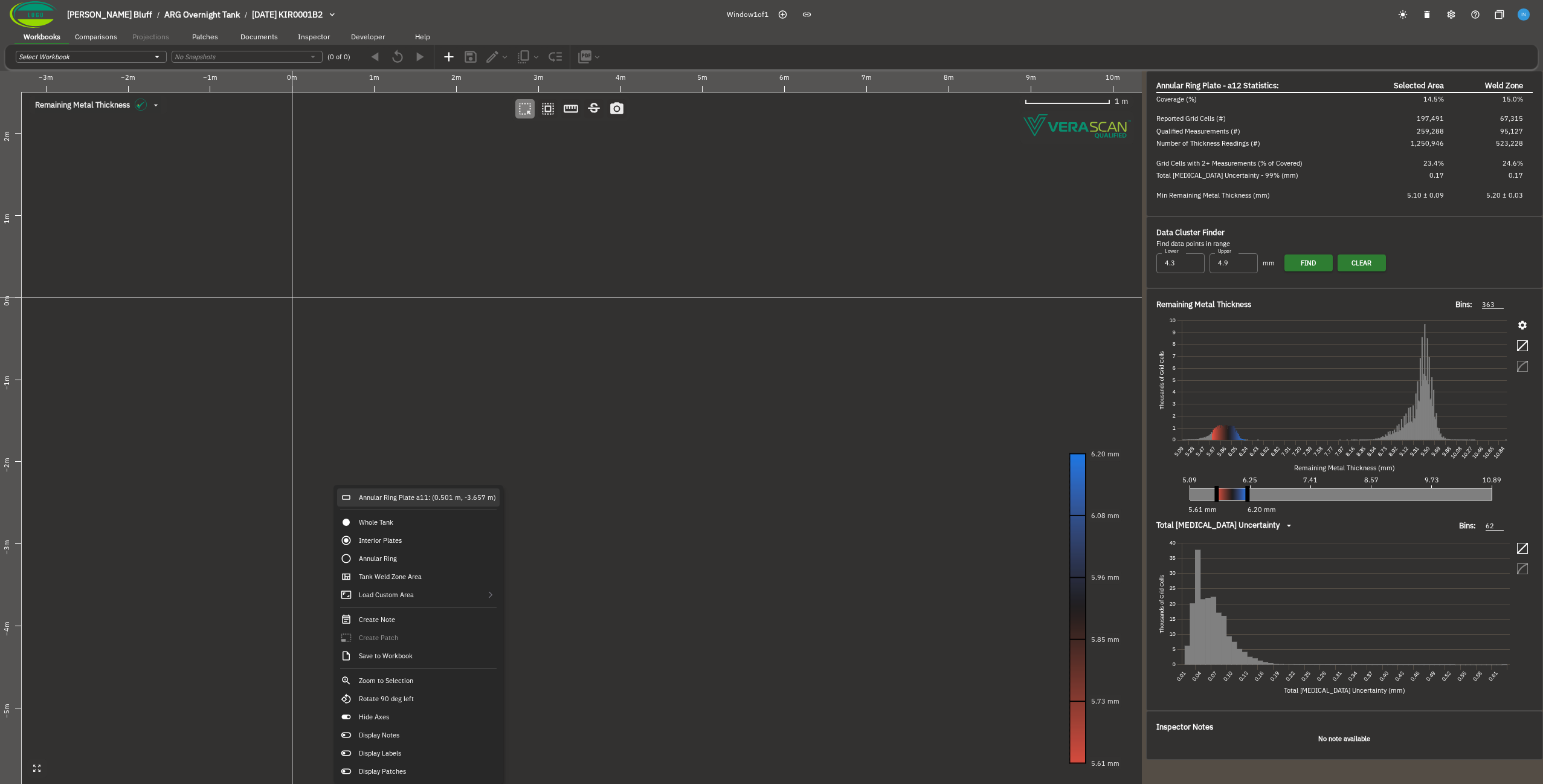
click at [388, 490] on div "Annular Ring Plate a11: (0.501 m, -3.657 m)" at bounding box center [418, 496] width 163 height 18
type input "334"
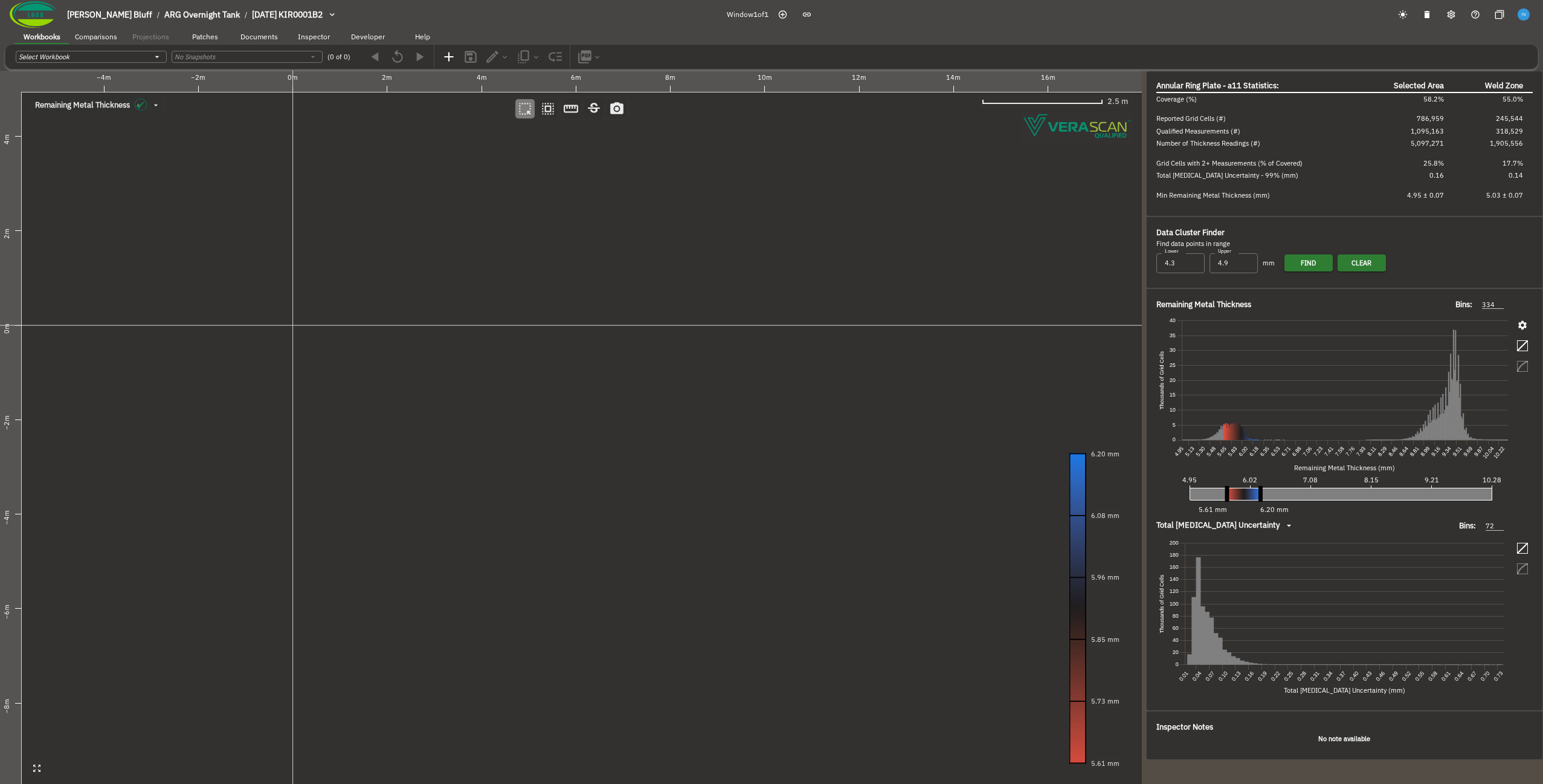
drag, startPoint x: 417, startPoint y: 447, endPoint x: 357, endPoint y: 420, distance: 65.8
click at [357, 420] on canvas at bounding box center [571, 427] width 1142 height 713
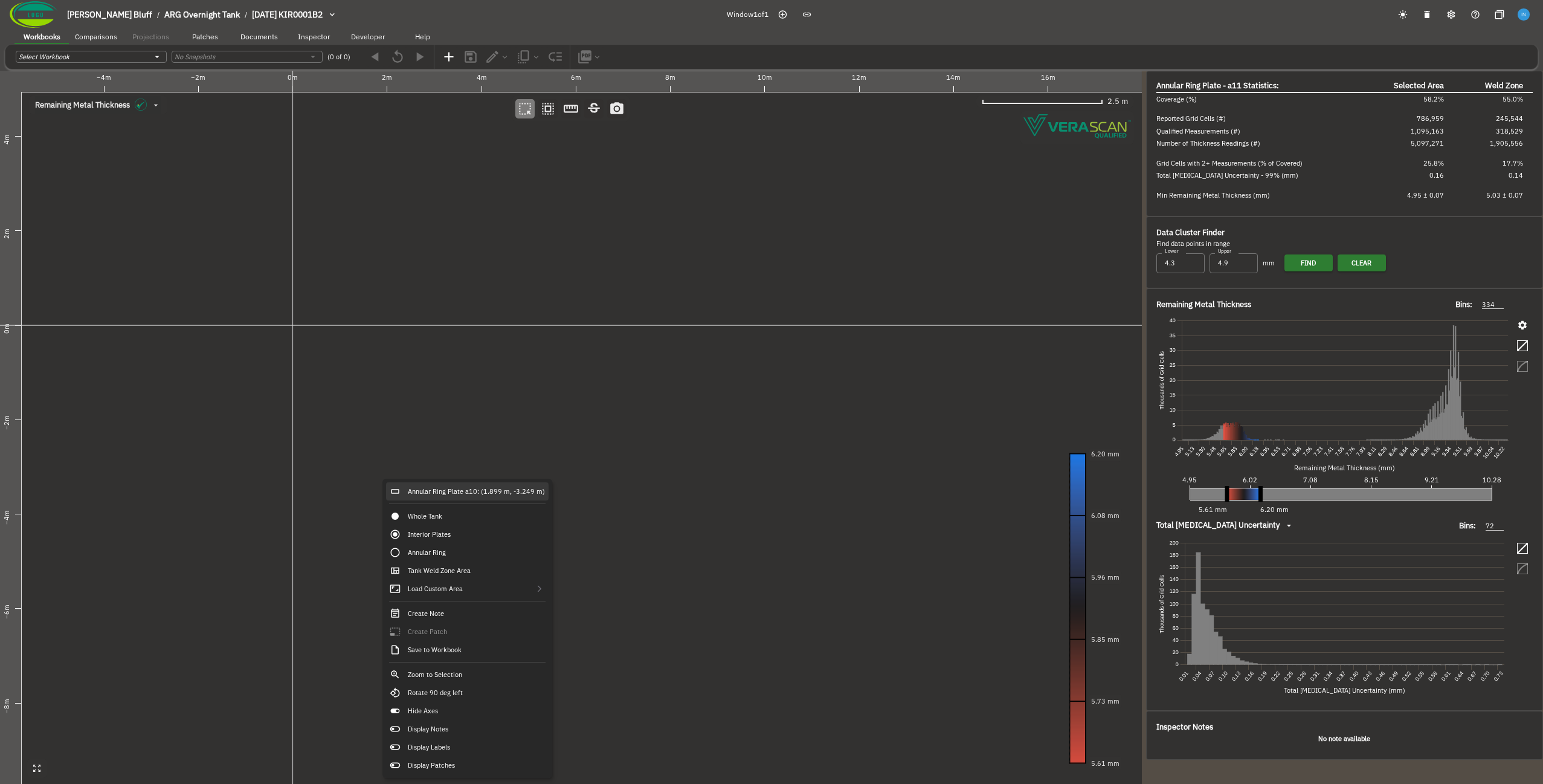
click at [427, 491] on div "Annular Ring Plate a10: (1.899 m, -3.249 m)" at bounding box center [467, 491] width 163 height 18
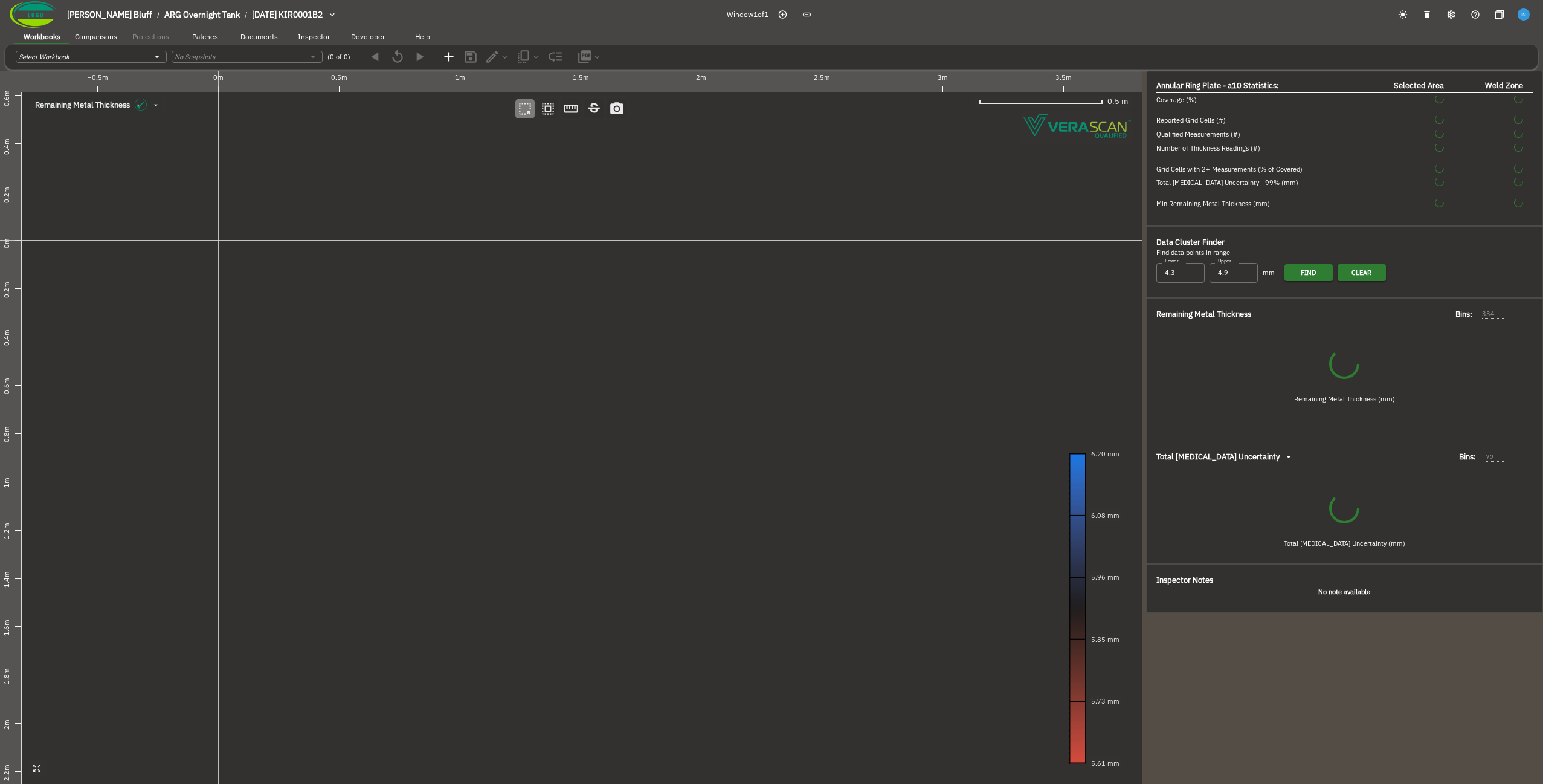
type input "50"
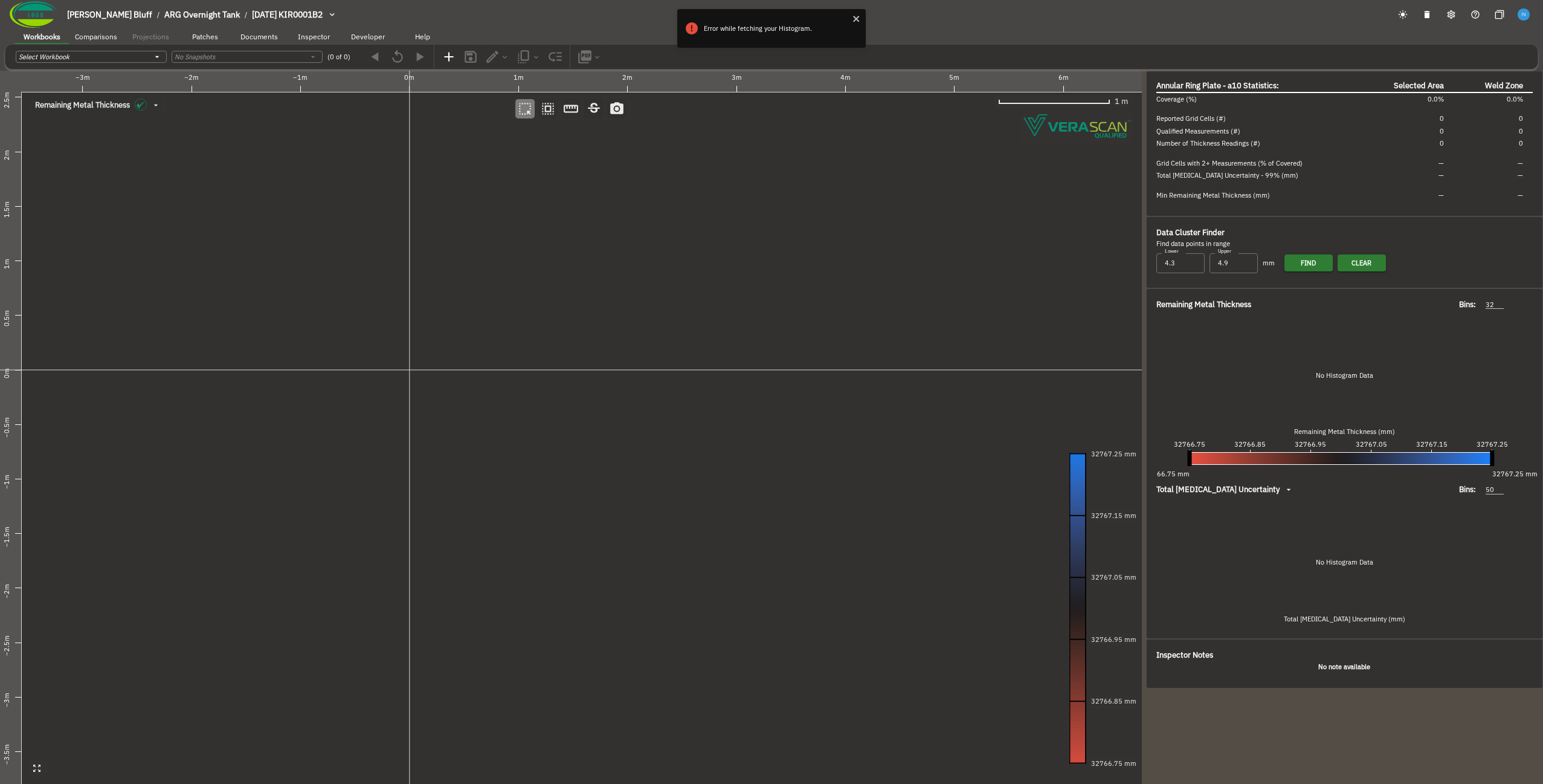
drag, startPoint x: 526, startPoint y: 491, endPoint x: 270, endPoint y: 427, distance: 263.9
click at [270, 427] on canvas at bounding box center [571, 427] width 1142 height 713
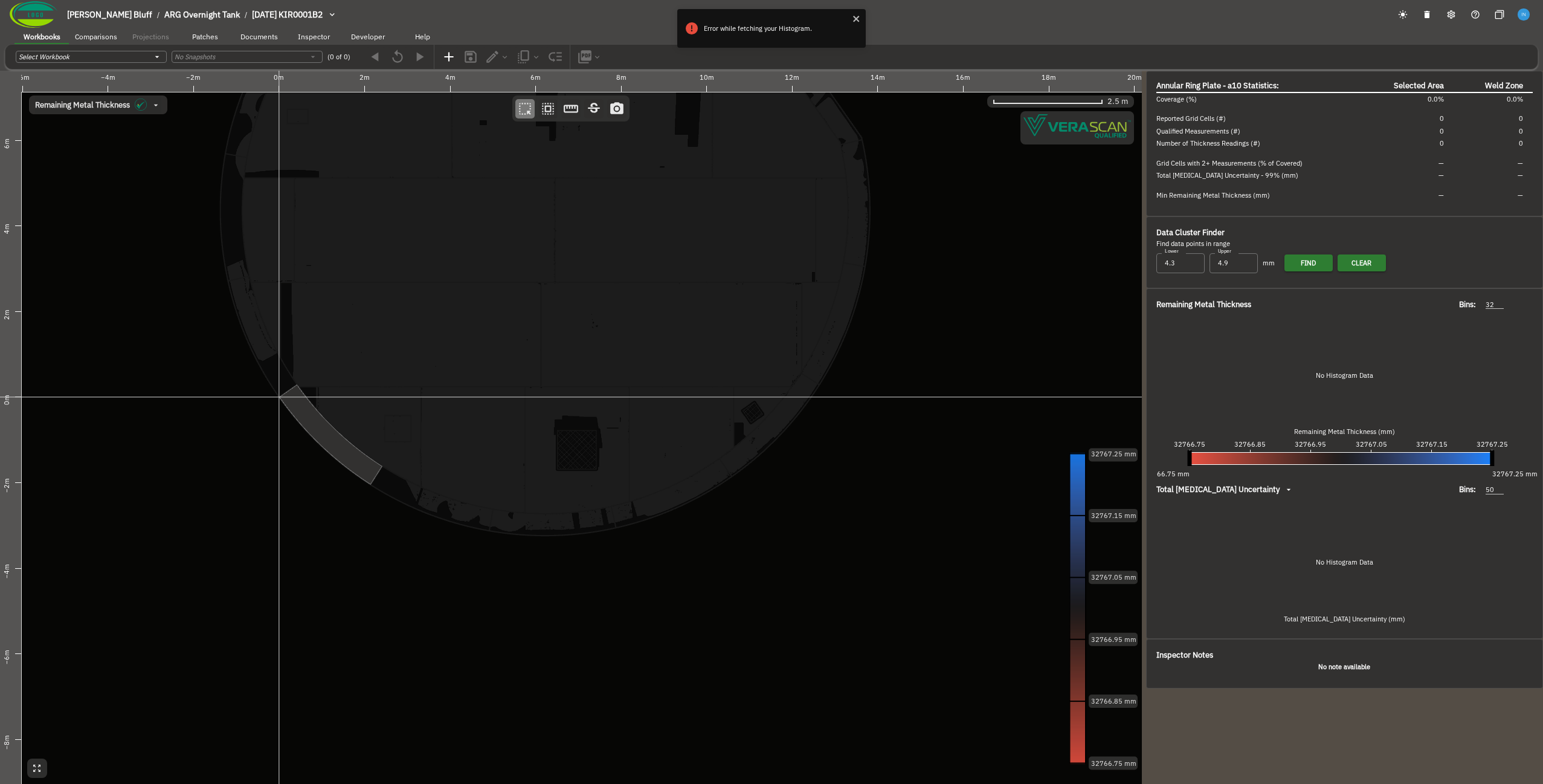
drag, startPoint x: 501, startPoint y: 518, endPoint x: 414, endPoint y: 479, distance: 95.3
click at [414, 479] on canvas at bounding box center [571, 427] width 1142 height 713
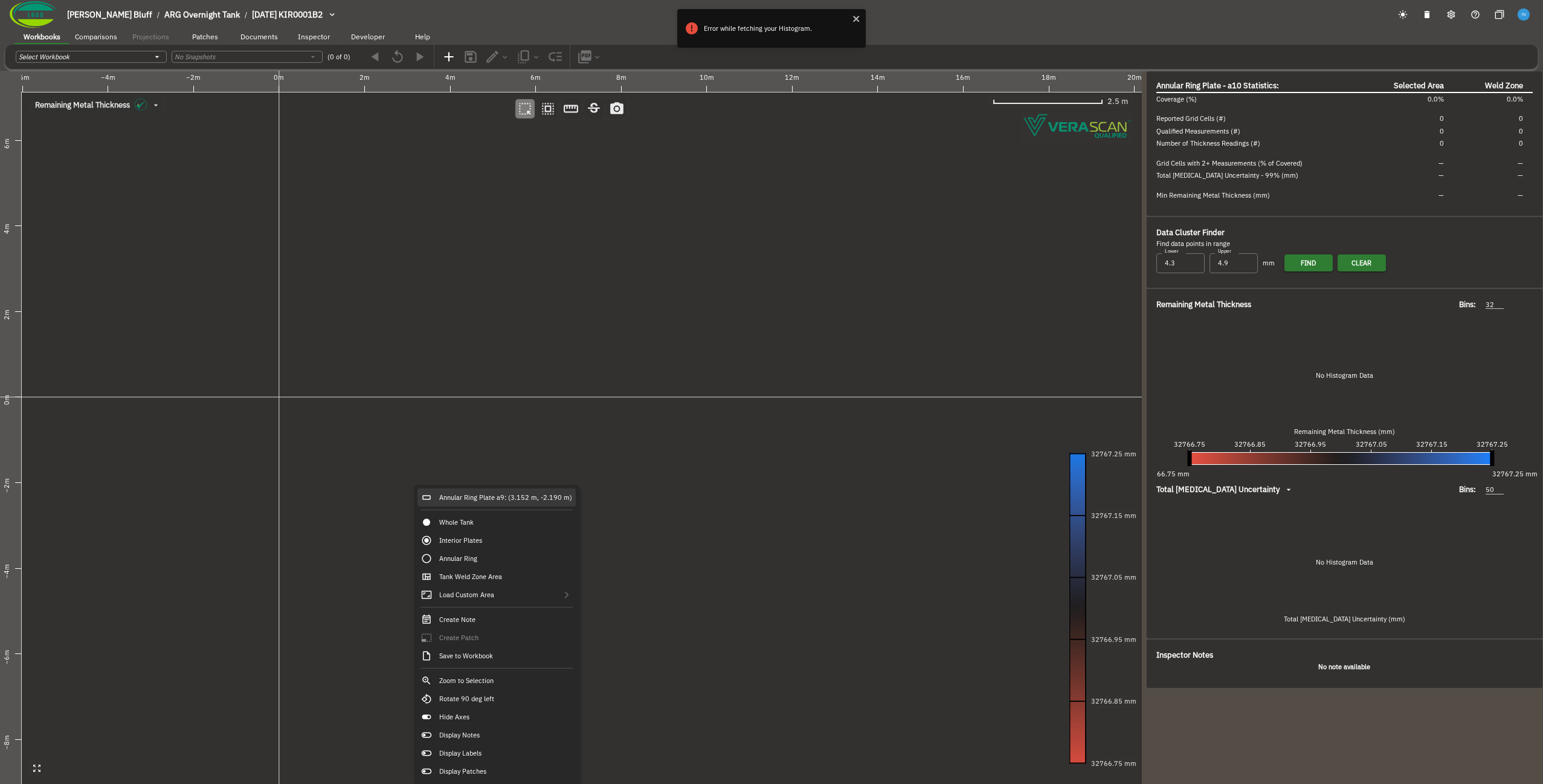
click at [449, 502] on div "Annular Ring Plate a9: (3.152 m, -2.190 m)" at bounding box center [496, 496] width 158 height 18
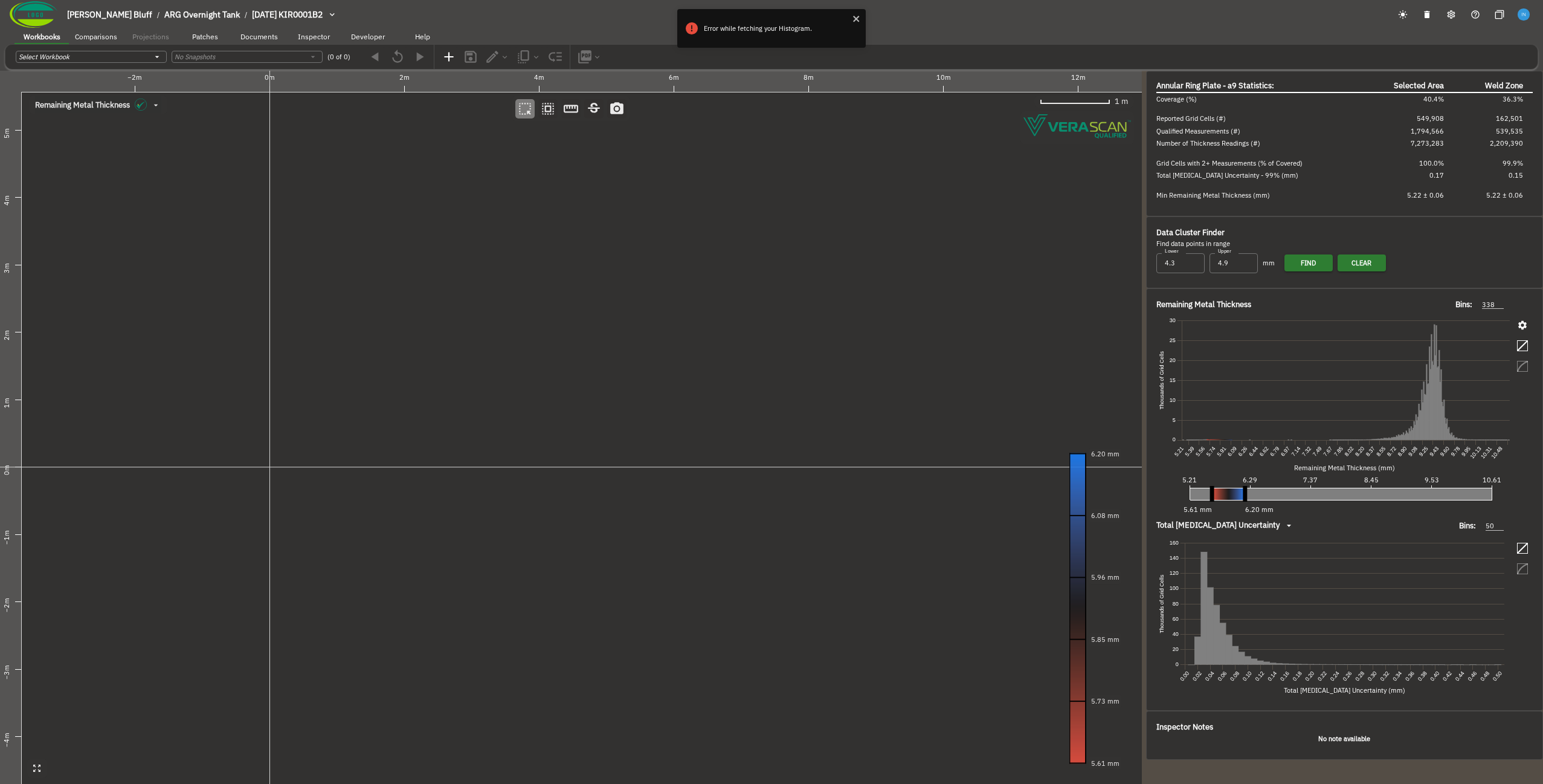
drag, startPoint x: 449, startPoint y: 501, endPoint x: 344, endPoint y: 501, distance: 105.0
click at [344, 501] on canvas at bounding box center [571, 427] width 1142 height 713
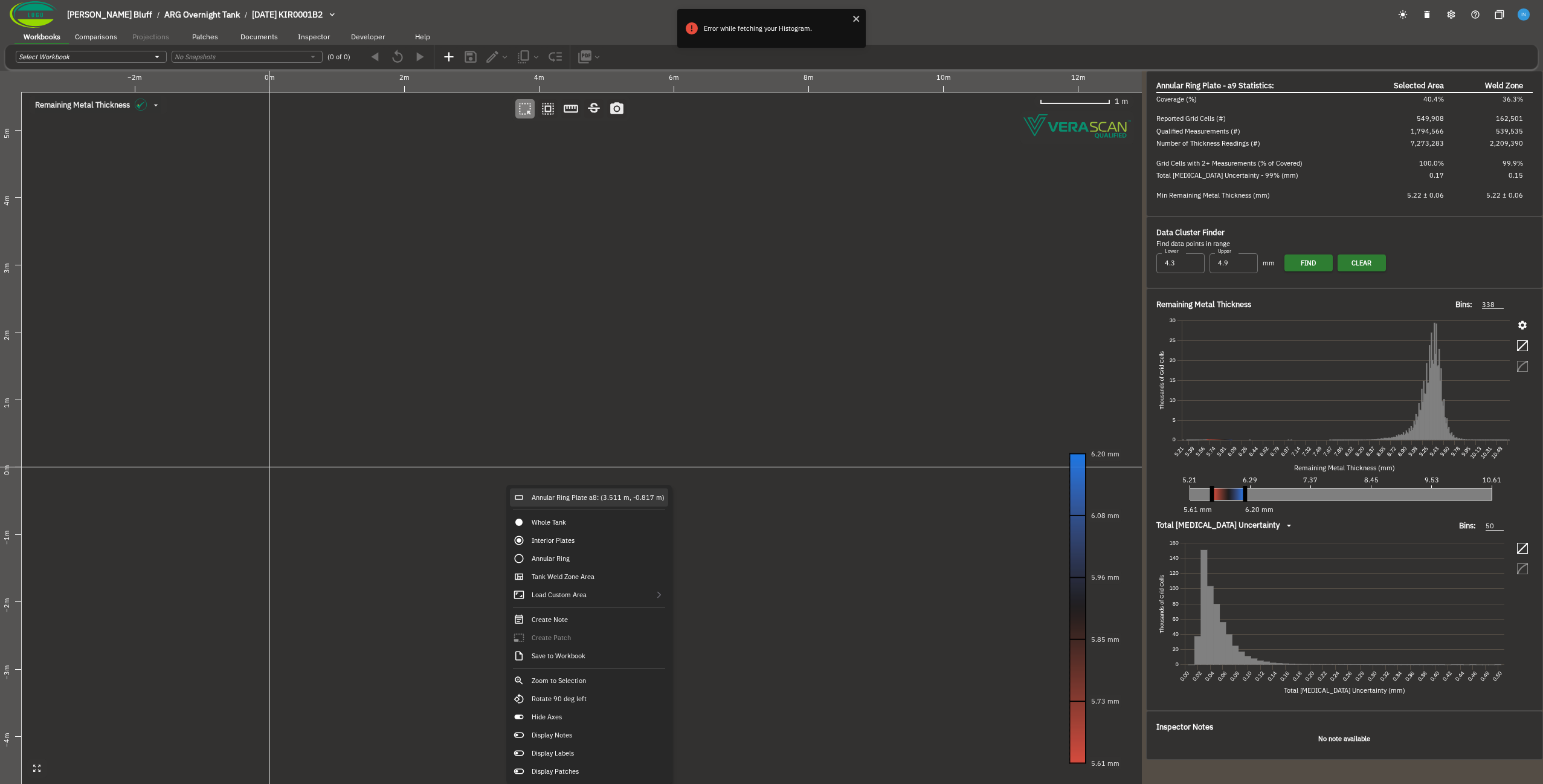
click at [556, 502] on div "Annular Ring Plate a8: (3.511 m, -0.817 m)" at bounding box center [589, 496] width 158 height 18
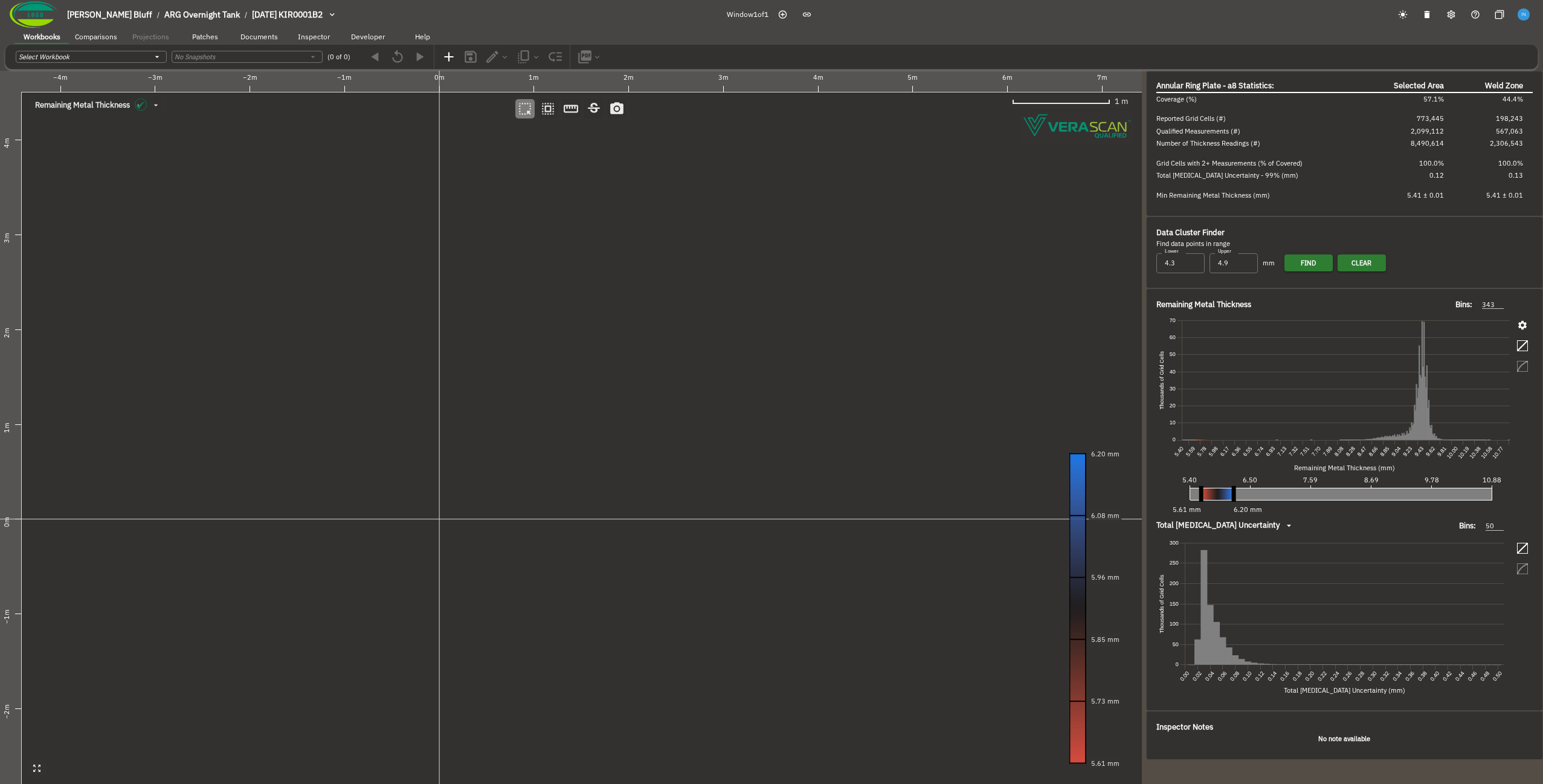
drag, startPoint x: 541, startPoint y: 504, endPoint x: 348, endPoint y: 497, distance: 193.1
click at [570, 519] on canvas at bounding box center [571, 427] width 1142 height 713
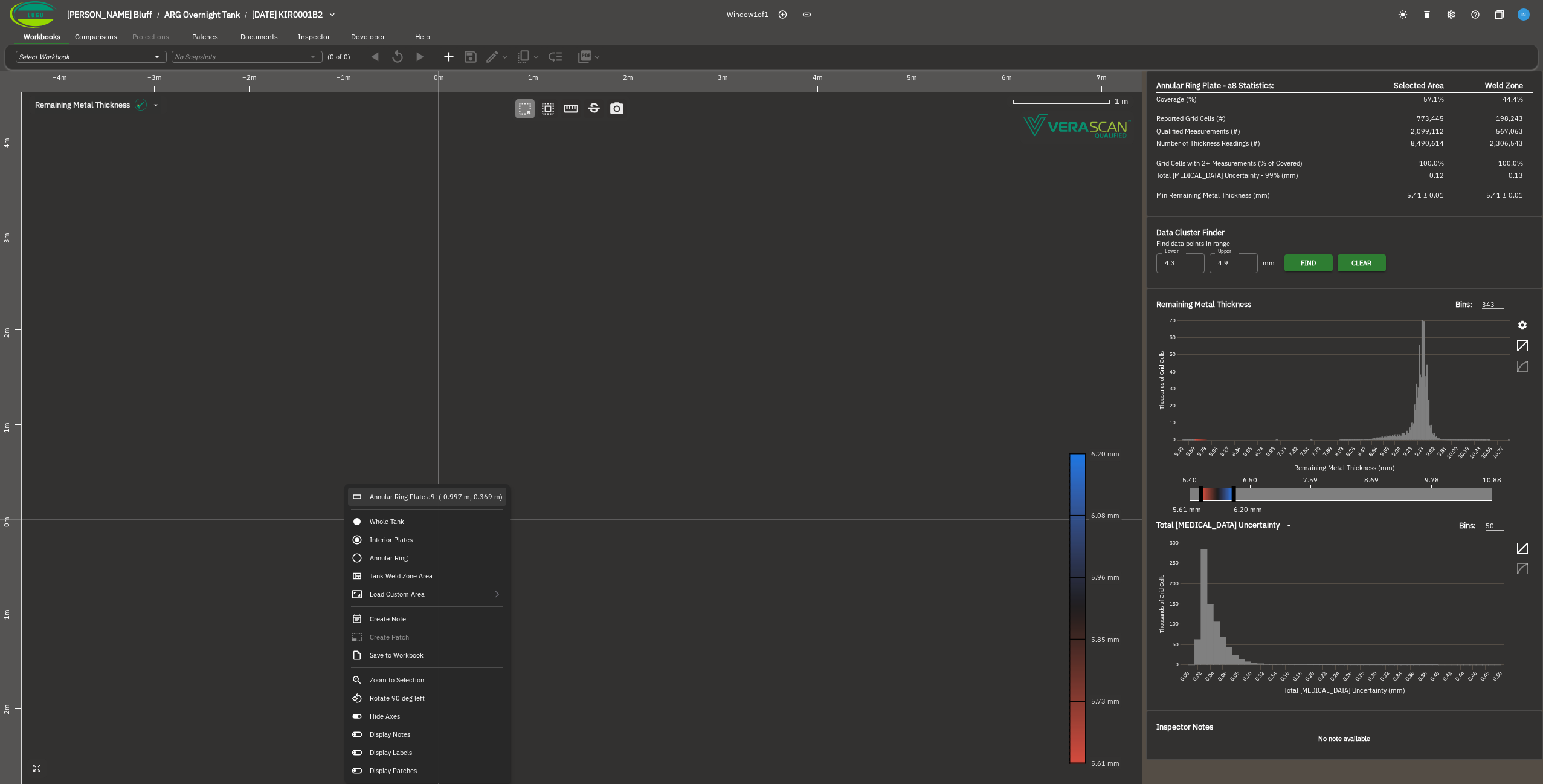
click at [370, 488] on div "Annular Ring Plate a9: (-0.997 m, 0.369 m)" at bounding box center [427, 496] width 158 height 18
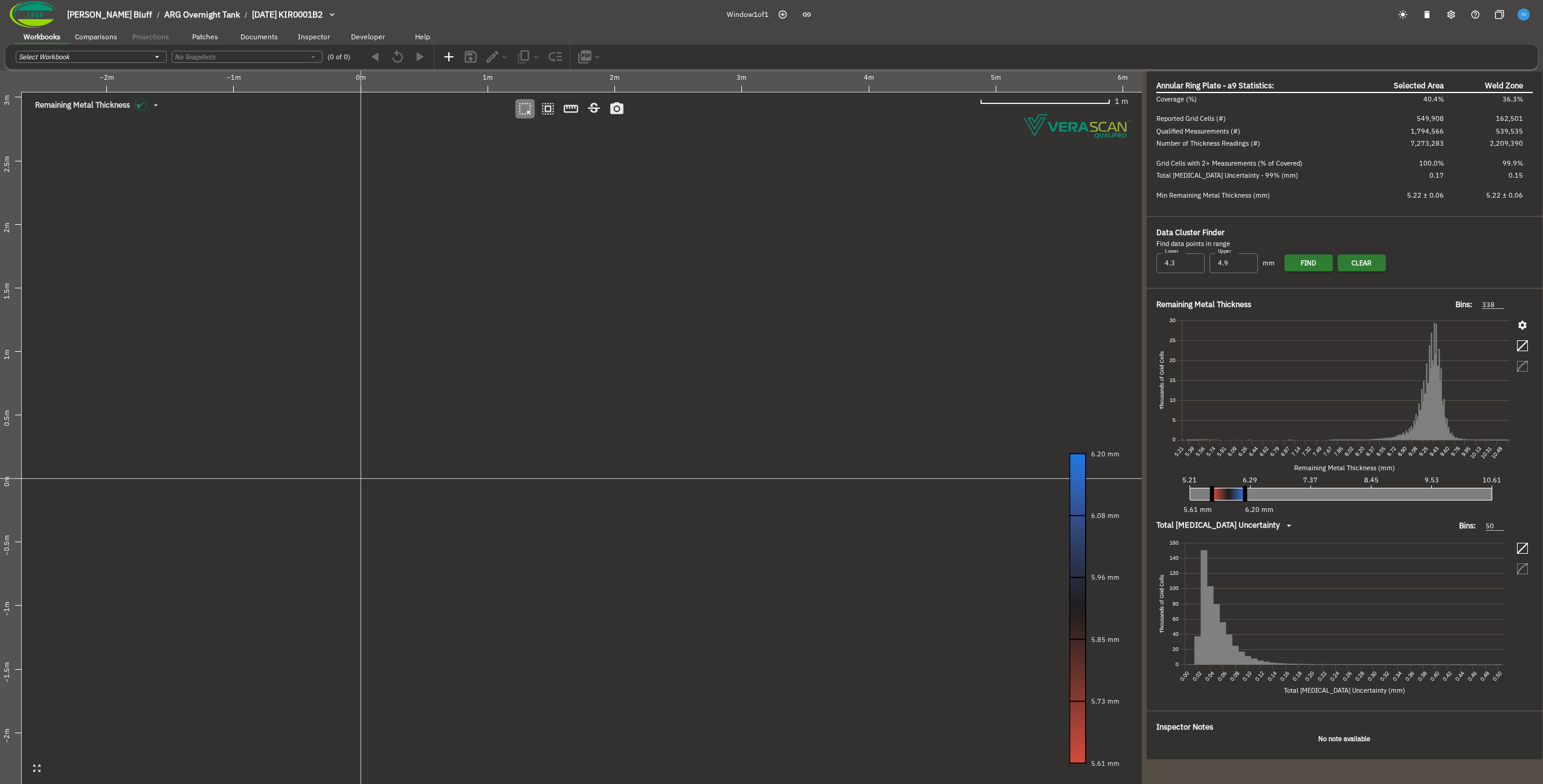
drag, startPoint x: 370, startPoint y: 488, endPoint x: 478, endPoint y: 540, distance: 119.9
click at [478, 540] on canvas at bounding box center [571, 427] width 1142 height 713
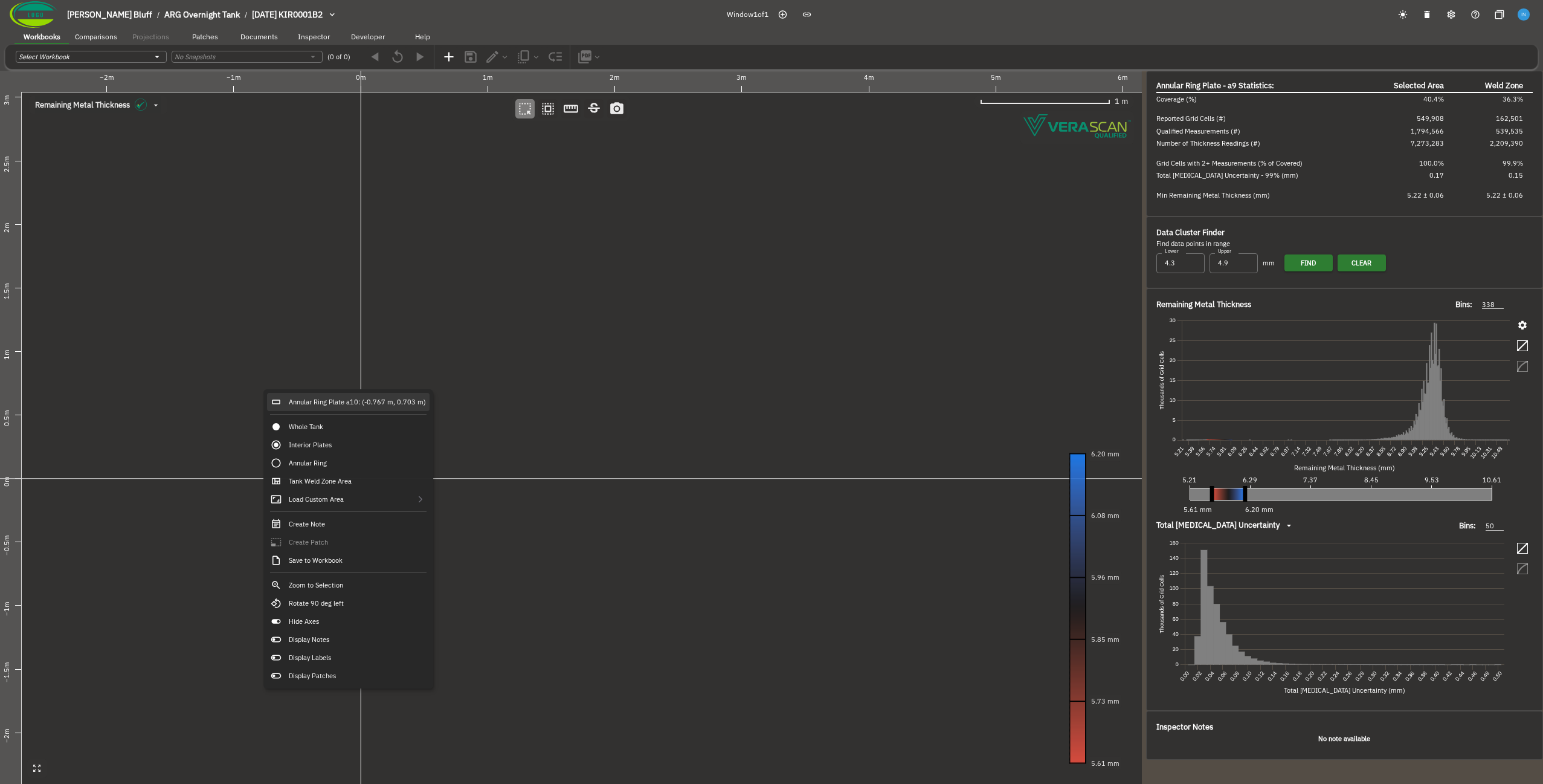
click at [299, 400] on div "Annular Ring Plate a10: (-0.767 m, 0.703 m)" at bounding box center [348, 401] width 163 height 18
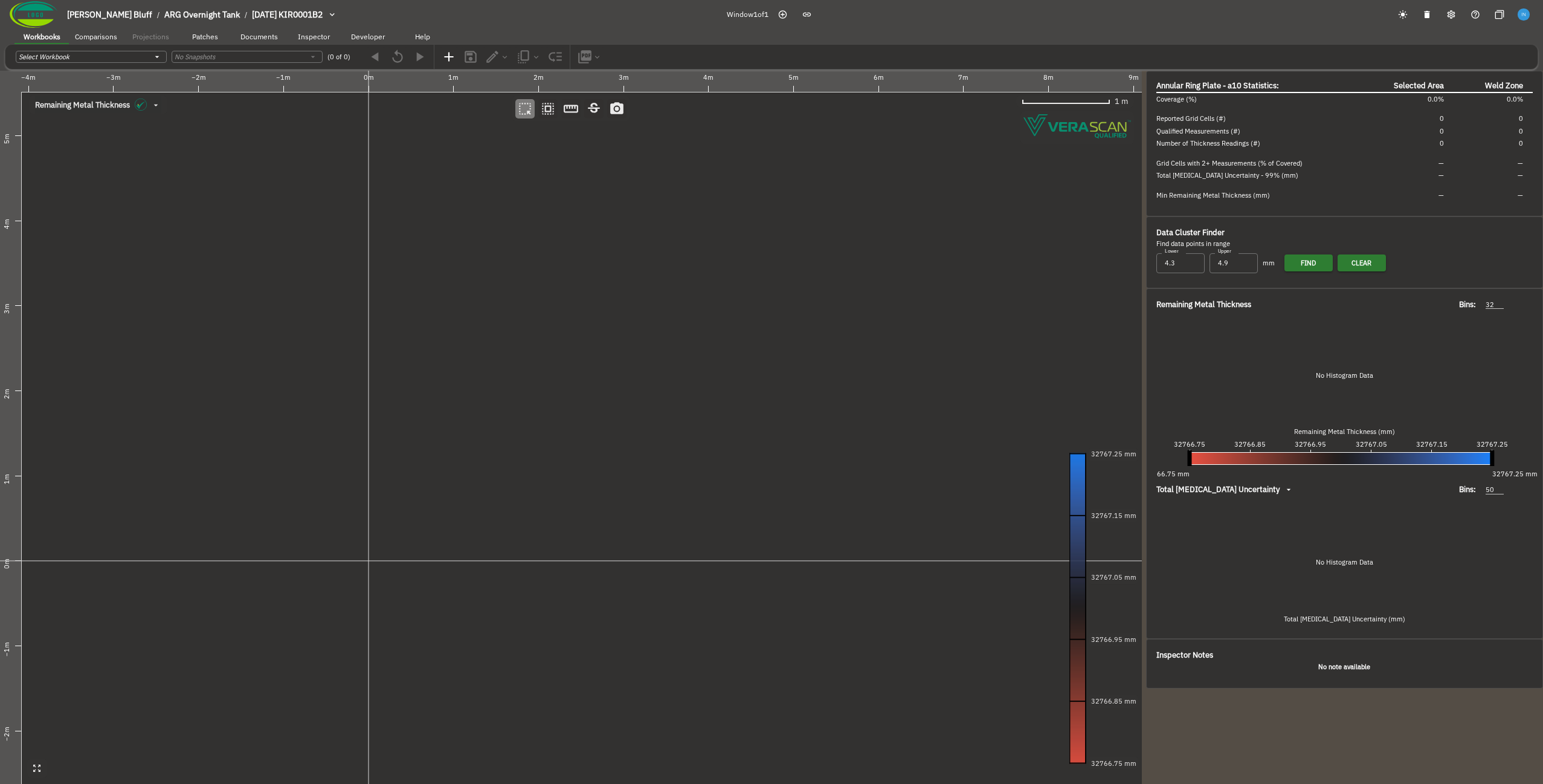
drag, startPoint x: 322, startPoint y: 393, endPoint x: 324, endPoint y: 420, distance: 27.1
click at [324, 420] on canvas at bounding box center [571, 427] width 1142 height 713
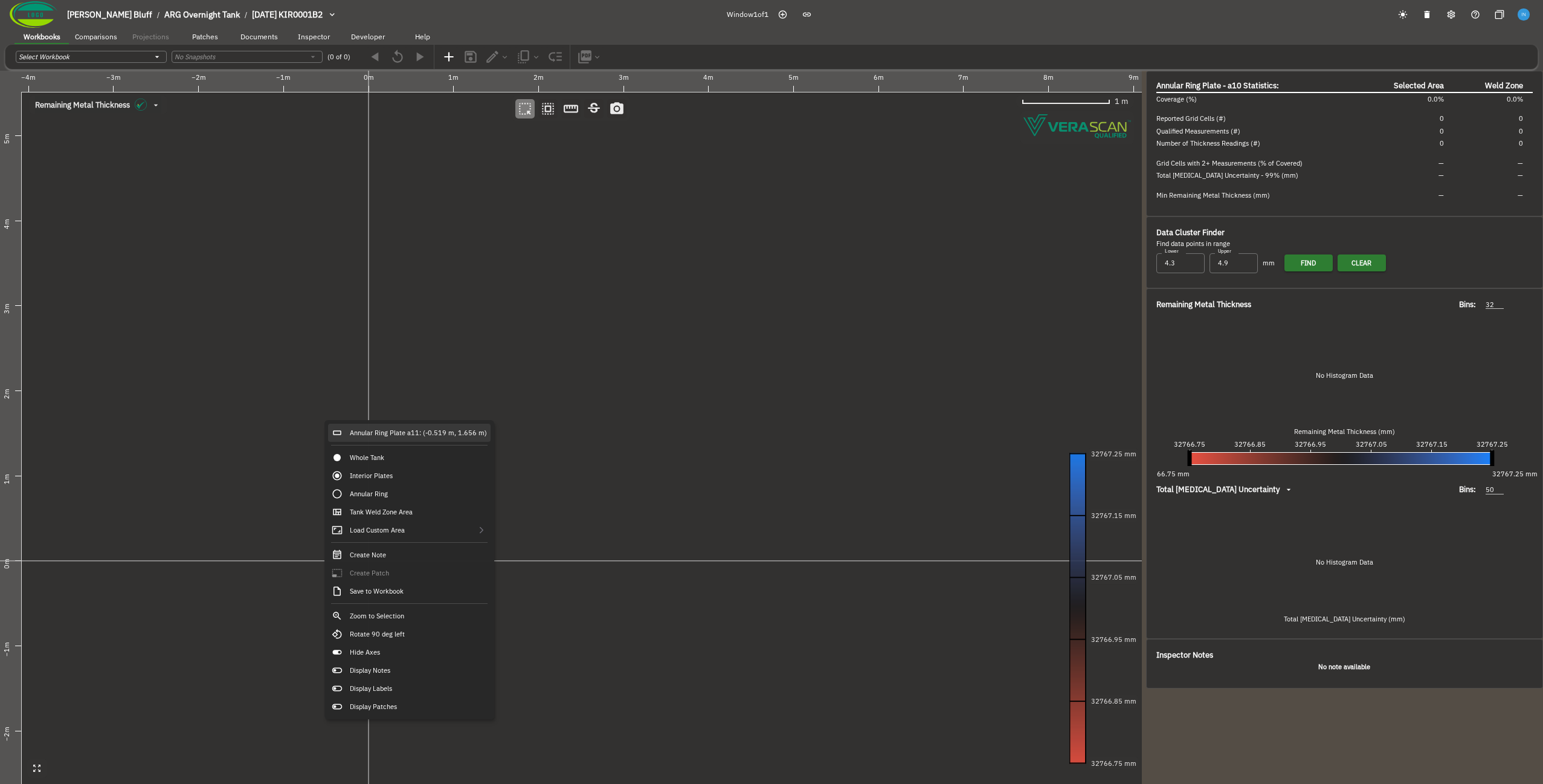
click at [338, 427] on div "Annular Ring Plate a11: (-0.519 m, 1.656 m)" at bounding box center [409, 432] width 163 height 18
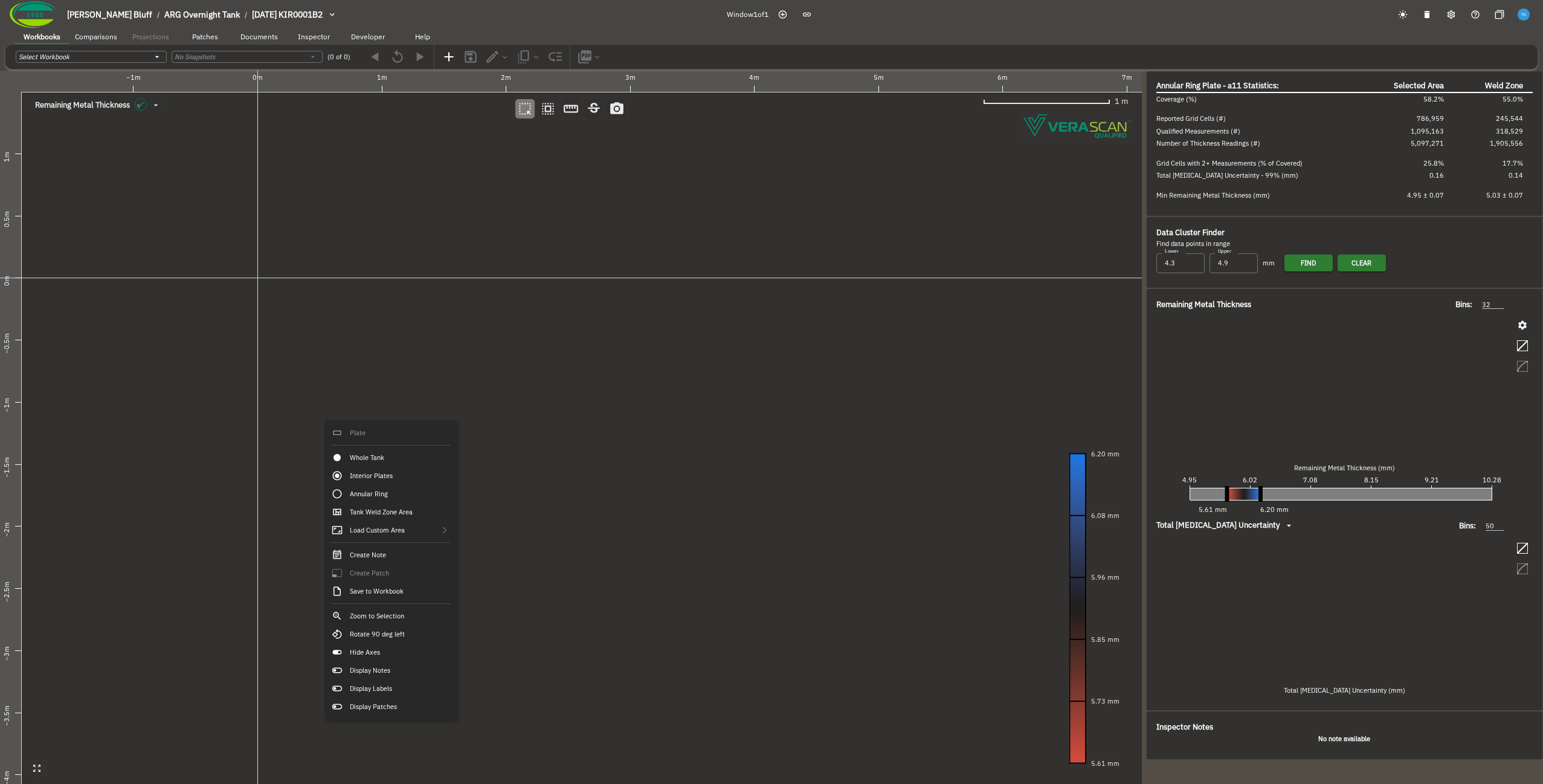
type input "334"
type input "72"
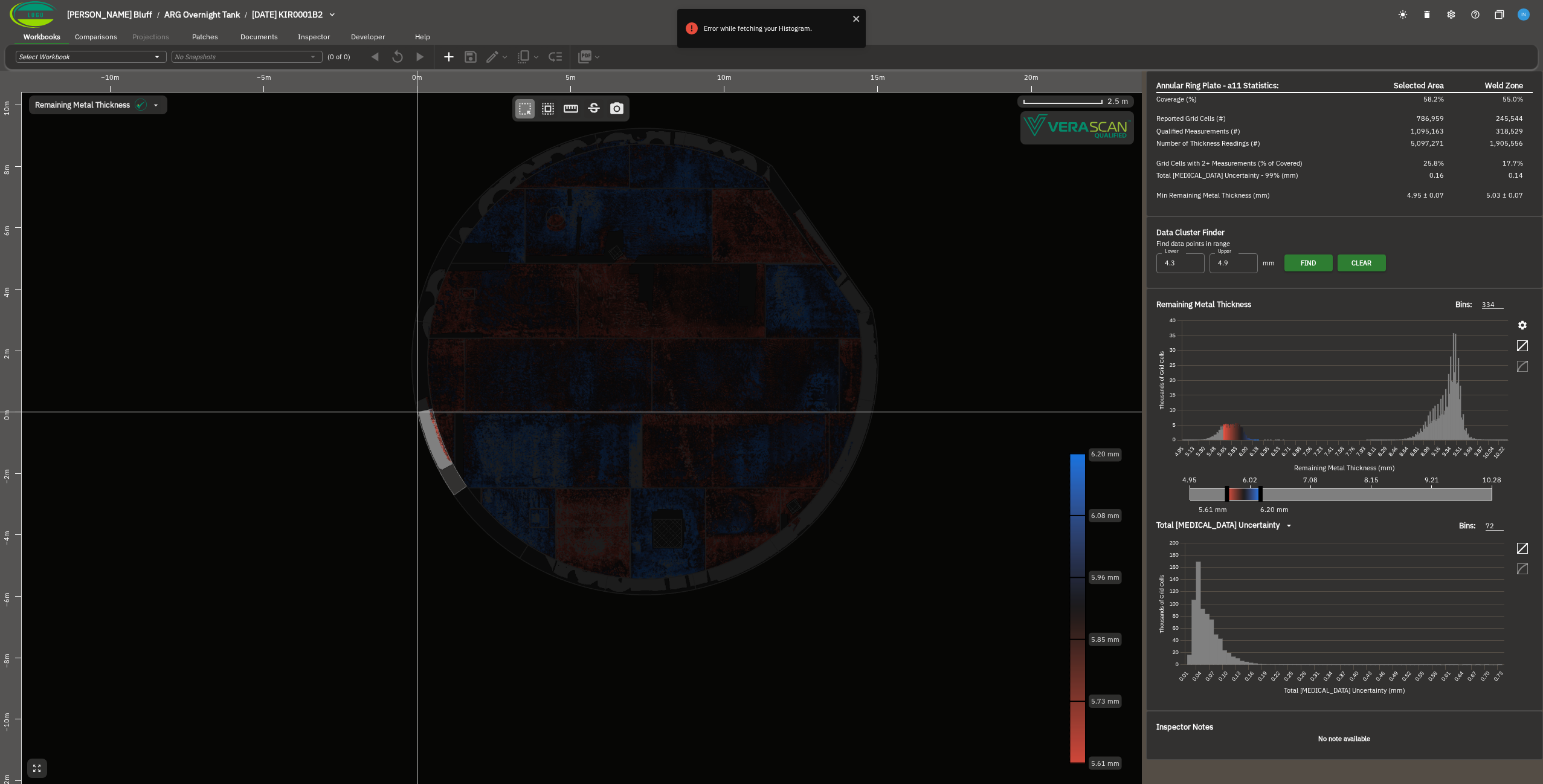
drag, startPoint x: 425, startPoint y: 443, endPoint x: 400, endPoint y: 549, distance: 108.9
click at [400, 549] on canvas at bounding box center [571, 427] width 1142 height 713
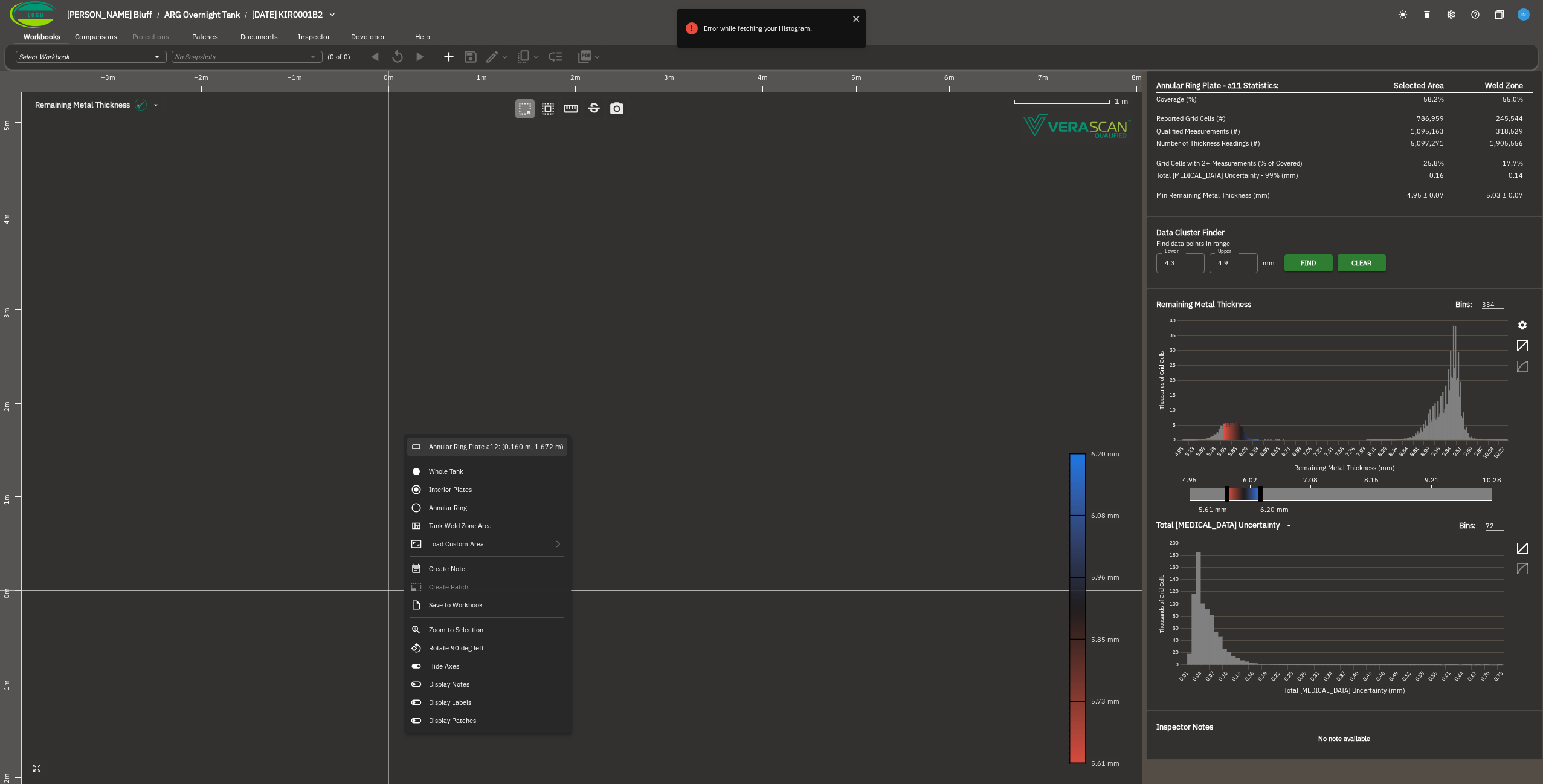
click at [425, 439] on div "Annular Ring Plate a12: (0.160 m, 1.672 m)" at bounding box center [487, 446] width 160 height 18
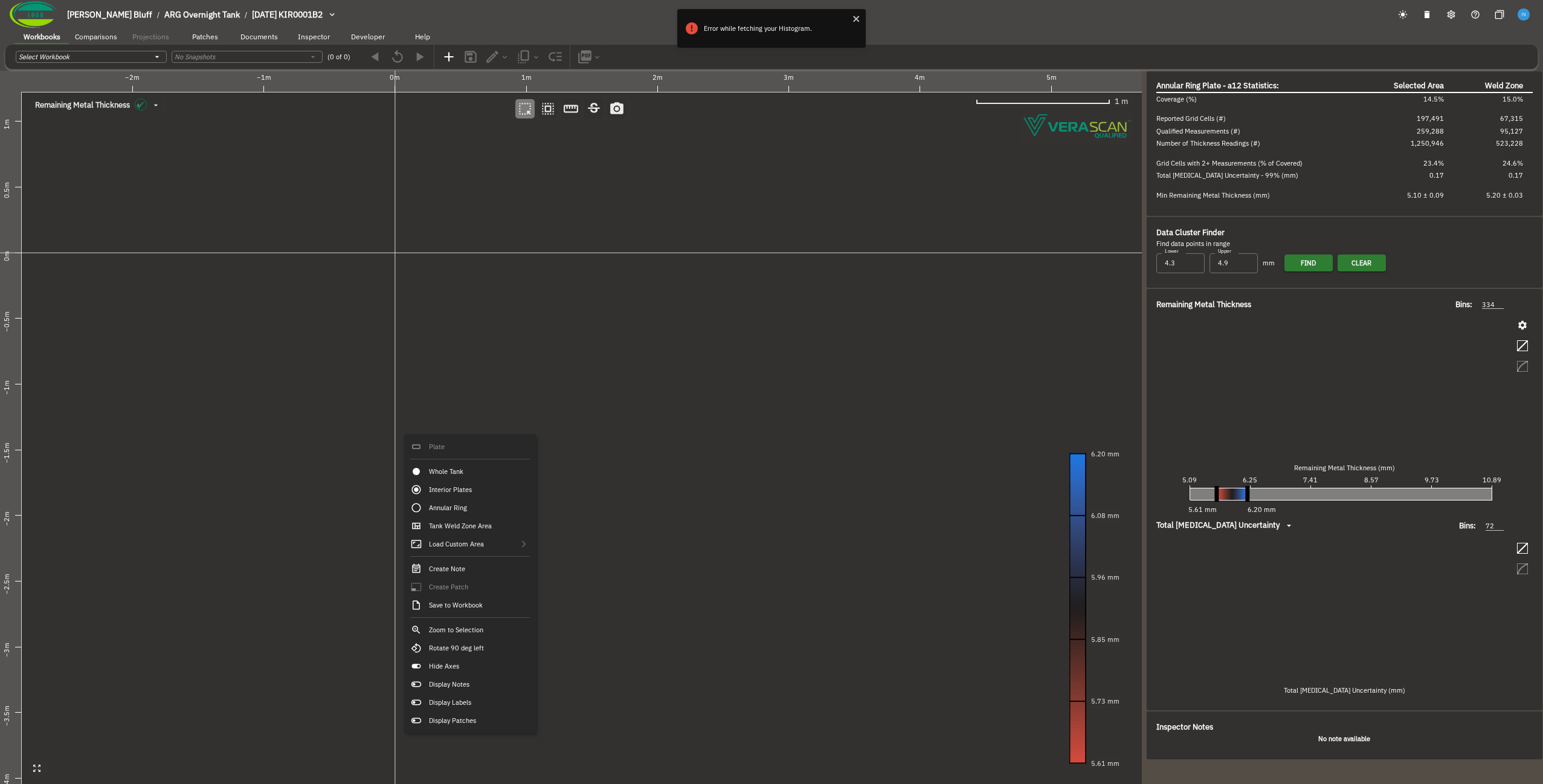
type input "363"
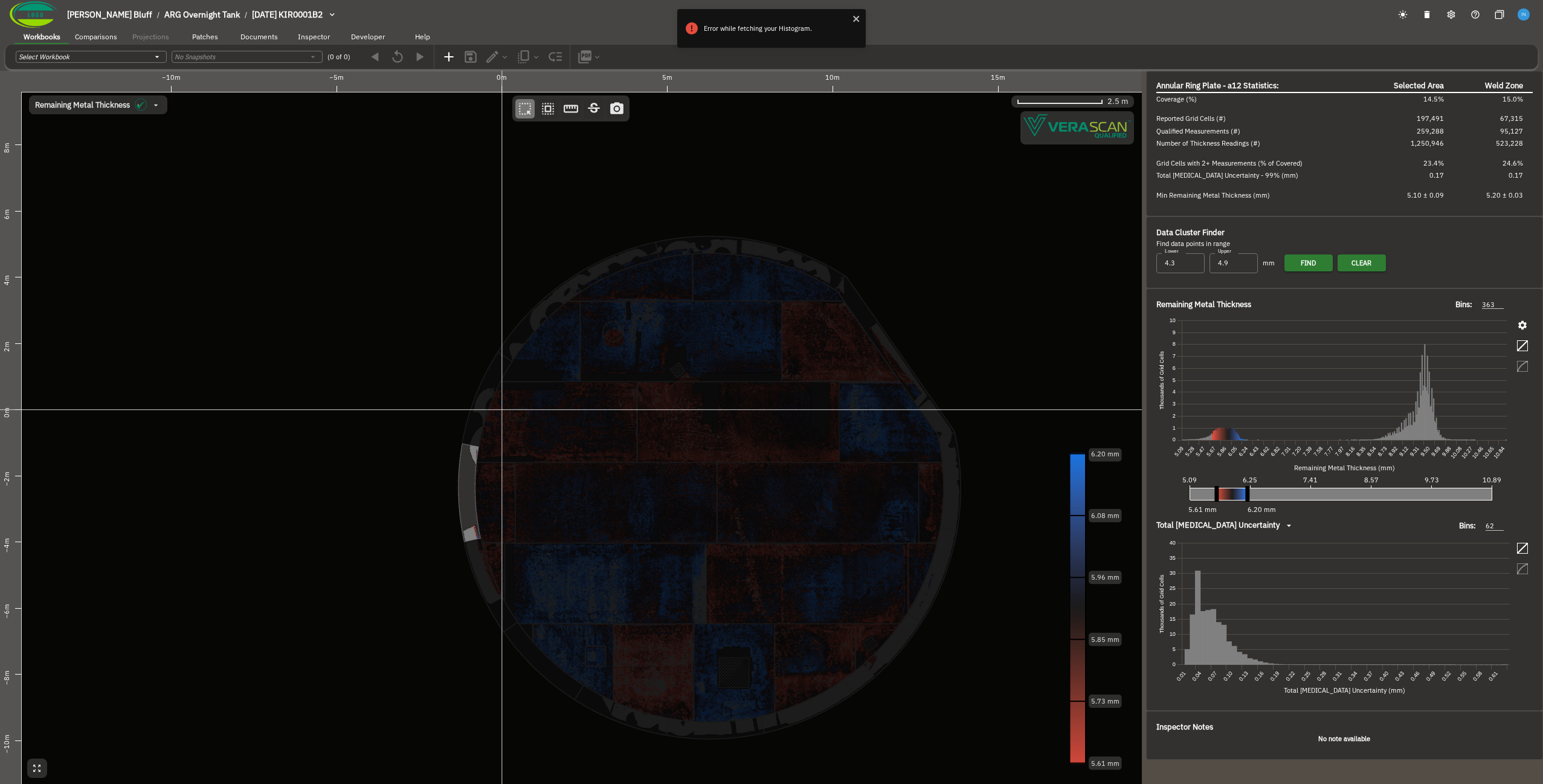
drag, startPoint x: 513, startPoint y: 457, endPoint x: 467, endPoint y: 494, distance: 59.0
click at [469, 493] on canvas at bounding box center [571, 427] width 1142 height 713
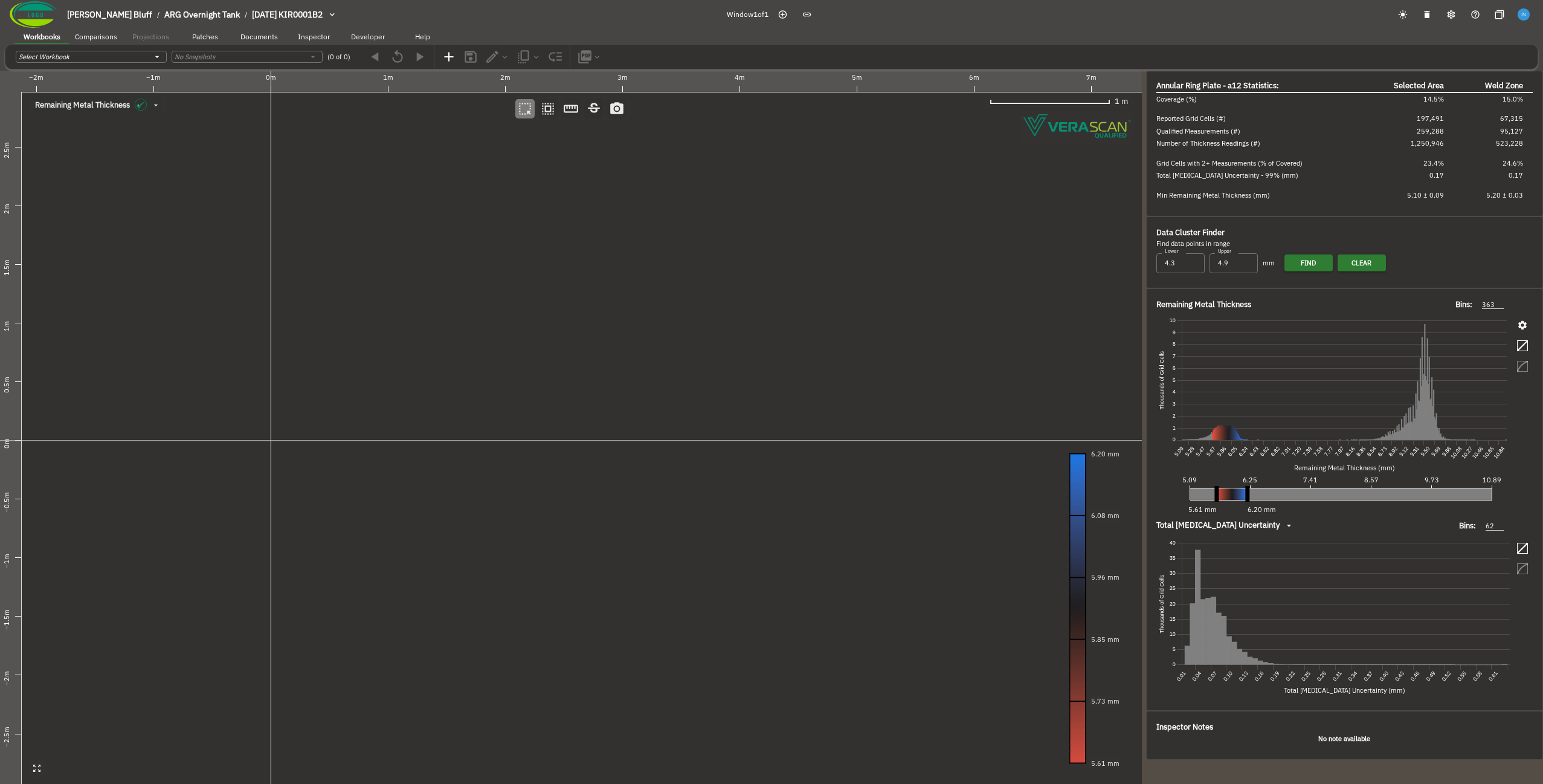
drag, startPoint x: 618, startPoint y: 339, endPoint x: 433, endPoint y: 464, distance: 223.3
click at [436, 471] on canvas at bounding box center [571, 427] width 1142 height 713
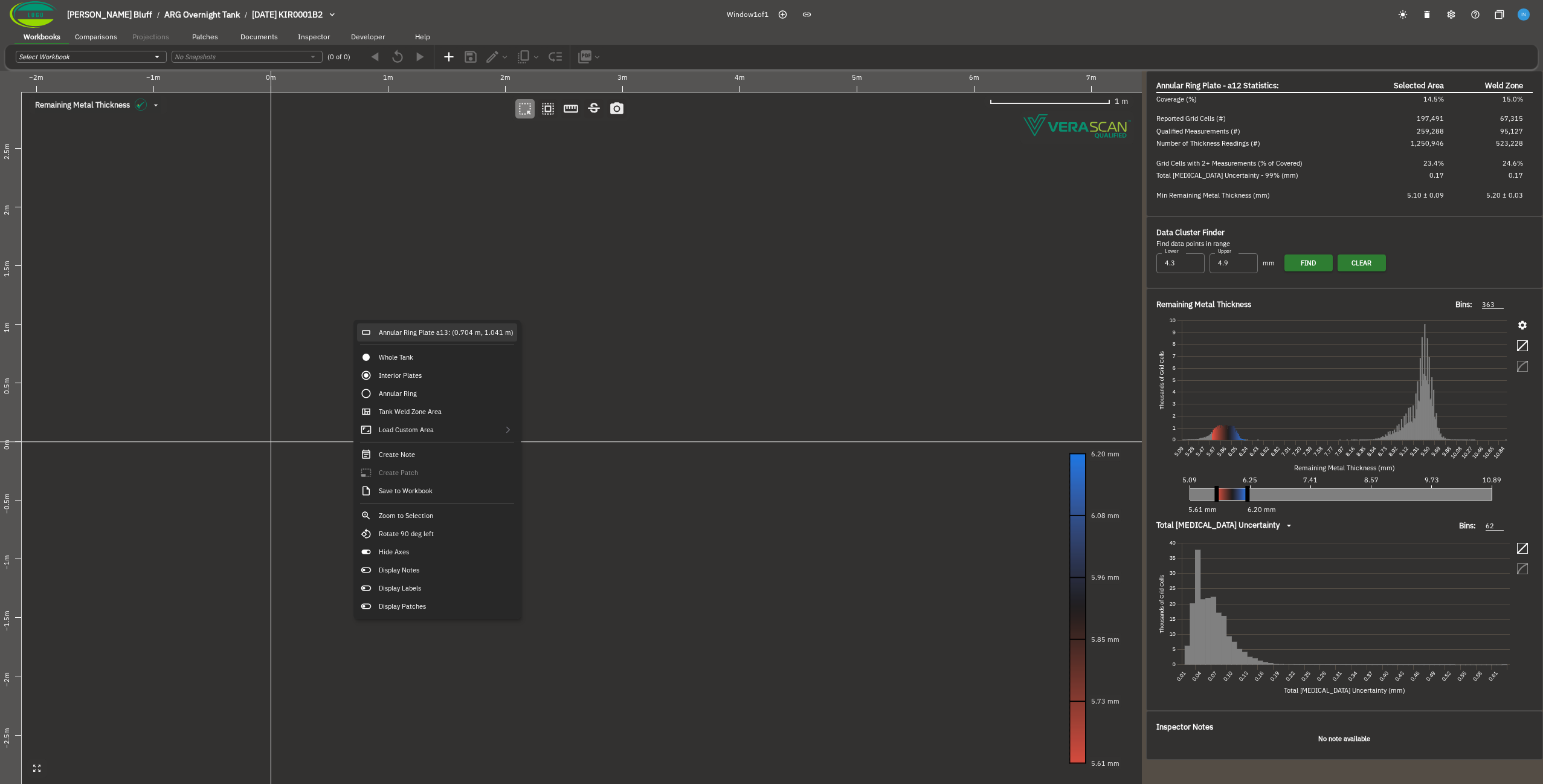
click at [382, 330] on div "Annular Ring Plate a13: (0.704 m, 1.041 m)" at bounding box center [437, 332] width 160 height 18
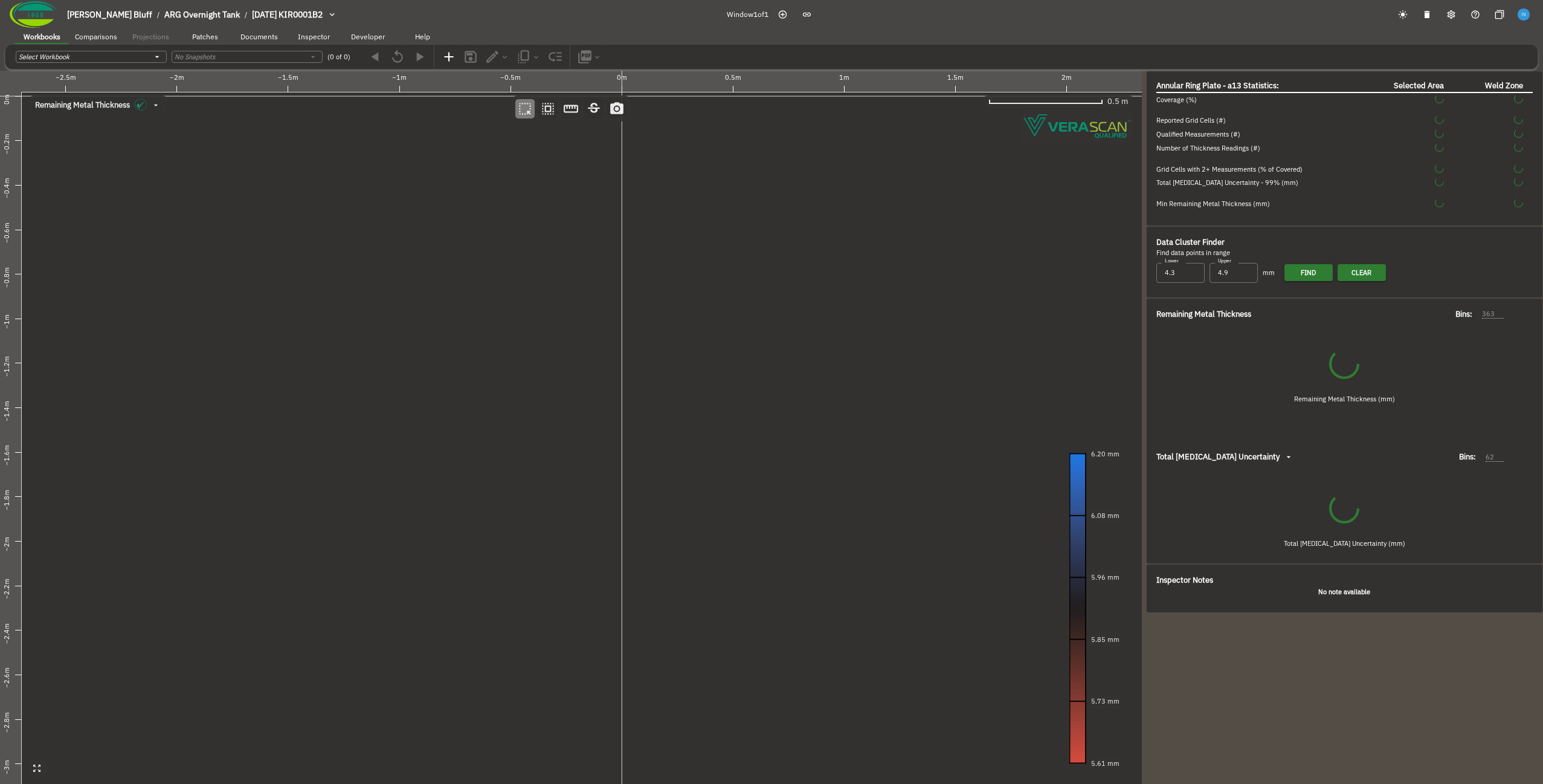
type input "73"
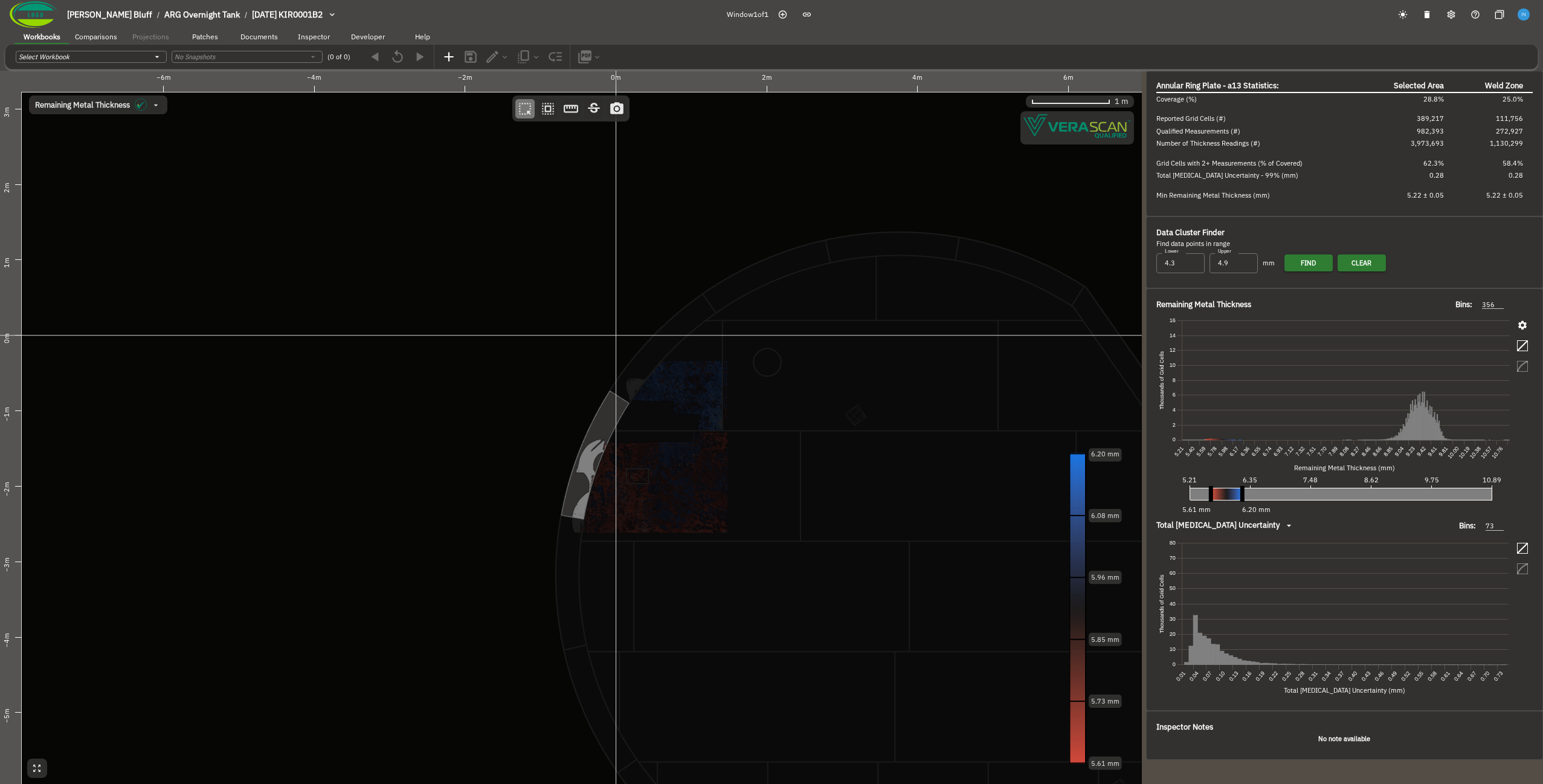
drag, startPoint x: 601, startPoint y: 473, endPoint x: 594, endPoint y: 418, distance: 55.4
click at [594, 418] on canvas at bounding box center [571, 427] width 1142 height 713
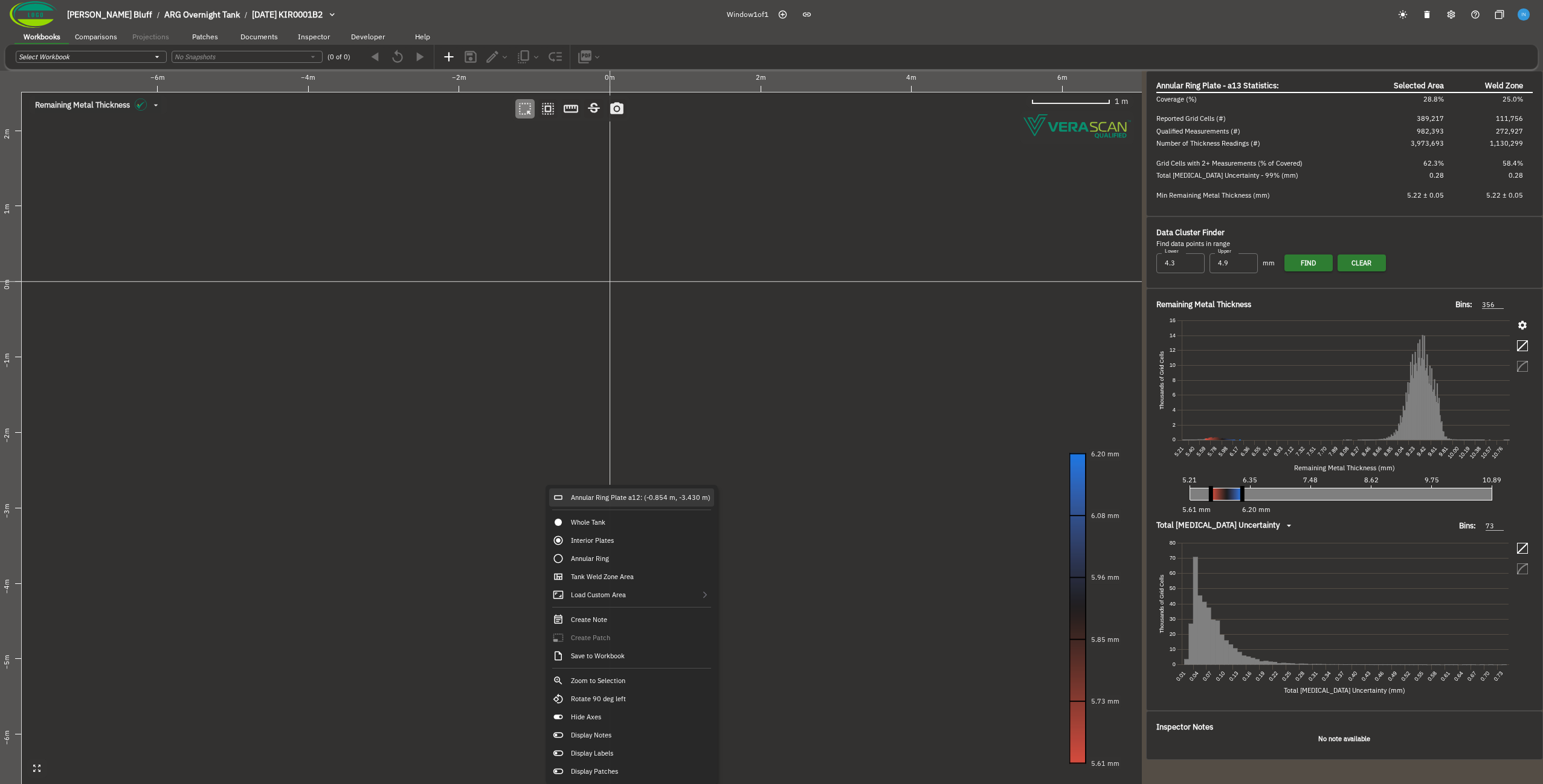
click at [607, 501] on div "Annular Ring Plate a12: (-0.854 m, -3.430 m)" at bounding box center [631, 496] width 165 height 18
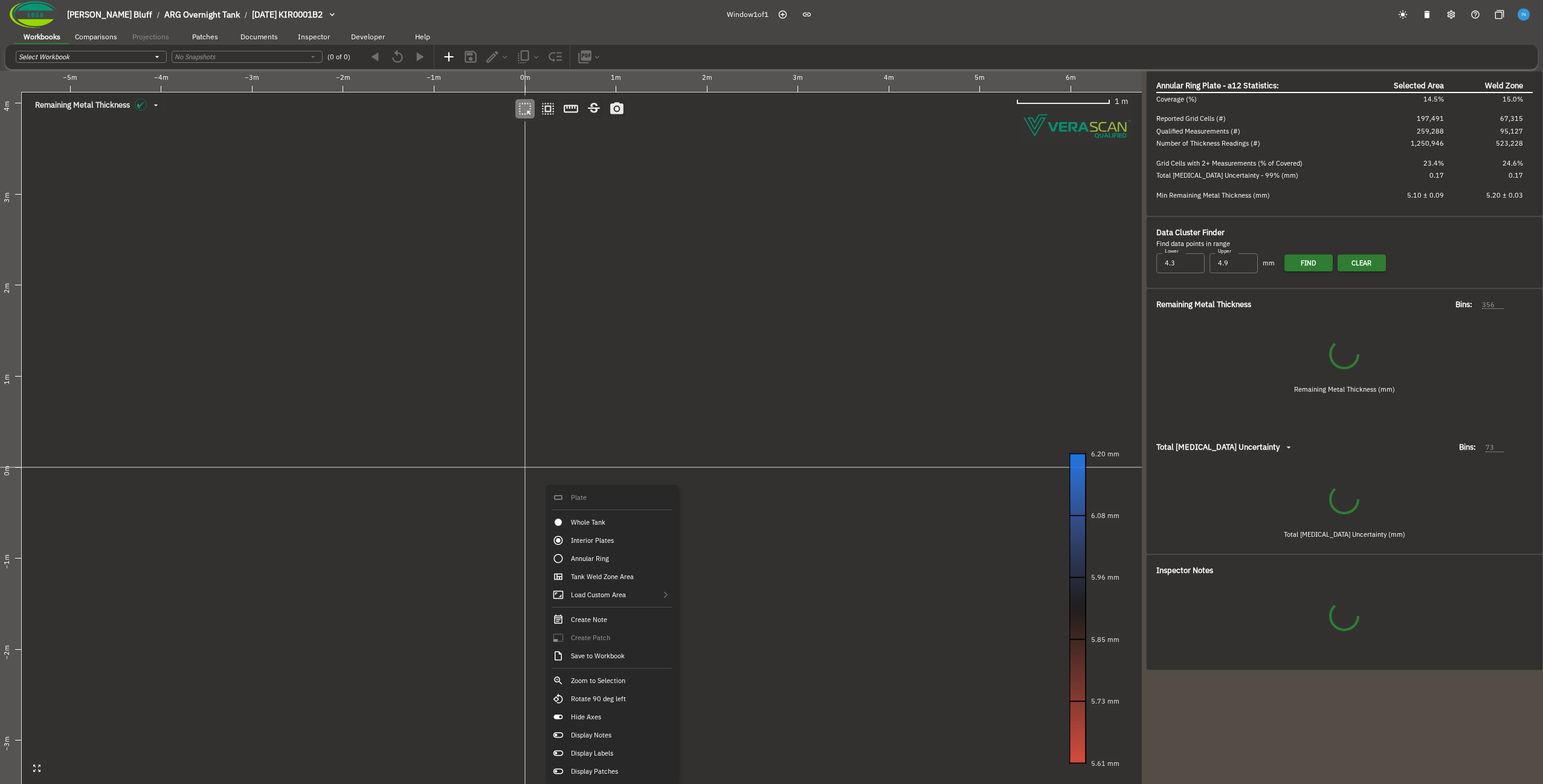
type input "363"
type input "62"
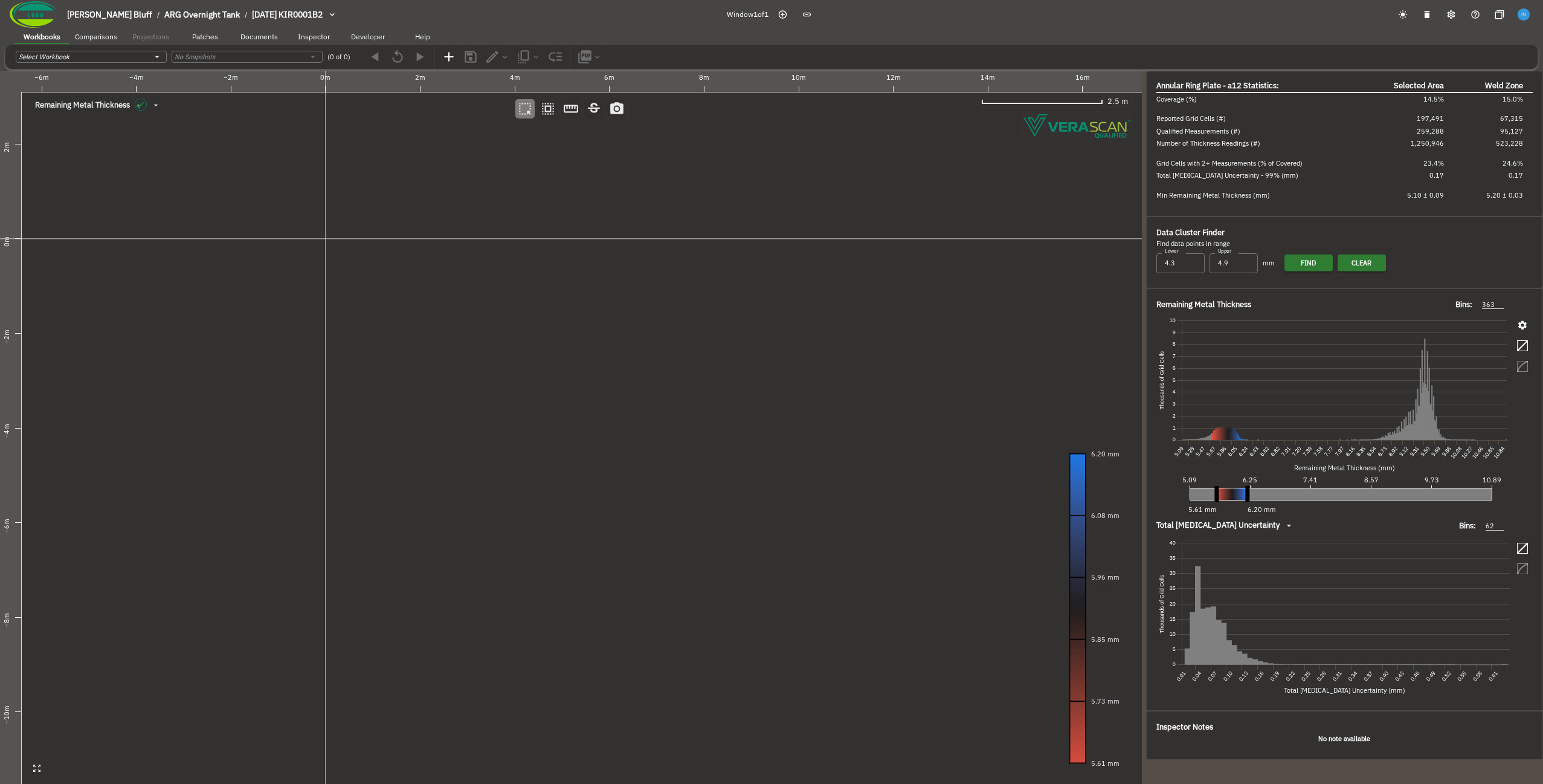
drag, startPoint x: 664, startPoint y: 569, endPoint x: 376, endPoint y: 377, distance: 346.1
click at [376, 377] on canvas at bounding box center [571, 427] width 1142 height 713
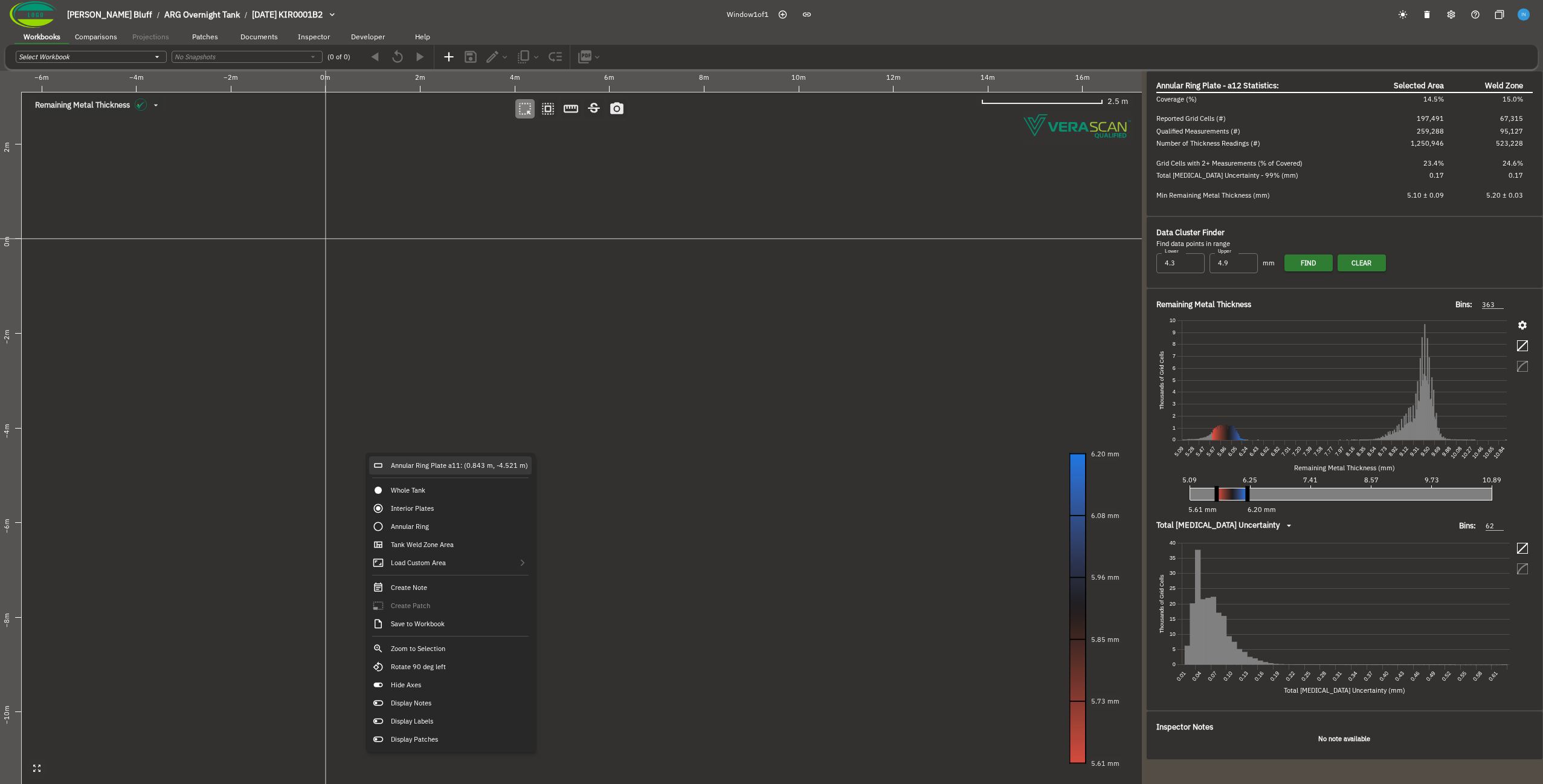
click at [399, 462] on div "Annular Ring Plate a11: (0.843 m, -4.521 m)" at bounding box center [450, 464] width 163 height 18
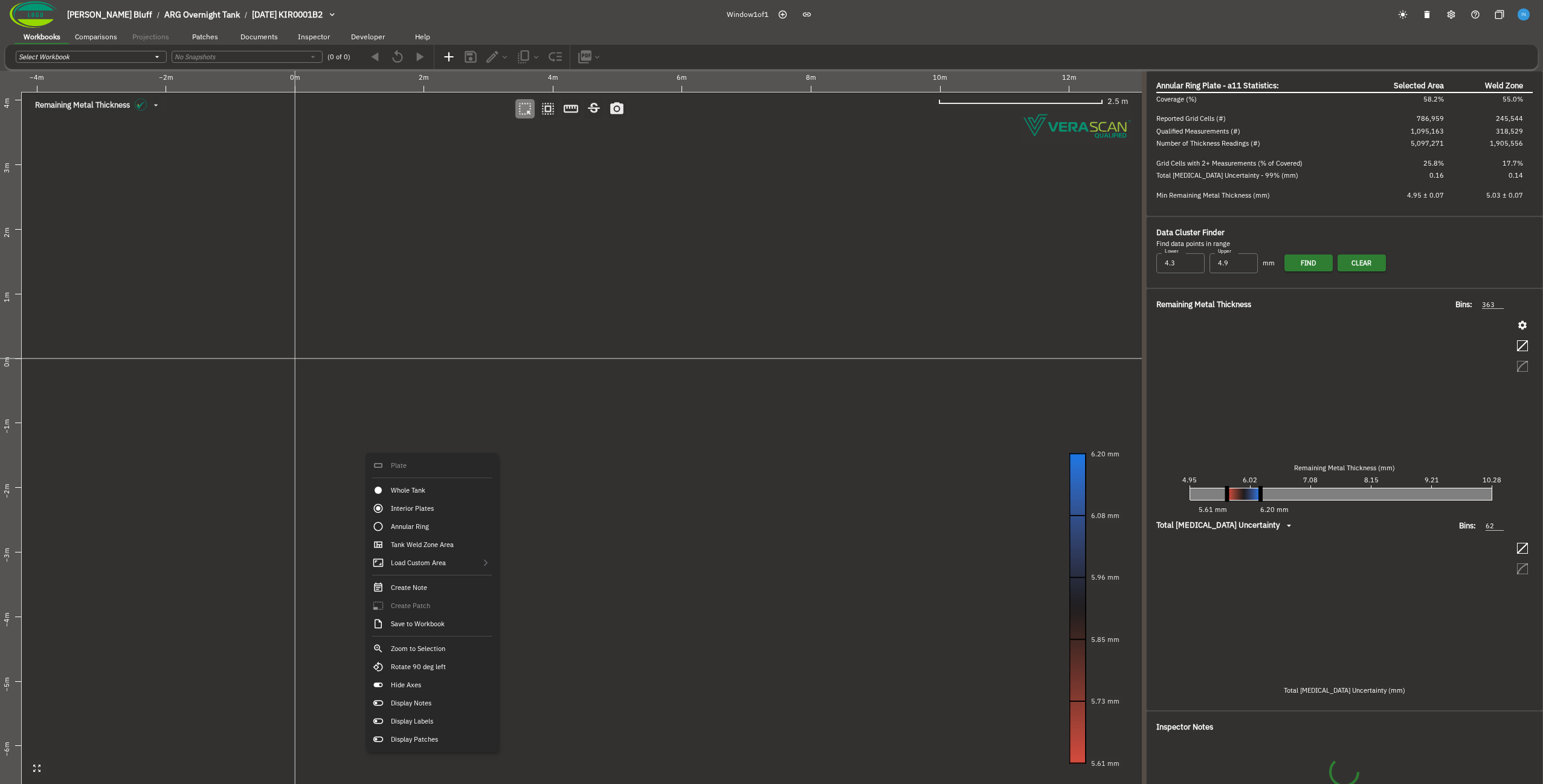
type input "334"
type input "72"
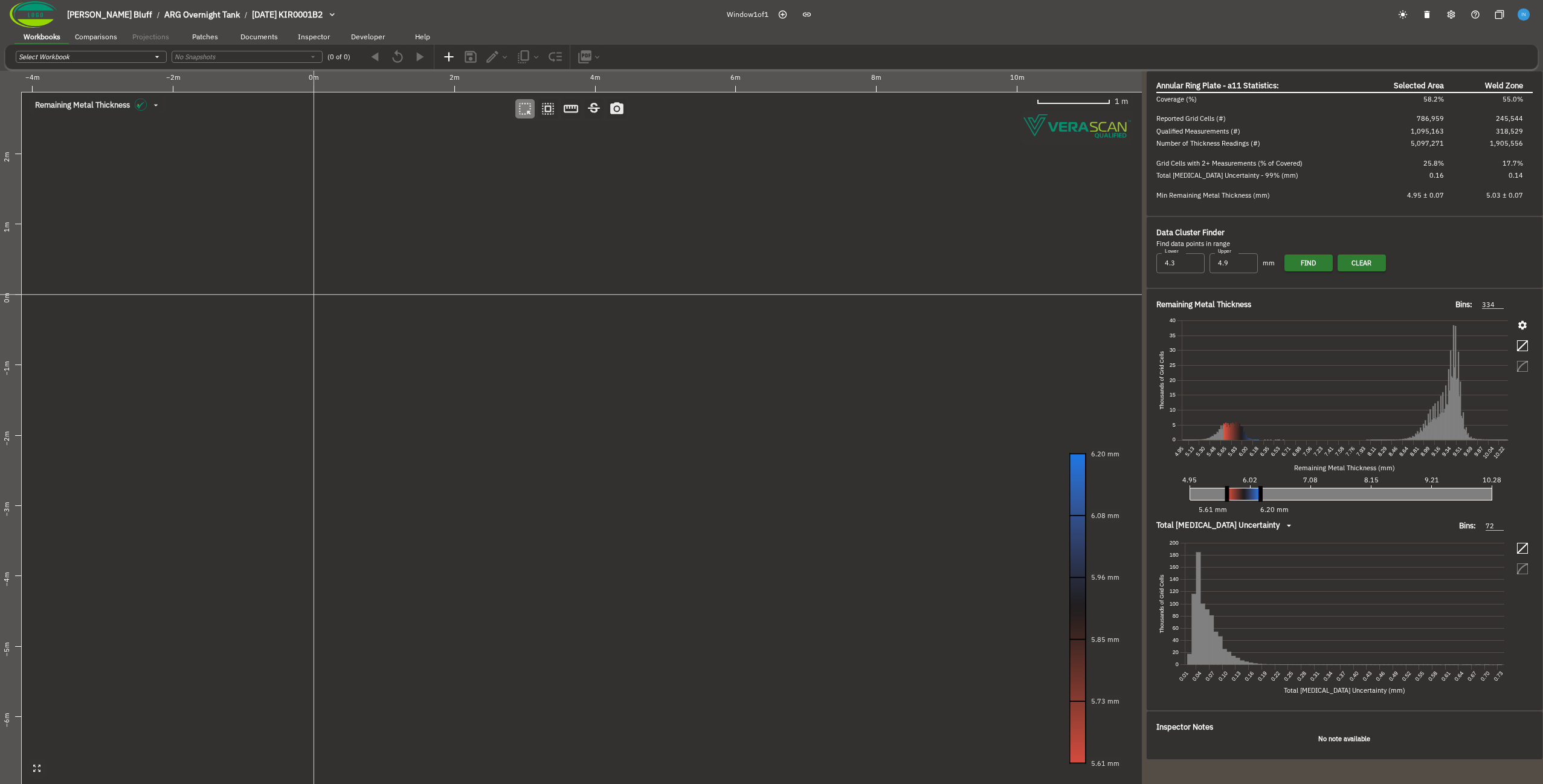
drag, startPoint x: 550, startPoint y: 479, endPoint x: 394, endPoint y: 435, distance: 162.1
click at [365, 400] on canvas at bounding box center [571, 427] width 1142 height 713
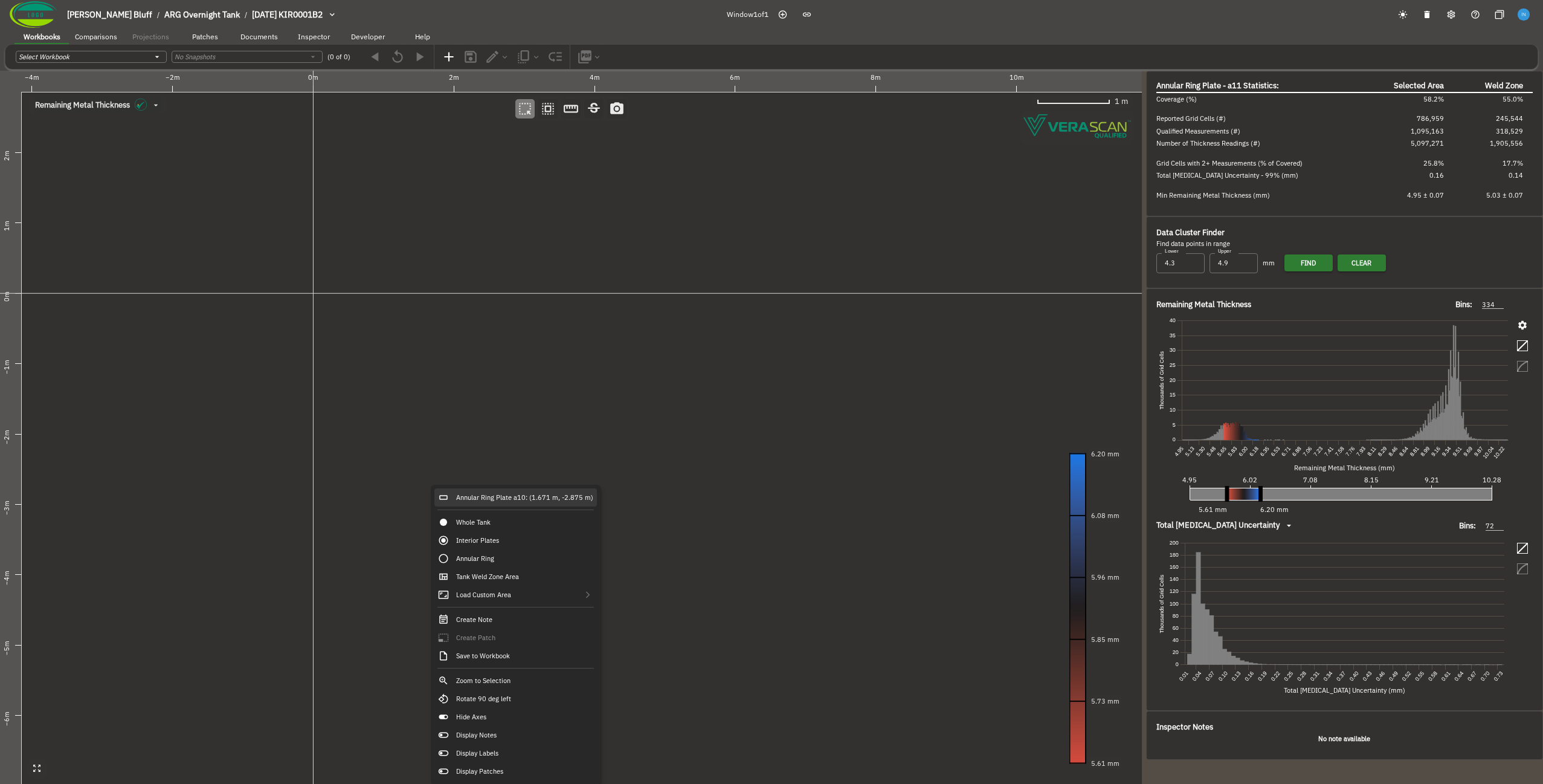
click at [454, 503] on div "Annular Ring Plate a10: (1.671 m, -2.875 m)" at bounding box center [515, 496] width 163 height 18
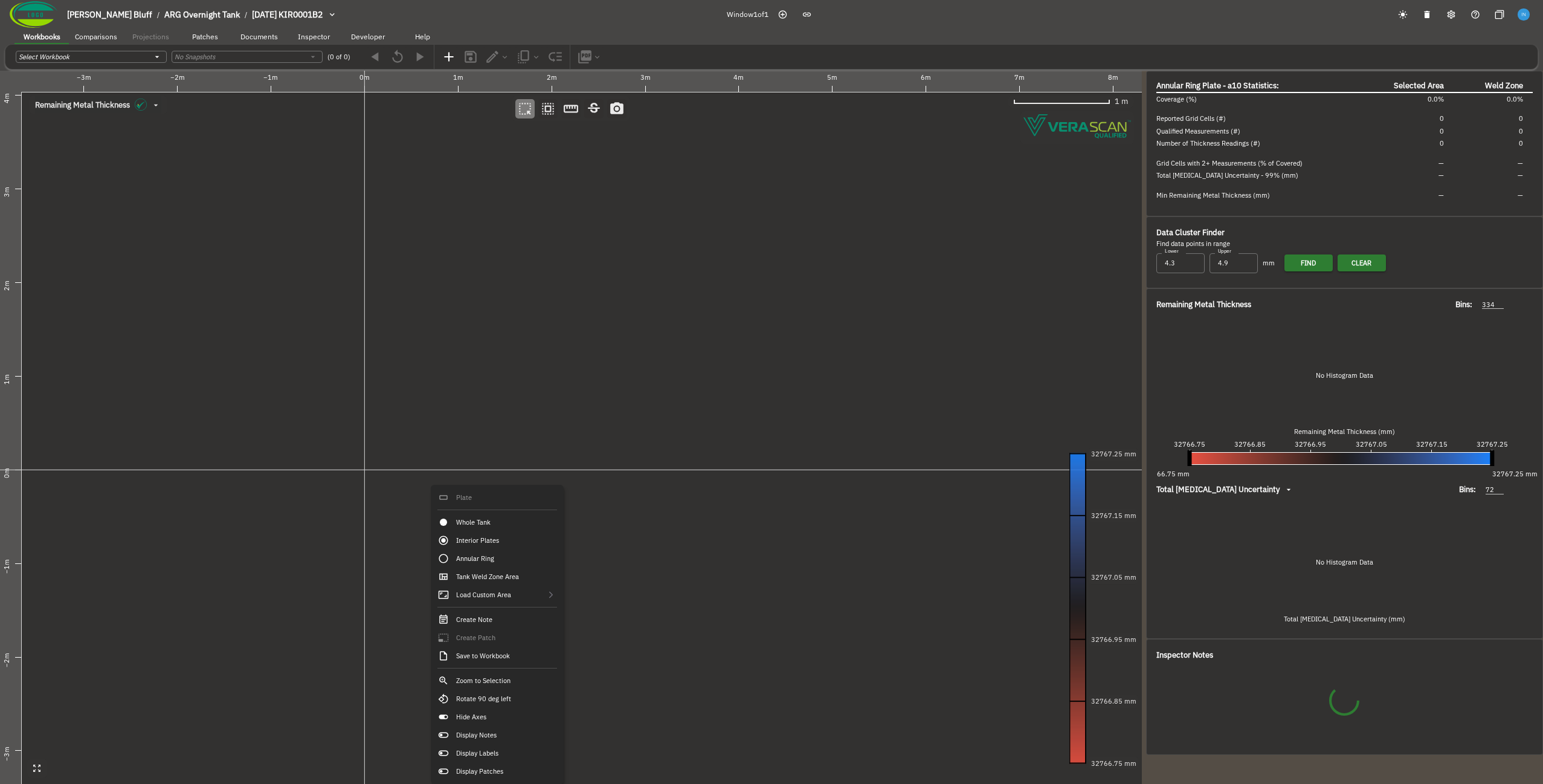
type input "32"
type input "50"
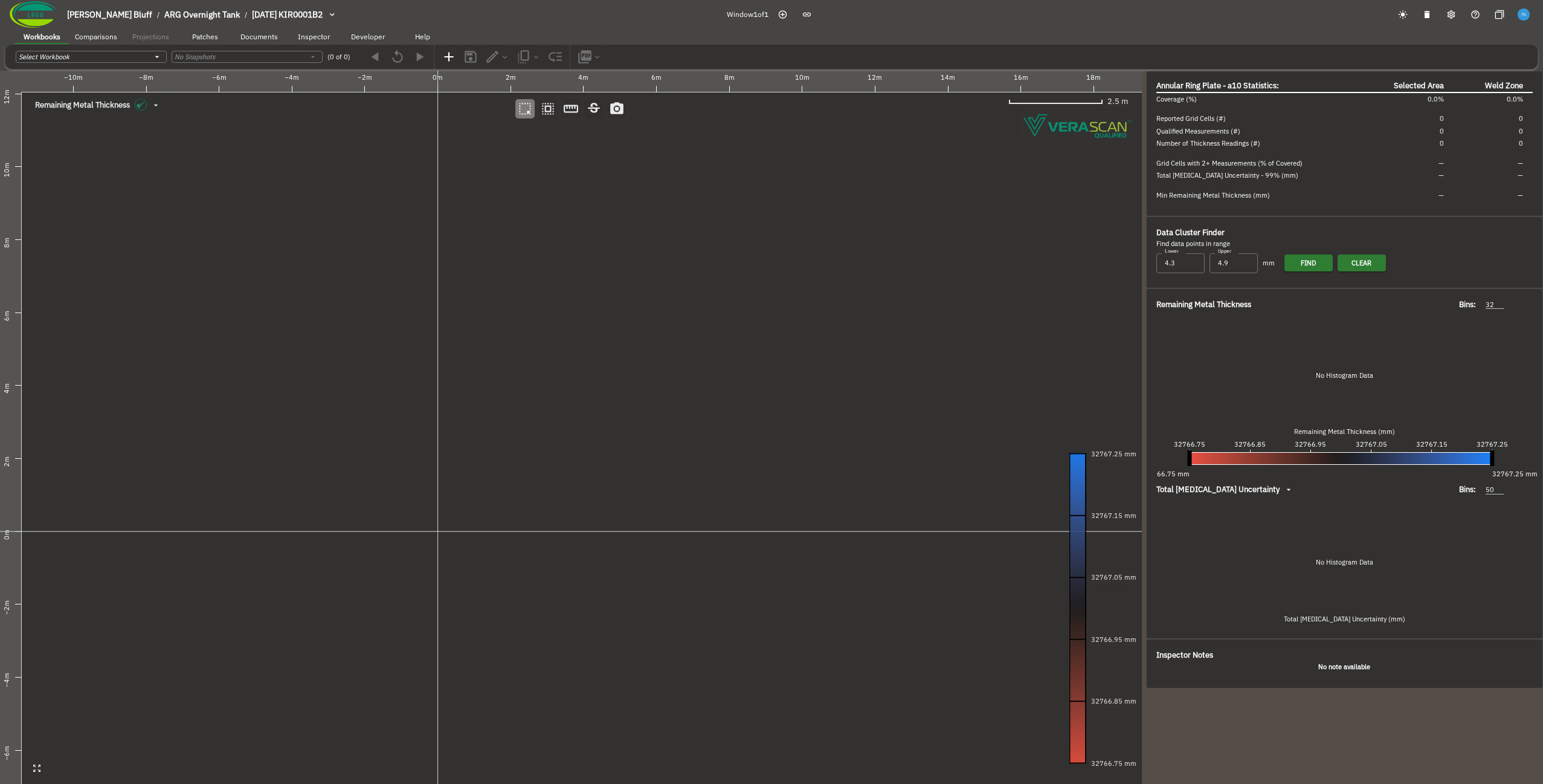
drag, startPoint x: 426, startPoint y: 405, endPoint x: 443, endPoint y: 483, distance: 79.8
click at [443, 483] on canvas at bounding box center [571, 427] width 1142 height 713
drag, startPoint x: 422, startPoint y: 339, endPoint x: 416, endPoint y: 555, distance: 216.1
click at [416, 555] on canvas at bounding box center [571, 427] width 1142 height 713
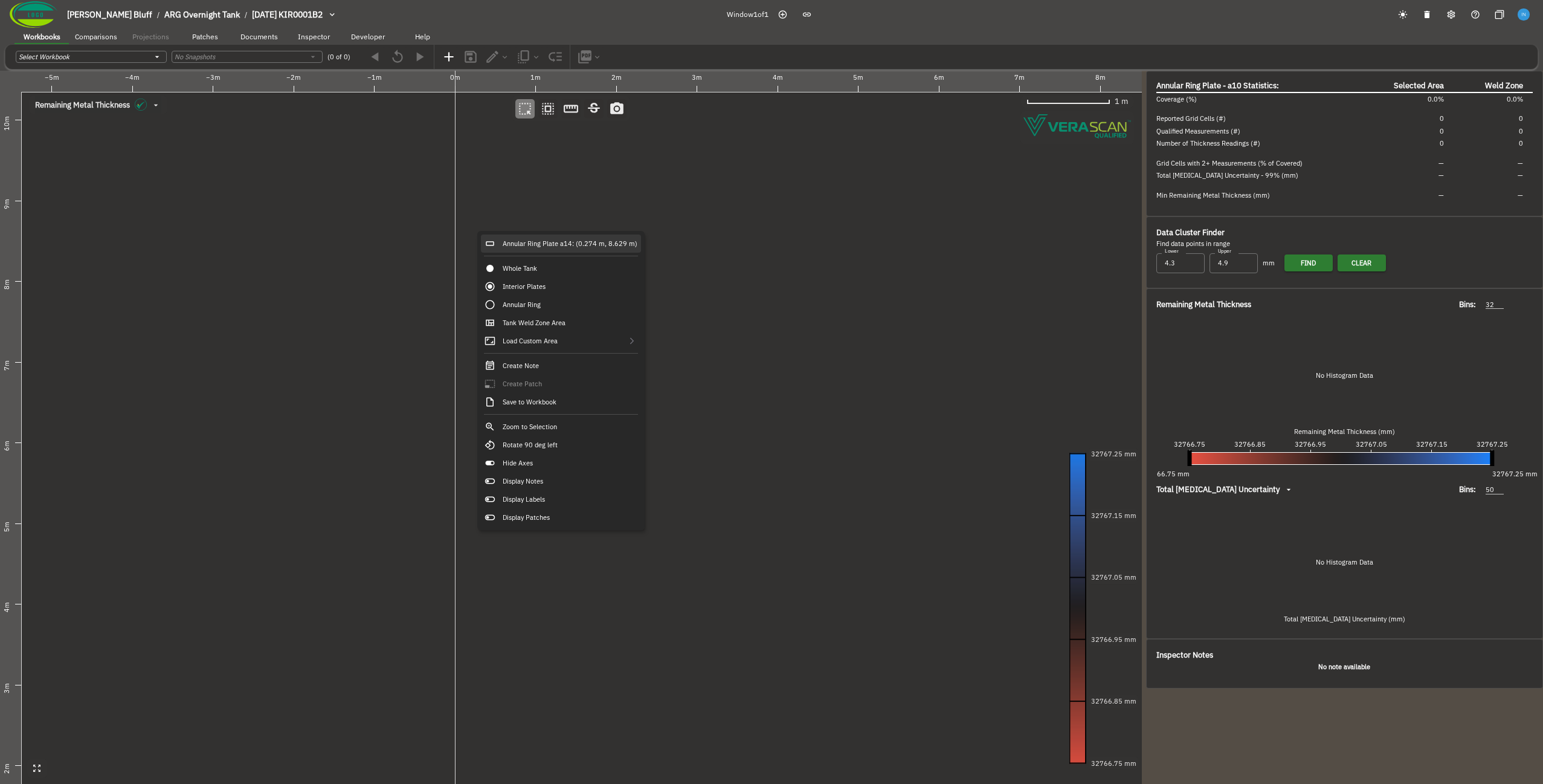
click at [527, 241] on div "Annular Ring Plate a14: (0.274 m, 8.629 m)" at bounding box center [561, 243] width 160 height 18
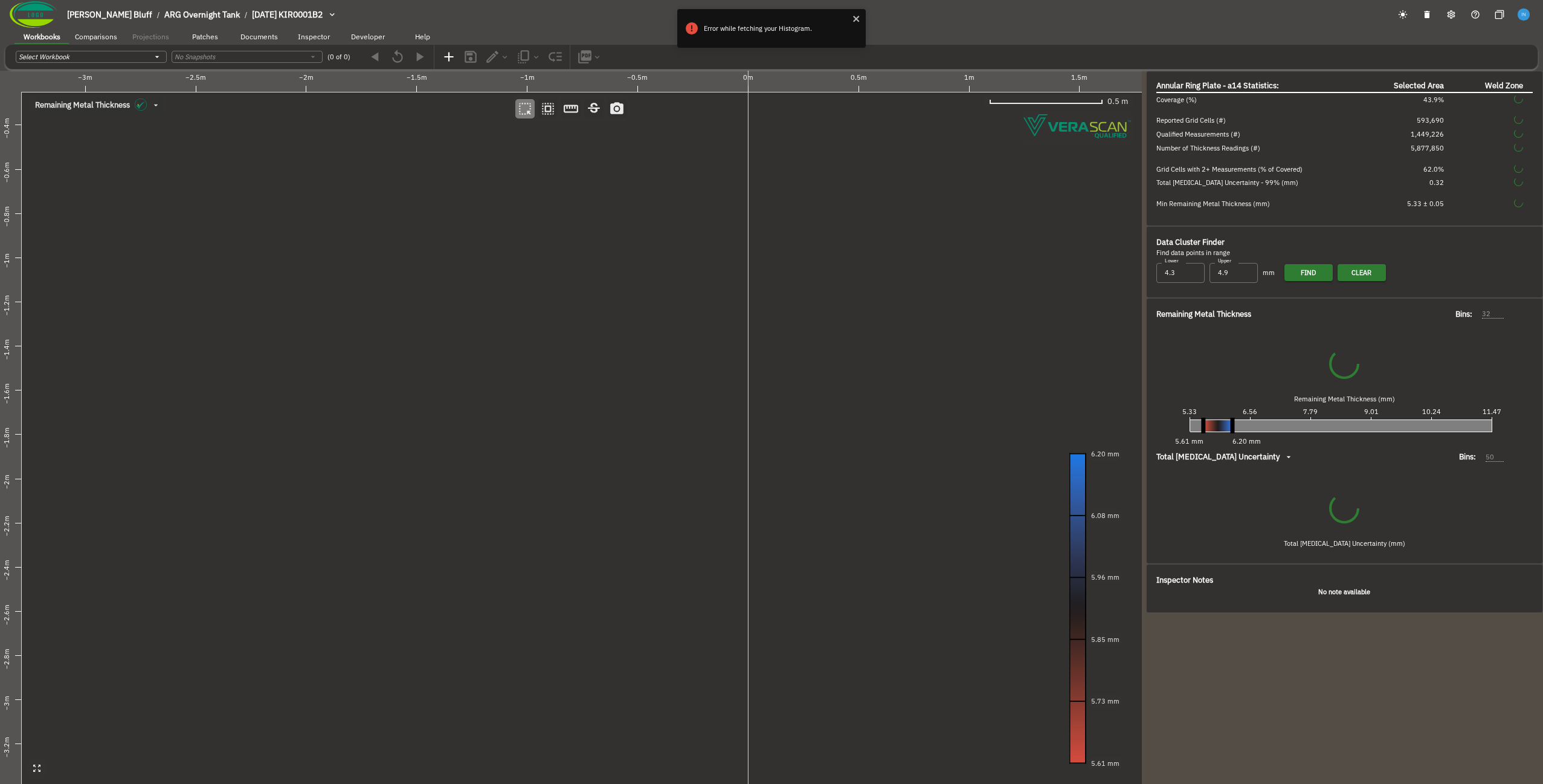
type input "384"
type input "81"
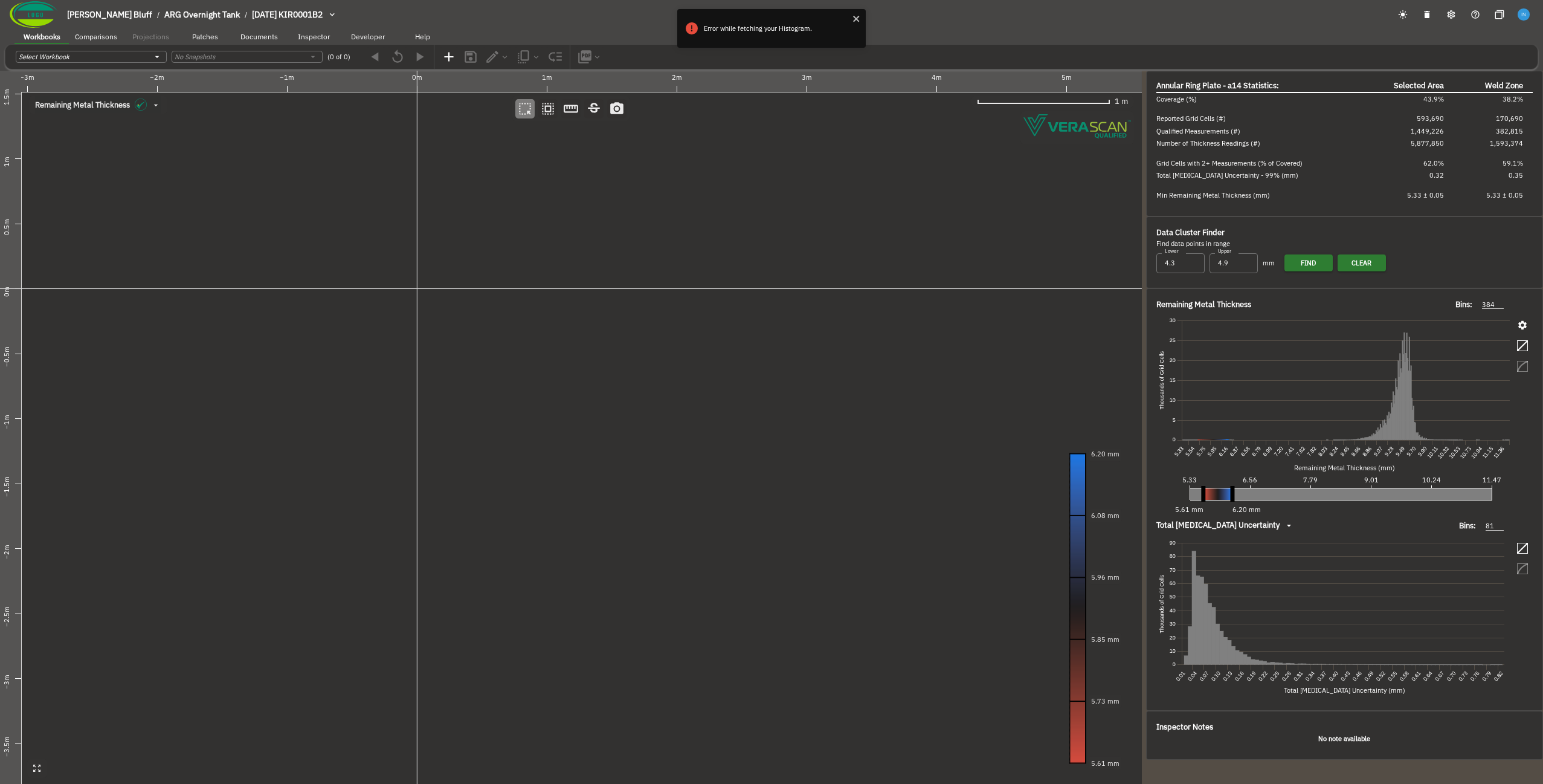
drag, startPoint x: 601, startPoint y: 347, endPoint x: 317, endPoint y: 407, distance: 290.3
click at [317, 407] on canvas at bounding box center [571, 427] width 1142 height 713
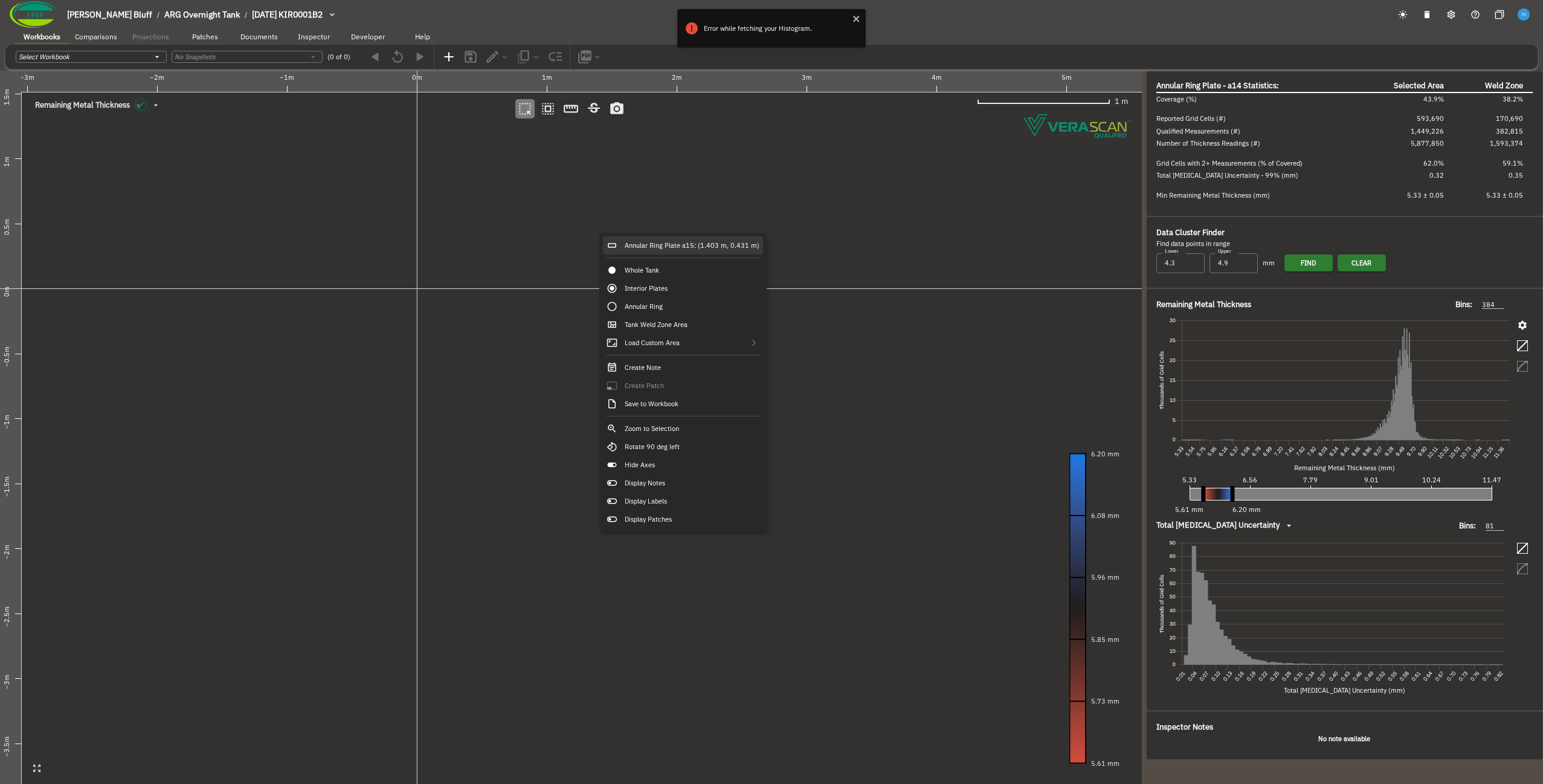
click at [637, 238] on div "Annular Ring Plate a15: (1.403 m, 0.431 m)" at bounding box center [683, 244] width 160 height 18
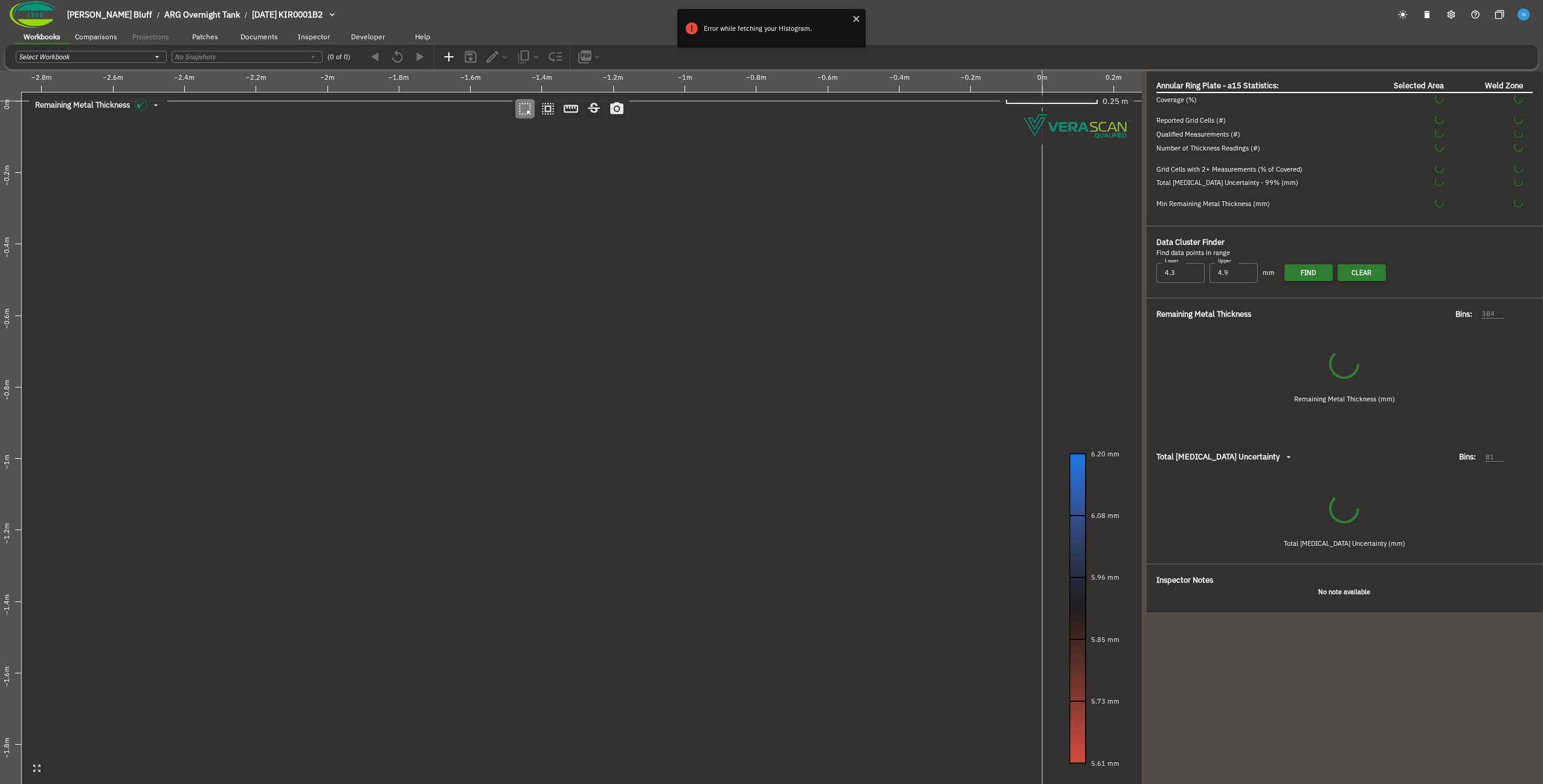
type input "416"
type input "85"
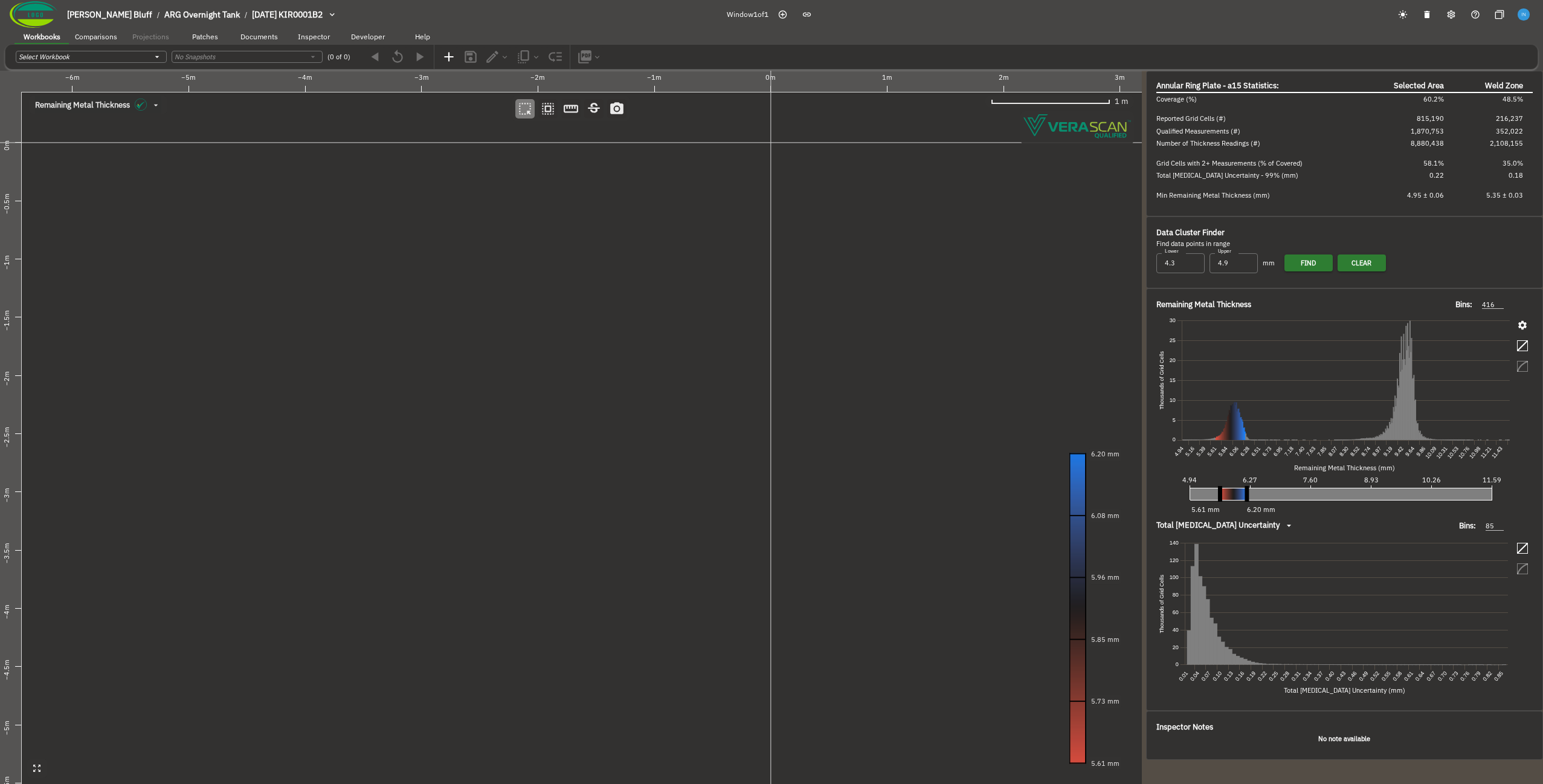
click at [347, 363] on canvas at bounding box center [571, 427] width 1142 height 713
